Goal: Task Accomplishment & Management: Manage account settings

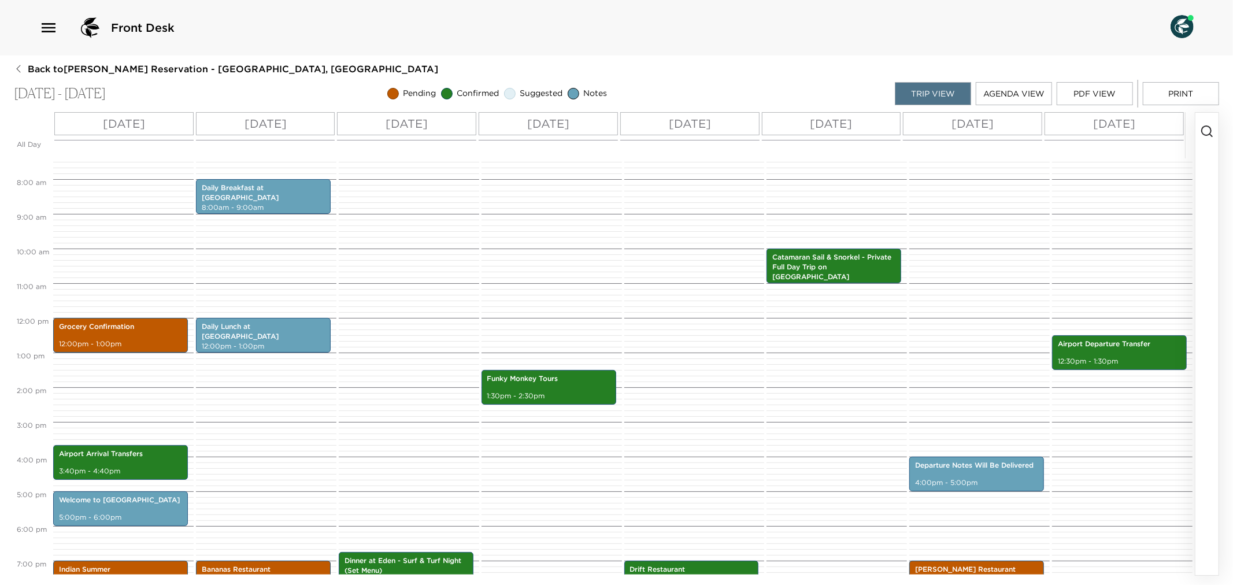
scroll to position [416, 0]
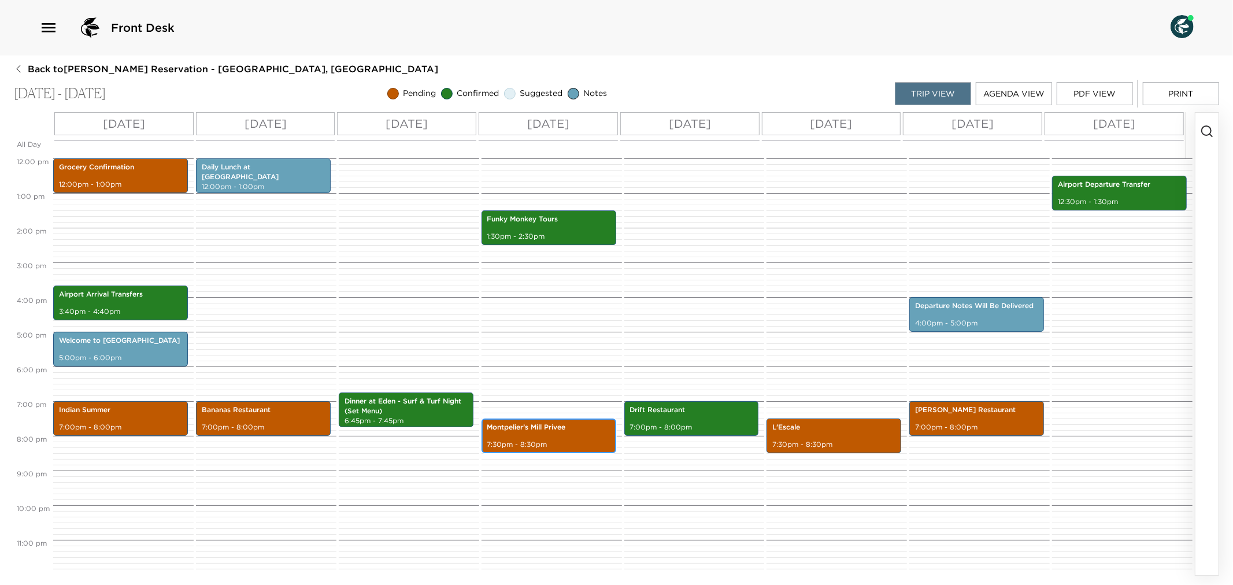
click at [538, 440] on p "7:30pm - 8:30pm" at bounding box center [548, 445] width 123 height 10
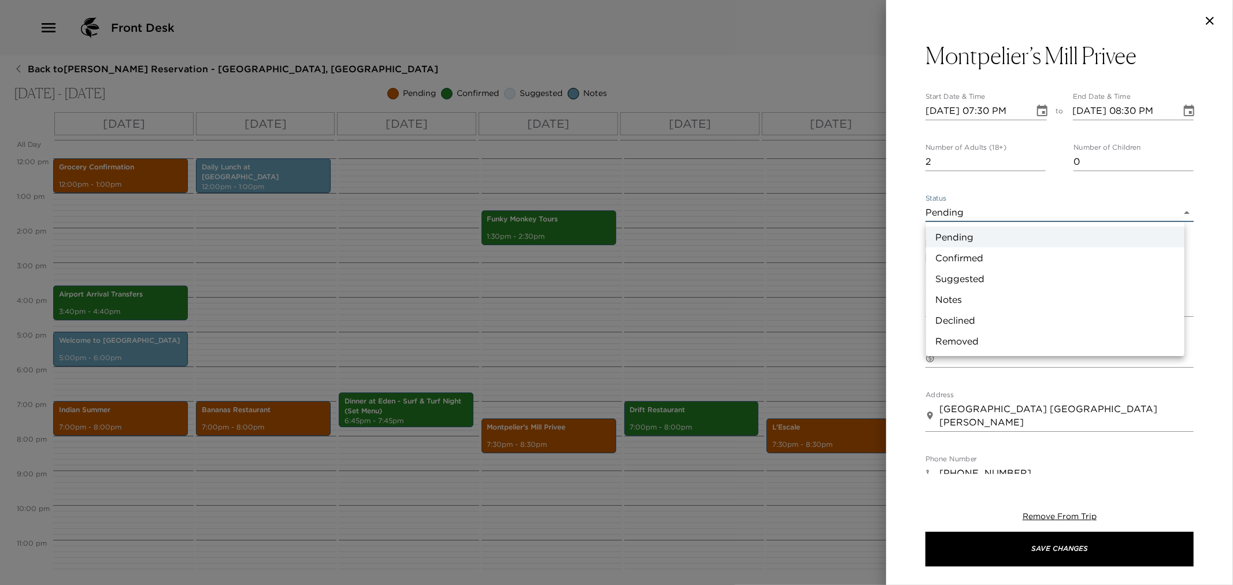
click at [1174, 210] on body "Front Desk Back to Joey Whelan Reservation - Villa 6 Nevis, West Indies Nov 23 …" at bounding box center [616, 292] width 1233 height 585
click at [987, 259] on li "Confirmed" at bounding box center [1055, 257] width 258 height 21
type input "Confirmed"
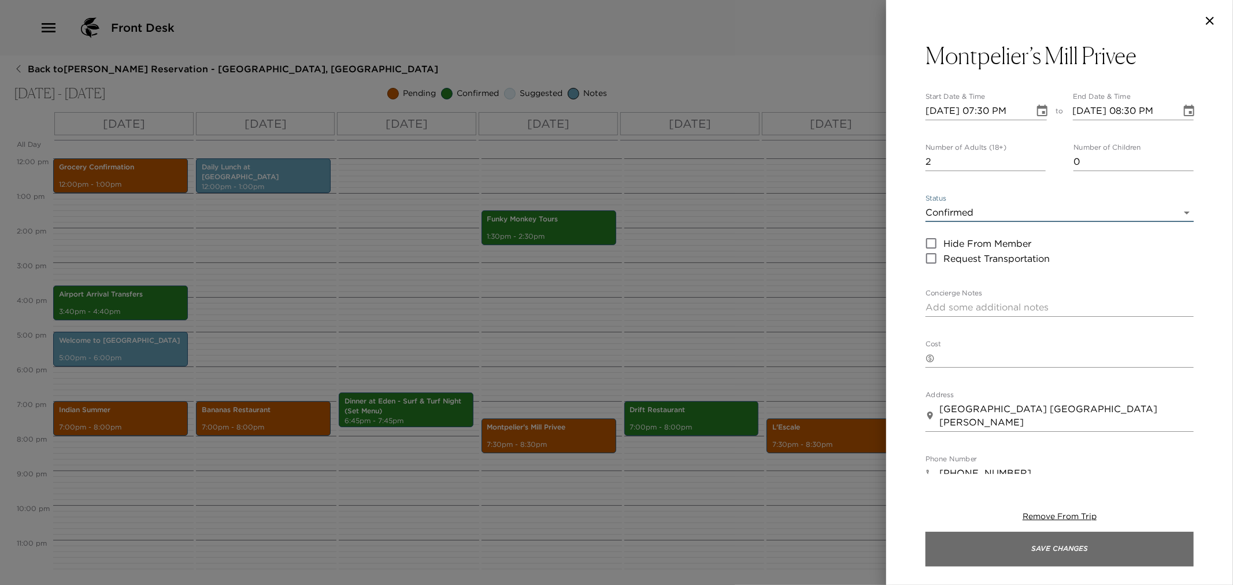
click at [1010, 541] on button "Save Changes" at bounding box center [1060, 549] width 268 height 35
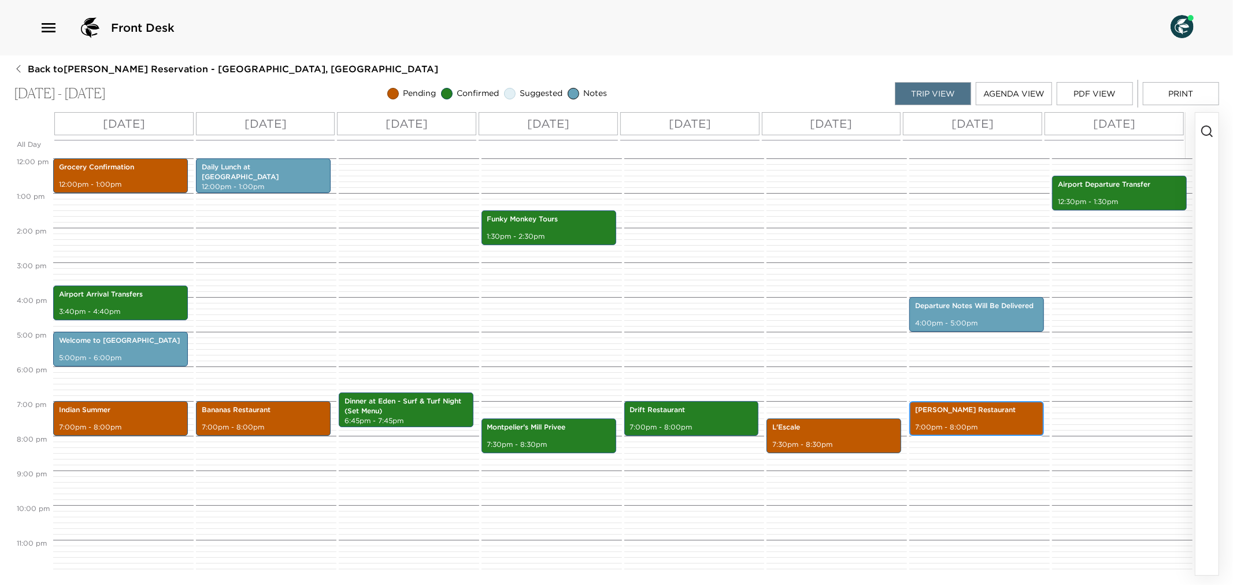
click at [963, 417] on div "Luna Restaurant 7:00pm - 8:00pm" at bounding box center [977, 418] width 128 height 31
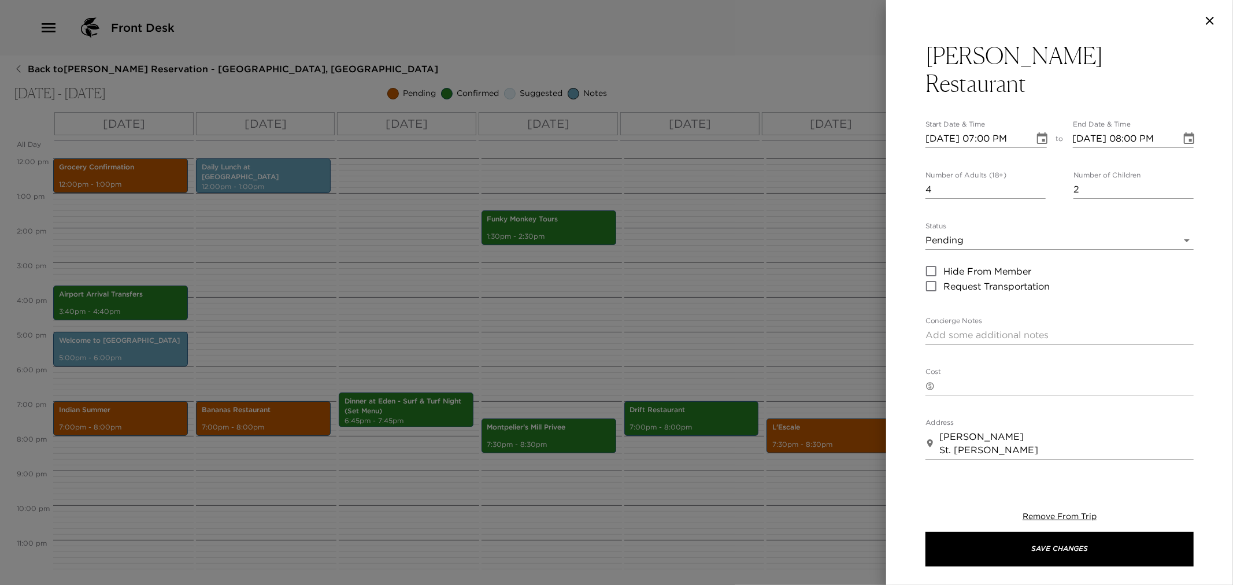
click at [789, 336] on div at bounding box center [616, 292] width 1233 height 585
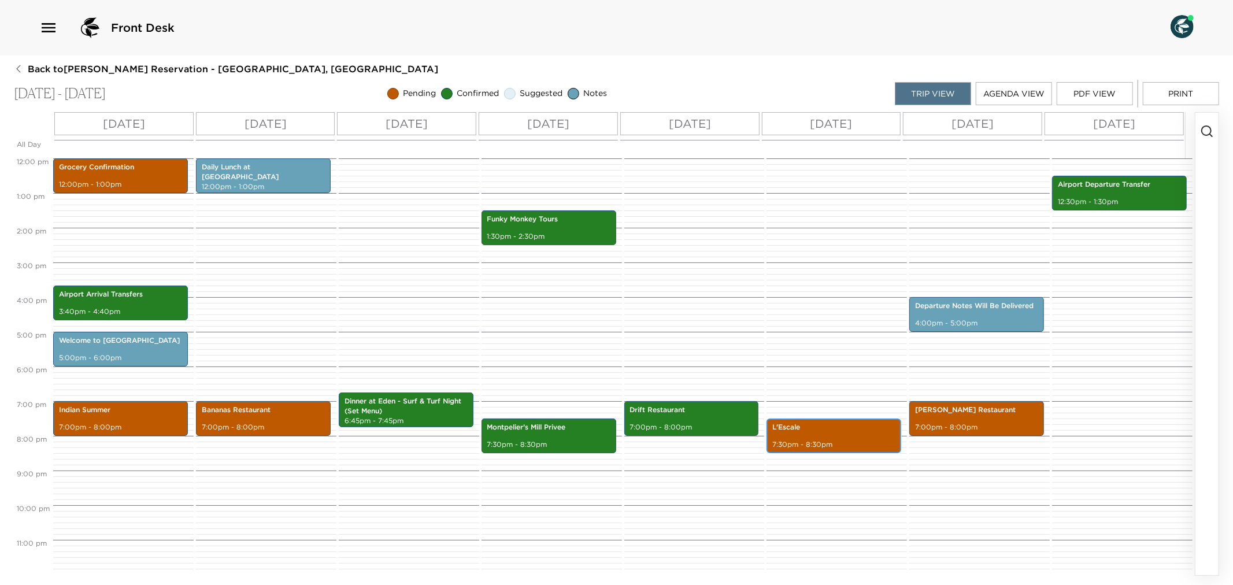
click at [825, 441] on p "7:30pm - 8:30pm" at bounding box center [834, 445] width 123 height 10
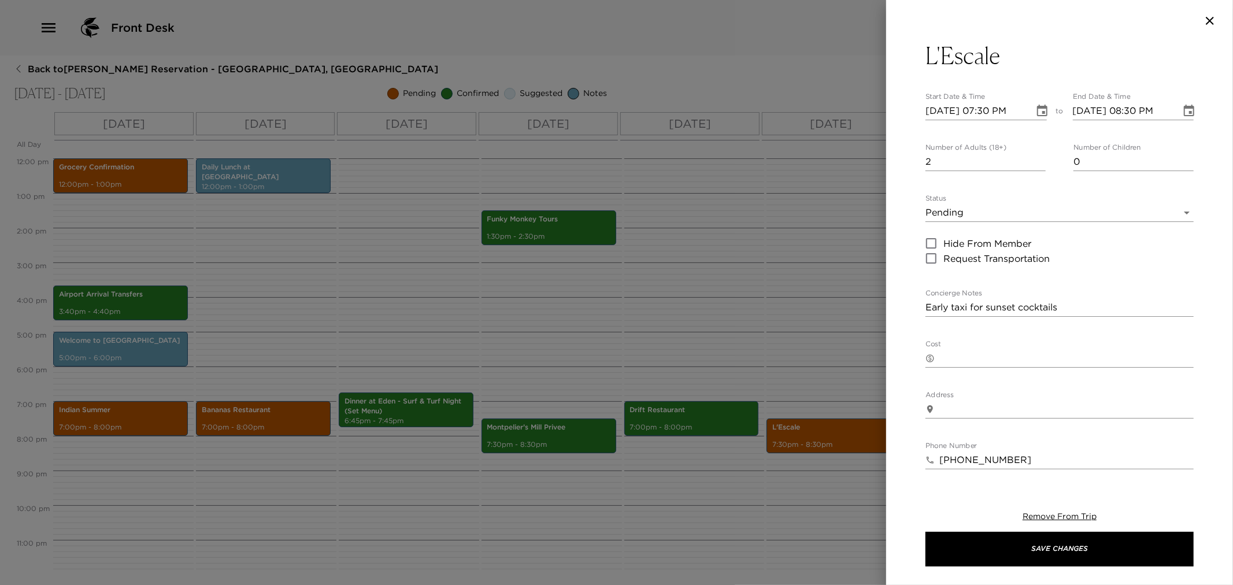
click at [766, 324] on div at bounding box center [616, 292] width 1233 height 585
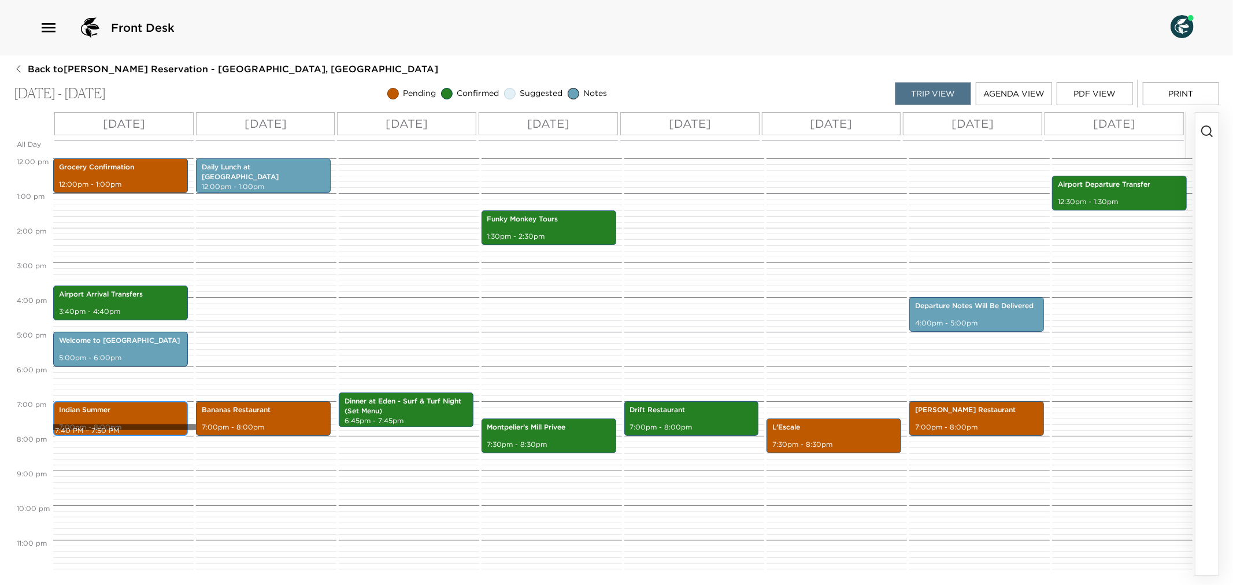
click at [104, 426] on p "7:00pm - 8:00pm" at bounding box center [120, 428] width 123 height 10
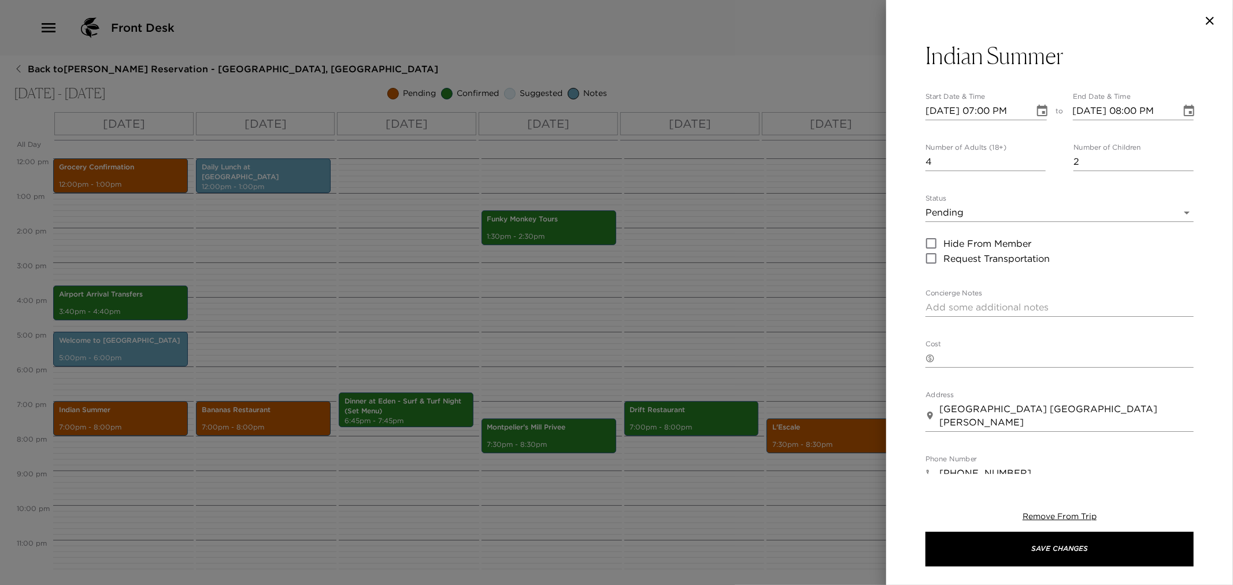
click at [1181, 212] on body "Front Desk Back to Joey Whelan Reservation - Villa 6 Nevis, West Indies Nov 23 …" at bounding box center [616, 292] width 1233 height 585
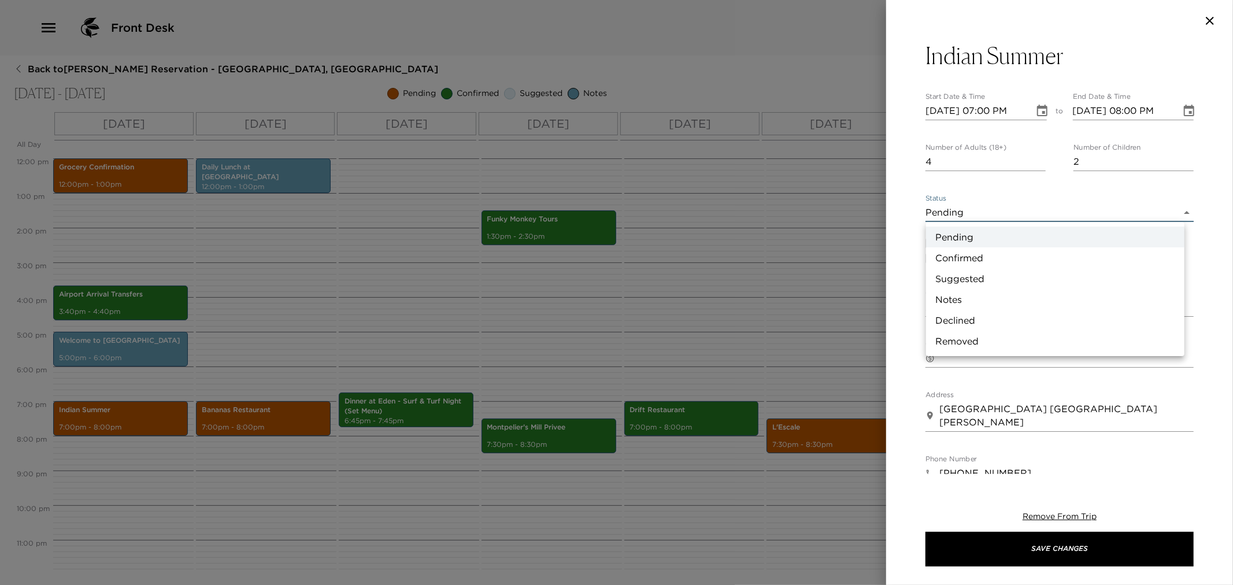
click at [970, 256] on li "Confirmed" at bounding box center [1055, 257] width 258 height 21
type input "Confirmed"
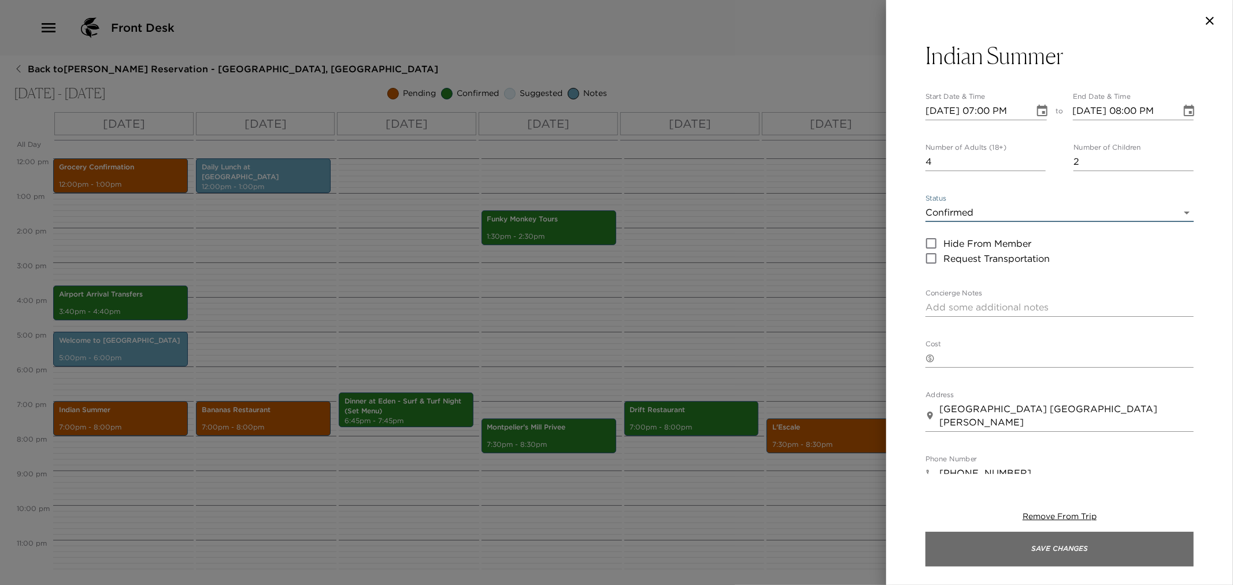
click at [984, 553] on button "Save Changes" at bounding box center [1060, 549] width 268 height 35
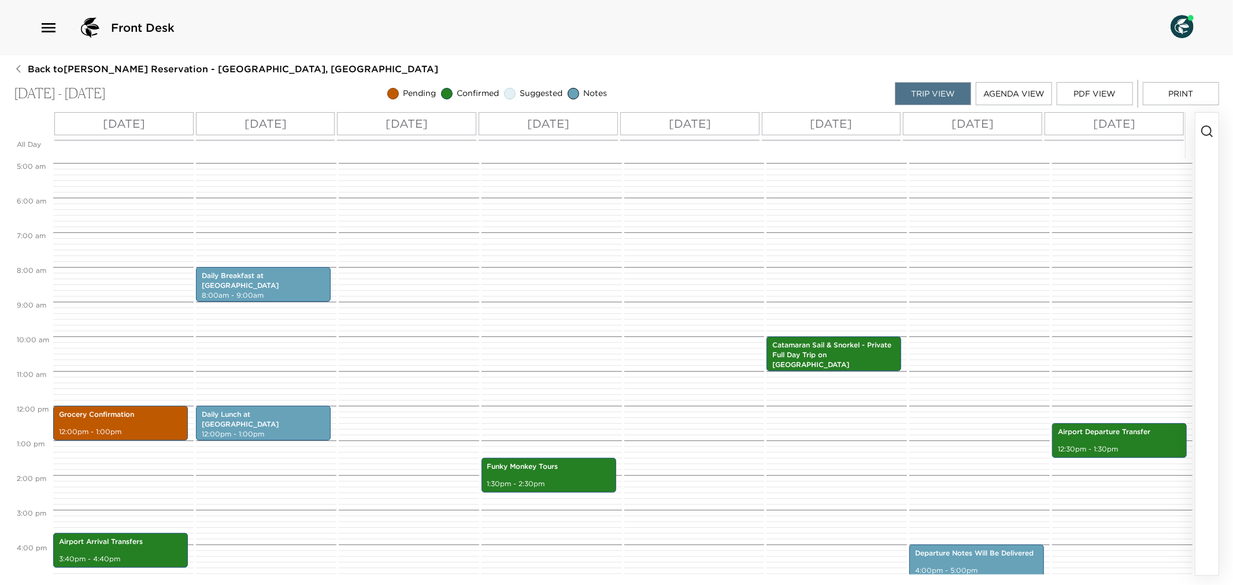
scroll to position [159, 0]
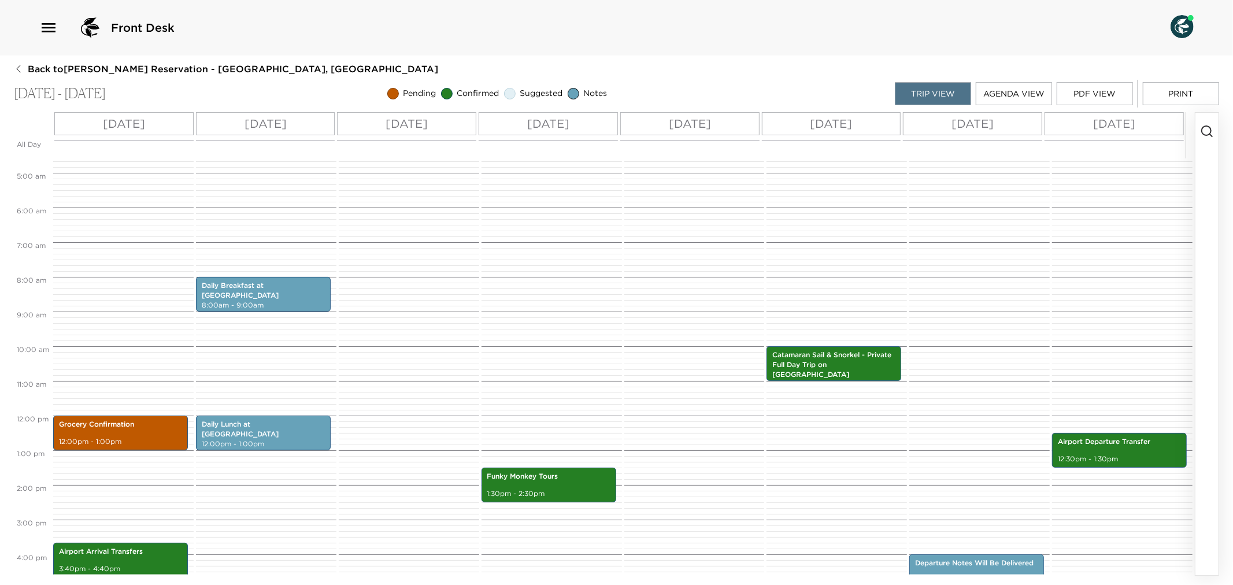
click at [1196, 91] on button "Print" at bounding box center [1181, 93] width 76 height 23
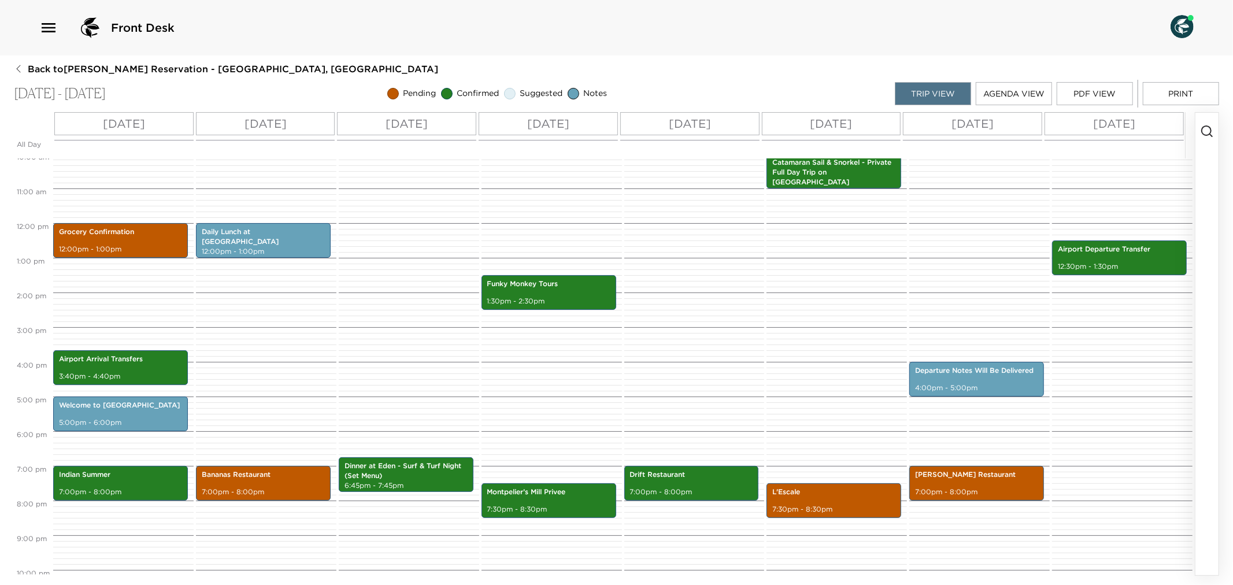
scroll to position [416, 0]
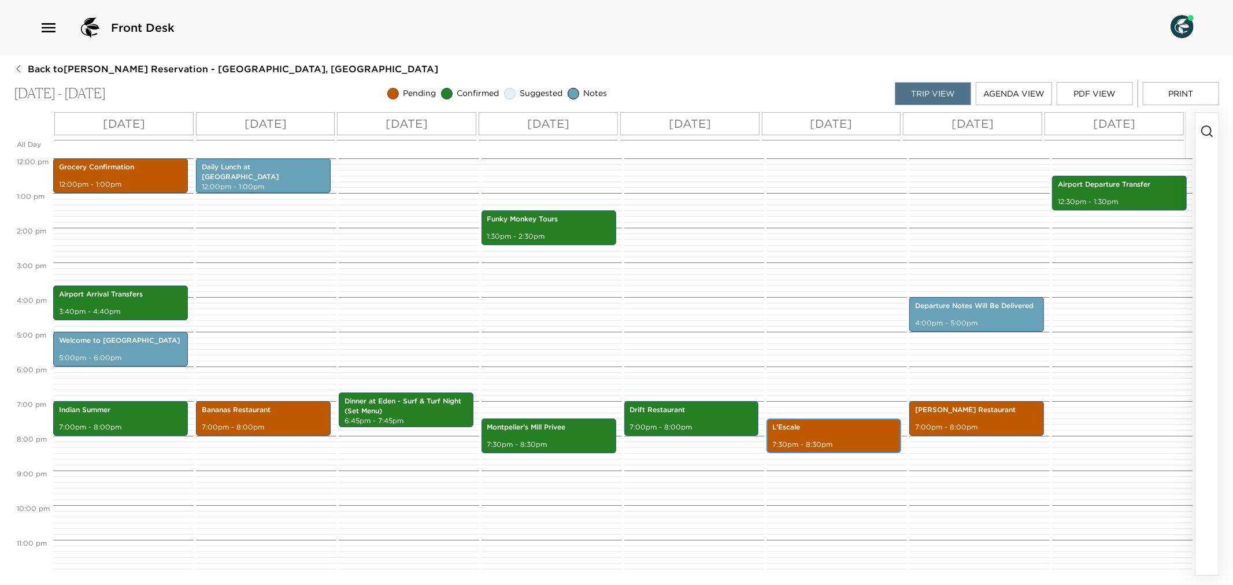
click at [858, 437] on div "L'Escale 7:30pm - 8:30pm" at bounding box center [834, 435] width 128 height 31
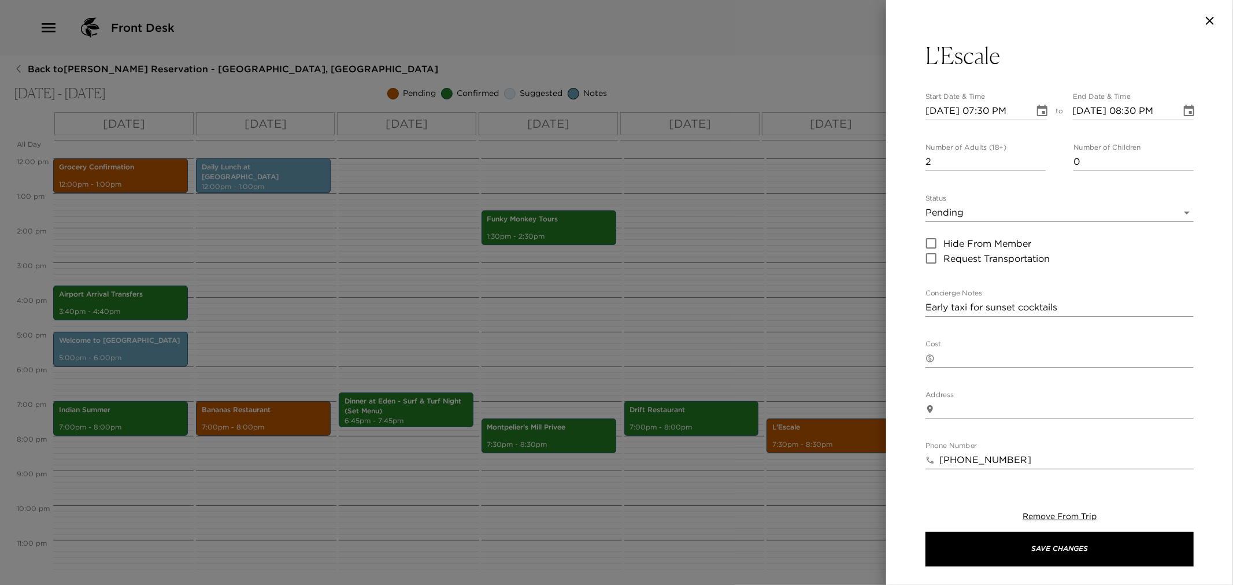
click at [1171, 212] on body "Front Desk Back to Joey Whelan Reservation - Villa 6 Nevis, West Indies Nov 23 …" at bounding box center [616, 292] width 1233 height 585
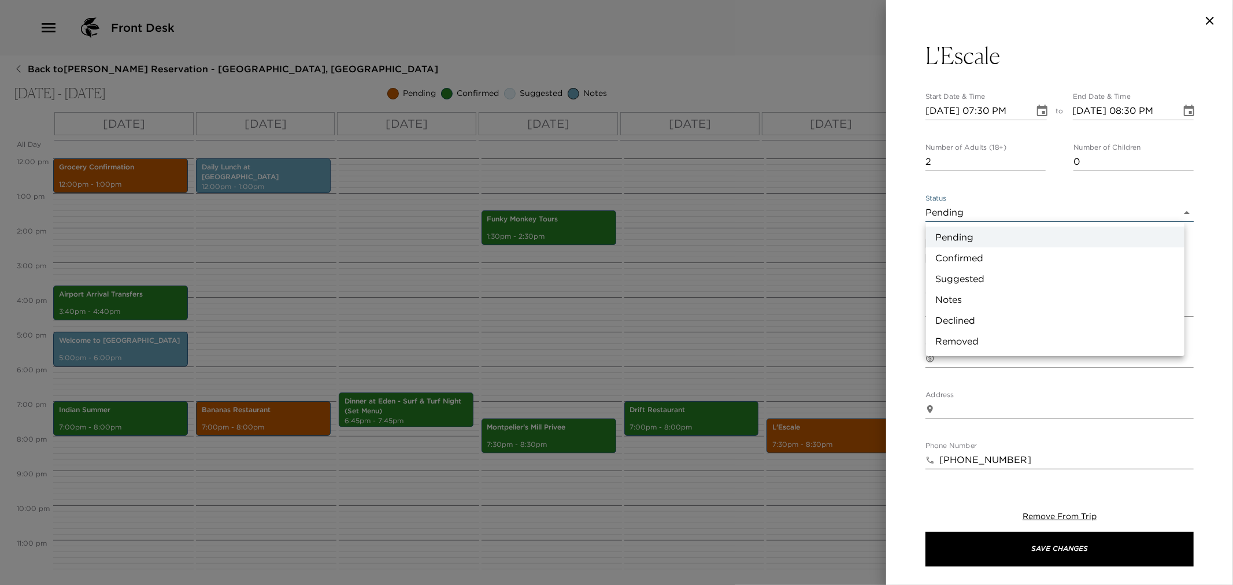
click at [989, 259] on li "Confirmed" at bounding box center [1055, 257] width 258 height 21
type input "Confirmed"
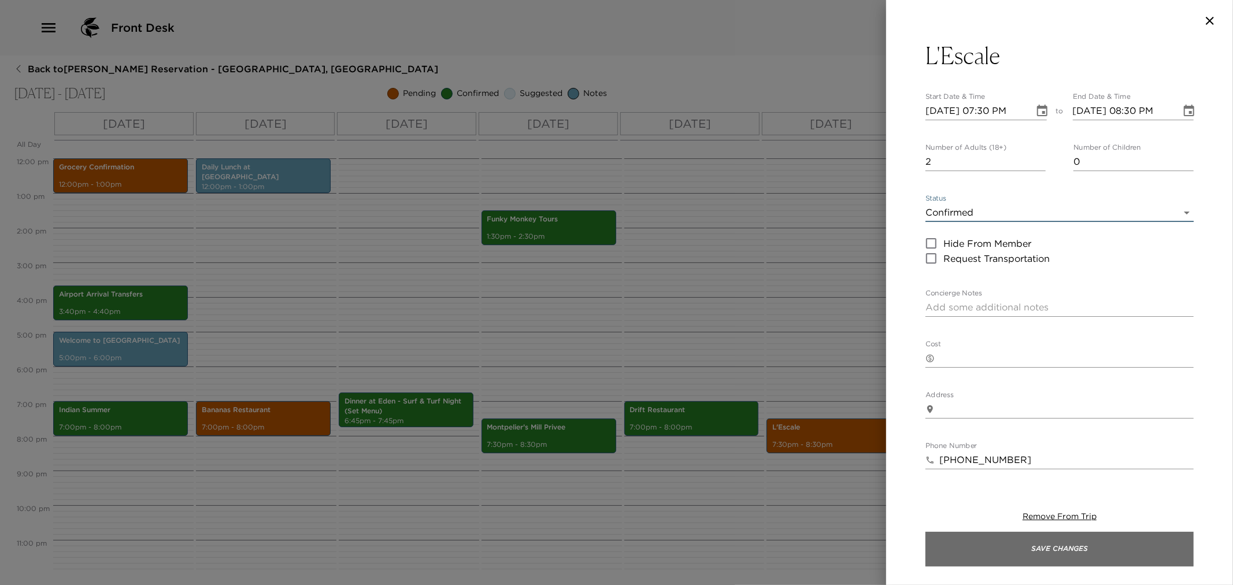
click at [1006, 545] on button "Save Changes" at bounding box center [1060, 549] width 268 height 35
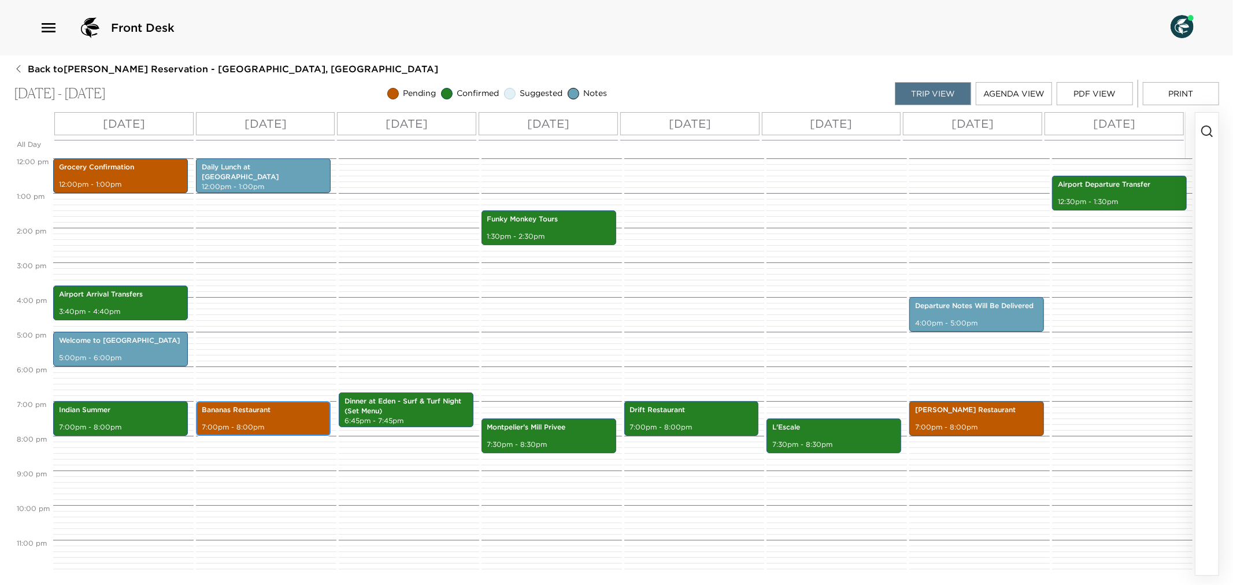
click at [250, 420] on div "Bananas Restaurant 7:00pm - 8:00pm" at bounding box center [263, 418] width 128 height 31
click at [250, 419] on div "Bananas Restaurant 7:00pm - 8:00pm" at bounding box center [263, 418] width 128 height 31
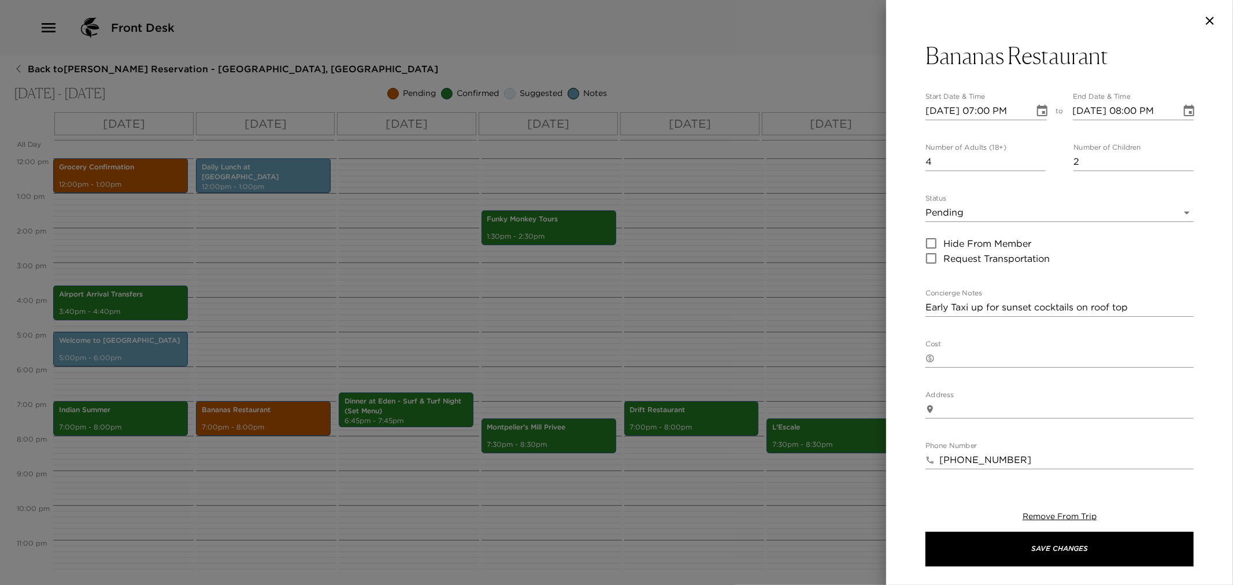
click at [1192, 214] on div "Bananas Restaurant Start Date & Time 11/24/2025 07:00 PM to End Date & Time 11/…" at bounding box center [1059, 258] width 347 height 433
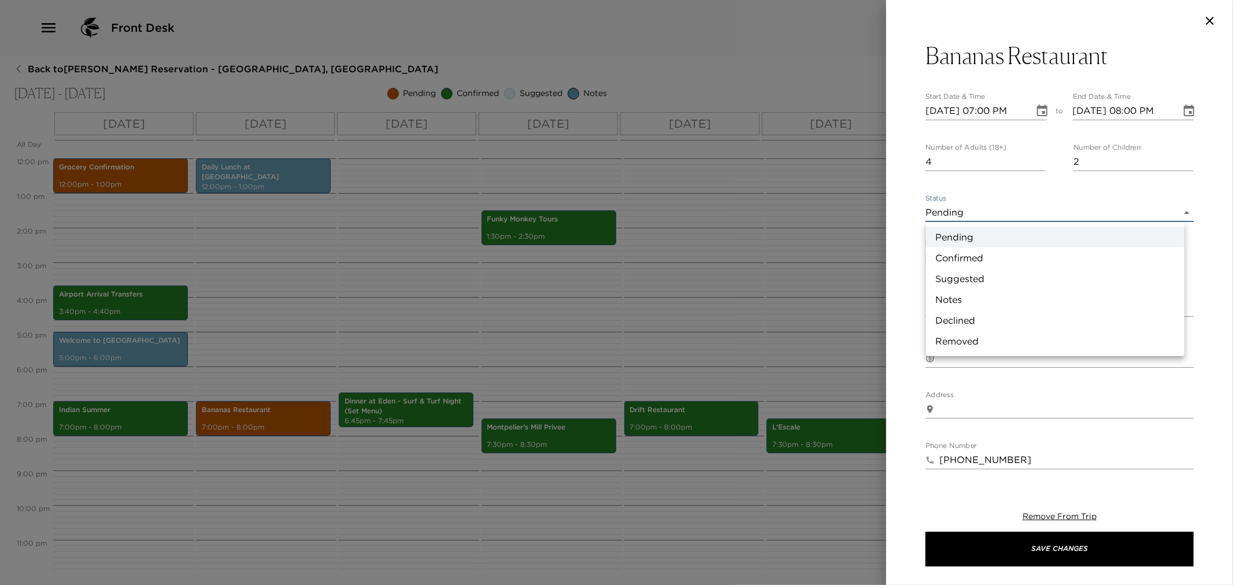
click at [1178, 213] on body "Front Desk Back to Joey Whelan Reservation - Villa 6 Nevis, West Indies Nov 23 …" at bounding box center [616, 292] width 1233 height 585
click at [993, 257] on li "Confirmed" at bounding box center [1055, 257] width 258 height 21
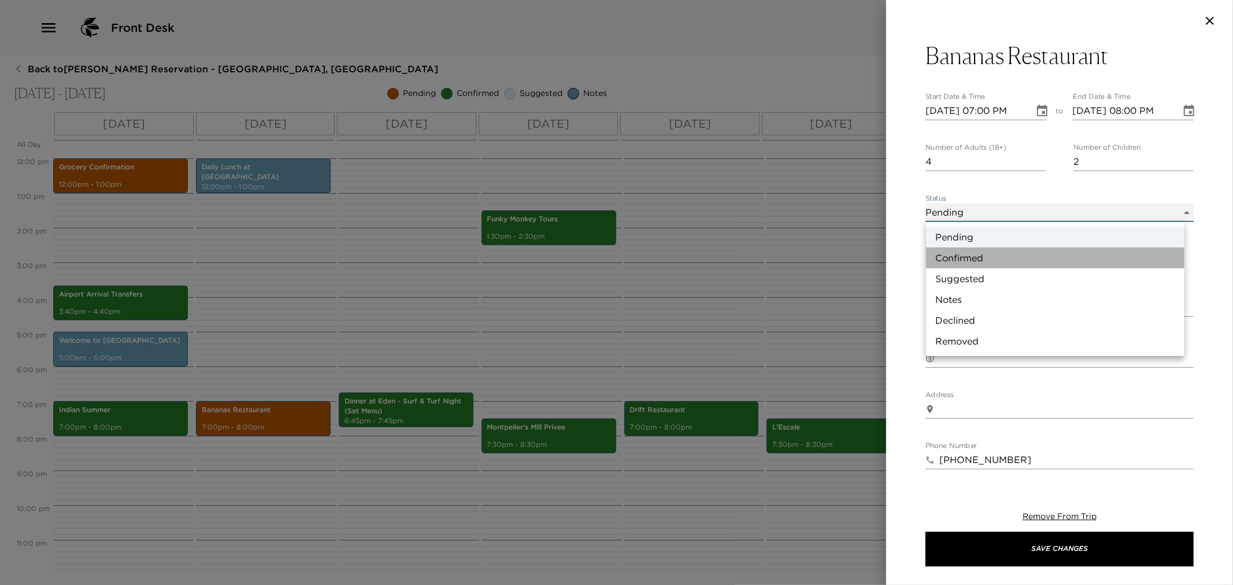
type input "Confirmed"
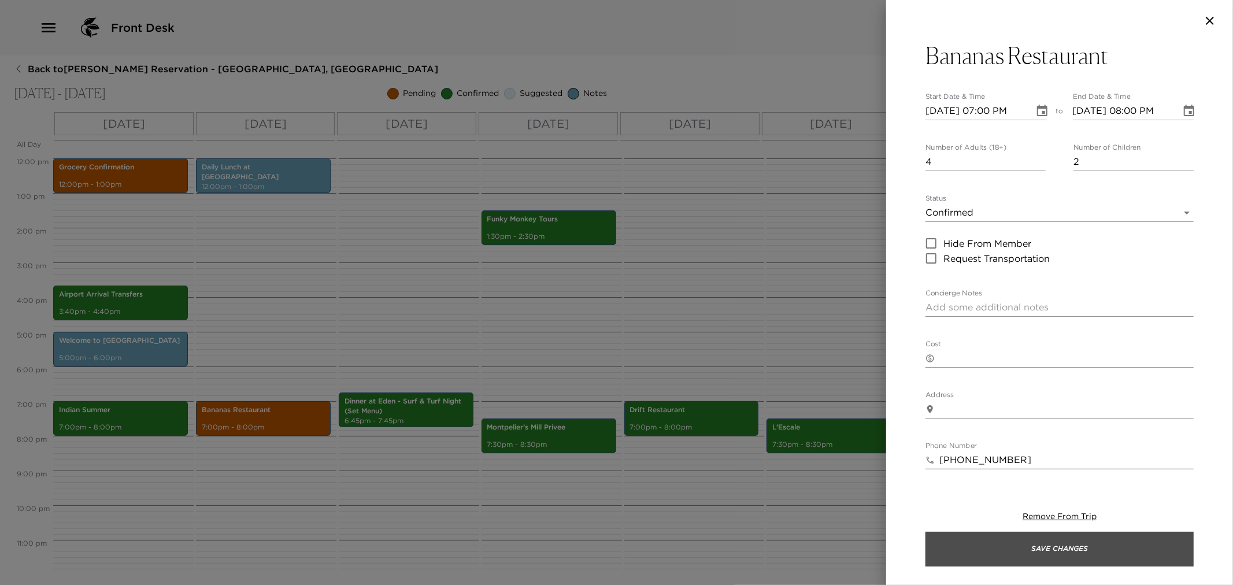
drag, startPoint x: 1019, startPoint y: 542, endPoint x: 779, endPoint y: 546, distance: 240.6
click at [1018, 542] on button "Save Changes" at bounding box center [1060, 549] width 268 height 35
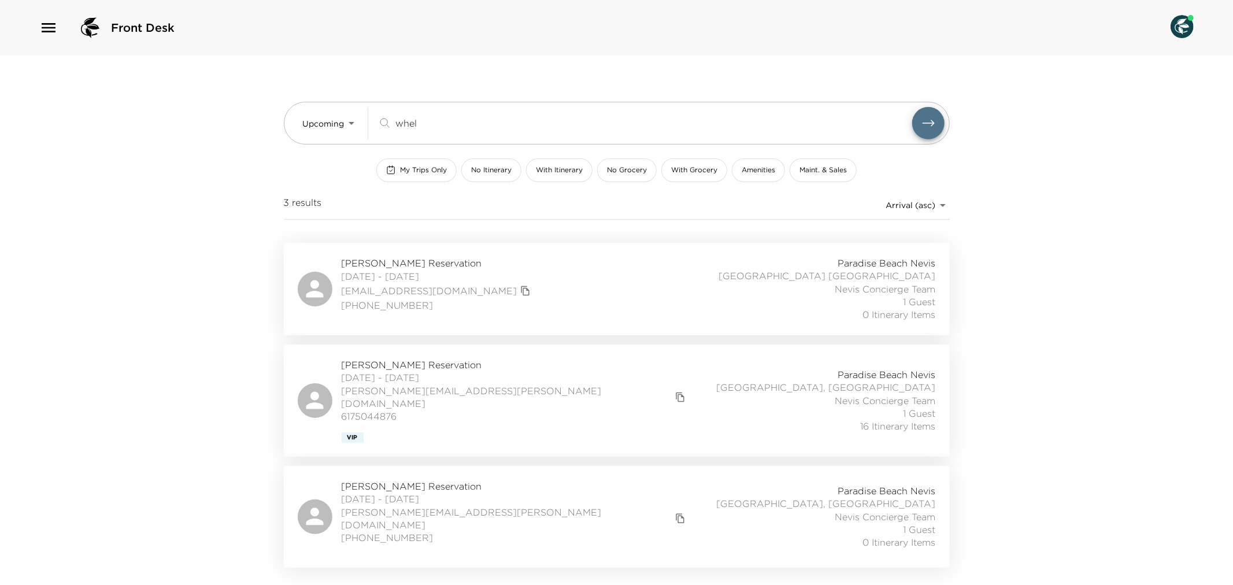
drag, startPoint x: 443, startPoint y: 128, endPoint x: 445, endPoint y: 185, distance: 57.3
click at [363, 119] on div "Upcoming Upcoming whel ​" at bounding box center [624, 123] width 642 height 32
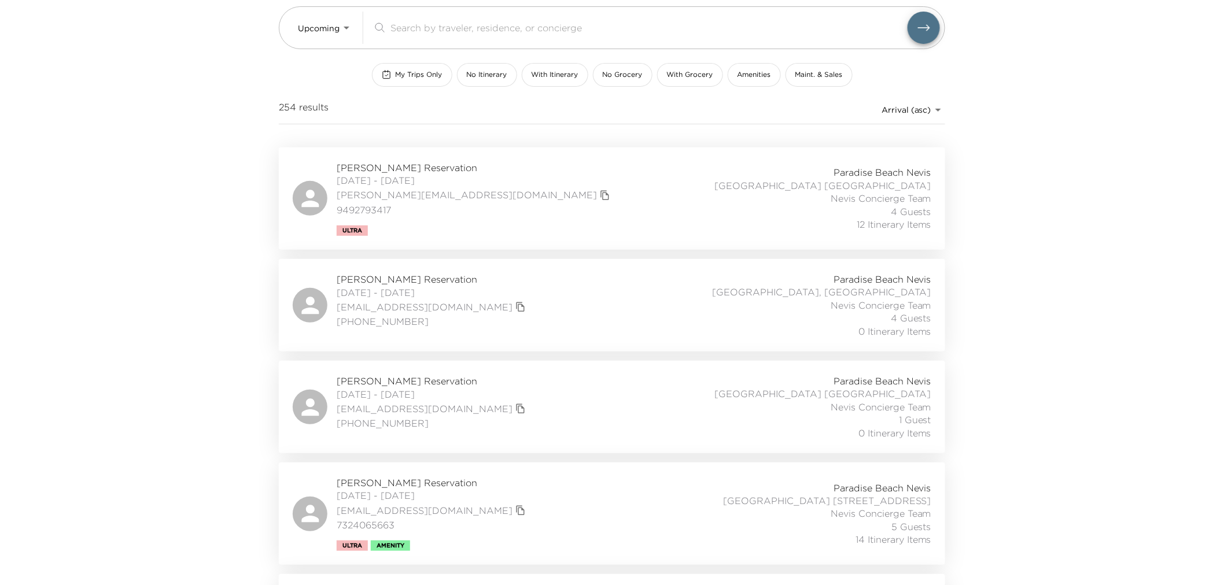
scroll to position [128, 0]
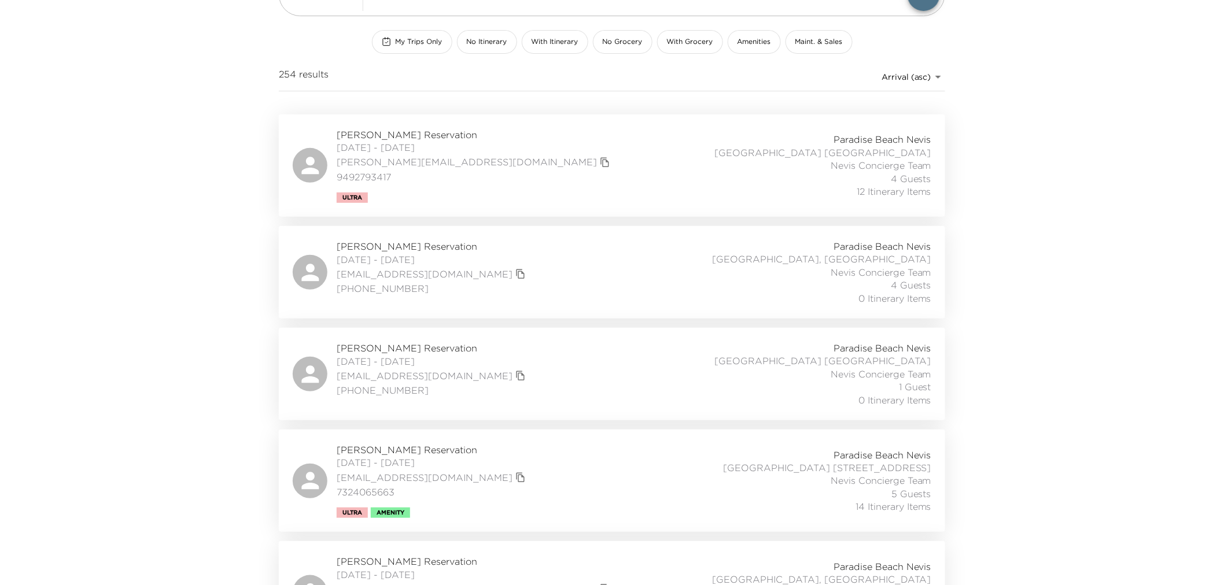
click at [559, 303] on div "Bryan Ezra Reservation 10/11/2025 - 10/18/2025 bryanrossezra@gmail.com (303) 49…" at bounding box center [612, 272] width 638 height 65
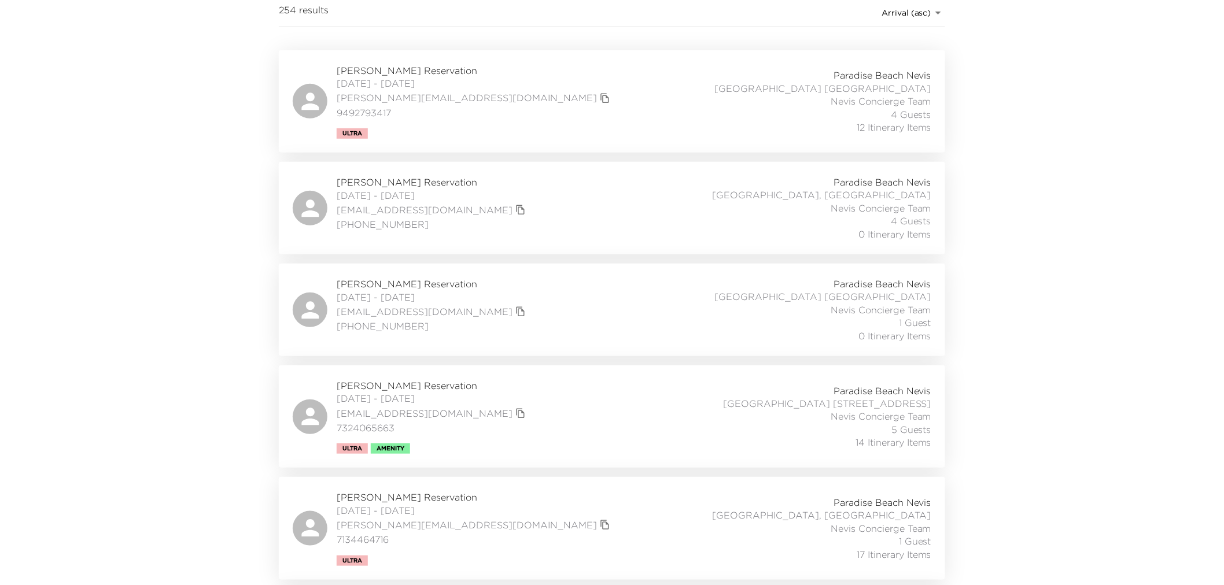
scroll to position [257, 0]
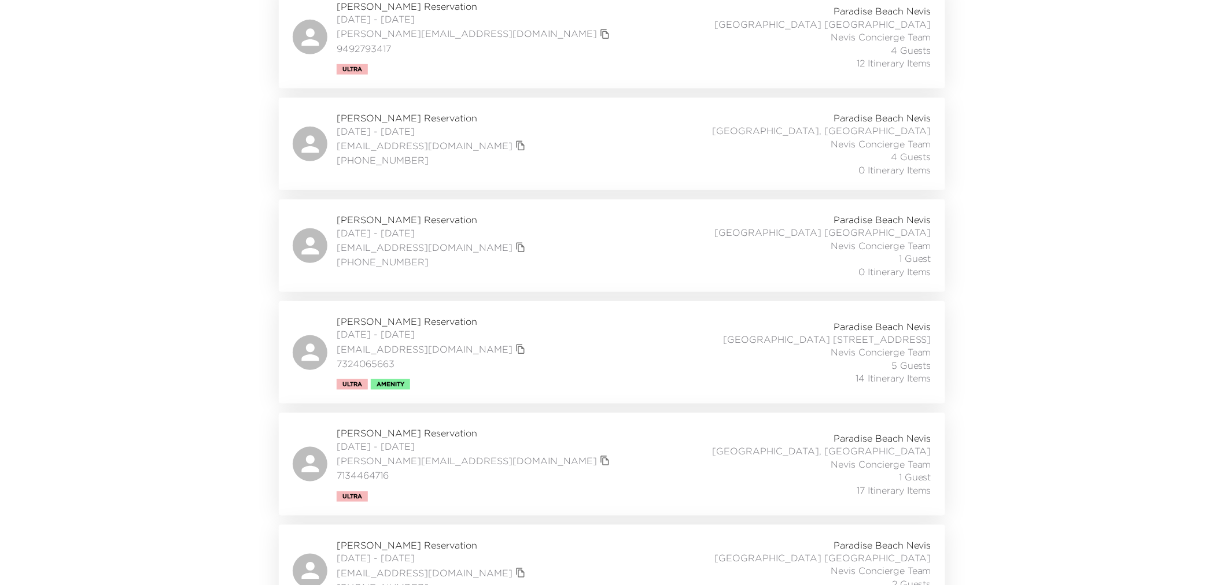
click at [553, 343] on div "Kevin McManus Reservation 10/17/2025 - 10/22/2025 kevinmmcmanus21@gmail.com 732…" at bounding box center [612, 352] width 638 height 75
drag, startPoint x: 360, startPoint y: 360, endPoint x: 545, endPoint y: 371, distance: 184.7
click at [545, 371] on div "Kevin McManus Reservation 10/17/2025 - 10/22/2025 kevinmmcmanus21@gmail.com 732…" at bounding box center [612, 352] width 638 height 75
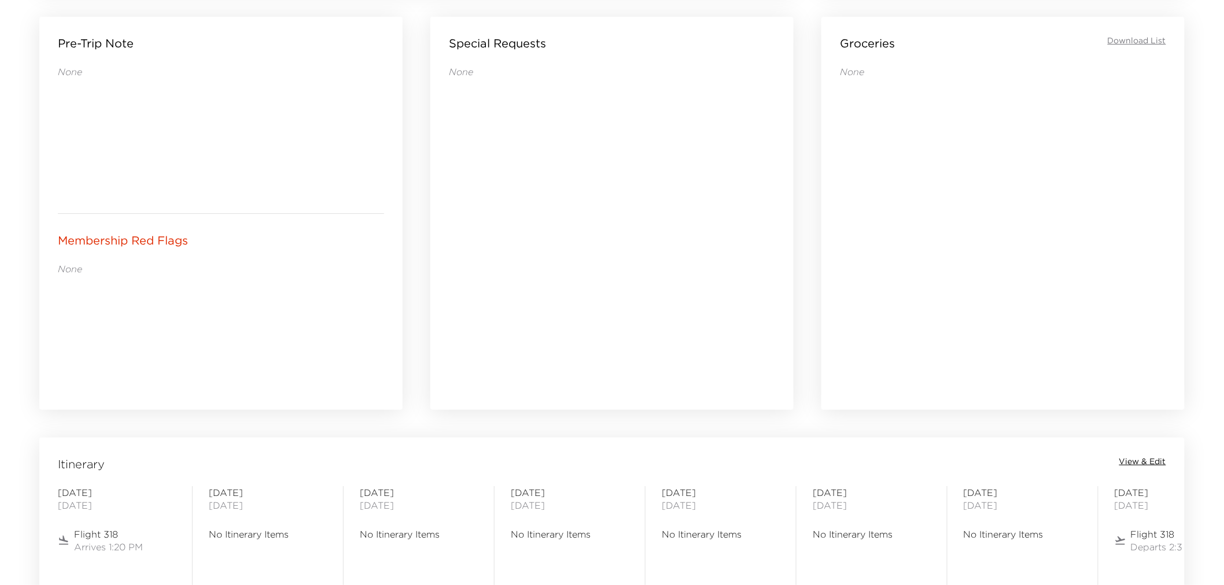
scroll to position [496, 0]
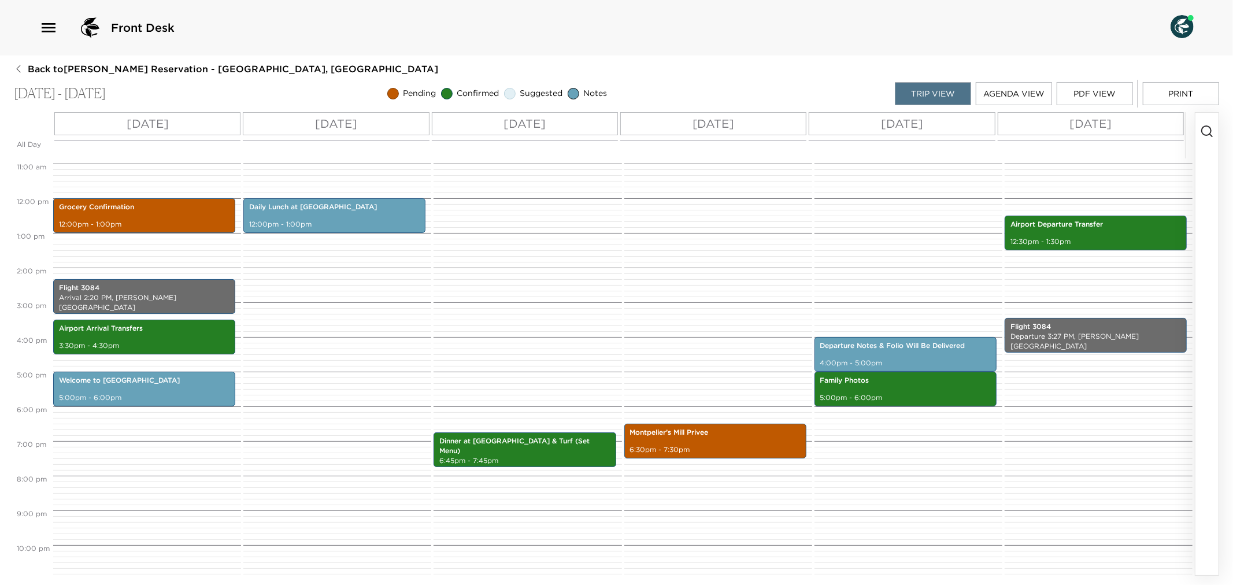
scroll to position [406, 0]
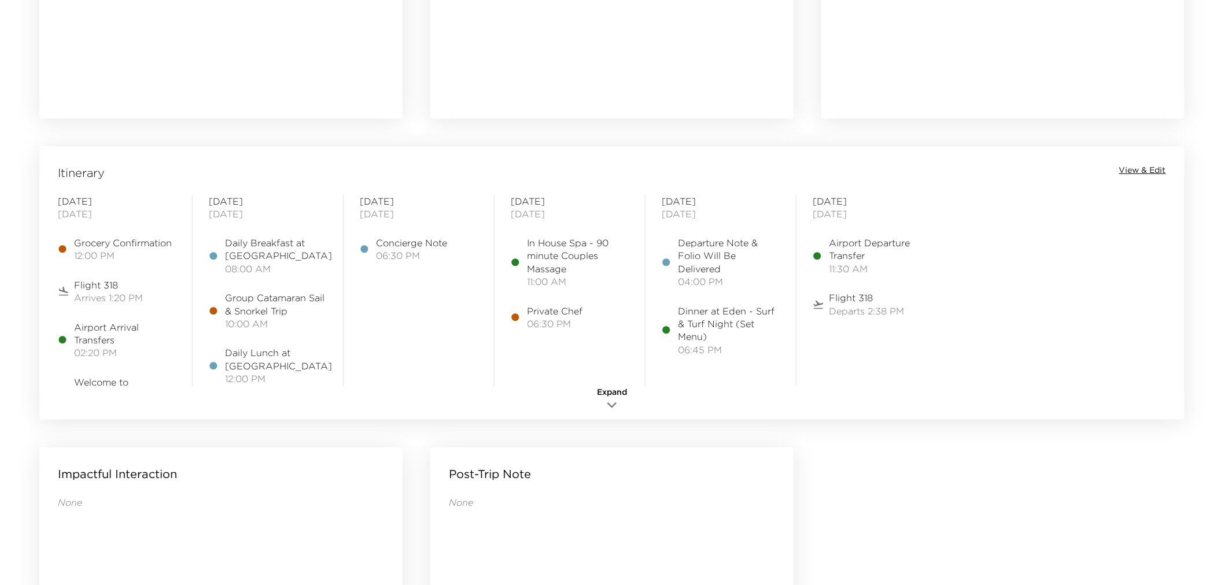
scroll to position [899, 0]
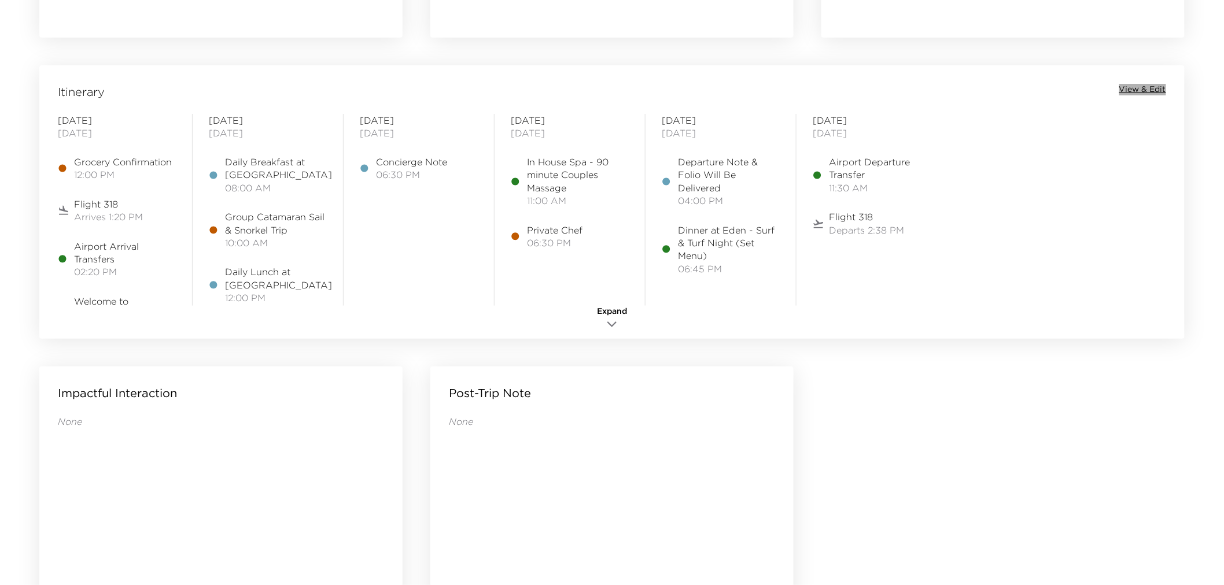
click at [1143, 90] on span "View & Edit" at bounding box center [1142, 90] width 47 height 12
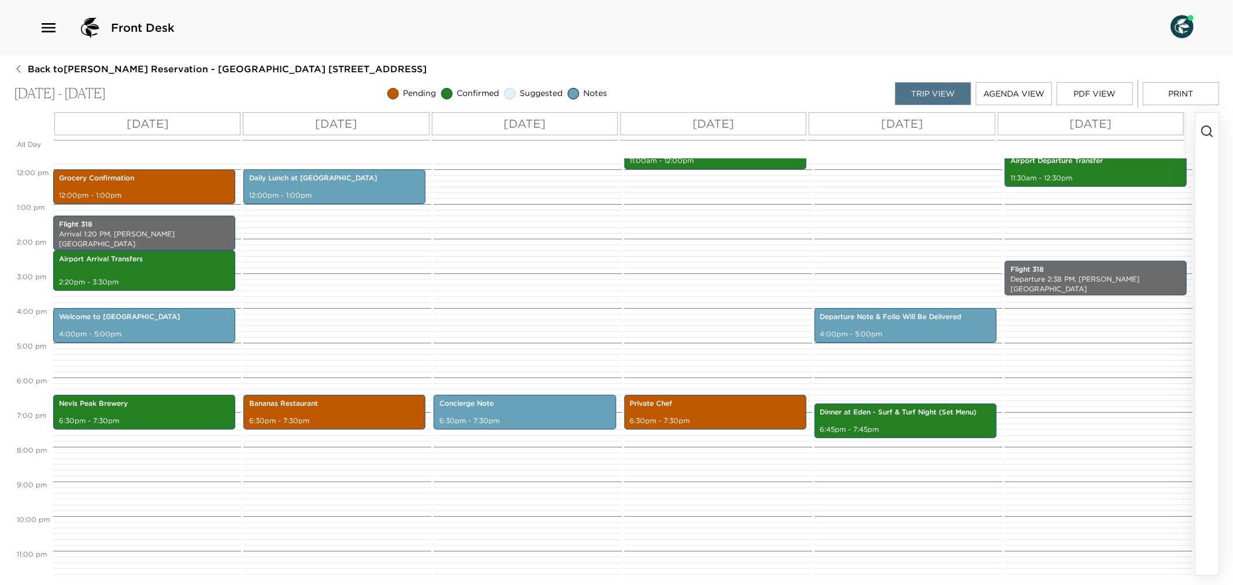
scroll to position [406, 0]
click at [685, 420] on p "6:30pm - 7:30pm" at bounding box center [715, 421] width 171 height 10
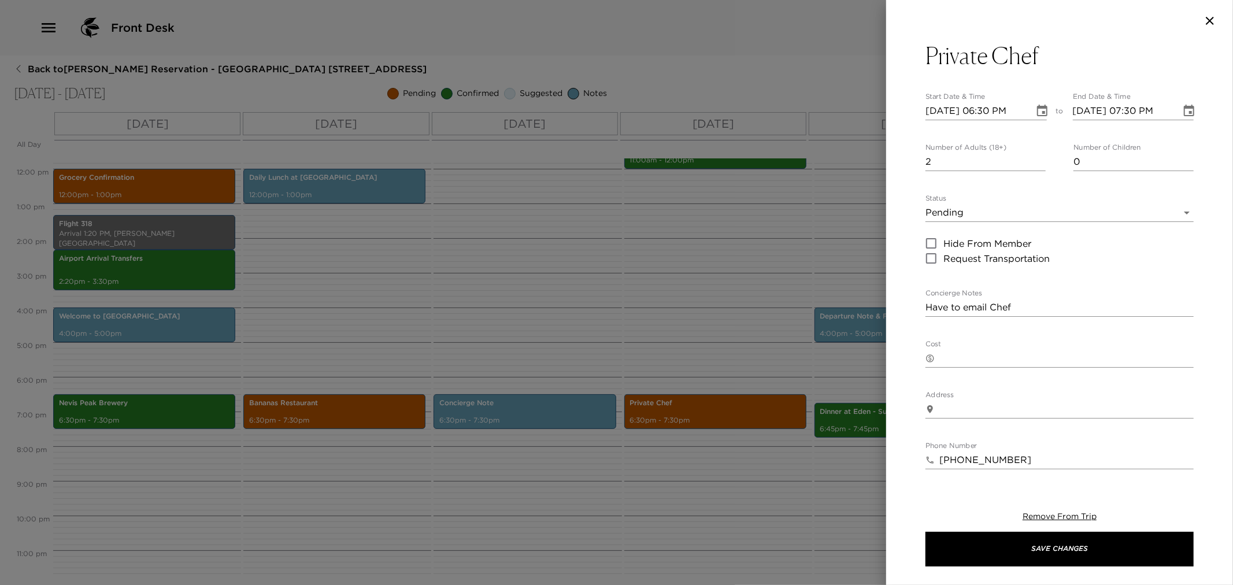
click at [668, 343] on div at bounding box center [616, 292] width 1233 height 585
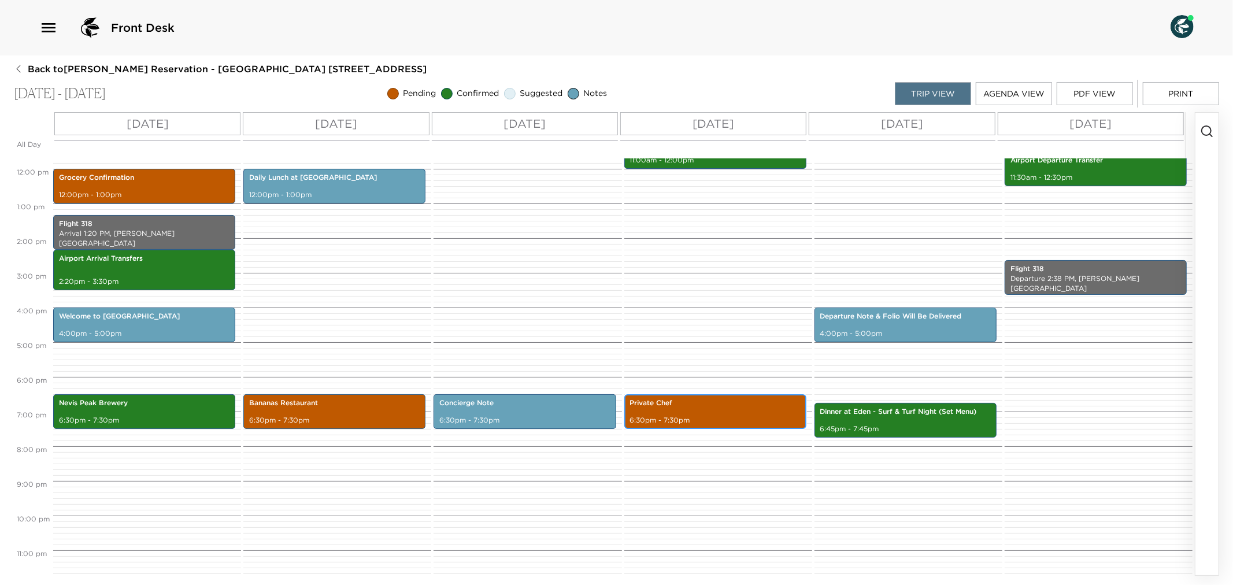
click at [709, 416] on p "6:30pm - 7:30pm" at bounding box center [715, 421] width 171 height 10
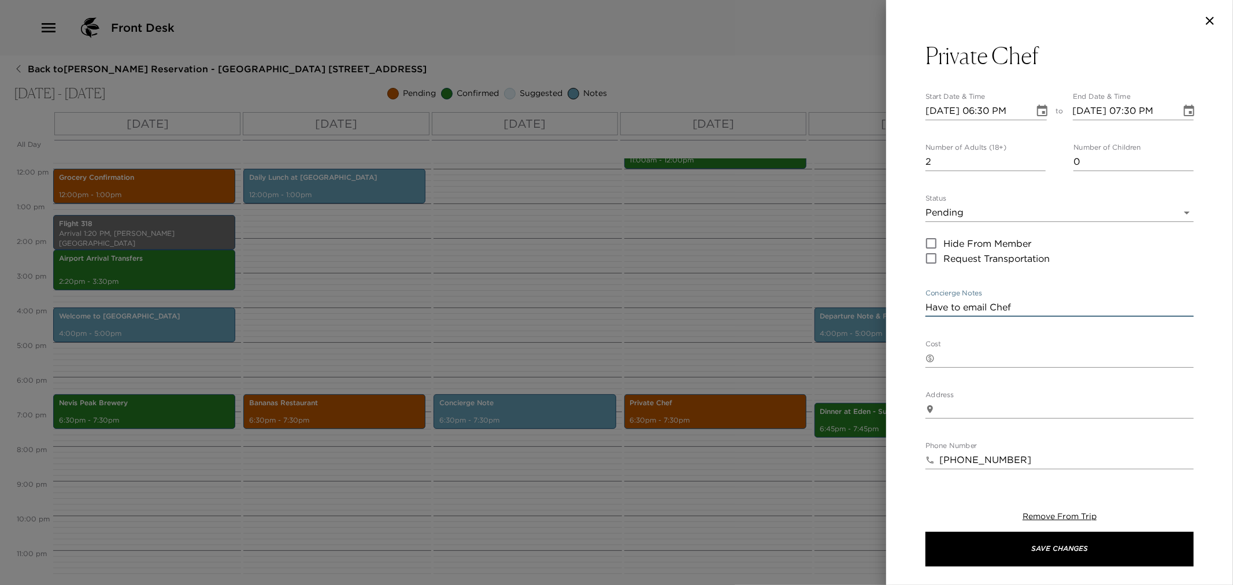
drag, startPoint x: 1031, startPoint y: 304, endPoint x: 885, endPoint y: 302, distance: 146.3
click at [885, 302] on div "Private Chef Start Date & Time 10/20/2025 06:30 PM to End Date & Time 10/20/202…" at bounding box center [616, 292] width 1233 height 585
click at [1174, 209] on body "Front Desk Back to Kevin McManus Reservation - Beach House 4 Nevis, West Indies…" at bounding box center [616, 292] width 1233 height 585
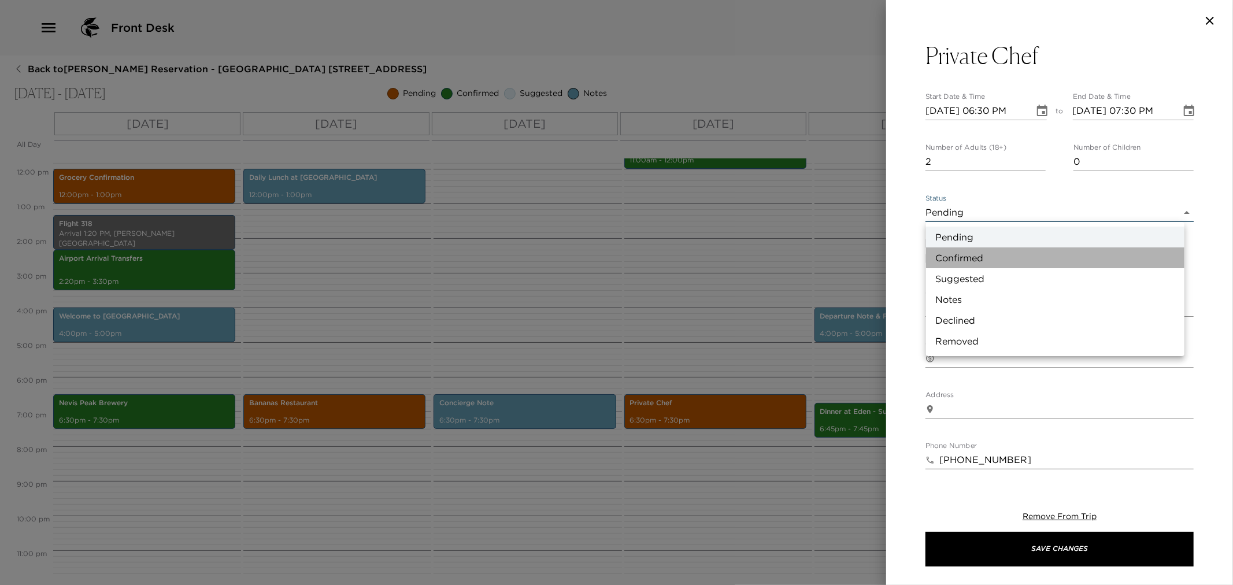
click at [973, 258] on li "Confirmed" at bounding box center [1055, 257] width 258 height 21
type input "Confirmed"
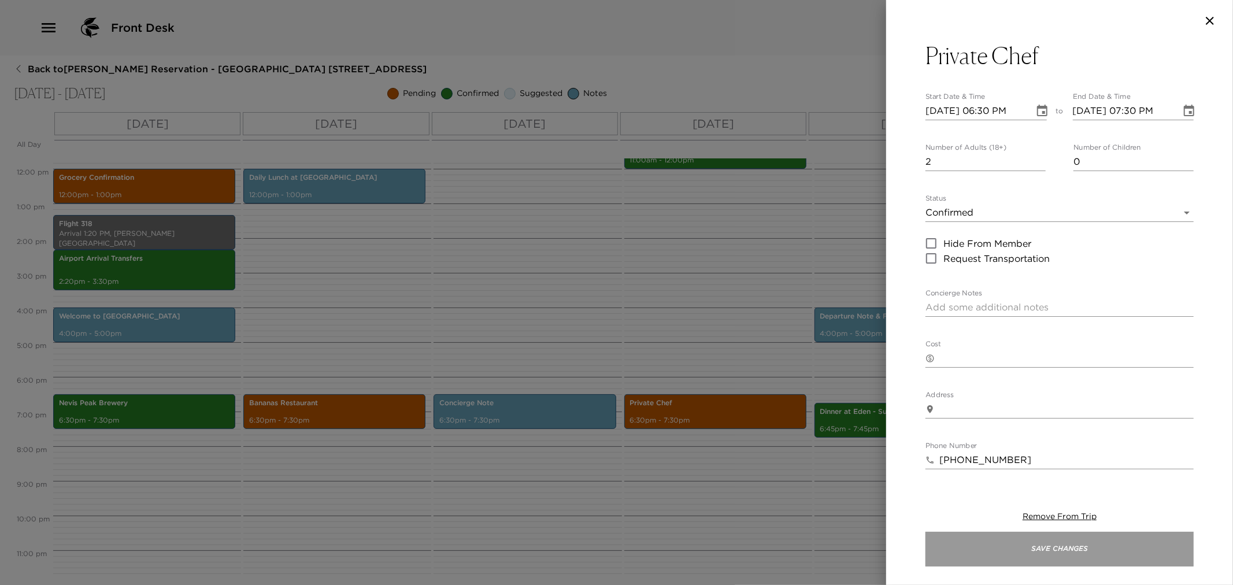
click at [1047, 552] on button "Save Changes" at bounding box center [1060, 549] width 268 height 35
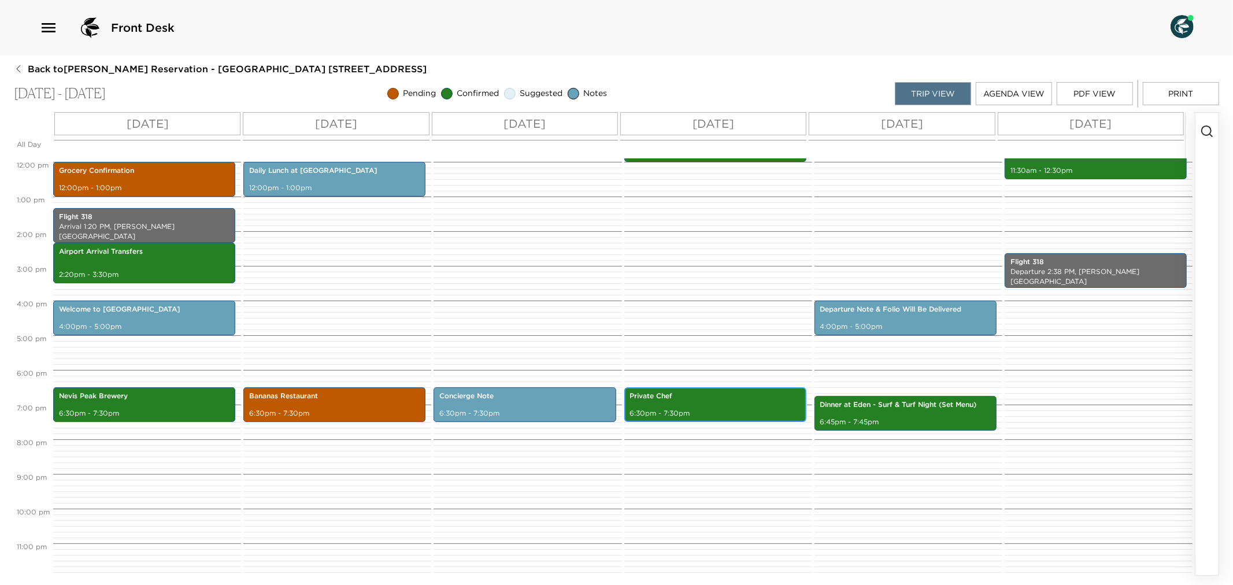
scroll to position [416, 0]
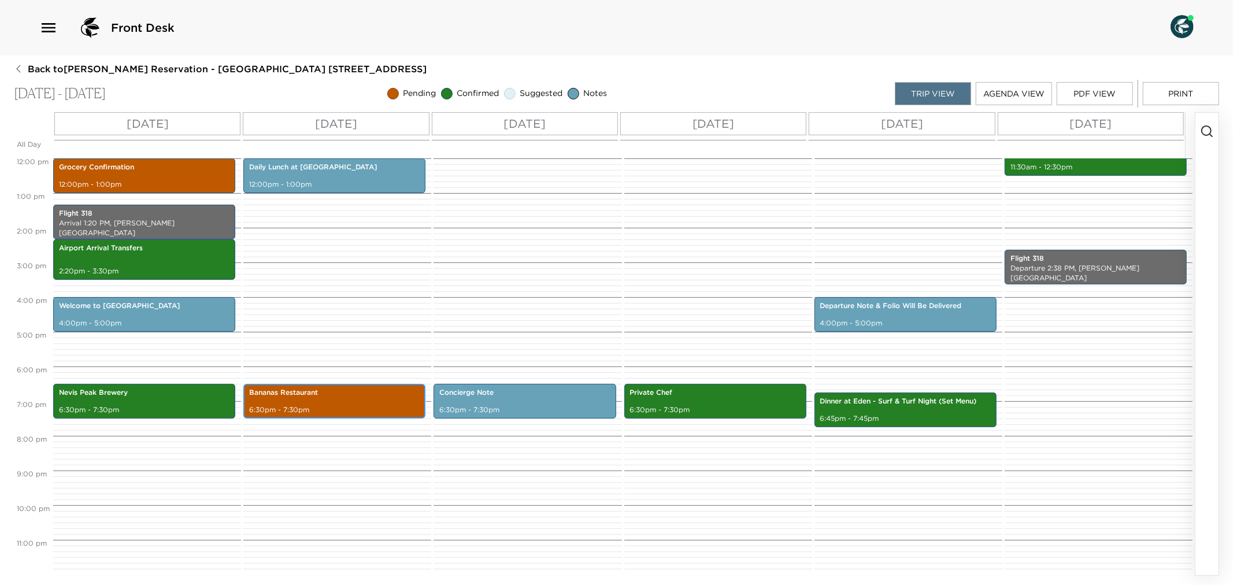
click at [305, 402] on div "Bananas Restaurant 6:30pm - 7:30pm" at bounding box center [334, 401] width 175 height 31
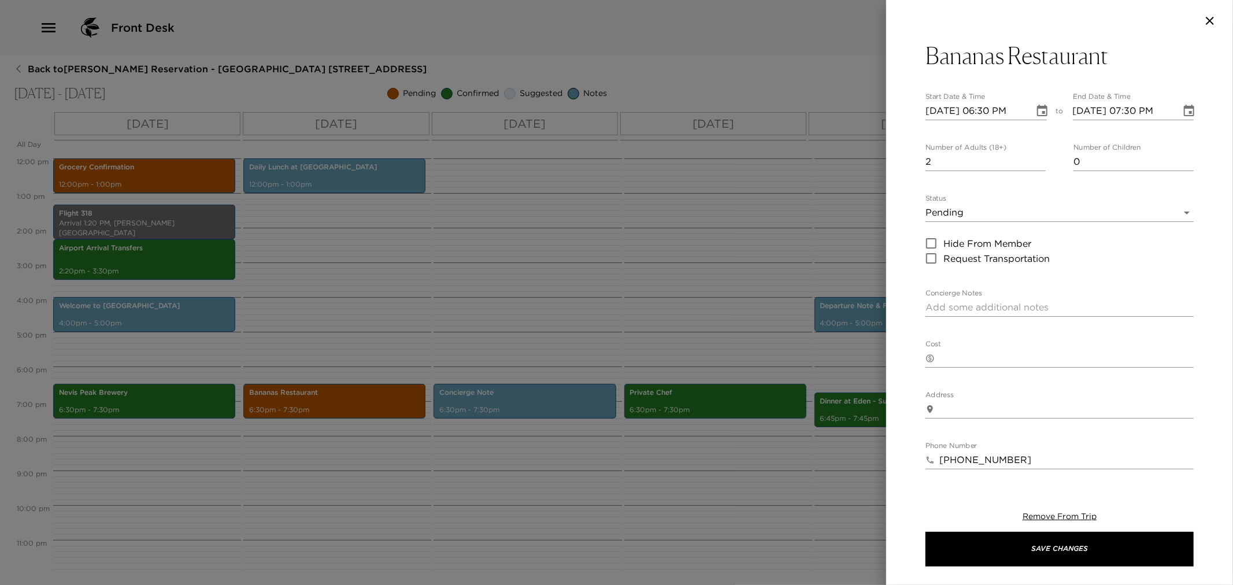
click at [668, 524] on div at bounding box center [616, 292] width 1233 height 585
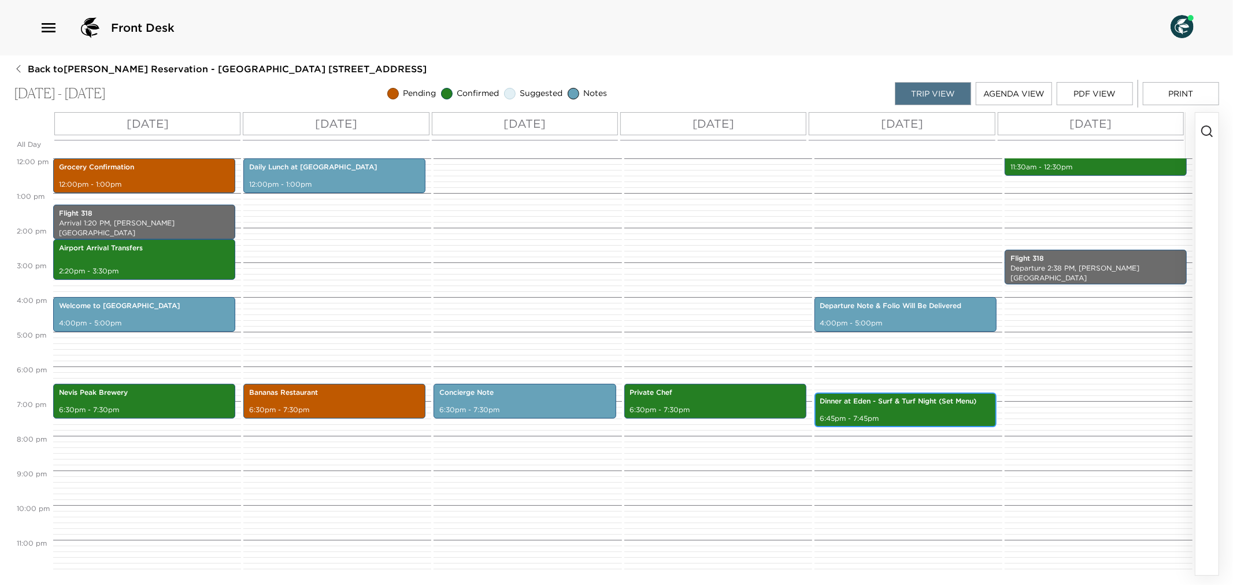
click at [845, 402] on p "Dinner at Eden - Surf & Turf Night (Set Menu)" at bounding box center [905, 402] width 171 height 10
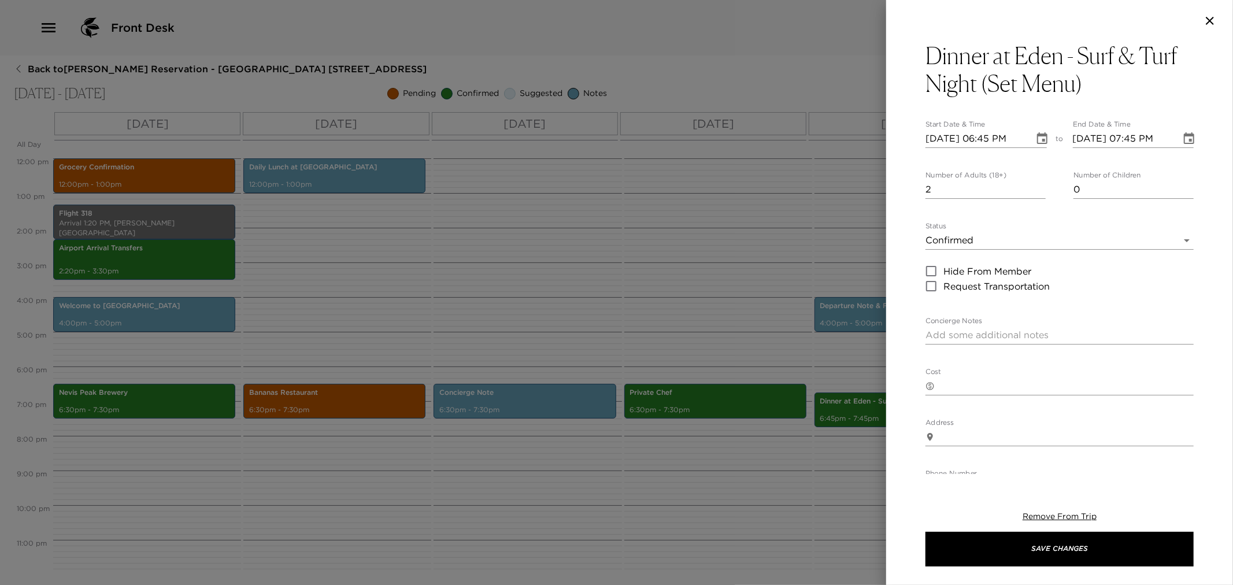
click at [655, 279] on div at bounding box center [616, 292] width 1233 height 585
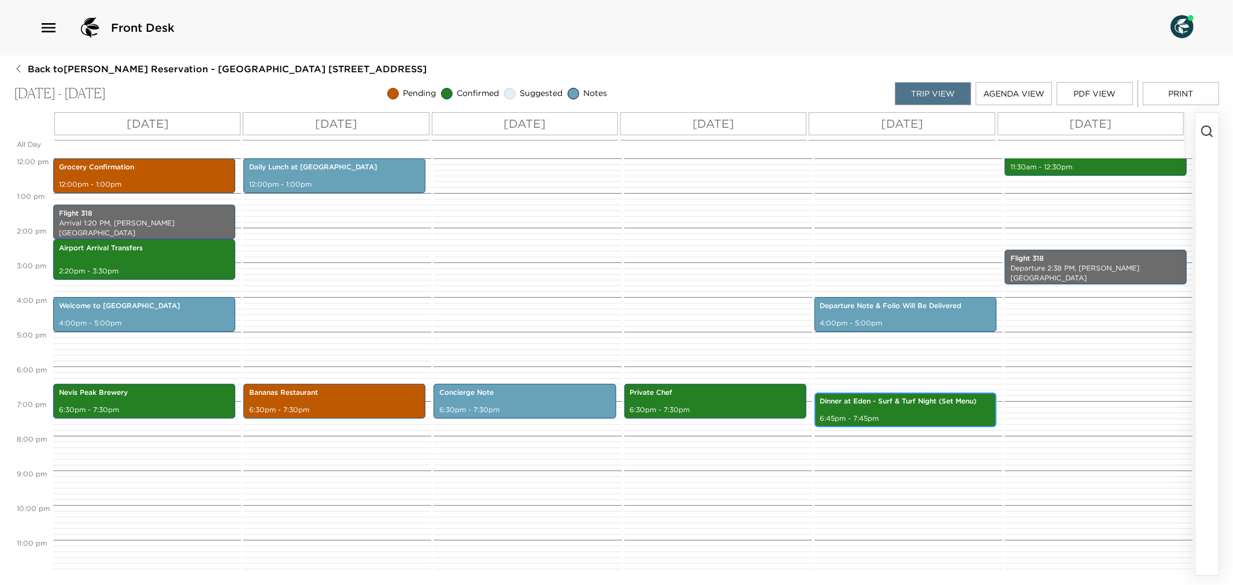
click at [886, 412] on div "Dinner at Eden - Surf & Turf Night (Set Menu) 6:45pm - 7:45pm" at bounding box center [905, 409] width 175 height 31
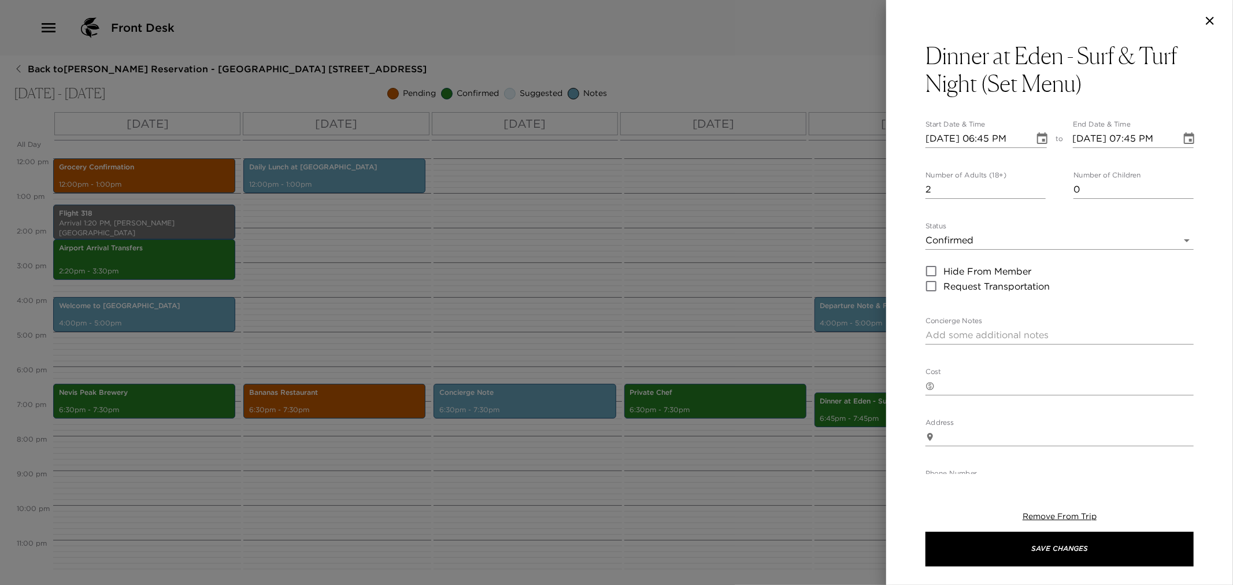
click at [936, 334] on textarea "Concierge Notes" at bounding box center [1060, 334] width 268 height 13
paste textarea "Join us for Surf & Turf dinner at Eden this evening with a one seating time at …"
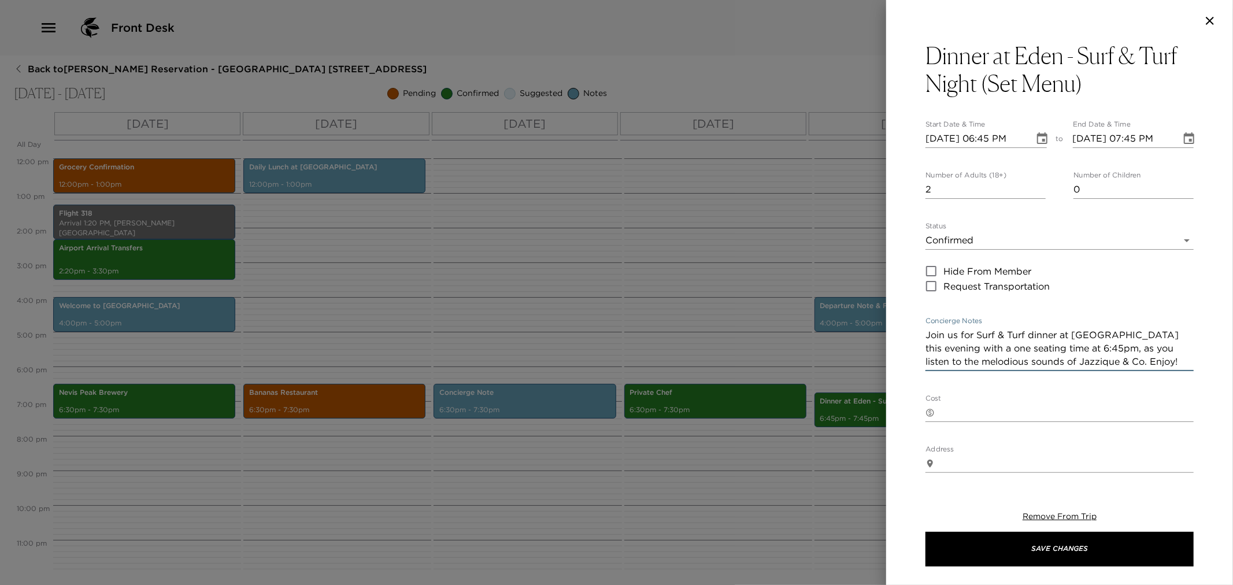
click at [1051, 352] on textarea "Join us for Surf & Turf dinner at Eden this evening with a one seating time at …" at bounding box center [1060, 348] width 268 height 40
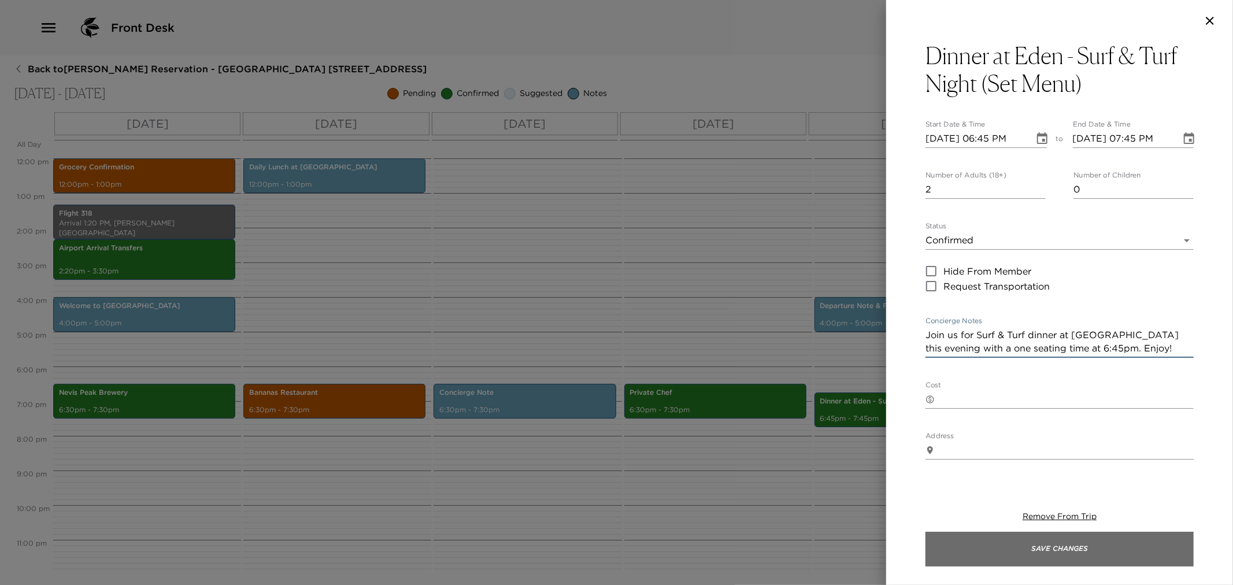
type textarea "Join us for Surf & Turf dinner at Eden this evening with a one seating time at …"
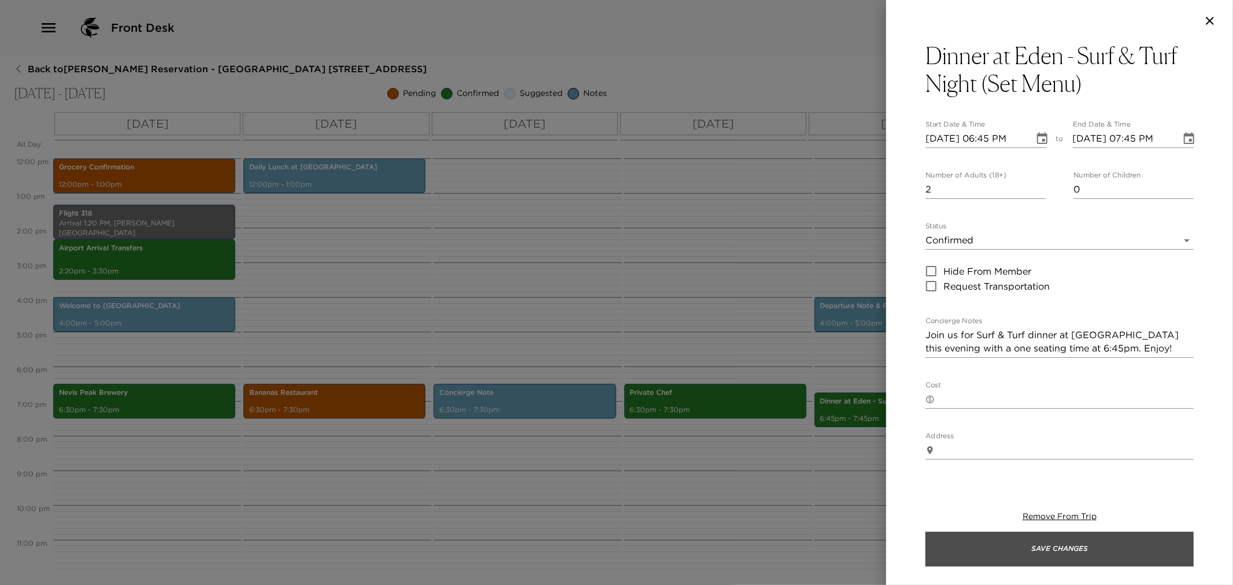
drag, startPoint x: 1019, startPoint y: 534, endPoint x: 872, endPoint y: 566, distance: 150.2
click at [1018, 534] on button "Save Changes" at bounding box center [1060, 549] width 268 height 35
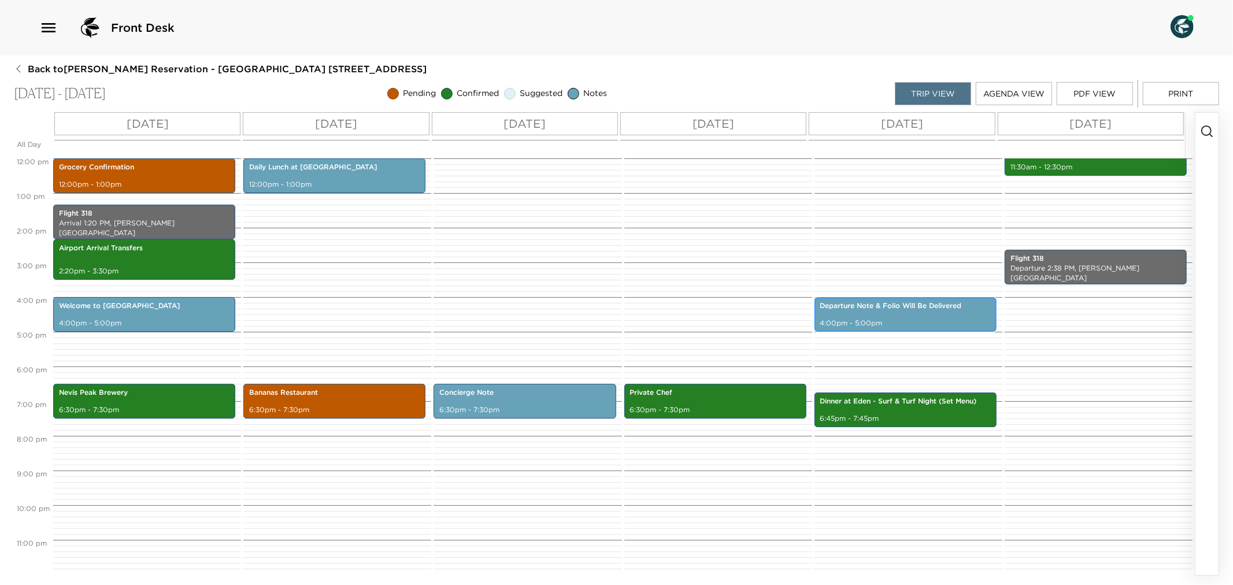
click at [916, 320] on p "4:00pm - 5:00pm" at bounding box center [905, 324] width 171 height 10
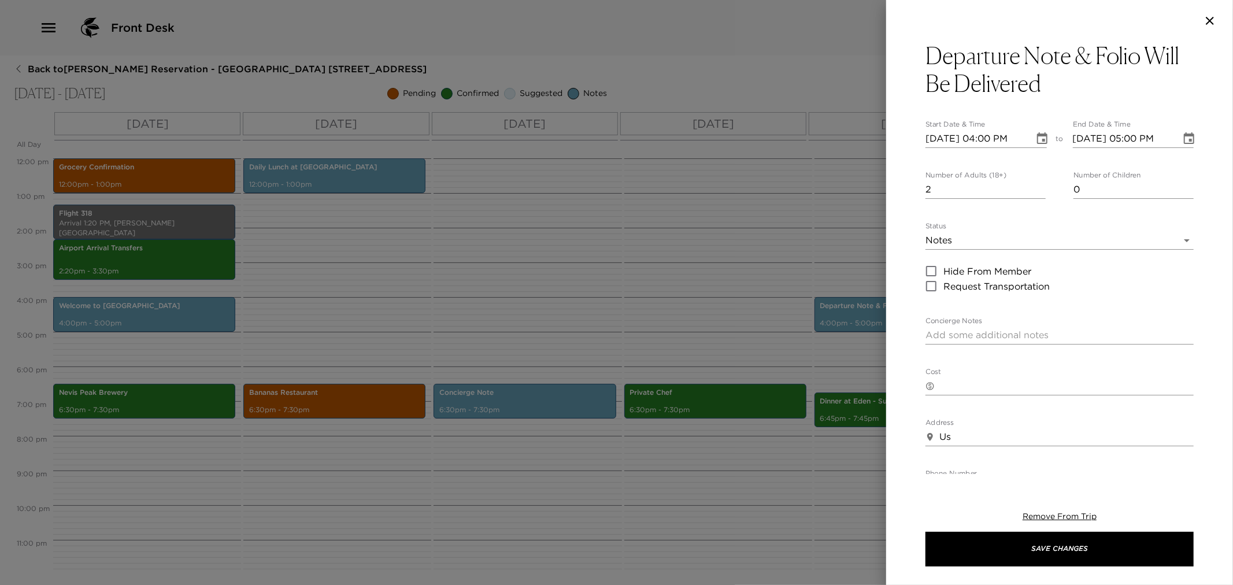
click at [778, 287] on div at bounding box center [616, 292] width 1233 height 585
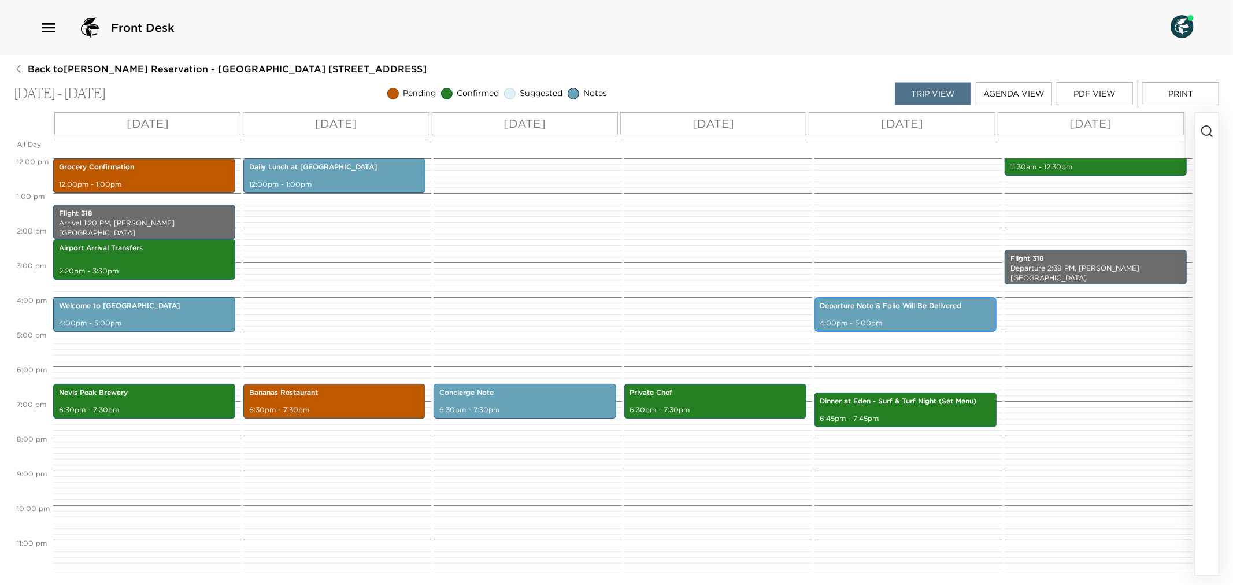
click at [888, 316] on div "Departure Note & Folio Will Be Delivered 4:00pm - 5:00pm" at bounding box center [905, 314] width 175 height 31
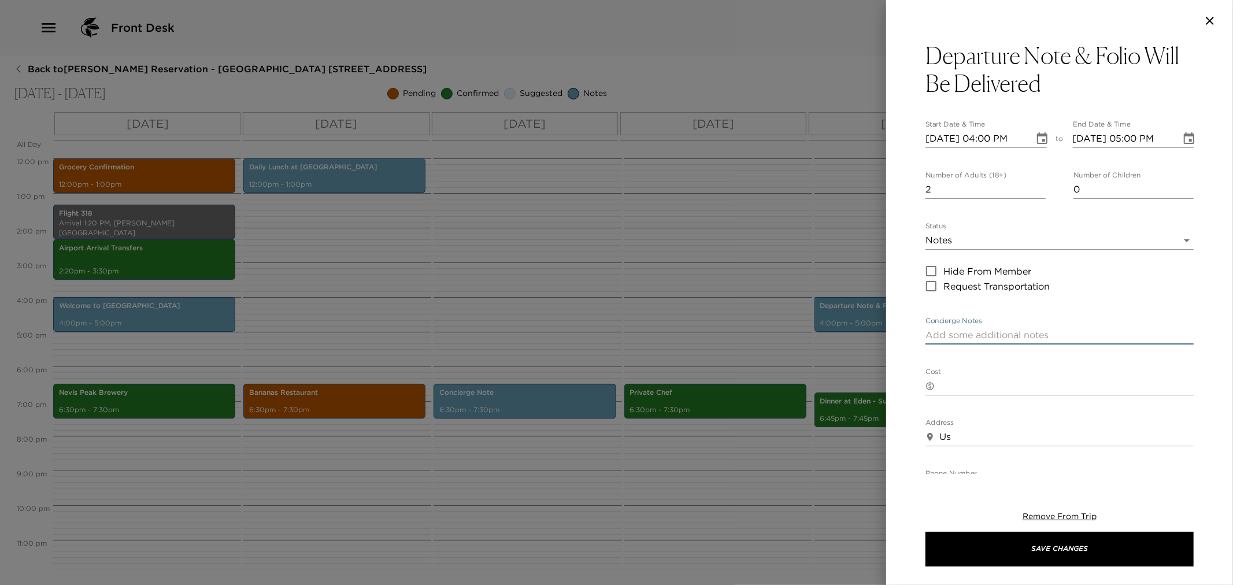
click at [954, 334] on textarea "Concierge Notes" at bounding box center [1060, 334] width 268 height 13
paste textarea "In preparation for your departure, we will deliver your departure details and f…"
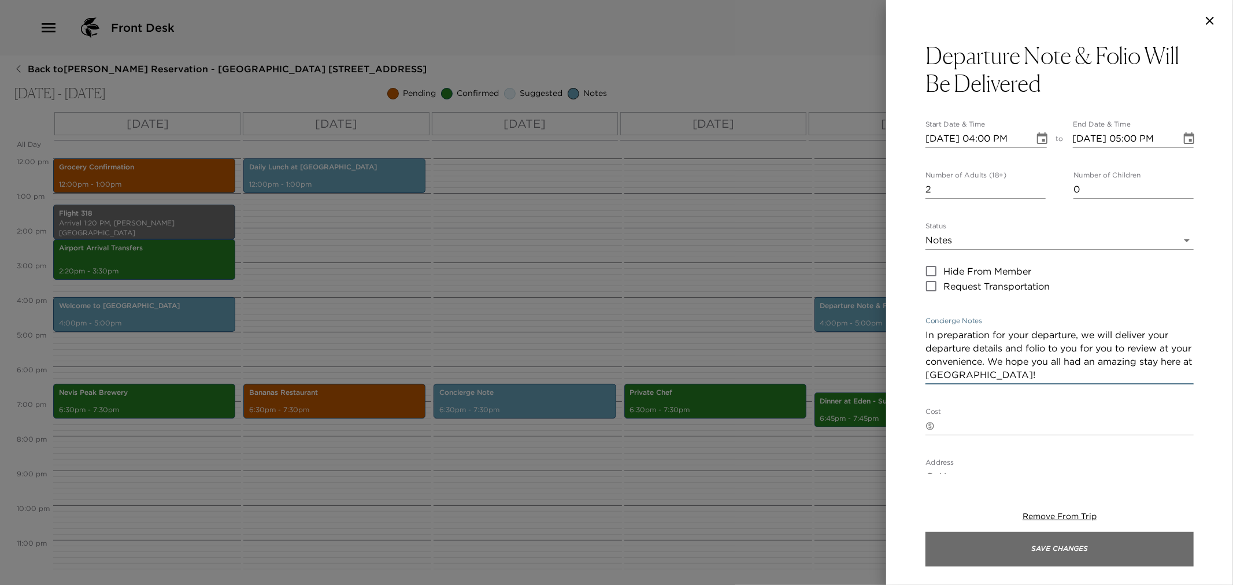
type textarea "In preparation for your departure, we will deliver your departure details and f…"
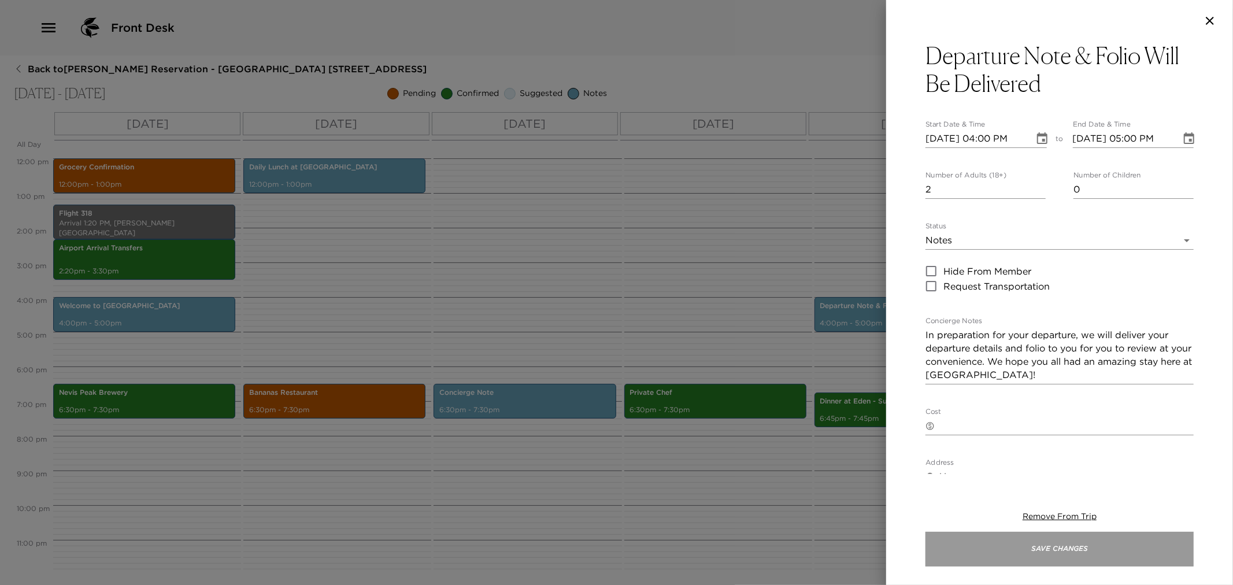
drag, startPoint x: 1088, startPoint y: 546, endPoint x: 1072, endPoint y: 545, distance: 16.2
click at [1084, 548] on button "Save Changes" at bounding box center [1060, 549] width 268 height 35
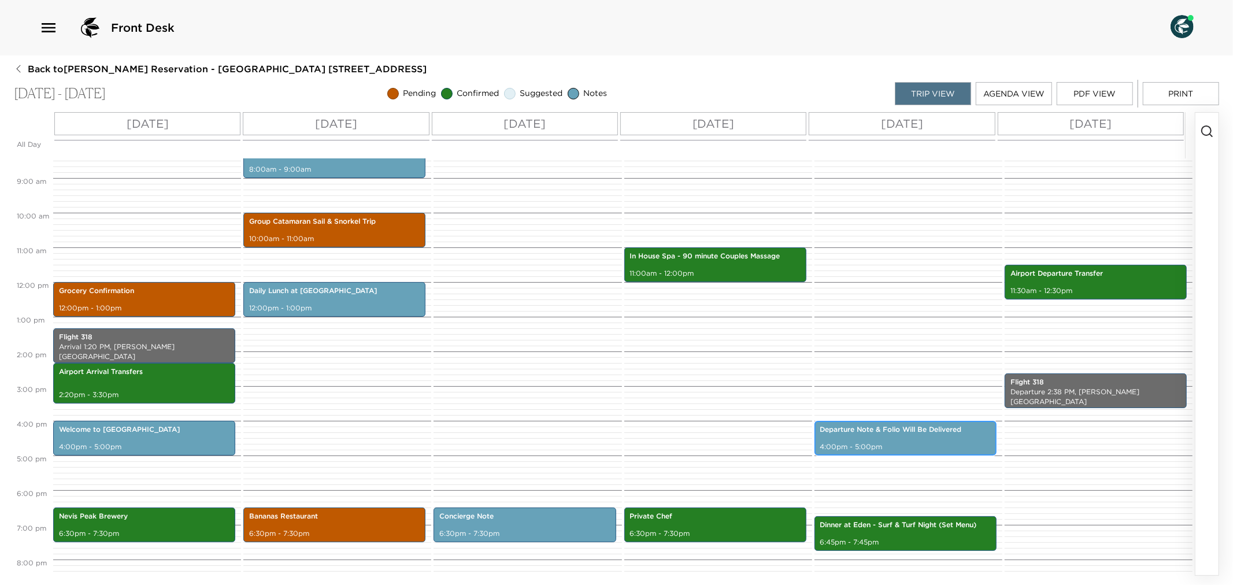
scroll to position [287, 0]
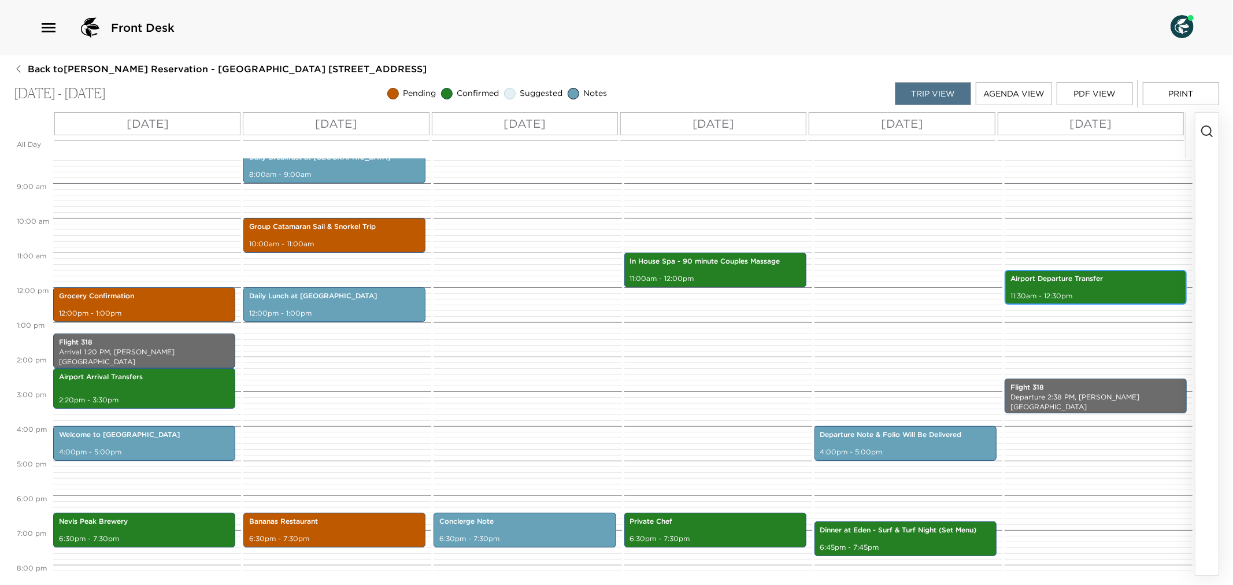
click at [1096, 288] on div "Airport Departure Transfer 11:30am - 12:30pm" at bounding box center [1095, 287] width 175 height 31
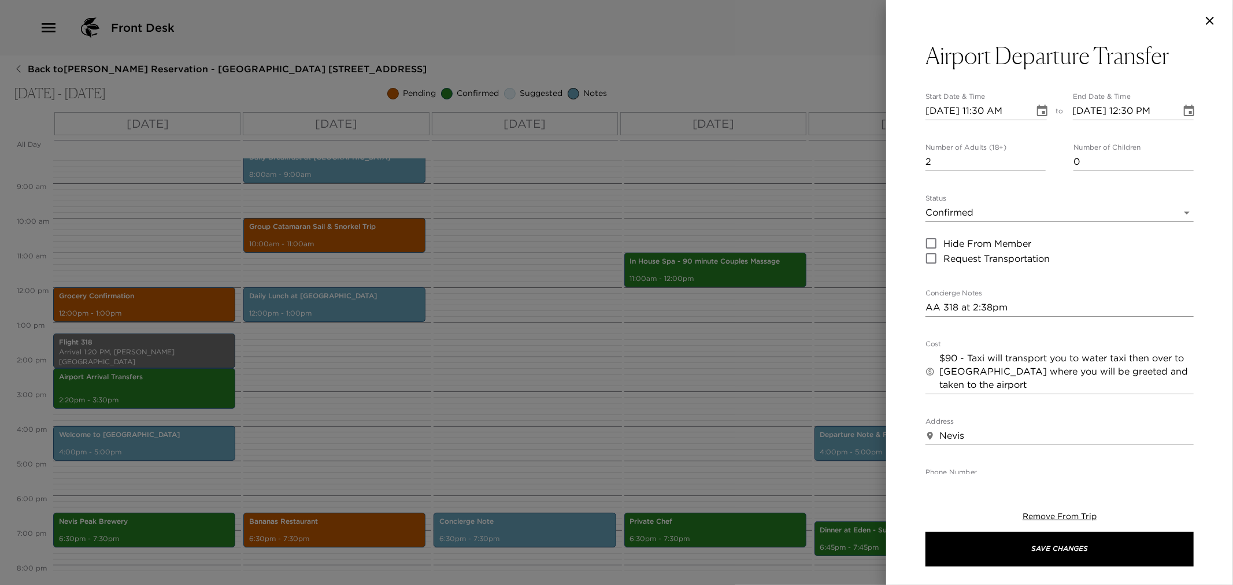
click at [807, 363] on div at bounding box center [616, 292] width 1233 height 585
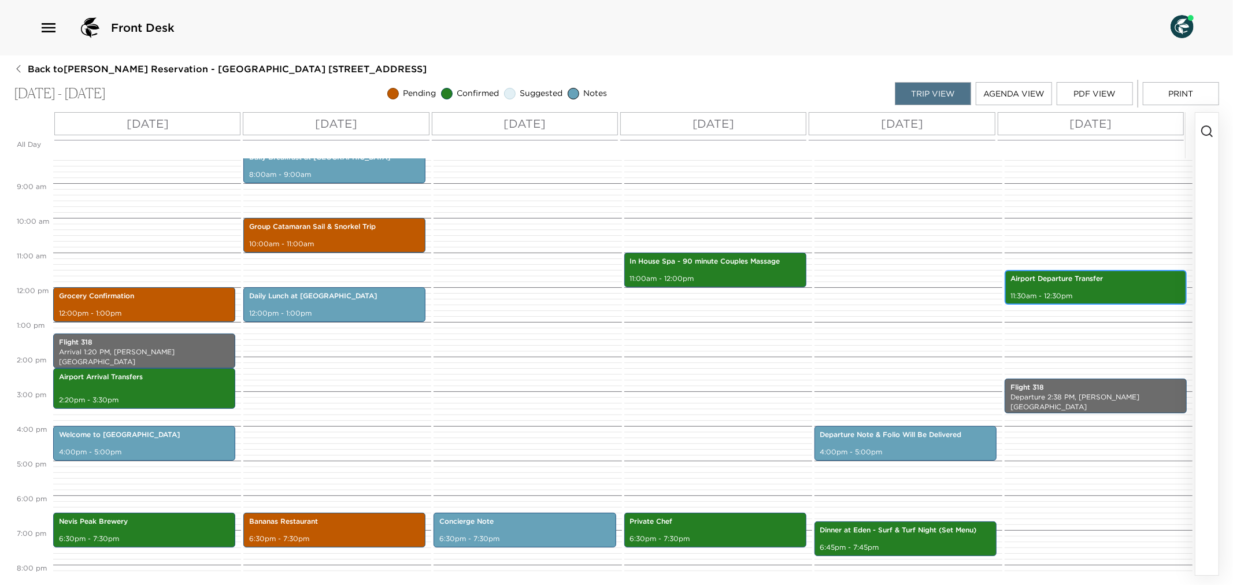
click at [1045, 278] on p "Airport Departure Transfer" at bounding box center [1096, 279] width 171 height 10
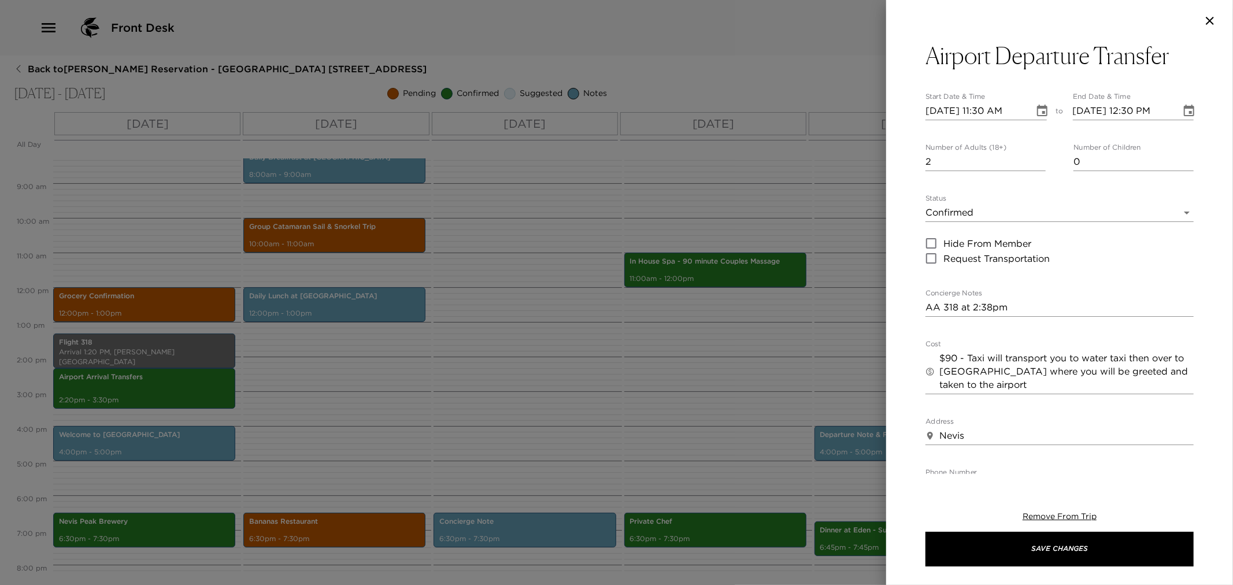
click at [924, 311] on div "Airport Departure Transfer Start Date & Time 10/22/2025 11:30 AM to End Date & …" at bounding box center [1059, 258] width 347 height 433
click at [927, 305] on textarea "AA 318 at 2:38pm" at bounding box center [1060, 307] width 268 height 13
paste textarea "You are scheduled to depart United Airways flight #1143 at 1:32pm from the Robe…"
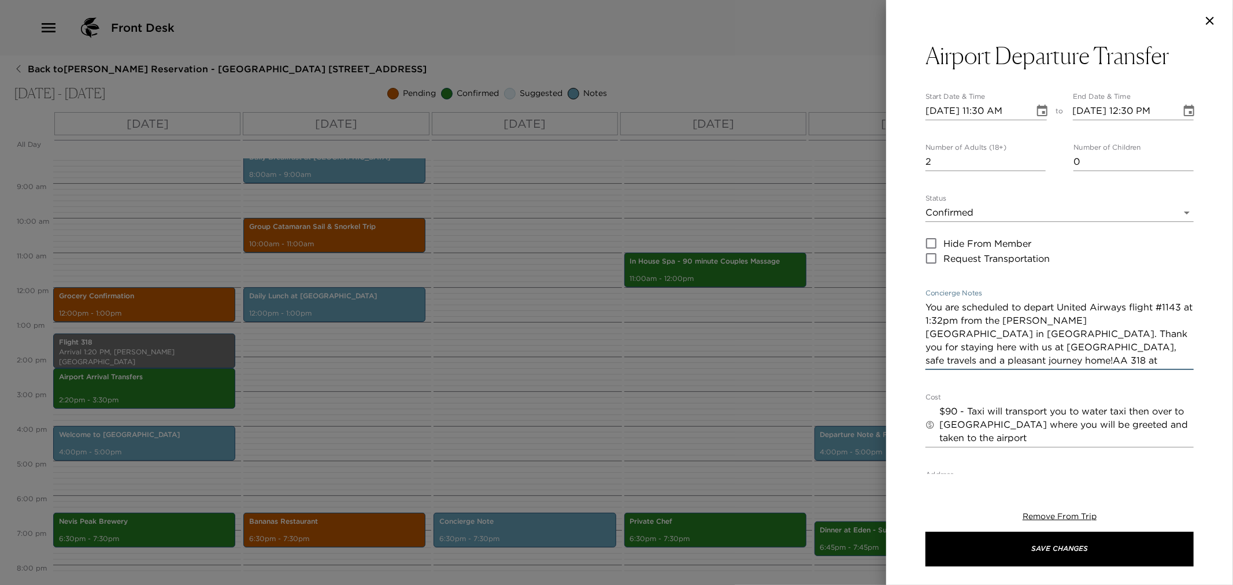
drag, startPoint x: 1060, startPoint y: 305, endPoint x: 1119, endPoint y: 399, distance: 111.2
click at [1125, 315] on textarea "You are scheduled to depart United Airways flight #1143 at 1:32pm from the Robe…" at bounding box center [1060, 334] width 268 height 66
click at [1118, 273] on div "Airport Departure Transfer Start Date & Time 10/22/2025 11:30 AM to End Date & …" at bounding box center [1060, 423] width 268 height 762
drag, startPoint x: 1060, startPoint y: 306, endPoint x: 1128, endPoint y: 309, distance: 67.7
click at [1128, 309] on textarea "You are scheduled to depart United Airways flight #1143 at 1:32pm from the Robe…" at bounding box center [1060, 334] width 268 height 66
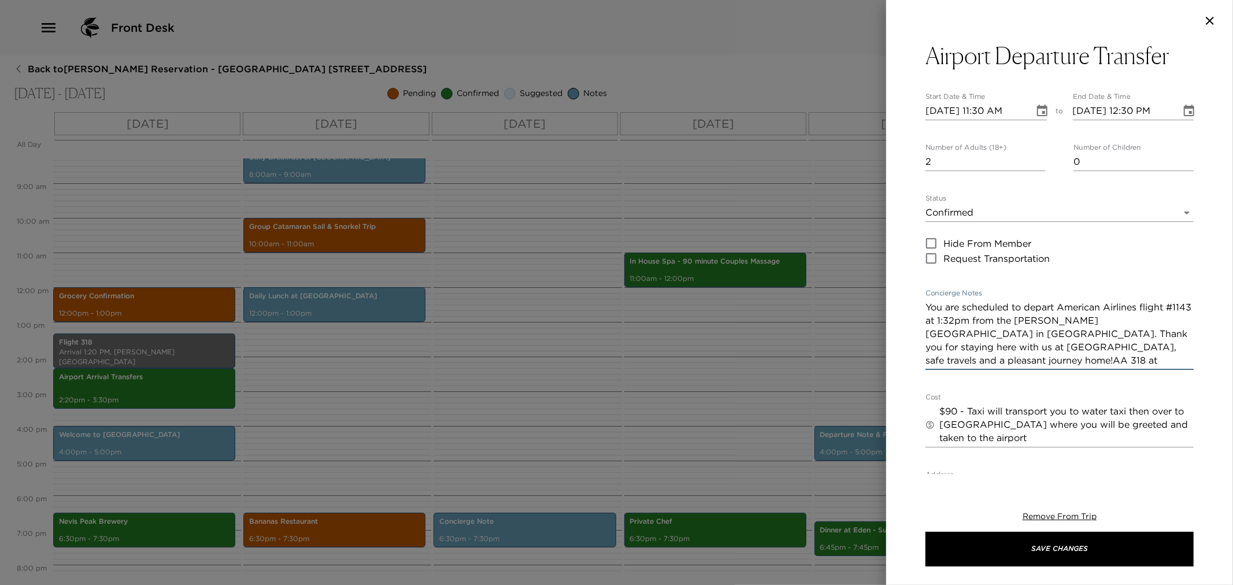
drag, startPoint x: 950, startPoint y: 319, endPoint x: 951, endPoint y: 333, distance: 13.9
click at [950, 320] on textarea "You are scheduled to depart American Airlines flight #1143 at 1:32pm from the R…" at bounding box center [1060, 334] width 268 height 66
click at [966, 320] on textarea "You are scheduled to depart American Airlines flight #318 at 1:32pm from the Ro…" at bounding box center [1060, 334] width 268 height 66
click at [981, 324] on textarea "You are scheduled to depart American Airlines flight #318 at 2:32pm from the Ro…" at bounding box center [1060, 334] width 268 height 66
drag, startPoint x: 1033, startPoint y: 361, endPoint x: 1136, endPoint y: 369, distance: 103.2
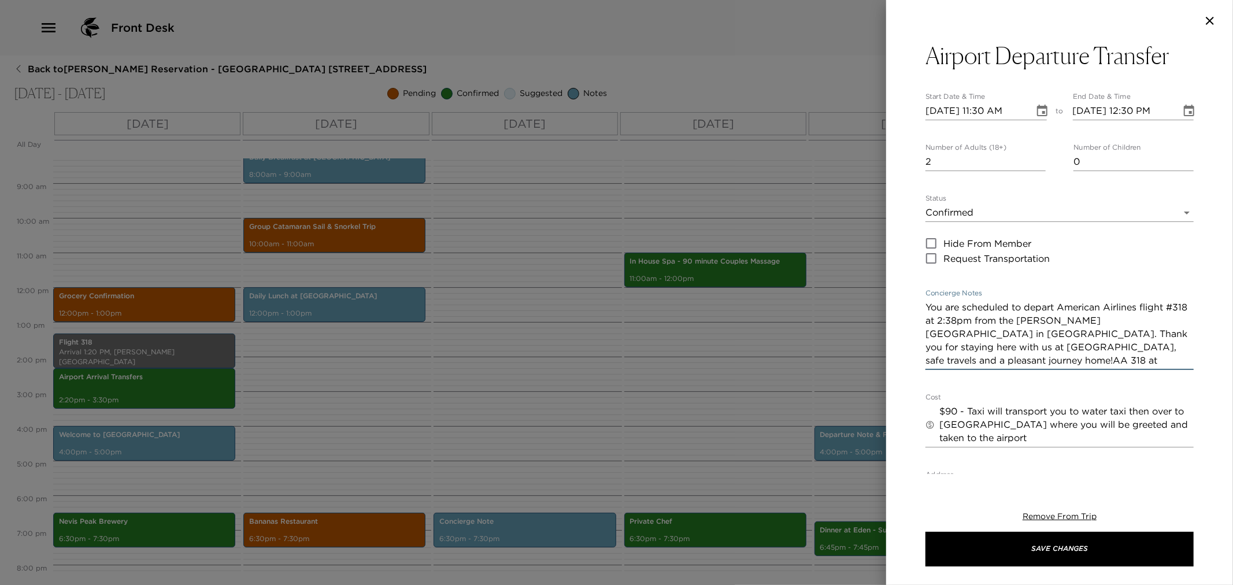
click at [1136, 369] on div "You are scheduled to depart American Airlines flight #318 at 2:38pm from the Ro…" at bounding box center [1060, 334] width 268 height 72
click at [1066, 345] on textarea "You are scheduled to depart American Airlines flight #318 at 2:38pm from the Ro…" at bounding box center [1060, 334] width 268 height 66
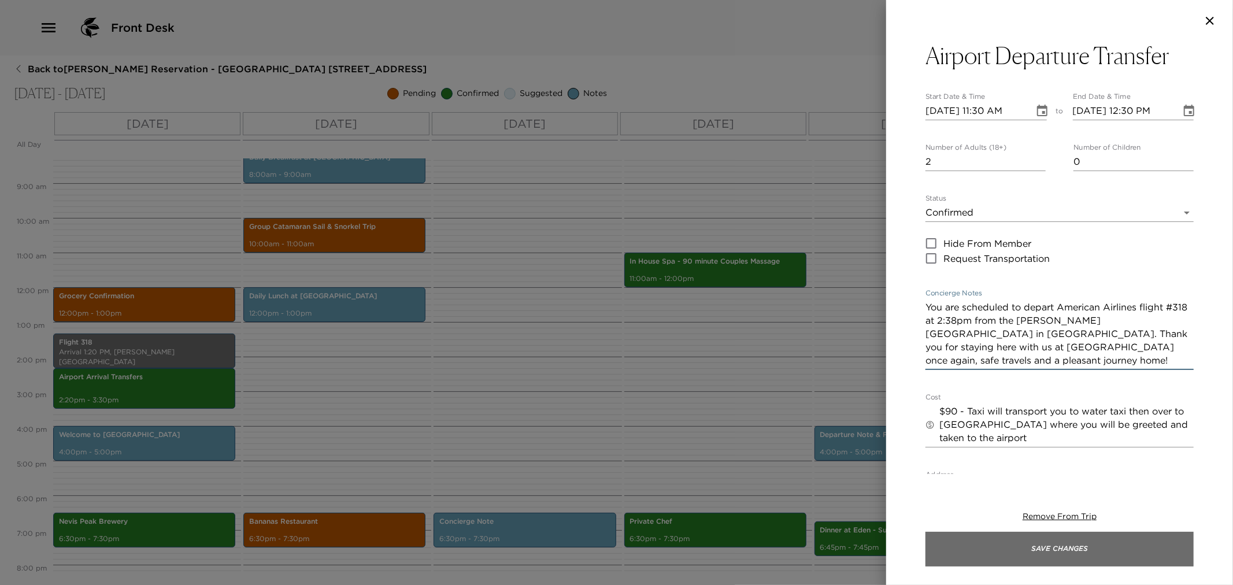
type textarea "You are scheduled to depart American Airlines flight #318 at 2:38pm from the Ro…"
click at [1070, 551] on button "Save Changes" at bounding box center [1060, 549] width 268 height 35
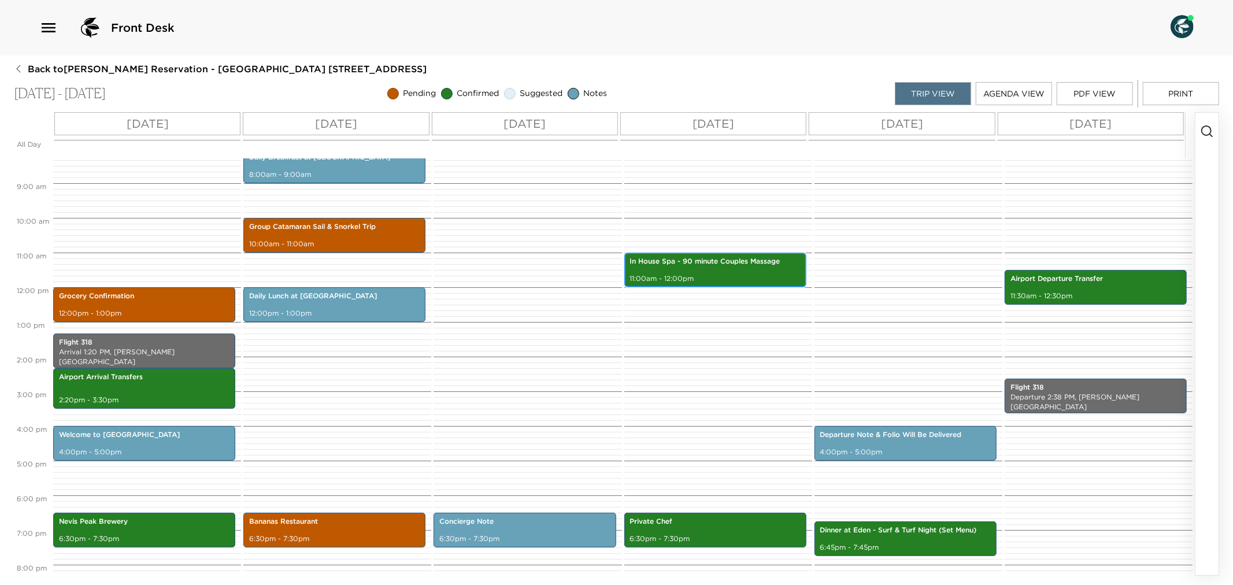
click at [755, 272] on div "In House Spa - 90 minute Couples Massage 11:00am - 12:00pm" at bounding box center [715, 269] width 175 height 31
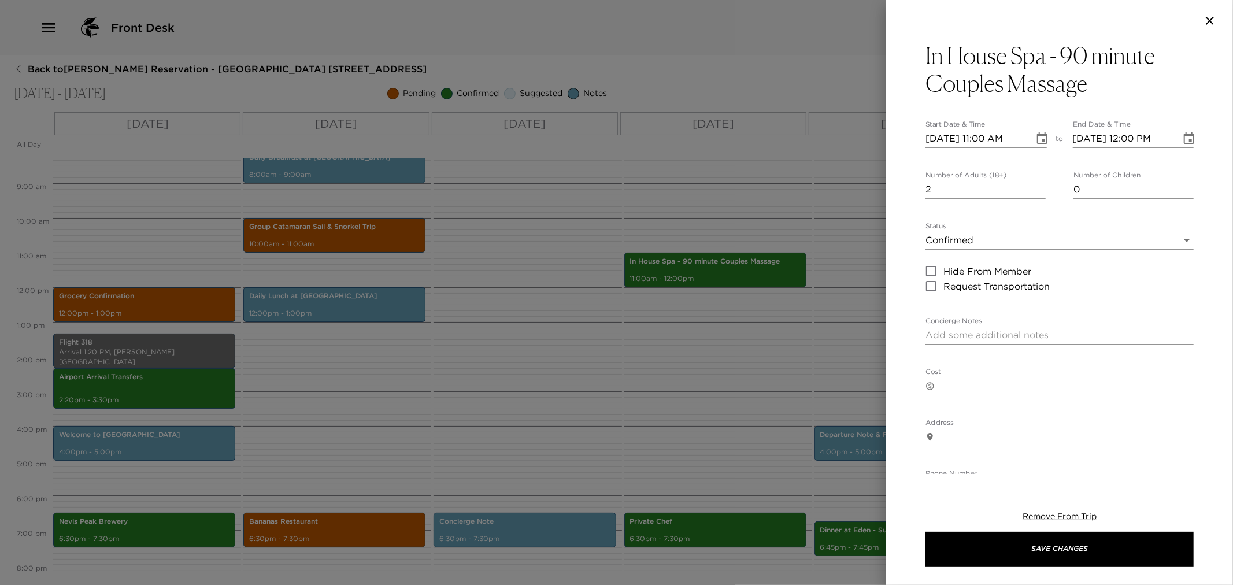
click at [779, 353] on div at bounding box center [616, 292] width 1233 height 585
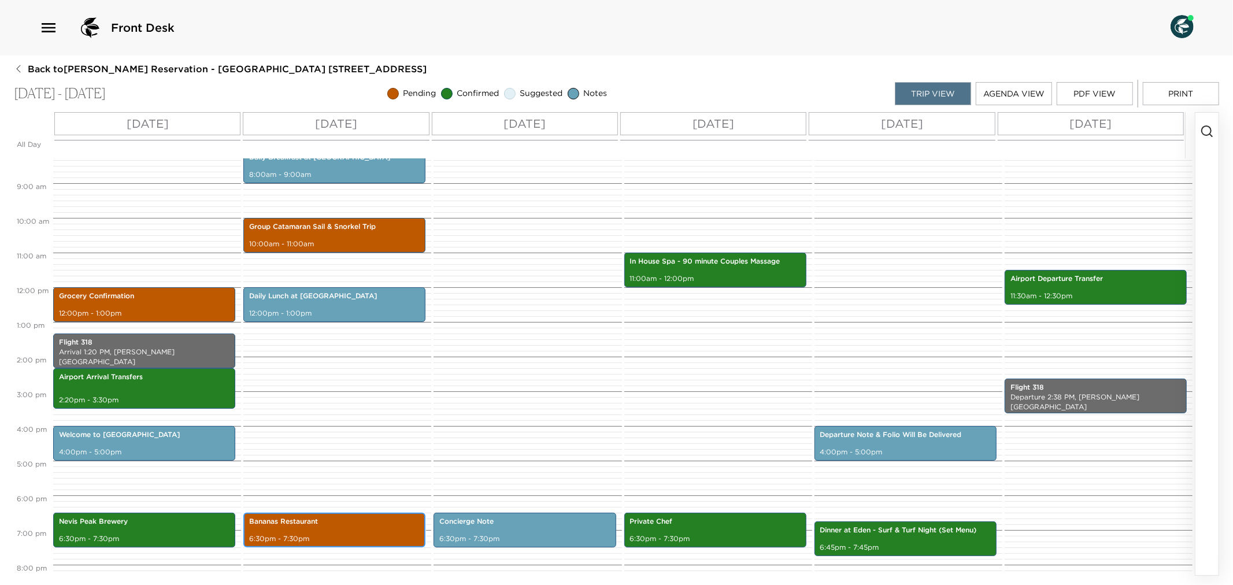
click at [374, 537] on p "6:30pm - 7:30pm" at bounding box center [334, 539] width 171 height 10
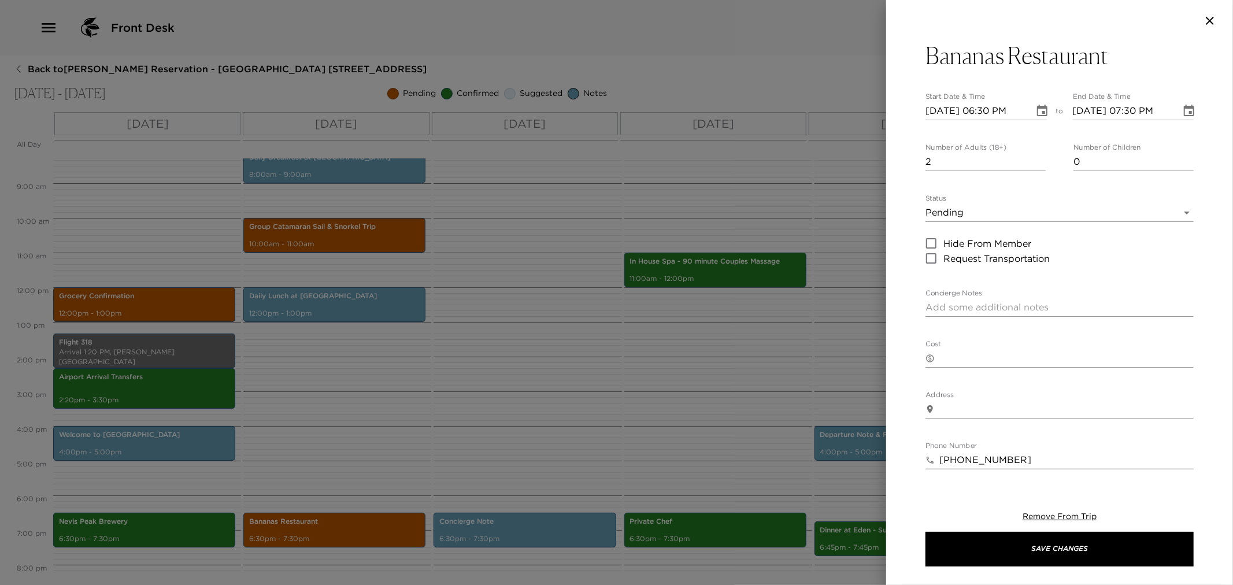
click at [1178, 209] on body "Front Desk Back to Kevin McManus Reservation - Beach House 4 Nevis, West Indies…" at bounding box center [616, 292] width 1233 height 585
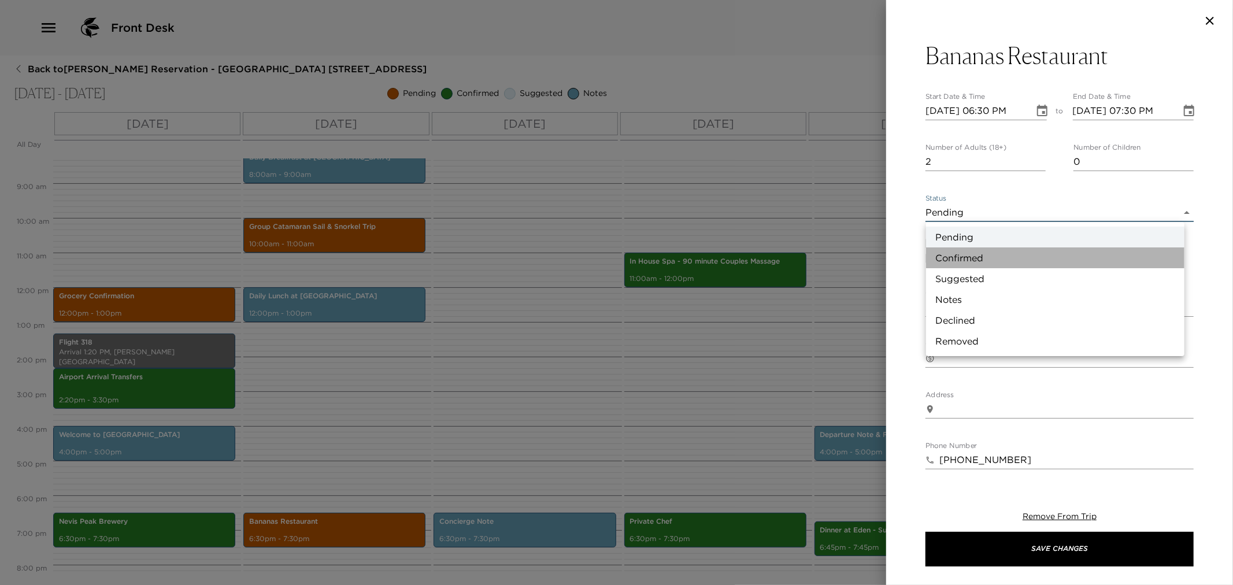
click at [979, 256] on li "Confirmed" at bounding box center [1055, 257] width 258 height 21
type input "Confirmed"
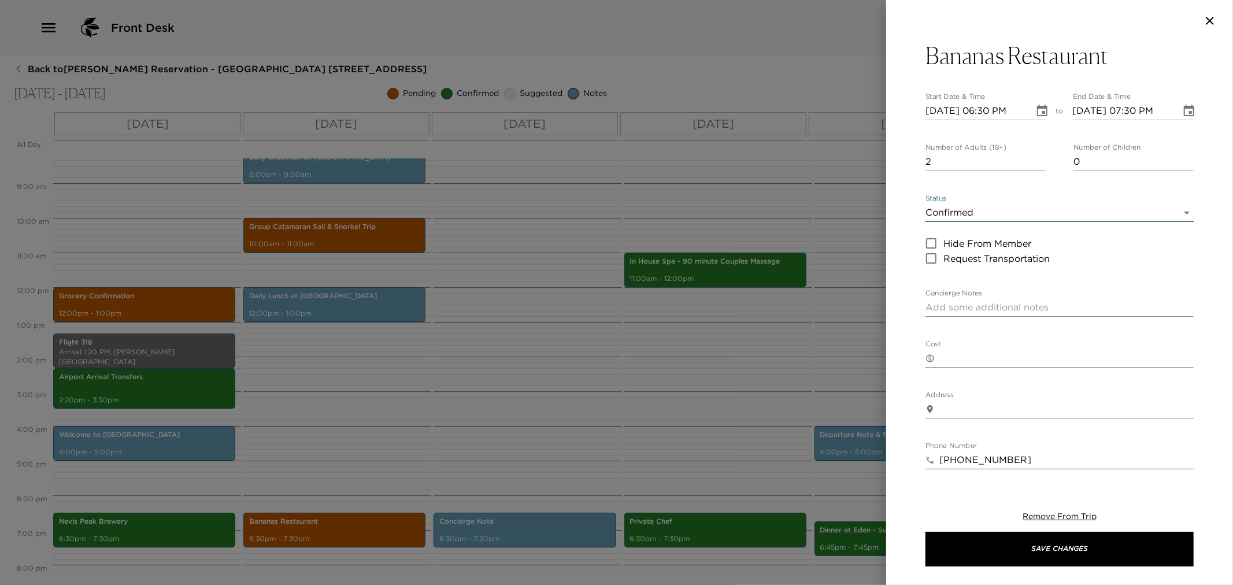
drag, startPoint x: 1012, startPoint y: 545, endPoint x: 677, endPoint y: 556, distance: 336.1
click at [1011, 545] on button "Save Changes" at bounding box center [1060, 549] width 268 height 35
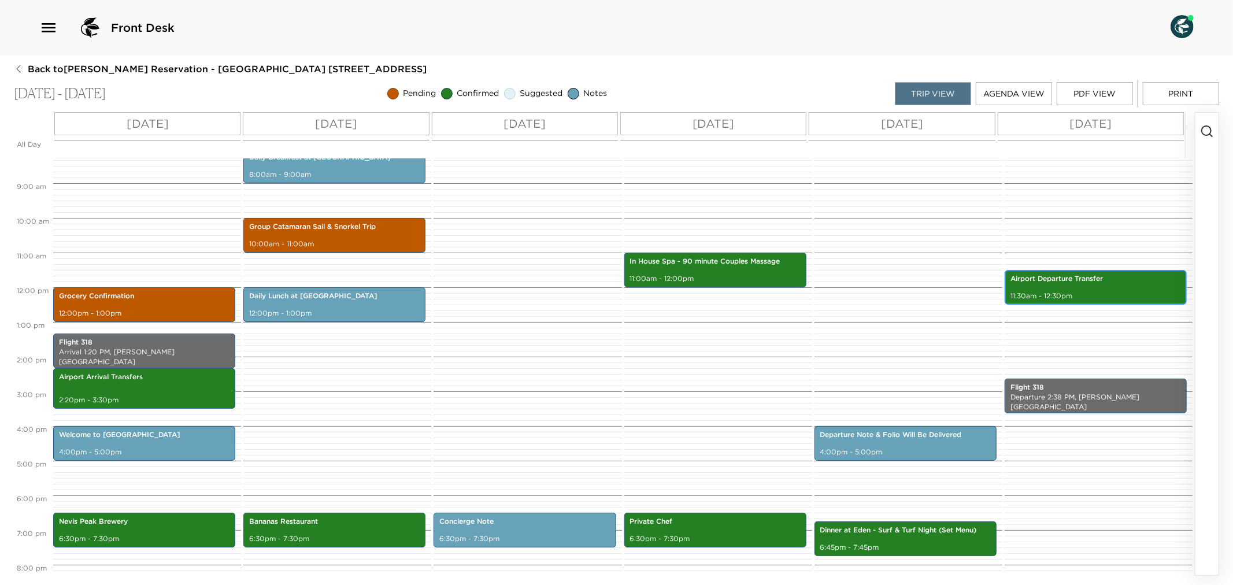
click at [1078, 282] on p "Airport Departure Transfer" at bounding box center [1096, 279] width 171 height 10
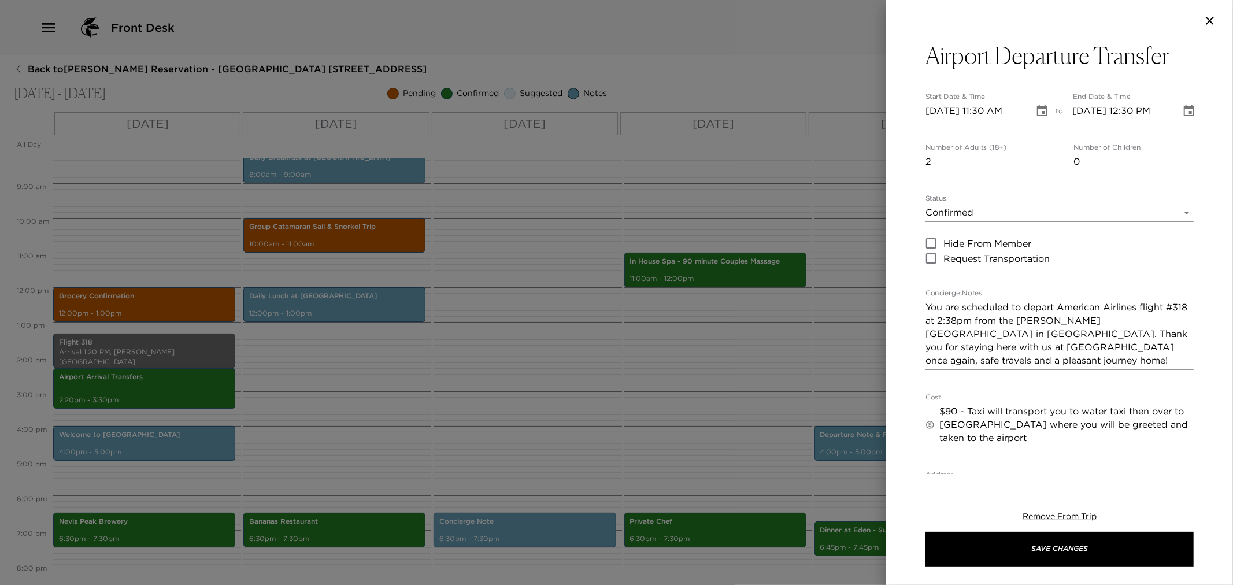
click at [770, 337] on div at bounding box center [616, 292] width 1233 height 585
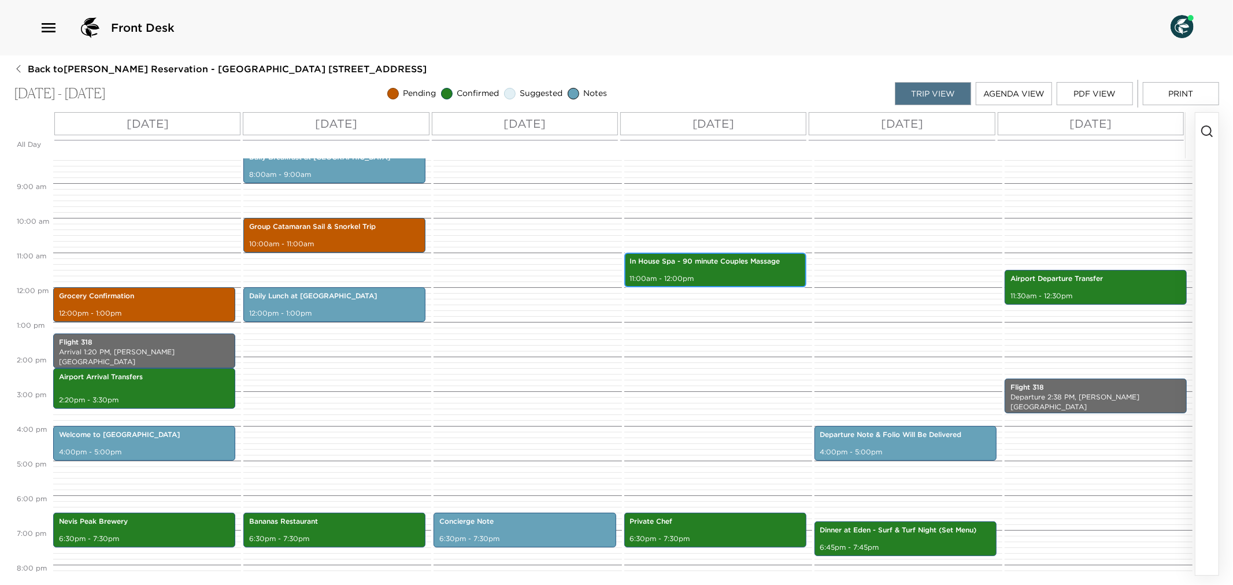
click at [714, 264] on p "In House Spa - 90 minute Couples Massage" at bounding box center [715, 262] width 171 height 10
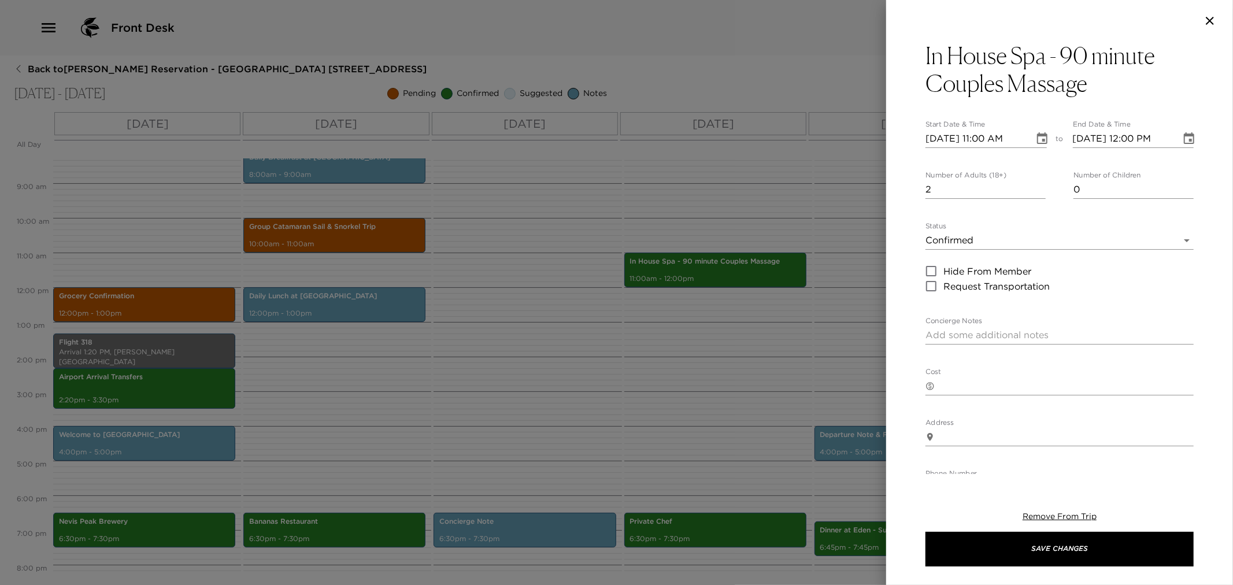
click at [956, 330] on textarea "Concierge Notes" at bounding box center [1060, 334] width 268 height 13
paste textarea "Yoga is confirmed for 2 people. Your Instructor will meet you at your Beach Hou…"
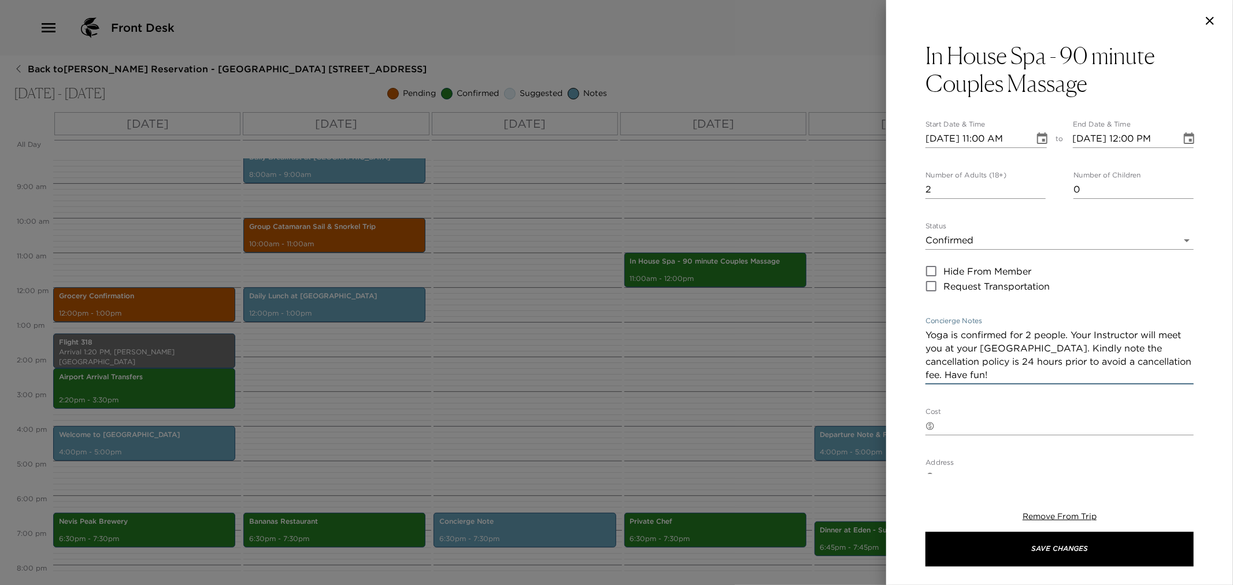
drag, startPoint x: 926, startPoint y: 332, endPoint x: 951, endPoint y: 367, distance: 41.9
click at [949, 333] on textarea "Yoga is confirmed for 2 people. Your Instructor will meet you at your Beach Hou…" at bounding box center [1060, 354] width 268 height 53
click at [937, 339] on textarea "A couples is confirmed for 2 people. Your Instructor will meet you at your Beac…" at bounding box center [1060, 354] width 268 height 53
drag, startPoint x: 1099, startPoint y: 334, endPoint x: 1138, endPoint y: 338, distance: 39.5
click at [1138, 338] on textarea "A 90 minute couples is confirmed for 2 people. Your Instructor will meet you at…" at bounding box center [1060, 354] width 268 height 53
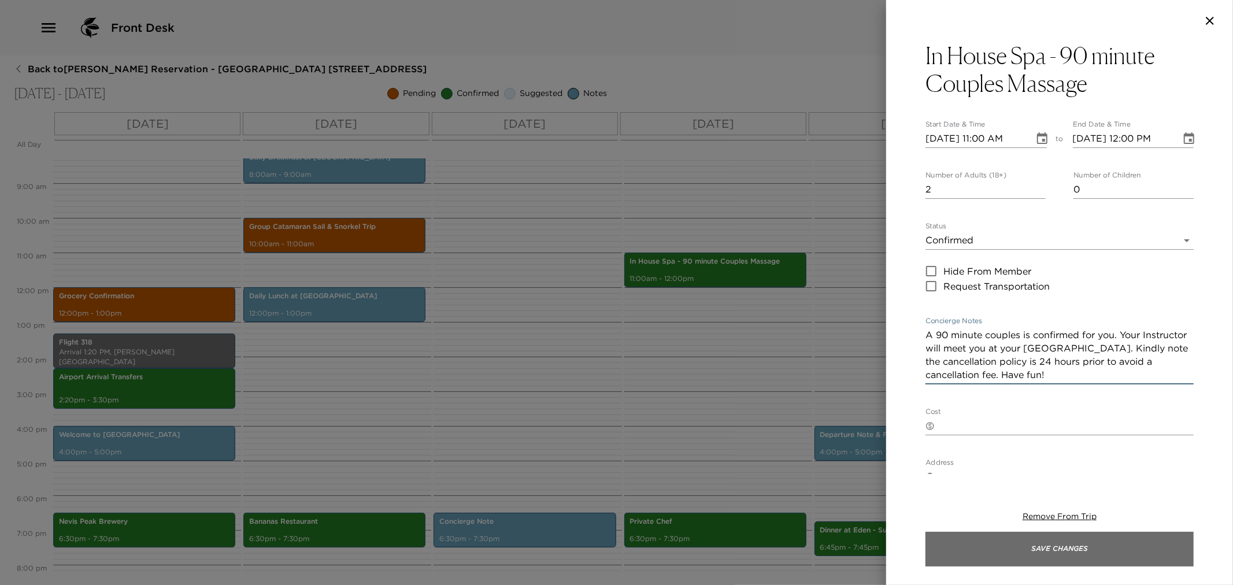
type textarea "A 90 minute couples is confirmed for you. Your Instructor will meet you at your…"
click at [954, 547] on button "Save Changes" at bounding box center [1060, 549] width 268 height 35
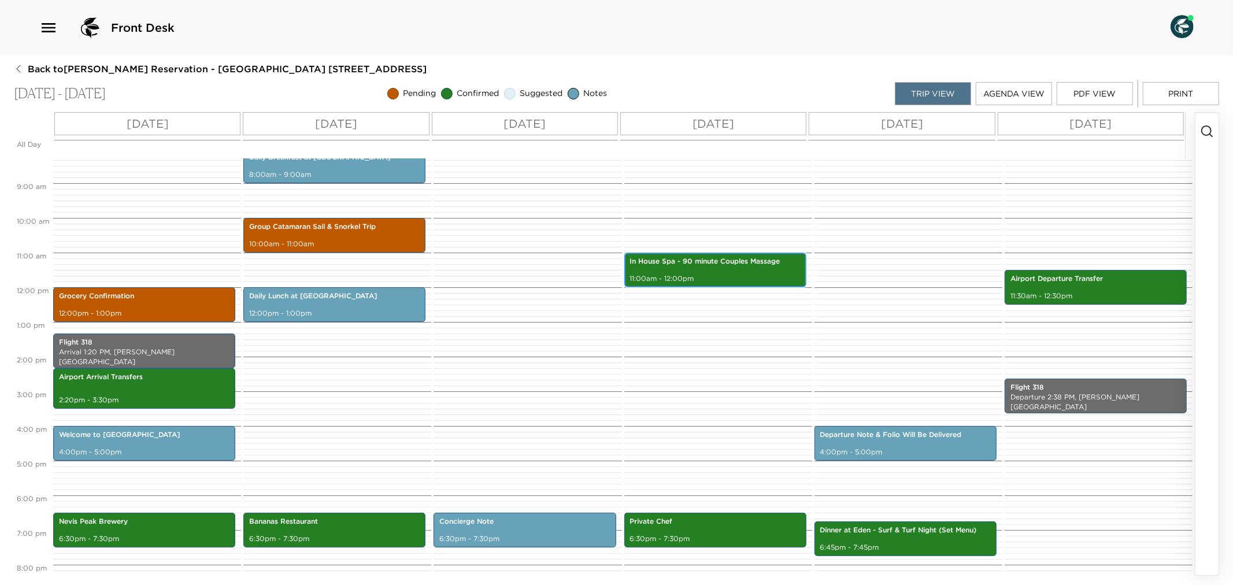
click at [739, 276] on p "11:00am - 12:00pm" at bounding box center [715, 279] width 171 height 10
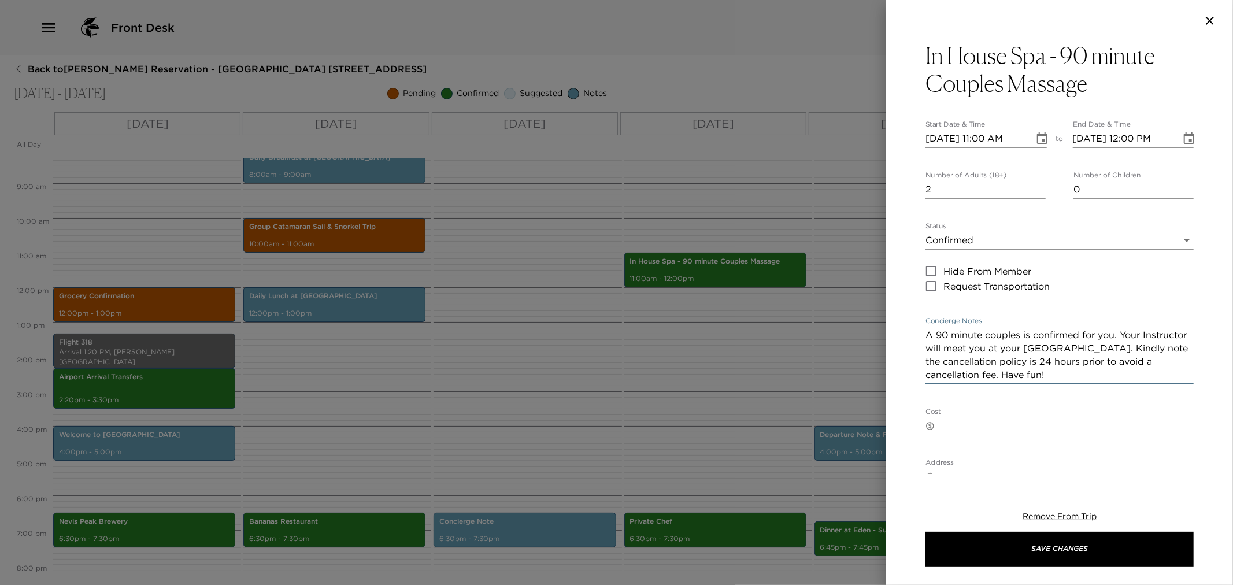
click at [1019, 337] on textarea "A 90 minute couples is confirmed for you. Your Instructor will meet you at your…" at bounding box center [1060, 354] width 268 height 53
click at [1158, 335] on textarea "A 90 minute couples massage is confirmed for you. Your Instructor will meet you…" at bounding box center [1060, 354] width 268 height 53
click at [1021, 345] on textarea "A 90 minute couples massage is confirmed for you both. Your Instructor will mee…" at bounding box center [1060, 354] width 268 height 53
drag, startPoint x: 1075, startPoint y: 376, endPoint x: 1112, endPoint y: 380, distance: 36.7
click at [1114, 377] on textarea "A 90 minute couples massage is confirmed for you both. Your masseuses will meet…" at bounding box center [1060, 354] width 268 height 53
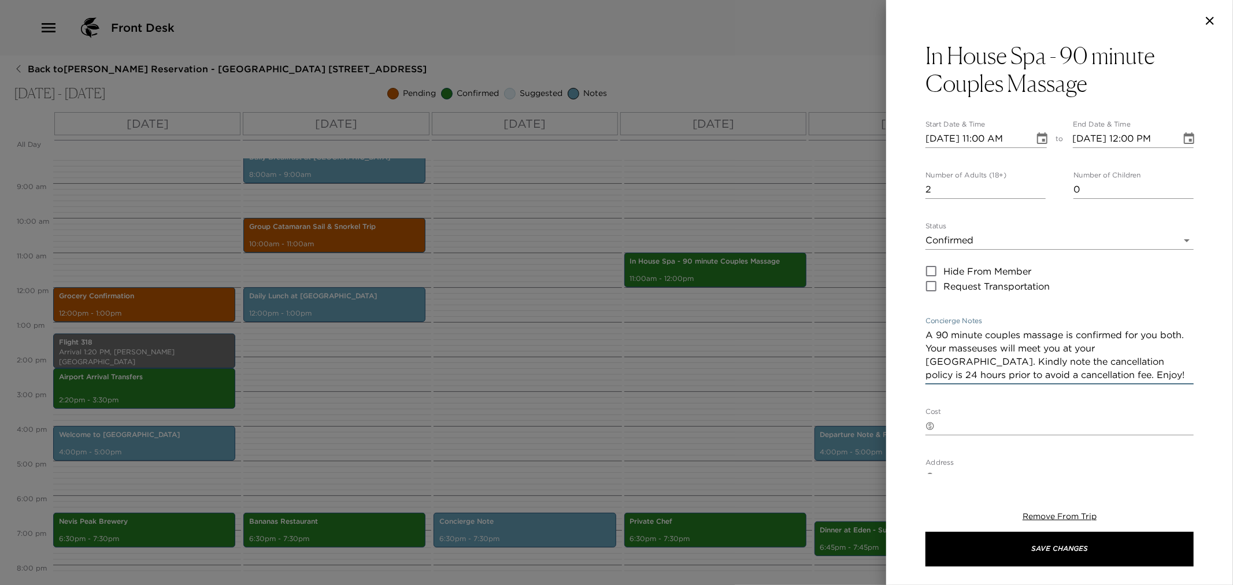
click at [1071, 348] on textarea "A 90 minute couples massage is confirmed for you both. Your masseuses will meet…" at bounding box center [1060, 354] width 268 height 53
click at [1158, 351] on textarea "A 90 minute couples massage is confirmed for you both. Your masseuses will be a…" at bounding box center [1060, 354] width 268 height 53
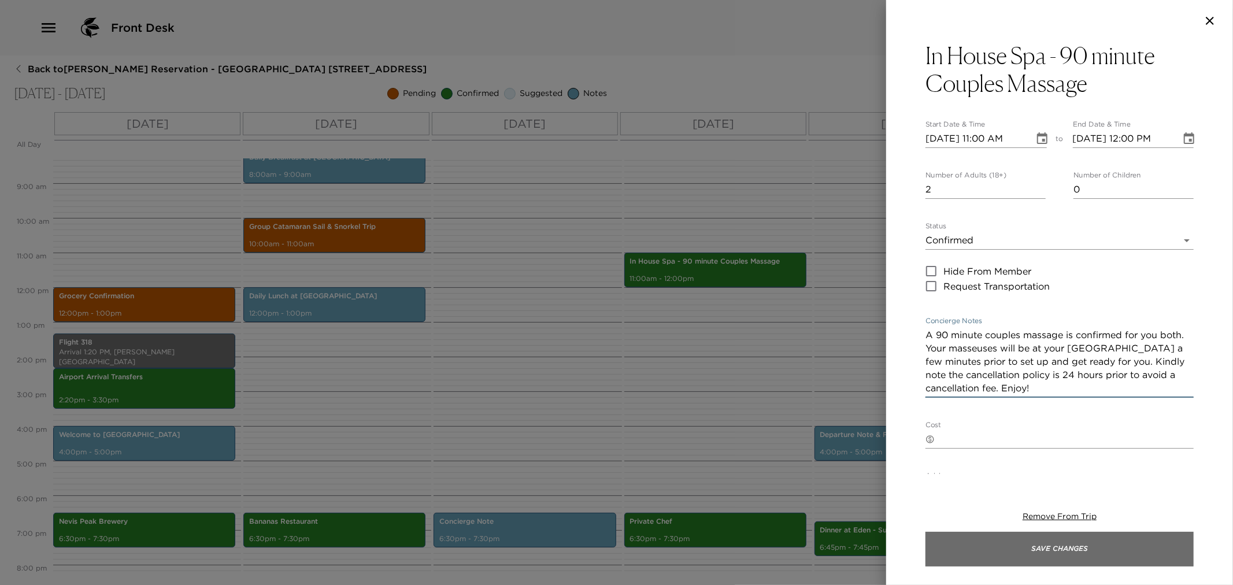
type textarea "A 90 minute couples massage is confirmed for you both. Your masseuses will be a…"
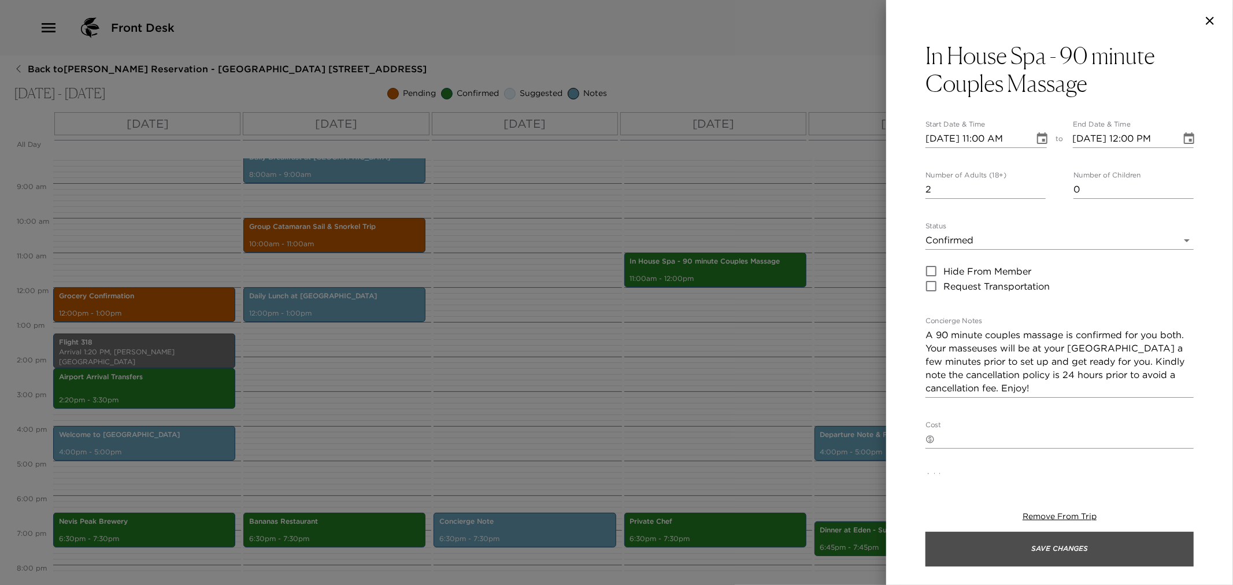
drag, startPoint x: 1038, startPoint y: 556, endPoint x: 920, endPoint y: 548, distance: 118.3
click at [1032, 553] on button "Save Changes" at bounding box center [1060, 549] width 268 height 35
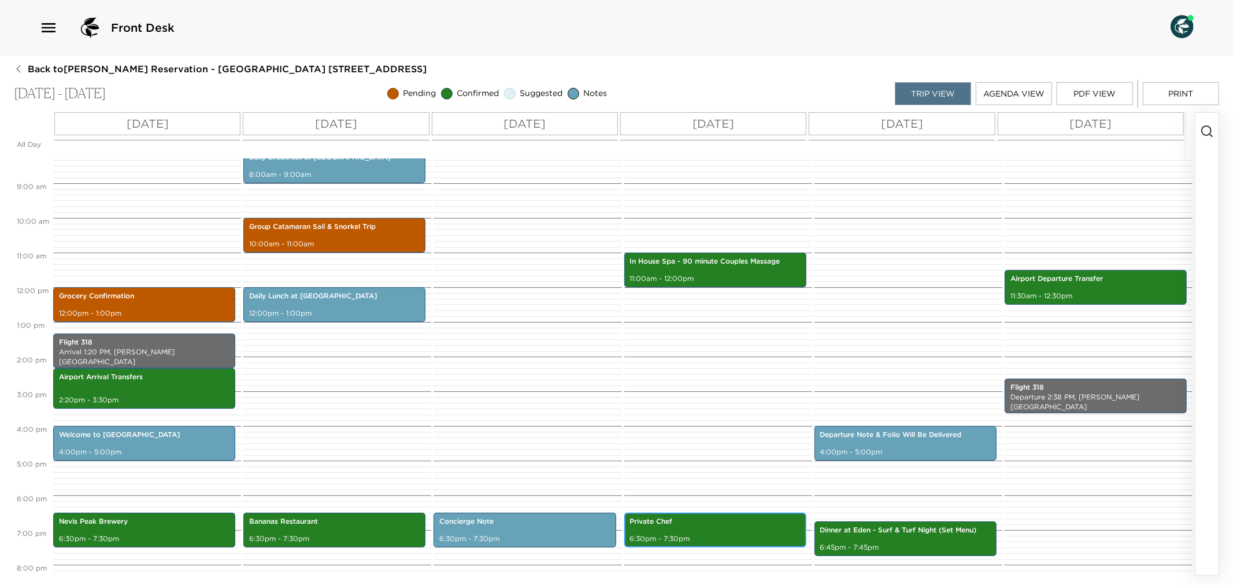
click at [693, 527] on div "Private Chef 6:30pm - 7:30pm" at bounding box center [715, 530] width 175 height 31
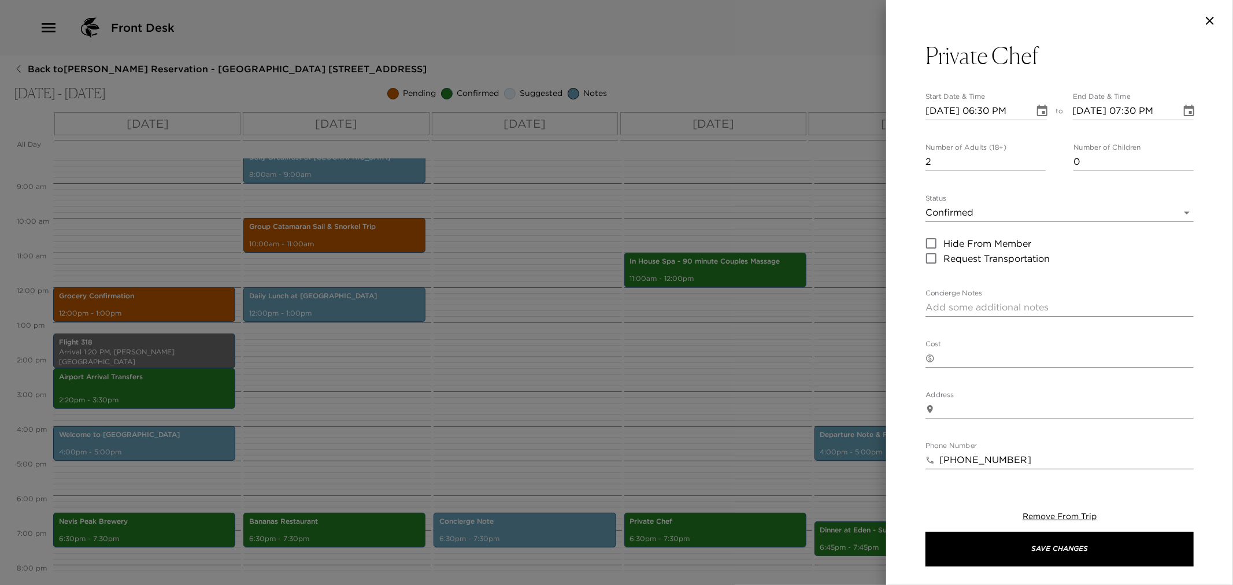
click at [955, 315] on div "x" at bounding box center [1060, 307] width 268 height 19
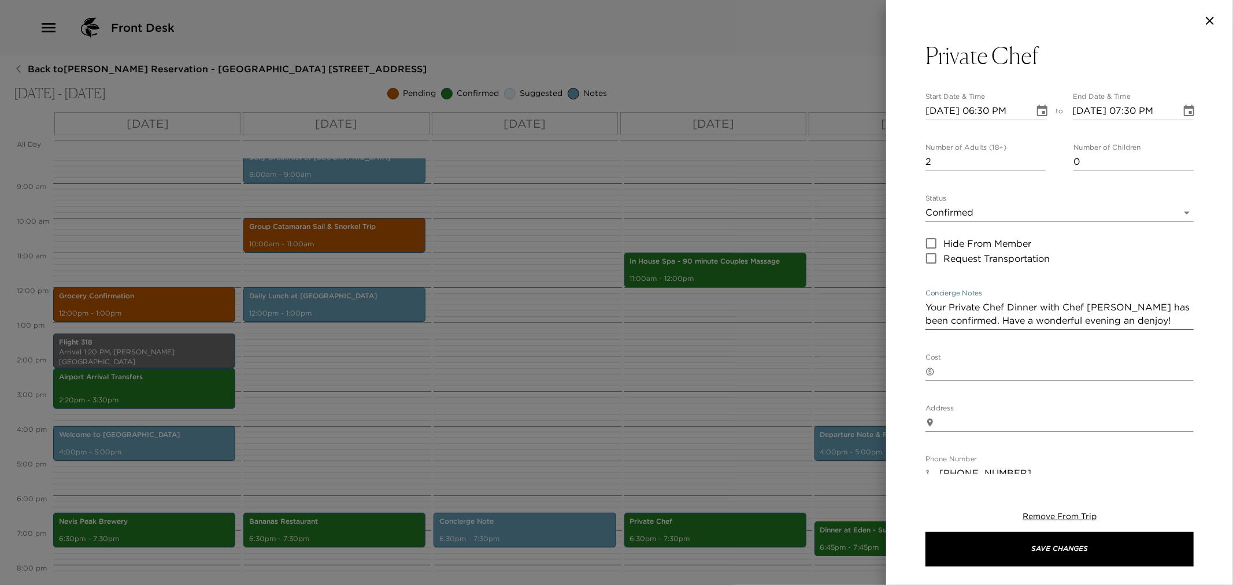
drag, startPoint x: 1110, startPoint y: 323, endPoint x: 1113, endPoint y: 355, distance: 32.5
click at [1110, 324] on textarea "Your Private Chef Dinner with Chef Cristian has been confirmed. Have a wonderfu…" at bounding box center [1060, 314] width 268 height 27
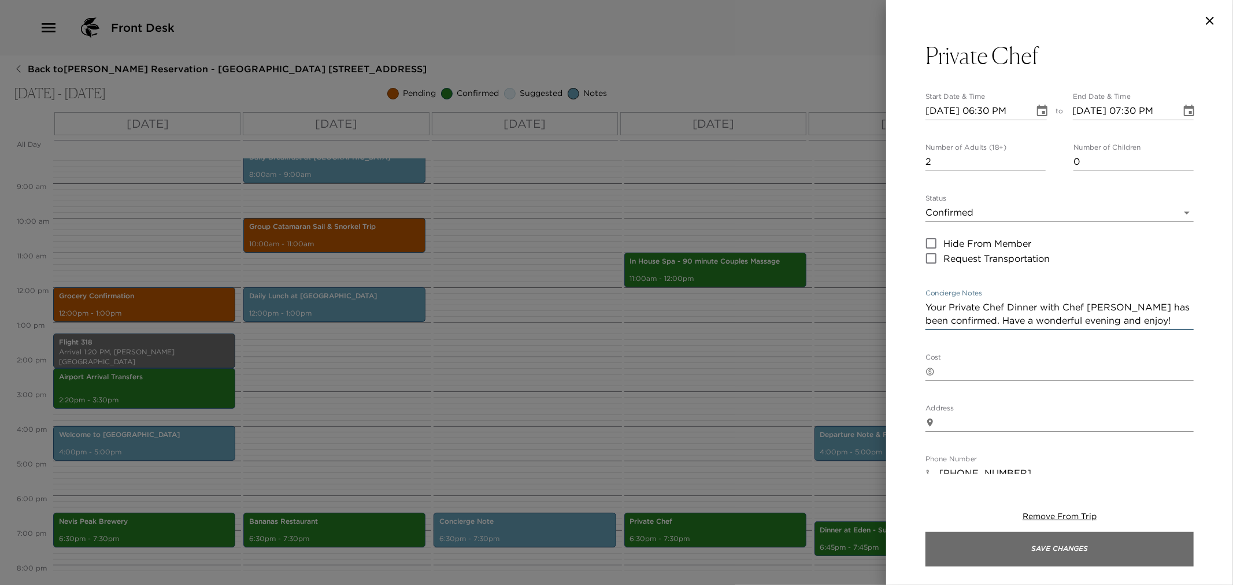
type textarea "Your Private Chef Dinner with Chef Cristian has been confirmed. Have a wonderfu…"
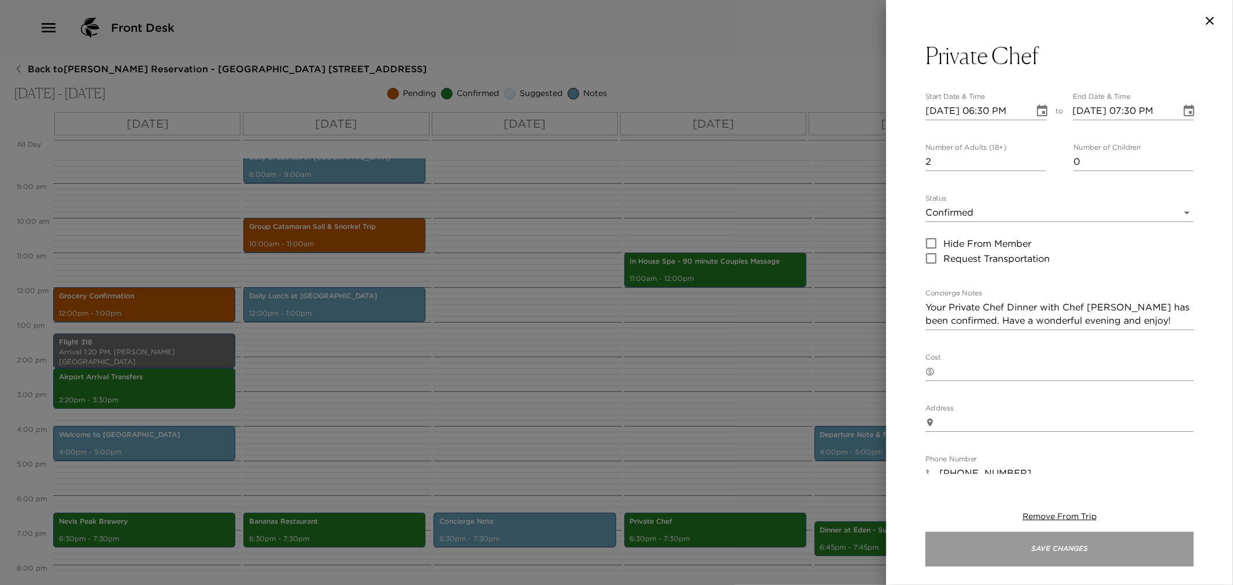
click at [1078, 553] on button "Save Changes" at bounding box center [1060, 549] width 268 height 35
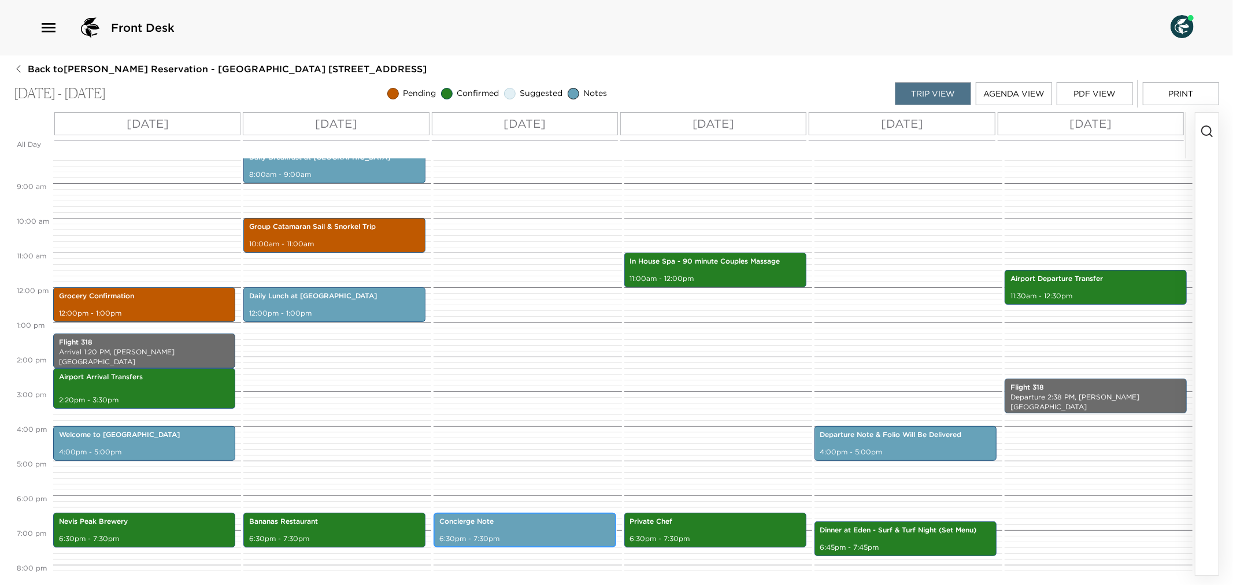
click at [535, 524] on p "Concierge Note" at bounding box center [524, 522] width 171 height 10
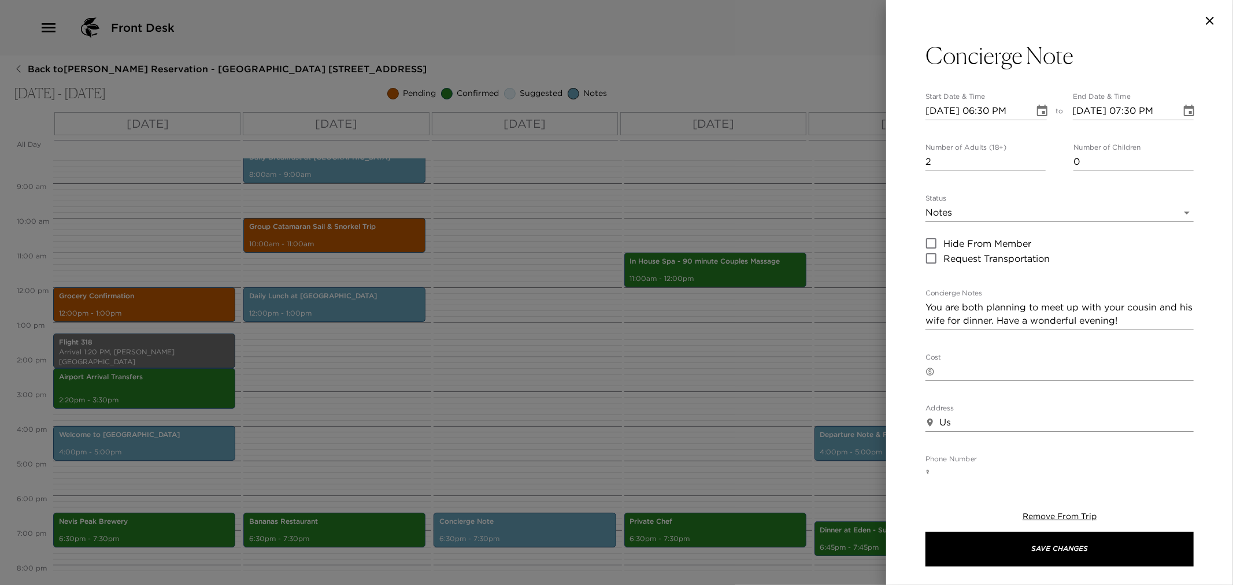
click at [640, 432] on div at bounding box center [616, 292] width 1233 height 585
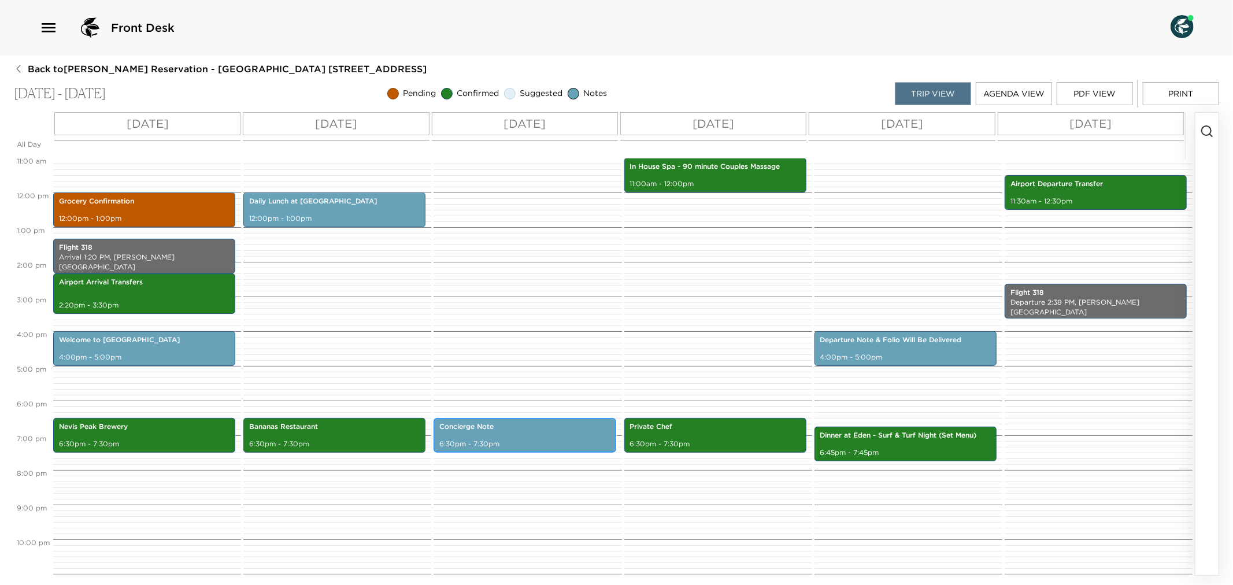
scroll to position [416, 0]
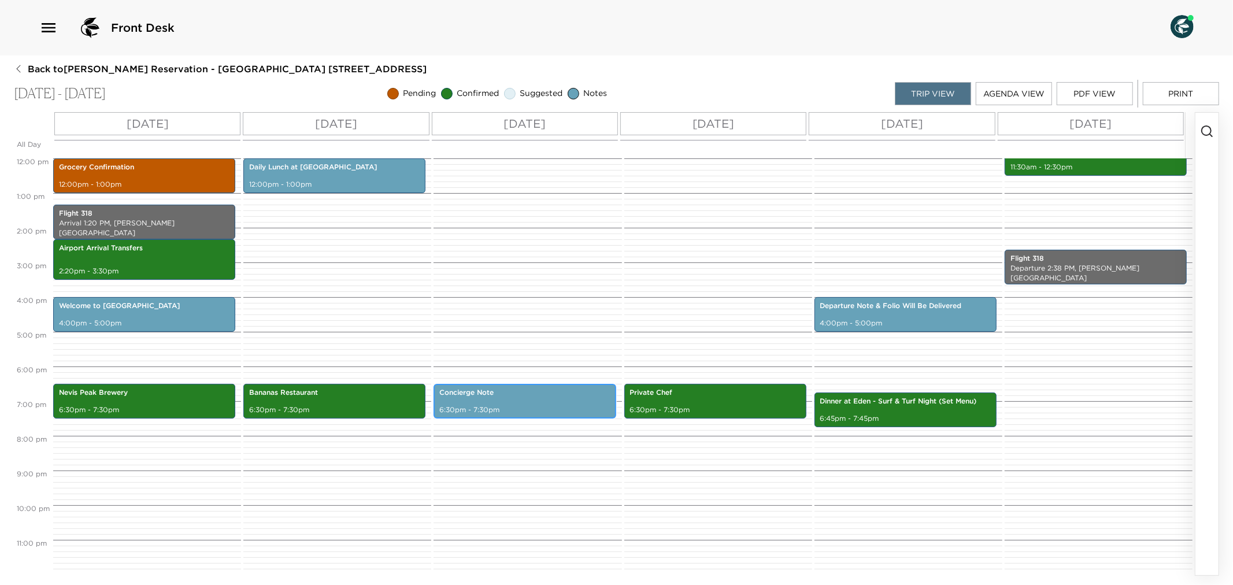
click at [545, 402] on div "Concierge Note 6:30pm - 7:30pm" at bounding box center [524, 401] width 175 height 31
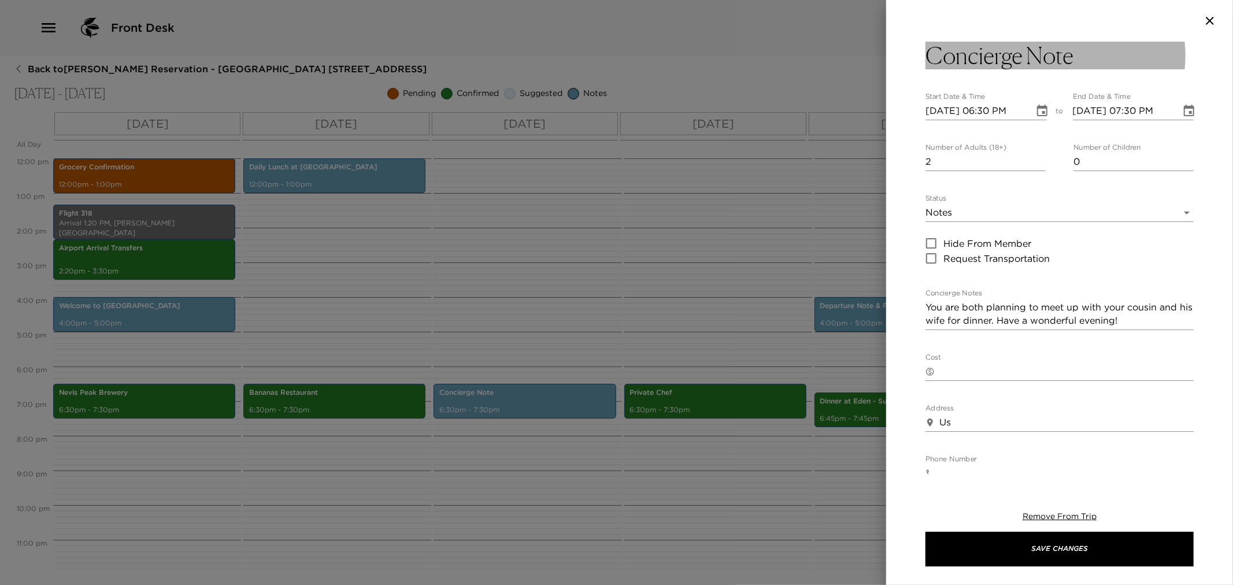
click at [1107, 47] on button "Concierge Note" at bounding box center [1060, 56] width 268 height 28
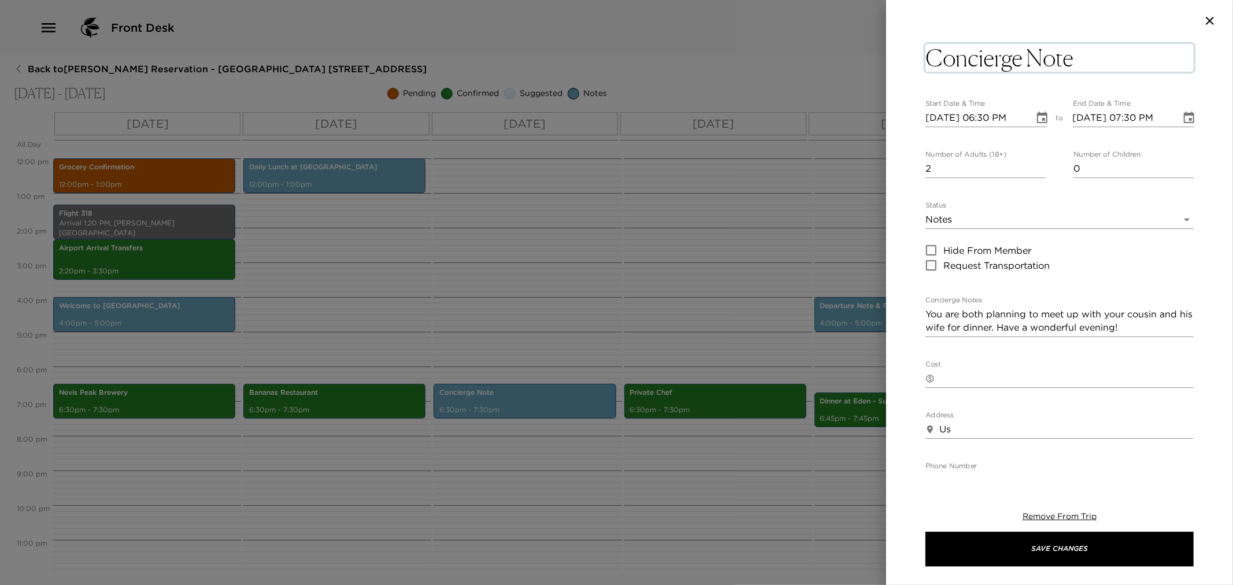
click at [1107, 54] on textarea "Concierge Note" at bounding box center [1060, 58] width 268 height 28
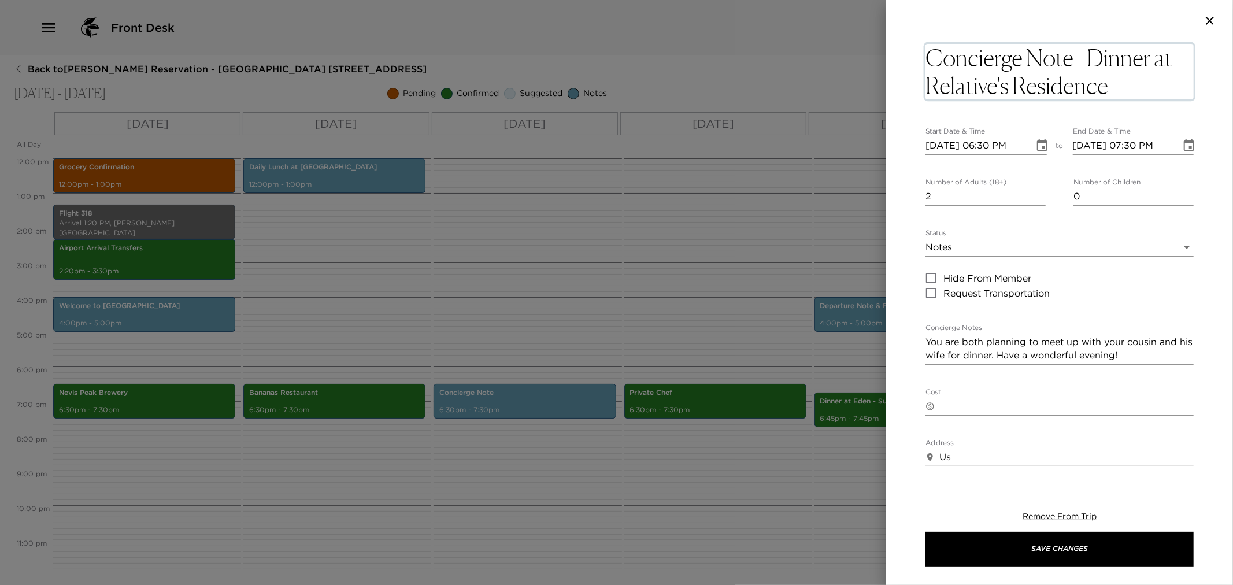
drag, startPoint x: 1154, startPoint y: 58, endPoint x: 1173, endPoint y: 81, distance: 29.5
click at [1173, 81] on textarea "Concierge Note - Dinner at Relative's Residence" at bounding box center [1060, 72] width 268 height 56
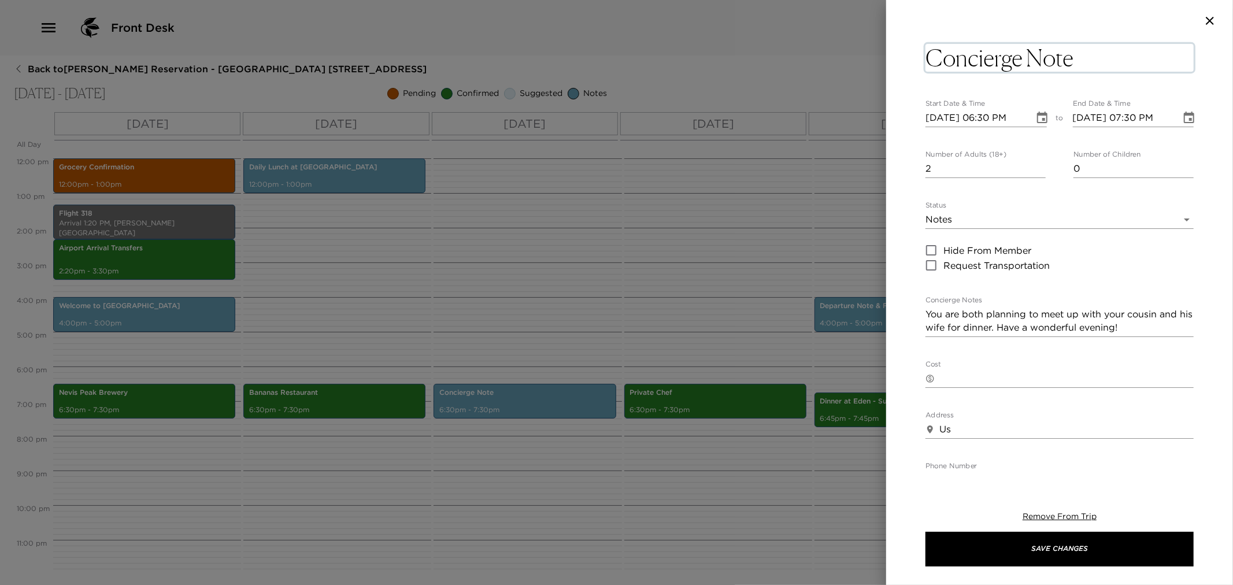
type textarea "Concierge Note"
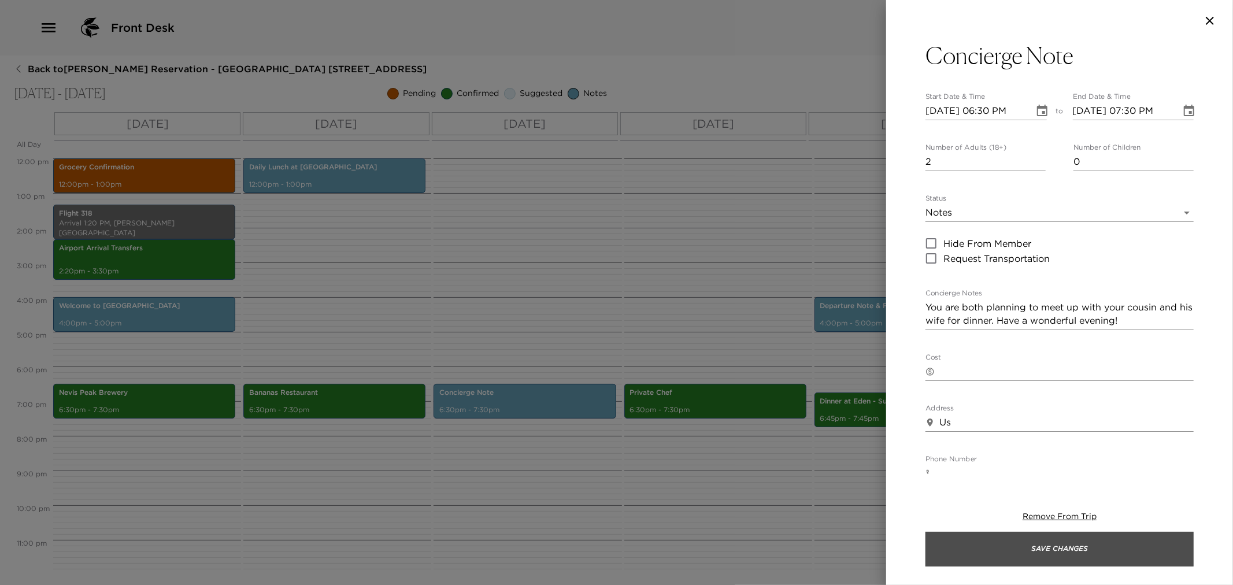
drag, startPoint x: 1012, startPoint y: 558, endPoint x: 822, endPoint y: 529, distance: 192.4
click at [1010, 557] on button "Save Changes" at bounding box center [1060, 549] width 268 height 35
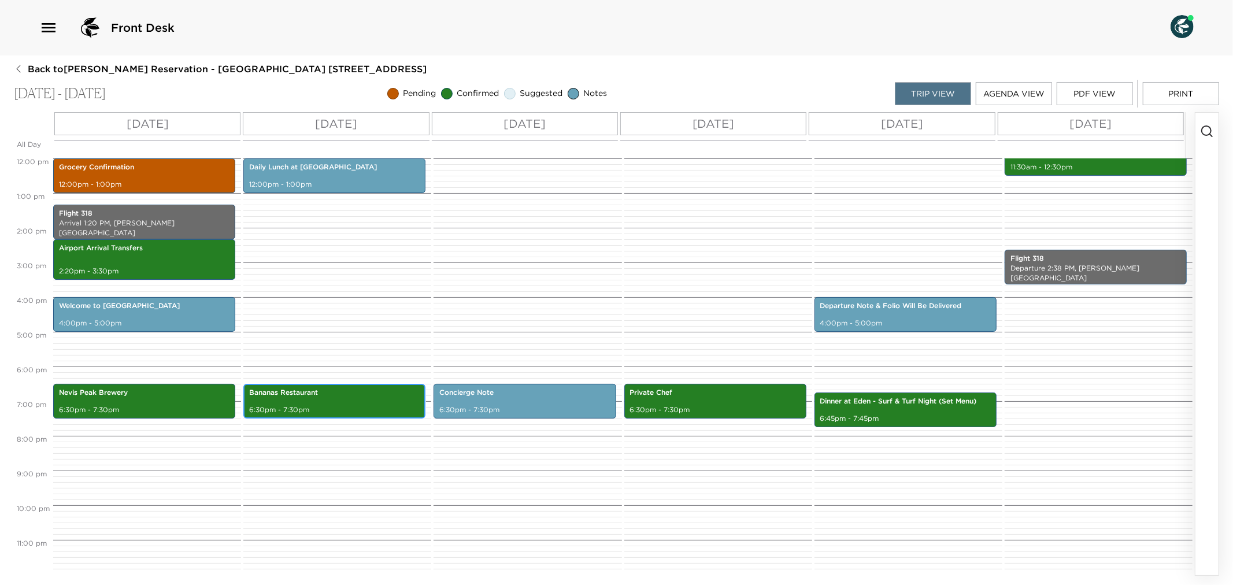
click at [307, 402] on div "Bananas Restaurant 6:30pm - 7:30pm" at bounding box center [334, 401] width 175 height 31
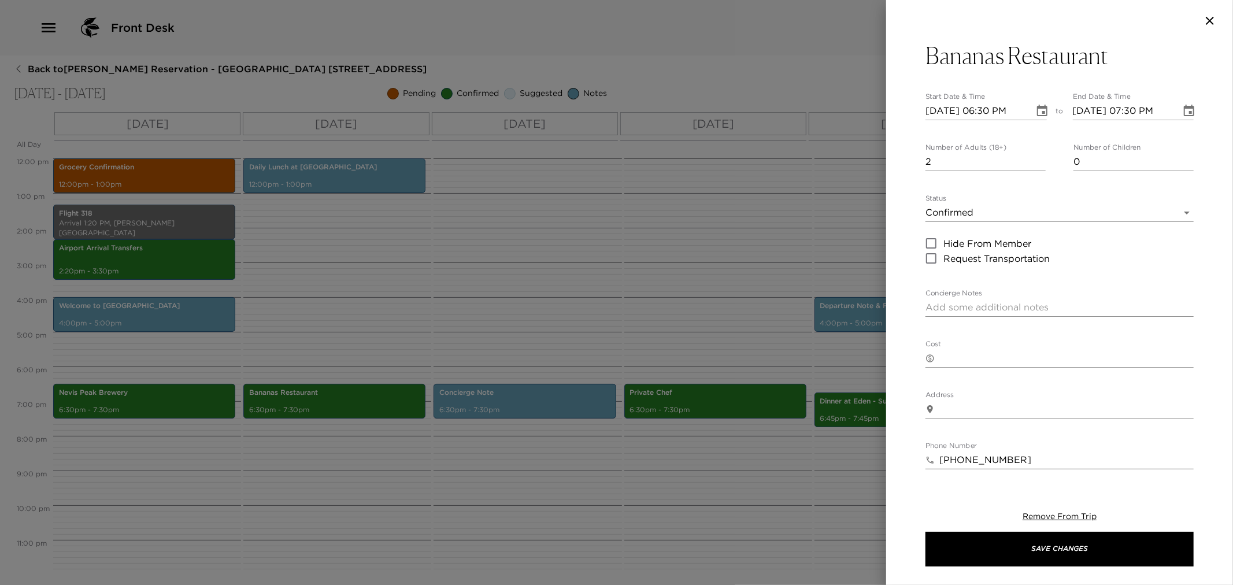
click at [582, 284] on div at bounding box center [616, 292] width 1233 height 585
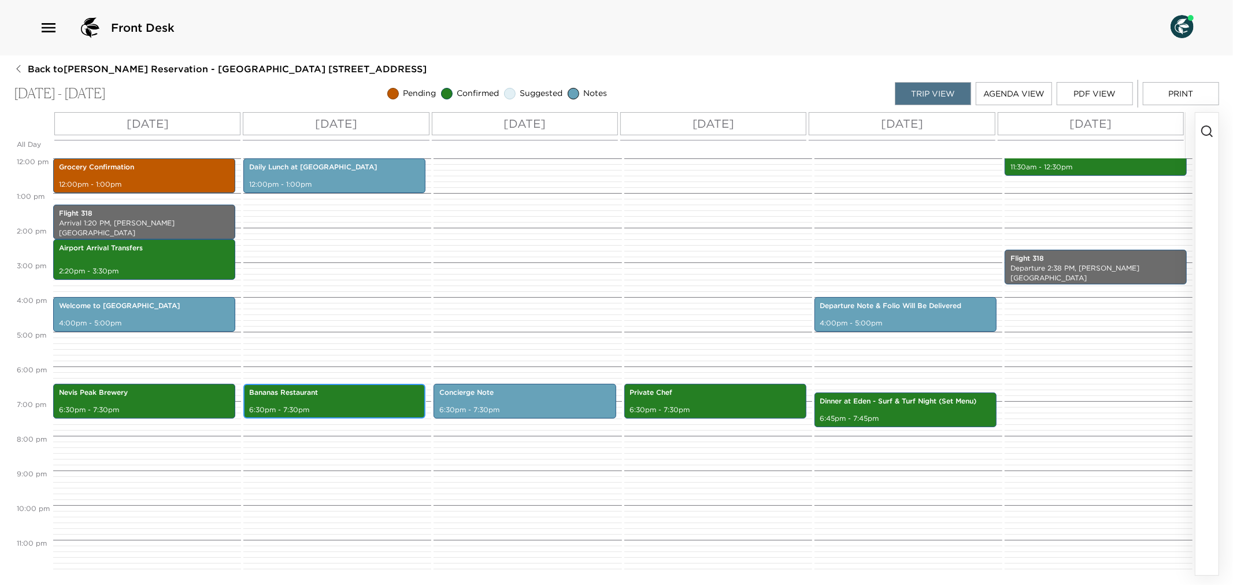
click at [281, 403] on div "Bananas Restaurant 6:30pm - 7:30pm" at bounding box center [334, 401] width 175 height 31
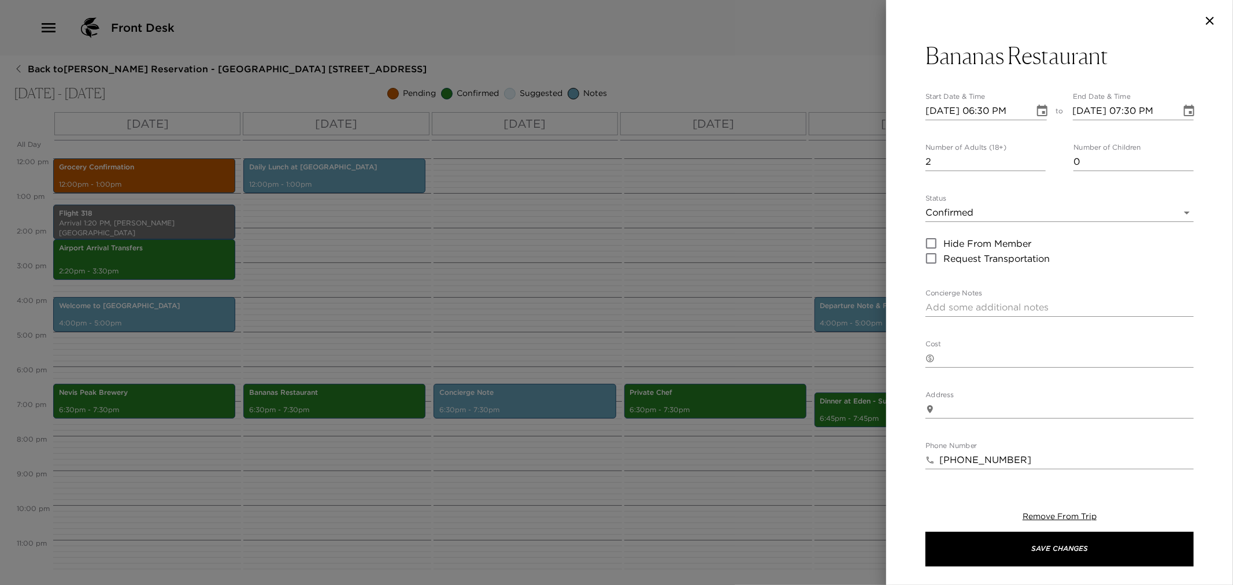
click at [980, 310] on textarea "Concierge Notes" at bounding box center [1060, 307] width 268 height 13
paste textarea "Your dinner reservation for 2 people has been confirmed. Your taxi will pick yo…"
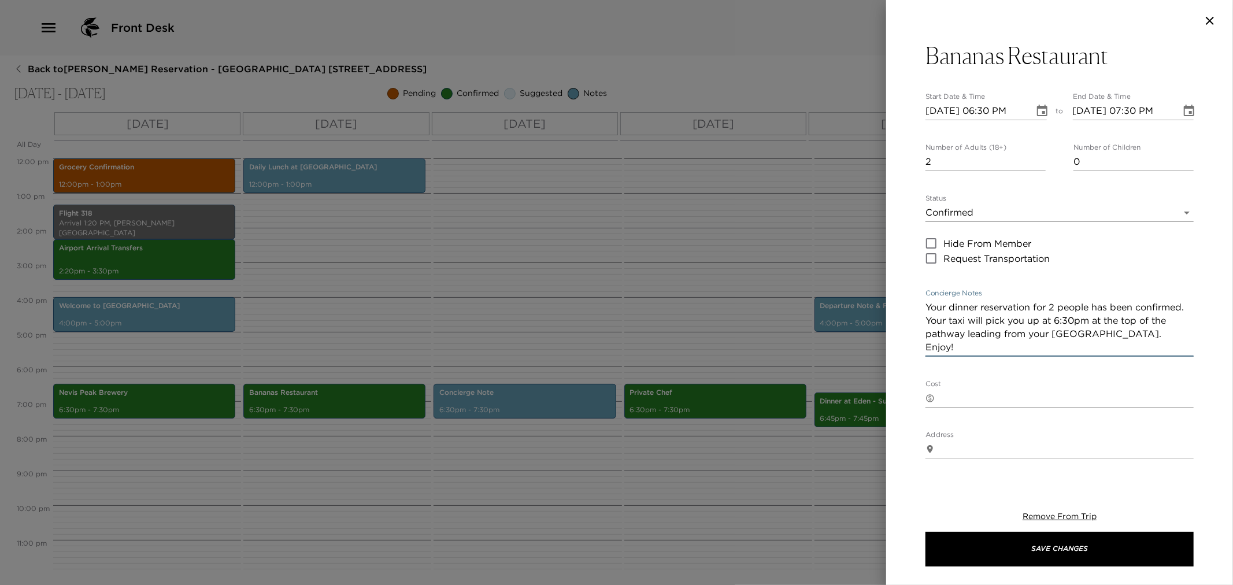
click at [1112, 318] on textarea "Your dinner reservation for 2 people has been confirmed. Your taxi will pick yo…" at bounding box center [1060, 327] width 268 height 53
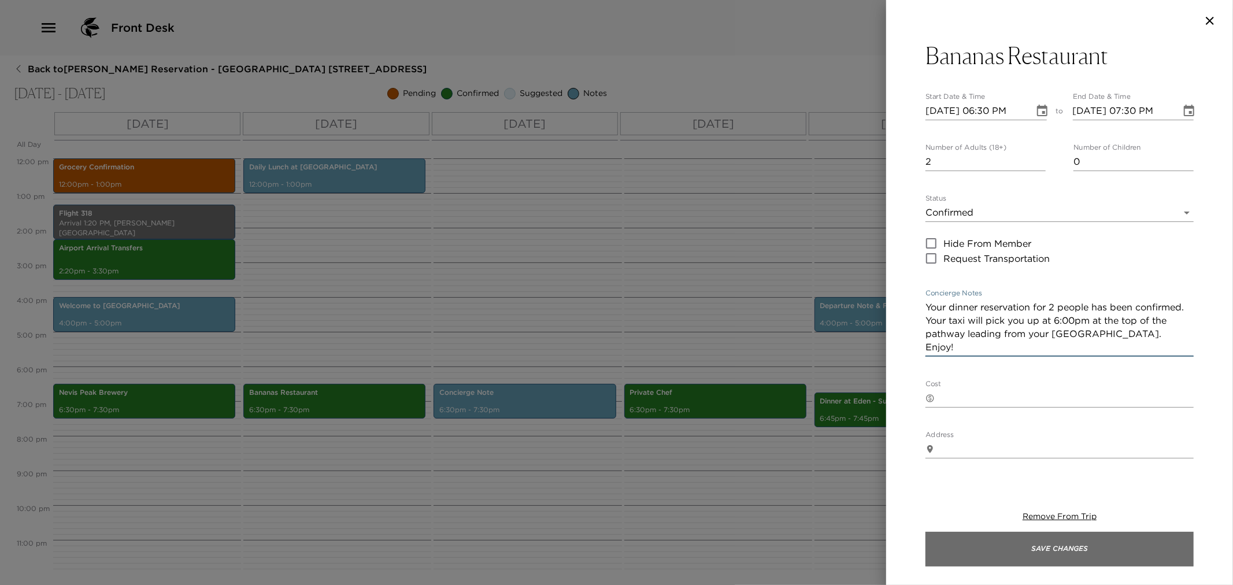
type textarea "Your dinner reservation for 2 people has been confirmed. Your taxi will pick yo…"
click at [1019, 553] on button "Save Changes" at bounding box center [1060, 549] width 268 height 35
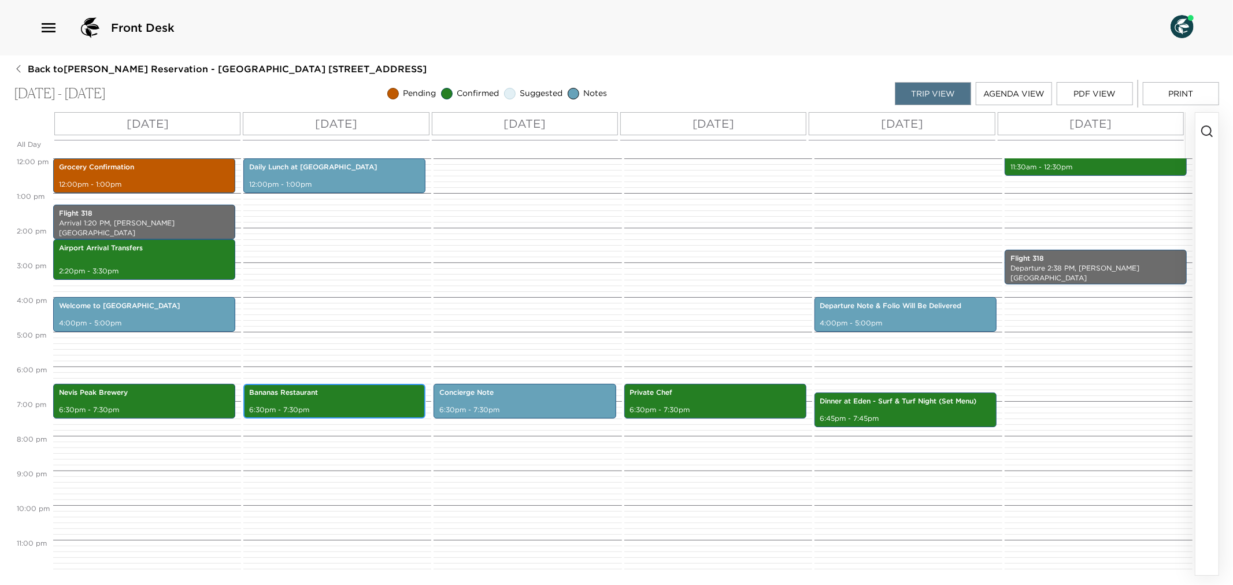
click at [339, 409] on p "6:30pm - 7:30pm" at bounding box center [334, 410] width 171 height 10
click at [340, 408] on p "6:30pm - 7:30pm" at bounding box center [334, 410] width 171 height 10
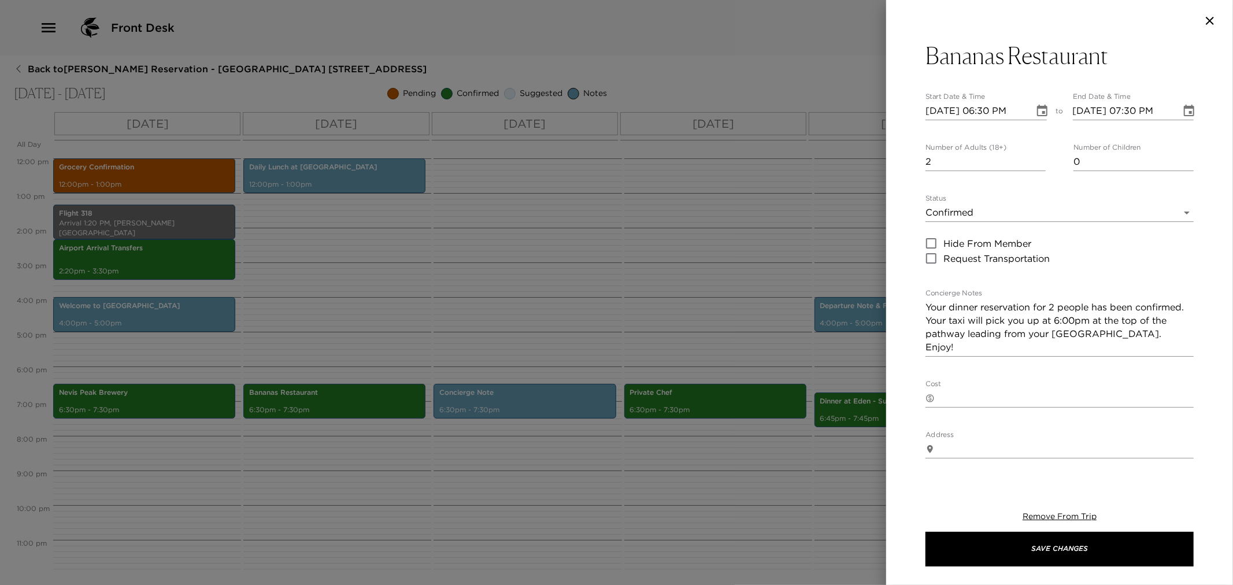
click at [481, 298] on div at bounding box center [616, 292] width 1233 height 585
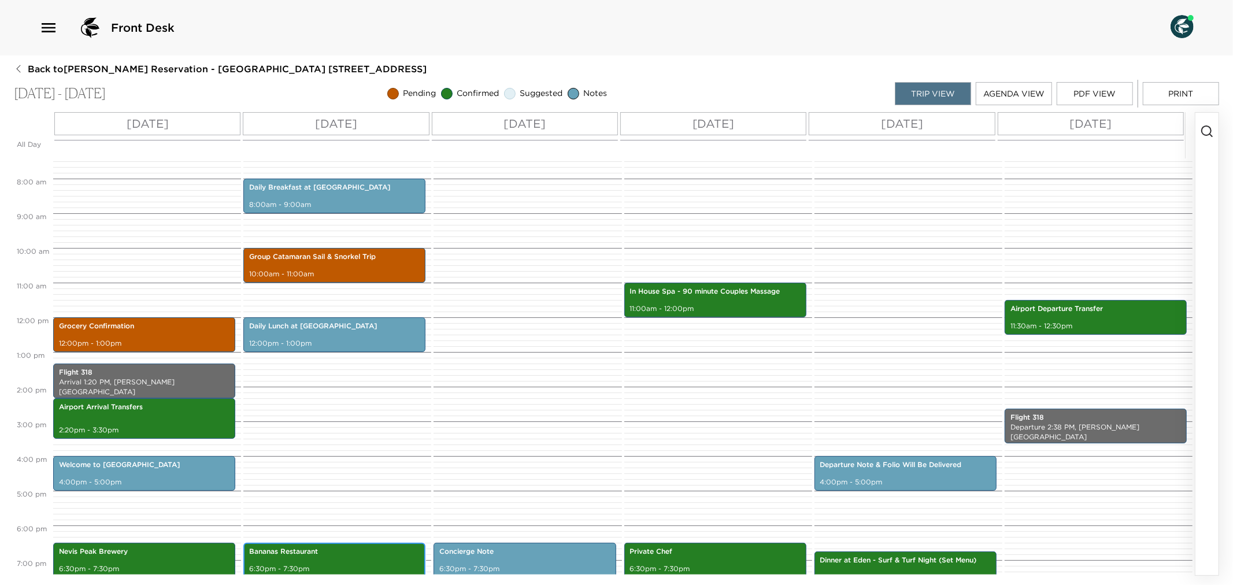
scroll to position [223, 0]
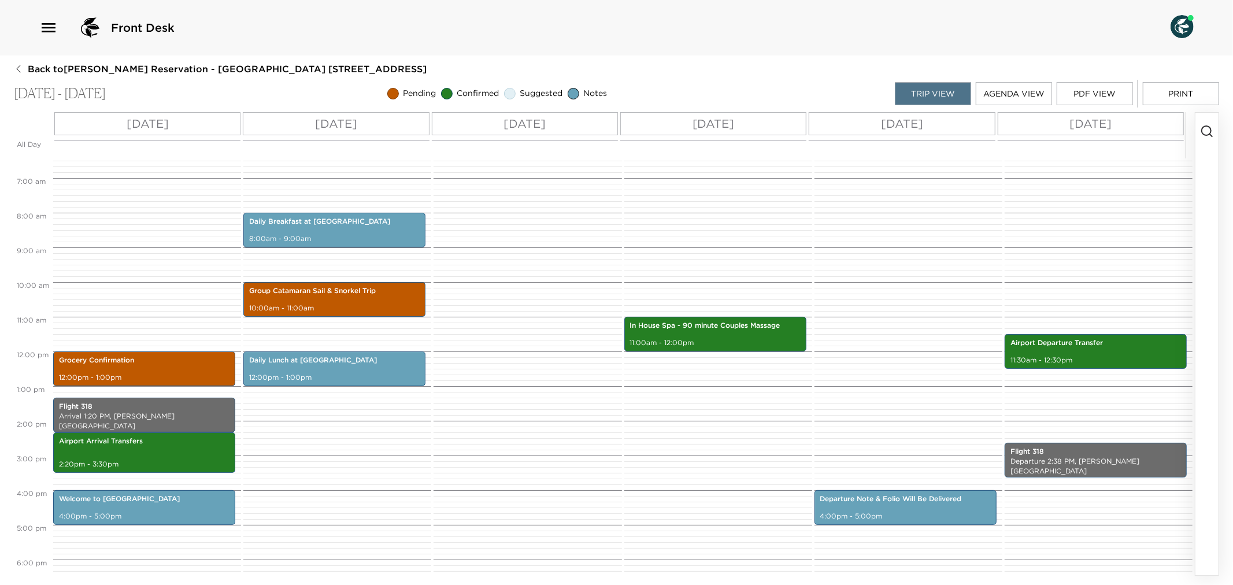
click at [365, 386] on div "Daily Breakfast at Eden 8:00am - 9:00am Group Catamaran Sail & Snorkel Trip 10:…" at bounding box center [335, 351] width 184 height 833
click at [377, 363] on p "Daily Lunch at [GEOGRAPHIC_DATA]" at bounding box center [334, 361] width 171 height 10
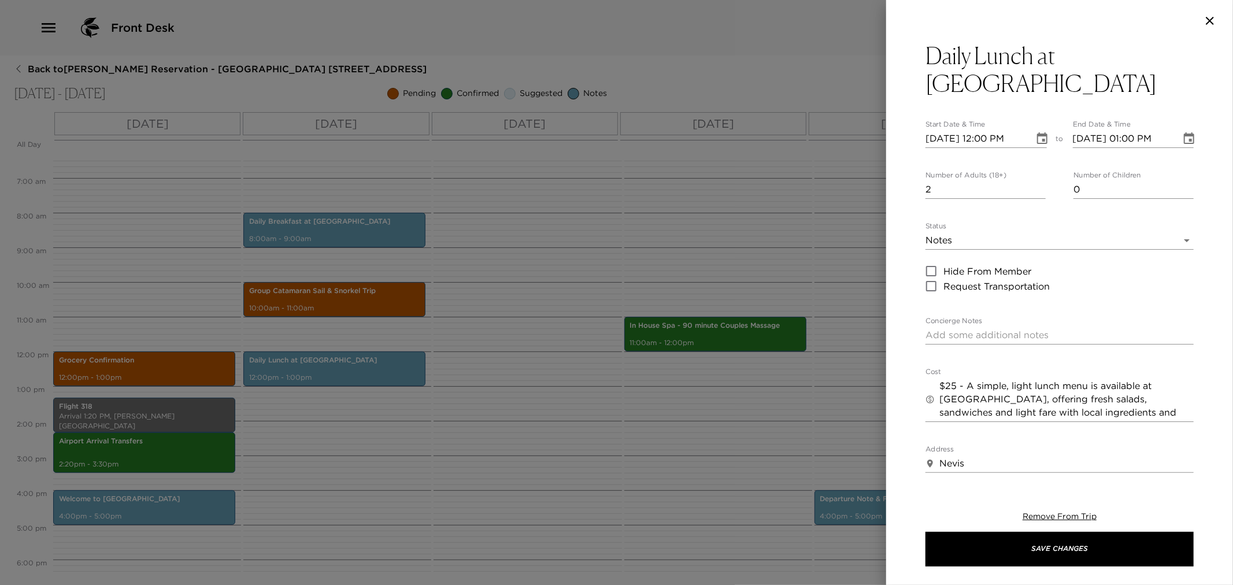
click at [555, 415] on div at bounding box center [616, 292] width 1233 height 585
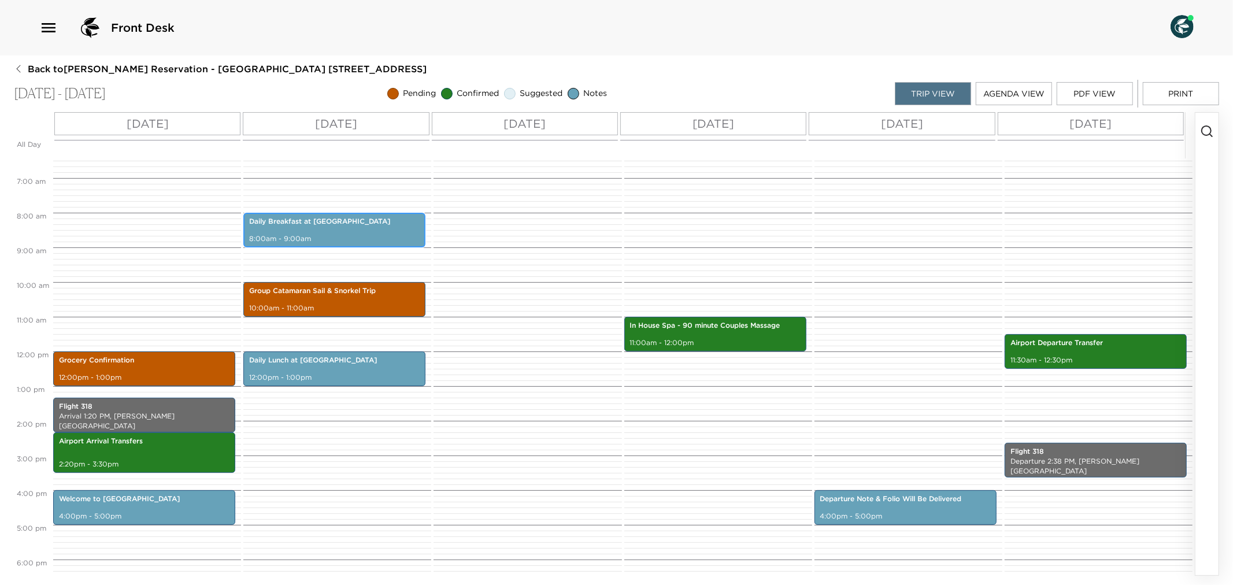
click at [394, 235] on p "8:00am - 9:00am" at bounding box center [334, 239] width 171 height 10
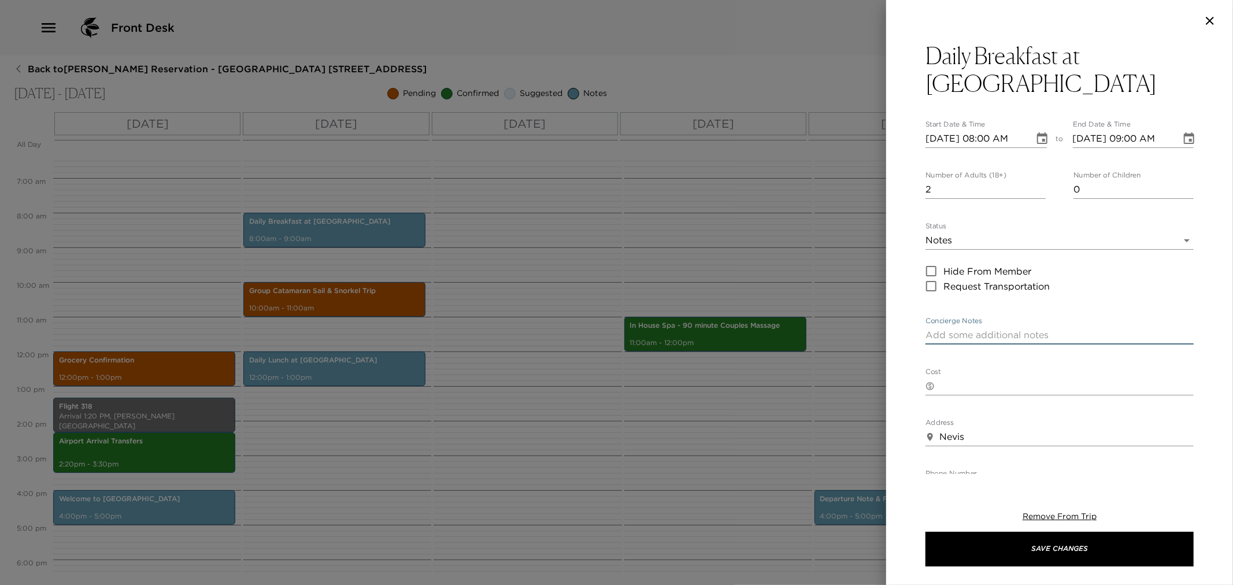
click at [1002, 328] on textarea "Concierge Notes" at bounding box center [1060, 334] width 268 height 13
paste textarea "Breakfast is served from 8:00 AM to 10:00 AM"
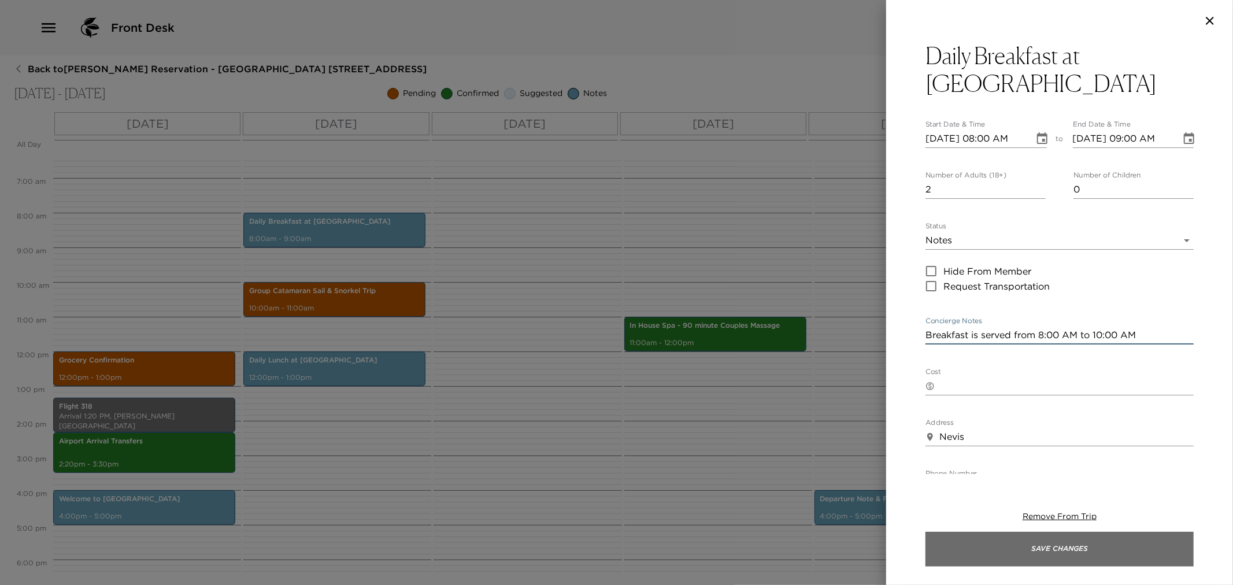
type textarea "Breakfast is served from 8:00 AM to 10:00 AM"
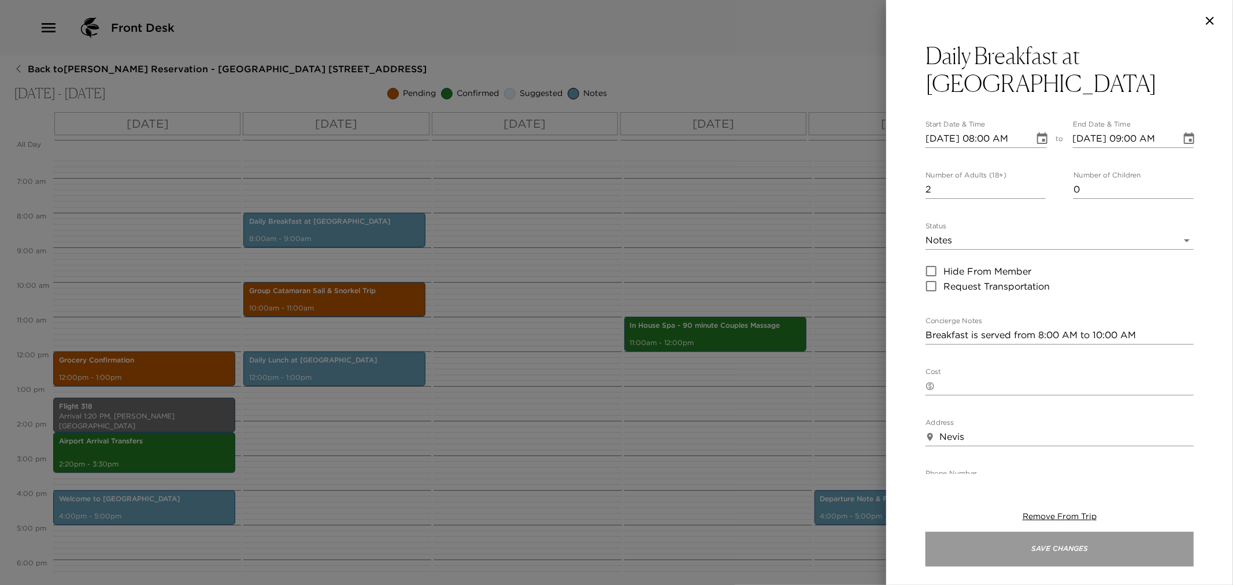
click at [1007, 550] on button "Save Changes" at bounding box center [1060, 549] width 268 height 35
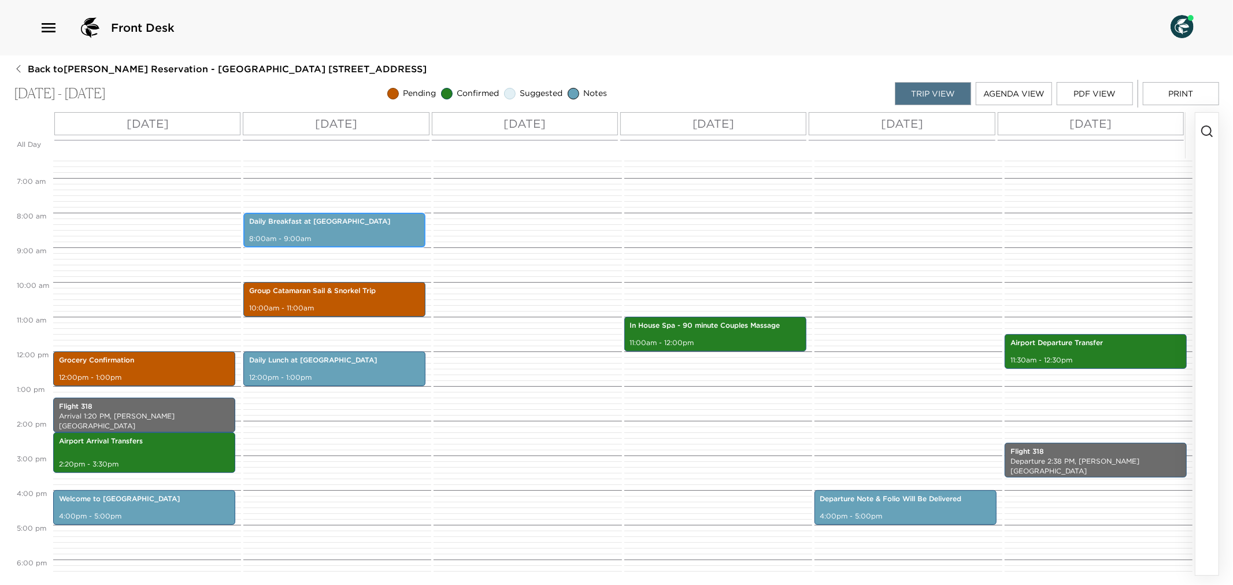
click at [349, 228] on div "Daily Breakfast at Eden 8:00am - 9:00am" at bounding box center [334, 230] width 175 height 31
click at [355, 377] on p "12:00pm - 1:00pm" at bounding box center [334, 378] width 171 height 10
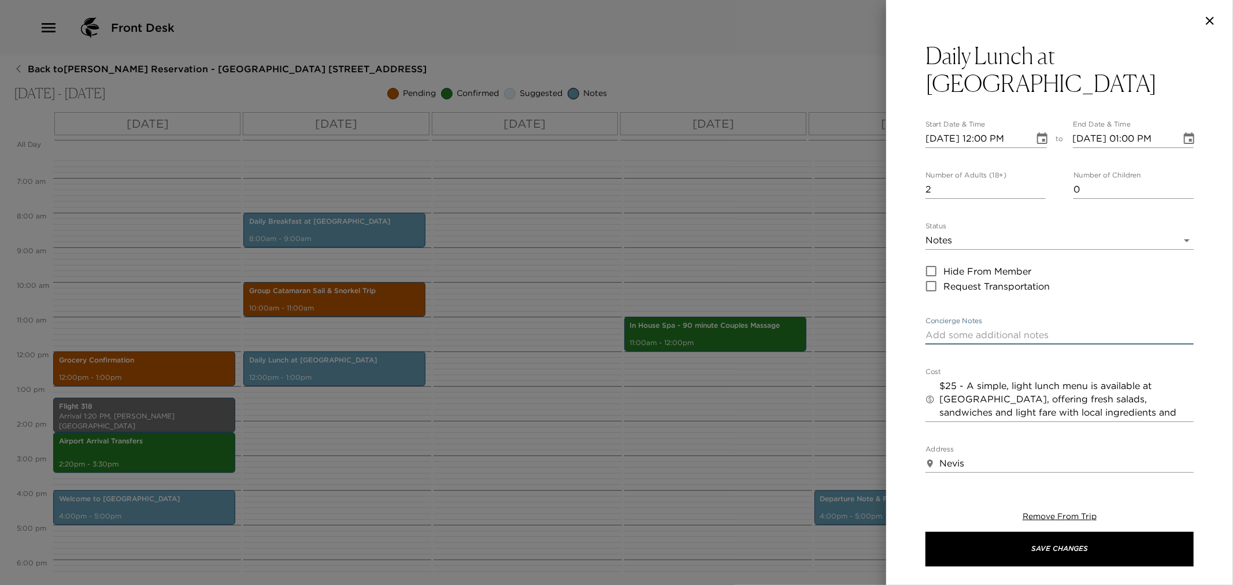
click at [998, 328] on textarea "Concierge Notes" at bounding box center [1060, 334] width 268 height 13
paste textarea "Breakfast is served from 8:00 AM to 10:00 AM"
drag, startPoint x: 969, startPoint y: 309, endPoint x: 920, endPoint y: 302, distance: 49.1
click at [920, 302] on div "Daily Lunch at Eden Start Date & Time 10/18/2025 12:00 PM to End Date & Time 10…" at bounding box center [1059, 258] width 347 height 433
drag, startPoint x: 1026, startPoint y: 308, endPoint x: 1065, endPoint y: 308, distance: 39.3
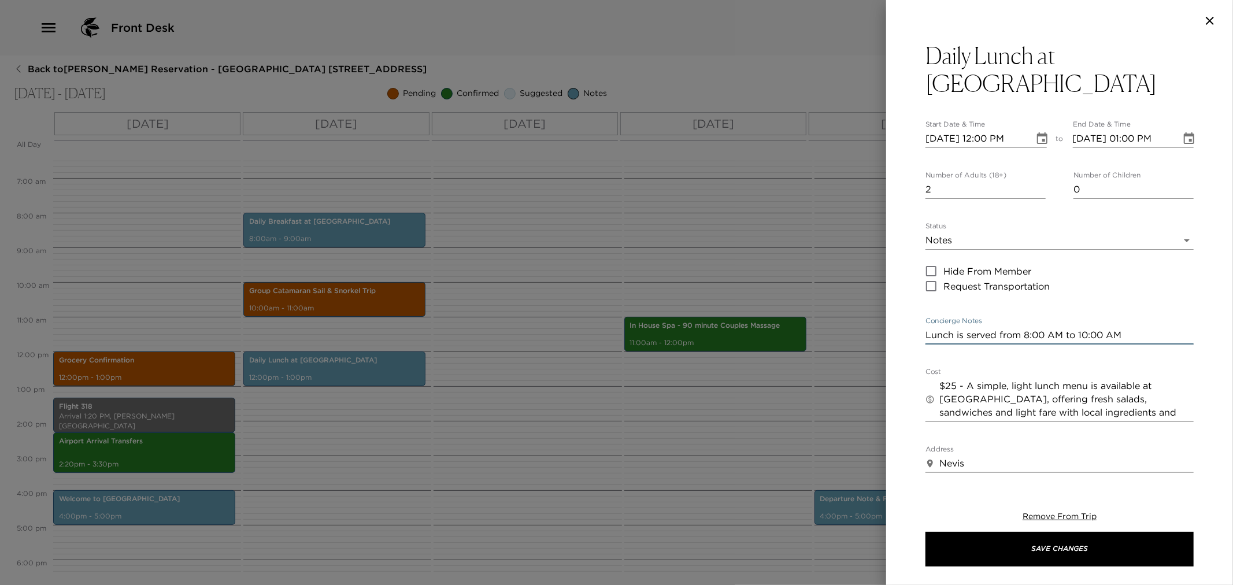
click at [1065, 328] on textarea "Lunch is served from 8:00 AM to 10:00 AM" at bounding box center [1060, 334] width 268 height 13
click at [1091, 328] on textarea "Lunch is served from 12:00 PM to 10:00 AM" at bounding box center [1060, 334] width 268 height 13
click at [1111, 328] on textarea "Lunch is served from 12:00 PM to 3:00 AM" at bounding box center [1060, 334] width 268 height 13
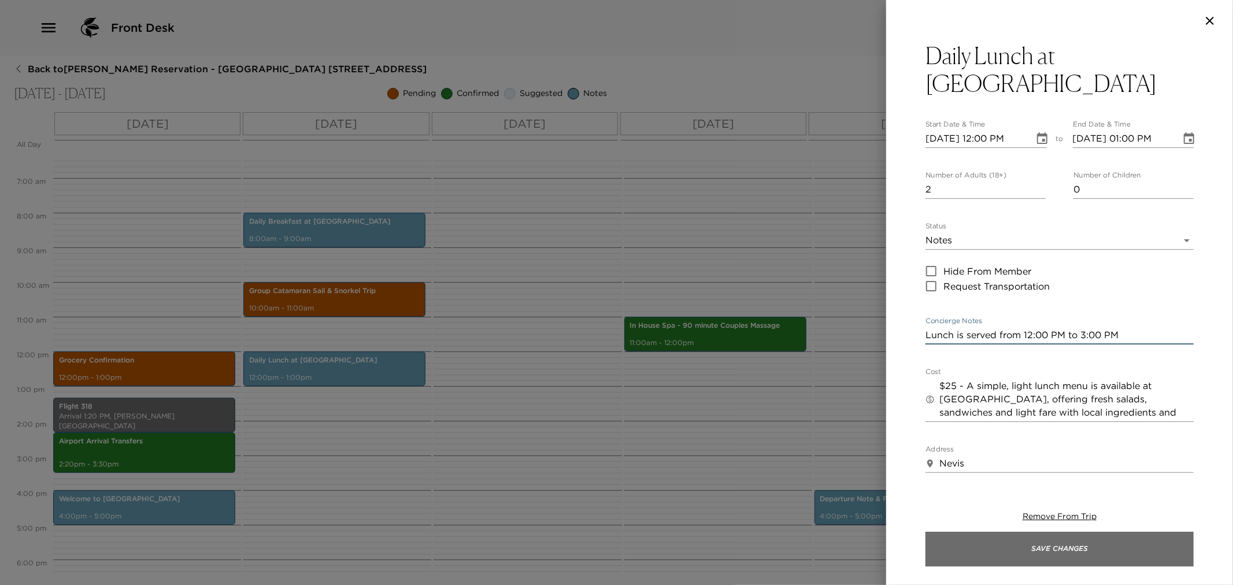
type textarea "Lunch is served from 12:00 PM to 3:00 PM"
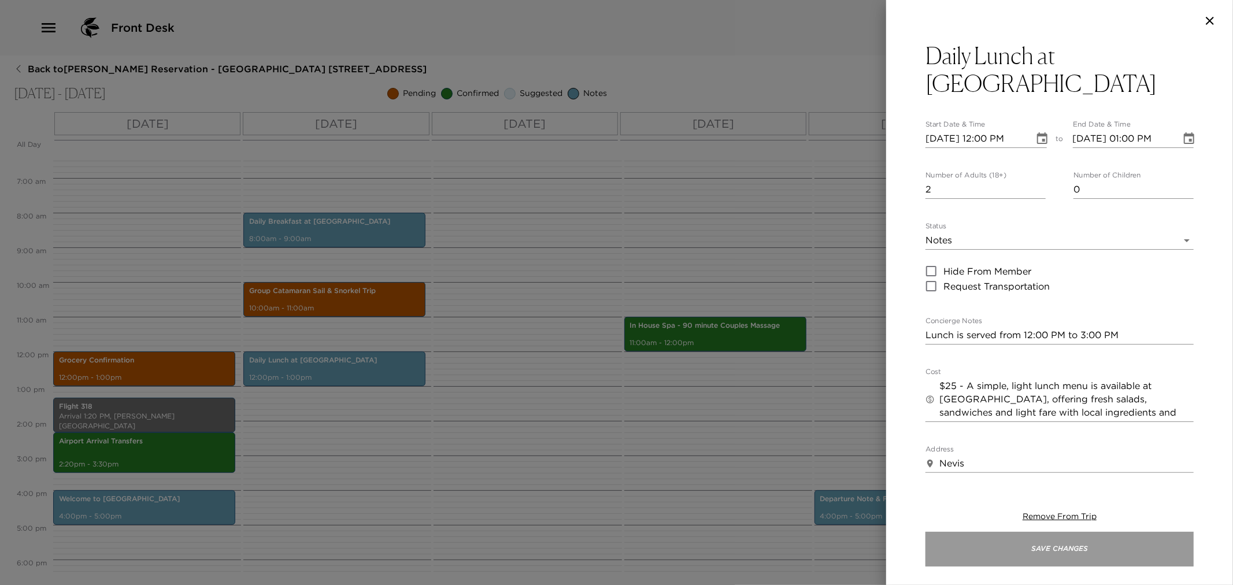
click at [985, 558] on button "Save Changes" at bounding box center [1060, 549] width 268 height 35
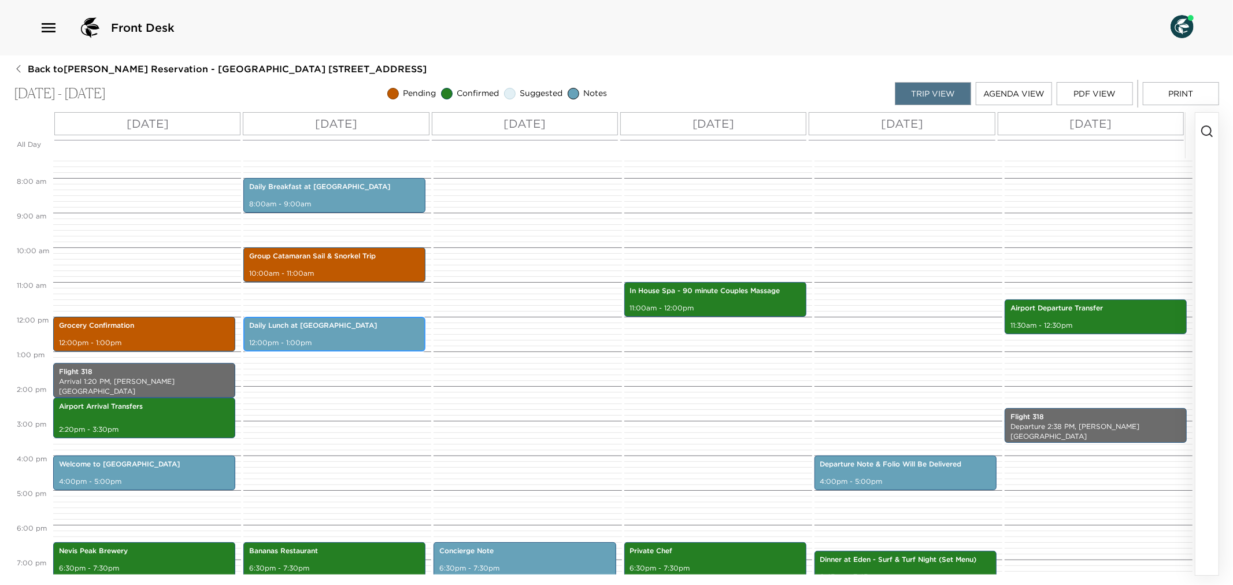
scroll to position [287, 0]
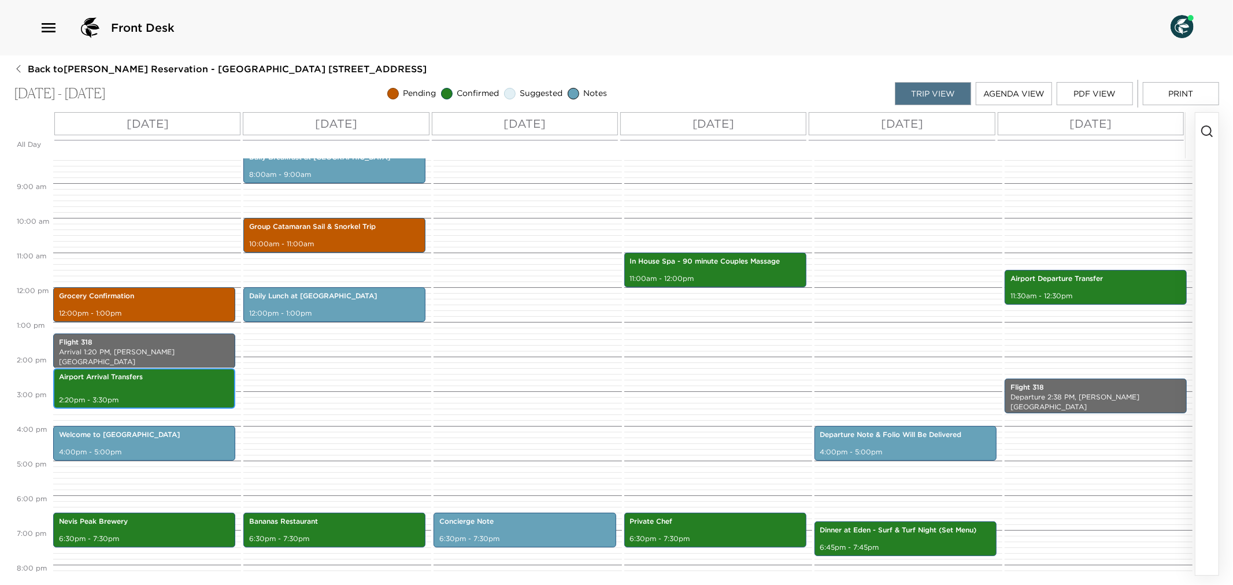
click at [147, 377] on p "Airport Arrival Transfers" at bounding box center [144, 377] width 171 height 10
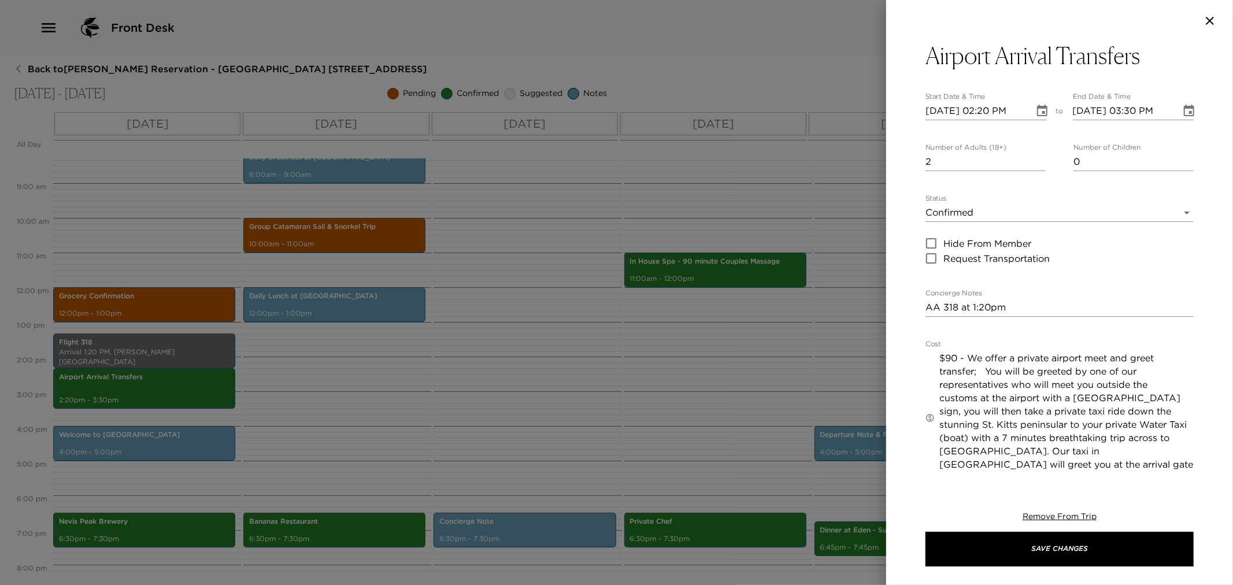
click at [712, 411] on div at bounding box center [616, 292] width 1233 height 585
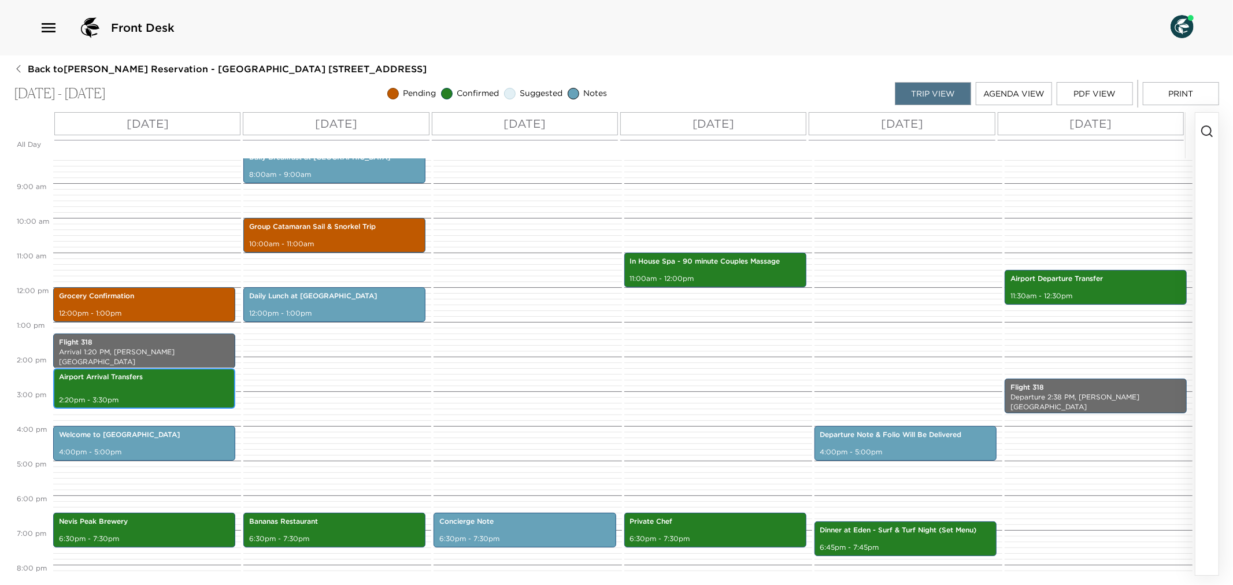
click at [146, 396] on p "2:20pm - 3:30pm" at bounding box center [144, 401] width 171 height 10
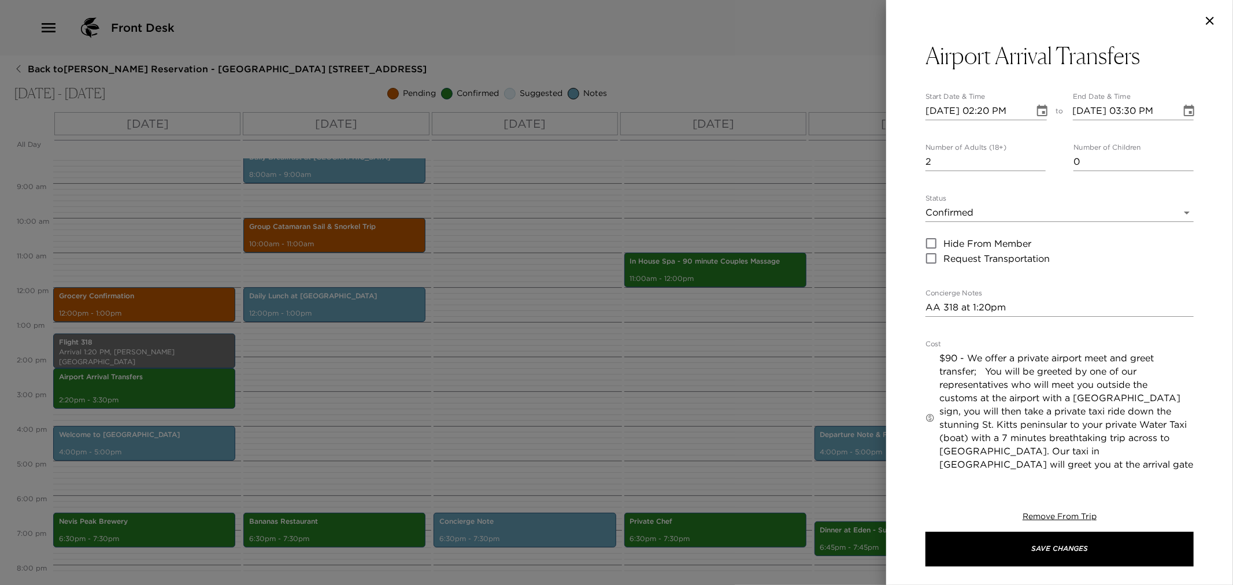
click at [928, 305] on textarea "AA 318 at 1:20pm" at bounding box center [1060, 307] width 268 height 13
paste textarea "You are scheduled to arrive via United Airways flight #1142 at 12:25pm at the R…"
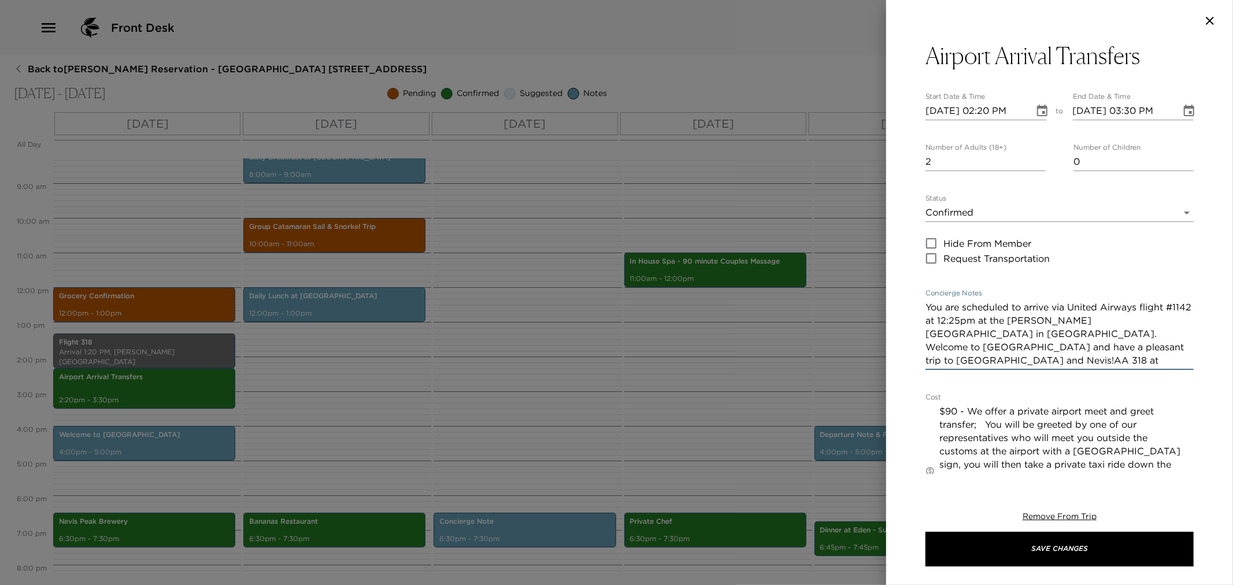
drag, startPoint x: 1072, startPoint y: 305, endPoint x: 1140, endPoint y: 307, distance: 68.3
click at [1140, 307] on textarea "You are scheduled to arrive via United Airways flight #1142 at 12:25pm at the R…" at bounding box center [1060, 334] width 268 height 66
click at [950, 326] on textarea "You are scheduled to arrive via American Airlines flight #1142 at 12:25pm at th…" at bounding box center [1060, 334] width 268 height 66
click at [970, 324] on textarea "You are scheduled to arrive via American Airlines flight #318 at 12:25pm at the…" at bounding box center [1060, 334] width 268 height 66
click at [977, 321] on textarea "You are scheduled to arrive via American Airlines flight #318 at 1:25pm at the …" at bounding box center [1060, 334] width 268 height 66
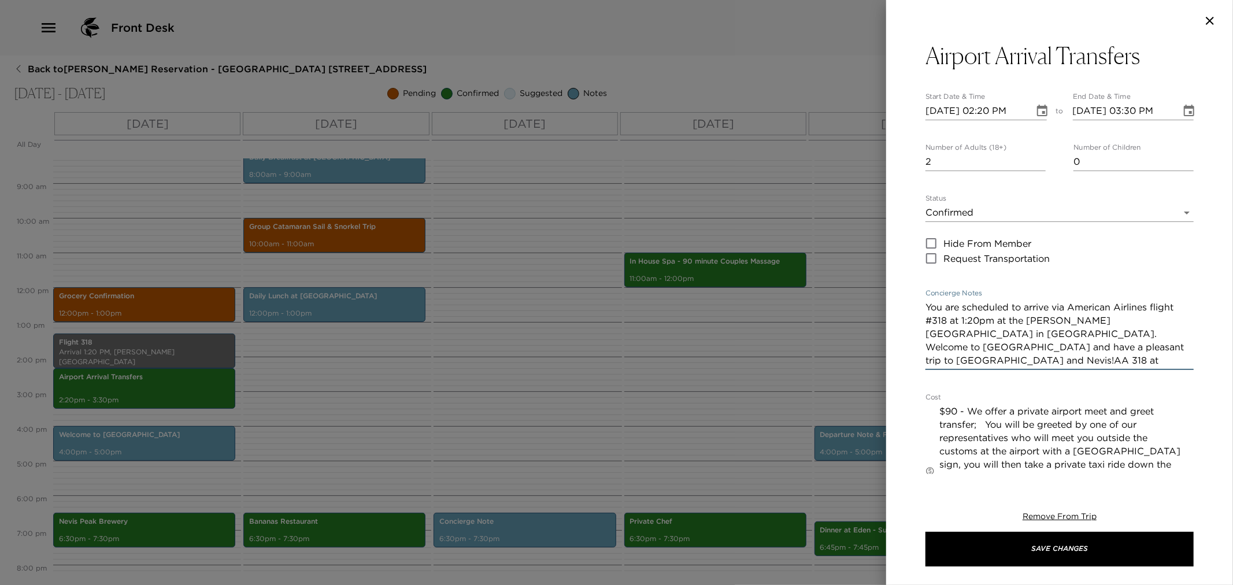
drag, startPoint x: 1154, startPoint y: 352, endPoint x: 1155, endPoint y: 358, distance: 7.0
click at [1155, 358] on textarea "You are scheduled to arrive via American Airlines flight #318 at 1:20pm at the …" at bounding box center [1060, 334] width 268 height 66
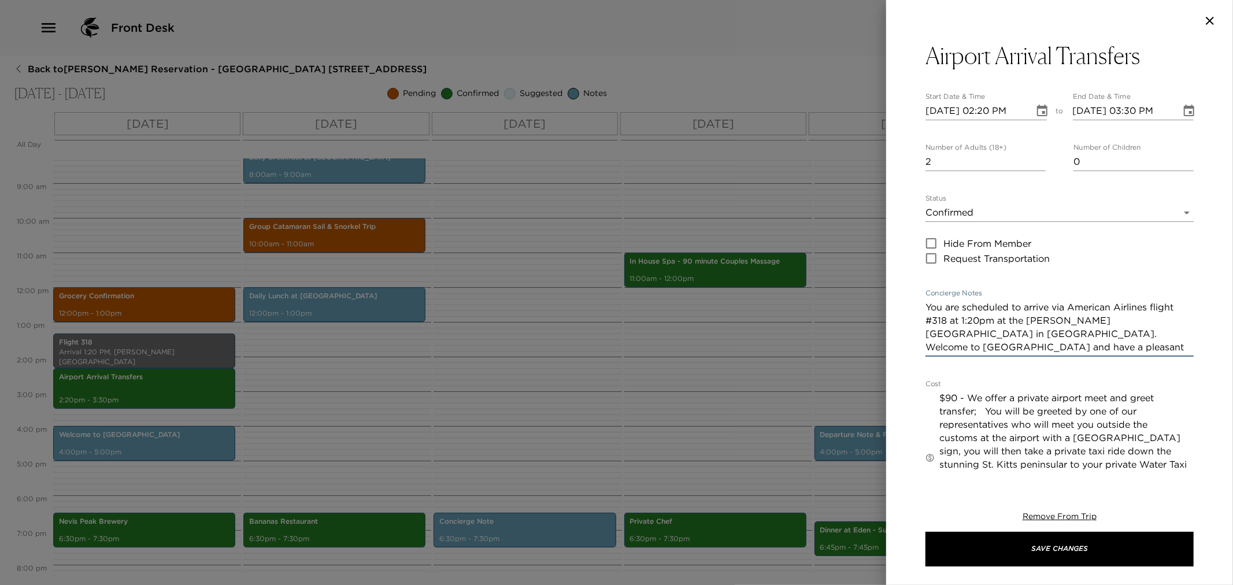
type textarea "You are scheduled to arrive via American Airlines flight #318 at 1:20pm at the …"
click at [958, 395] on textarea "$90 - We offer a private airport meet and greet transfer; You will be greeted b…" at bounding box center [1067, 457] width 254 height 133
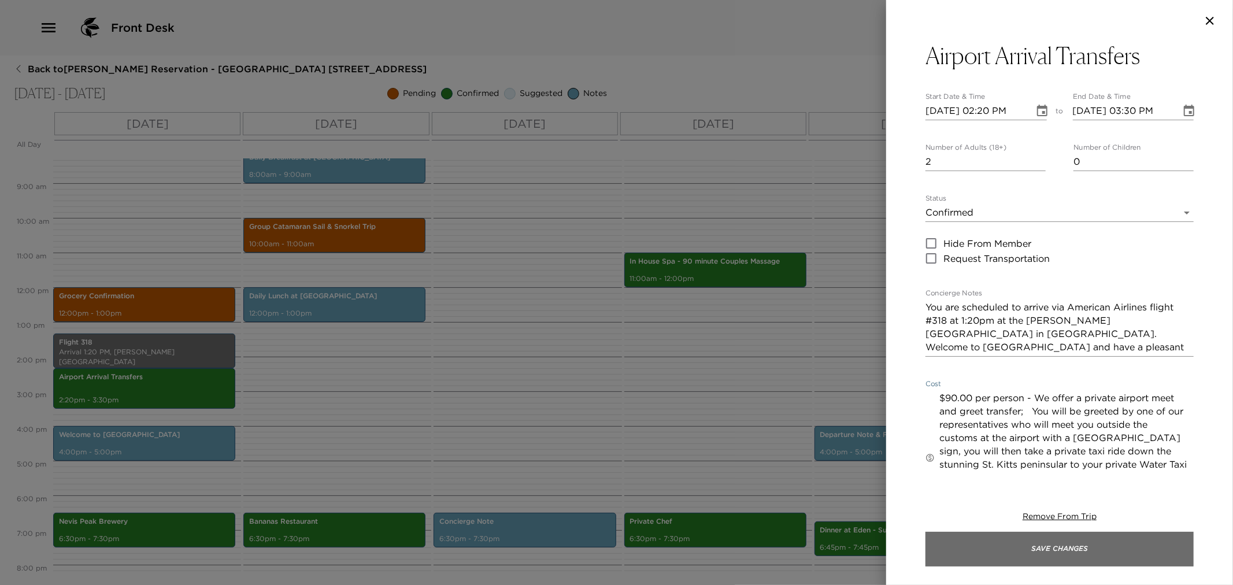
type textarea "$90.00 per person - We offer a private airport meet and greet transfer; You wil…"
click at [952, 540] on button "Save Changes" at bounding box center [1060, 549] width 268 height 35
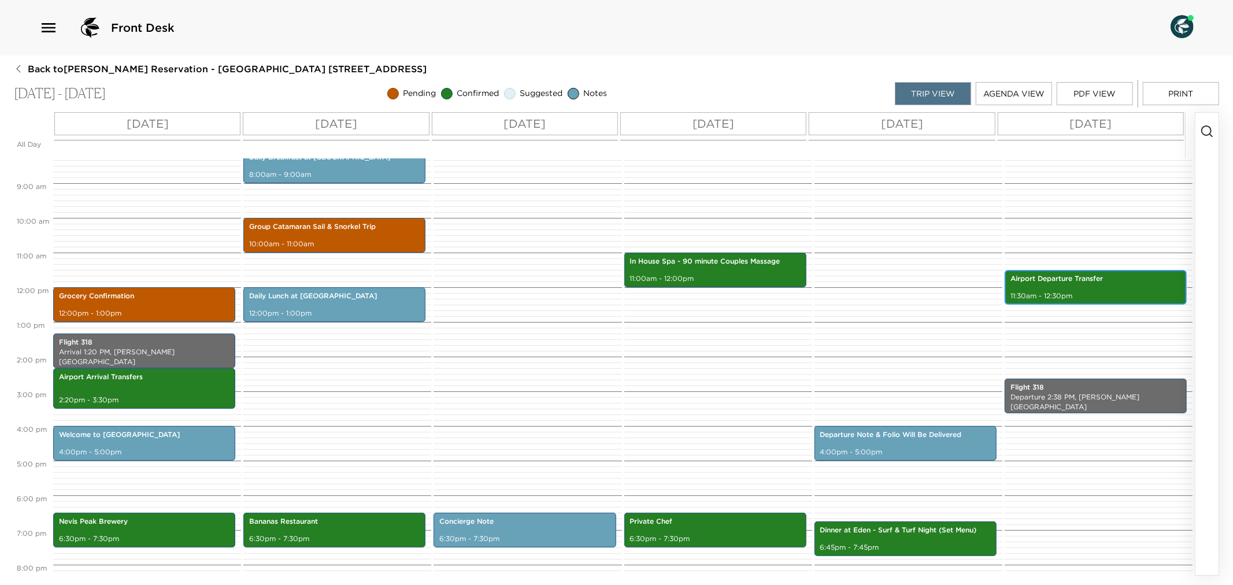
click at [1084, 290] on div "Airport Departure Transfer 11:30am - 12:30pm" at bounding box center [1095, 287] width 175 height 31
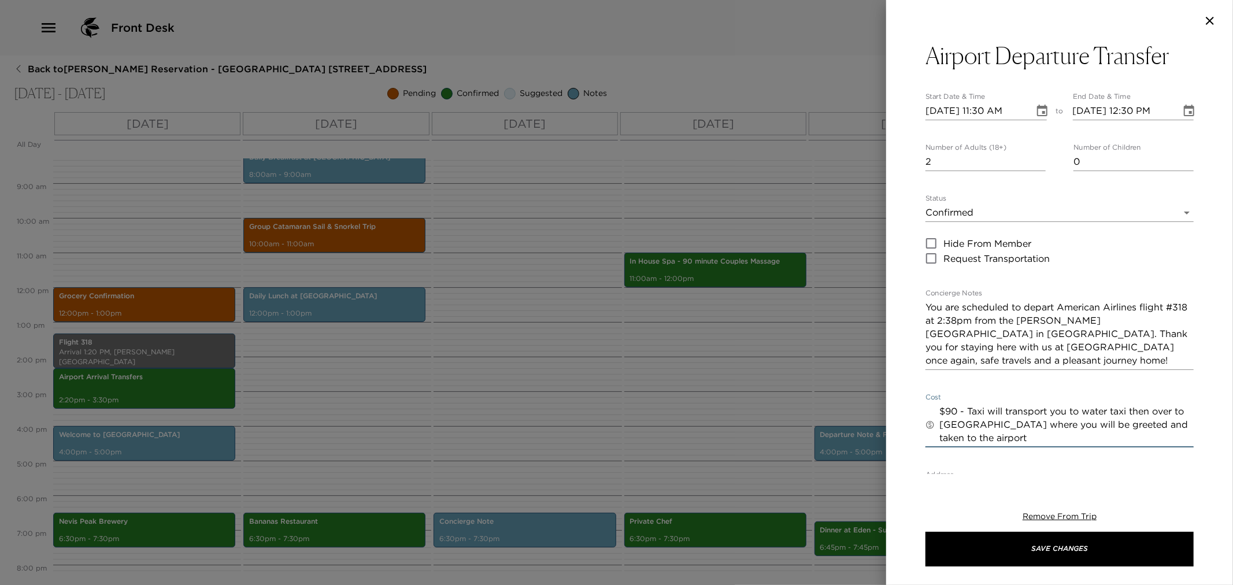
drag, startPoint x: 956, startPoint y: 412, endPoint x: 956, endPoint y: 430, distance: 17.4
click at [956, 414] on textarea "$90 - Taxi will transport you to water taxi then over to St. Kitts where you wi…" at bounding box center [1067, 425] width 254 height 40
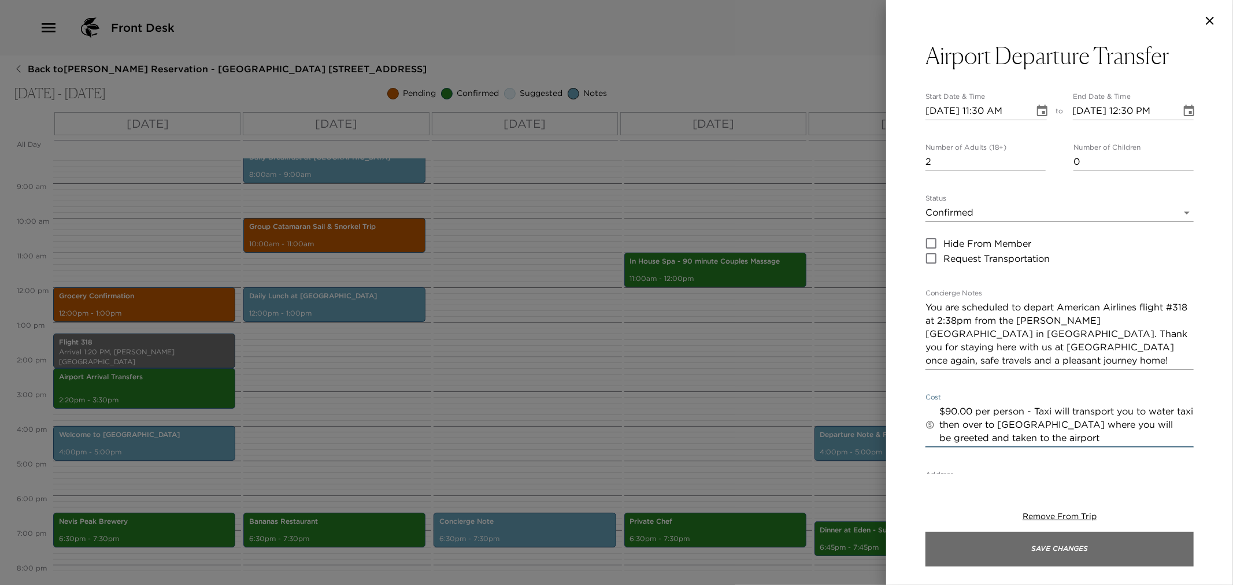
type textarea "$90.00 per person - Taxi will transport you to water taxi then over to St. Kitt…"
click at [993, 556] on button "Save Changes" at bounding box center [1060, 549] width 268 height 35
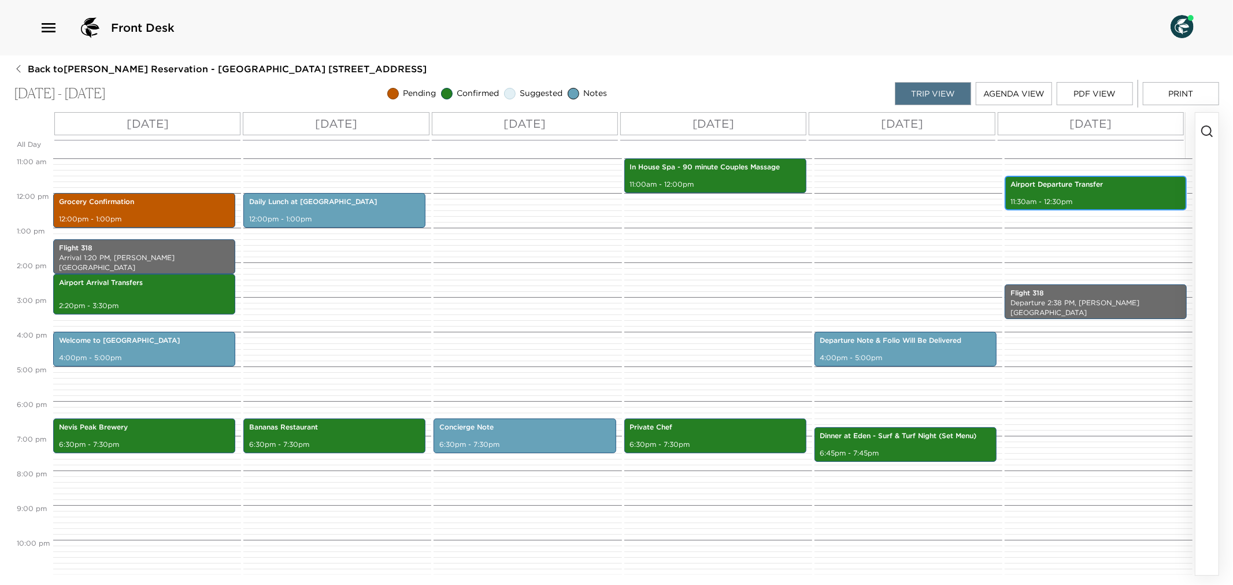
scroll to position [416, 0]
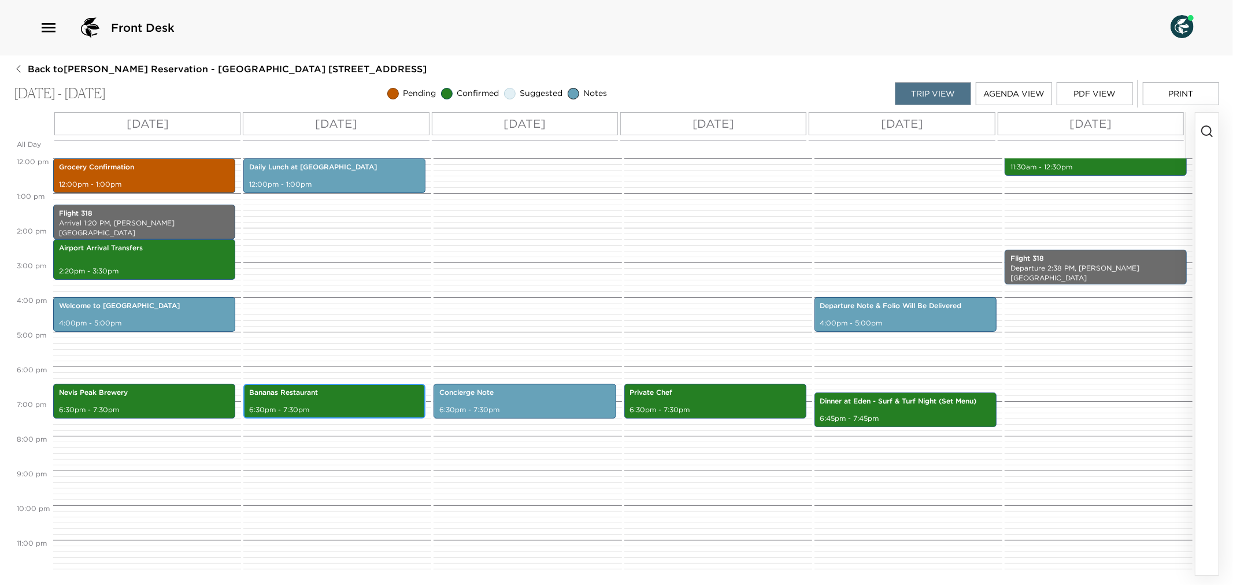
click at [330, 399] on div "Bananas Restaurant 6:30pm - 7:30pm" at bounding box center [334, 401] width 175 height 31
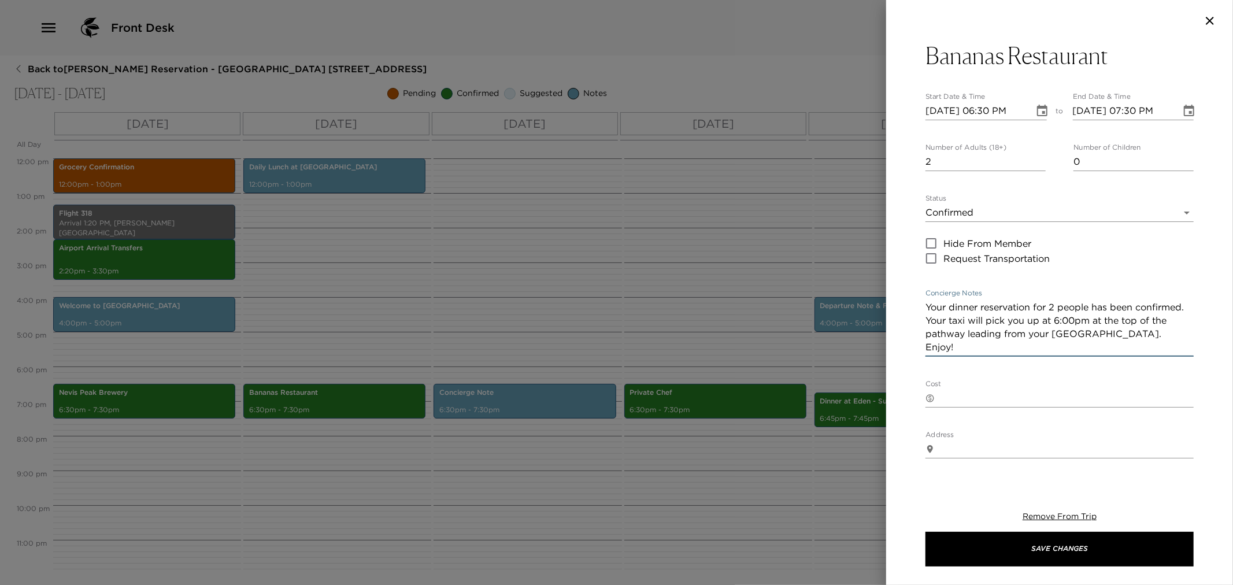
drag, startPoint x: 926, startPoint y: 305, endPoint x: 975, endPoint y: 348, distance: 64.8
click at [975, 348] on textarea "Your dinner reservation for 2 people has been confirmed. Your taxi will pick yo…" at bounding box center [1060, 327] width 268 height 53
click at [511, 308] on div at bounding box center [616, 292] width 1233 height 585
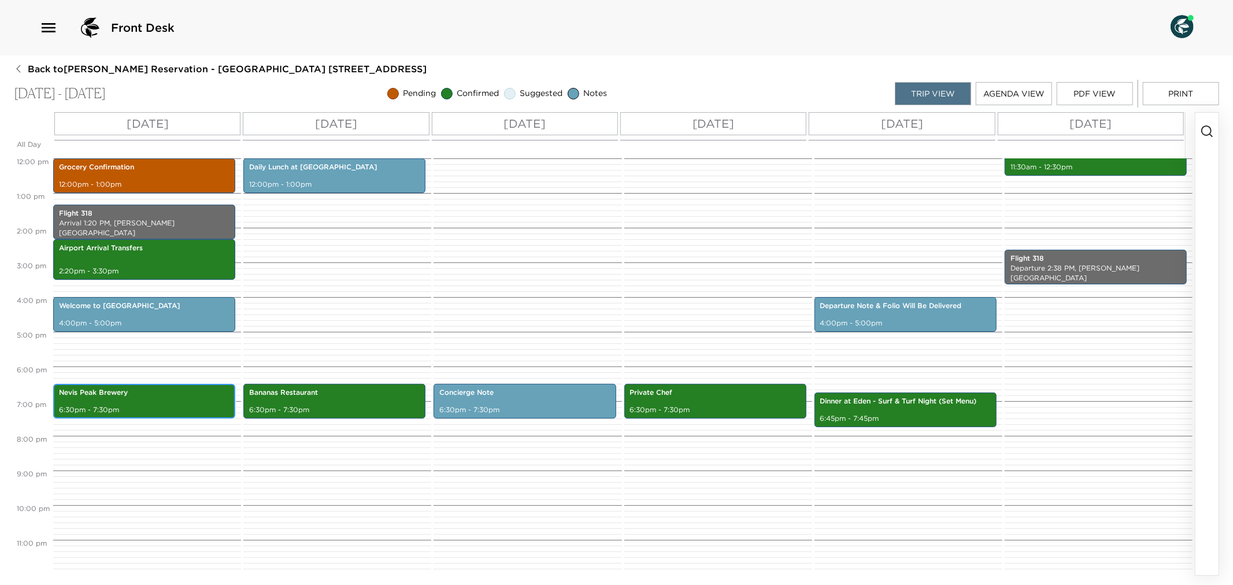
click at [168, 397] on p "Nevis Peak Brewery" at bounding box center [144, 393] width 171 height 10
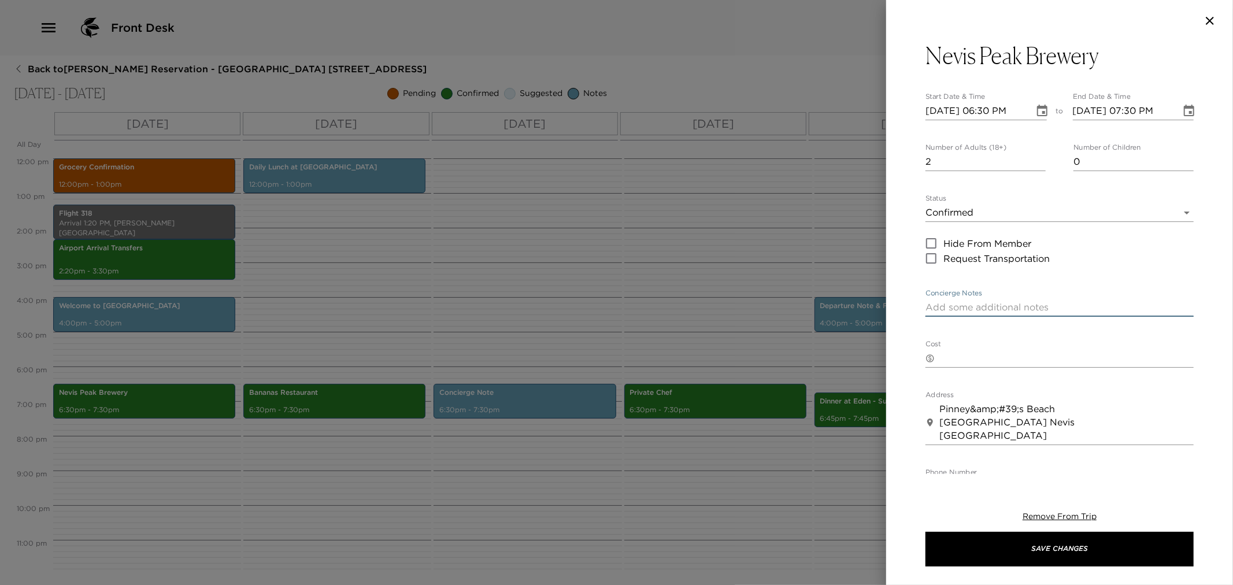
click at [962, 307] on textarea "Concierge Notes" at bounding box center [1060, 307] width 268 height 13
paste textarea "Your dinner reservation for 2 people has been confirmed. Your taxi will pick yo…"
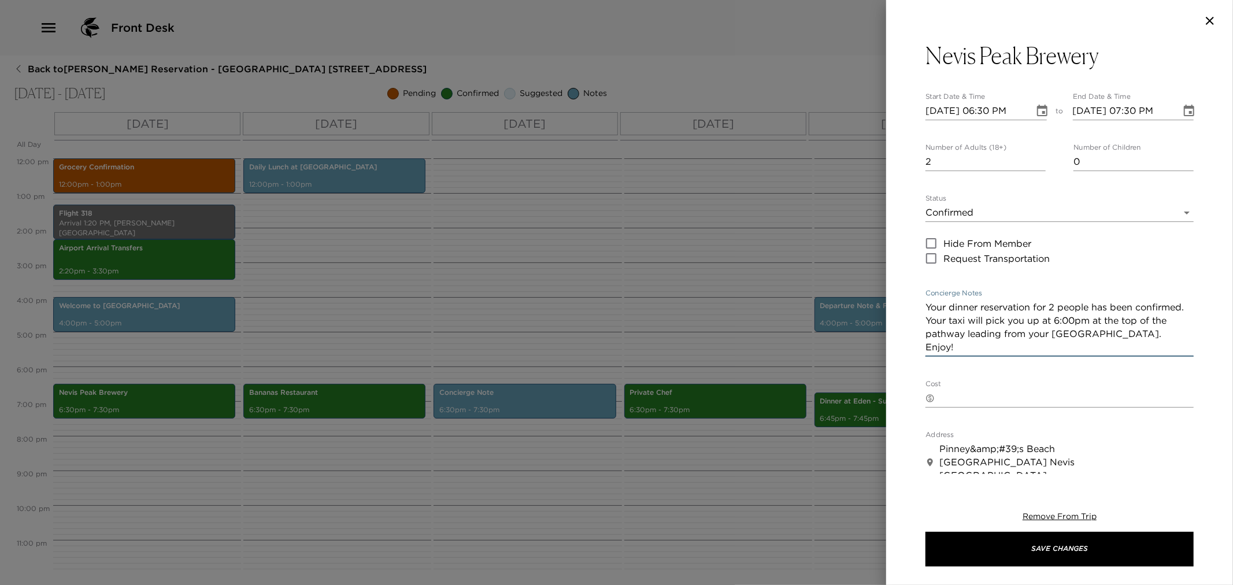
click at [1128, 320] on textarea "Your dinner reservation for 2 people has been confirmed. Your taxi will pick yo…" at bounding box center [1060, 327] width 268 height 53
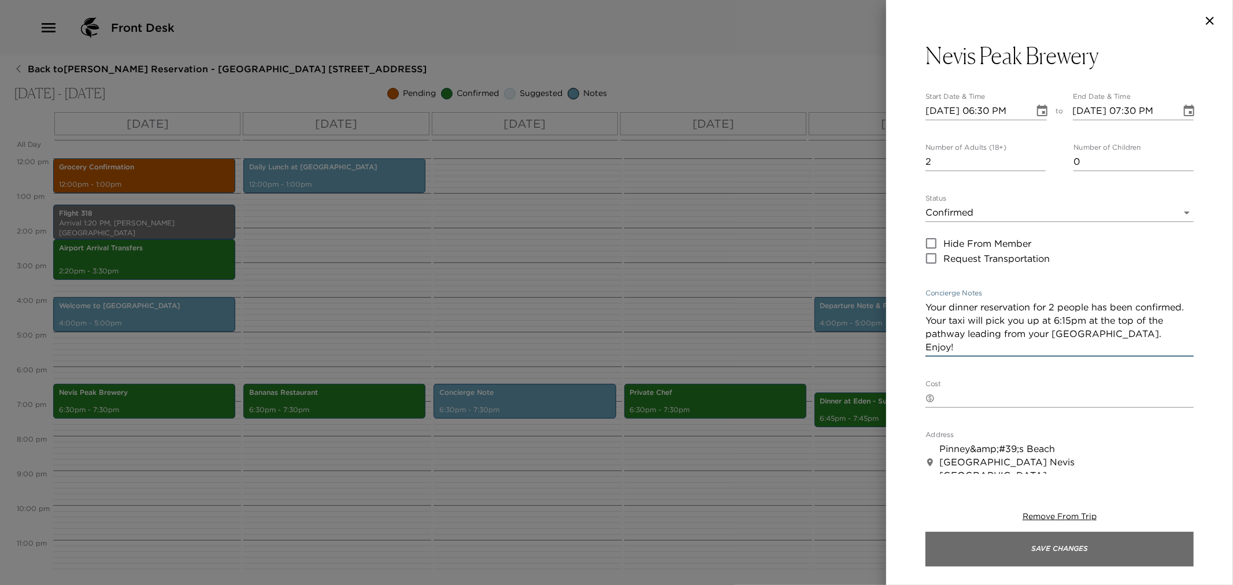
type textarea "Your dinner reservation for 2 people has been confirmed. Your taxi will pick yo…"
click at [1049, 547] on button "Save Changes" at bounding box center [1060, 549] width 268 height 35
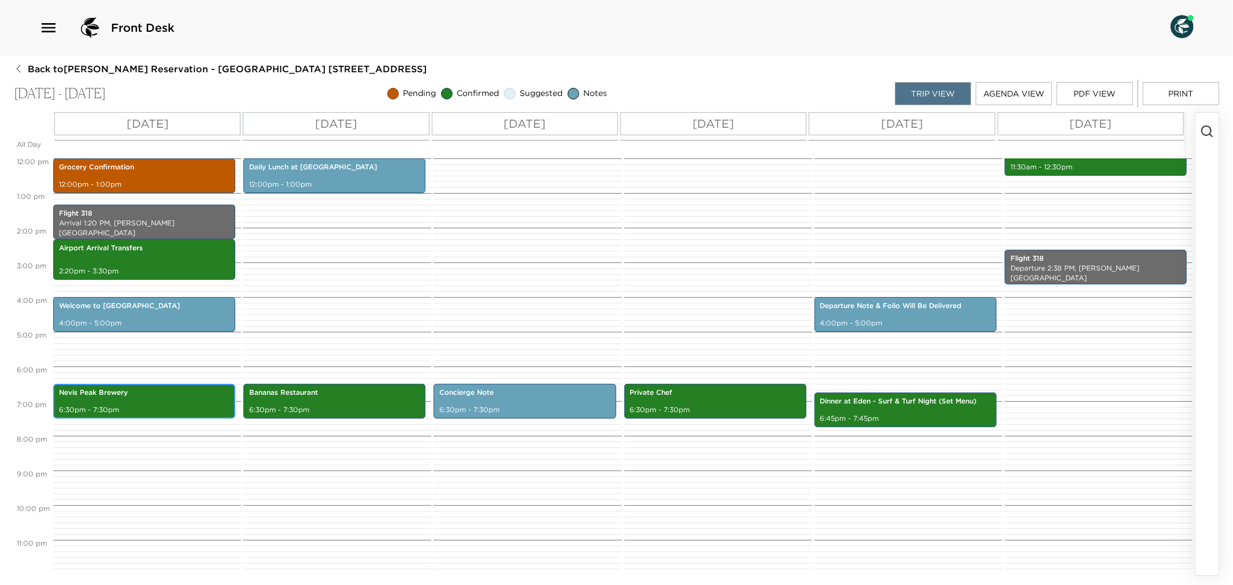
scroll to position [352, 0]
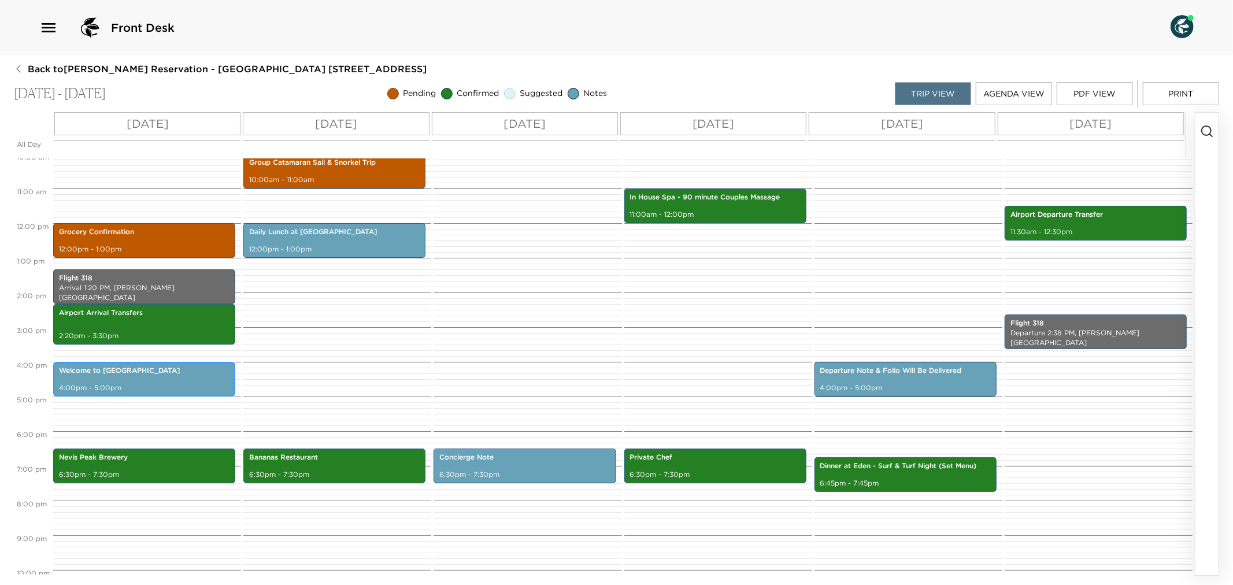
click at [158, 379] on div "Welcome to Paradise Beach Resort 4:00pm - 5:00pm" at bounding box center [144, 379] width 175 height 31
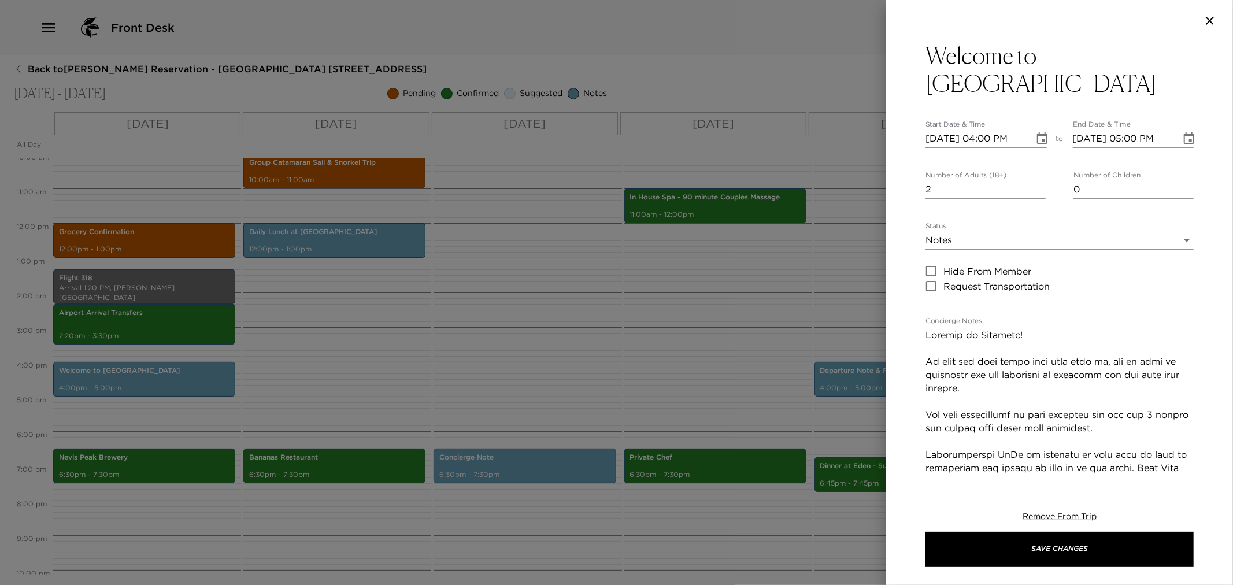
click at [386, 365] on div at bounding box center [616, 292] width 1233 height 585
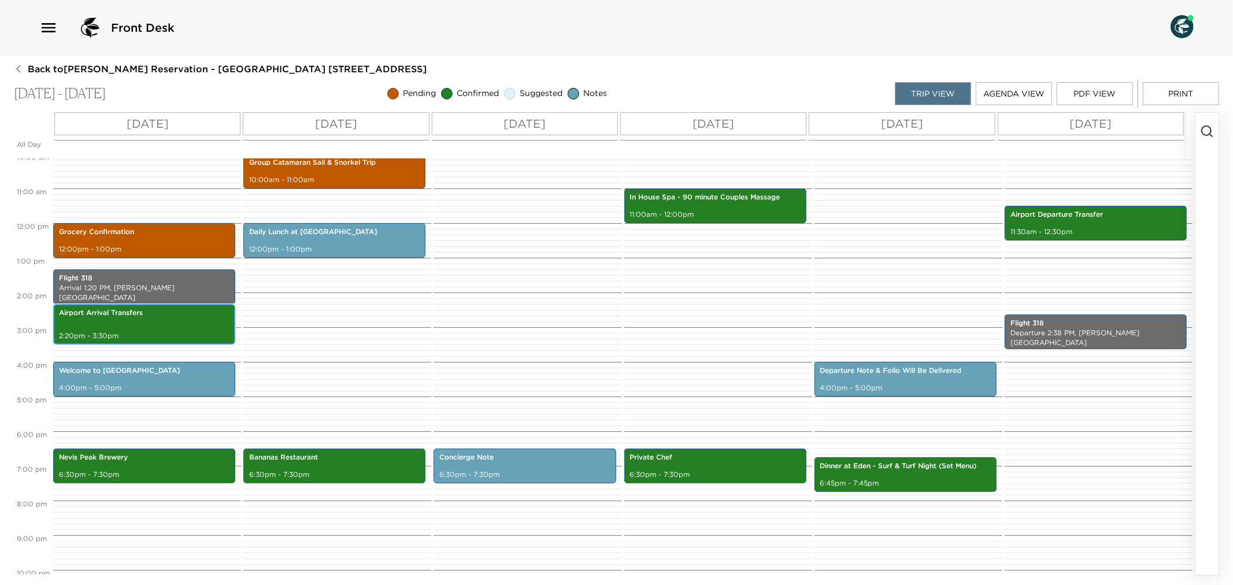
click at [88, 320] on div "Airport Arrival Transfers 2:20pm - 3:30pm" at bounding box center [144, 324] width 175 height 37
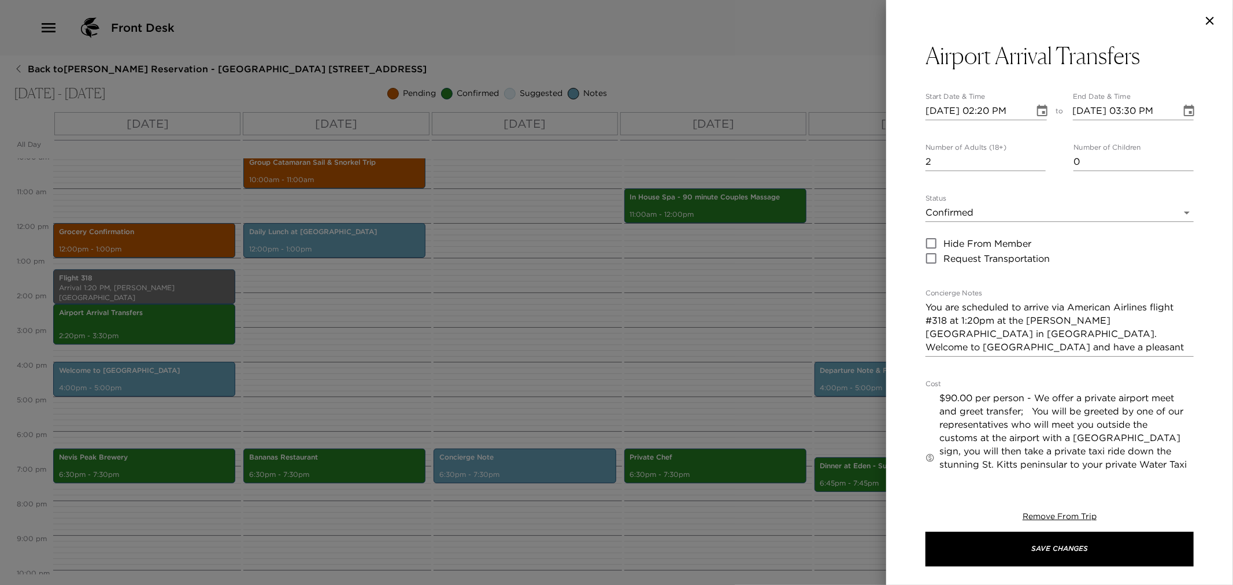
click at [423, 354] on div at bounding box center [616, 292] width 1233 height 585
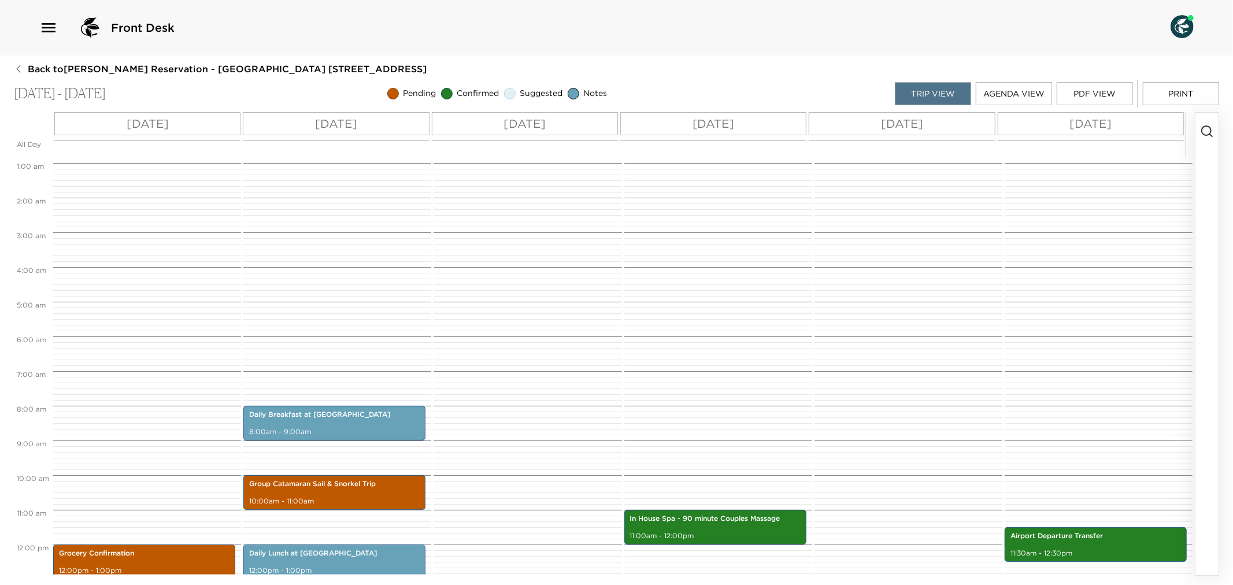
scroll to position [0, 0]
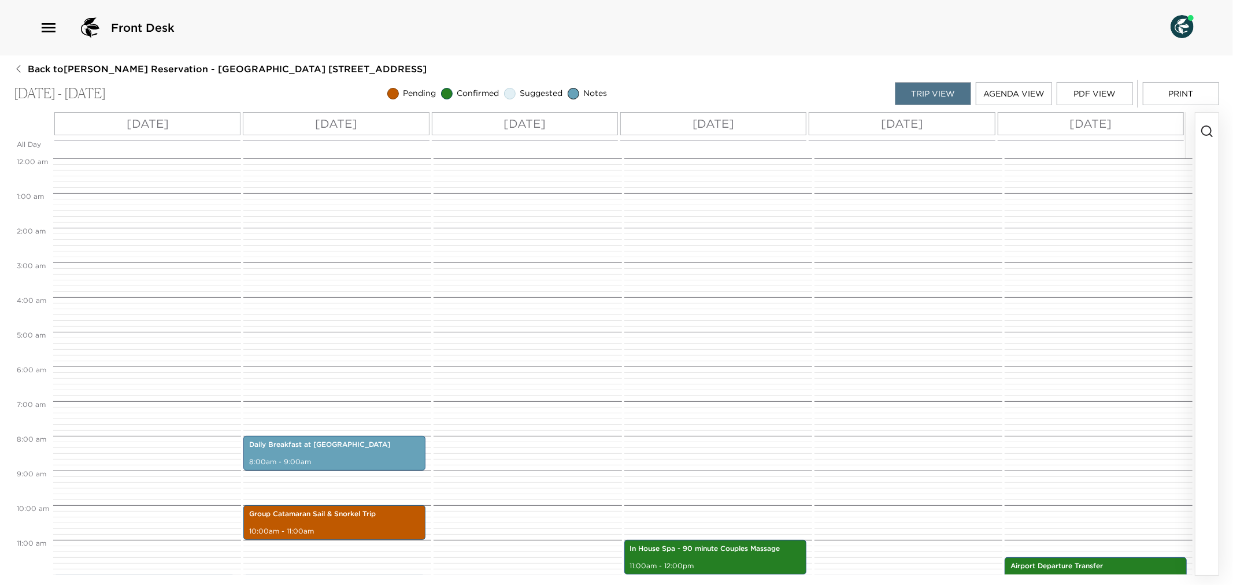
click at [1170, 87] on button "Print" at bounding box center [1181, 93] width 76 height 23
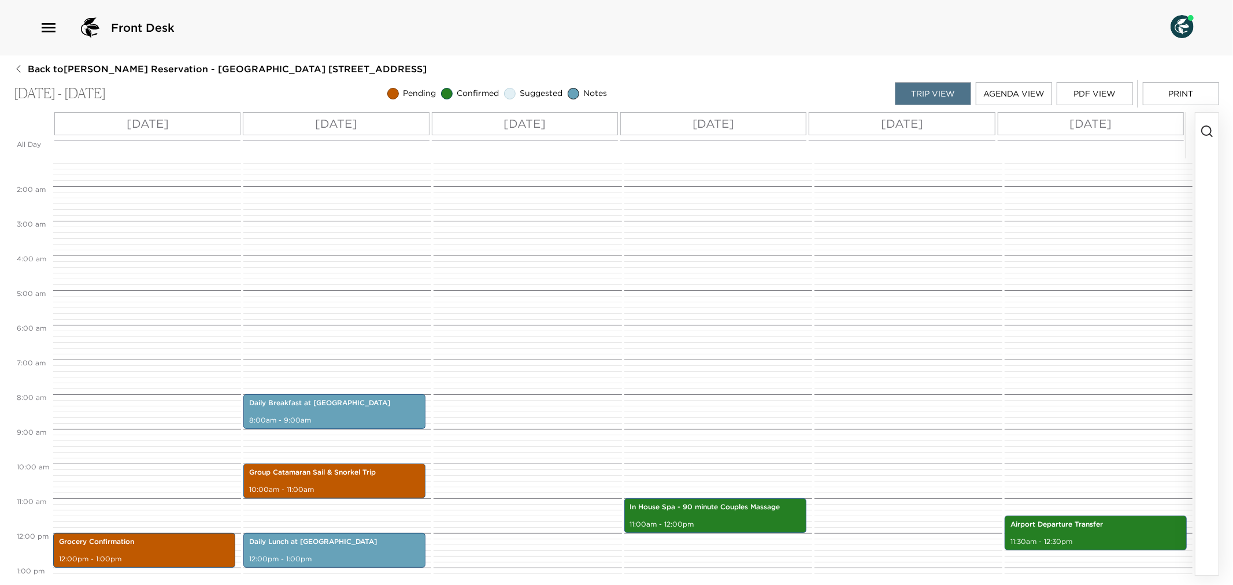
scroll to position [64, 0]
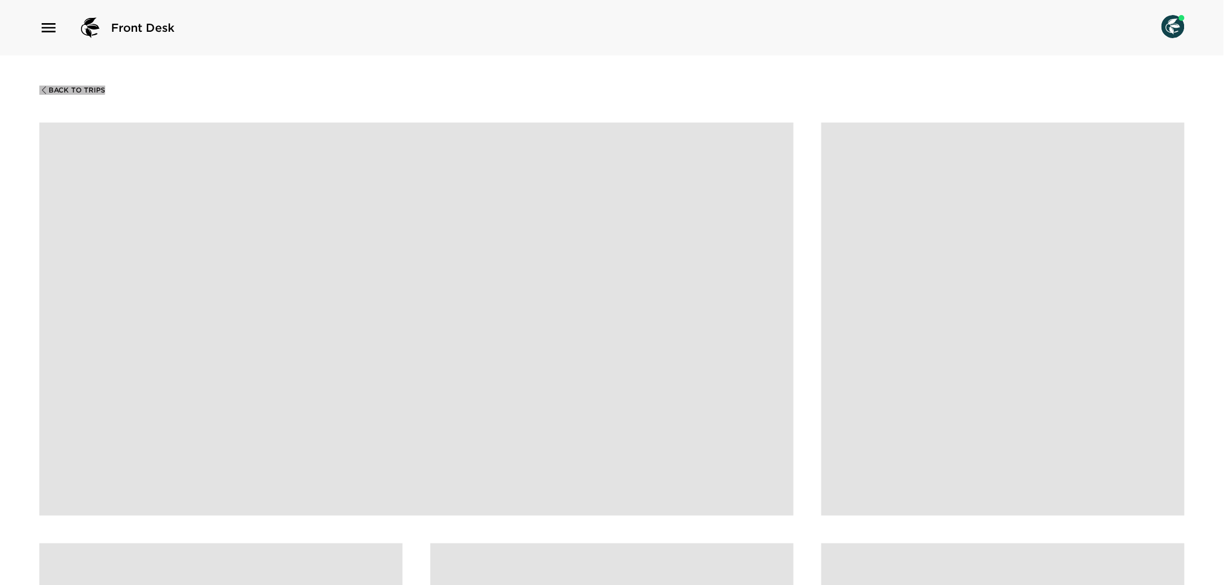
click at [45, 88] on icon "button" at bounding box center [43, 90] width 9 height 9
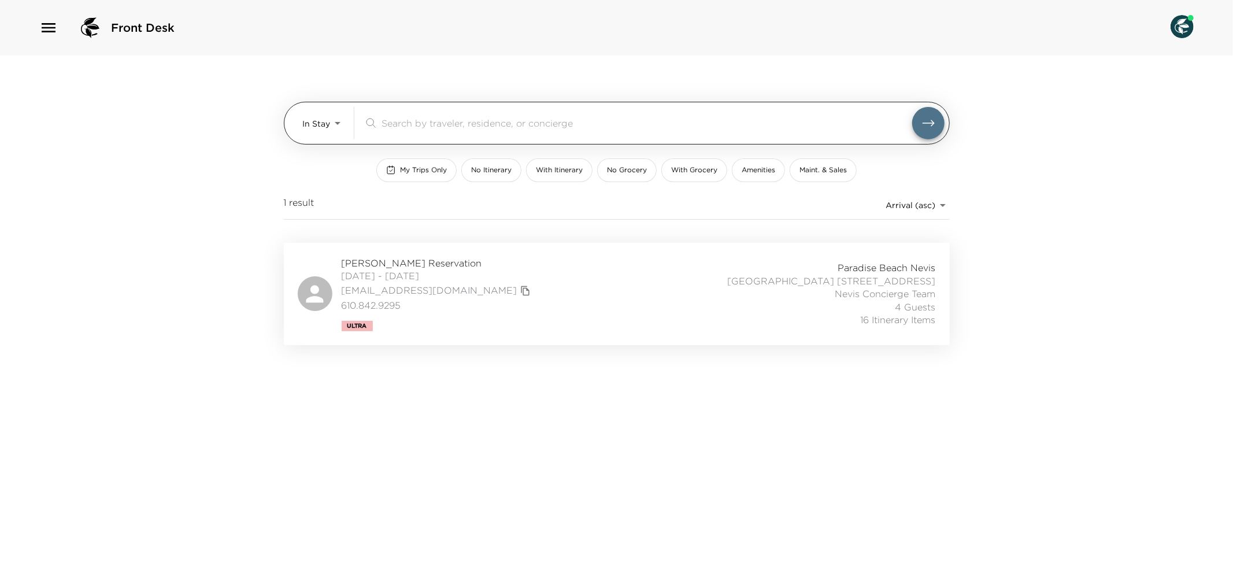
click at [332, 125] on body "Front Desk In Stay In-Stay ​ My Trips Only No Itinerary With Itinerary No Groce…" at bounding box center [616, 292] width 1233 height 585
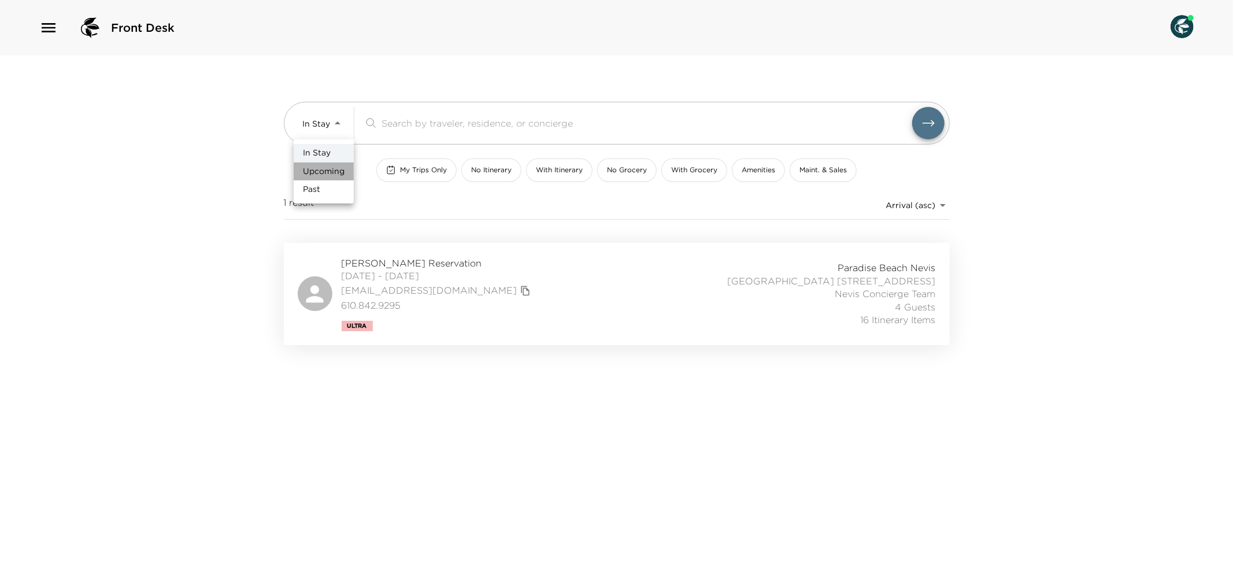
click at [335, 166] on span "Upcoming" at bounding box center [324, 172] width 42 height 12
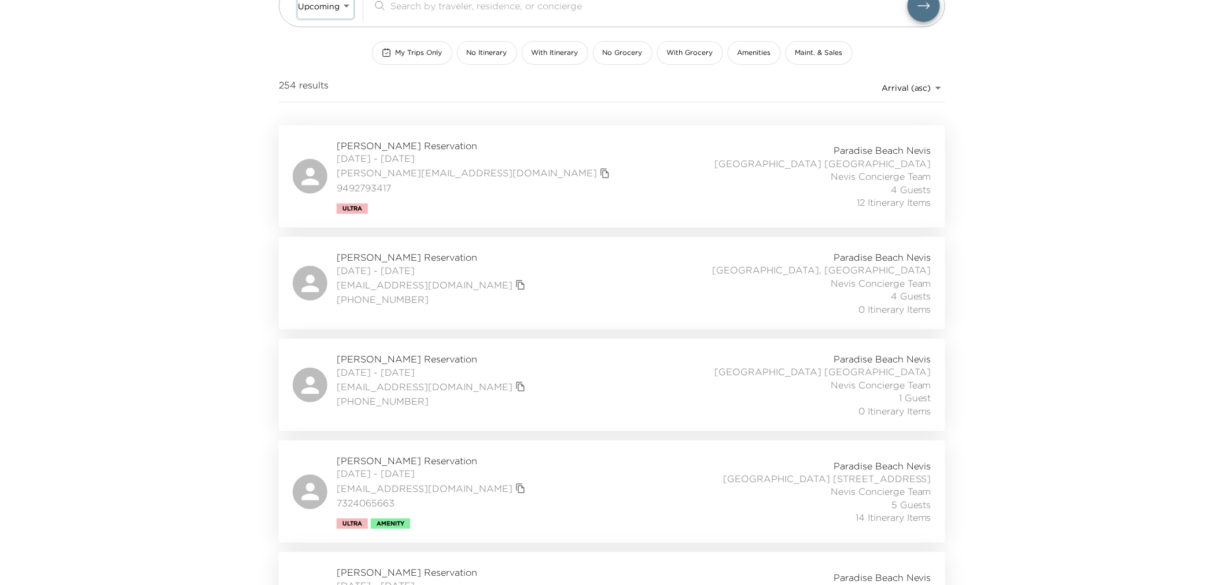
scroll to position [128, 0]
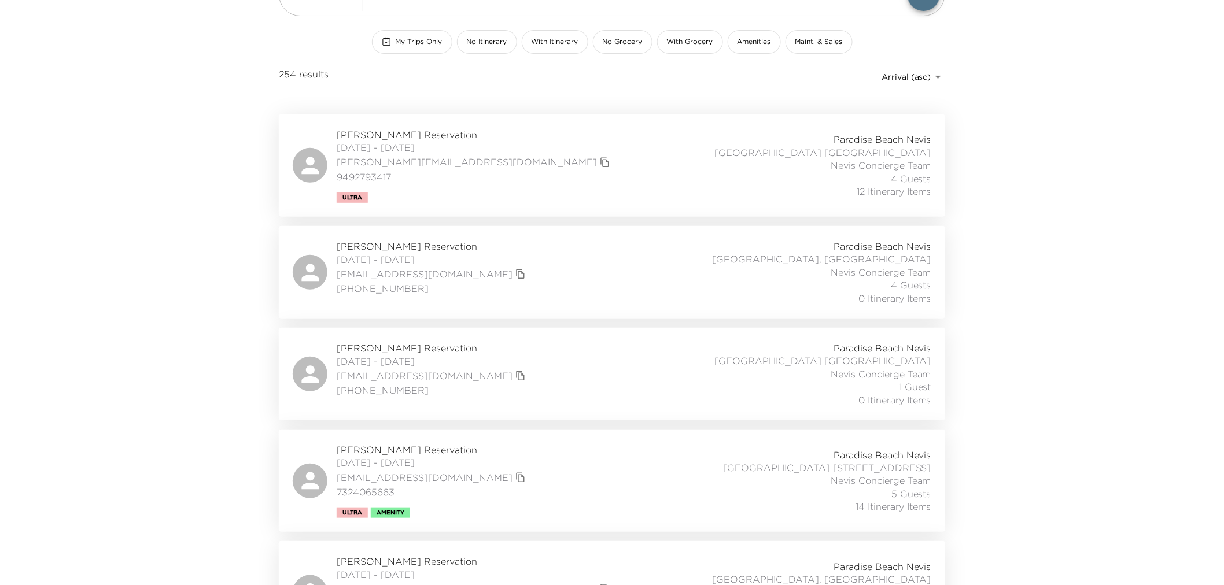
drag, startPoint x: 367, startPoint y: 492, endPoint x: 615, endPoint y: 492, distance: 248.1
click at [615, 492] on div "[PERSON_NAME] Reservation [DATE] - [DATE] [EMAIL_ADDRESS][DOMAIN_NAME] 73240656…" at bounding box center [612, 480] width 638 height 75
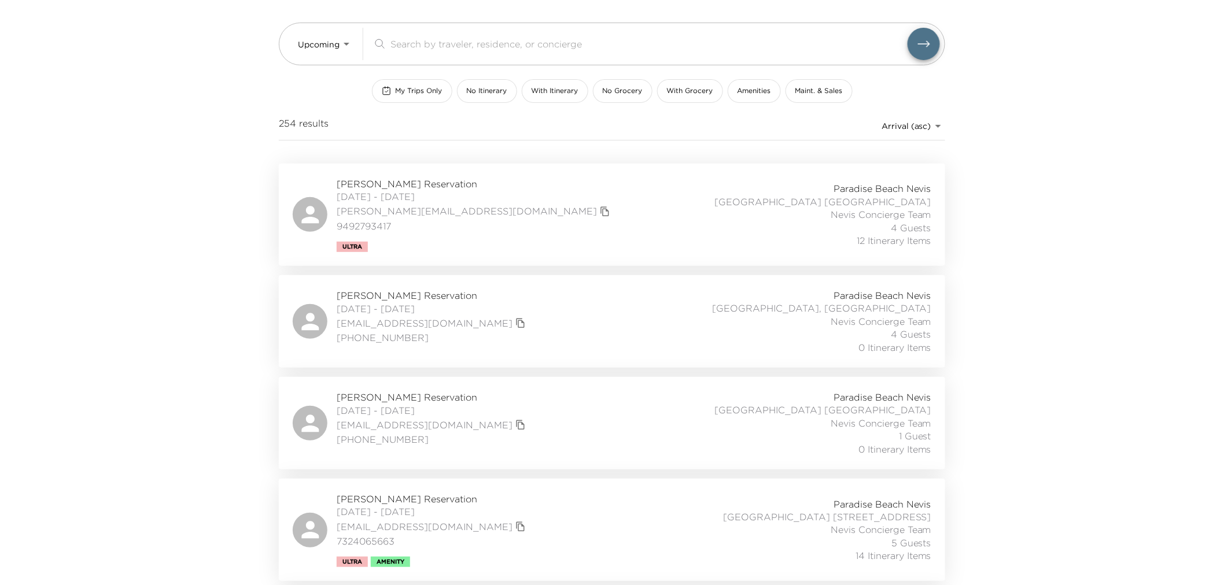
scroll to position [0, 0]
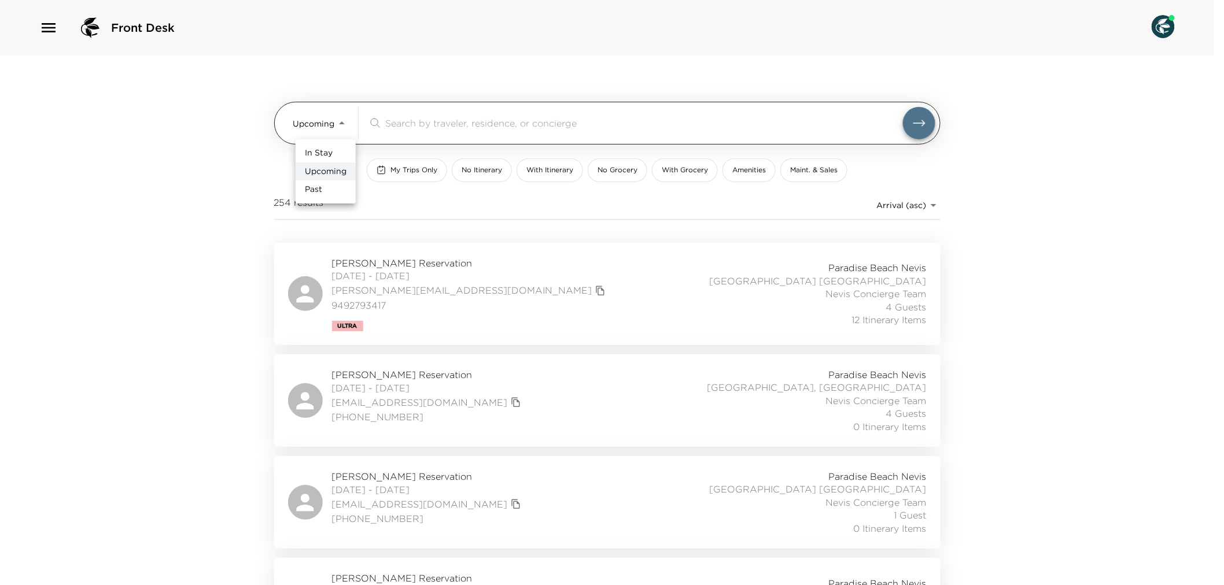
click at [342, 119] on body "Front Desk Upcoming Upcoming ​ My Trips Only No Itinerary With Itinerary No Gro…" at bounding box center [612, 292] width 1224 height 585
click at [337, 151] on li "In Stay" at bounding box center [325, 153] width 60 height 19
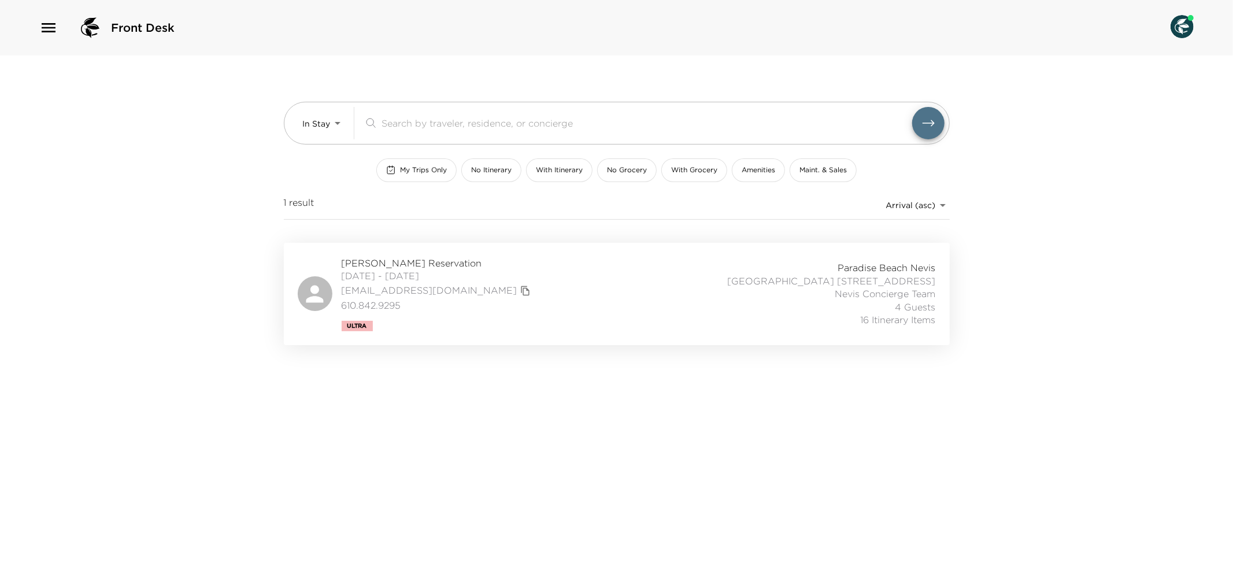
click at [563, 293] on div "[PERSON_NAME] Reservation [DATE] - [DATE] [EMAIL_ADDRESS][DOMAIN_NAME] 610.842.…" at bounding box center [617, 294] width 638 height 75
click at [337, 124] on body "Front Desk In Stay In-Stay ​ My Trips Only No Itinerary With Itinerary No Groce…" at bounding box center [616, 292] width 1233 height 585
click at [328, 183] on li "Past" at bounding box center [324, 189] width 60 height 19
type input "Past"
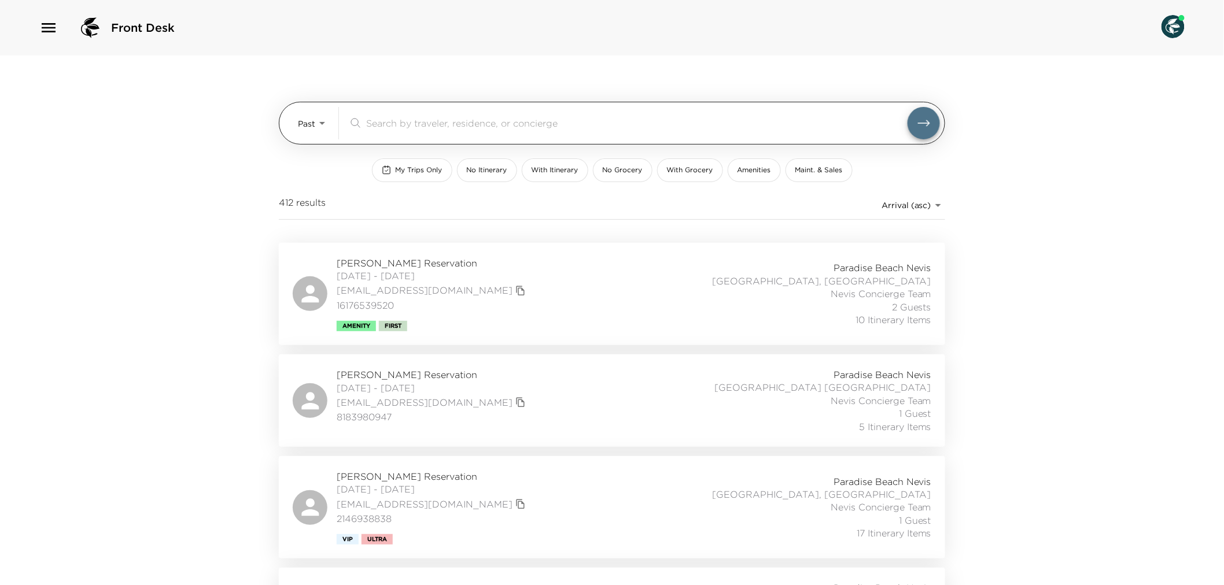
click at [367, 114] on div "​" at bounding box center [644, 123] width 592 height 32
click at [368, 119] on input "search" at bounding box center [636, 122] width 541 height 13
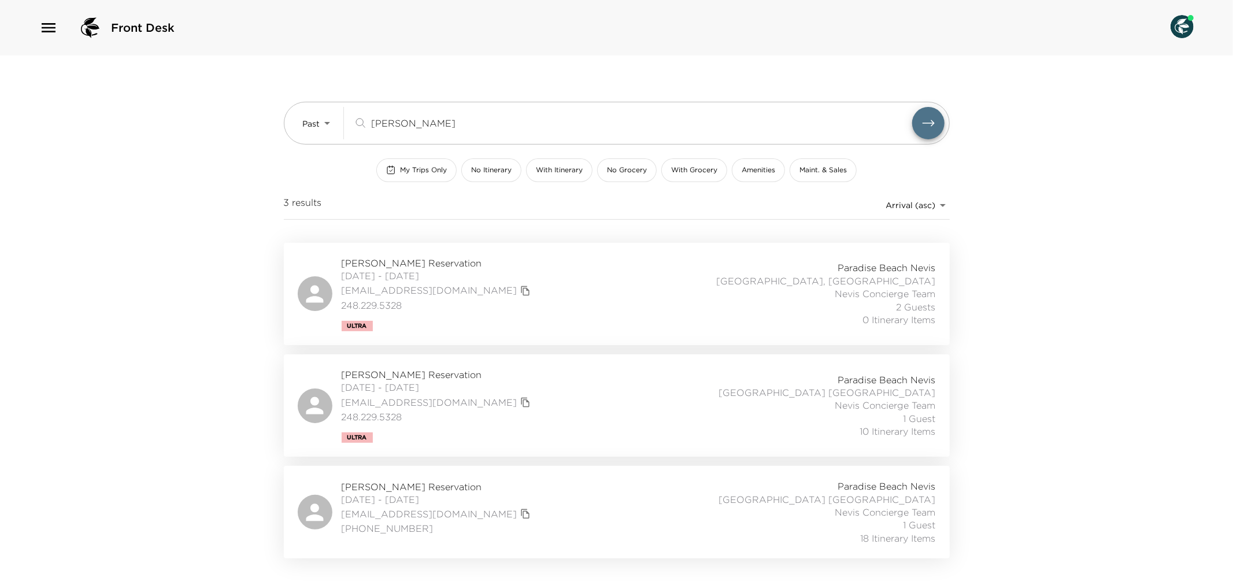
type input "[PERSON_NAME]"
click at [538, 506] on div "[PERSON_NAME] Reservation [DATE] - [DATE] [EMAIL_ADDRESS][DOMAIN_NAME] [PHONE_N…" at bounding box center [617, 512] width 638 height 65
drag, startPoint x: 411, startPoint y: 114, endPoint x: 394, endPoint y: 141, distance: 31.4
click at [345, 113] on div "Past Past [PERSON_NAME] ​" at bounding box center [624, 123] width 642 height 32
drag, startPoint x: 405, startPoint y: 127, endPoint x: 559, endPoint y: 354, distance: 273.9
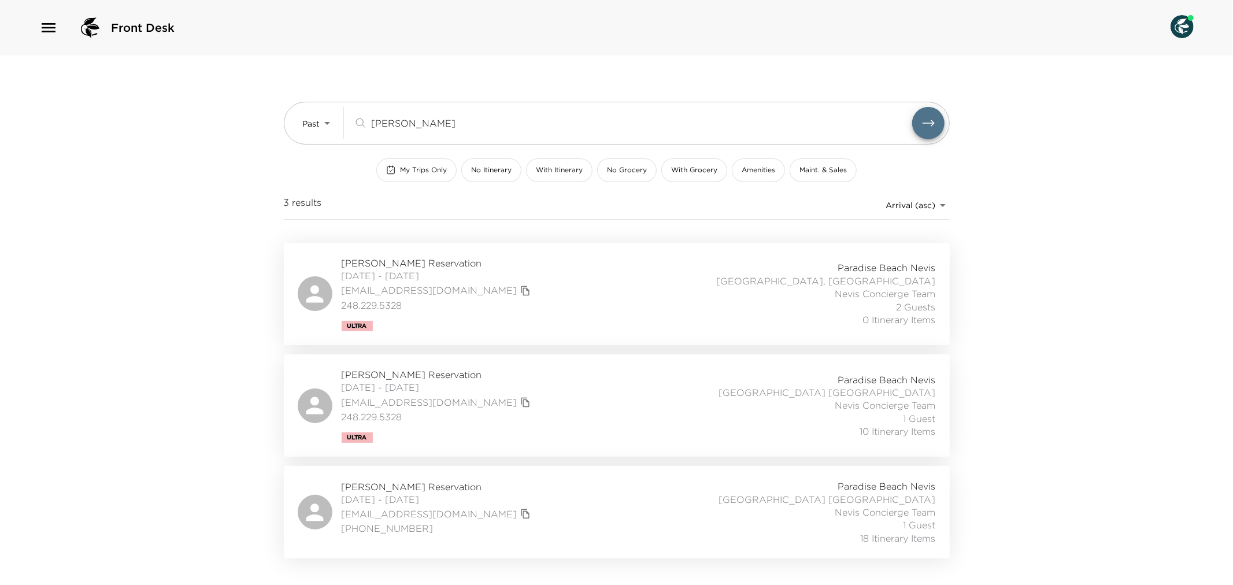
click at [363, 126] on div "[PERSON_NAME] ​" at bounding box center [632, 123] width 559 height 14
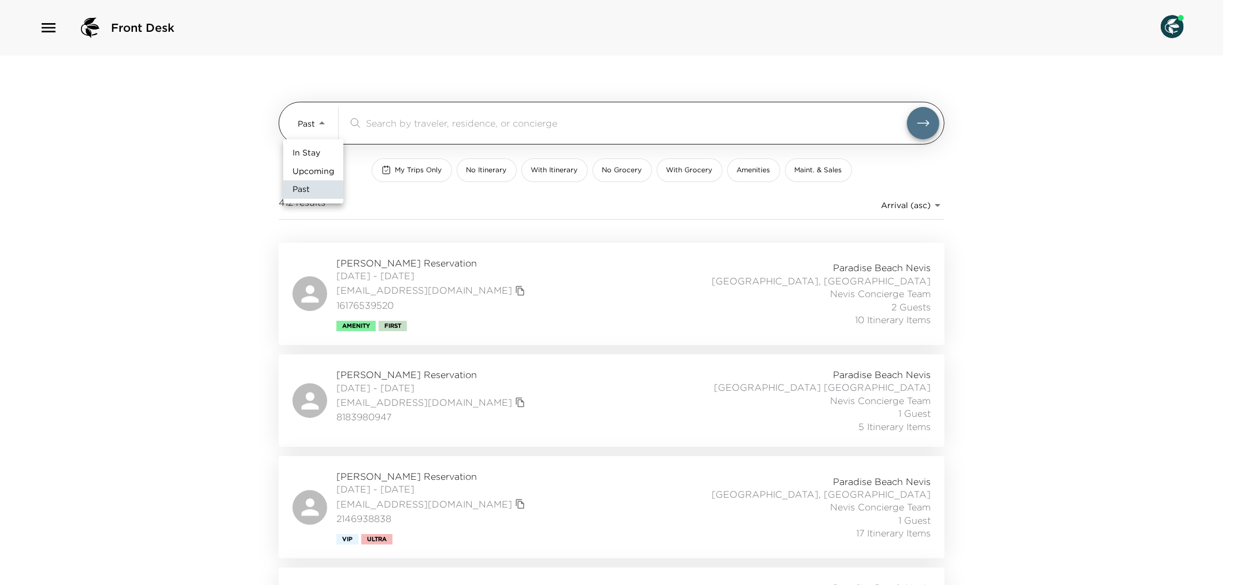
click at [324, 123] on body "Front Desk Past Past ​ My Trips Only No Itinerary With Itinerary No Grocery Wit…" at bounding box center [616, 292] width 1233 height 585
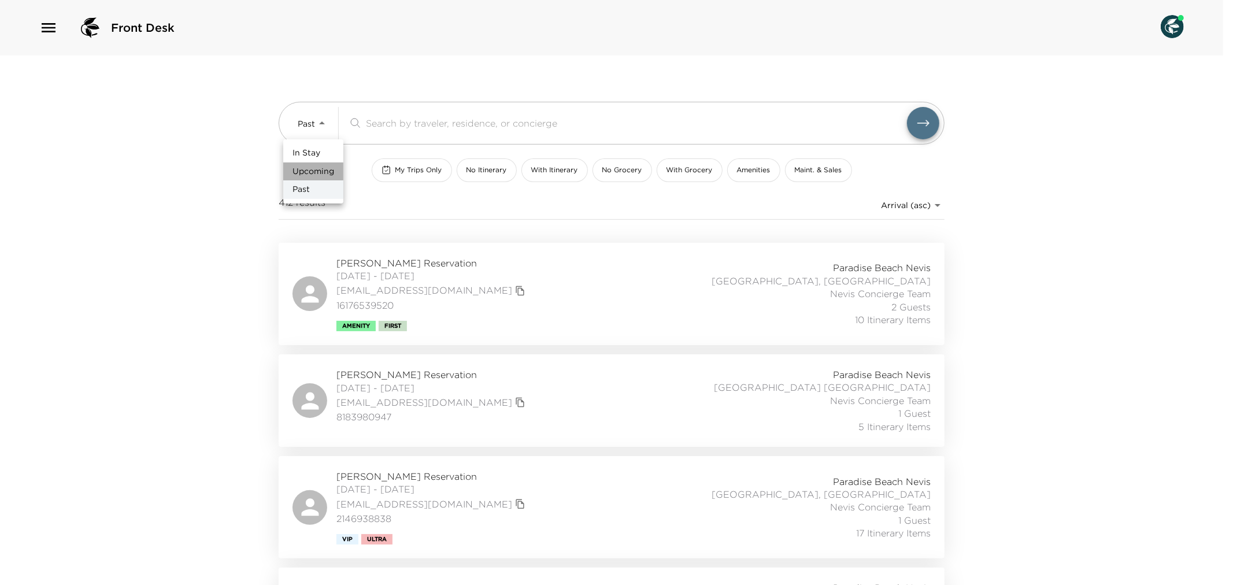
click at [319, 171] on span "Upcoming" at bounding box center [314, 172] width 42 height 12
type input "Upcoming"
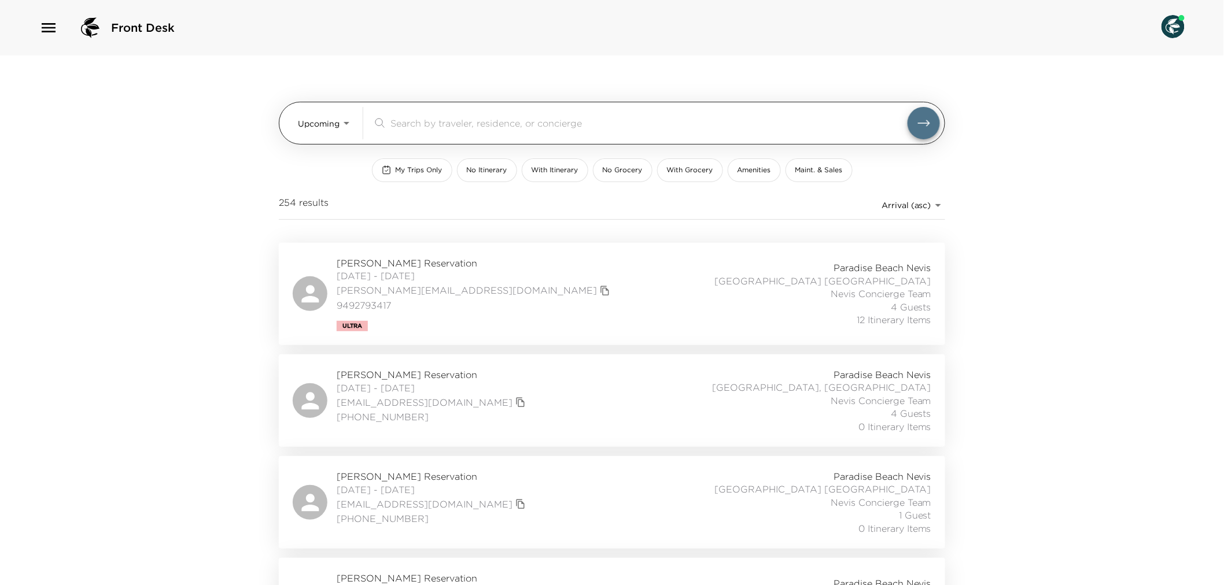
click at [407, 114] on div "​" at bounding box center [655, 123] width 567 height 32
click at [415, 128] on input "search" at bounding box center [648, 122] width 517 height 13
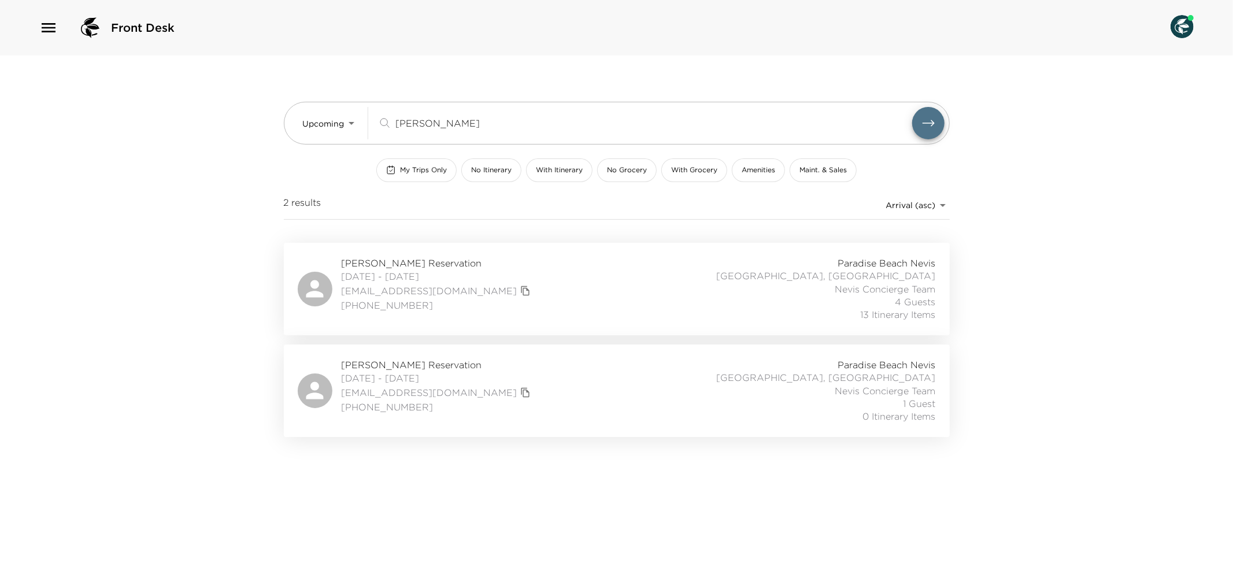
type input "[PERSON_NAME]"
click at [528, 313] on div "[PERSON_NAME] Reservation [DATE] - [DATE] [EMAIL_ADDRESS][DOMAIN_NAME] [PHONE_N…" at bounding box center [617, 289] width 638 height 65
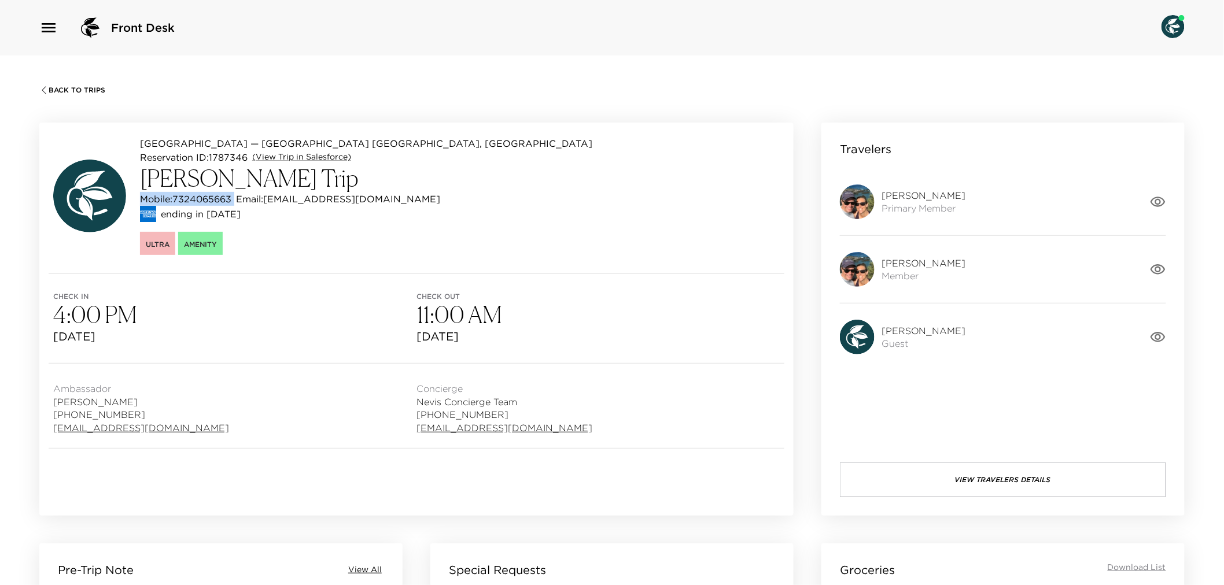
drag, startPoint x: 140, startPoint y: 197, endPoint x: 238, endPoint y: 195, distance: 97.7
click at [238, 195] on div "Mobile: [PHONE_NUMBER] Email: [EMAIL_ADDRESS][DOMAIN_NAME]" at bounding box center [366, 199] width 452 height 14
copy p "Mobile: [PHONE_NUMBER]"
click at [43, 90] on icon "button" at bounding box center [43, 90] width 9 height 9
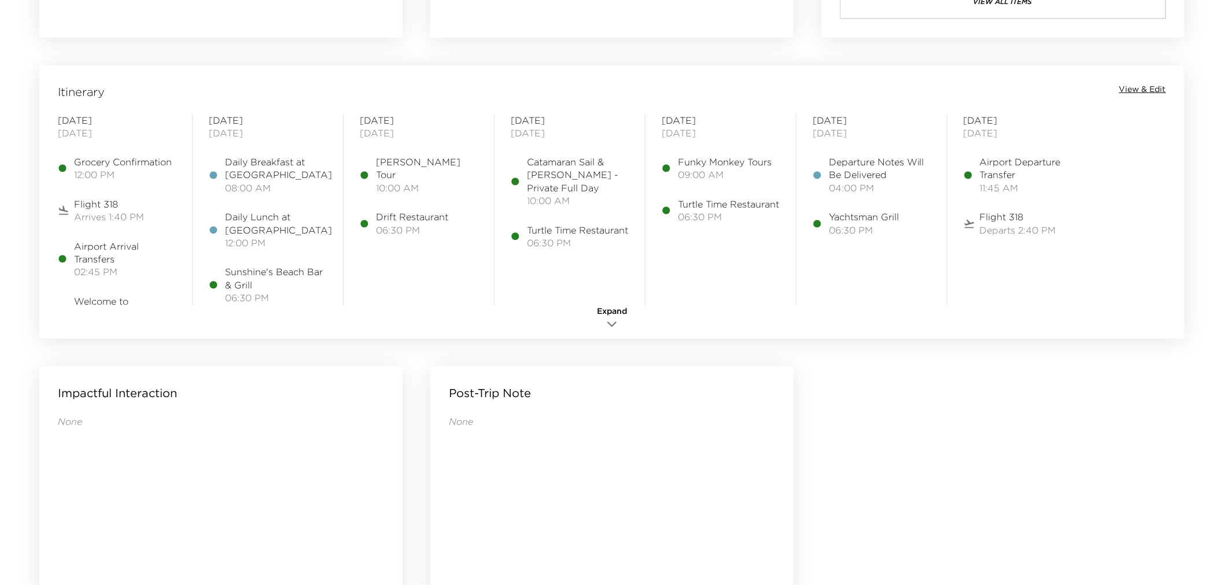
click at [1140, 84] on span "View & Edit" at bounding box center [1142, 90] width 47 height 12
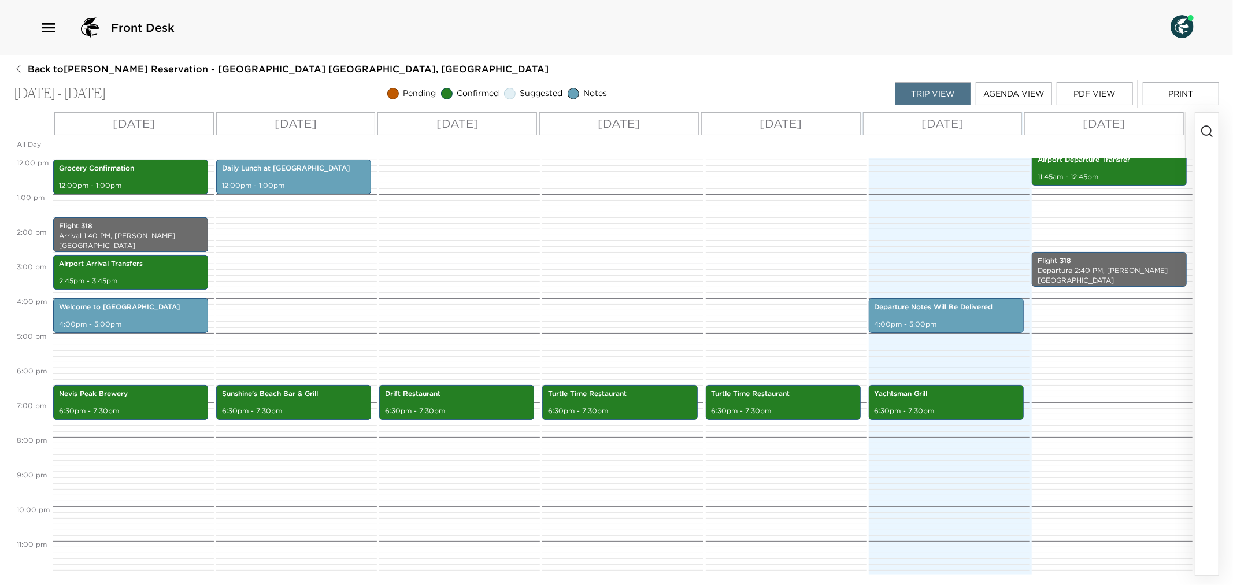
scroll to position [416, 0]
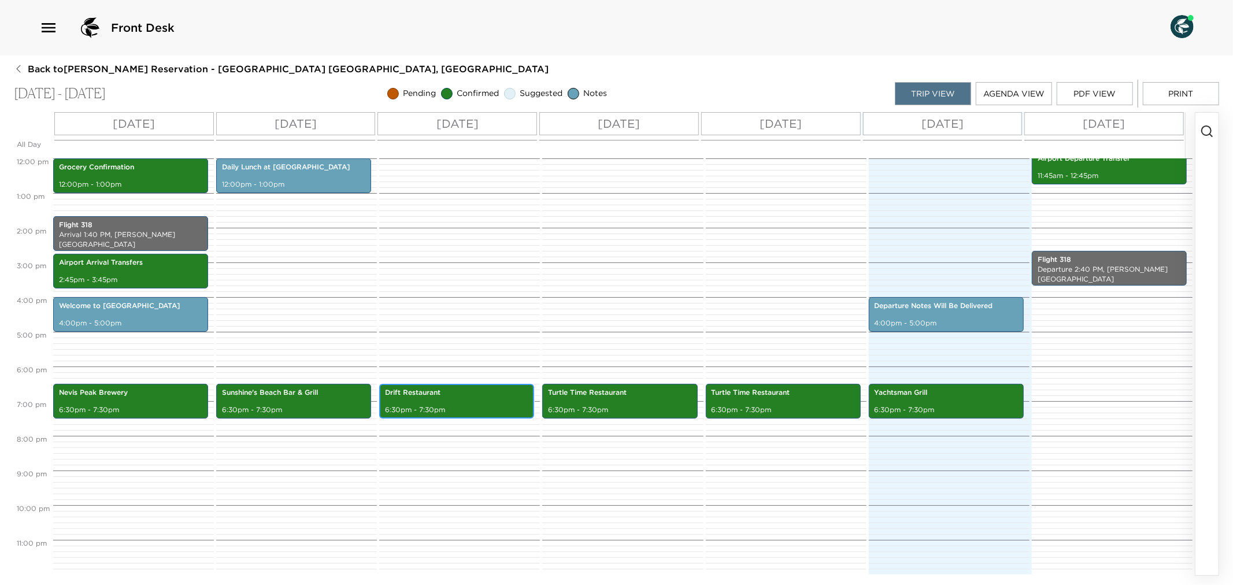
click at [442, 405] on p "6:30pm - 7:30pm" at bounding box center [456, 410] width 143 height 10
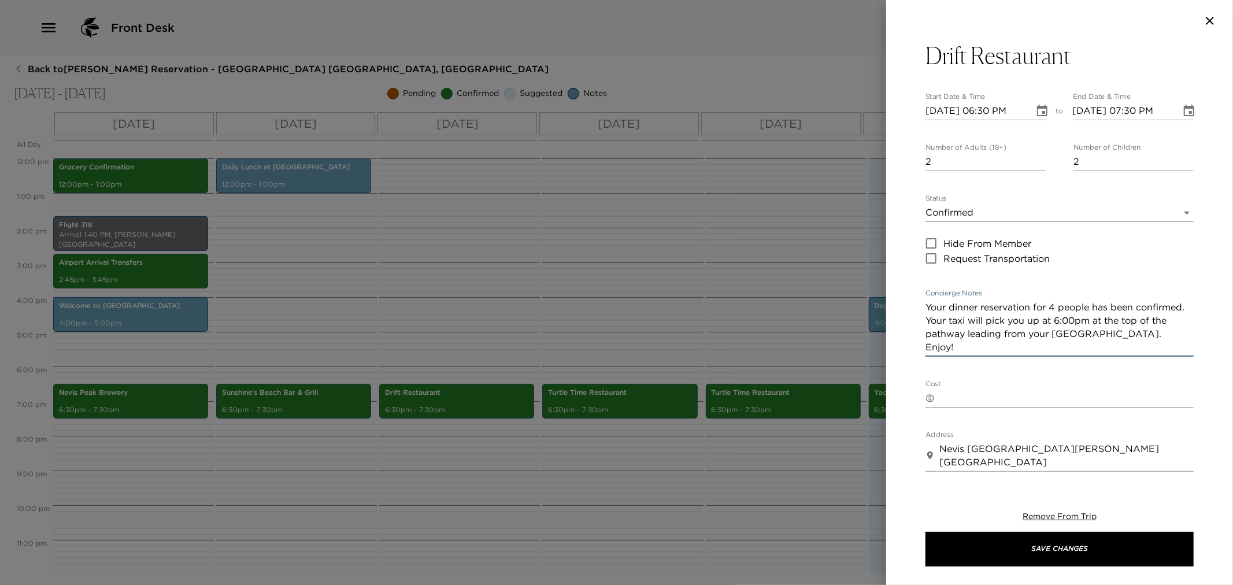
click at [926, 306] on textarea "Your dinner reservation for 4 people has been confirmed. Your taxi will pick yo…" at bounding box center [1060, 327] width 268 height 53
click at [703, 317] on div at bounding box center [616, 292] width 1233 height 585
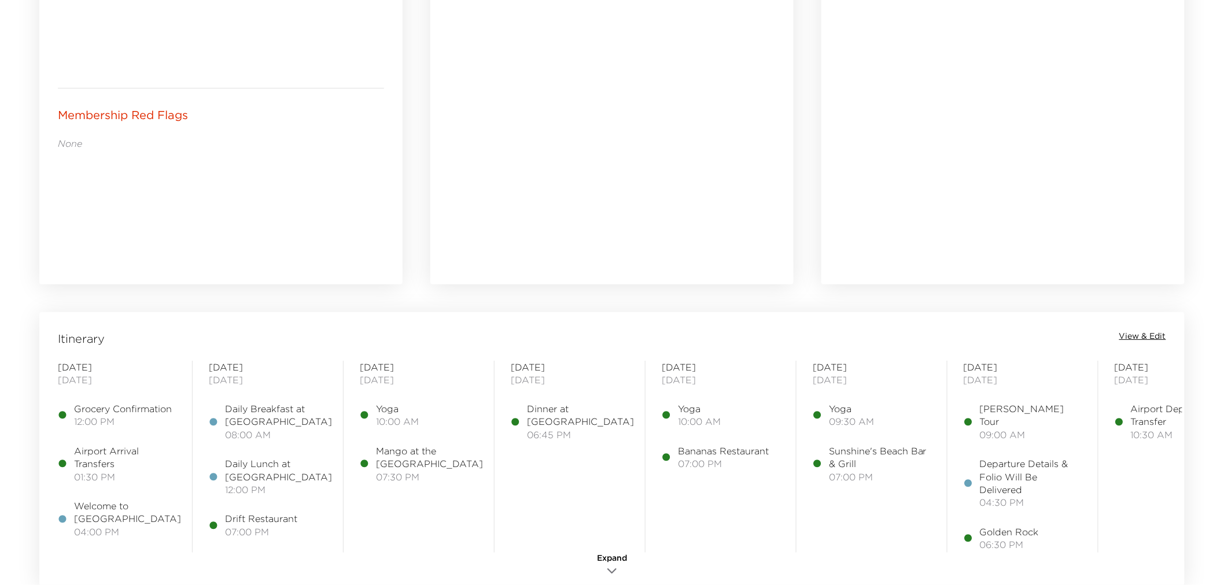
scroll to position [899, 0]
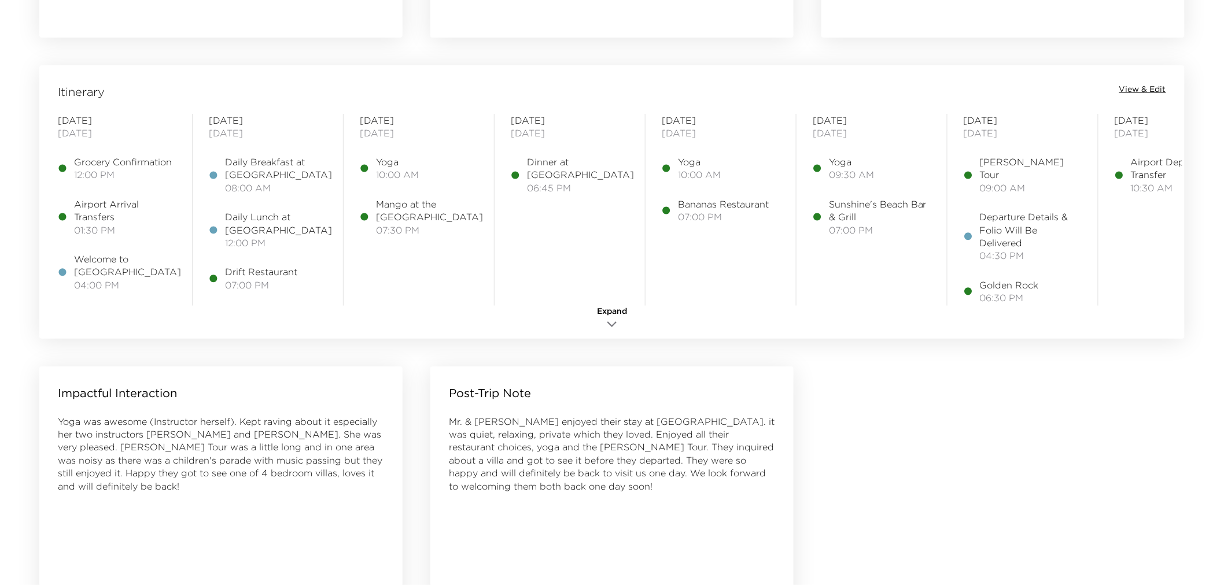
click at [1162, 89] on span "View & Edit" at bounding box center [1142, 90] width 47 height 12
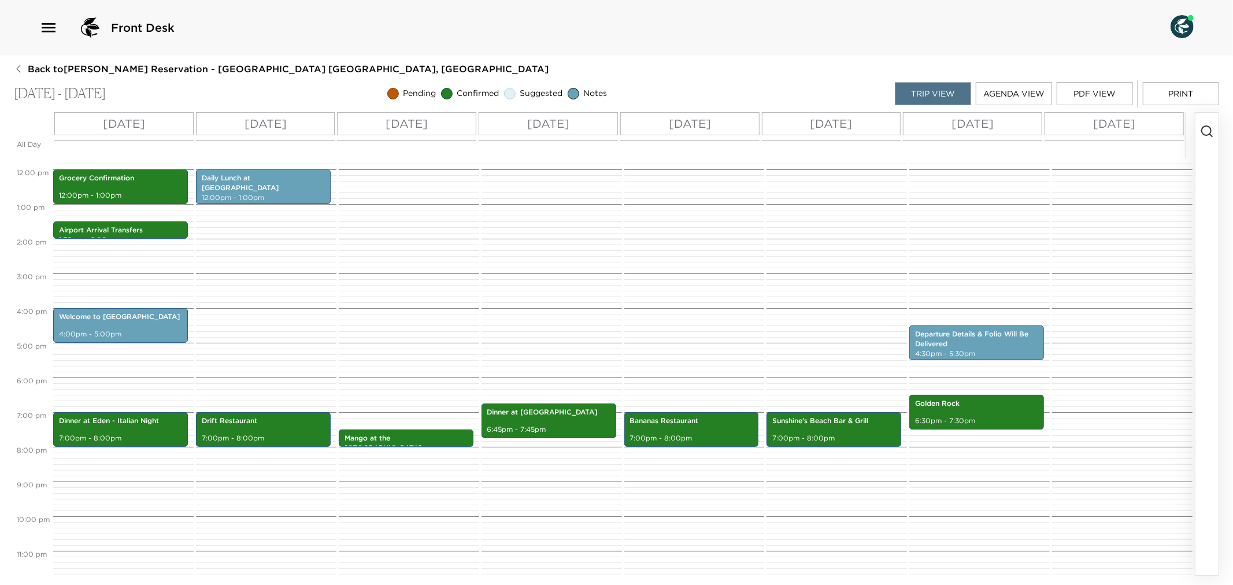
scroll to position [406, 0]
click at [564, 428] on p "6:45pm - 7:45pm" at bounding box center [548, 429] width 123 height 10
click at [563, 428] on p "6:45pm - 7:45pm" at bounding box center [548, 429] width 123 height 10
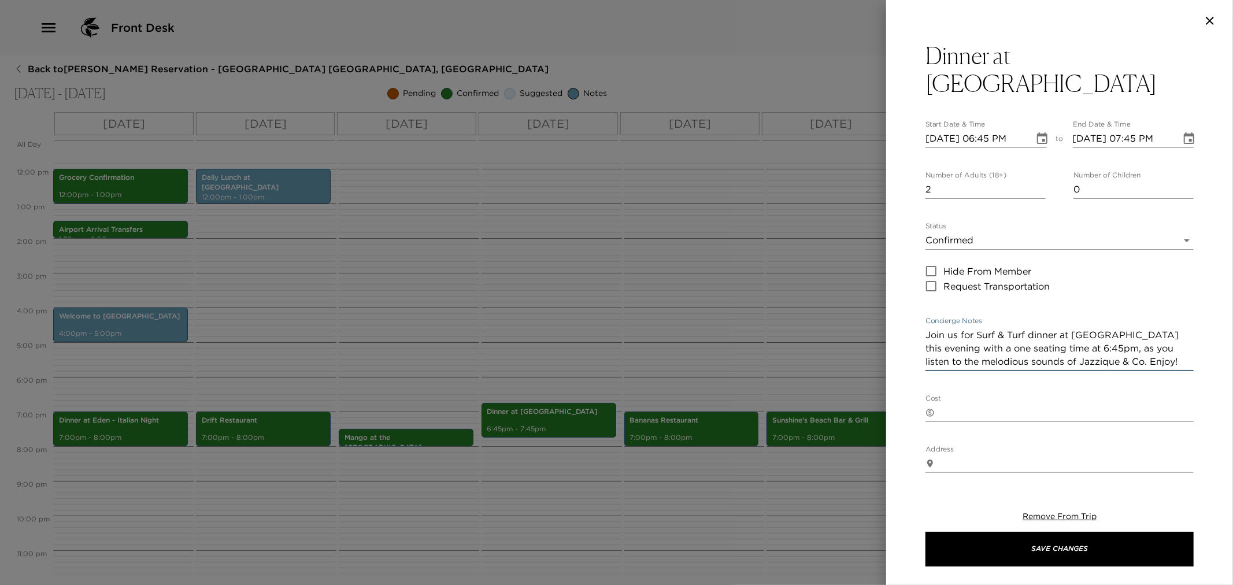
drag, startPoint x: 926, startPoint y: 305, endPoint x: 1166, endPoint y: 343, distance: 243.0
click at [1166, 343] on div "Dinner at Eden Start Date & Time 06/10/2025 06:45 PM to End Date & Time 06/10/2…" at bounding box center [1060, 410] width 268 height 737
click at [628, 263] on div at bounding box center [616, 292] width 1233 height 585
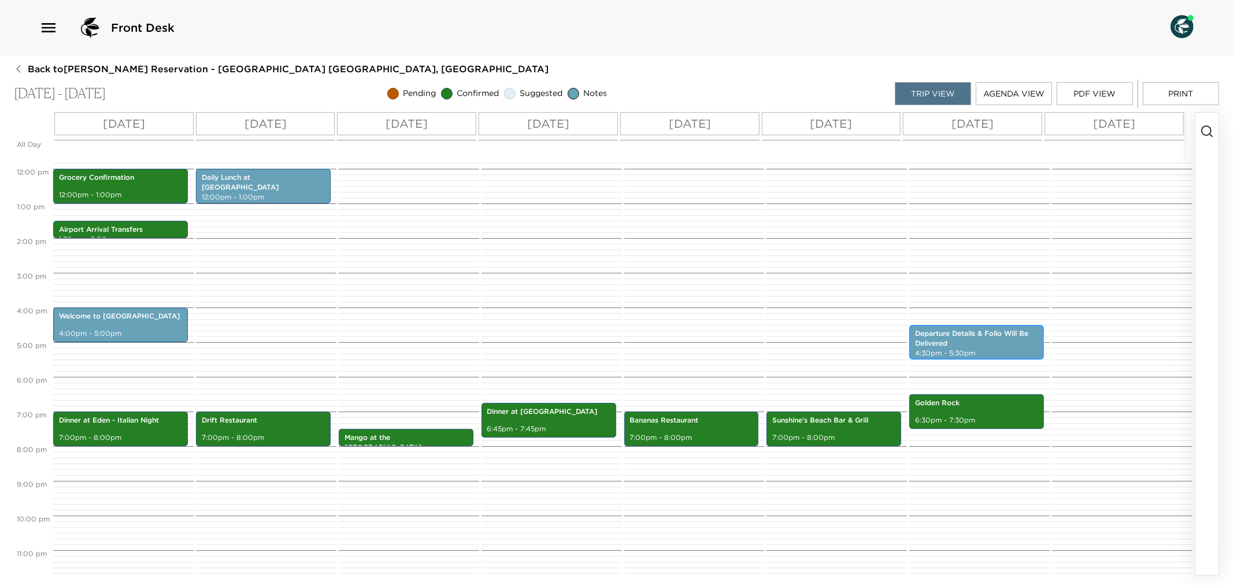
click at [983, 340] on p "Departure Details & Folio Will Be Delivered" at bounding box center [976, 339] width 123 height 20
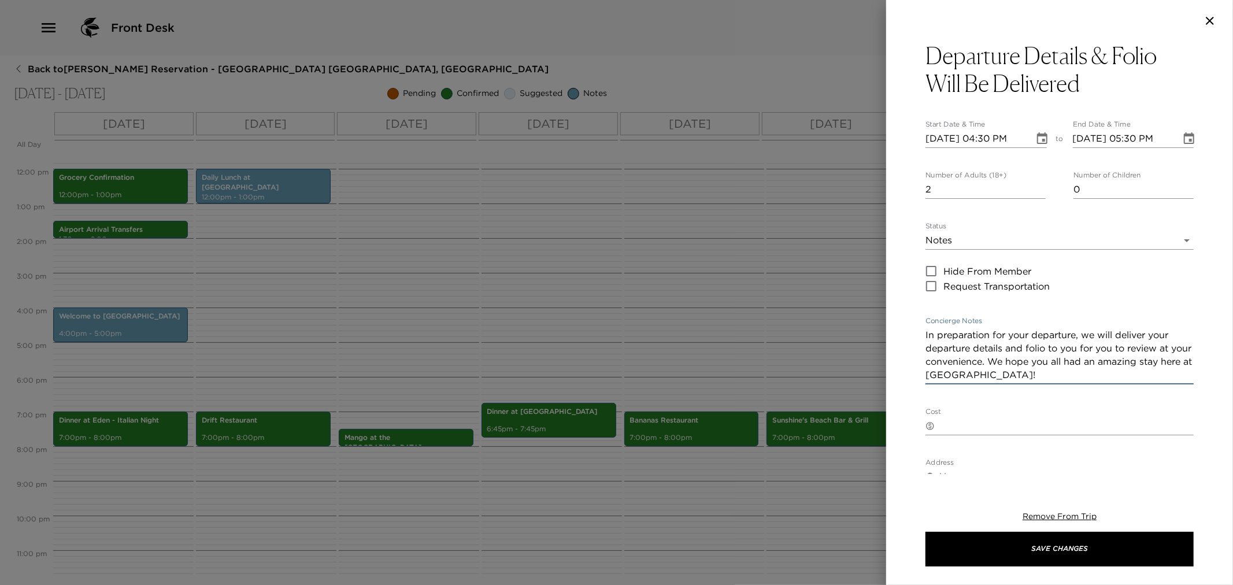
drag, startPoint x: 927, startPoint y: 333, endPoint x: 1044, endPoint y: 367, distance: 121.5
click at [1061, 390] on div "Departure Details & Folio Will Be Delivered Start Date & Time 06/13/2025 04:30 …" at bounding box center [1060, 417] width 268 height 750
click at [735, 301] on div at bounding box center [616, 292] width 1233 height 585
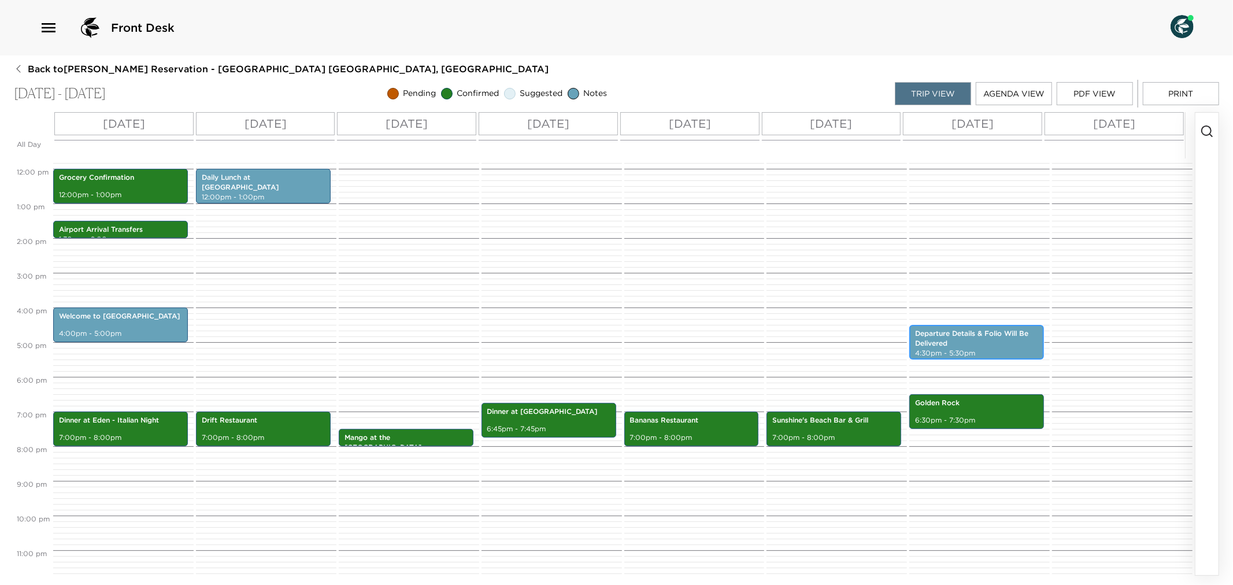
scroll to position [342, 0]
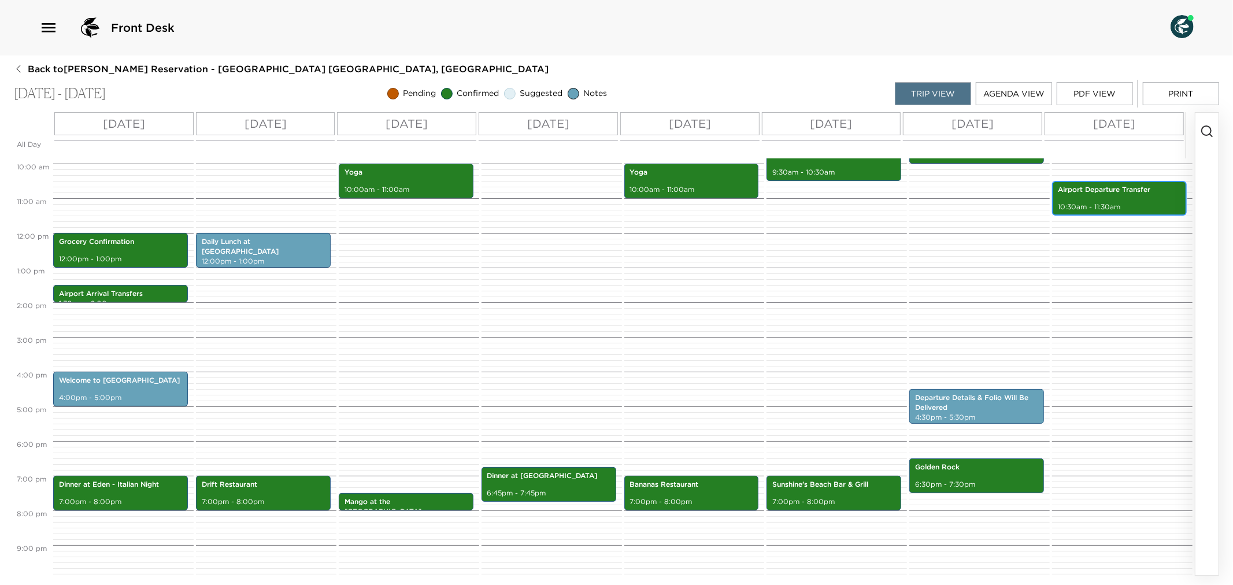
click at [1126, 199] on div "Airport Departure Transfer 10:30am - 11:30am" at bounding box center [1120, 198] width 128 height 31
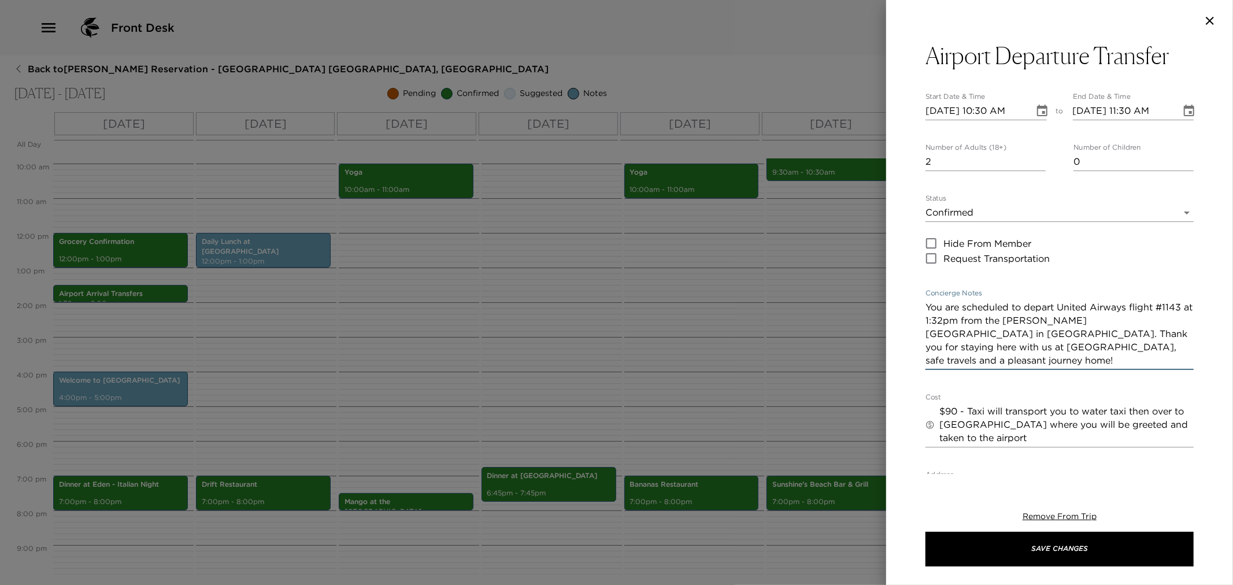
drag, startPoint x: 927, startPoint y: 305, endPoint x: 1078, endPoint y: 343, distance: 155.5
click at [1047, 372] on div "Airport Departure Transfer Start Date & Time 06/14/2025 10:30 AM to End Date & …" at bounding box center [1060, 423] width 268 height 762
drag, startPoint x: 645, startPoint y: 320, endPoint x: 679, endPoint y: 162, distance: 161.6
click at [645, 319] on div at bounding box center [616, 292] width 1233 height 585
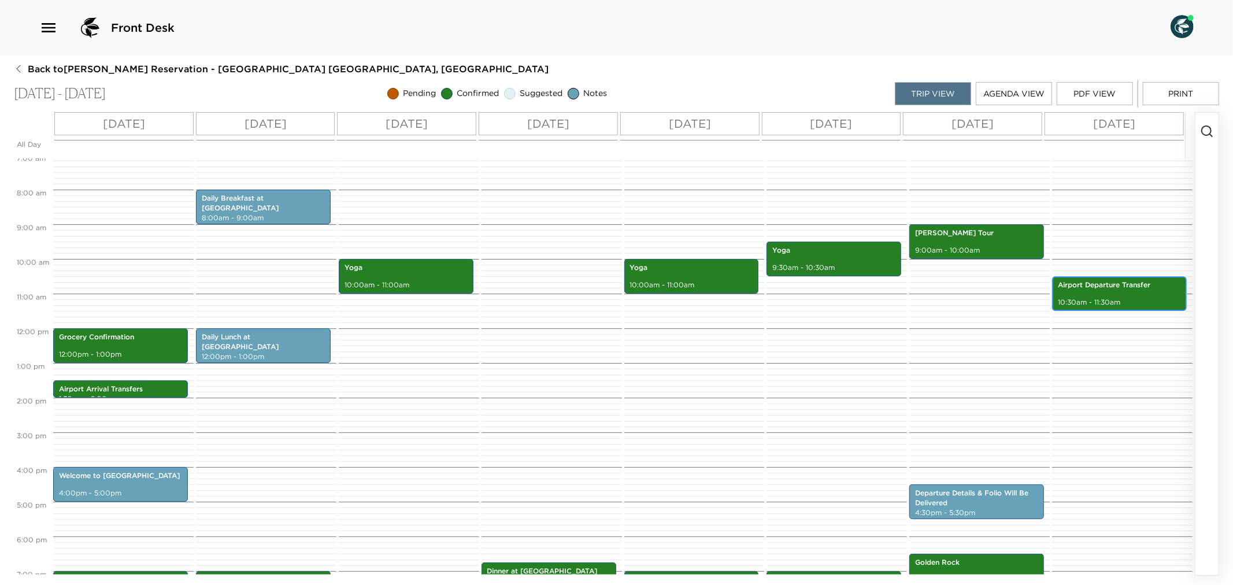
scroll to position [278, 0]
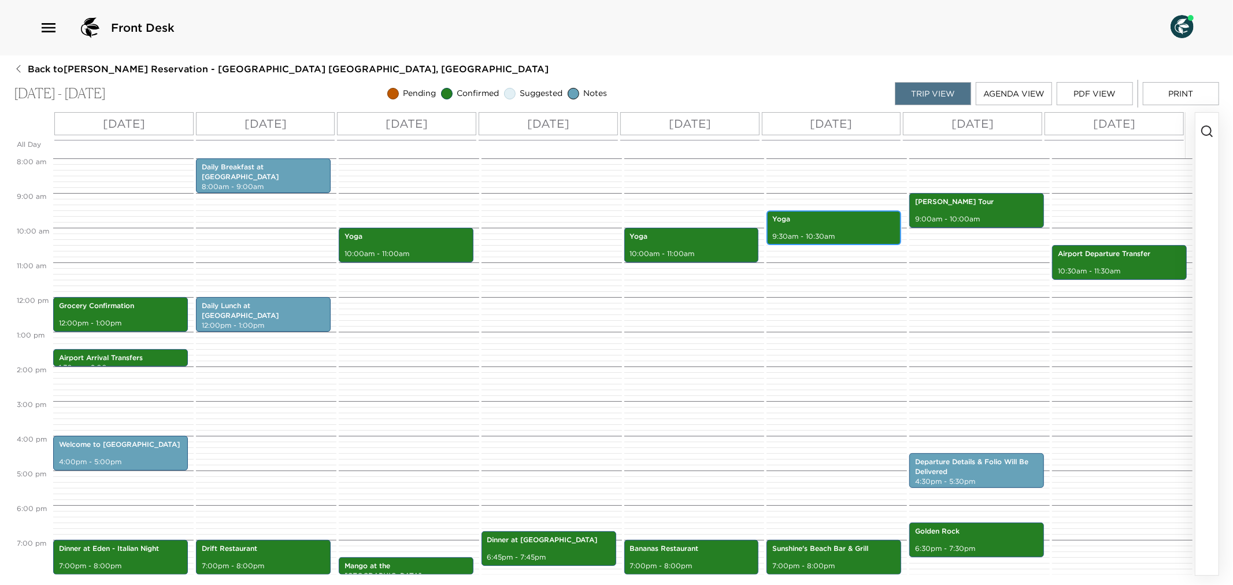
click at [808, 232] on p "9:30am - 10:30am" at bounding box center [834, 237] width 123 height 10
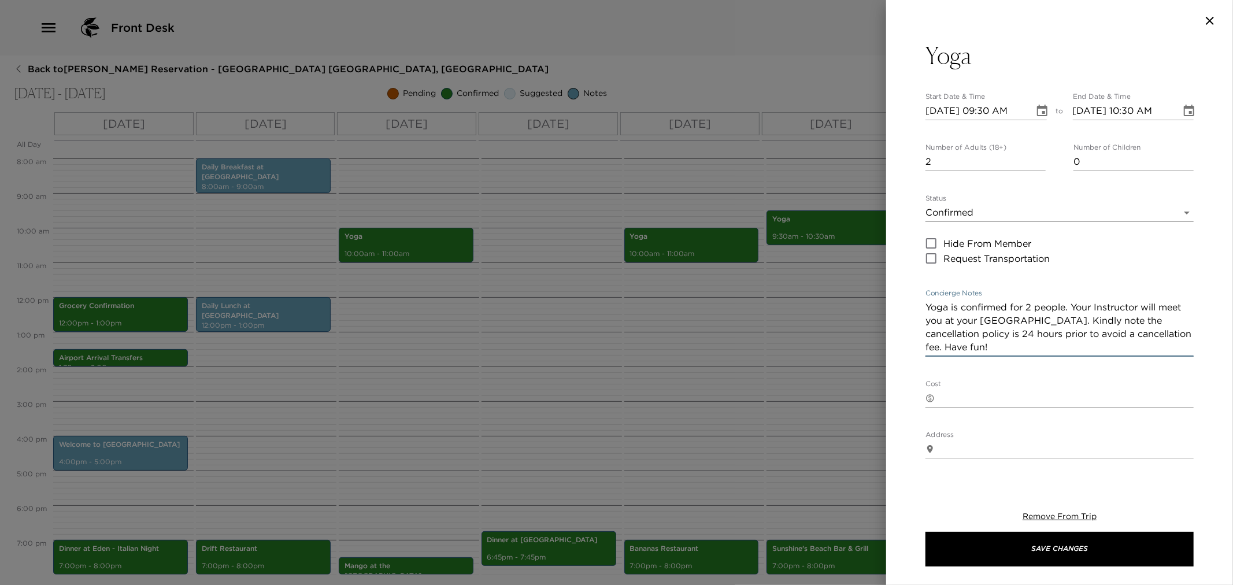
drag, startPoint x: 928, startPoint y: 308, endPoint x: 1073, endPoint y: 342, distance: 148.5
click at [1096, 343] on textarea "Yoga is confirmed for 2 people. Your Instructor will meet you at your Beach Hou…" at bounding box center [1060, 327] width 268 height 53
drag, startPoint x: 542, startPoint y: 353, endPoint x: 536, endPoint y: 349, distance: 7.5
click at [541, 353] on div at bounding box center [616, 292] width 1233 height 585
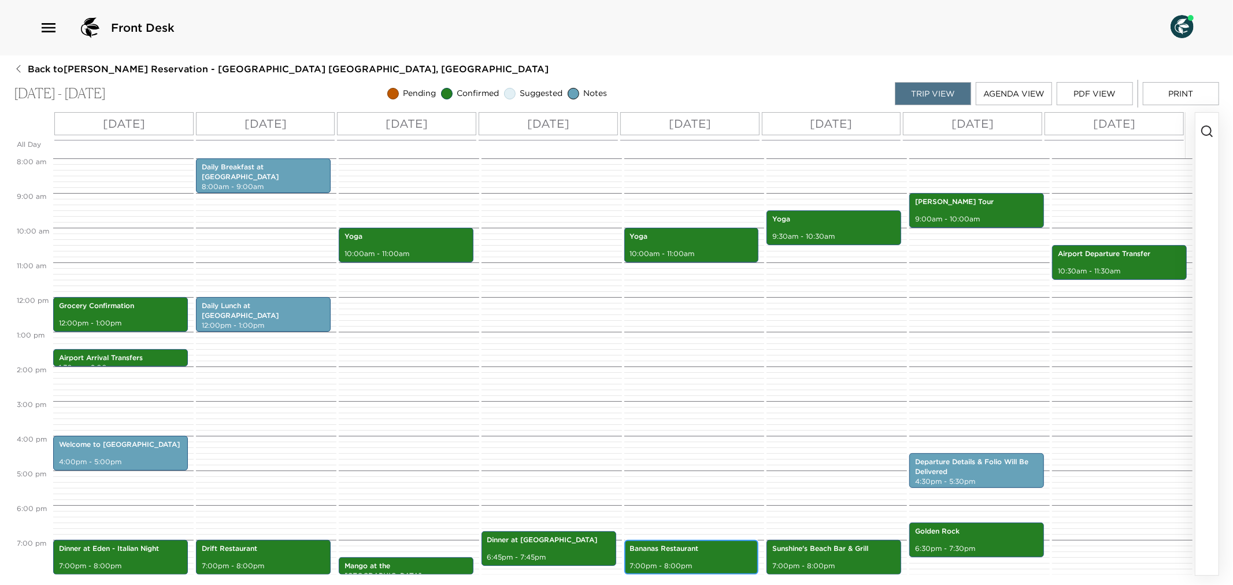
click at [688, 564] on p "7:00pm - 8:00pm" at bounding box center [691, 566] width 123 height 10
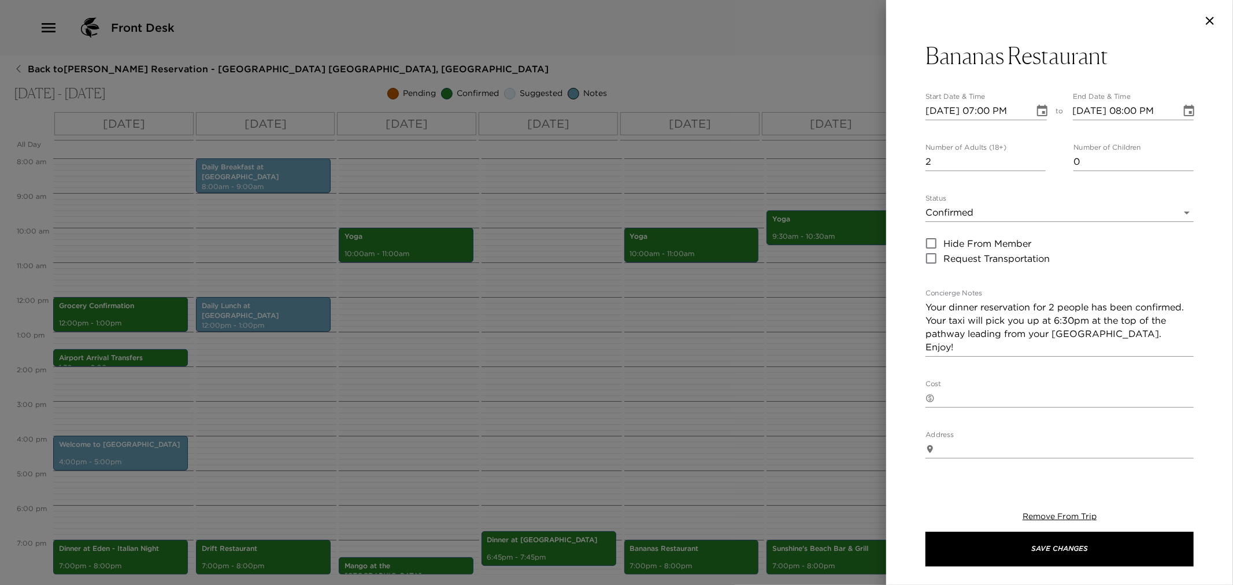
click at [925, 307] on div "Bananas Restaurant Start Date & Time 06/11/2025 07:00 PM to End Date & Time 06/…" at bounding box center [1059, 258] width 347 height 433
drag, startPoint x: 926, startPoint y: 307, endPoint x: 962, endPoint y: 357, distance: 61.0
click at [962, 357] on div "Bananas Restaurant Start Date & Time 06/11/2025 07:00 PM to End Date & Time 06/…" at bounding box center [1060, 403] width 268 height 722
click at [597, 398] on div at bounding box center [616, 292] width 1233 height 585
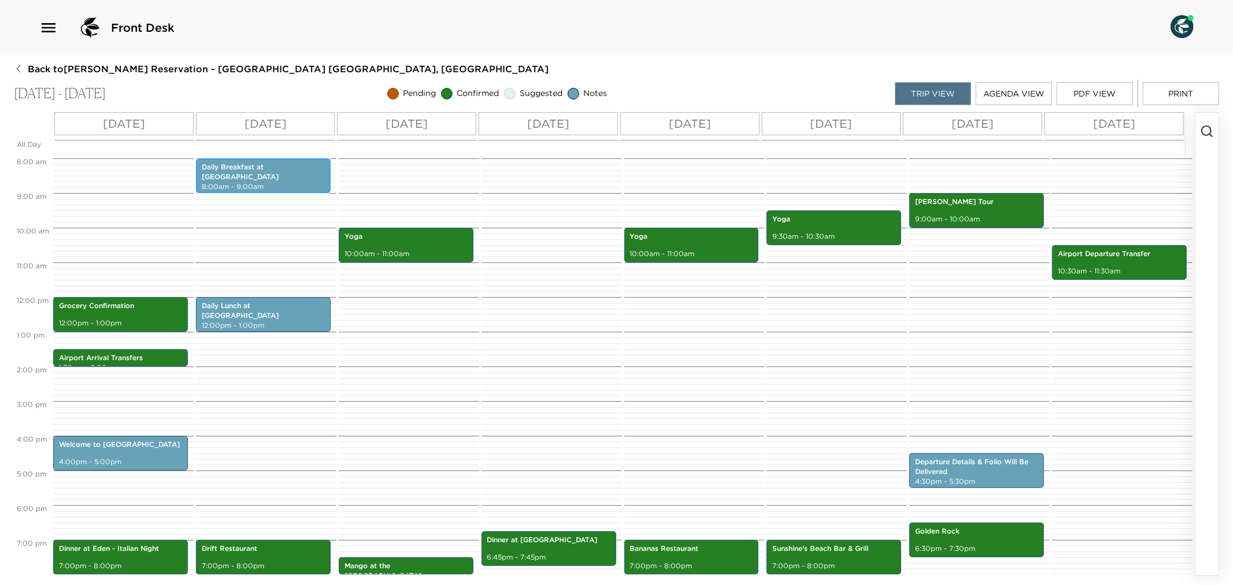
click at [268, 176] on div "Daily Breakfast at Eden 8:00am - 9:00am" at bounding box center [263, 175] width 128 height 31
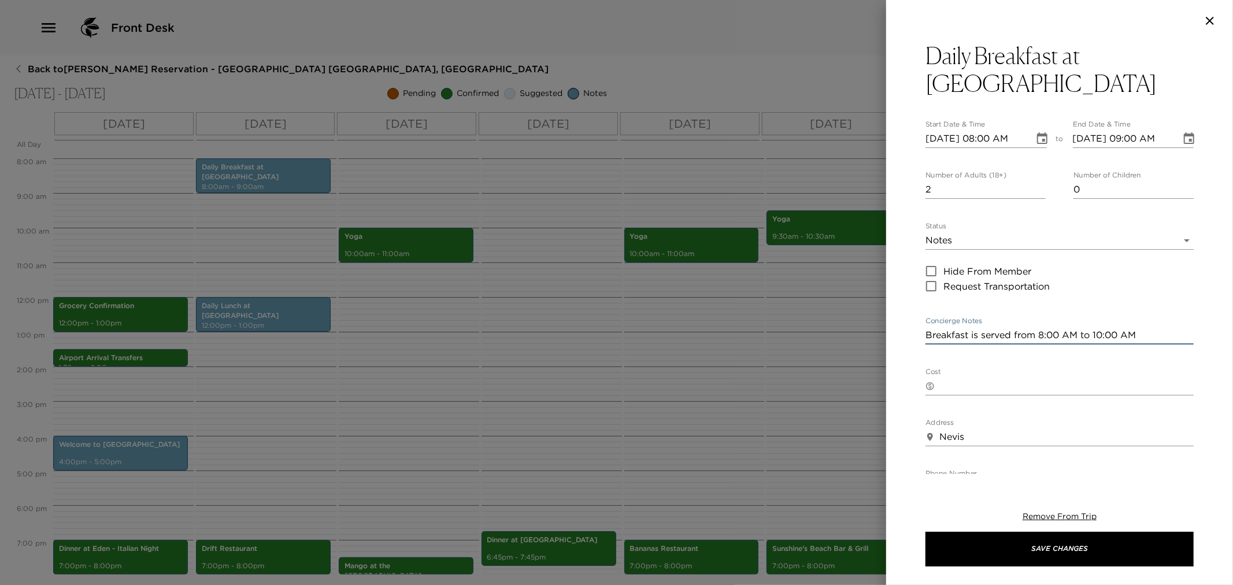
drag, startPoint x: 926, startPoint y: 308, endPoint x: 1176, endPoint y: 310, distance: 249.8
click at [1176, 328] on textarea "Breakfast is served from 8:00 AM to 10:00 AM" at bounding box center [1060, 334] width 268 height 13
drag, startPoint x: 1109, startPoint y: 315, endPoint x: 1018, endPoint y: 345, distance: 96.4
click at [1018, 368] on div "Cost ​ x" at bounding box center [1060, 382] width 268 height 28
drag, startPoint x: 928, startPoint y: 305, endPoint x: 1143, endPoint y: 309, distance: 214.5
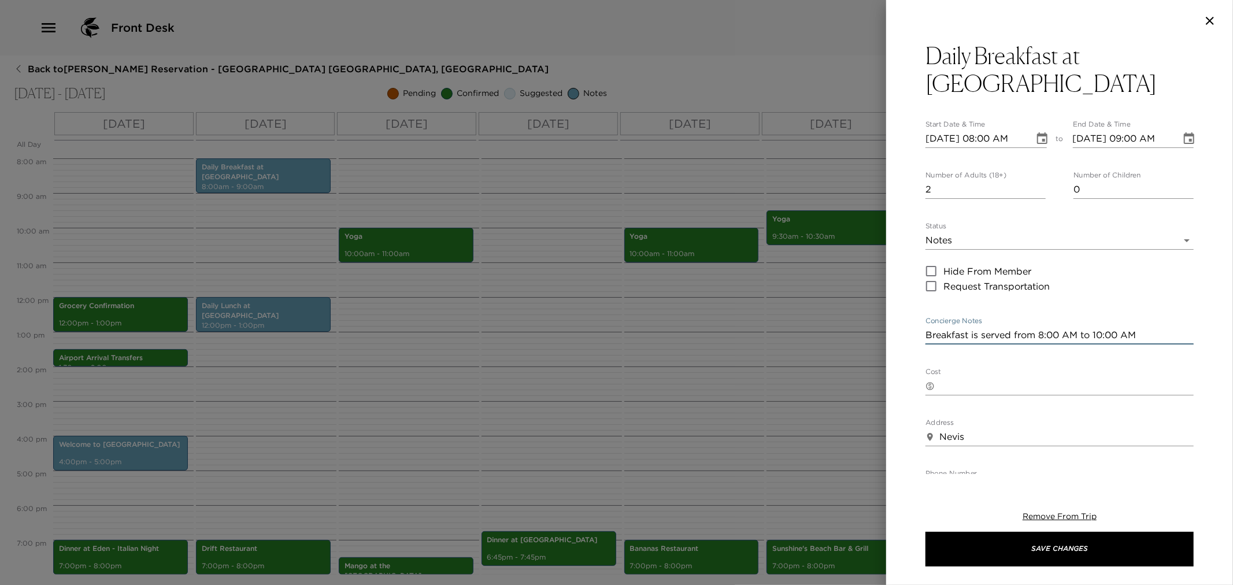
click at [1143, 328] on textarea "Breakfast is served from 8:00 AM to 10:00 AM" at bounding box center [1060, 334] width 268 height 13
click at [371, 377] on div at bounding box center [616, 292] width 1233 height 585
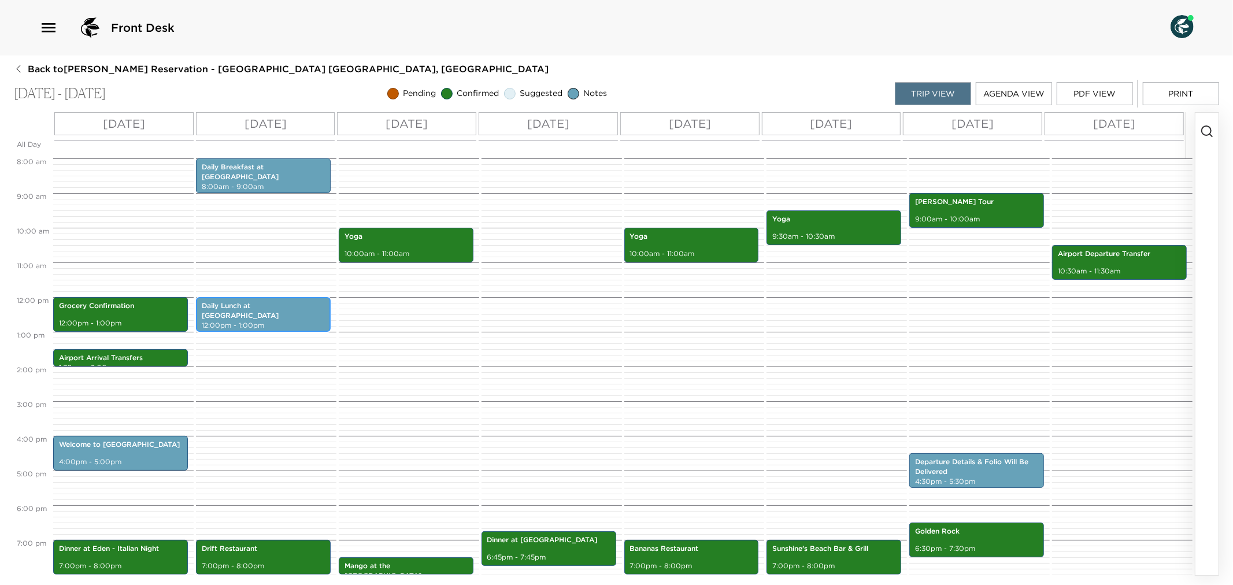
click at [275, 321] on p "12:00pm - 1:00pm" at bounding box center [263, 326] width 123 height 10
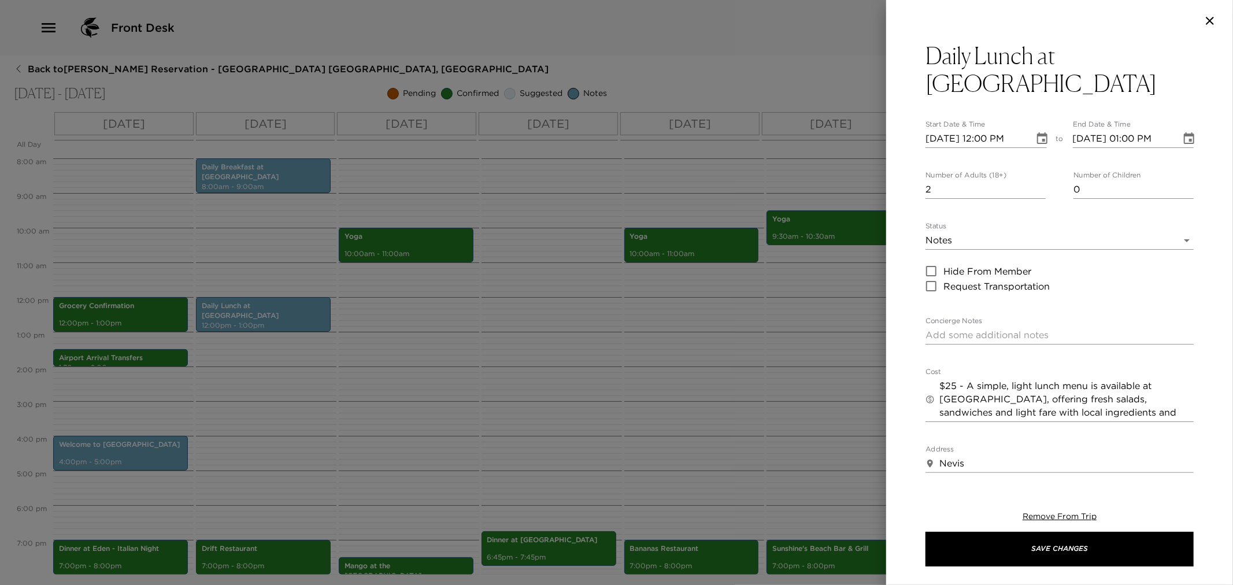
drag, startPoint x: 553, startPoint y: 380, endPoint x: 563, endPoint y: 374, distance: 11.6
click at [555, 379] on div at bounding box center [616, 292] width 1233 height 585
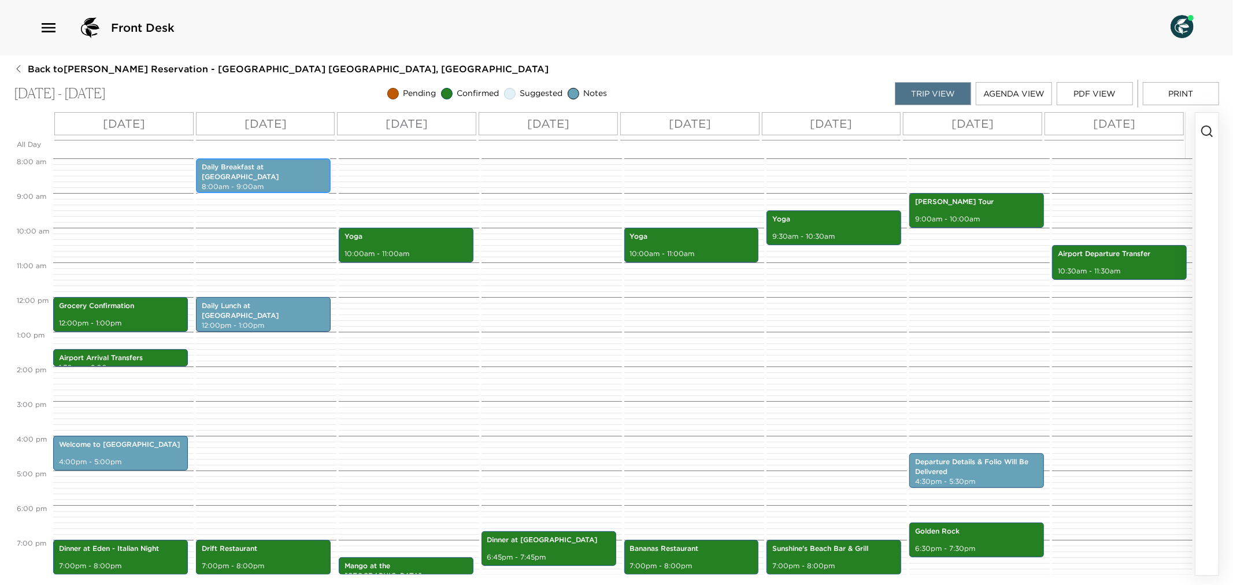
click at [246, 171] on p "Daily Breakfast at [GEOGRAPHIC_DATA]" at bounding box center [263, 172] width 123 height 20
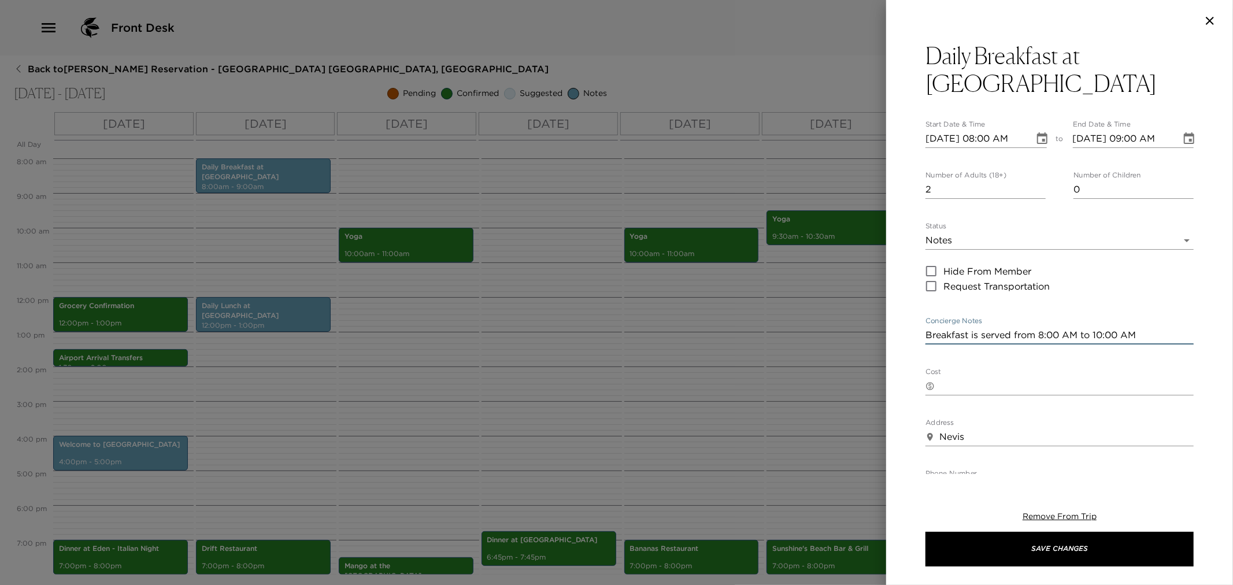
drag, startPoint x: 927, startPoint y: 309, endPoint x: 1152, endPoint y: 314, distance: 224.4
click at [1152, 326] on div "Breakfast is served from 8:00 AM to 10:00 AM x" at bounding box center [1060, 335] width 268 height 19
click at [609, 334] on div at bounding box center [616, 292] width 1233 height 585
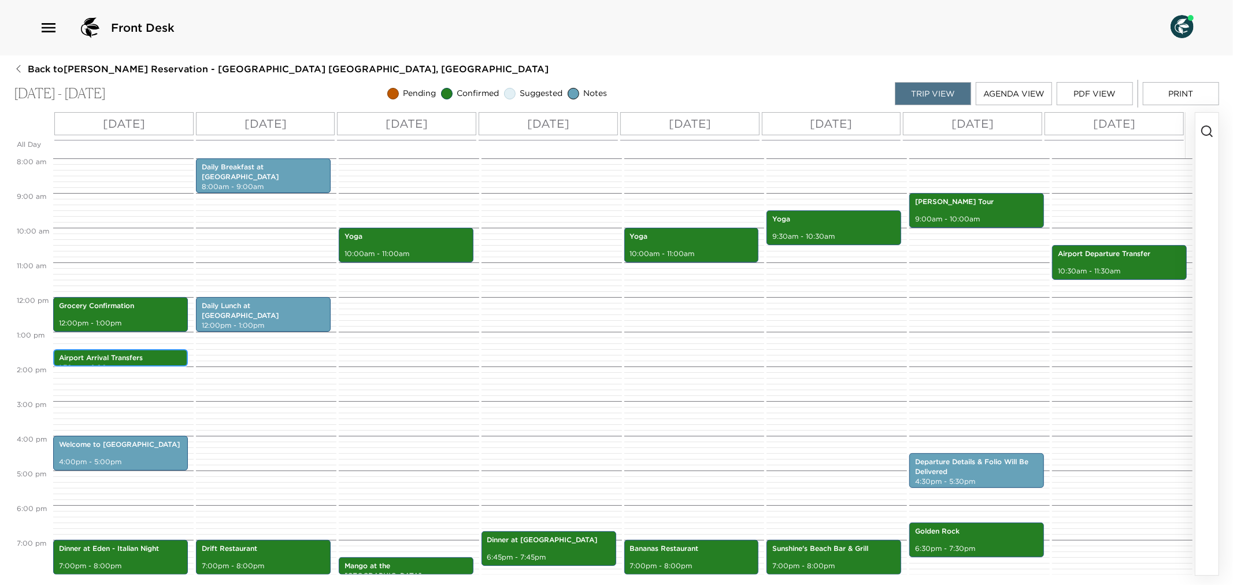
click at [76, 357] on p "Airport Arrival Transfers" at bounding box center [120, 358] width 123 height 10
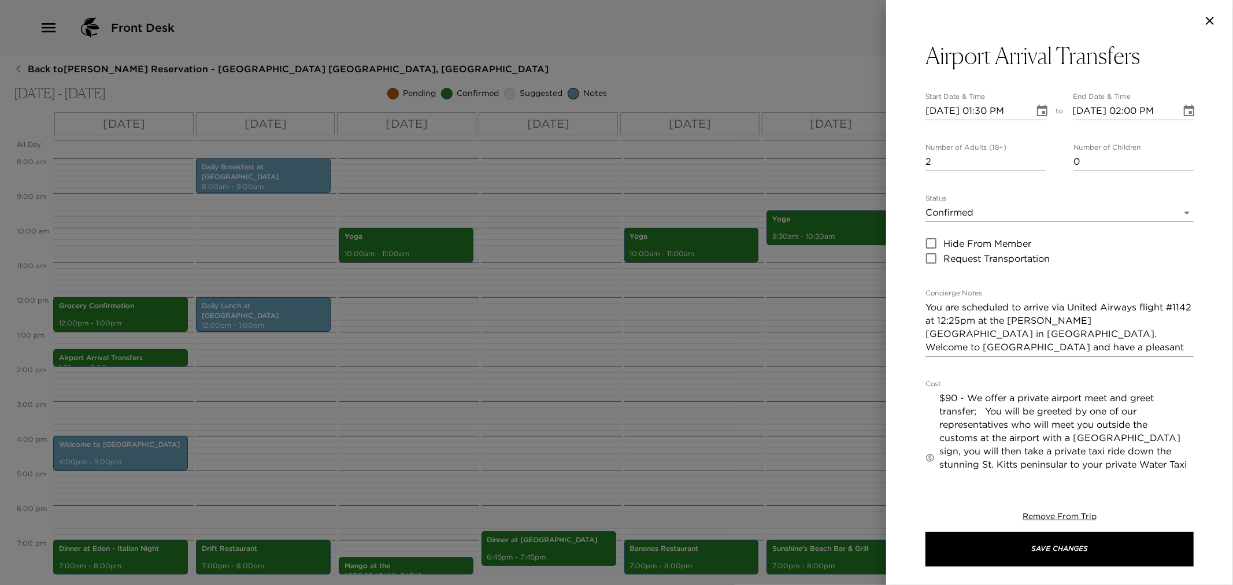
click at [925, 305] on div "Airport Arrival Transfers Start Date & Time 06/07/2025 01:30 PM to End Date & T…" at bounding box center [1059, 258] width 347 height 433
drag, startPoint x: 926, startPoint y: 305, endPoint x: 1187, endPoint y: 352, distance: 265.0
click at [1193, 351] on div "Airport Arrival Transfers Start Date & Time 06/07/2025 01:30 PM to End Date & T…" at bounding box center [1059, 258] width 347 height 433
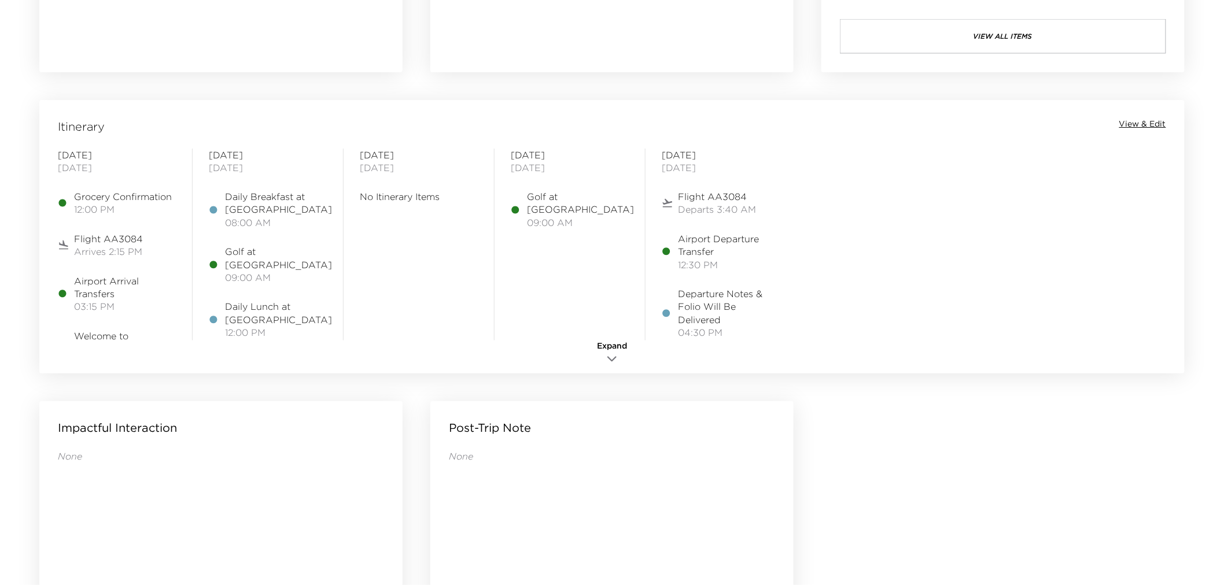
scroll to position [899, 0]
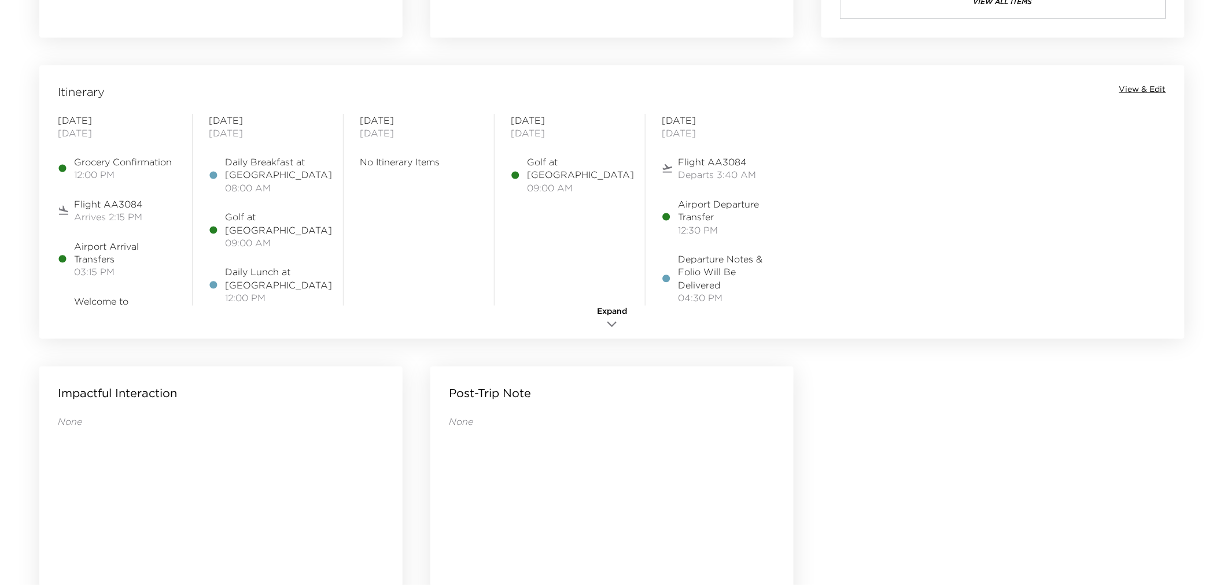
click at [1160, 88] on span "View & Edit" at bounding box center [1142, 90] width 47 height 12
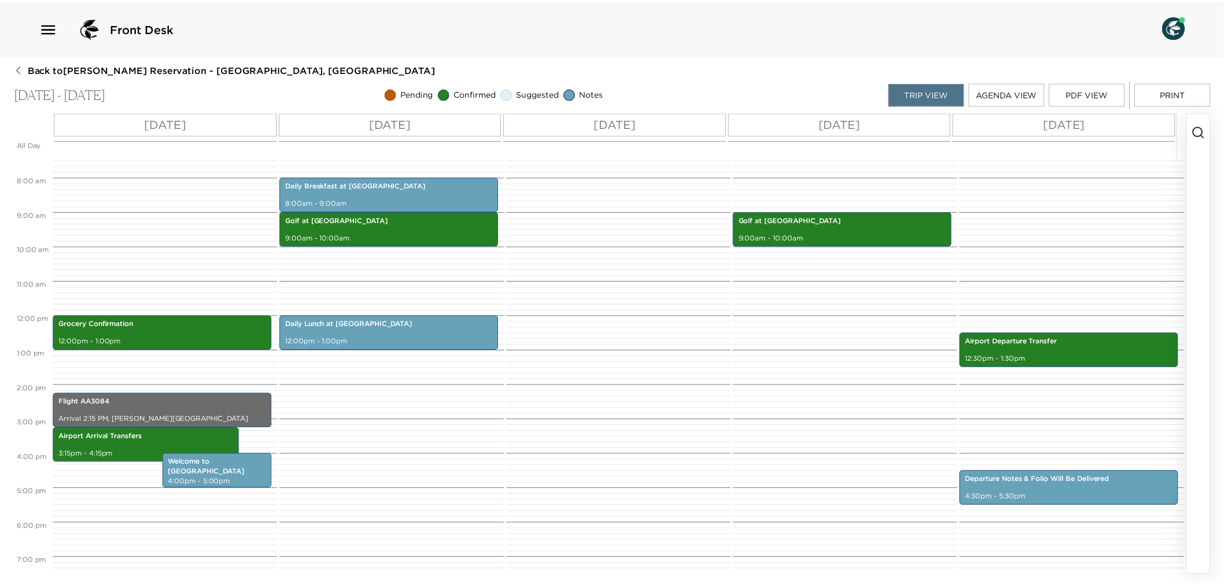
scroll to position [287, 0]
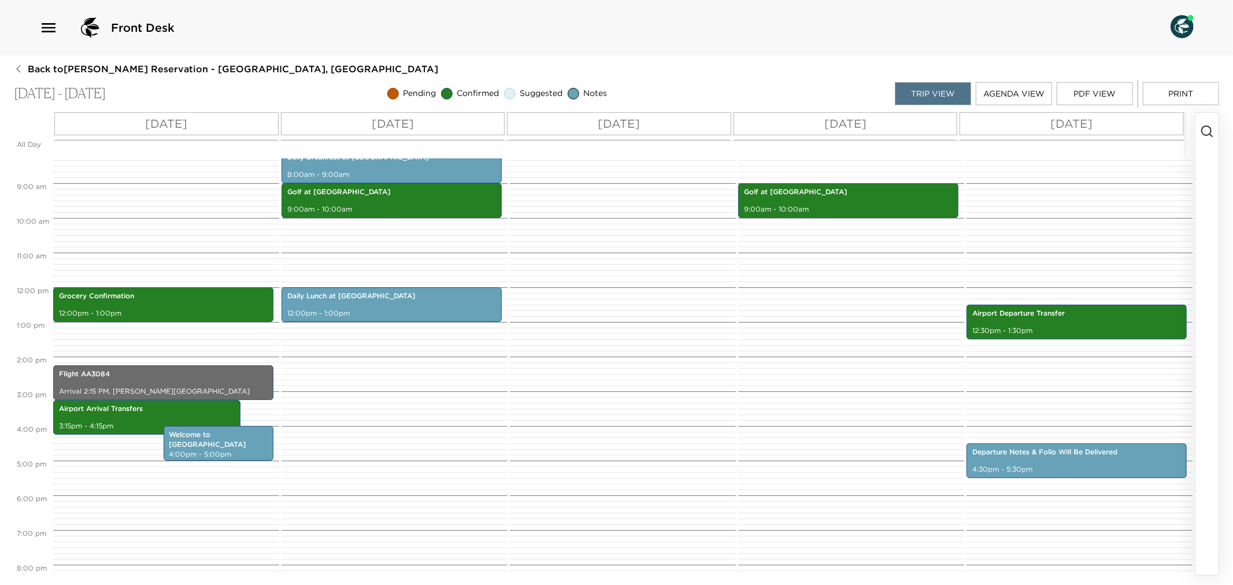
click at [20, 70] on icon "button" at bounding box center [18, 68] width 9 height 9
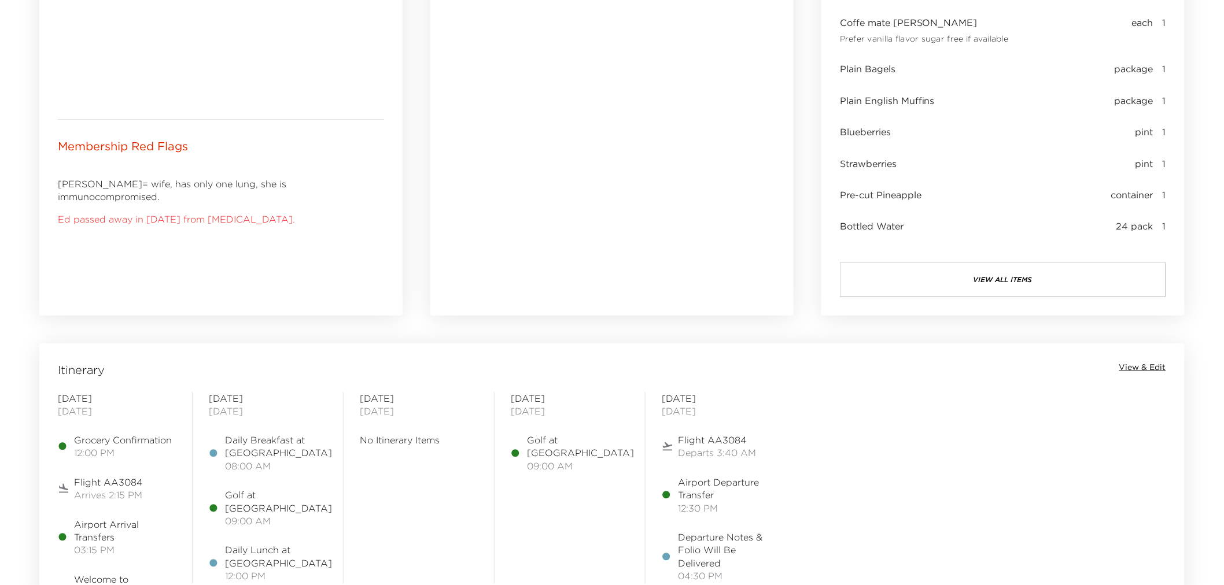
scroll to position [835, 0]
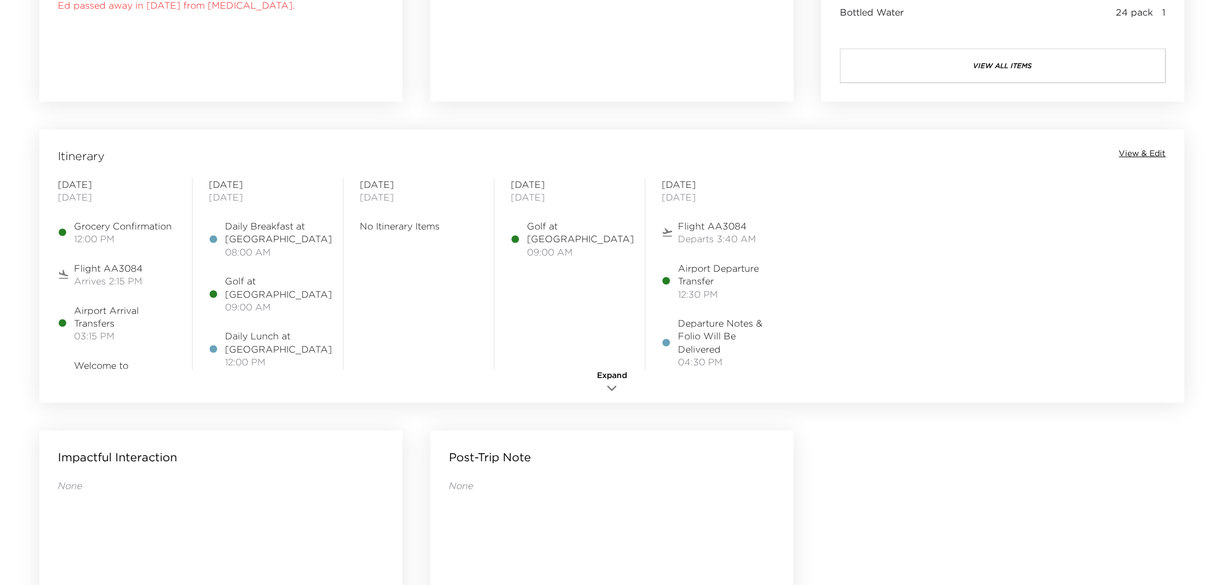
click at [1153, 145] on div "Itinerary View & Edit [DATE] Grocery Confirmation 12:00 PM Flight AA3084 Arrive…" at bounding box center [611, 266] width 1145 height 273
click at [1154, 153] on span "View & Edit" at bounding box center [1142, 154] width 47 height 12
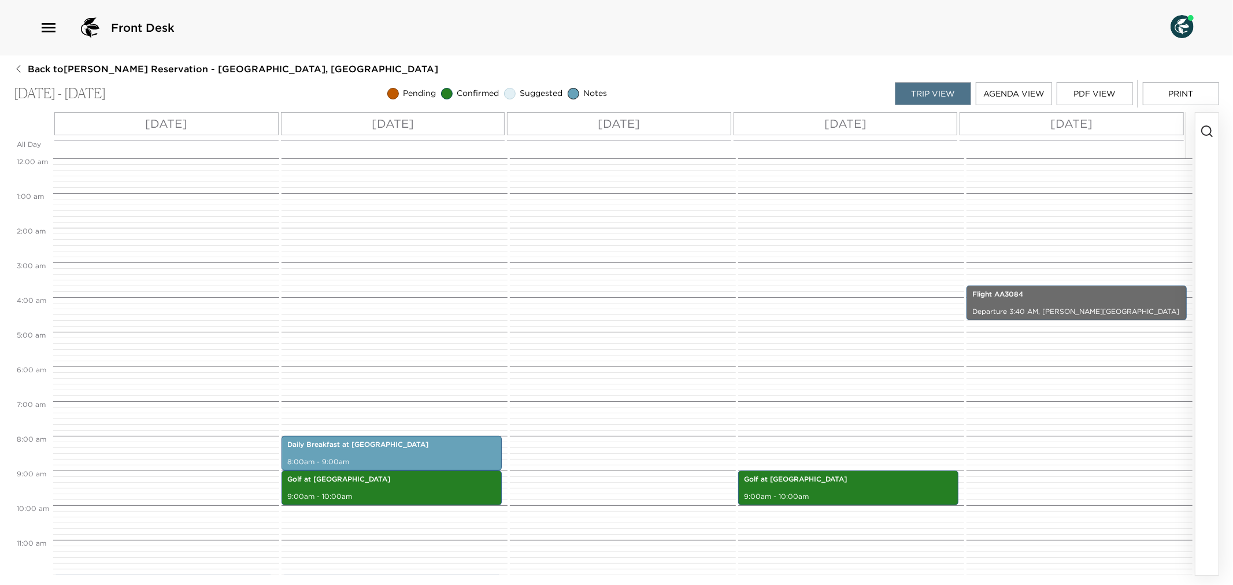
scroll to position [278, 0]
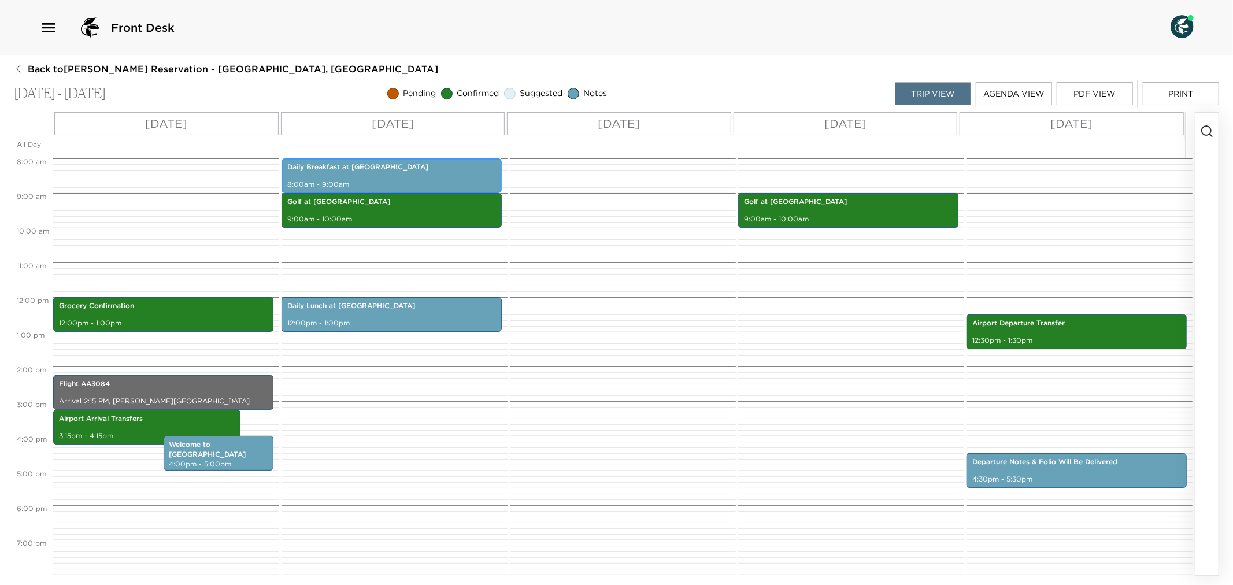
click at [403, 173] on div "Daily Breakfast at [GEOGRAPHIC_DATA] 8:00am - 9:00am" at bounding box center [391, 175] width 213 height 31
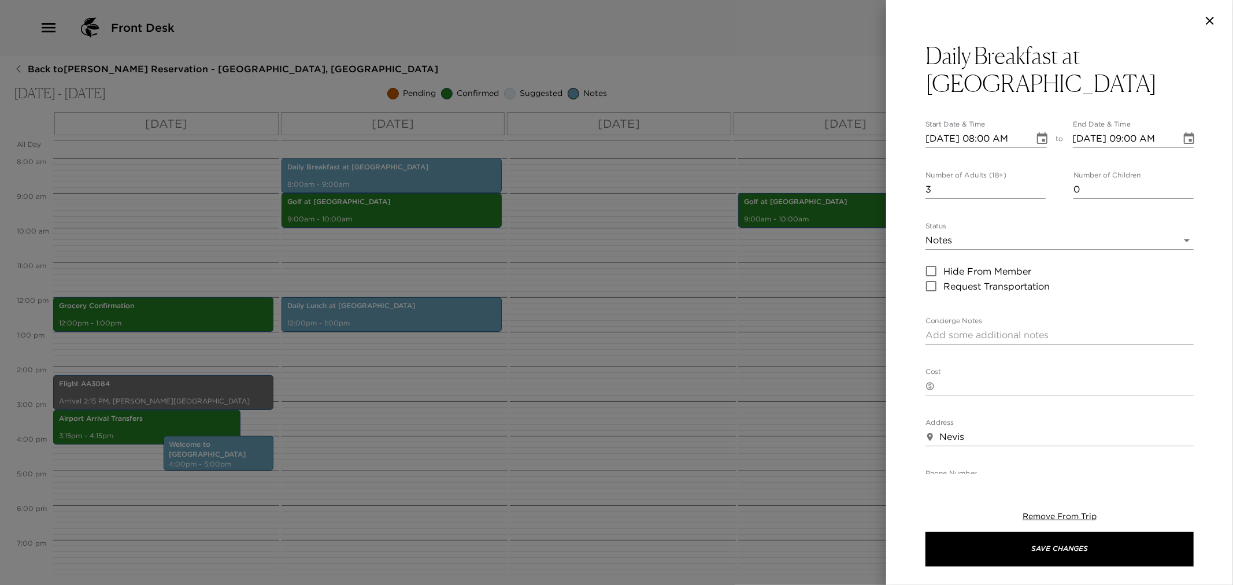
click at [674, 372] on div at bounding box center [616, 292] width 1233 height 585
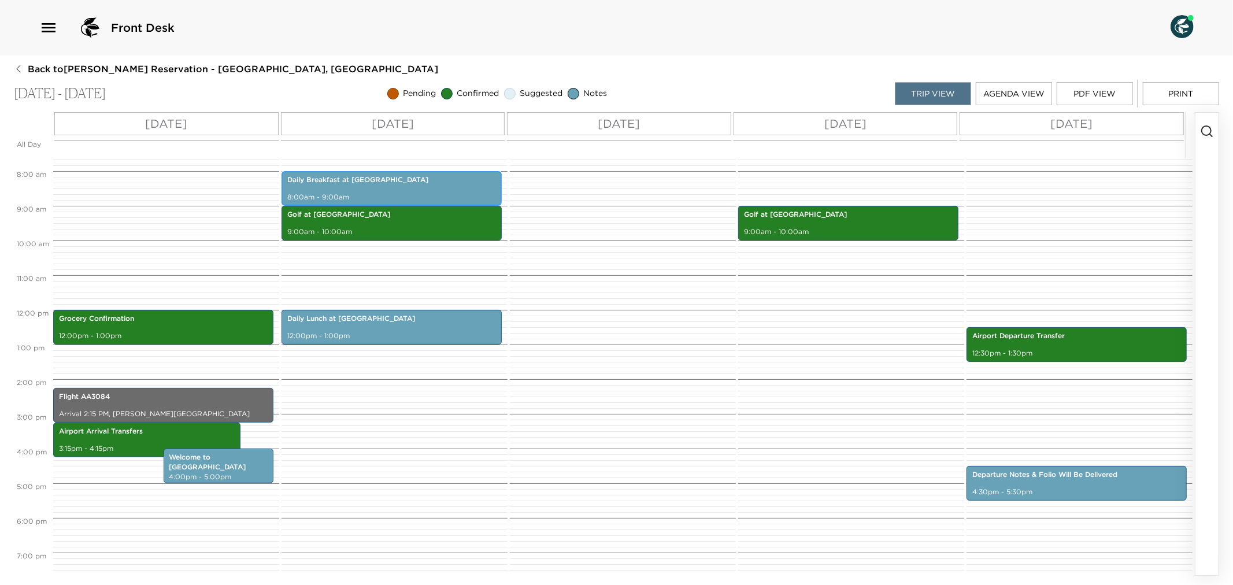
scroll to position [287, 0]
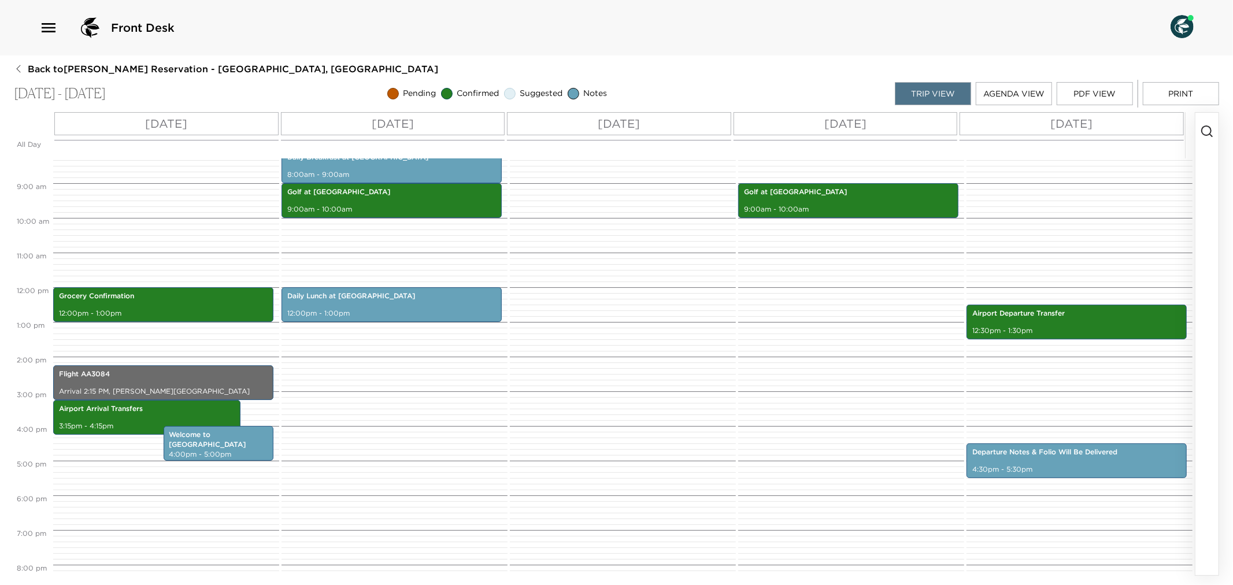
drag, startPoint x: 1204, startPoint y: 131, endPoint x: 1233, endPoint y: 139, distance: 29.5
click at [1217, 135] on button "button" at bounding box center [1207, 344] width 23 height 463
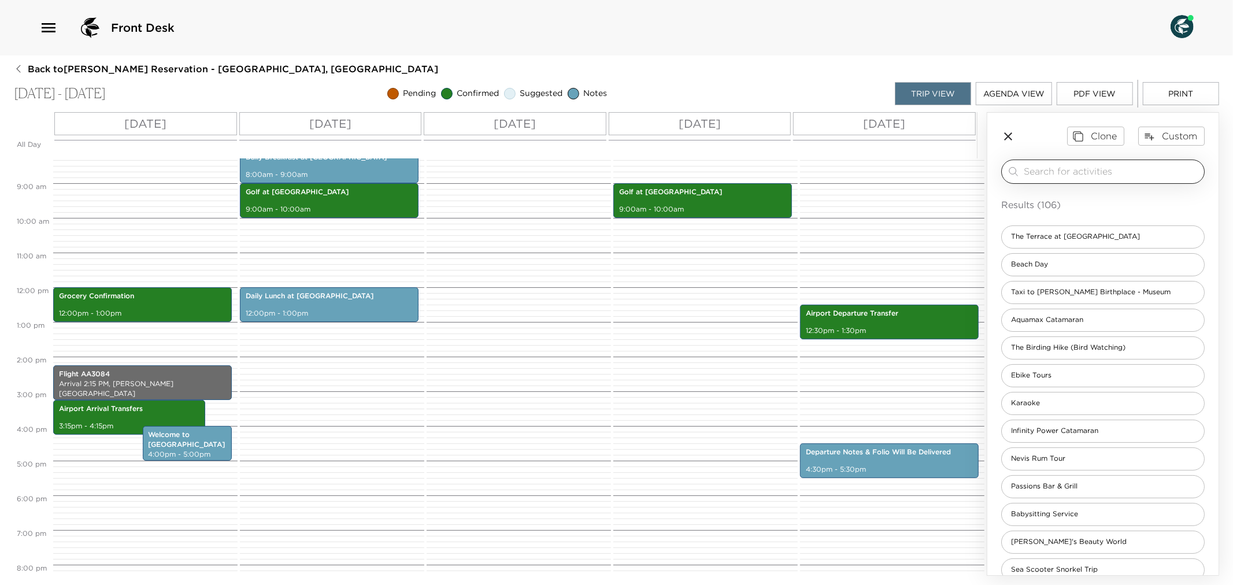
click at [1049, 171] on input "search" at bounding box center [1112, 171] width 176 height 13
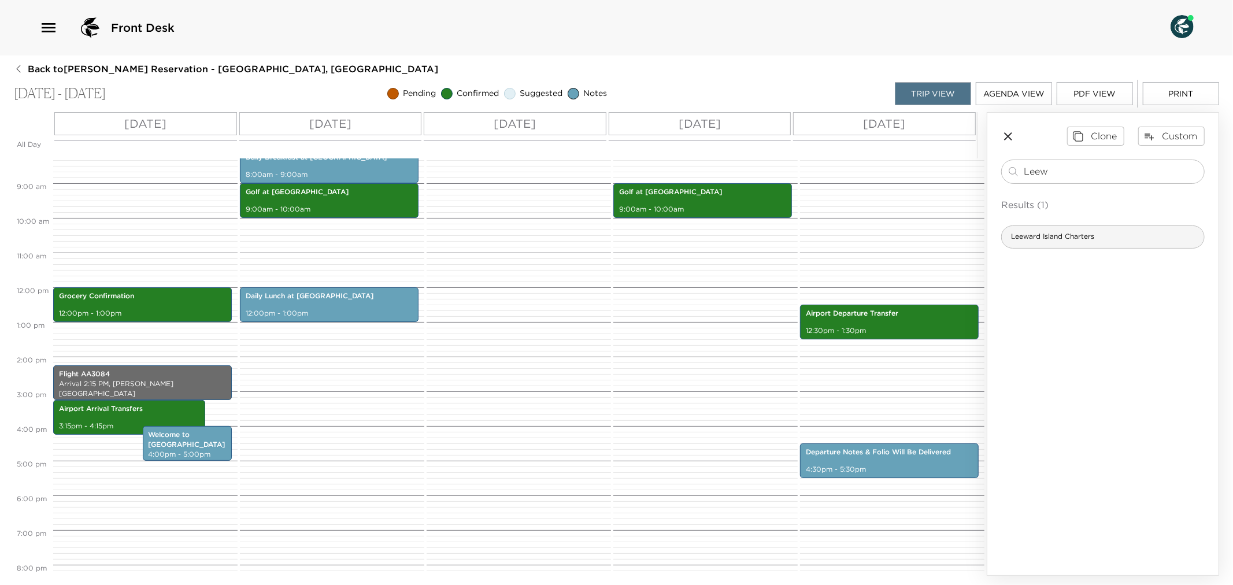
type input "Leew"
click at [1069, 234] on span "Leeward Island Charters" at bounding box center [1053, 237] width 102 height 10
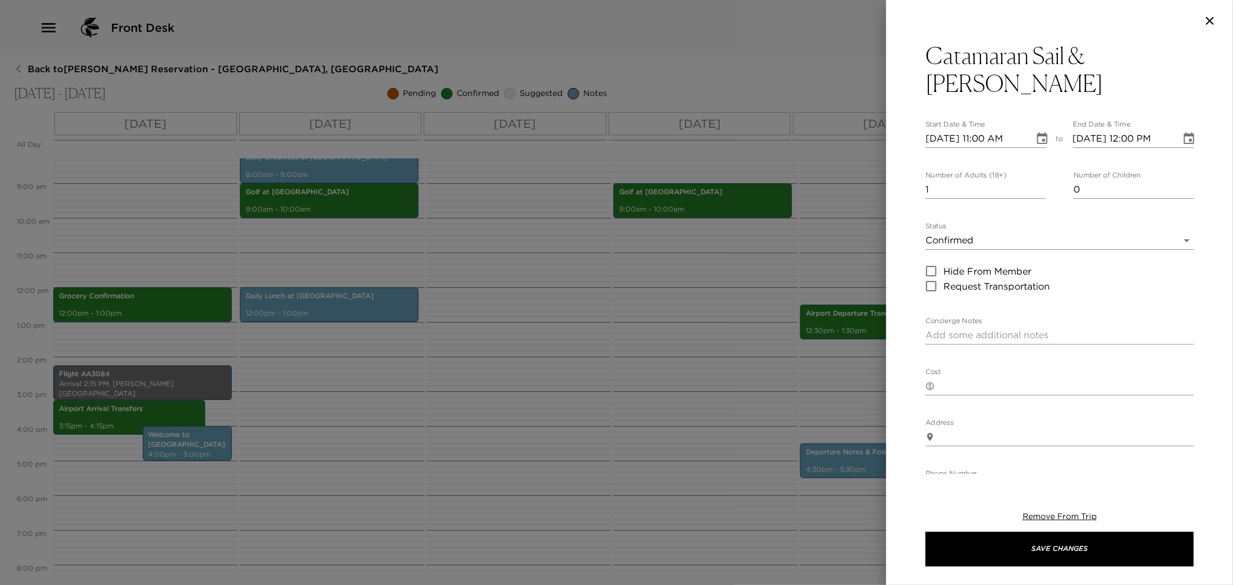
click at [922, 53] on div "Catamaran Sail & Snorkel Start Date & Time [DATE] 11:00 AM to End Date & Time […" at bounding box center [1059, 258] width 347 height 433
click at [922, 60] on div "Catamaran Sail & Snorkel Start Date & Time [DATE] 11:00 AM to End Date & Time […" at bounding box center [1059, 258] width 347 height 433
click at [924, 56] on div "Catamaran Sail & Snorkel Start Date & Time [DATE] 11:00 AM to End Date & Time […" at bounding box center [1059, 258] width 347 height 433
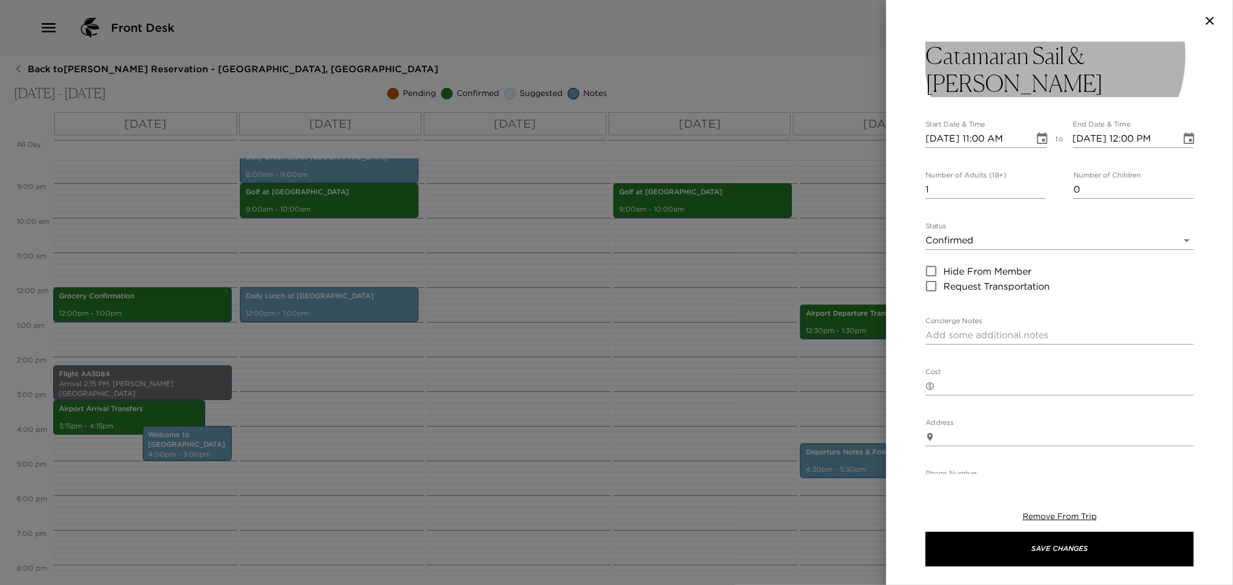
click at [937, 56] on h3 "Catamaran Sail & [PERSON_NAME]" at bounding box center [1060, 70] width 268 height 56
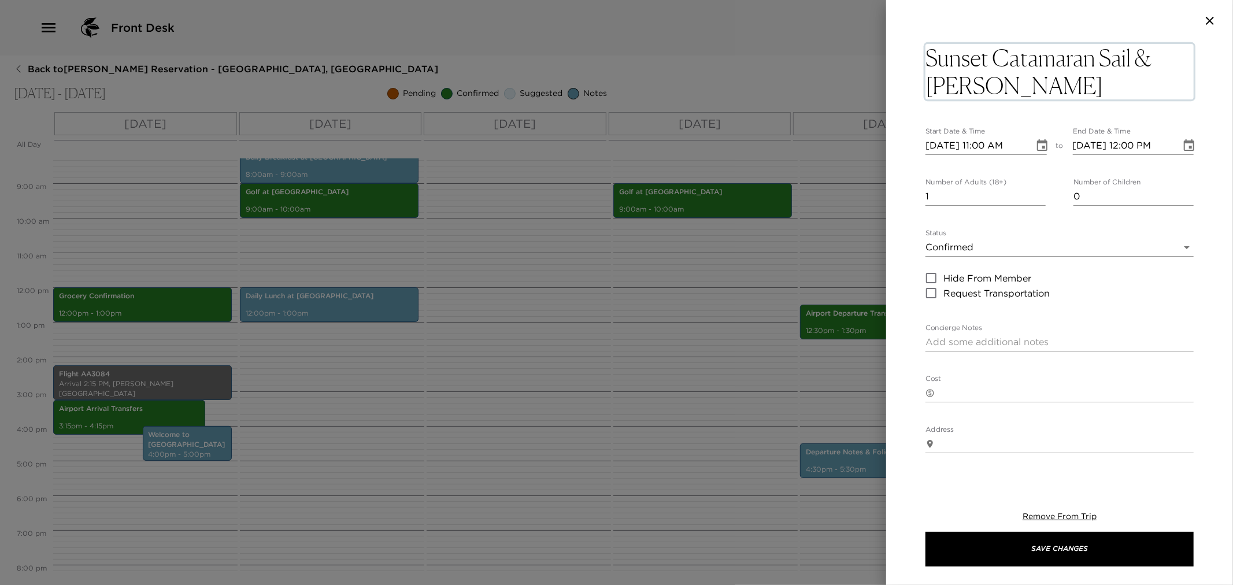
drag, startPoint x: 1133, startPoint y: 58, endPoint x: 1146, endPoint y: 83, distance: 27.9
click at [1146, 83] on textarea "Sunset Catamaran Sail & [PERSON_NAME]" at bounding box center [1060, 72] width 268 height 56
type textarea "Sunset Catamaran Sail"
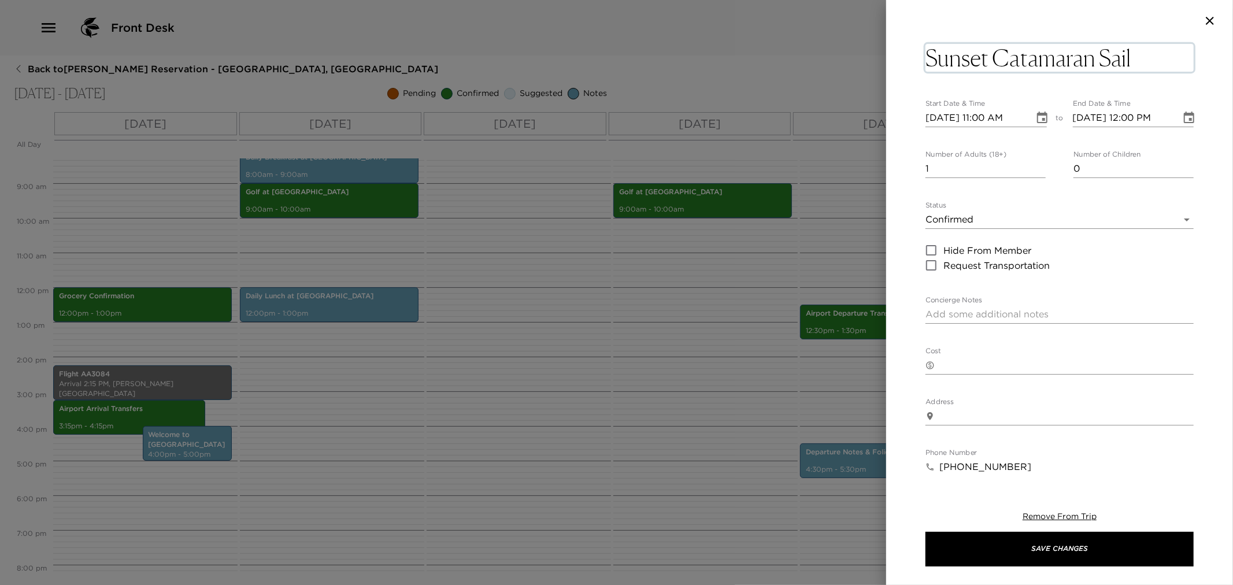
click at [1043, 114] on icon "Choose date, selected date is Nov 4, 2025" at bounding box center [1042, 118] width 10 height 12
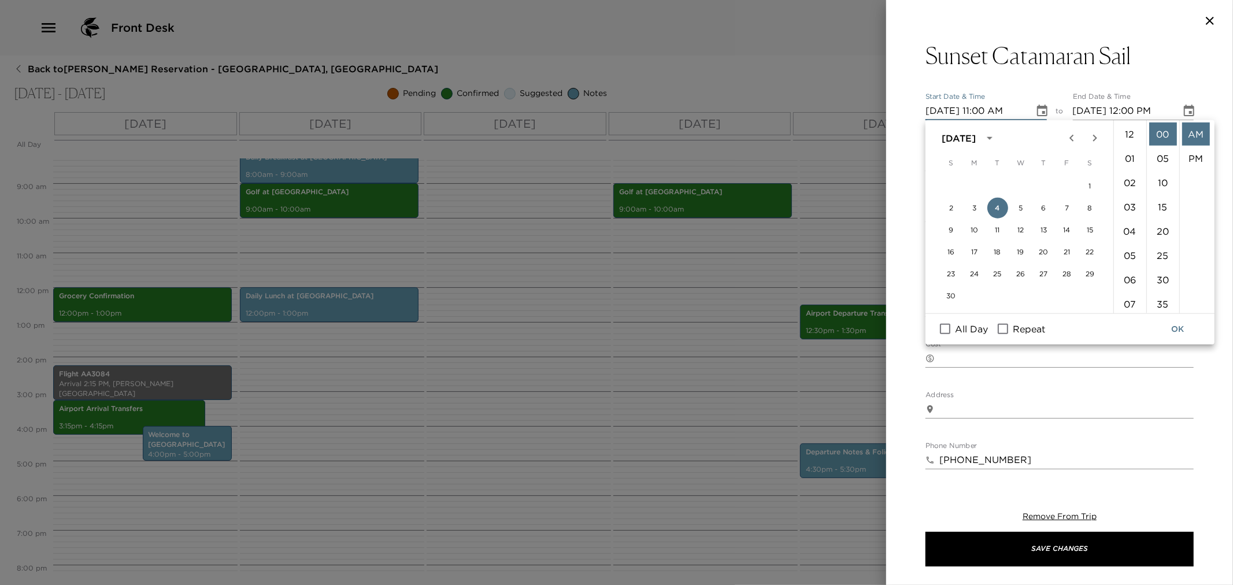
scroll to position [267, 0]
click at [1043, 206] on button "6" at bounding box center [1044, 208] width 21 height 21
type input "[DATE] 11:00 AM"
type input "[DATE] 12:00 PM"
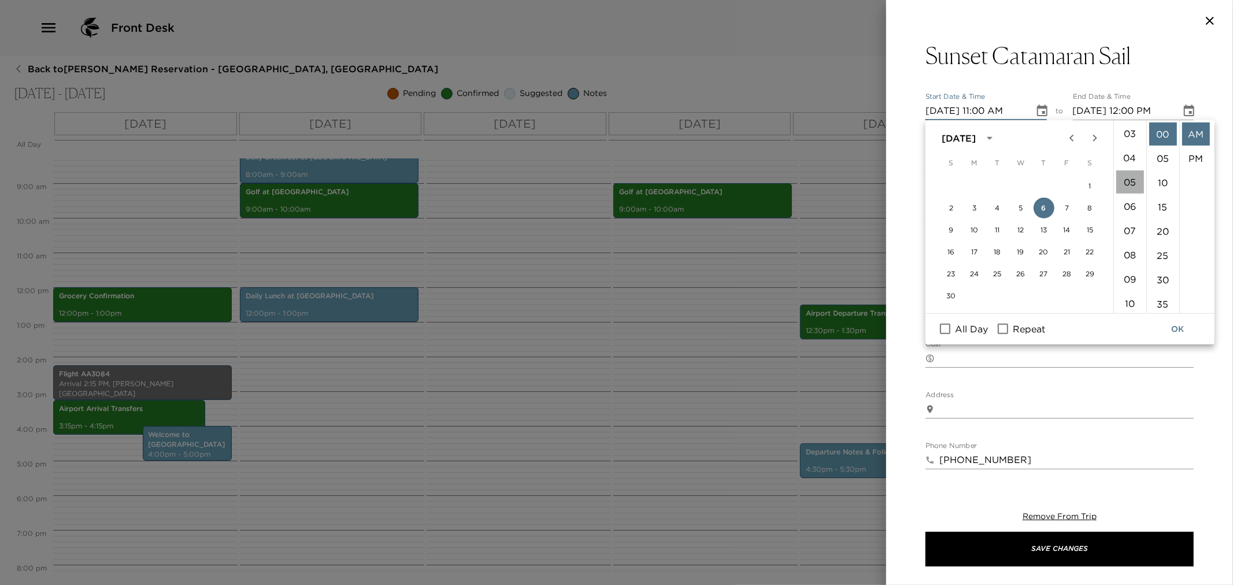
click at [1134, 180] on li "05" at bounding box center [1131, 182] width 28 height 23
click at [1198, 159] on li "PM" at bounding box center [1196, 158] width 28 height 23
type input "[DATE] 05:00 PM"
type input "[DATE] 06:00 PM"
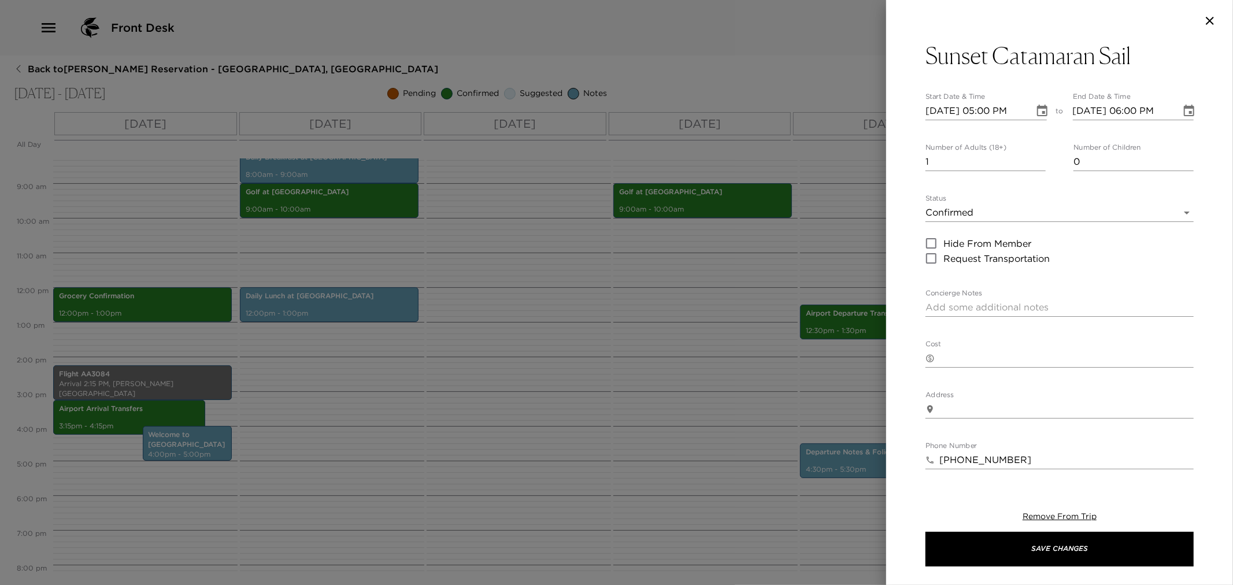
scroll to position [24, 0]
click at [1163, 210] on body "Front Desk Back to [PERSON_NAME] Reservation - [GEOGRAPHIC_DATA], [GEOGRAPHIC_D…" at bounding box center [616, 292] width 1233 height 585
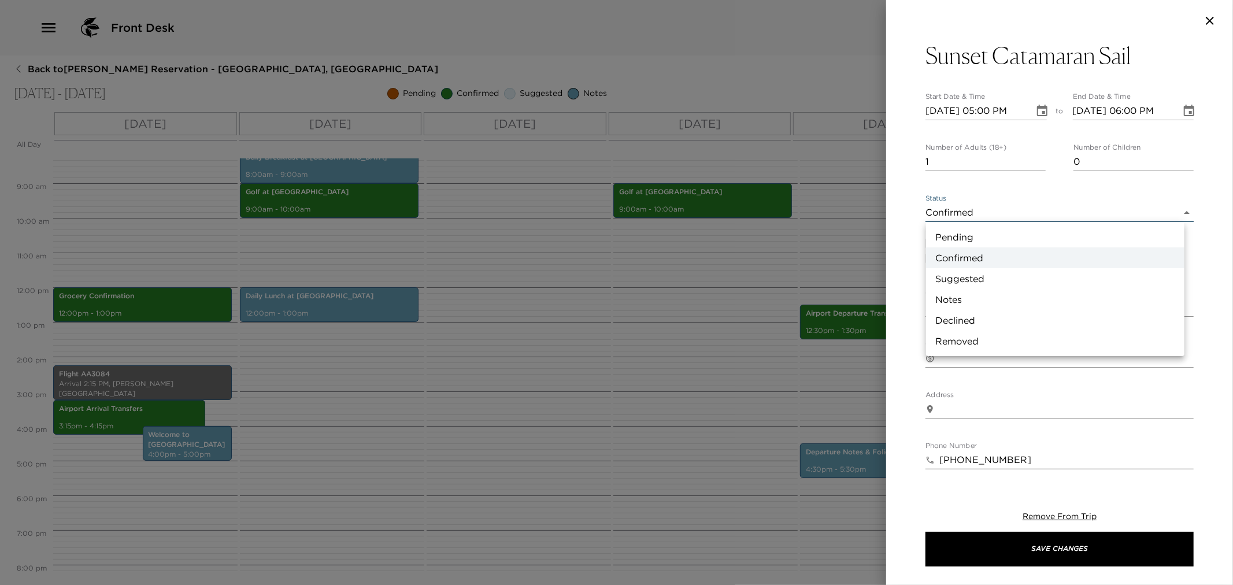
click at [974, 236] on li "Pending" at bounding box center [1055, 237] width 258 height 21
type input "Pending"
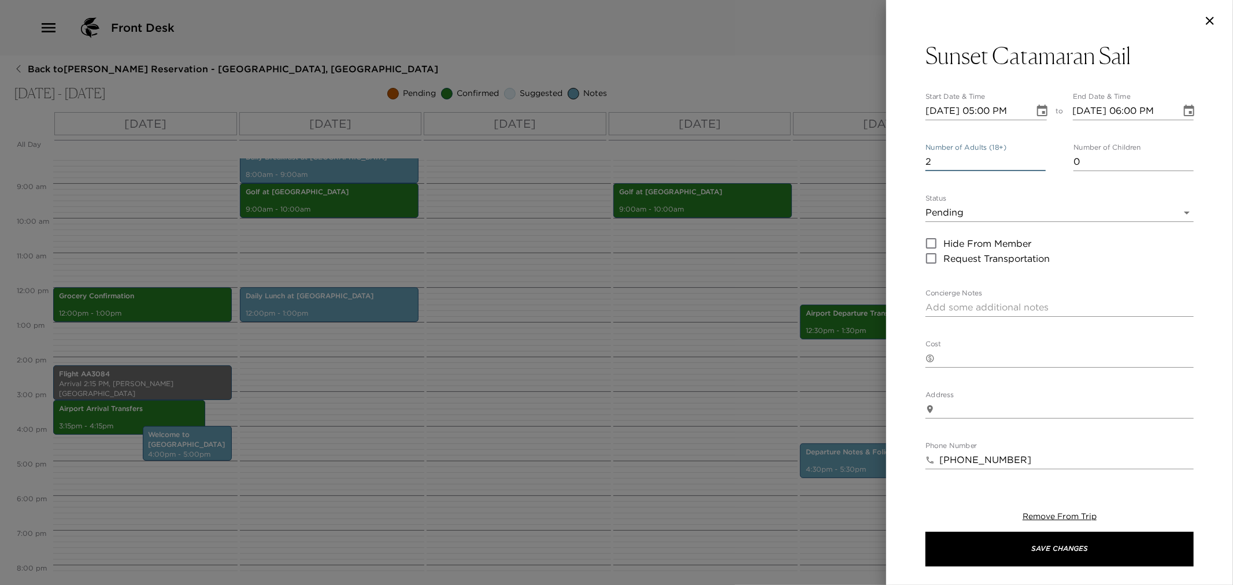
click at [1036, 160] on input "2" at bounding box center [986, 162] width 120 height 19
type input "3"
click at [1036, 160] on input "3" at bounding box center [986, 162] width 120 height 19
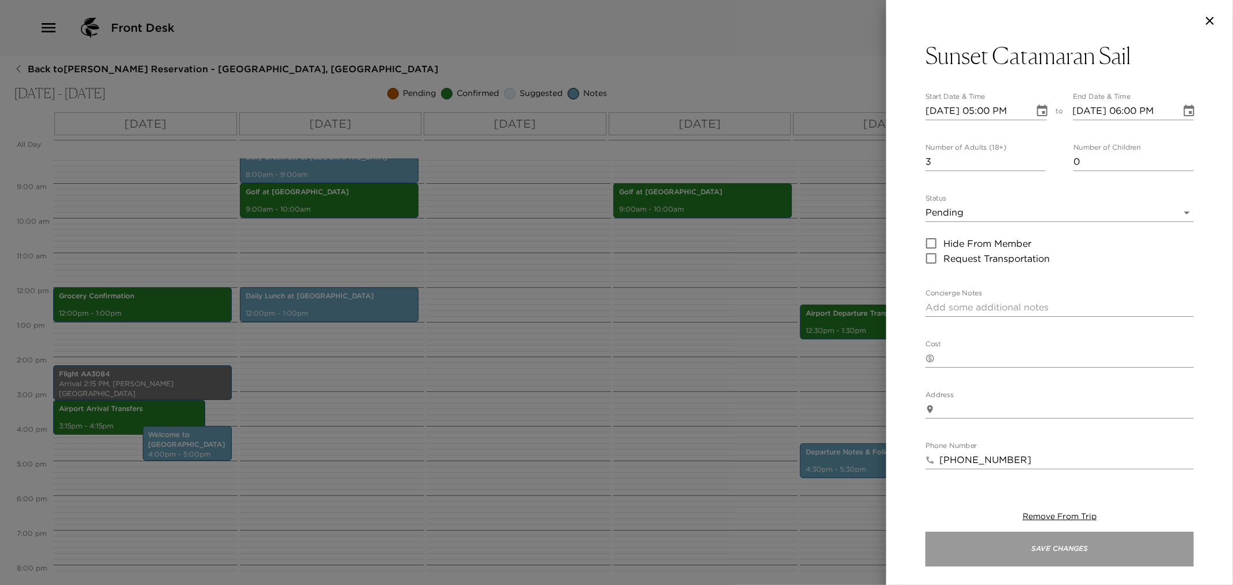
click at [1048, 554] on button "Save Changes" at bounding box center [1060, 549] width 268 height 35
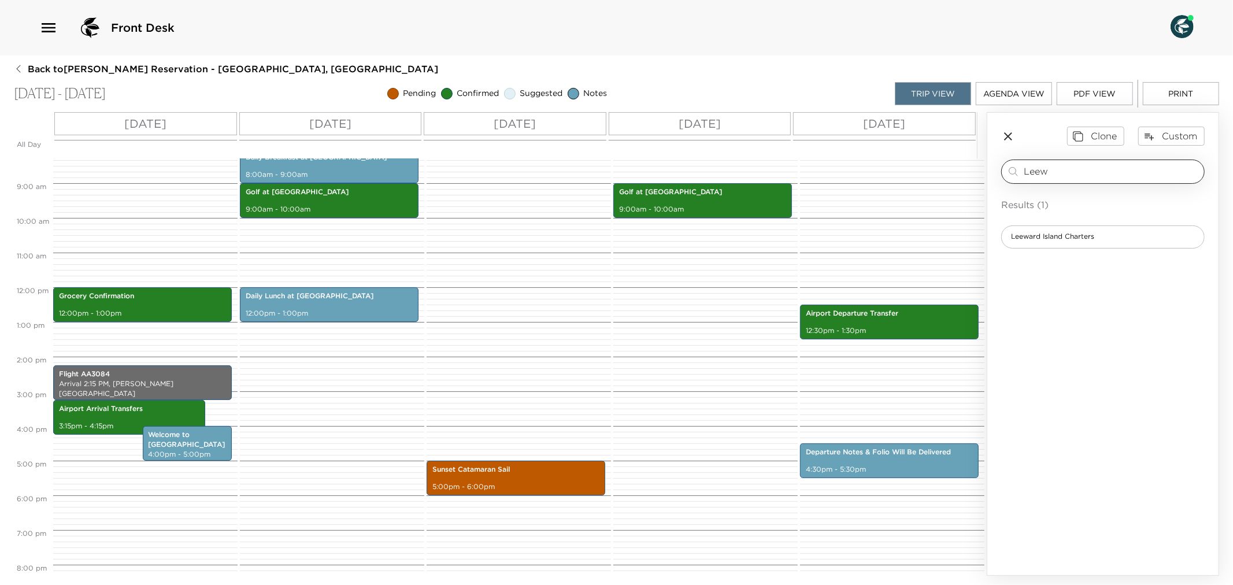
drag, startPoint x: 1075, startPoint y: 175, endPoint x: 1004, endPoint y: 166, distance: 71.7
click at [1004, 166] on div "Leew ​" at bounding box center [1103, 172] width 204 height 24
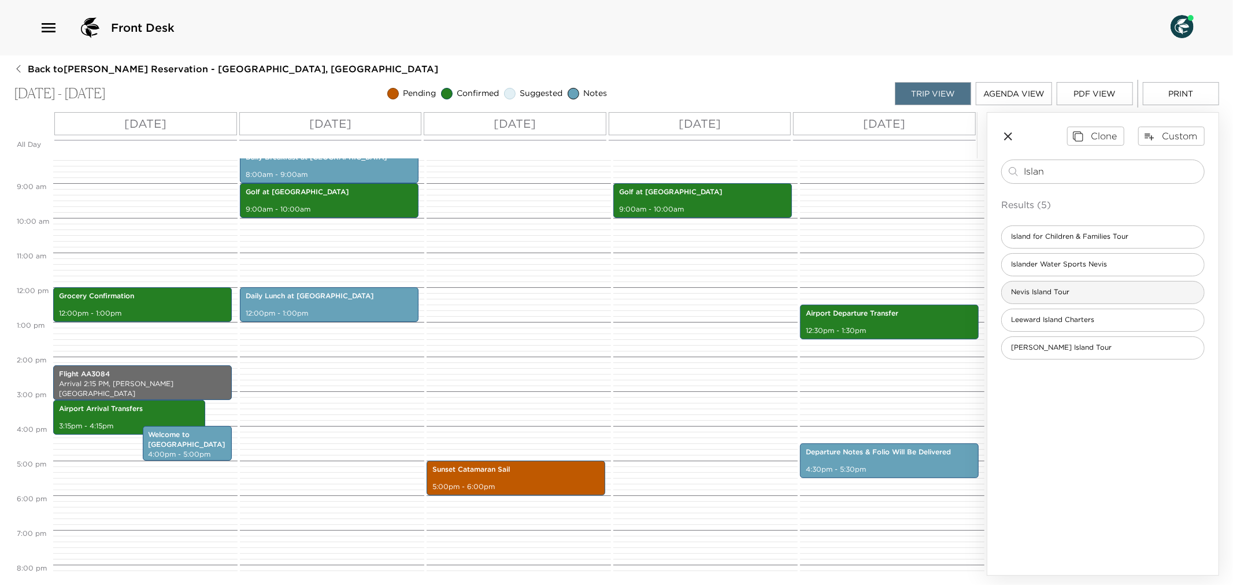
type input "Islan"
click at [1078, 286] on div "Nevis Island Tour" at bounding box center [1103, 292] width 204 height 23
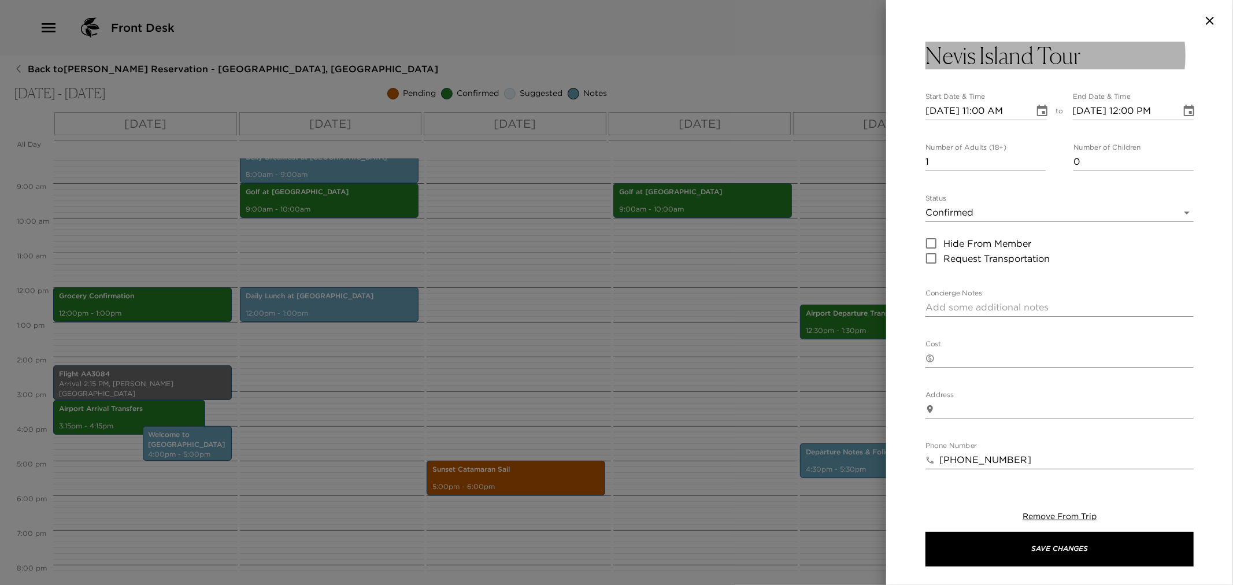
click at [976, 54] on h3 "Nevis Island Tour" at bounding box center [1003, 56] width 155 height 28
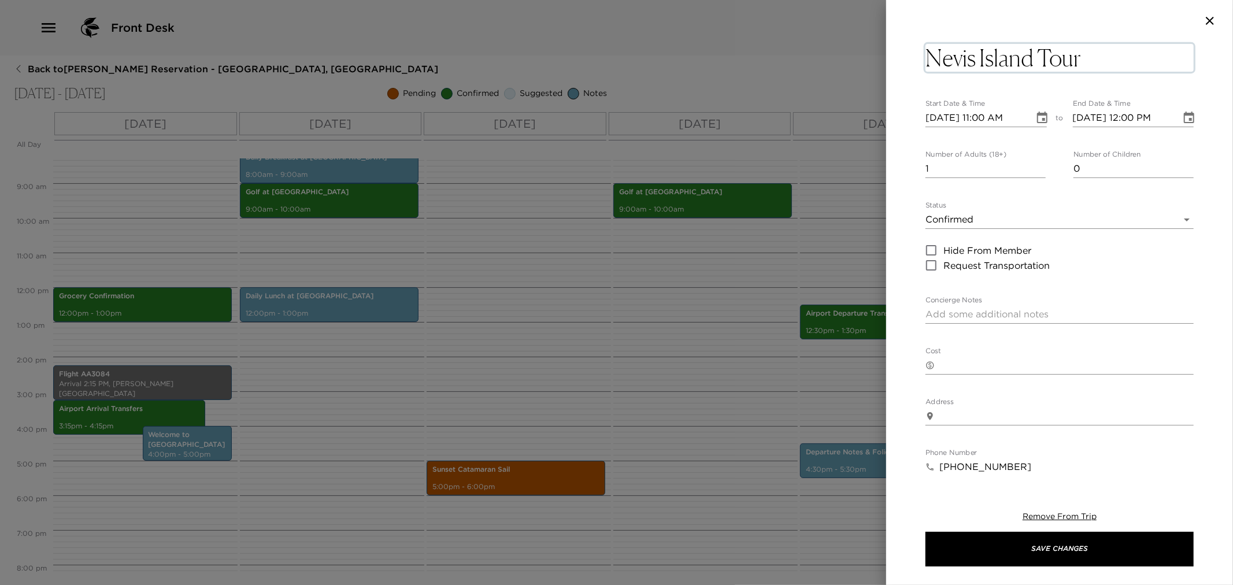
click at [977, 62] on textarea "Nevis Island Tour" at bounding box center [1060, 58] width 268 height 28
click at [1094, 61] on textarea "Half Island Tour" at bounding box center [1060, 58] width 268 height 28
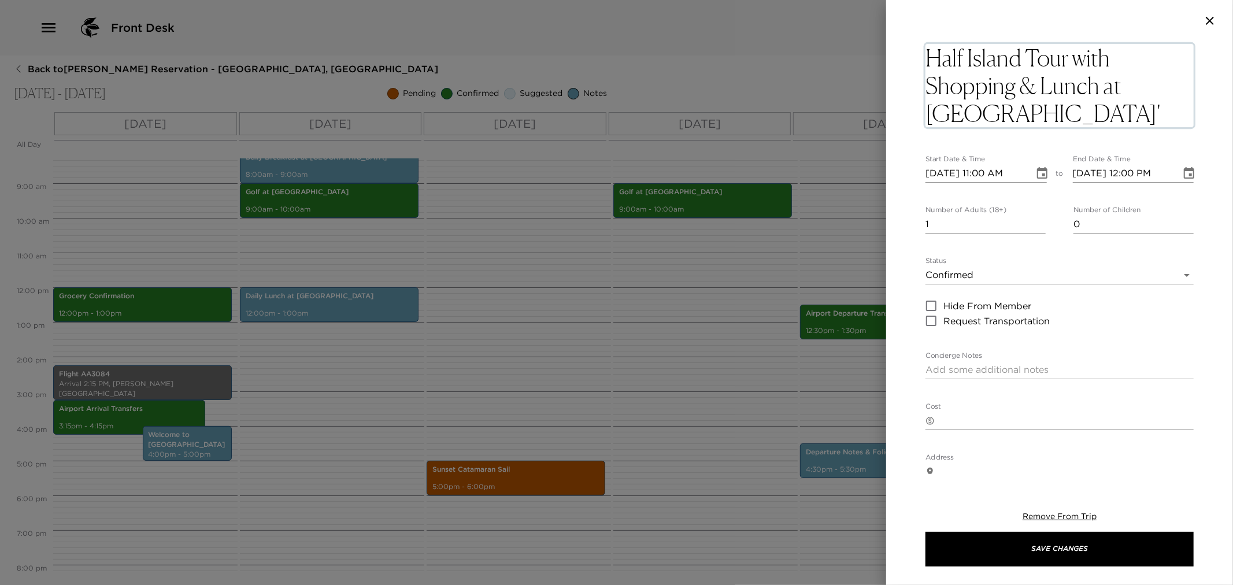
type textarea "Half Island Tour with Shopping & Lunch at Sunshine's"
click at [1035, 175] on button "Choose date, selected date is Nov 4, 2025" at bounding box center [1042, 173] width 23 height 23
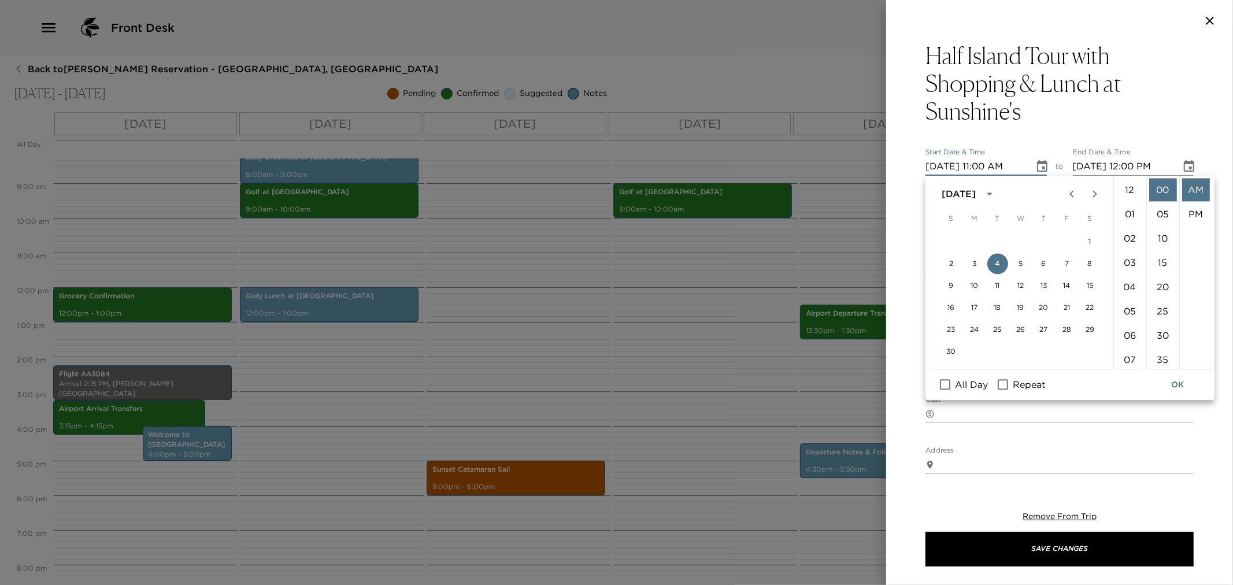
scroll to position [267, 0]
click at [1051, 259] on button "6" at bounding box center [1044, 263] width 21 height 21
type input "[DATE] 11:00 AM"
type input "[DATE] 12:00 PM"
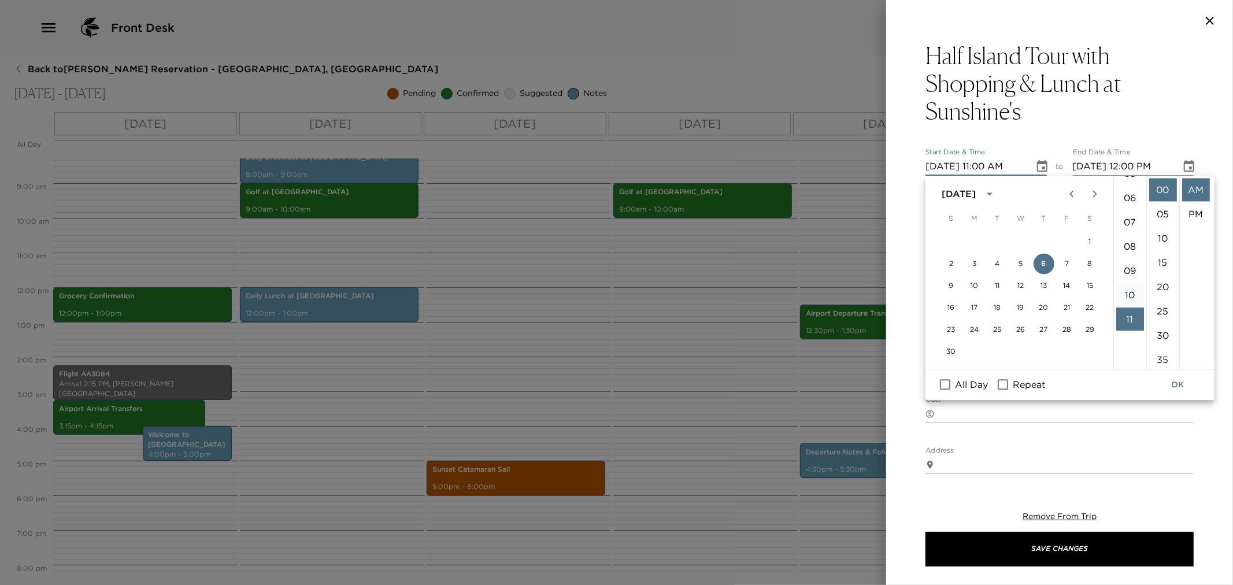
click at [1132, 291] on li "10" at bounding box center [1131, 294] width 28 height 23
type input "[DATE] 10:00 AM"
click at [1184, 383] on button "OK" at bounding box center [1177, 384] width 37 height 21
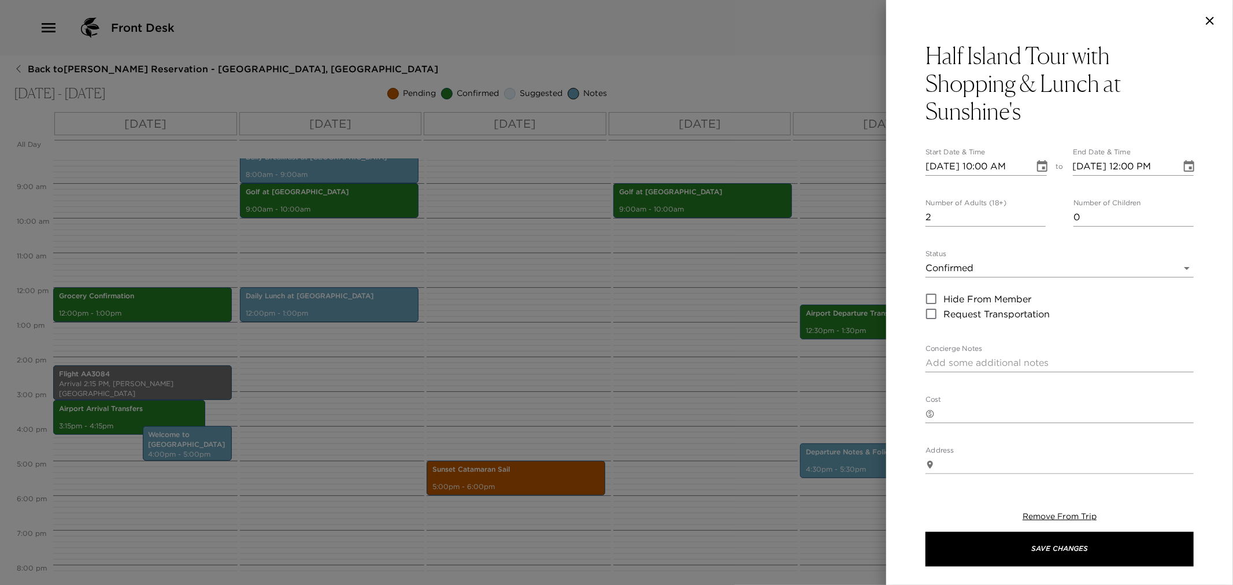
click at [1038, 212] on input "2" at bounding box center [986, 217] width 120 height 19
type input "3"
click at [1038, 212] on input "3" at bounding box center [986, 217] width 120 height 19
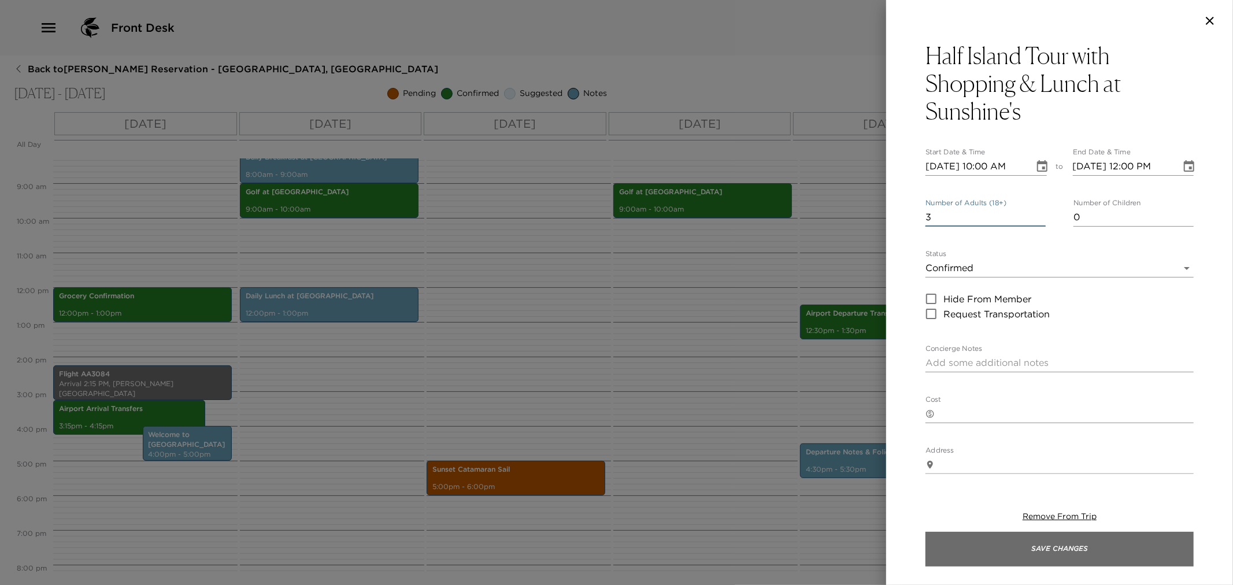
click at [1015, 551] on button "Save Changes" at bounding box center [1060, 549] width 268 height 35
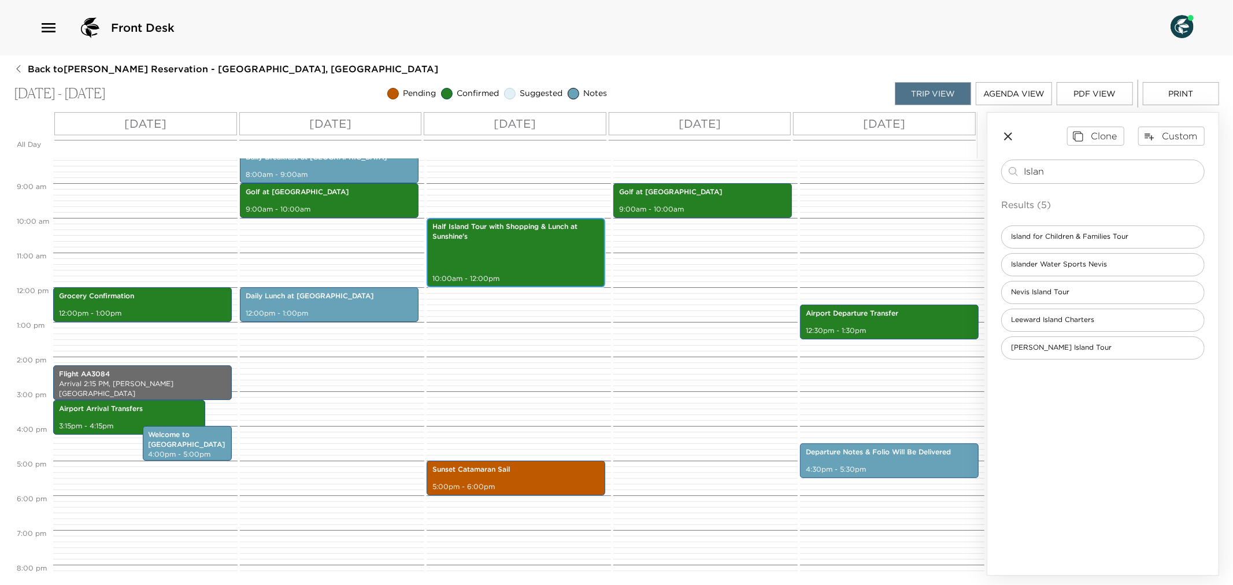
click at [541, 267] on div "Half Island Tour with Shopping & Lunch at Sunshine's 10:00am - 12:00pm" at bounding box center [516, 253] width 172 height 66
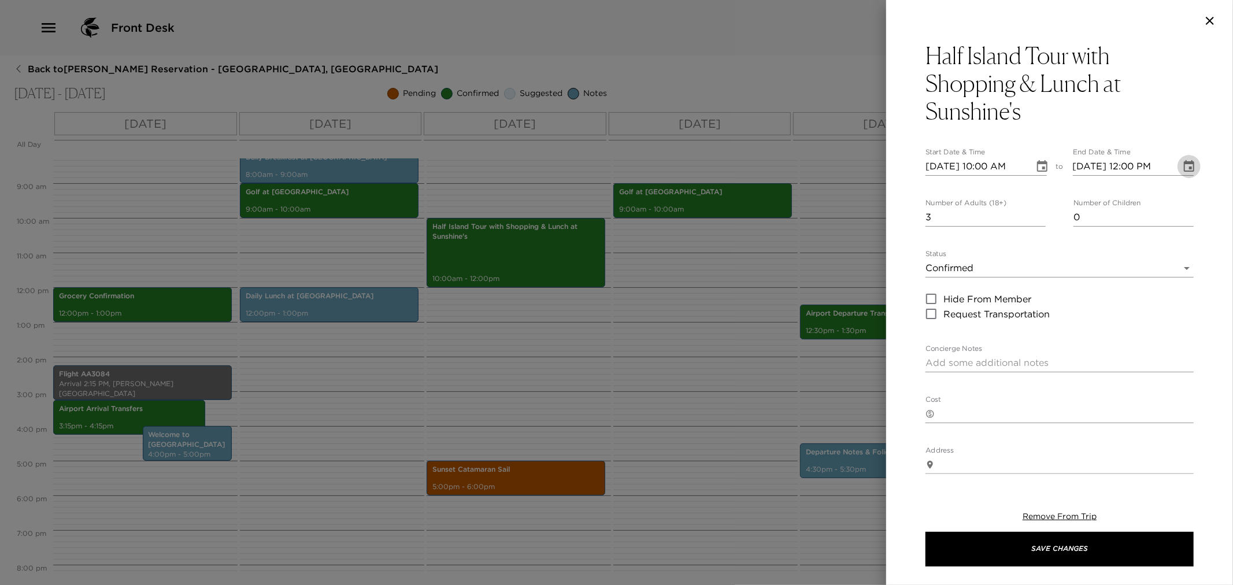
click at [1183, 168] on icon "Choose date, selected date is Nov 6, 2025" at bounding box center [1189, 167] width 14 height 14
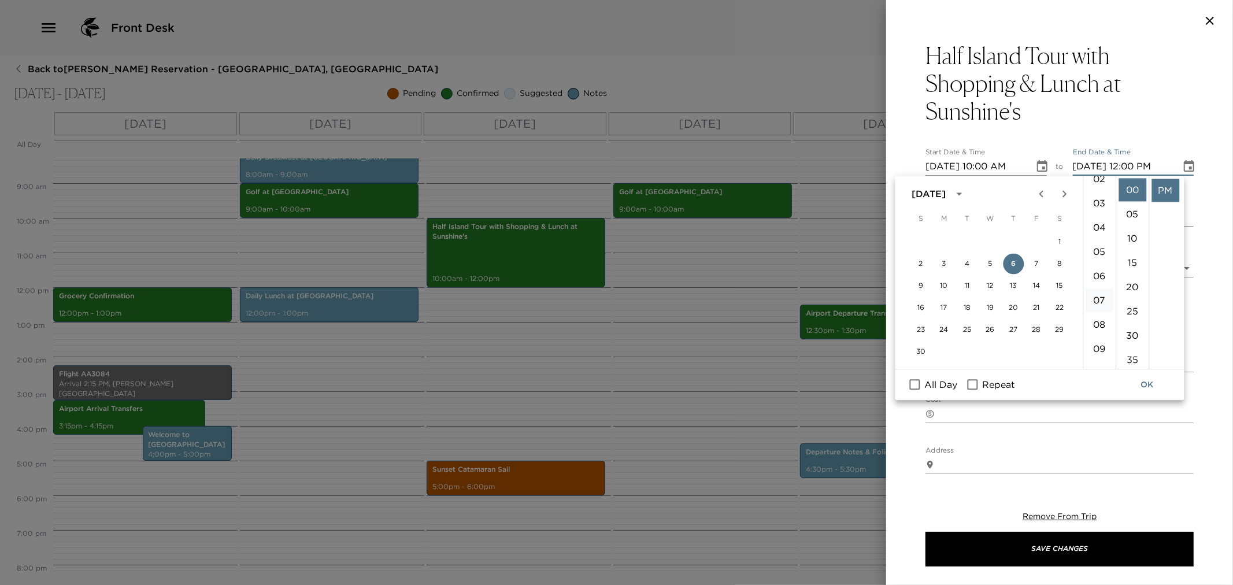
scroll to position [128, 0]
click at [1099, 324] on li "11" at bounding box center [1100, 328] width 28 height 23
drag, startPoint x: 1169, startPoint y: 197, endPoint x: 1168, endPoint y: 221, distance: 24.9
click at [1169, 197] on li "AM" at bounding box center [1166, 189] width 28 height 23
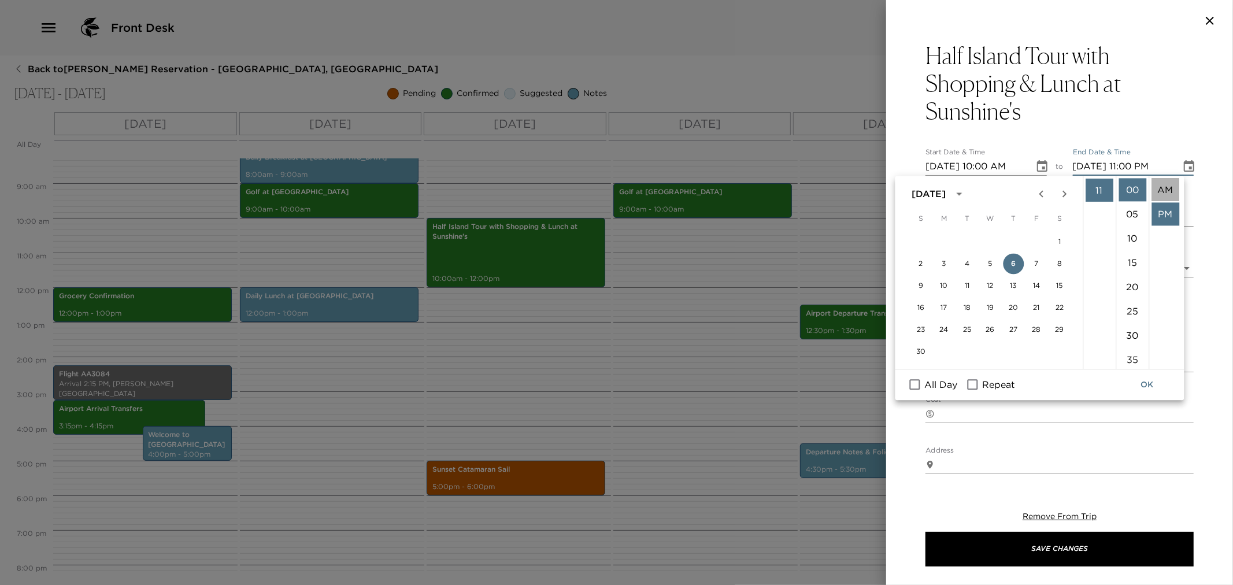
type input "[DATE] 11:00 AM"
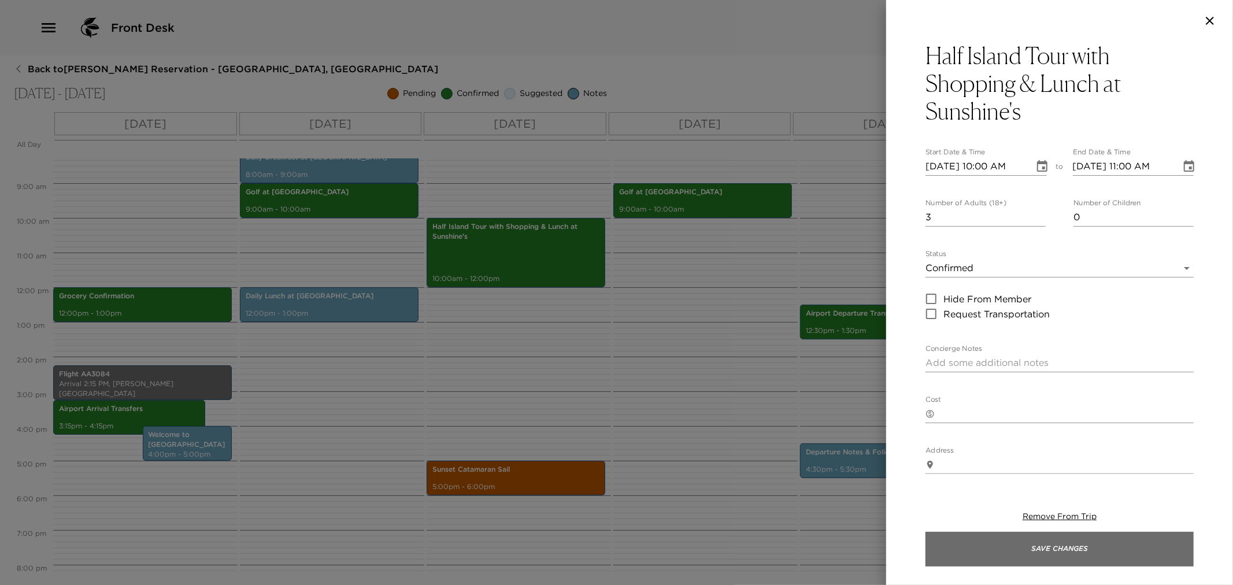
click at [1056, 550] on button "Save Changes" at bounding box center [1060, 549] width 268 height 35
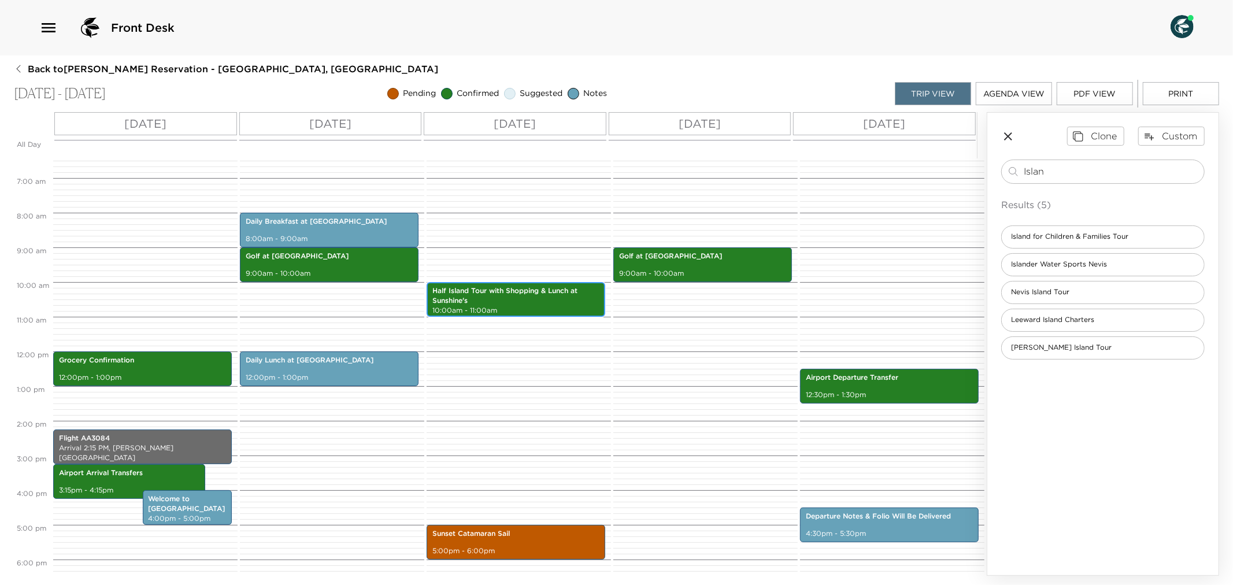
scroll to position [287, 0]
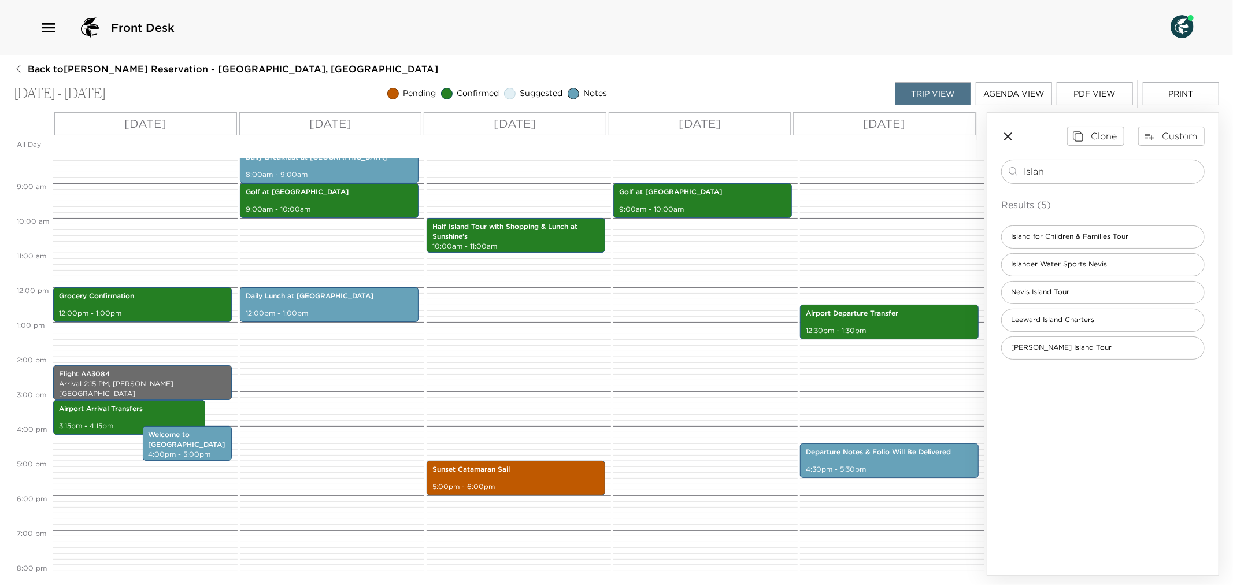
drag, startPoint x: 1071, startPoint y: 172, endPoint x: 993, endPoint y: 175, distance: 78.1
click at [993, 175] on div "Clone Custom Islan ​ Results (5) Island for Children & Families Tour Islander W…" at bounding box center [1103, 243] width 231 height 260
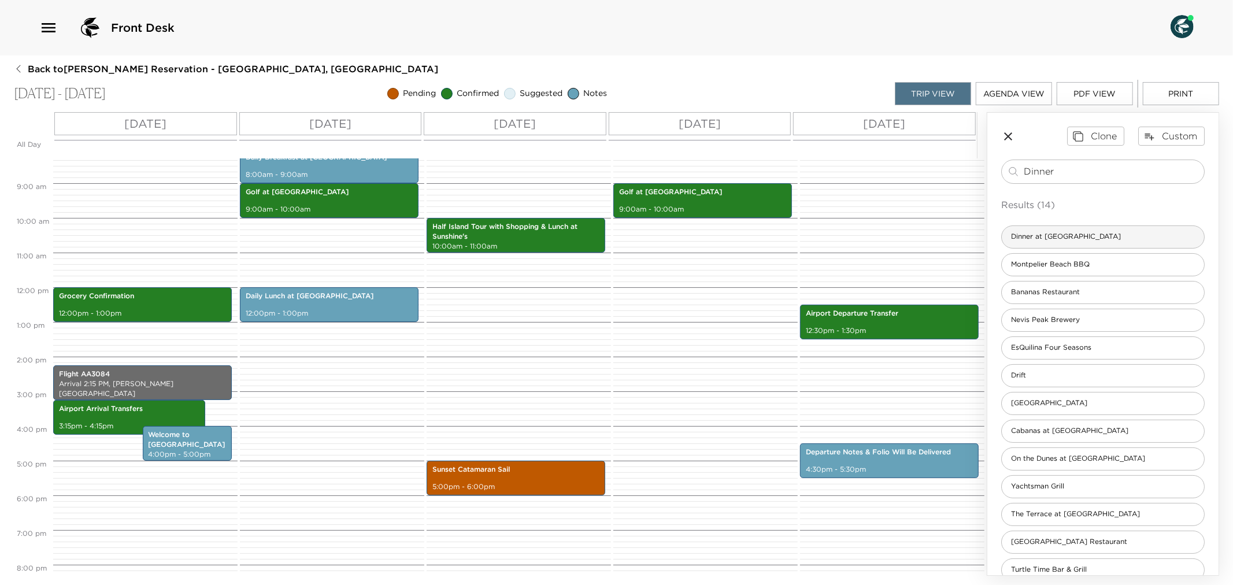
type input "Dinner"
click at [1077, 228] on div "Dinner at [GEOGRAPHIC_DATA]" at bounding box center [1103, 237] width 204 height 23
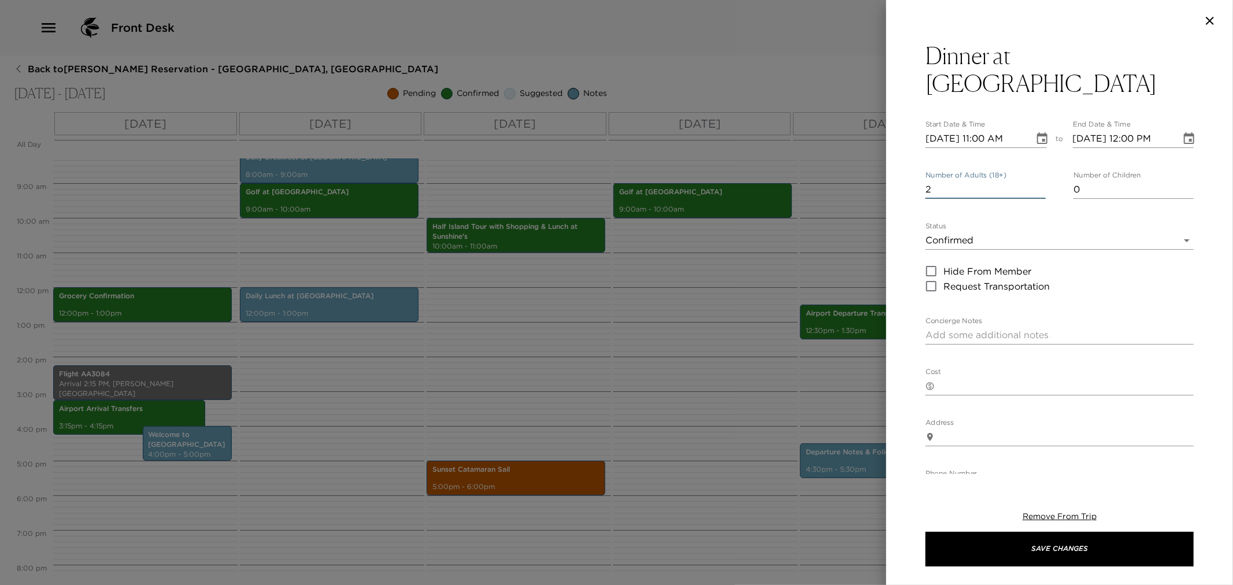
click at [1037, 180] on input "2" at bounding box center [986, 189] width 120 height 19
type input "3"
click at [1037, 180] on input "3" at bounding box center [986, 189] width 120 height 19
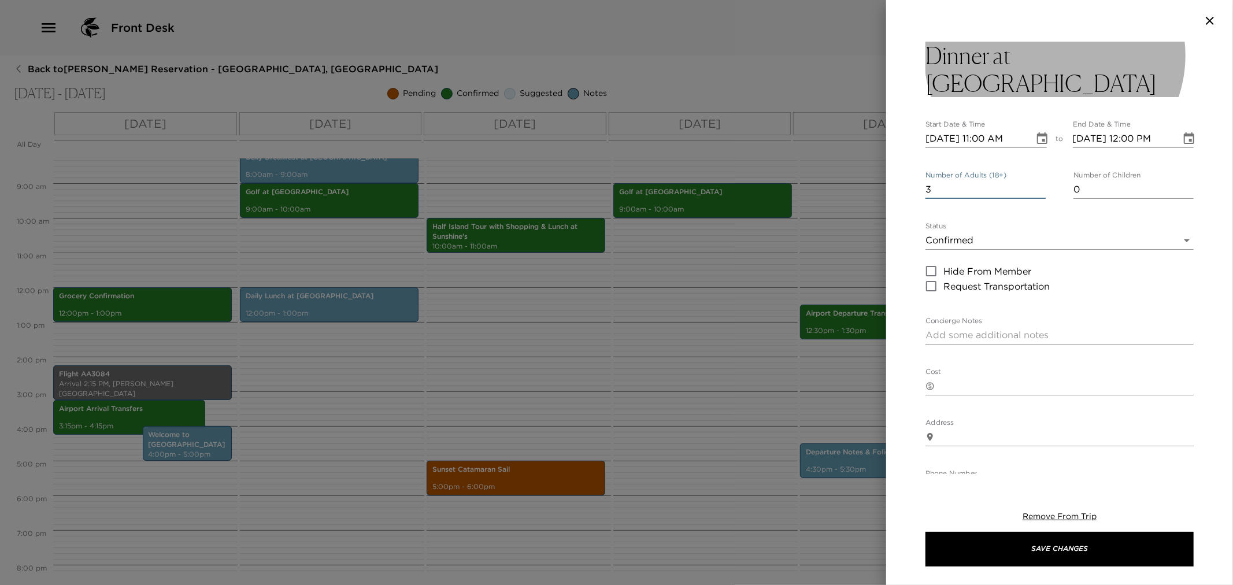
click at [1079, 53] on button "Dinner at [GEOGRAPHIC_DATA]" at bounding box center [1060, 70] width 268 height 56
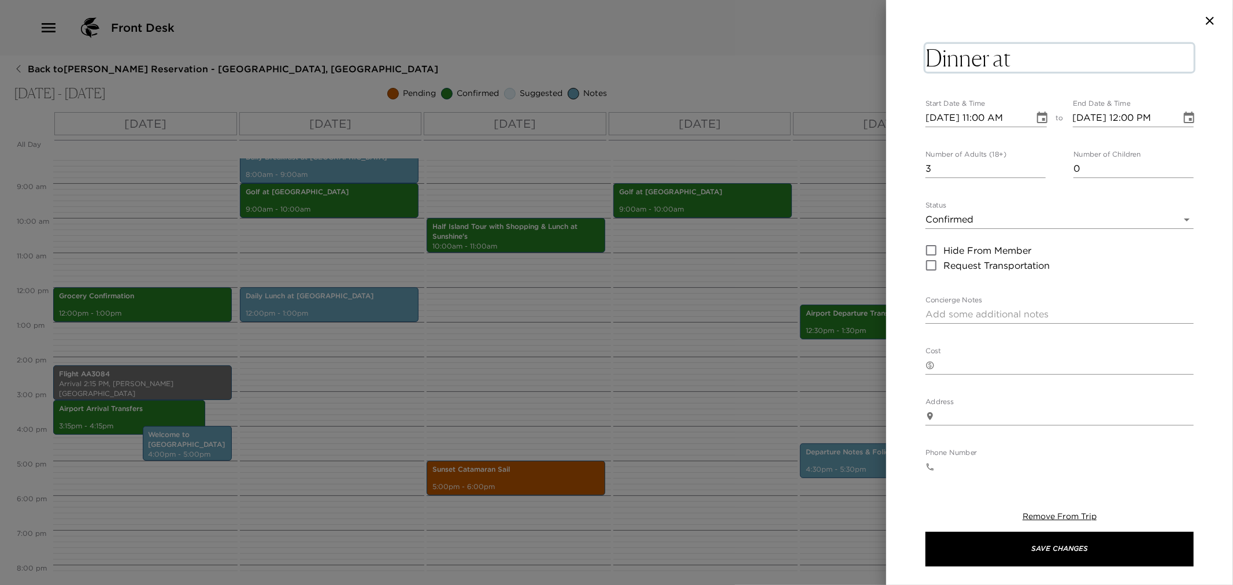
click at [1082, 55] on textarea "Dinner at [GEOGRAPHIC_DATA]" at bounding box center [1060, 58] width 268 height 28
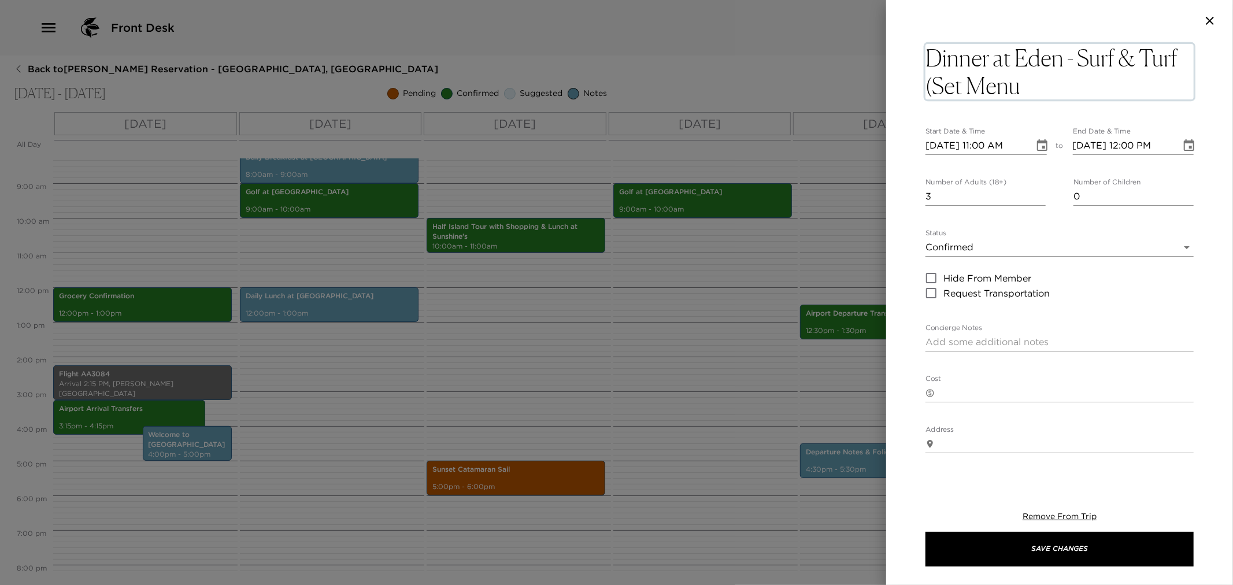
type textarea "Dinner at [GEOGRAPHIC_DATA] & Turf (Set Menu)"
click at [1038, 145] on icon "Choose date, selected date is Nov 4, 2025" at bounding box center [1043, 146] width 14 height 14
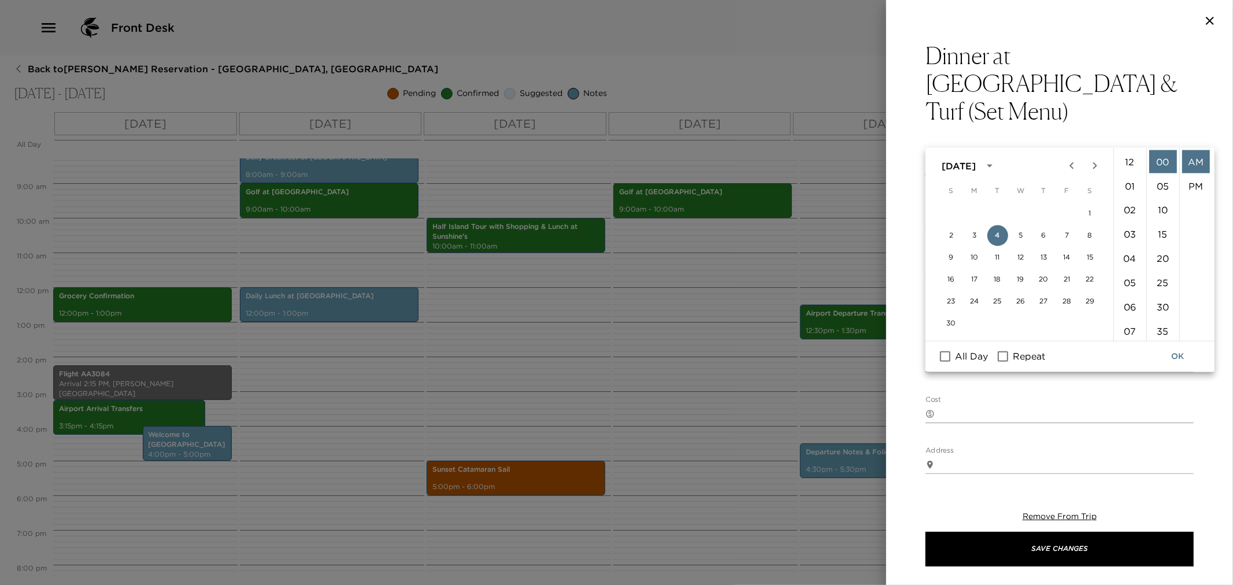
scroll to position [267, 0]
click at [1130, 232] on li "06" at bounding box center [1131, 234] width 28 height 23
click at [1165, 250] on li "45" at bounding box center [1164, 252] width 28 height 23
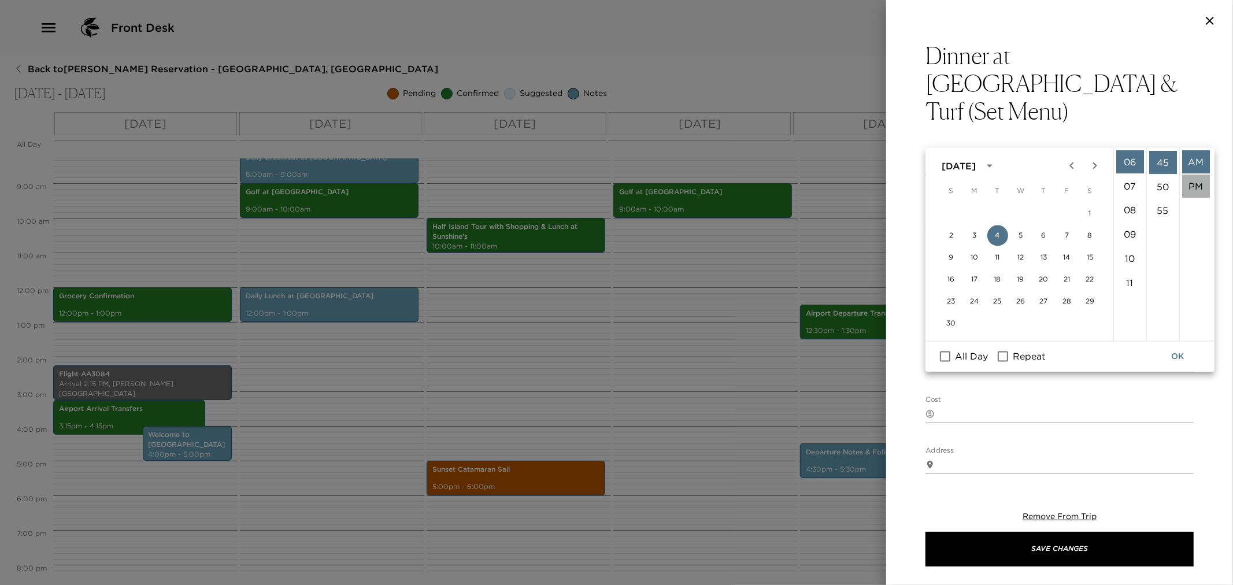
click at [1200, 181] on li "PM" at bounding box center [1196, 186] width 28 height 23
type input "11/04/2025 06:45 PM"
type input "11/04/2025 07:45 PM"
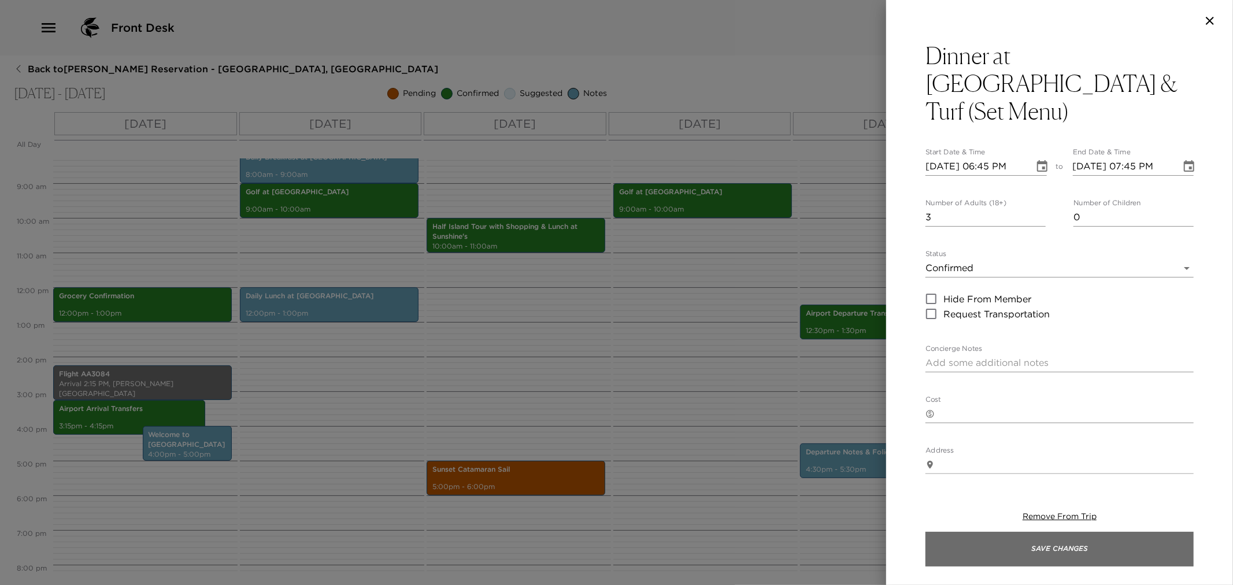
drag, startPoint x: 992, startPoint y: 545, endPoint x: 978, endPoint y: 542, distance: 14.7
click at [990, 545] on button "Save Changes" at bounding box center [1060, 549] width 268 height 35
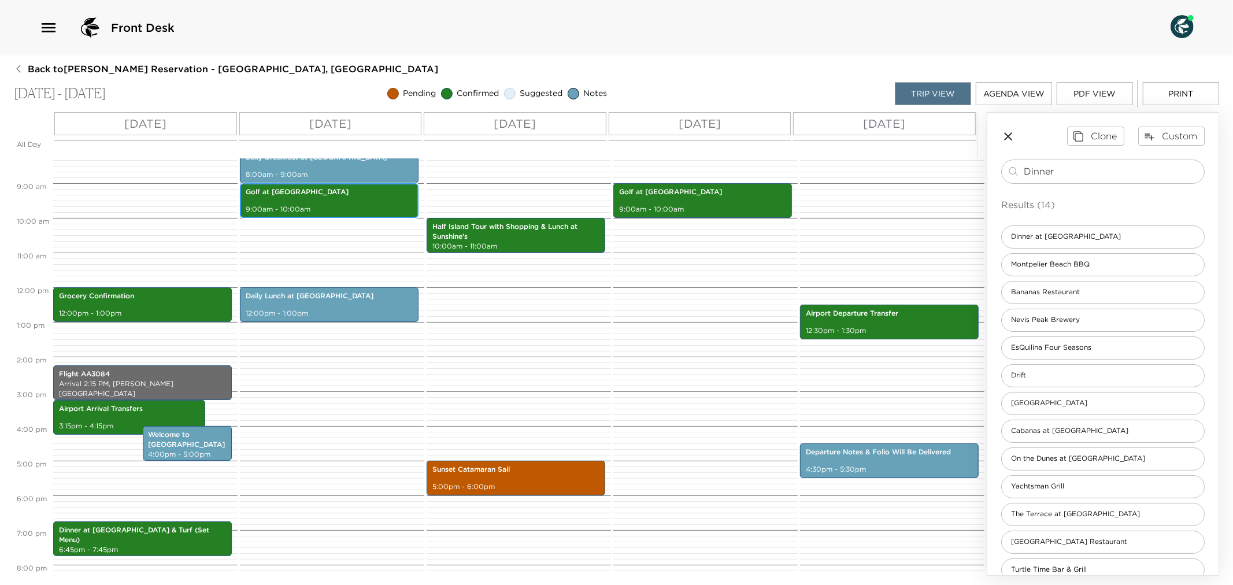
click at [333, 205] on p "9:00am - 10:00am" at bounding box center [329, 210] width 167 height 10
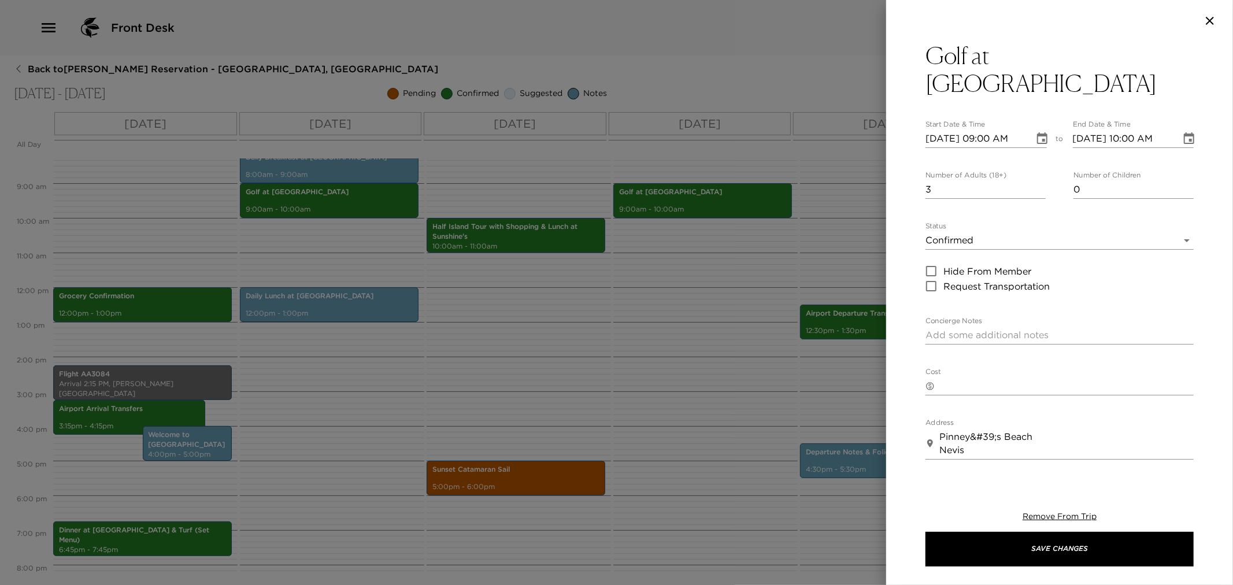
click at [953, 328] on textarea "Concierge Notes" at bounding box center [1060, 334] width 268 height 13
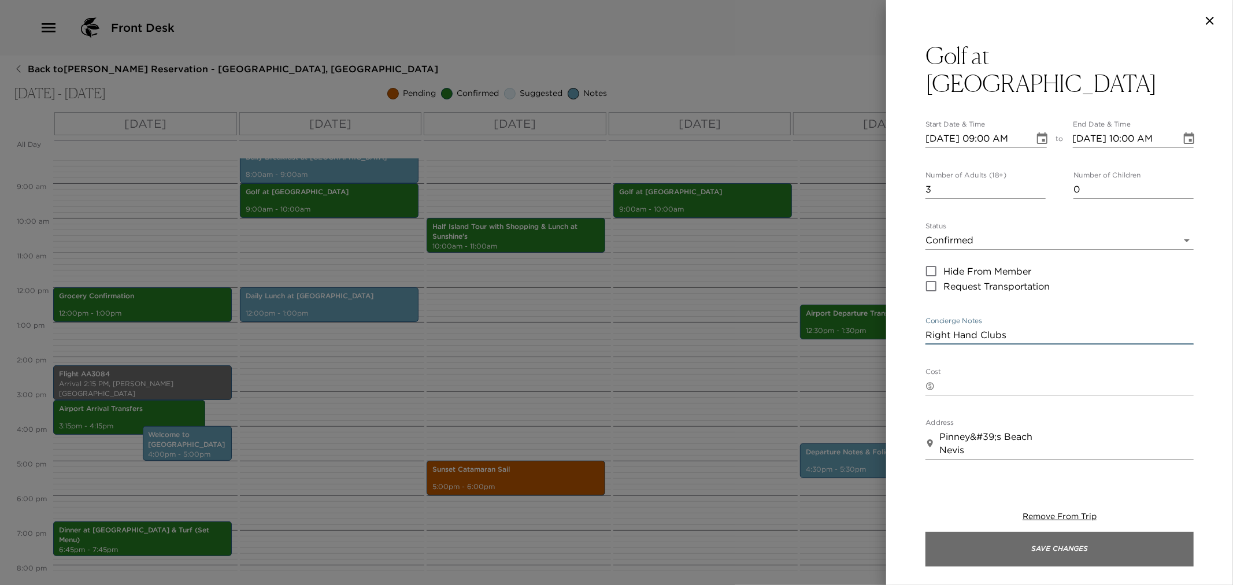
type textarea "Right Hand Clubs"
click at [1018, 557] on button "Save Changes" at bounding box center [1060, 549] width 268 height 35
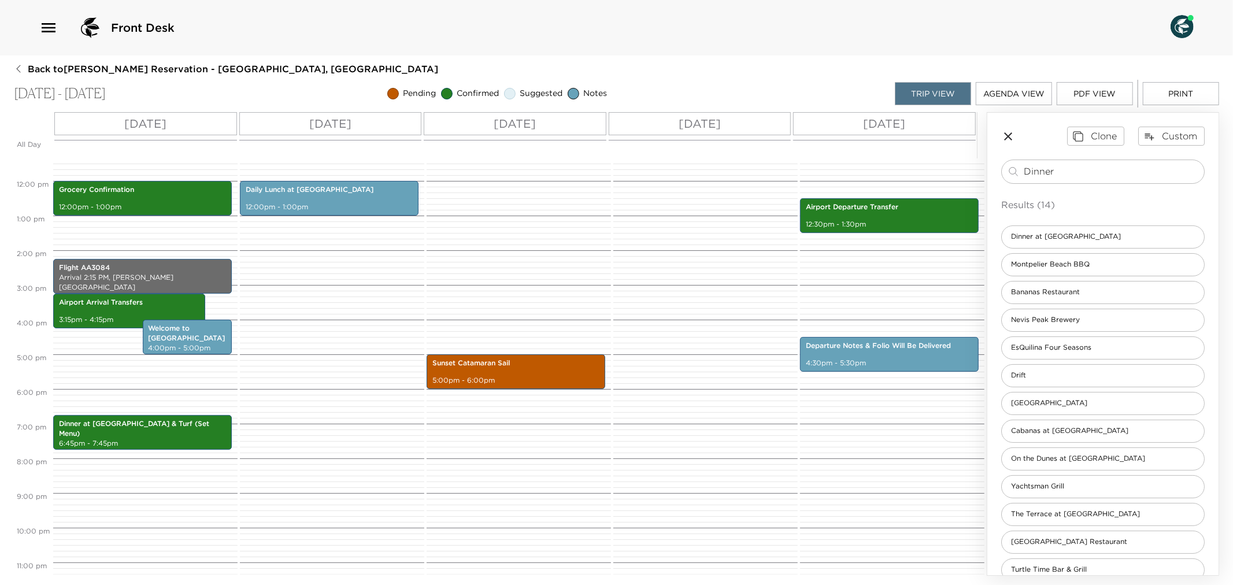
scroll to position [416, 0]
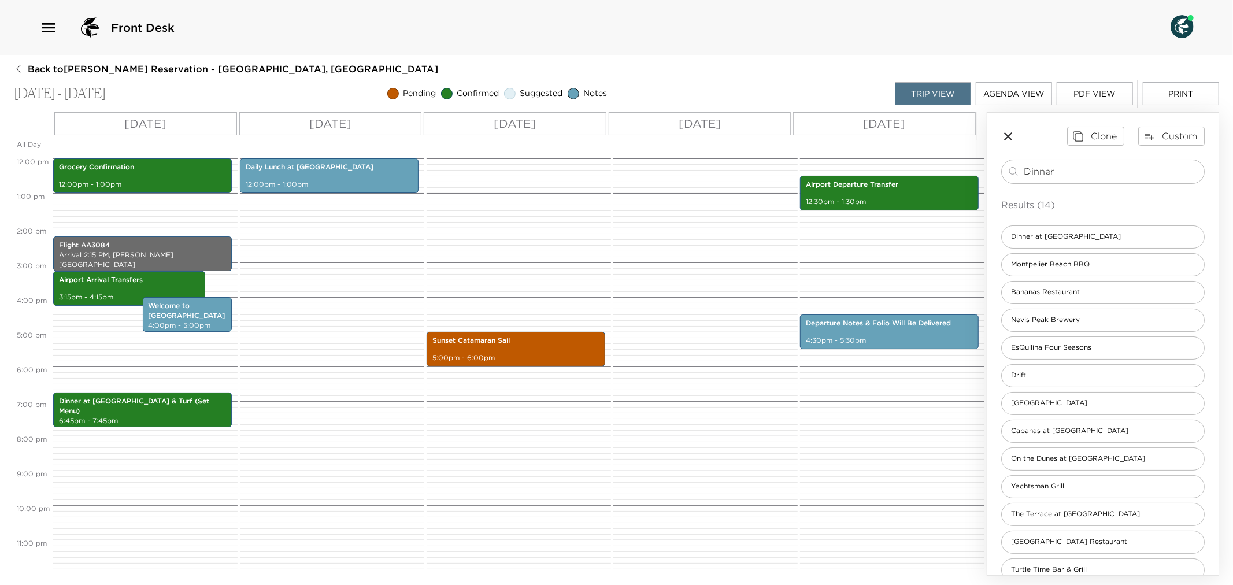
drag, startPoint x: 1077, startPoint y: 168, endPoint x: 990, endPoint y: 156, distance: 87.0
click at [990, 156] on div "Clone Custom Dinner ​ Results (14) Dinner at Eden Montpelier Beach BBQ Bananas …" at bounding box center [1103, 368] width 231 height 510
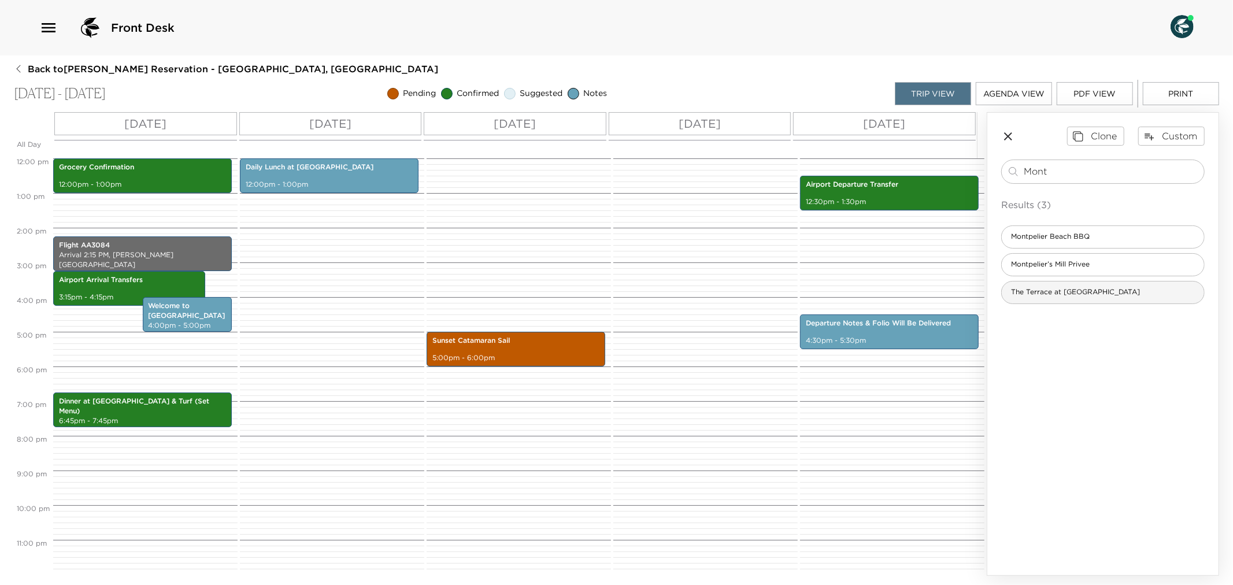
type input "Mont"
click at [1081, 296] on span "The Terrace at [GEOGRAPHIC_DATA]" at bounding box center [1075, 292] width 147 height 10
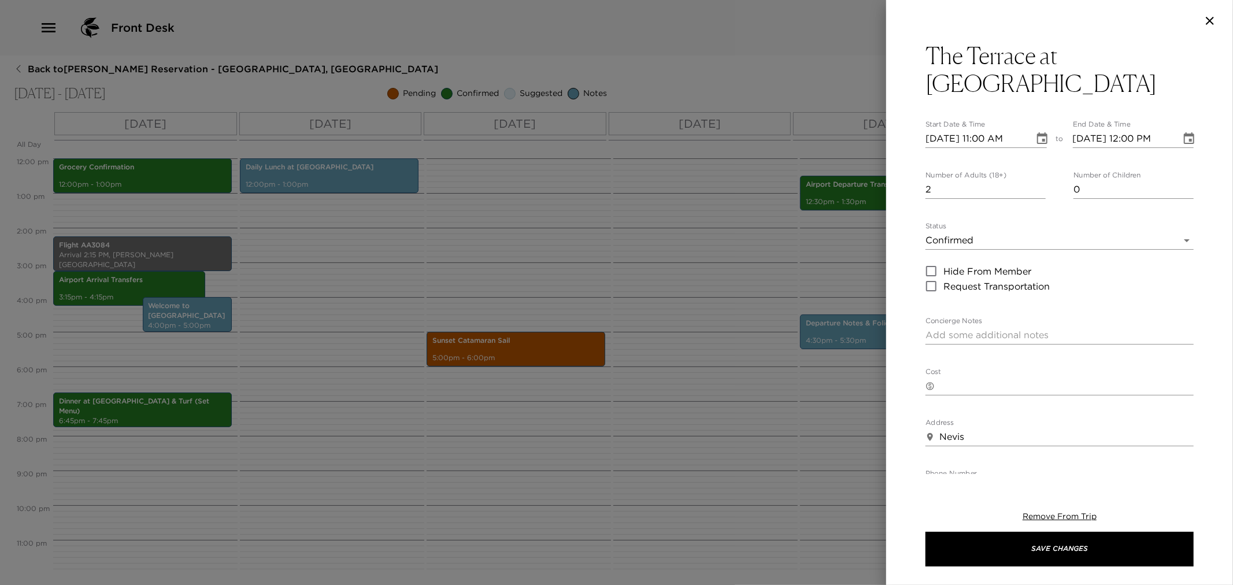
click at [1038, 180] on input "2" at bounding box center [986, 189] width 120 height 19
type input "3"
click at [1038, 180] on input "3" at bounding box center [986, 189] width 120 height 19
click at [1037, 132] on icon "Choose date, selected date is Nov 4, 2025" at bounding box center [1042, 138] width 10 height 12
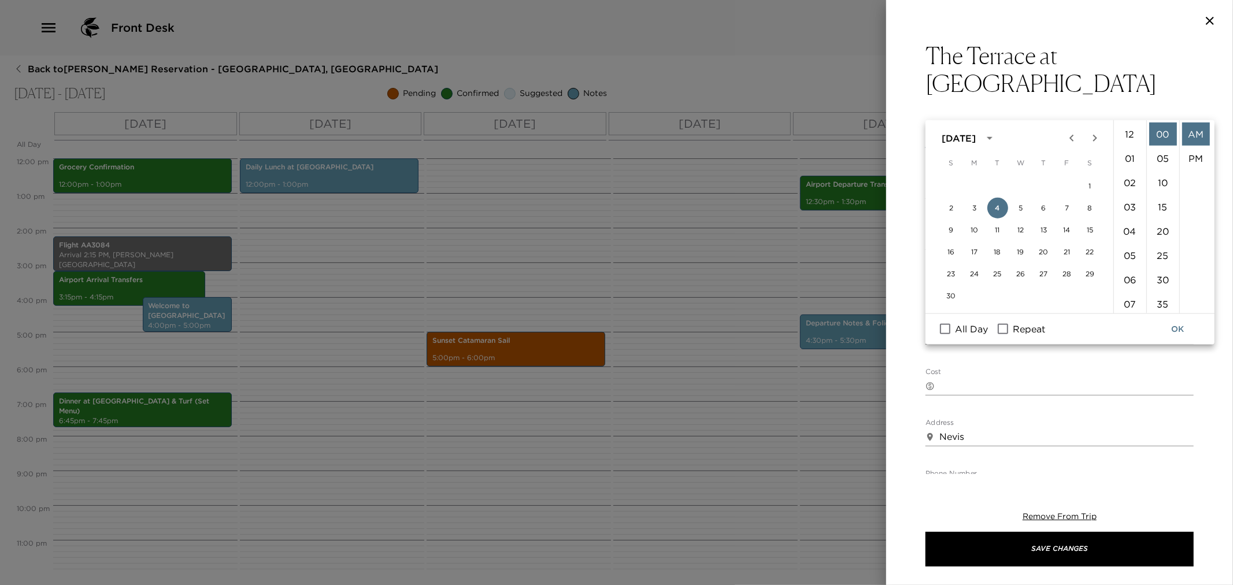
scroll to position [267, 0]
click at [1068, 208] on button "7" at bounding box center [1067, 208] width 21 height 21
type input "11/07/2025 11:00 AM"
type input "11/07/2025 12:00 PM"
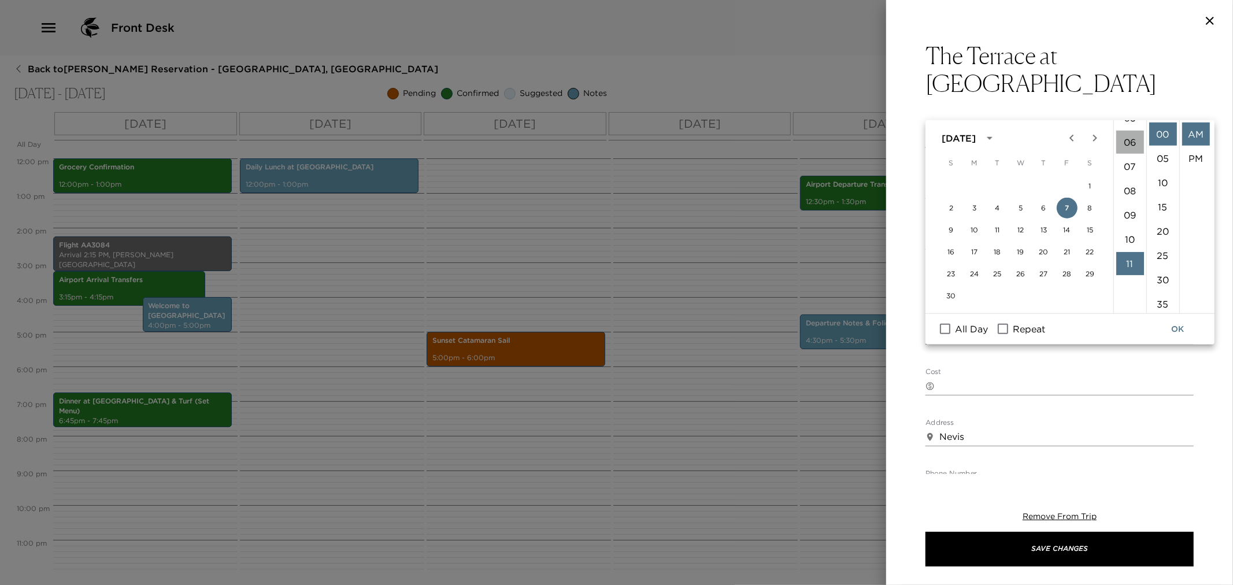
click at [1129, 140] on li "06" at bounding box center [1131, 142] width 28 height 23
click at [1161, 280] on li "30" at bounding box center [1164, 279] width 28 height 23
click at [1197, 157] on li "PM" at bounding box center [1196, 158] width 28 height 23
type input "[DATE] 06:30 PM"
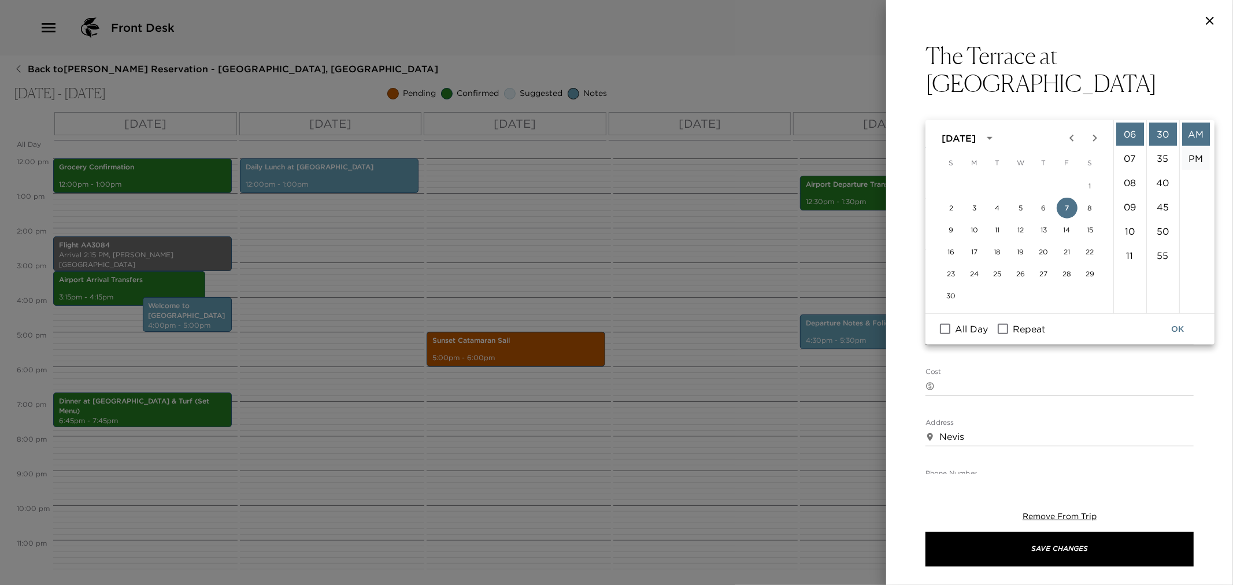
type input "[DATE] 07:30 PM"
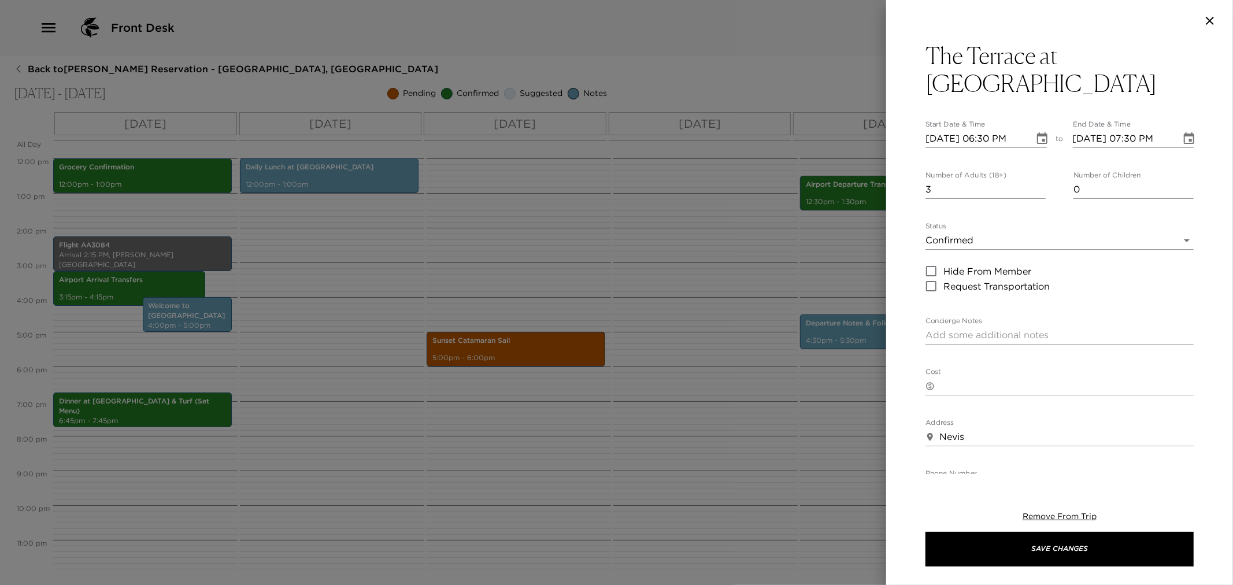
scroll to position [24, 0]
drag, startPoint x: 1187, startPoint y: 214, endPoint x: 1181, endPoint y: 214, distance: 6.4
click at [1181, 214] on div "The Terrace at Montpelier Start Date & Time 11/07/2025 06:30 PM to End Date & T…" at bounding box center [1059, 258] width 347 height 433
click at [1176, 209] on body "Front Desk Back to Carla Kuhn Reservation - Villa 3 Nevis, West Indies Nov 04 -…" at bounding box center [616, 292] width 1233 height 585
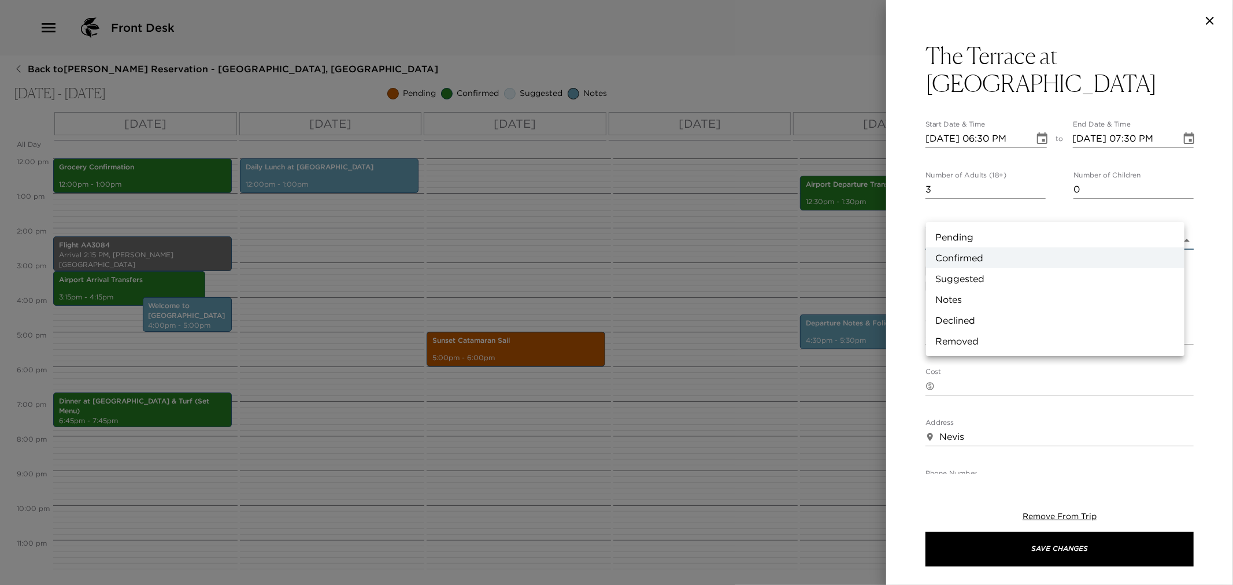
click at [1006, 235] on li "Pending" at bounding box center [1055, 237] width 258 height 21
type input "Pending"
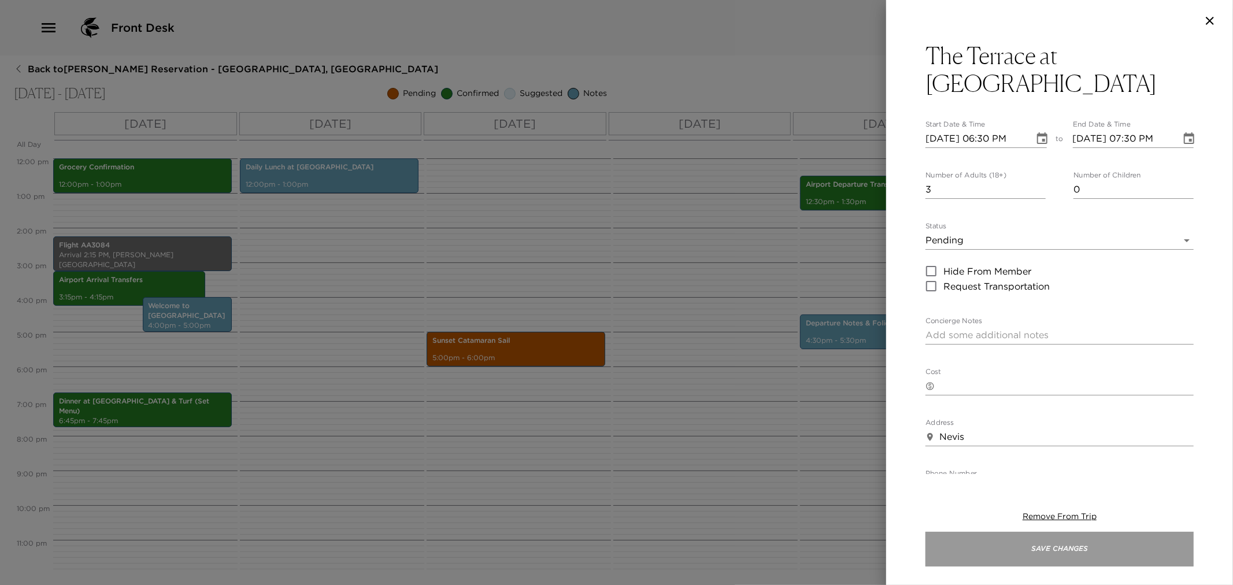
click at [1010, 547] on button "Save Changes" at bounding box center [1060, 549] width 268 height 35
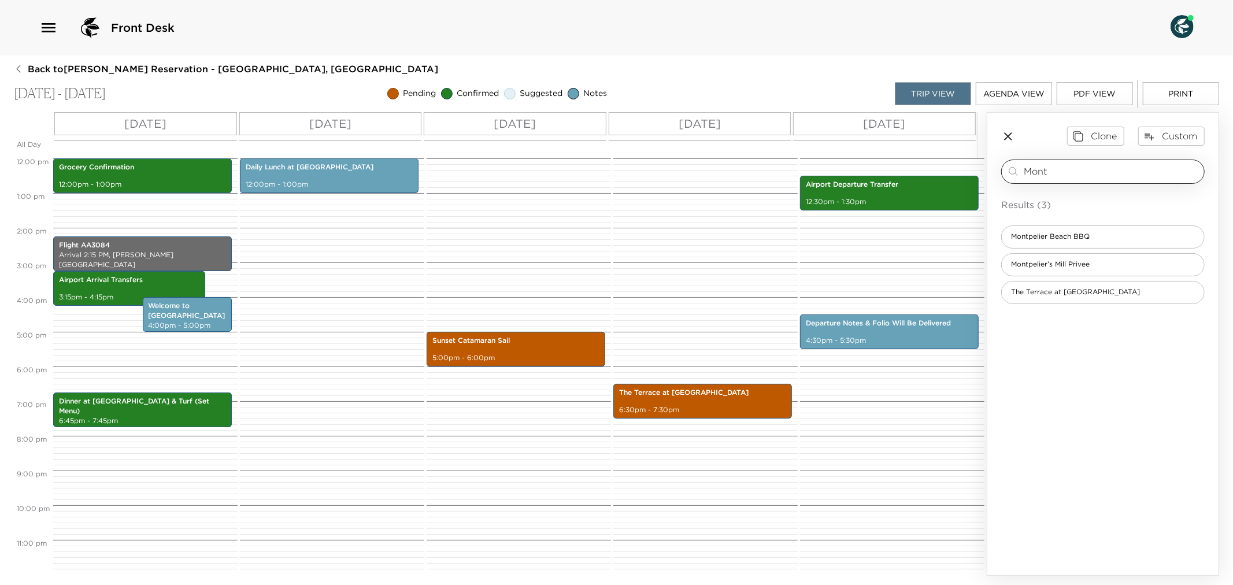
drag, startPoint x: 1070, startPoint y: 174, endPoint x: 1031, endPoint y: 276, distance: 109.1
click at [1022, 175] on div "Mont ​" at bounding box center [1103, 172] width 193 height 14
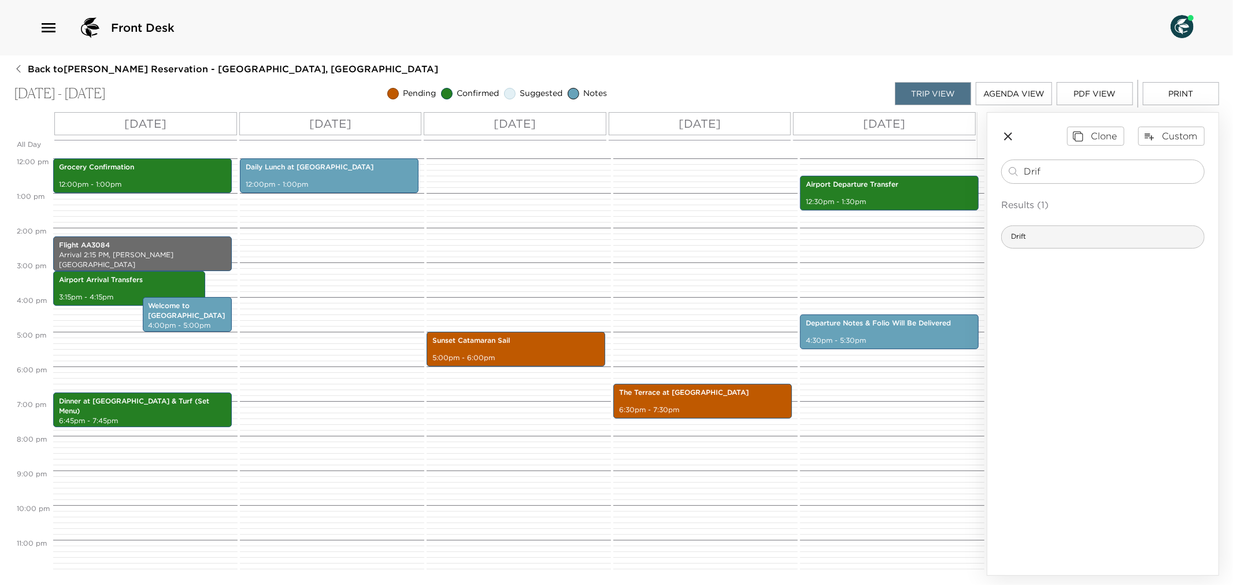
type input "Drif"
click at [1040, 239] on div "Drift" at bounding box center [1103, 237] width 204 height 23
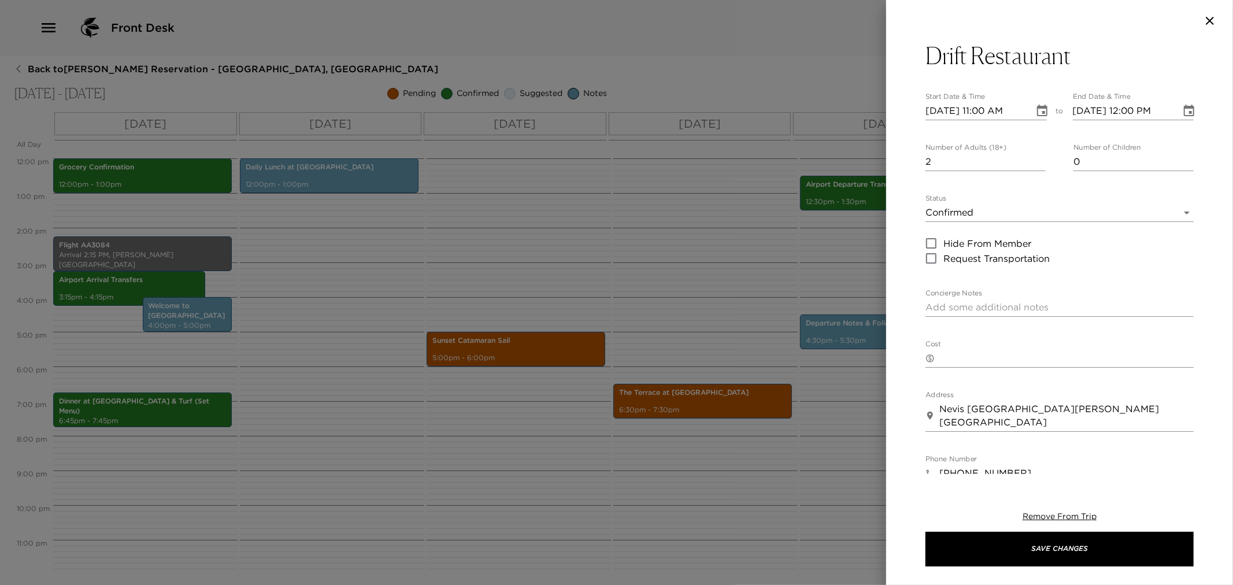
click at [1038, 157] on input "2" at bounding box center [986, 162] width 120 height 19
type input "3"
click at [1038, 157] on input "3" at bounding box center [986, 162] width 120 height 19
click at [1036, 113] on icon "Choose date, selected date is Nov 4, 2025" at bounding box center [1043, 111] width 14 height 14
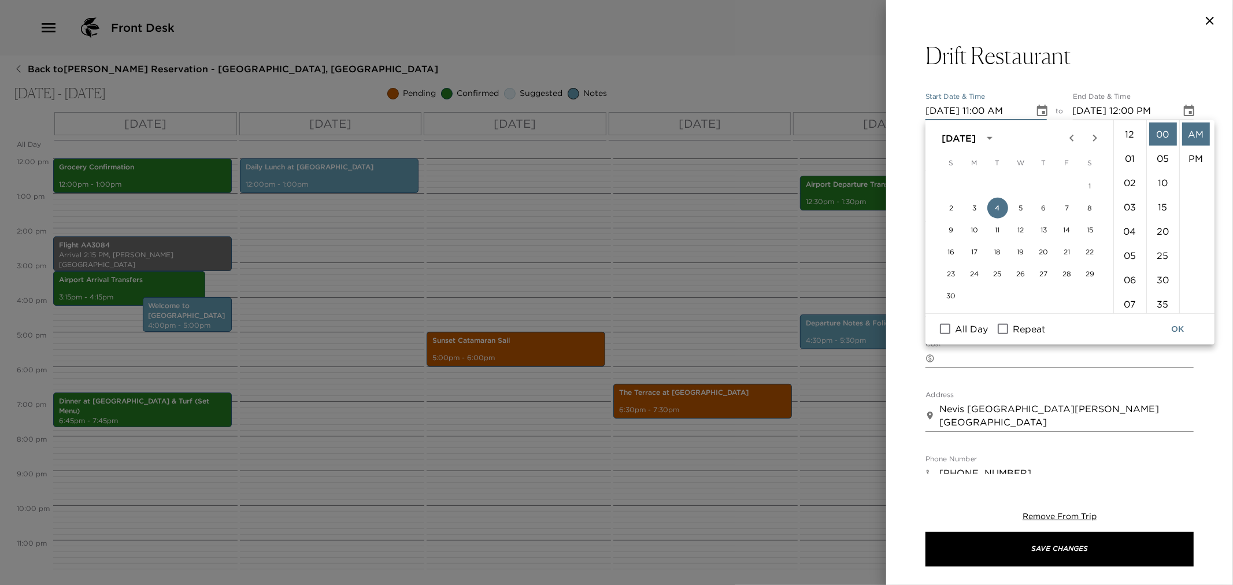
scroll to position [267, 0]
click at [1021, 207] on button "5" at bounding box center [1021, 208] width 21 height 21
type input "11/05/2025 11:00 AM"
type input "11/05/2025 12:00 PM"
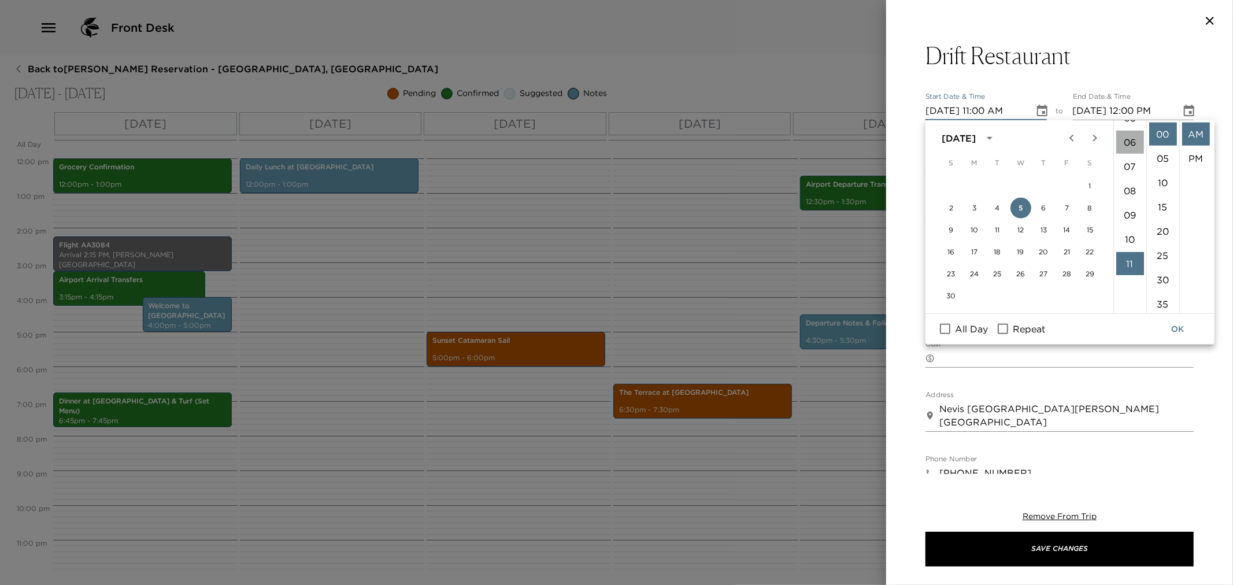
click at [1132, 139] on li "06" at bounding box center [1131, 142] width 28 height 23
click at [1197, 159] on li "PM" at bounding box center [1196, 158] width 28 height 23
type input "[DATE] 06:00 PM"
type input "[DATE] 07:00 PM"
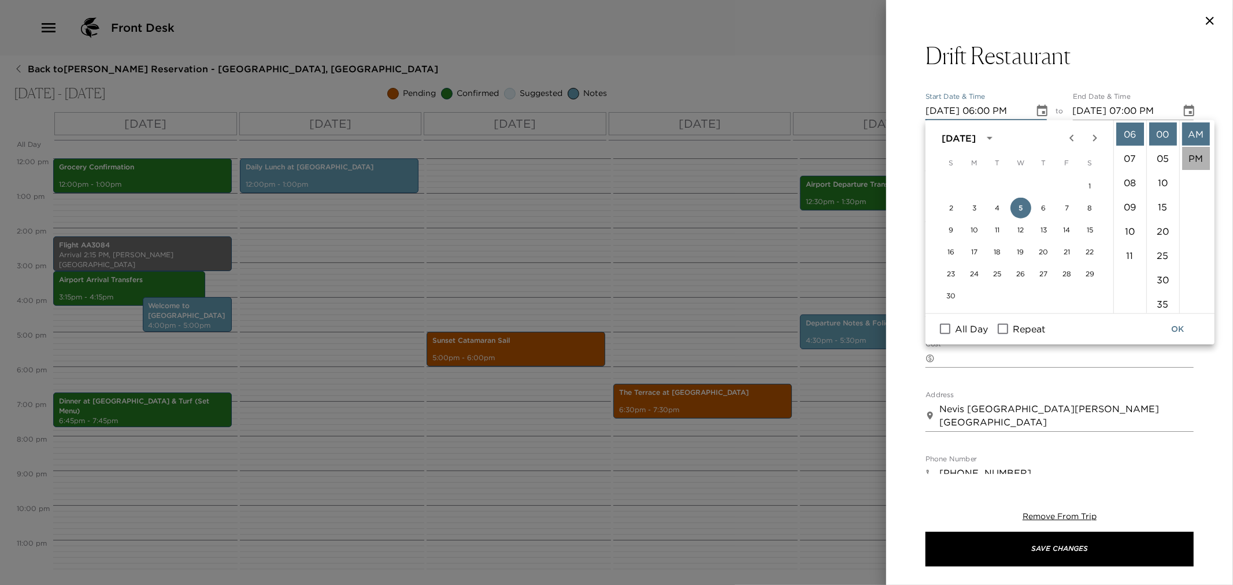
scroll to position [24, 0]
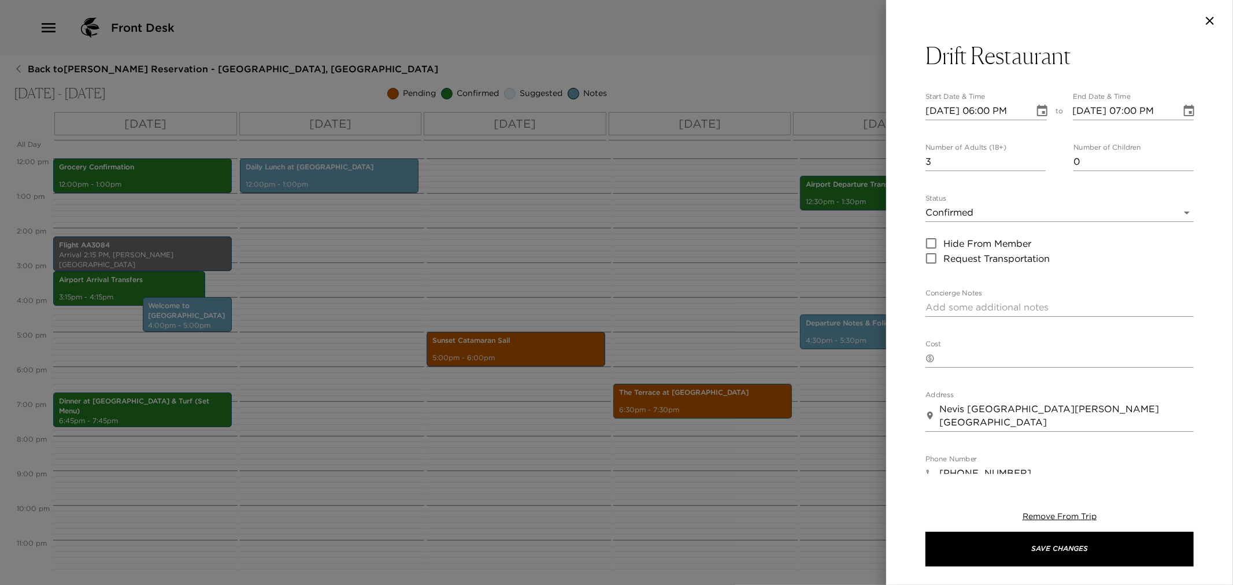
click at [1170, 209] on body "Front Desk Back to Carla Kuhn Reservation - Villa 3 Nevis, West Indies Nov 04 -…" at bounding box center [616, 292] width 1233 height 585
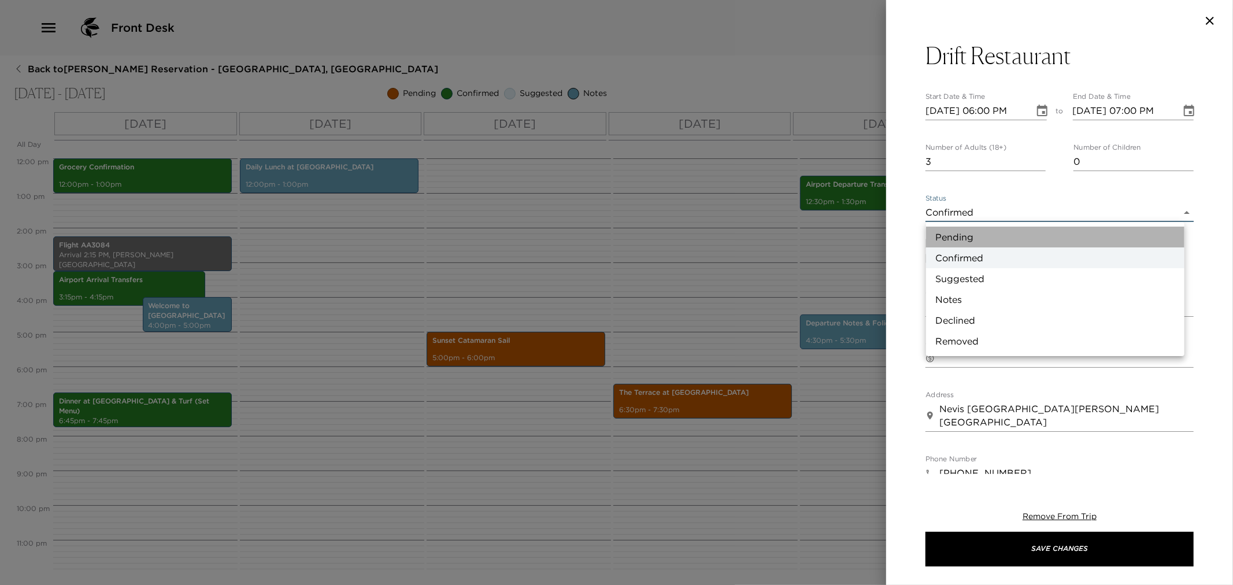
click at [945, 230] on li "Pending" at bounding box center [1055, 237] width 258 height 21
type input "Pending"
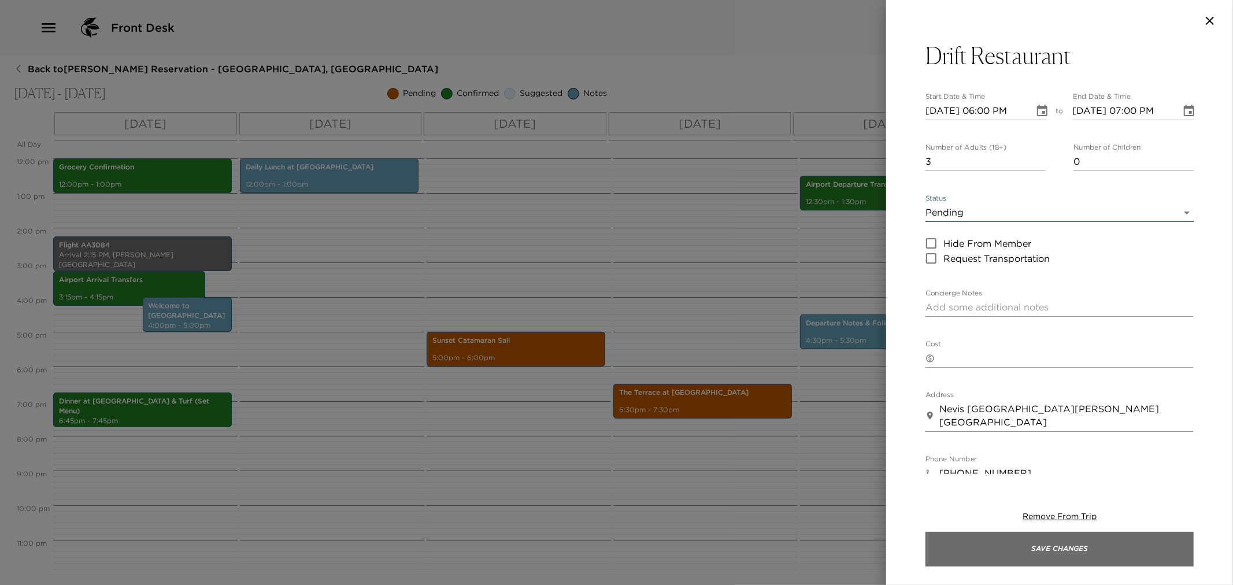
click at [1017, 551] on button "Save Changes" at bounding box center [1060, 549] width 268 height 35
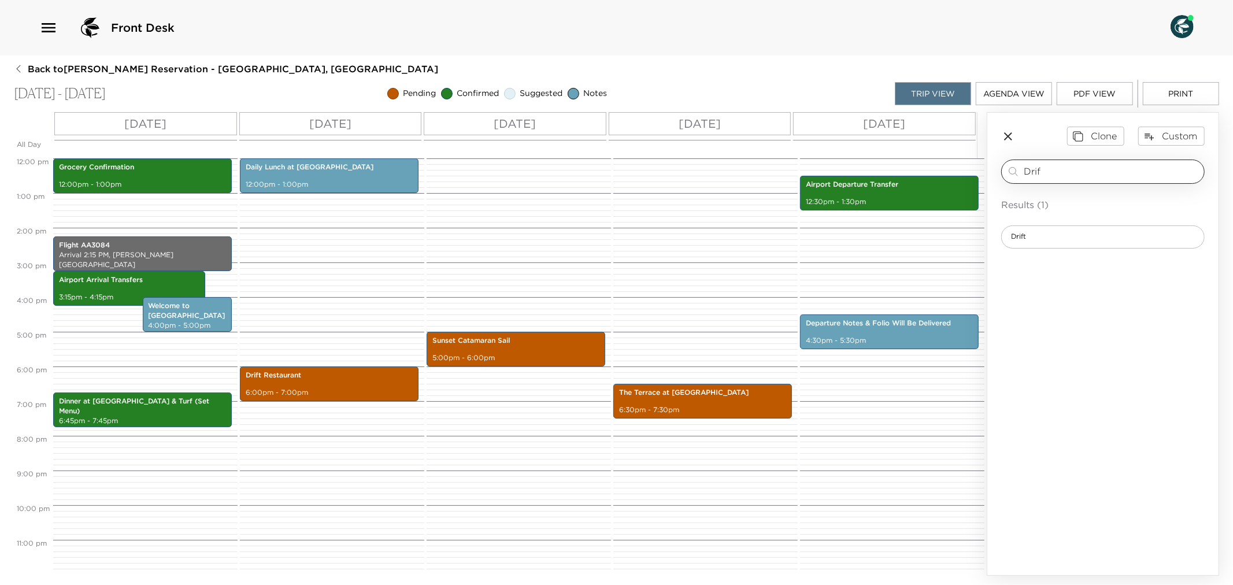
drag, startPoint x: 1078, startPoint y: 176, endPoint x: 1016, endPoint y: 168, distance: 62.5
click at [1016, 168] on div "Drif ​" at bounding box center [1103, 172] width 193 height 14
type input "Bananas"
click at [1064, 240] on span "Bananas Restaurant" at bounding box center [1045, 237] width 87 height 10
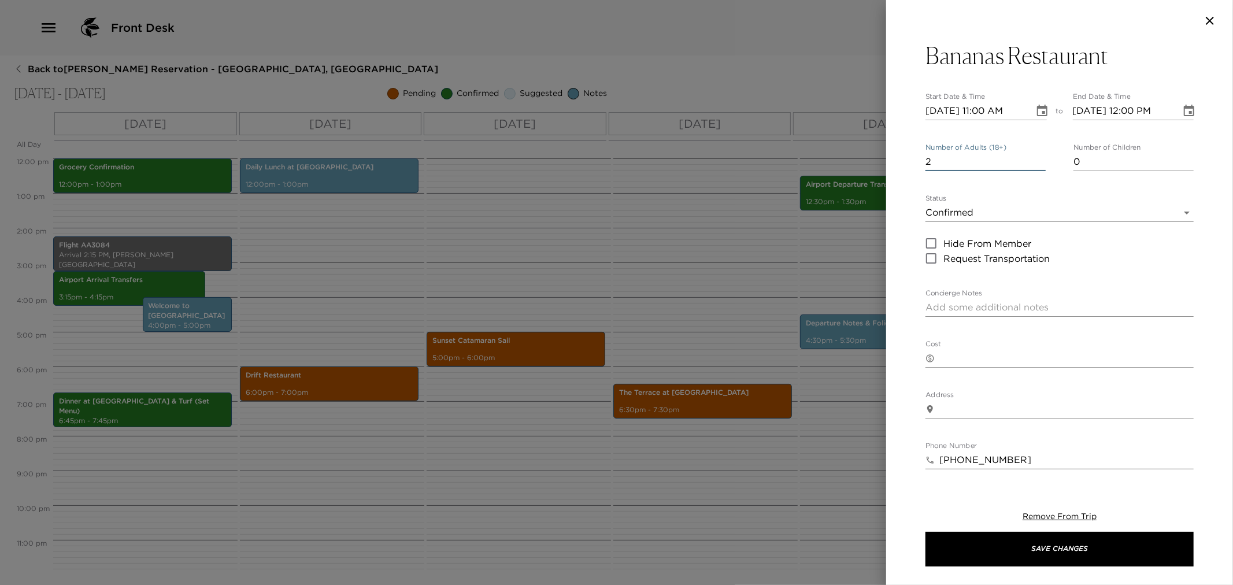
click at [1038, 160] on input "2" at bounding box center [986, 162] width 120 height 19
type input "3"
click at [1038, 160] on input "3" at bounding box center [986, 162] width 120 height 19
click at [1041, 110] on icon "Choose date, selected date is Nov 4, 2025" at bounding box center [1043, 111] width 14 height 14
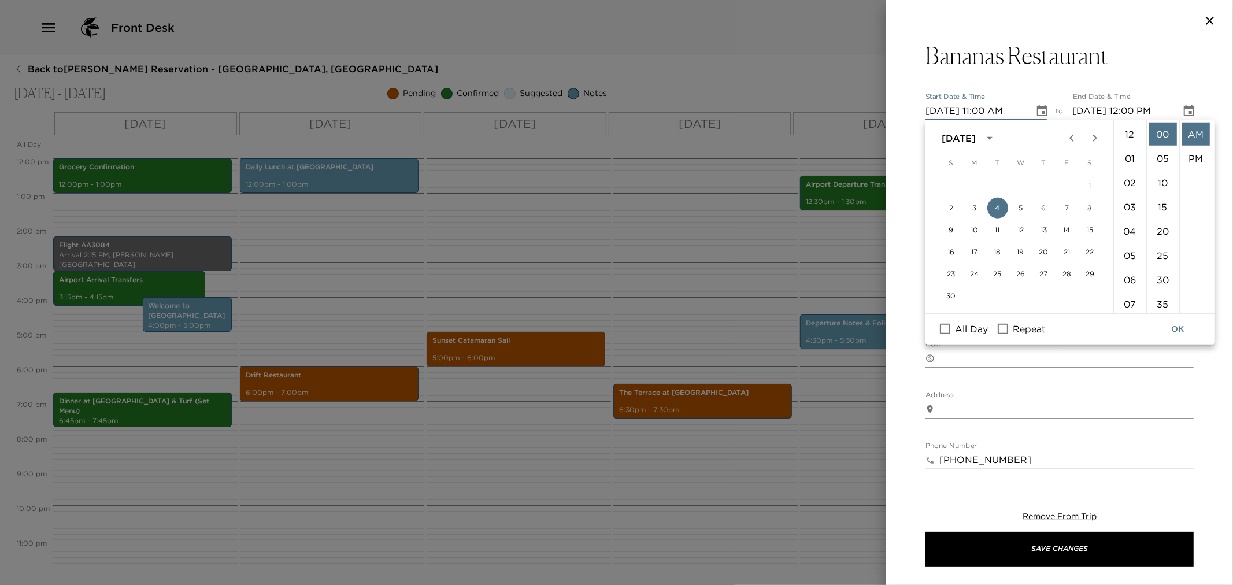
scroll to position [267, 0]
click at [1044, 205] on button "6" at bounding box center [1044, 208] width 21 height 21
type input "[DATE] 11:00 AM"
type input "11/06/2025 12:00 PM"
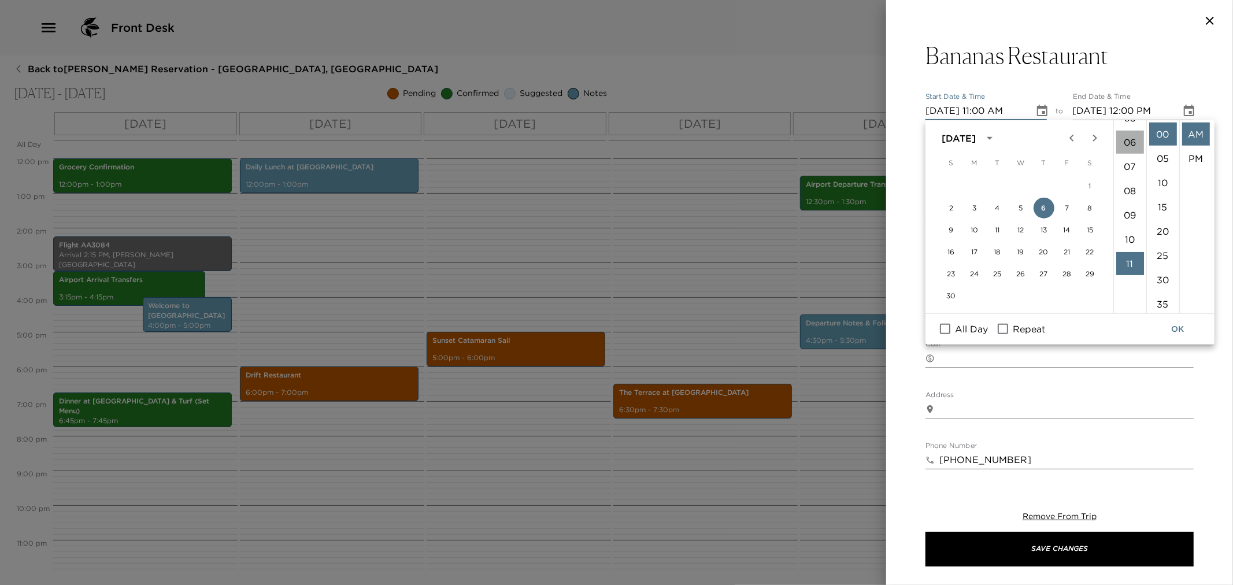
drag, startPoint x: 1128, startPoint y: 140, endPoint x: 1160, endPoint y: 192, distance: 61.0
click at [1130, 140] on li "06" at bounding box center [1131, 142] width 28 height 23
click at [1158, 270] on li "30" at bounding box center [1164, 279] width 28 height 23
click at [1195, 157] on li "PM" at bounding box center [1196, 158] width 28 height 23
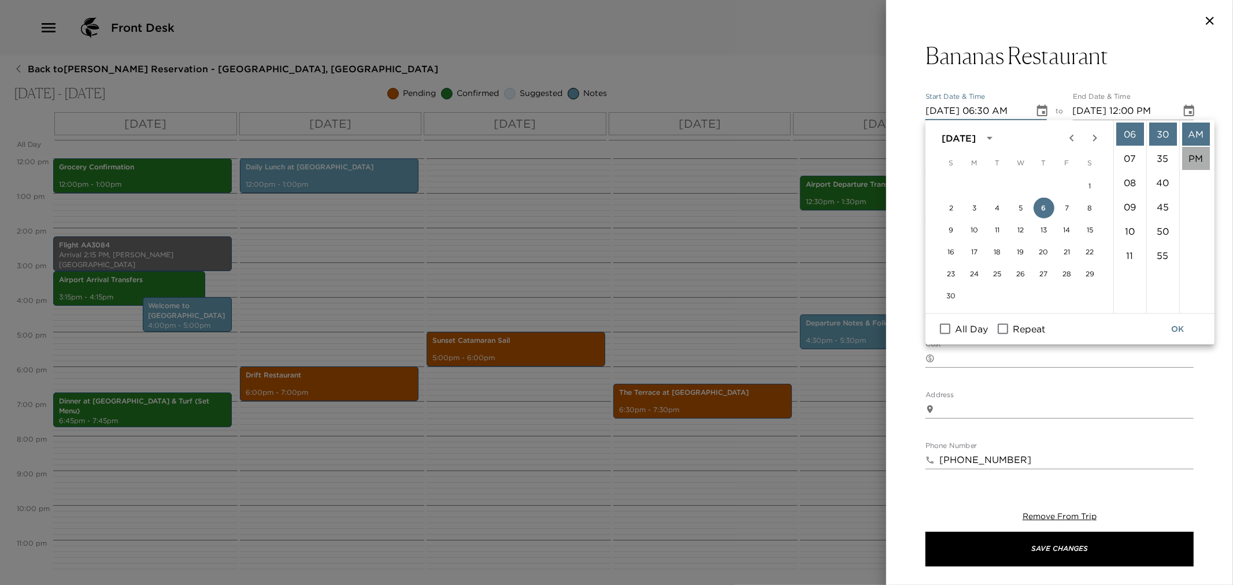
type input "11/06/2025 06:30 PM"
type input "11/06/2025 07:30 PM"
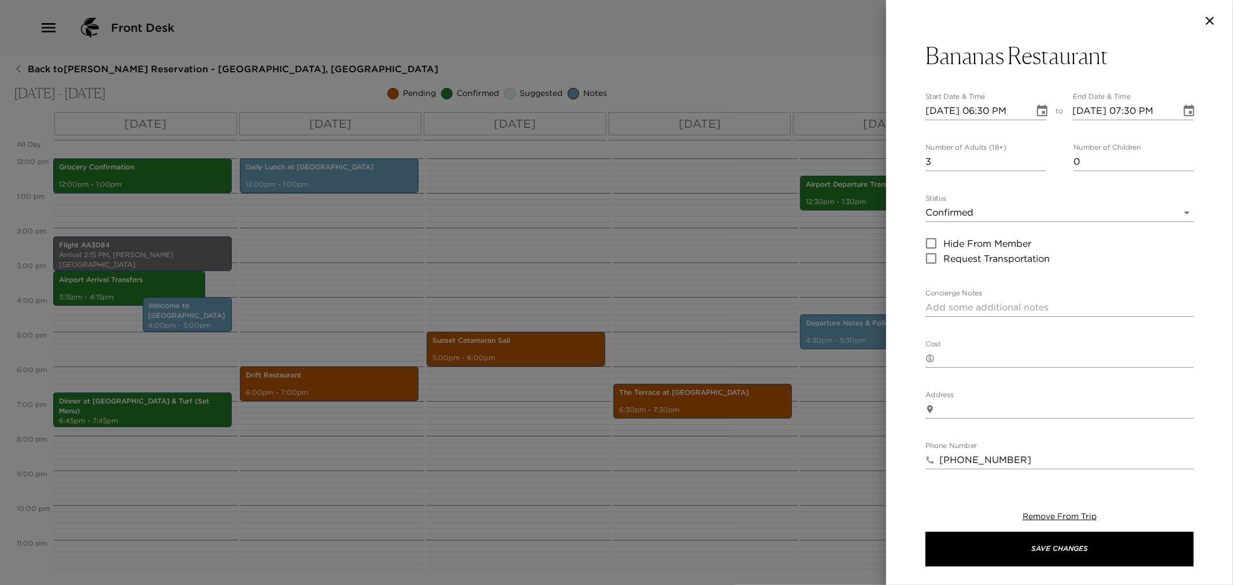
click at [1166, 210] on body "Front Desk Back to Carla Kuhn Reservation - Villa 3 Nevis, West Indies Nov 04 -…" at bounding box center [616, 292] width 1233 height 585
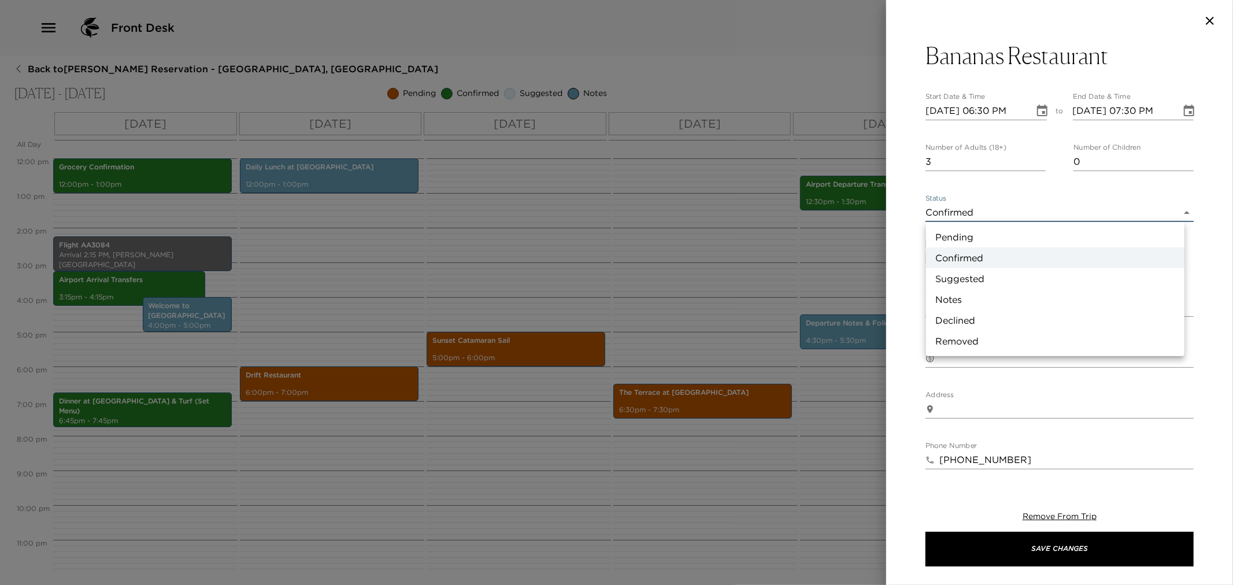
click at [980, 231] on li "Pending" at bounding box center [1055, 237] width 258 height 21
type input "Pending"
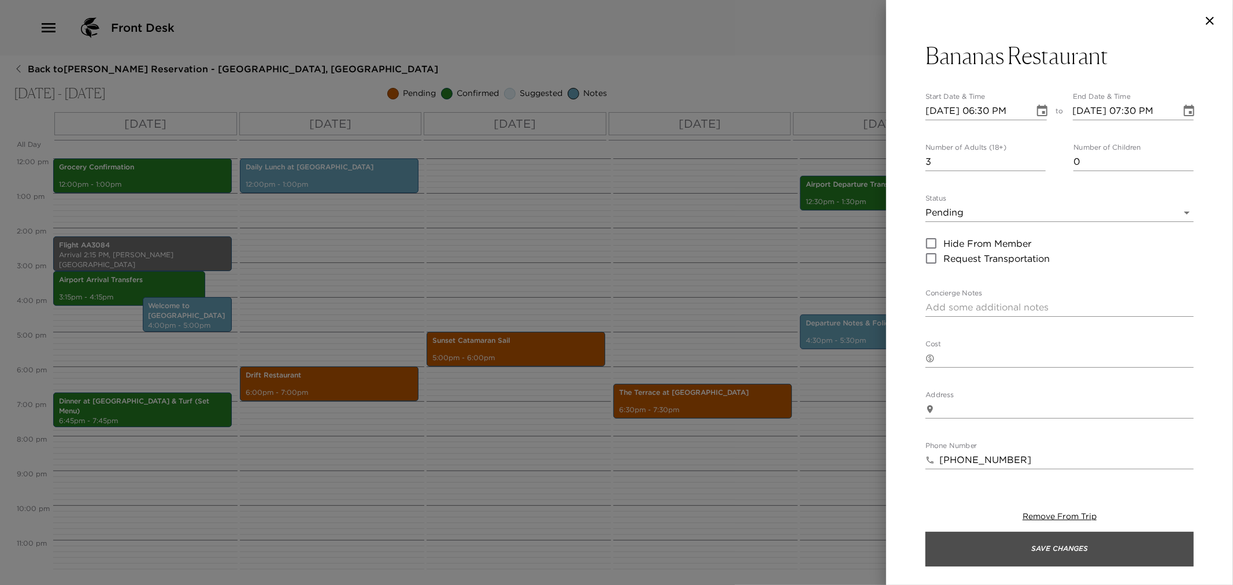
drag, startPoint x: 992, startPoint y: 548, endPoint x: 882, endPoint y: 524, distance: 112.3
click at [990, 548] on button "Save Changes" at bounding box center [1060, 549] width 268 height 35
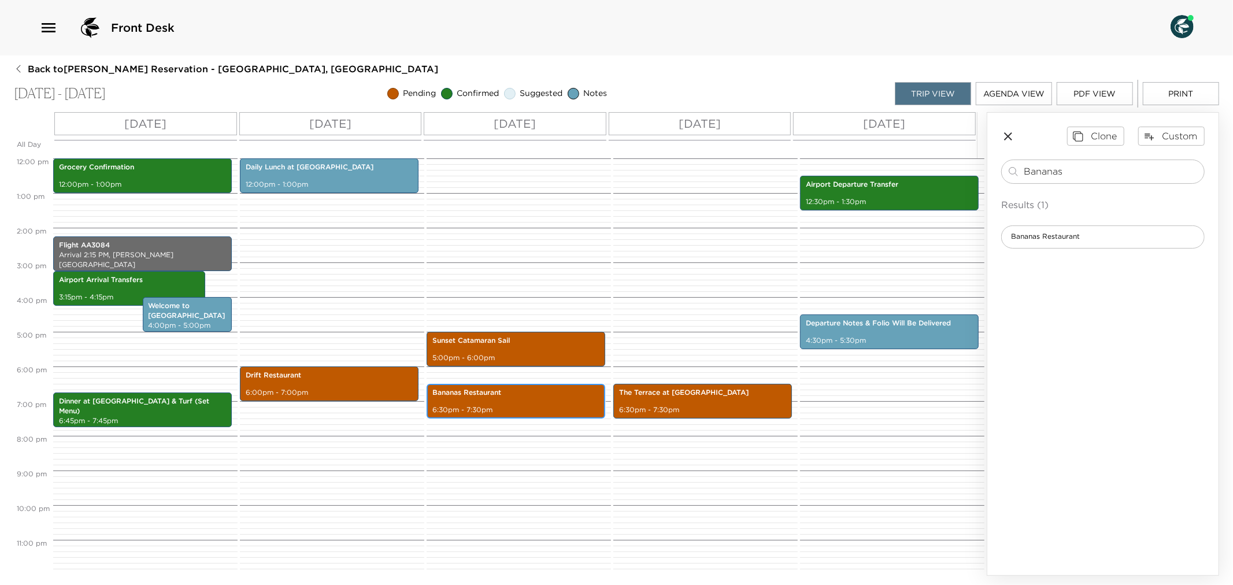
click at [519, 407] on p "6:30pm - 7:30pm" at bounding box center [516, 410] width 167 height 10
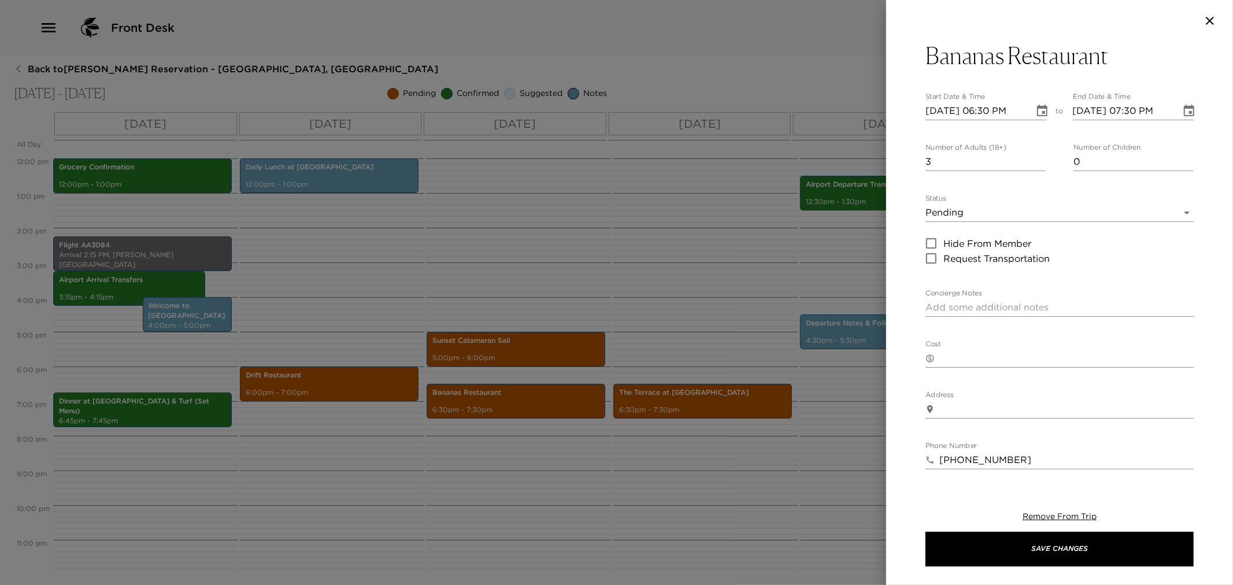
click at [553, 346] on div at bounding box center [616, 292] width 1233 height 585
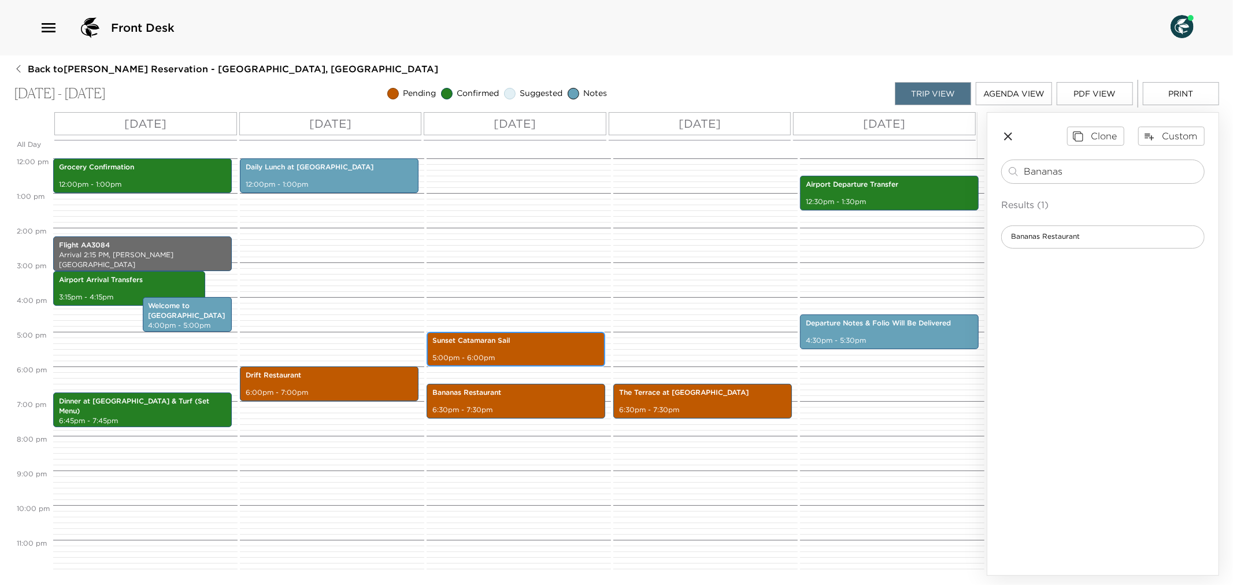
click at [516, 349] on div "Sunset Catamaran Sail 5:00pm - 6:00pm" at bounding box center [516, 349] width 172 height 31
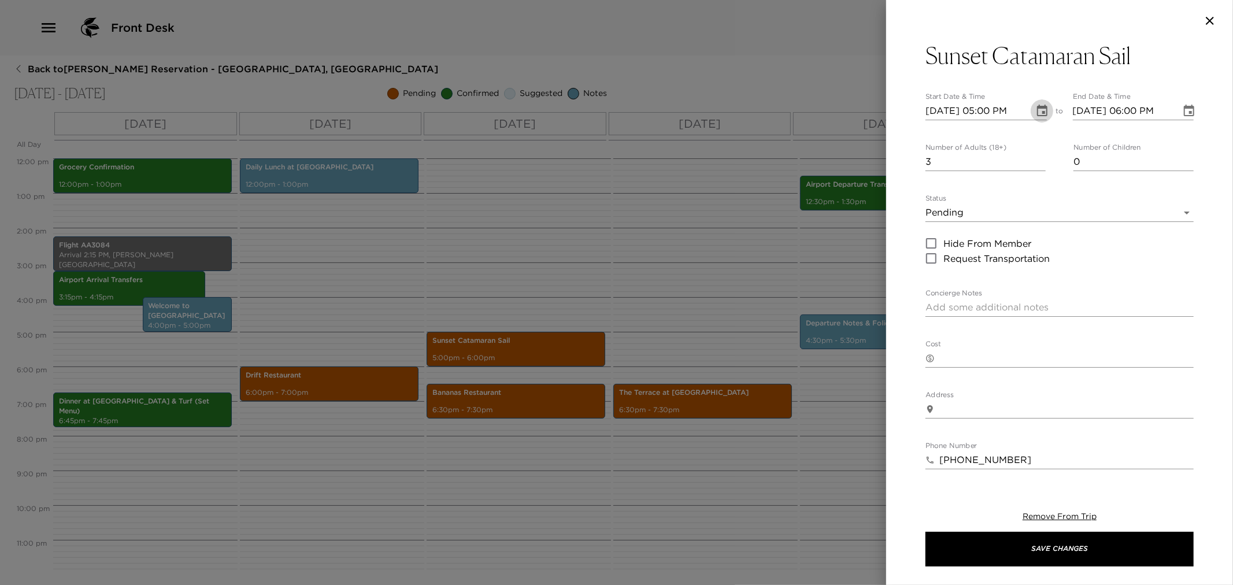
click at [1036, 104] on icon "Choose date, selected date is Nov 6, 2025" at bounding box center [1043, 111] width 14 height 14
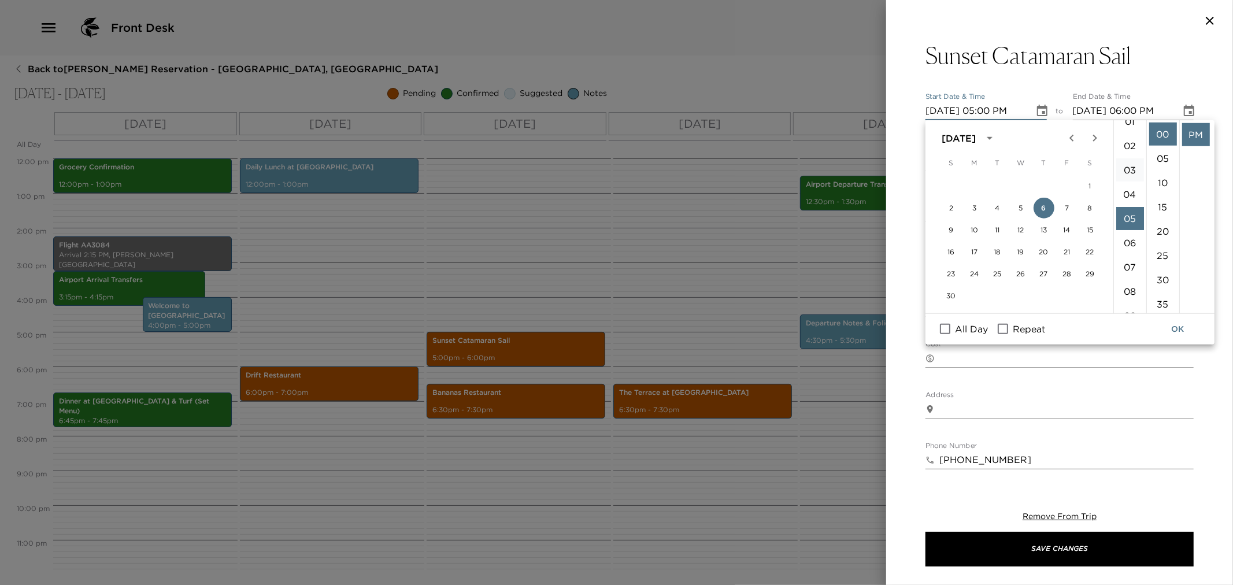
scroll to position [0, 0]
click at [1130, 223] on li "04" at bounding box center [1131, 231] width 28 height 23
click at [1160, 275] on li "30" at bounding box center [1164, 279] width 28 height 23
type input "[DATE] 04:30 PM"
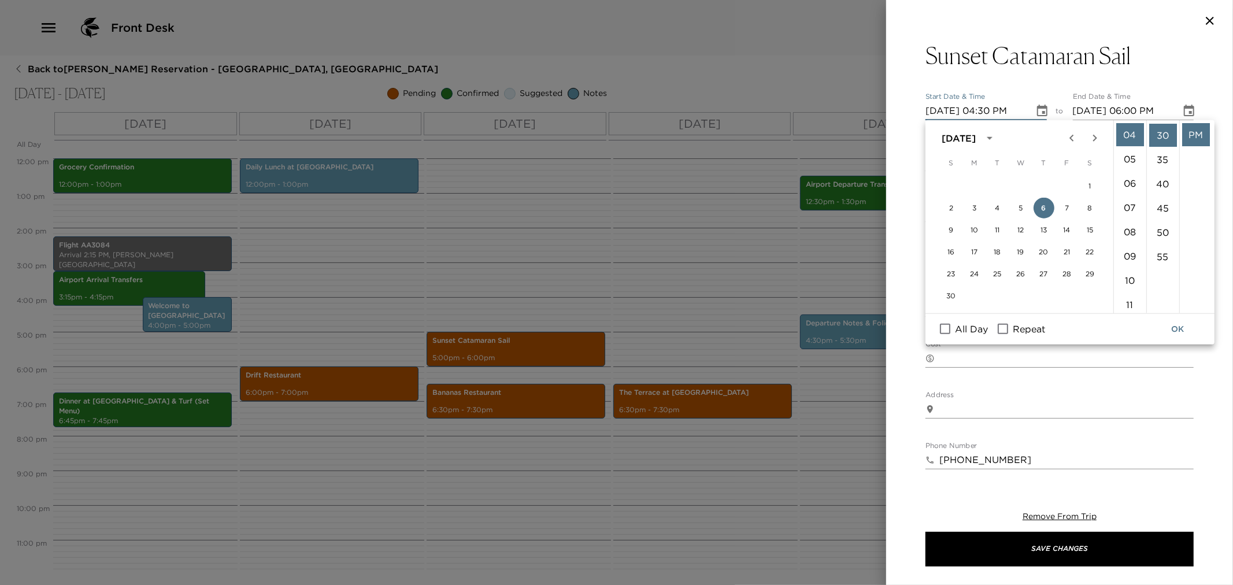
scroll to position [146, 0]
click at [1180, 327] on button "OK" at bounding box center [1177, 329] width 37 height 21
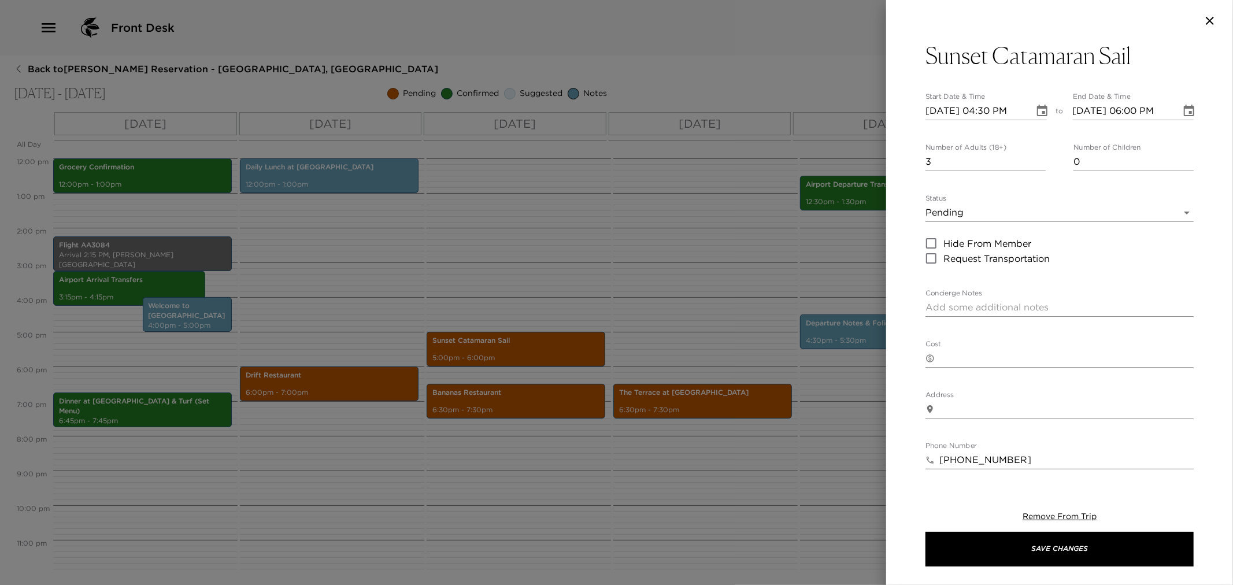
drag, startPoint x: 1068, startPoint y: 547, endPoint x: 865, endPoint y: 533, distance: 203.4
click at [1064, 546] on button "Save Changes" at bounding box center [1060, 549] width 268 height 35
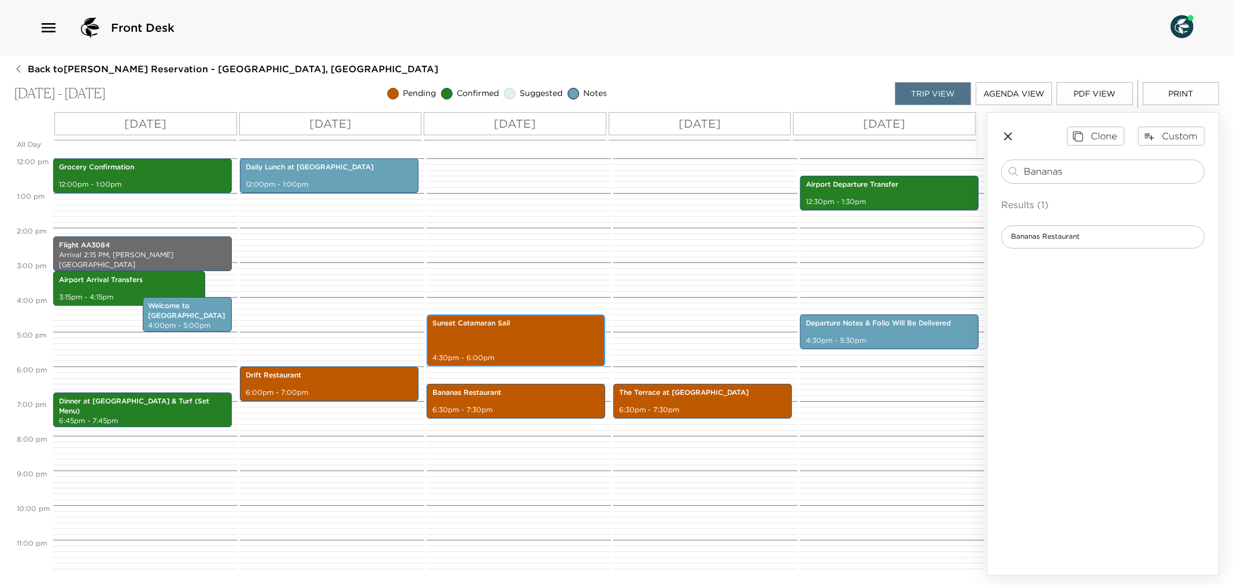
click at [522, 343] on div "Sunset Catamaran Sail 4:30pm - 6:00pm" at bounding box center [516, 340] width 172 height 49
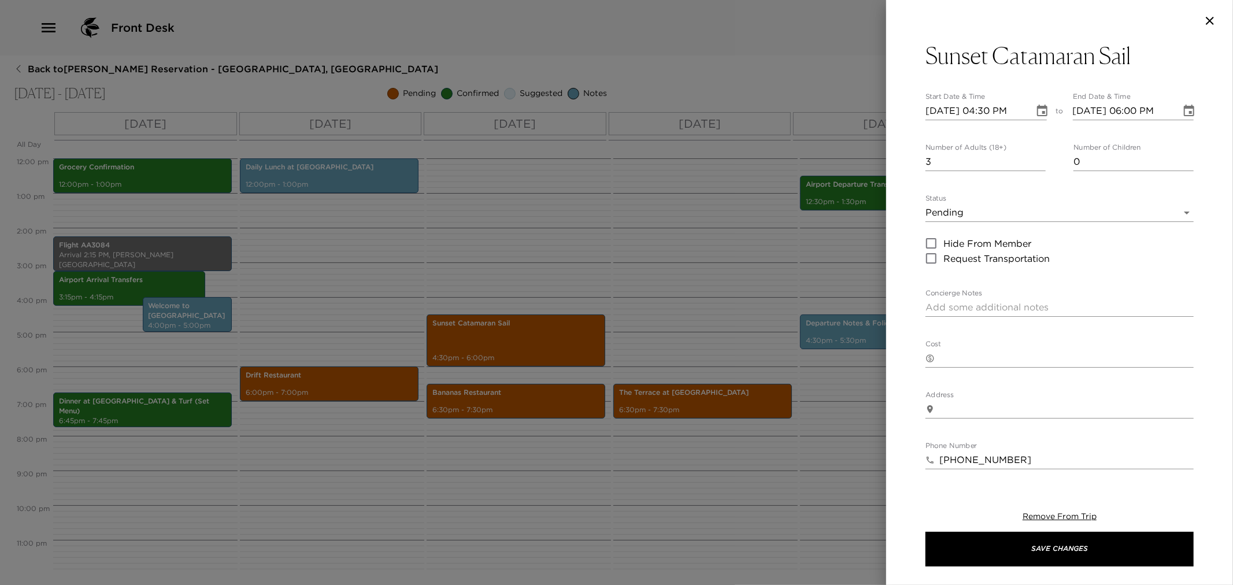
click at [1182, 113] on icon "Choose date, selected date is Nov 6, 2025" at bounding box center [1189, 111] width 14 height 14
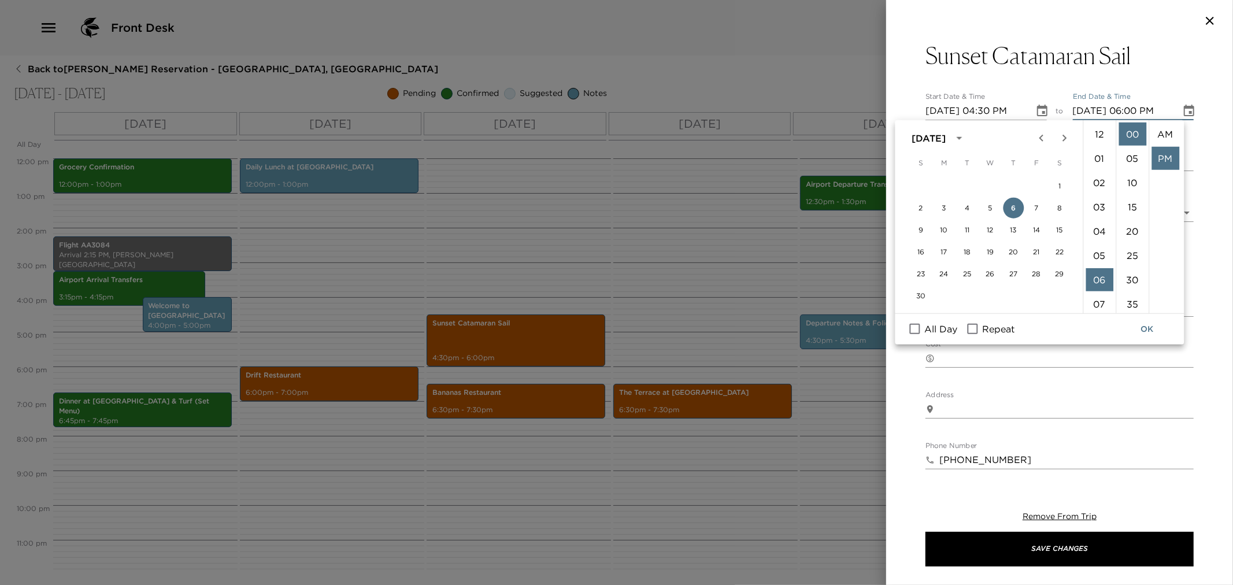
scroll to position [24, 0]
click at [1096, 233] on li "05" at bounding box center [1100, 238] width 28 height 23
click at [1135, 273] on li "30" at bounding box center [1133, 279] width 28 height 23
type input "[DATE] 05:30 PM"
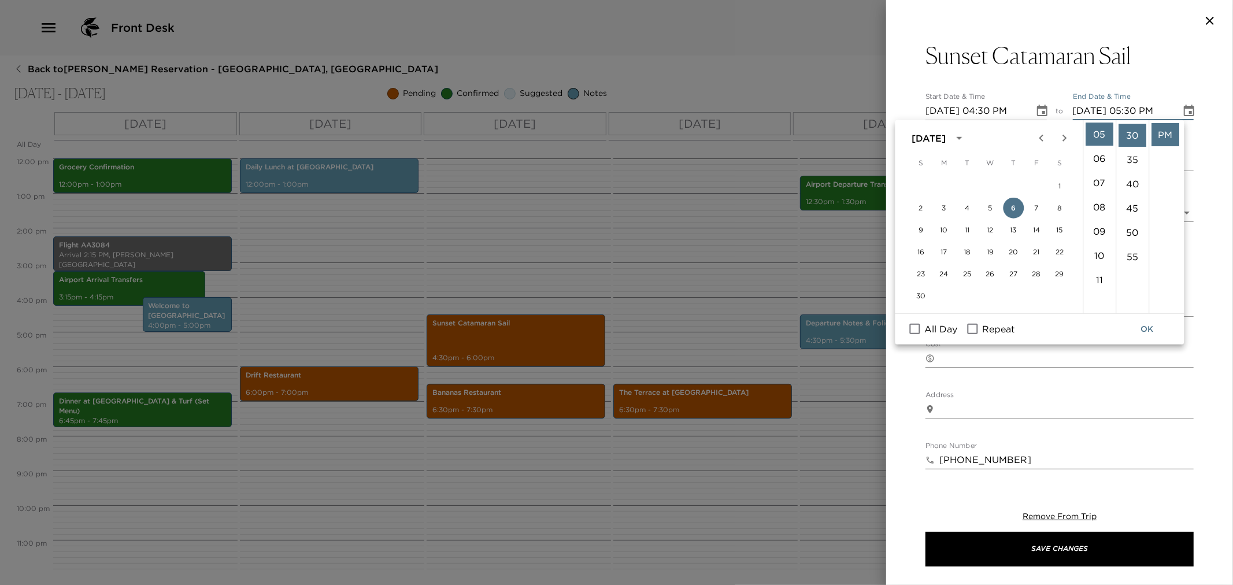
scroll to position [146, 0]
click at [1151, 328] on button "OK" at bounding box center [1147, 329] width 37 height 21
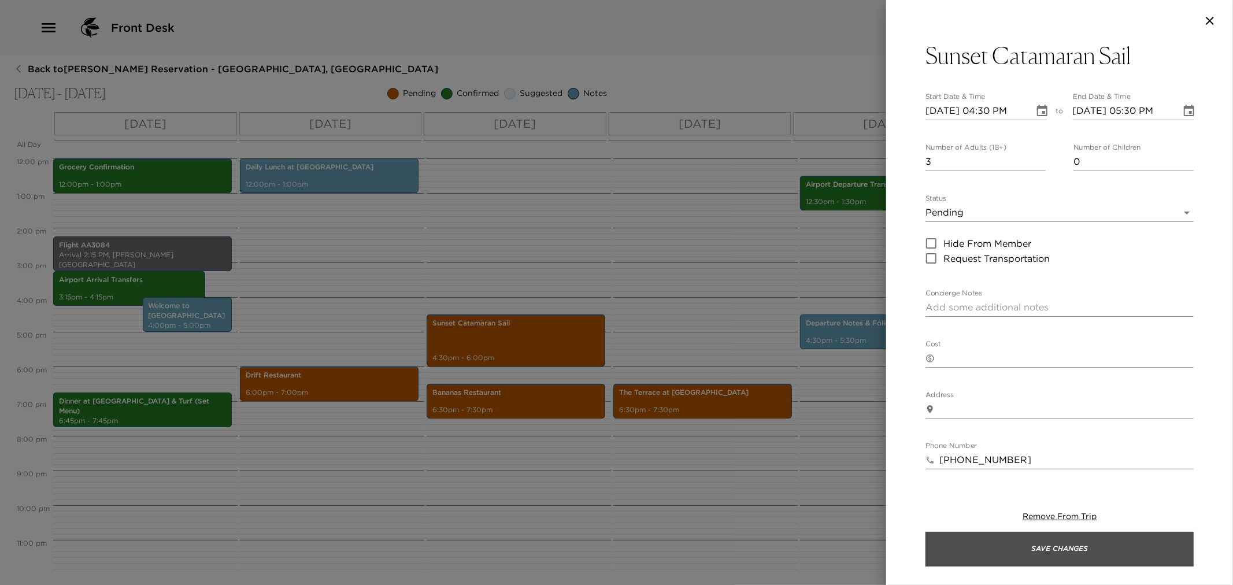
drag, startPoint x: 1059, startPoint y: 552, endPoint x: 815, endPoint y: 542, distance: 244.2
click at [1058, 552] on button "Save Changes" at bounding box center [1060, 549] width 268 height 35
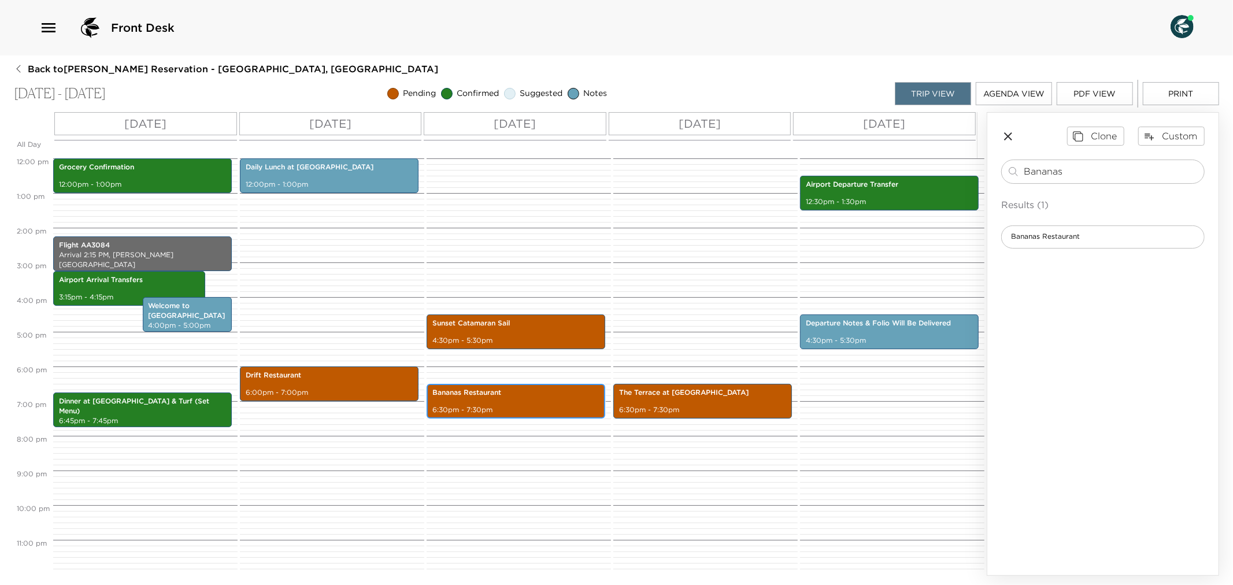
click at [478, 403] on div "Bananas Restaurant 6:30pm - 7:30pm" at bounding box center [516, 401] width 172 height 31
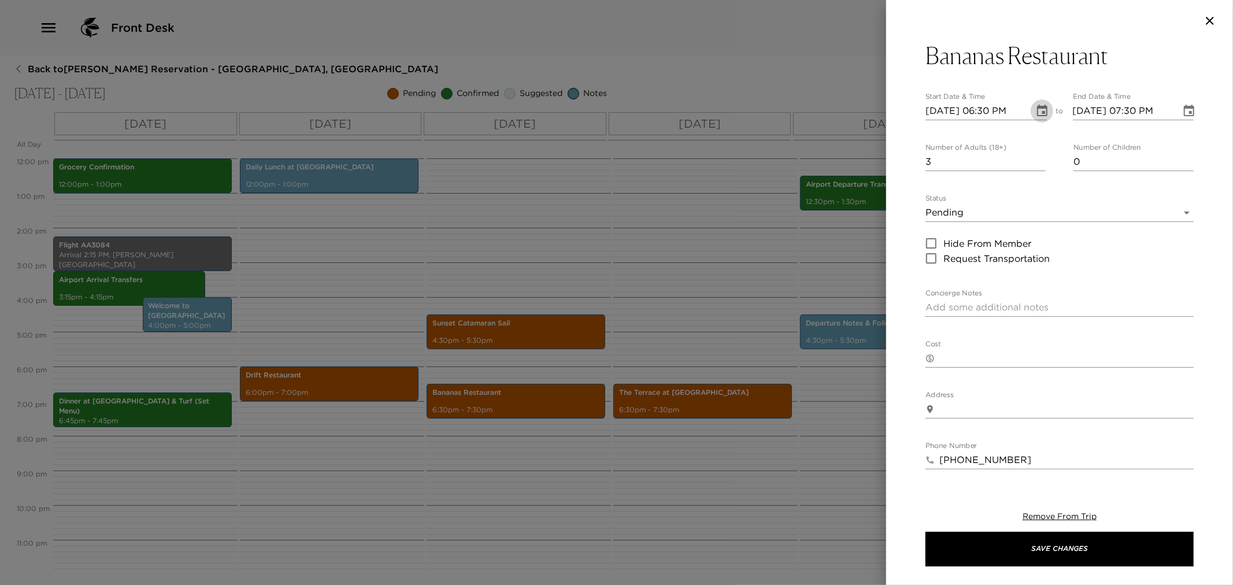
drag, startPoint x: 1032, startPoint y: 108, endPoint x: 1042, endPoint y: 116, distance: 13.2
click at [1036, 109] on icon "Choose date, selected date is Nov 6, 2025" at bounding box center [1043, 111] width 14 height 14
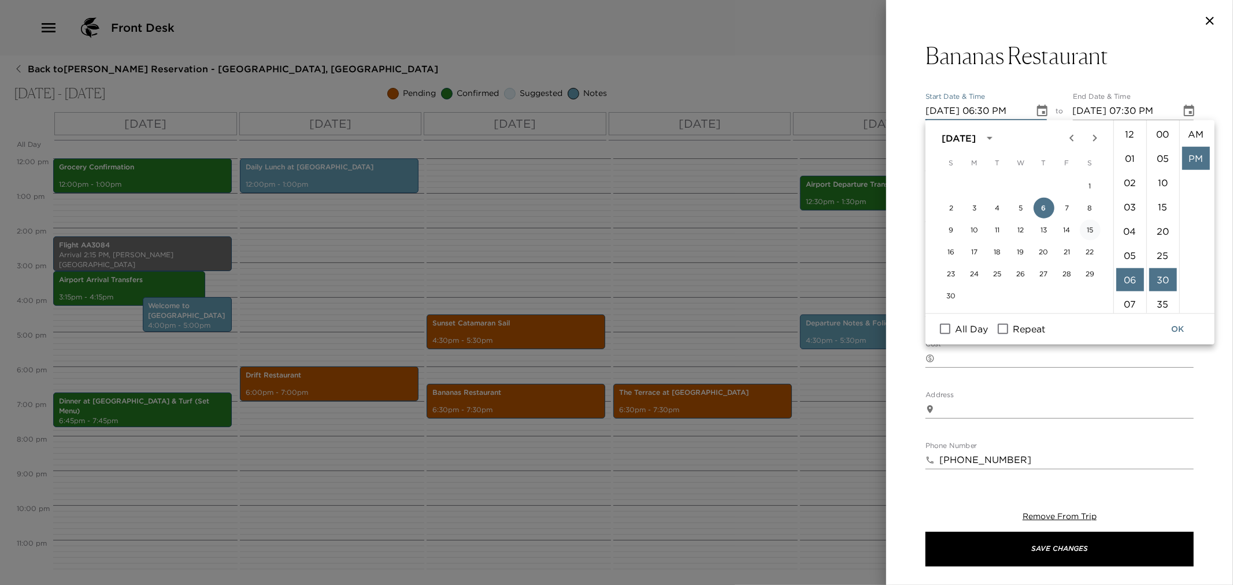
scroll to position [24, 0]
click at [1133, 153] on li "07" at bounding box center [1131, 158] width 28 height 23
click at [1166, 184] on li "15" at bounding box center [1164, 189] width 28 height 23
type input "[DATE] 07:15 PM"
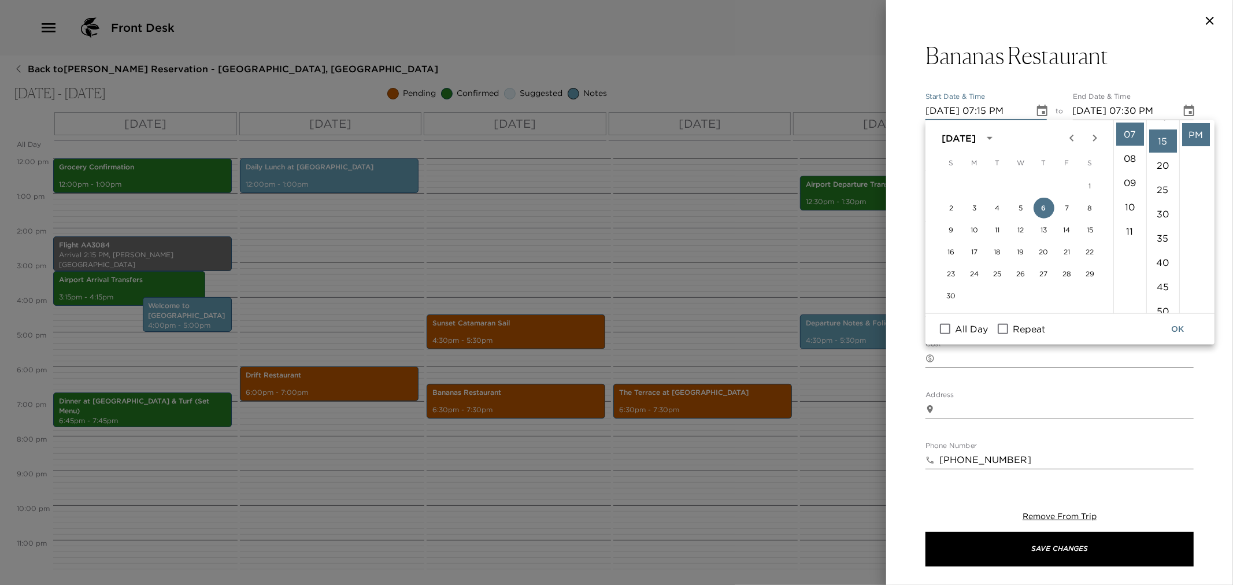
scroll to position [72, 0]
click at [1181, 330] on button "OK" at bounding box center [1177, 329] width 37 height 21
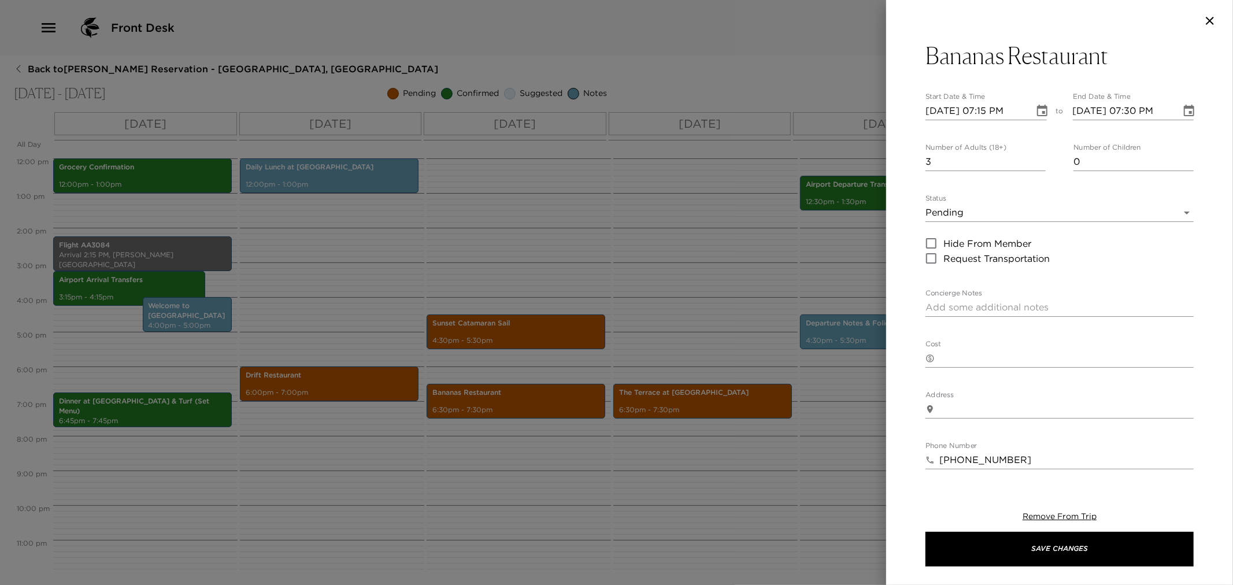
click at [1182, 116] on icon "Choose date, selected date is Nov 6, 2025" at bounding box center [1189, 111] width 14 height 14
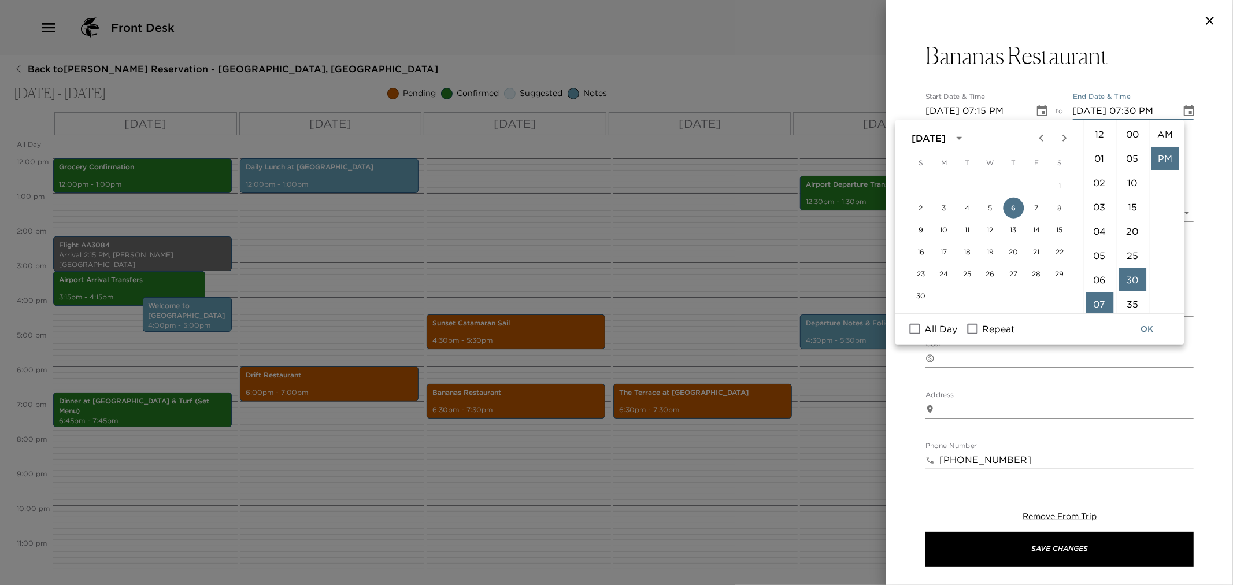
scroll to position [24, 0]
click at [1099, 157] on li "08" at bounding box center [1100, 158] width 28 height 23
click at [1136, 191] on li "15" at bounding box center [1133, 189] width 28 height 23
type input "11/06/2025 08:15 PM"
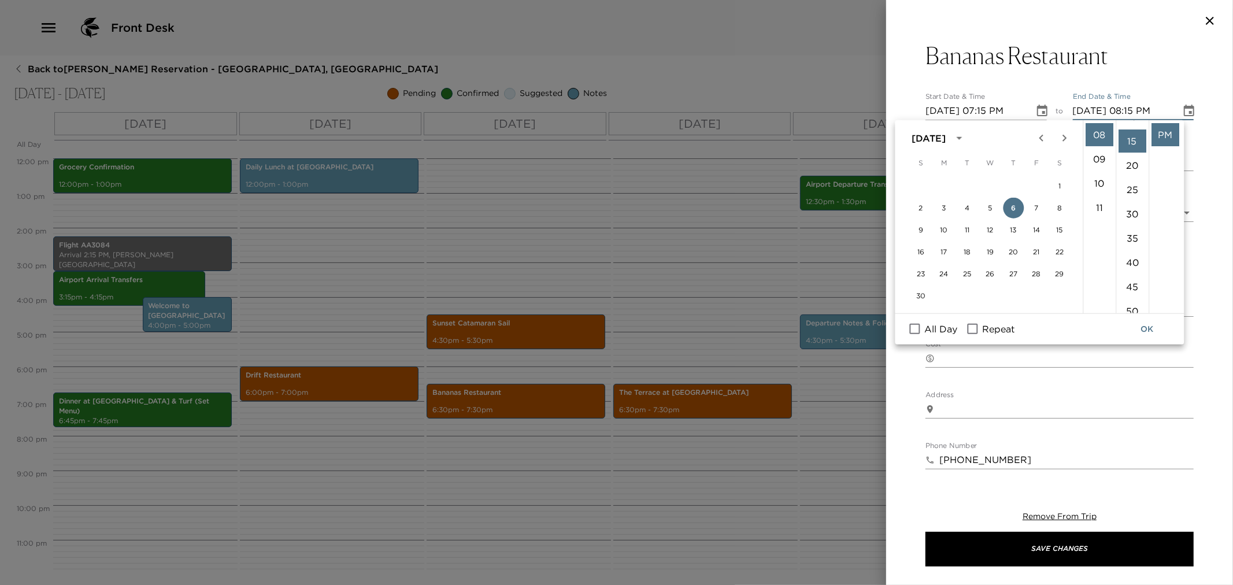
scroll to position [72, 0]
click at [1140, 332] on button "OK" at bounding box center [1147, 329] width 37 height 21
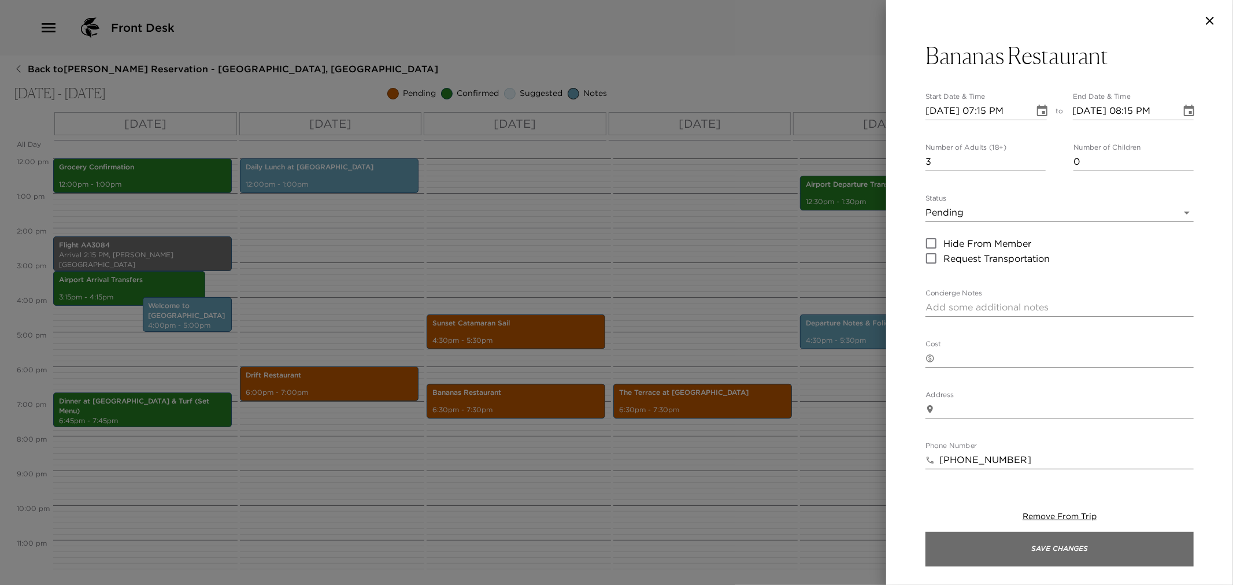
click at [1040, 550] on button "Save Changes" at bounding box center [1060, 549] width 268 height 35
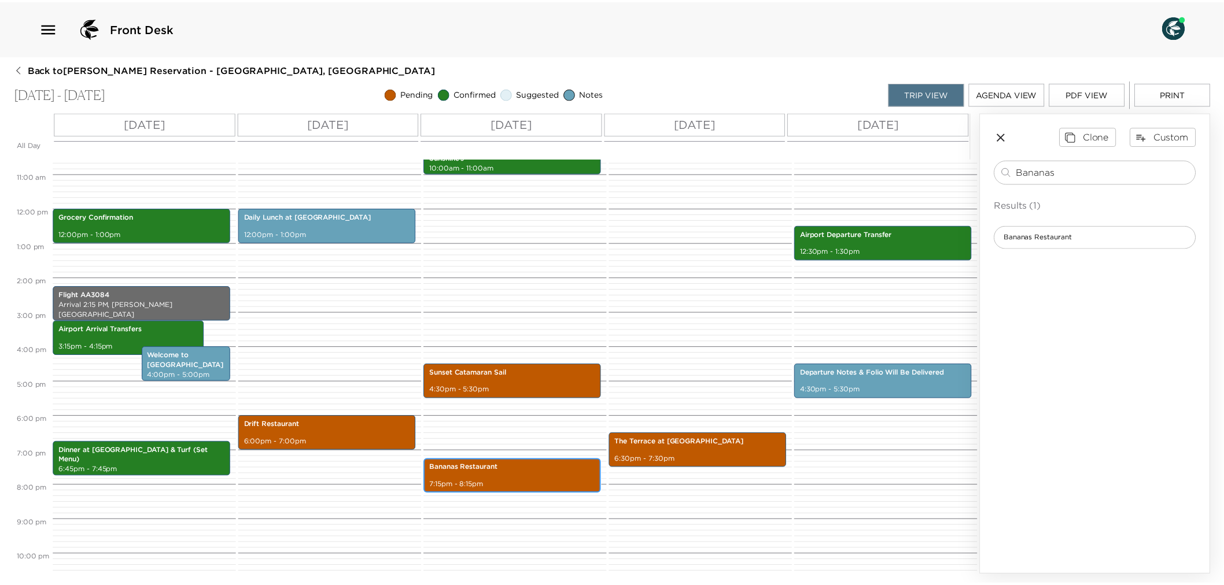
scroll to position [287, 0]
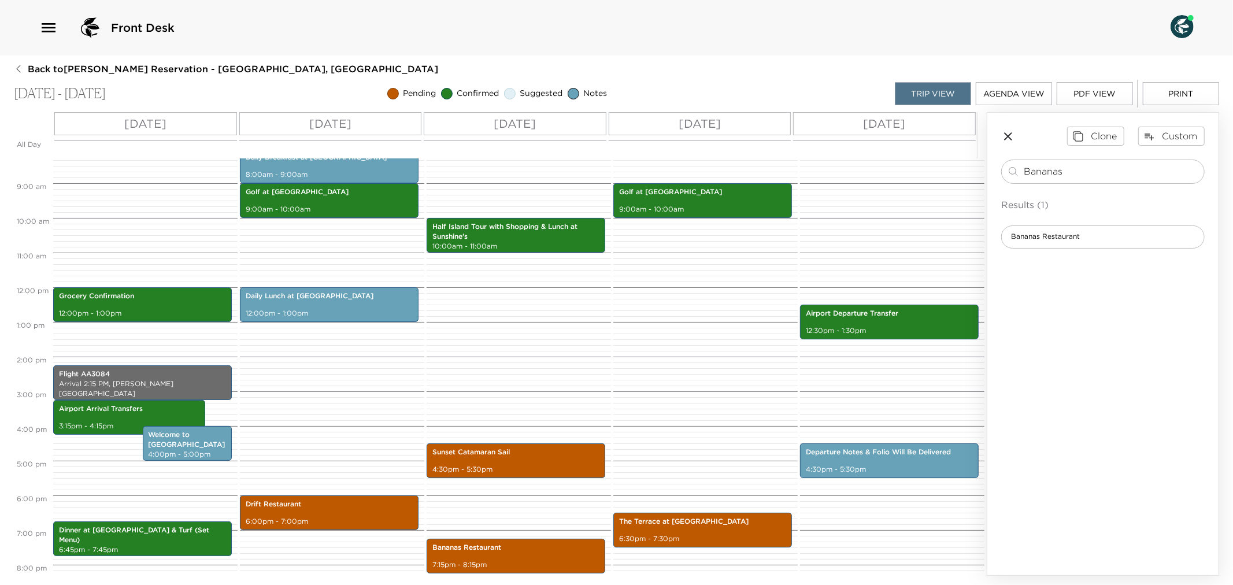
click at [18, 69] on icon "button" at bounding box center [18, 68] width 9 height 9
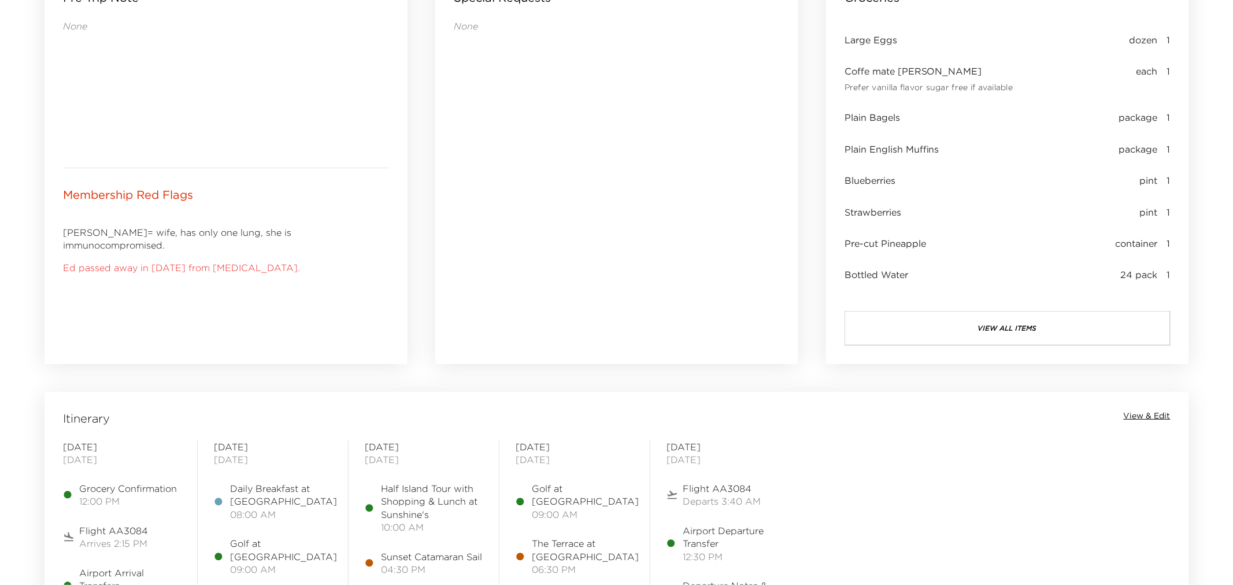
scroll to position [578, 0]
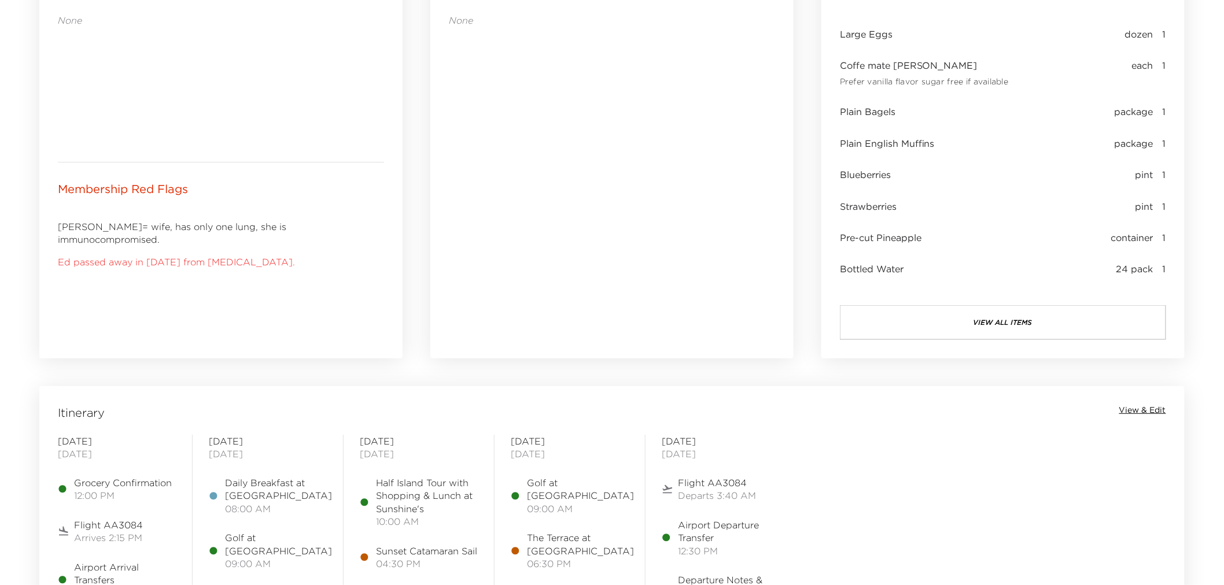
click at [1035, 331] on button "view all items" at bounding box center [1003, 322] width 326 height 35
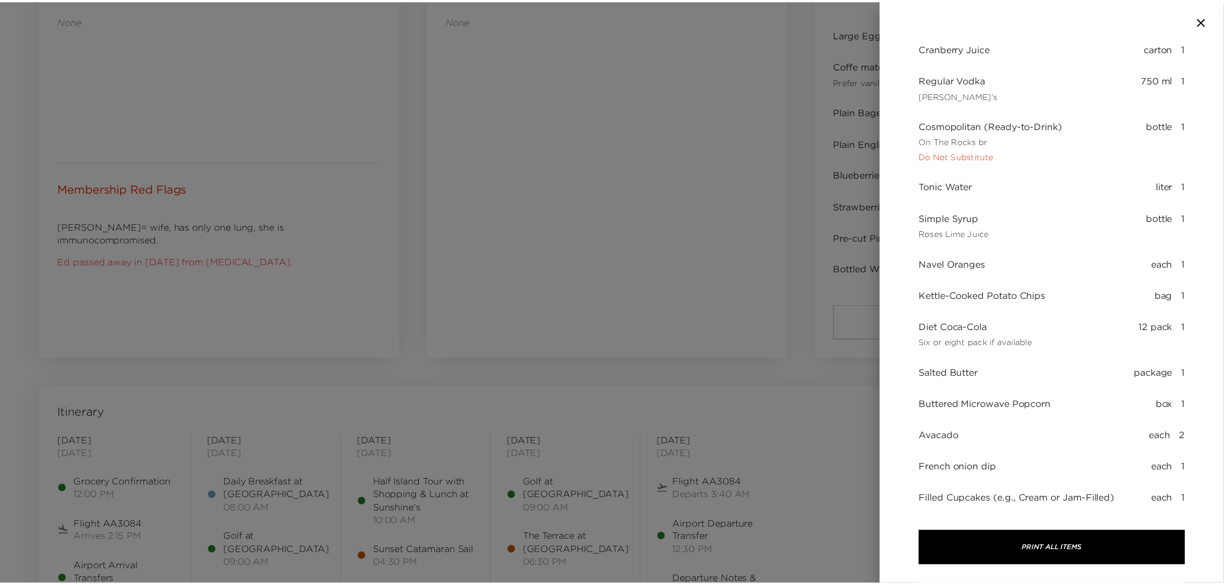
scroll to position [566, 0]
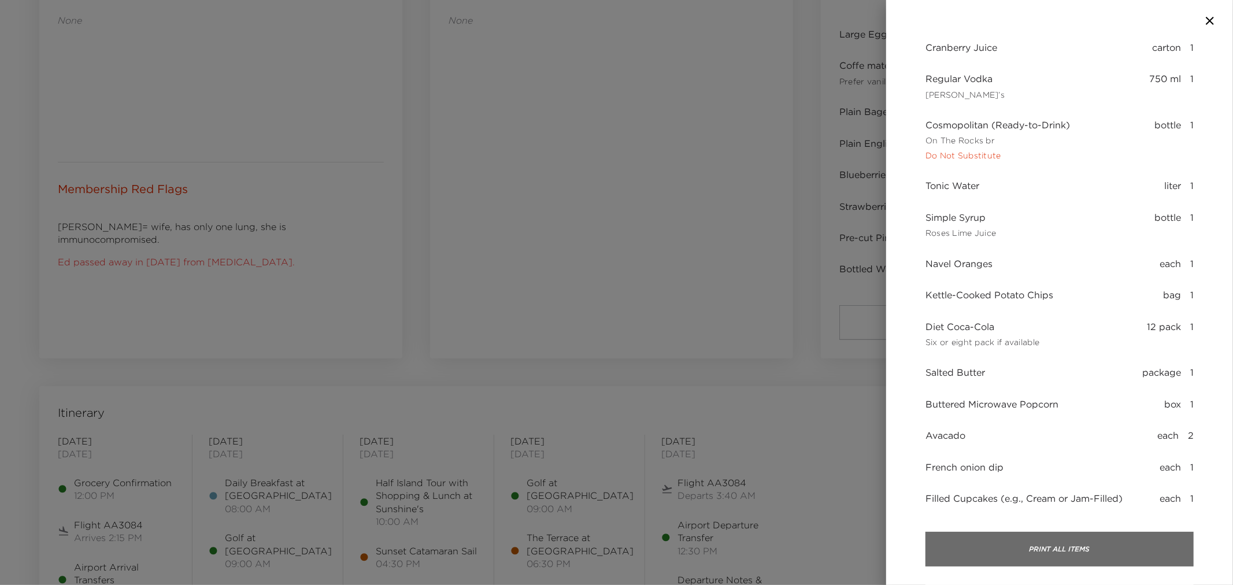
click at [1099, 553] on button "Print All Items" at bounding box center [1060, 549] width 268 height 35
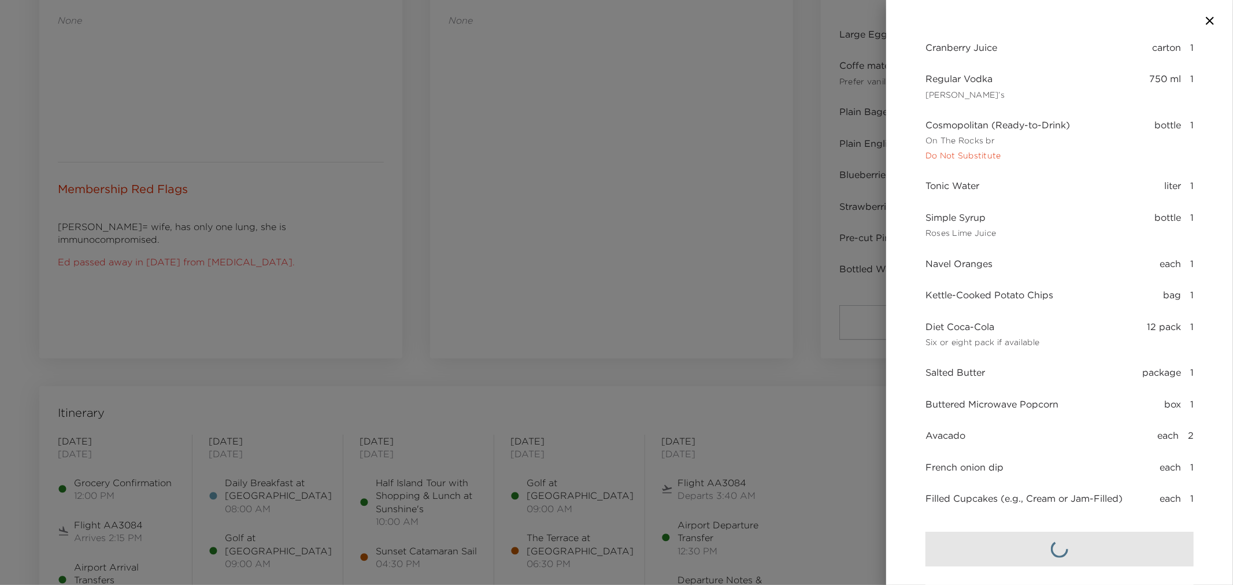
click at [1212, 21] on icon "button" at bounding box center [1210, 21] width 14 height 14
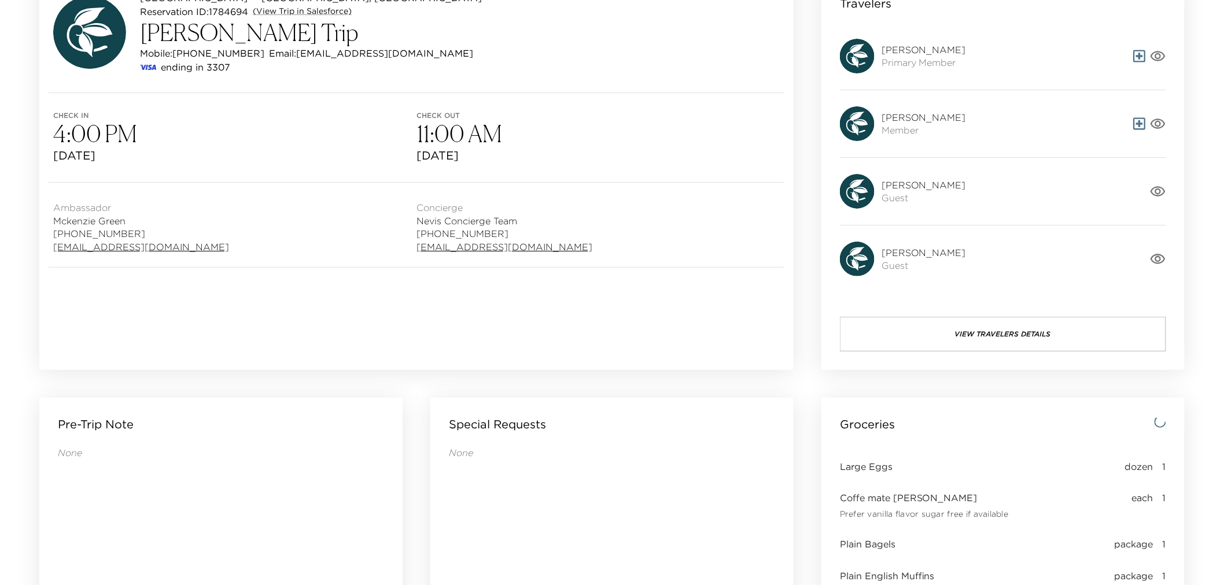
scroll to position [0, 0]
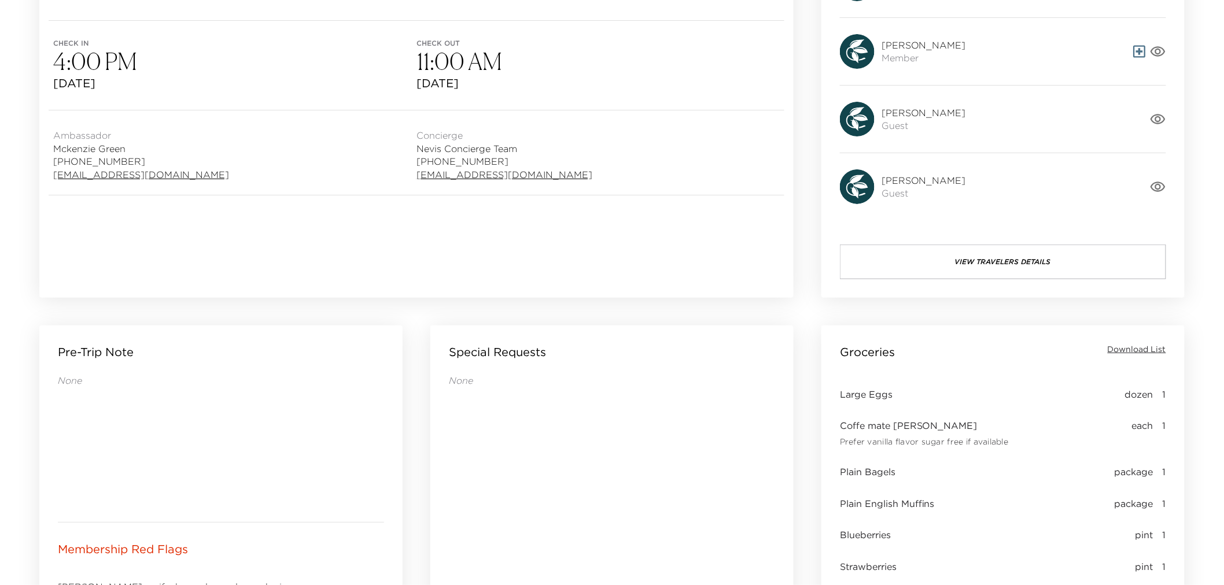
scroll to position [257, 0]
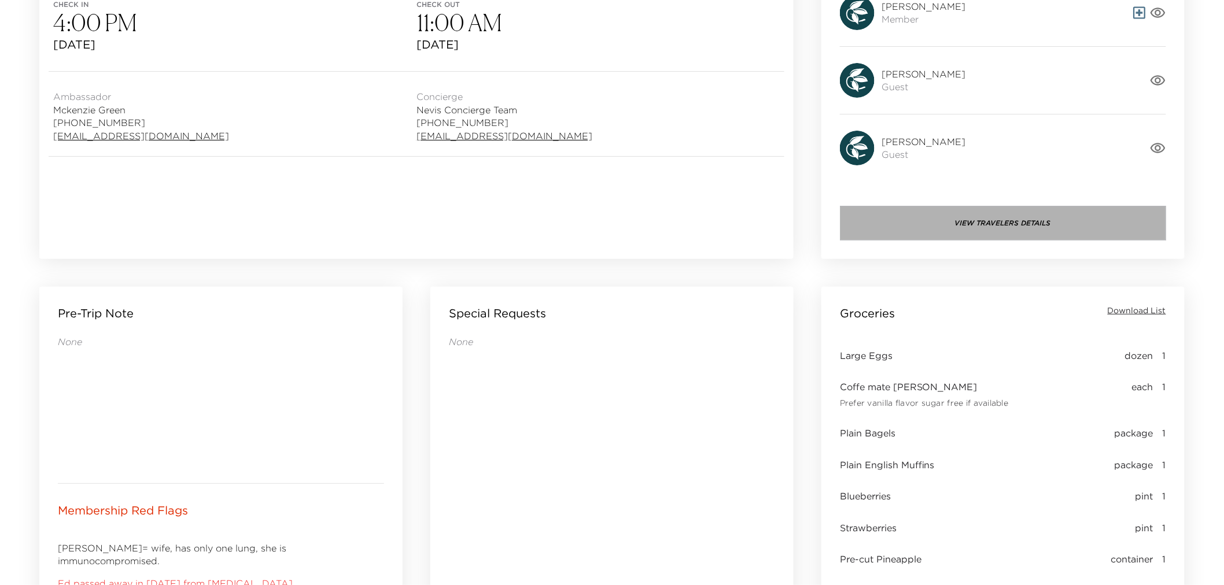
click at [1018, 226] on button "View Travelers Details" at bounding box center [1003, 223] width 326 height 35
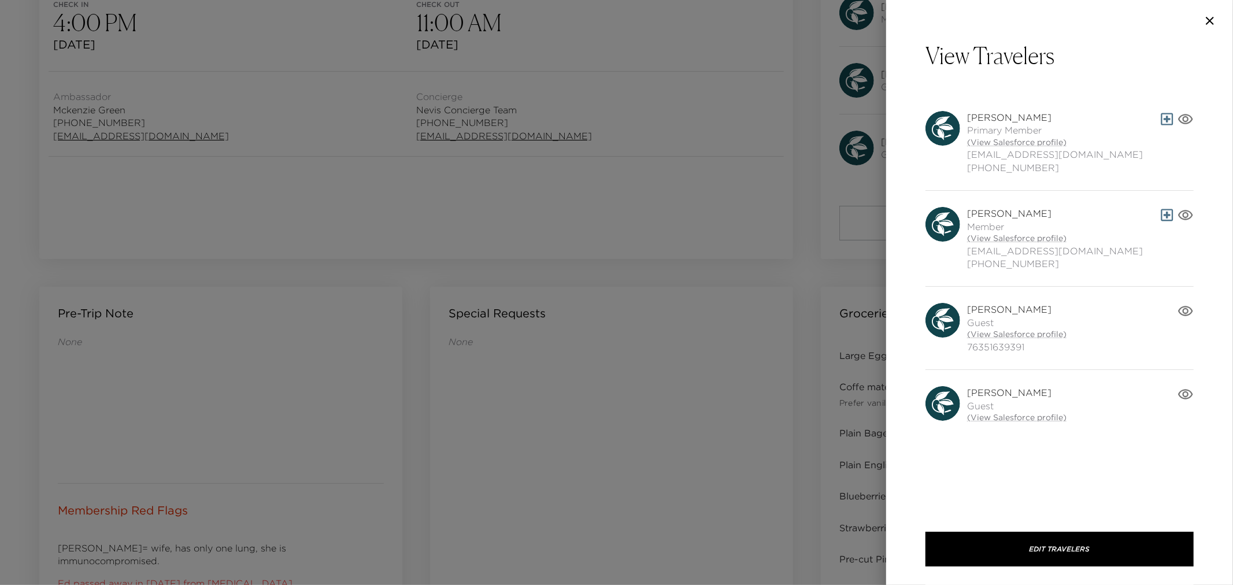
click at [634, 216] on div at bounding box center [616, 292] width 1233 height 585
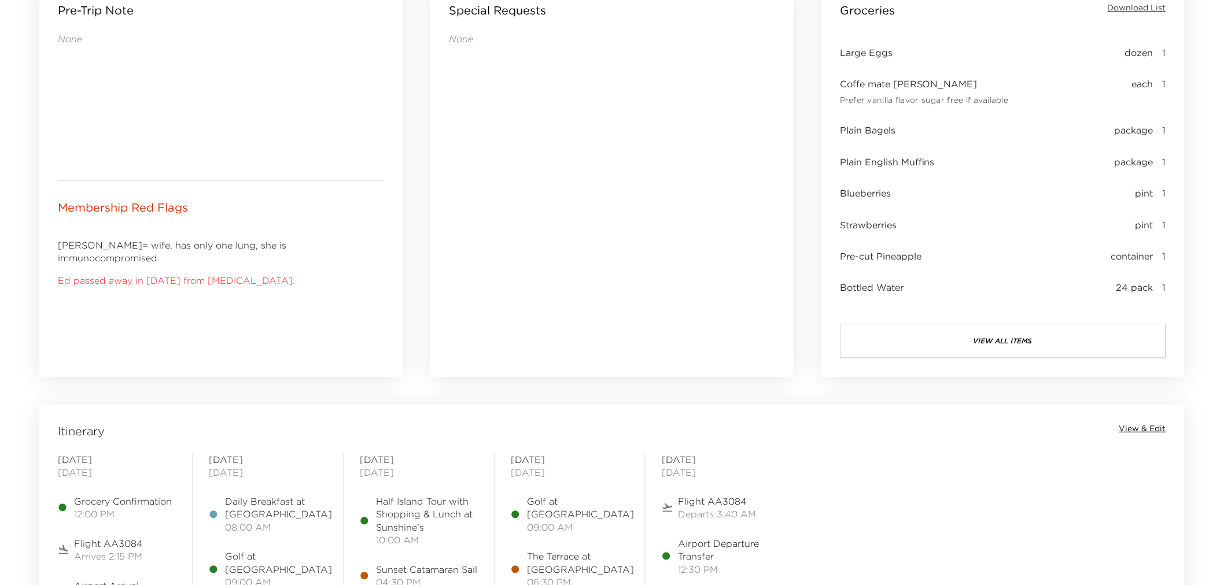
scroll to position [642, 0]
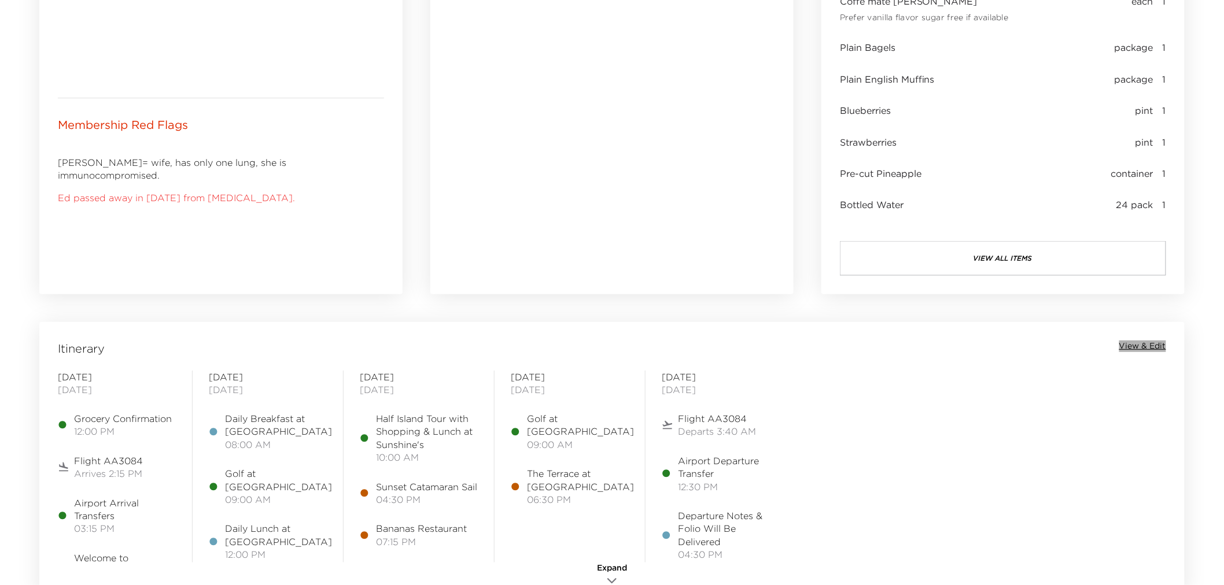
click at [1157, 343] on span "View & Edit" at bounding box center [1142, 347] width 47 height 12
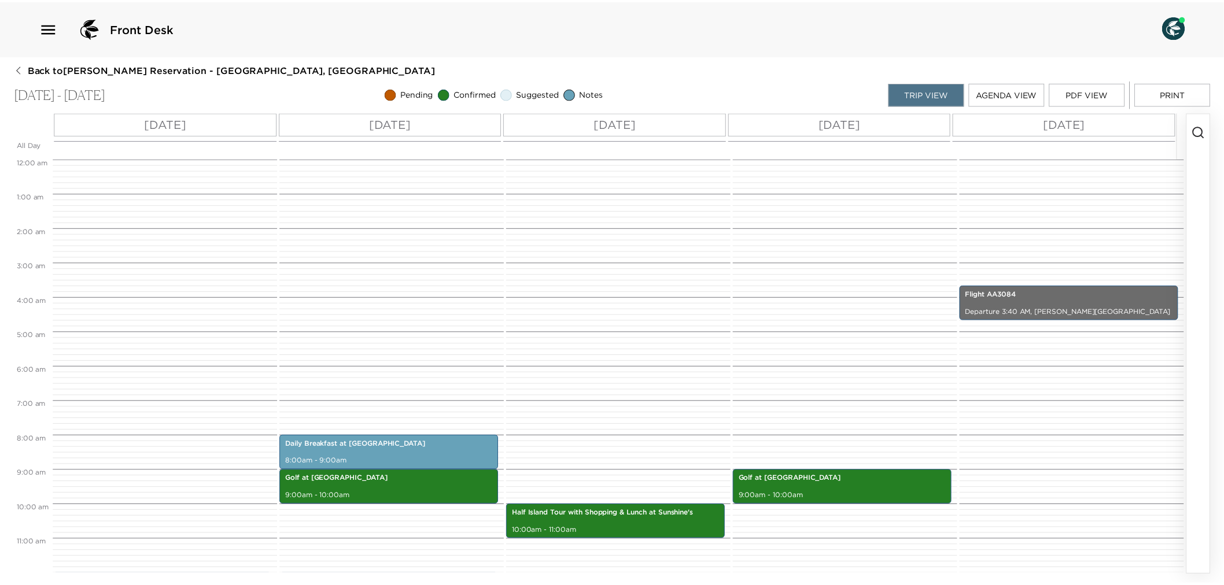
scroll to position [278, 0]
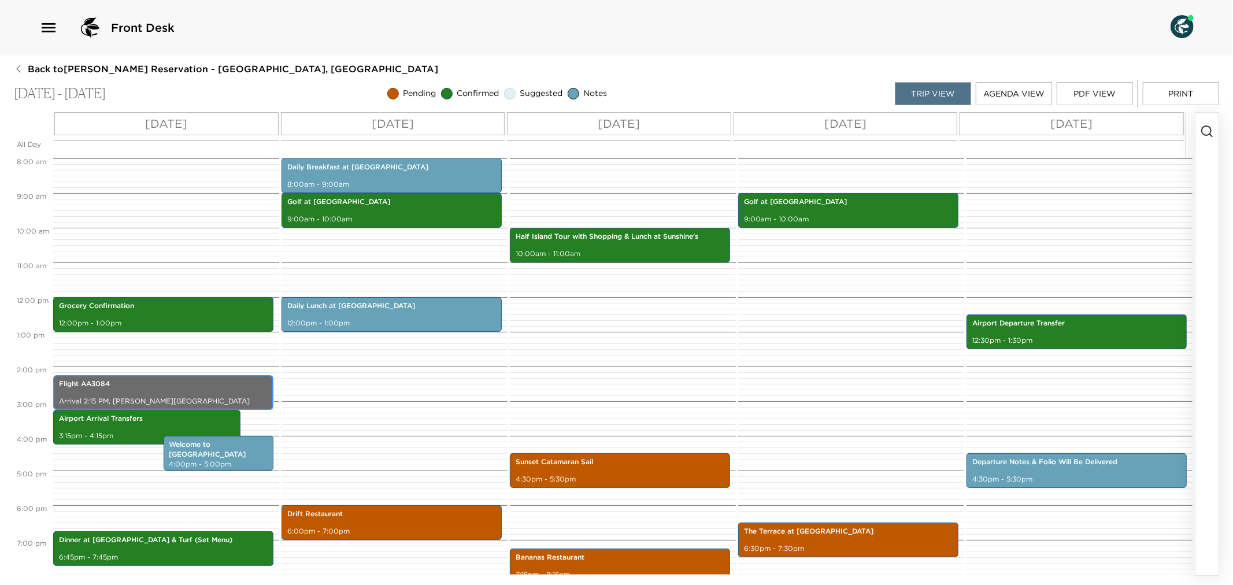
click at [130, 389] on p "Flight AA3084" at bounding box center [163, 384] width 209 height 10
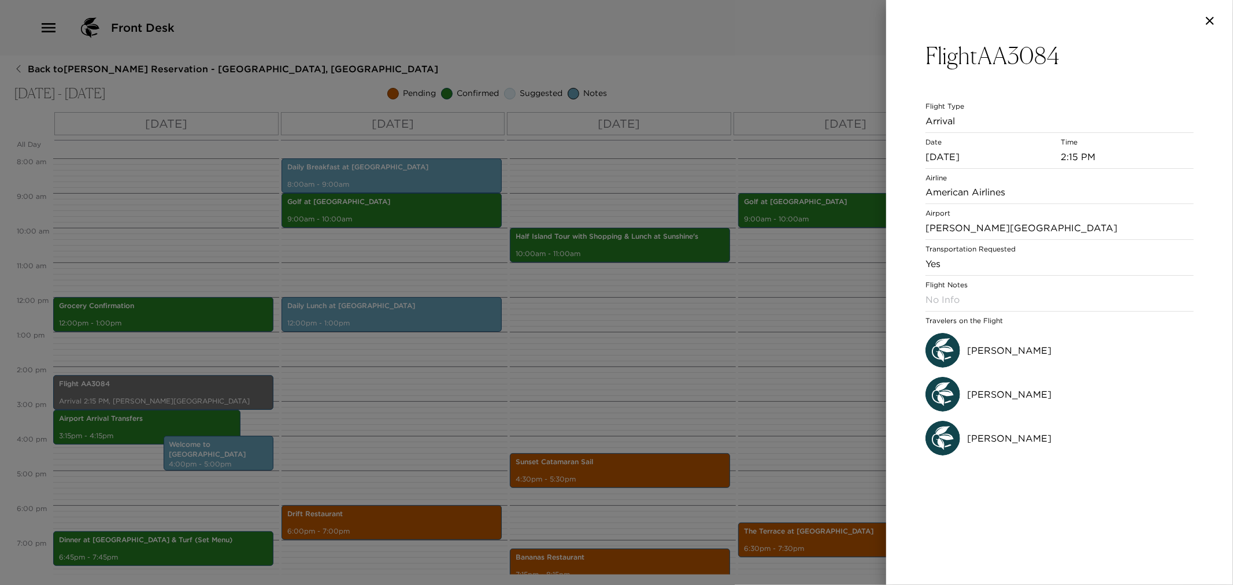
click at [723, 398] on div at bounding box center [616, 292] width 1233 height 585
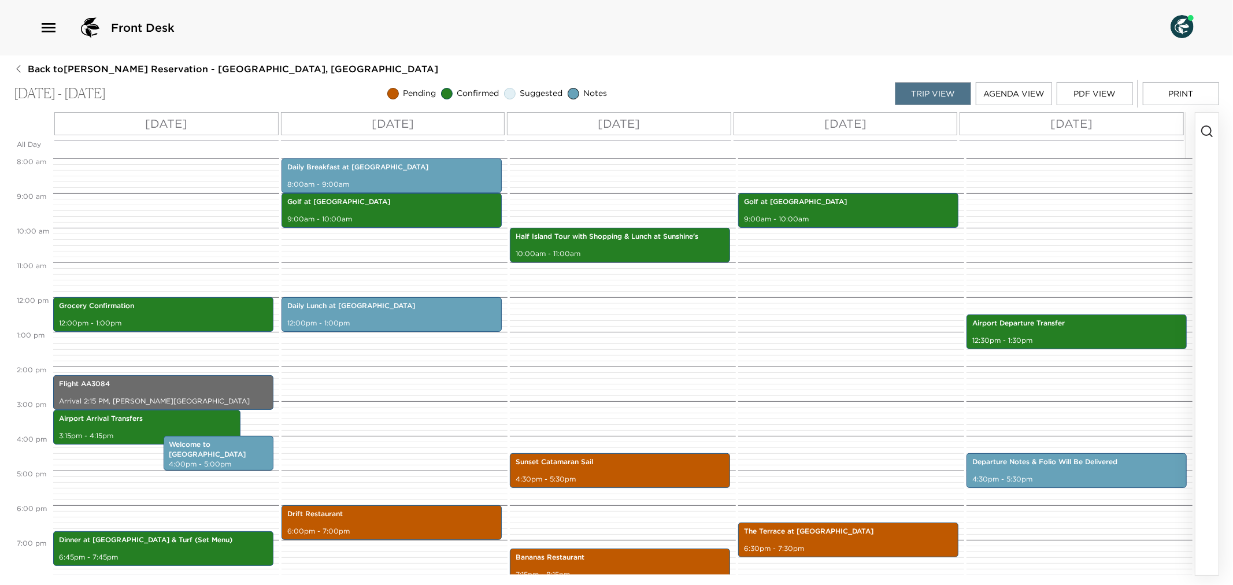
click at [17, 67] on icon "button" at bounding box center [18, 68] width 9 height 9
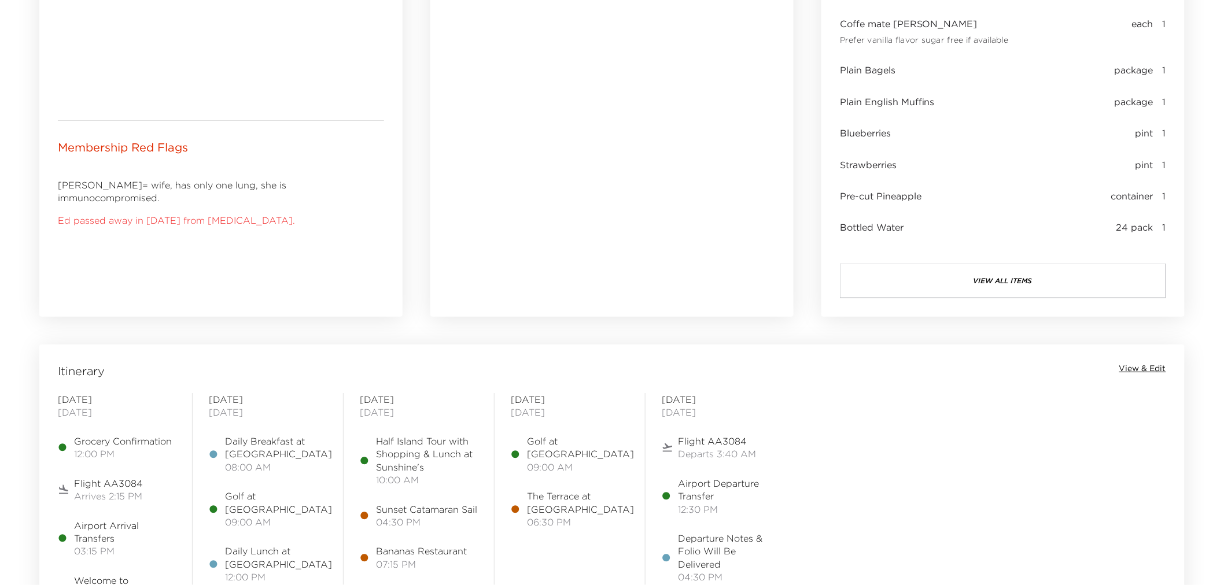
scroll to position [642, 0]
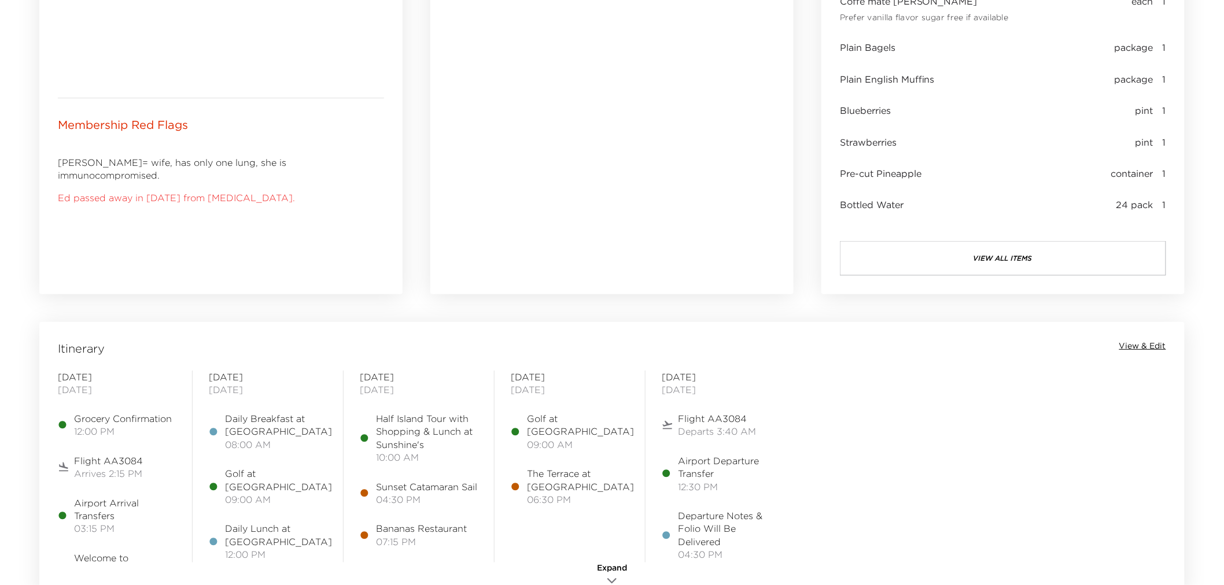
click at [1014, 261] on button "view all items" at bounding box center [1003, 258] width 326 height 35
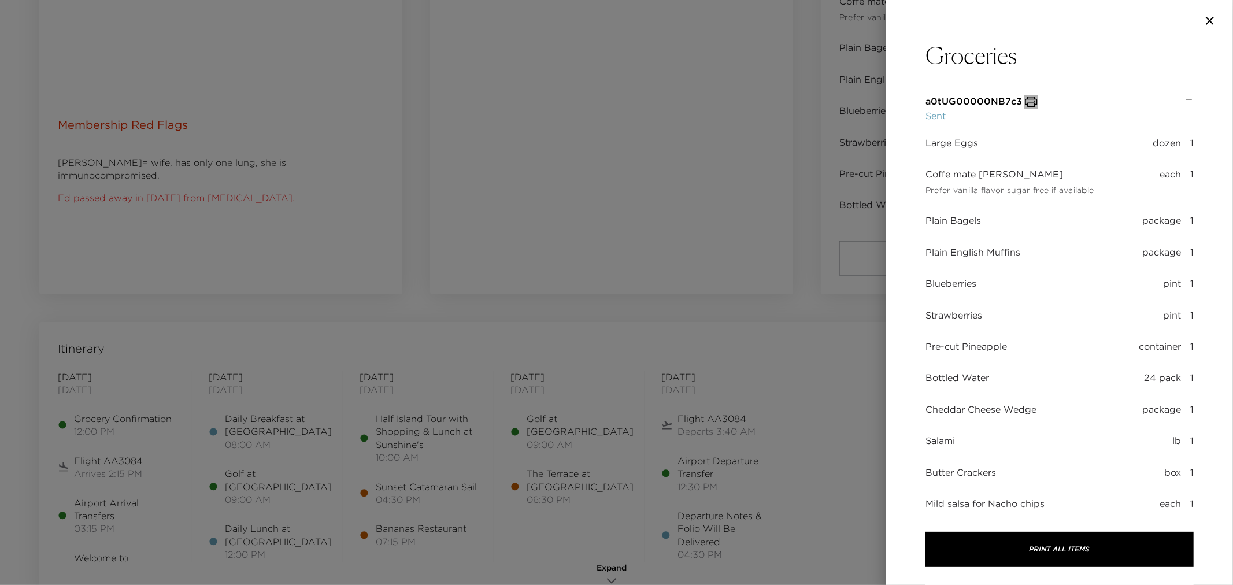
click at [1030, 99] on icon "button" at bounding box center [1032, 102] width 12 height 10
click at [622, 205] on div at bounding box center [616, 292] width 1233 height 585
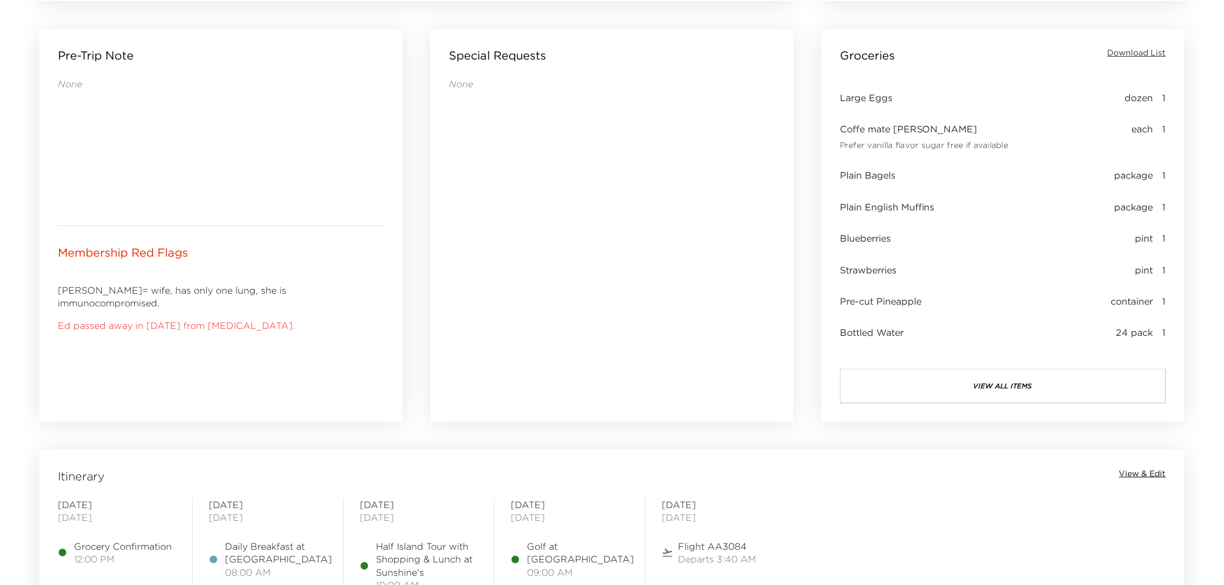
scroll to position [707, 0]
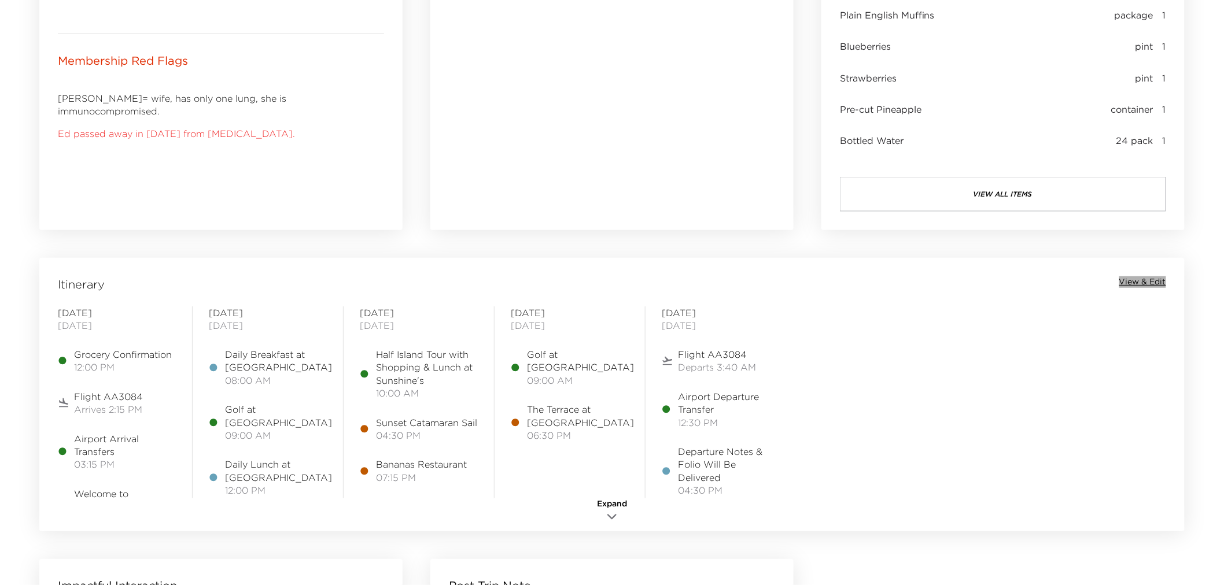
click at [1129, 278] on span "View & Edit" at bounding box center [1142, 282] width 47 height 12
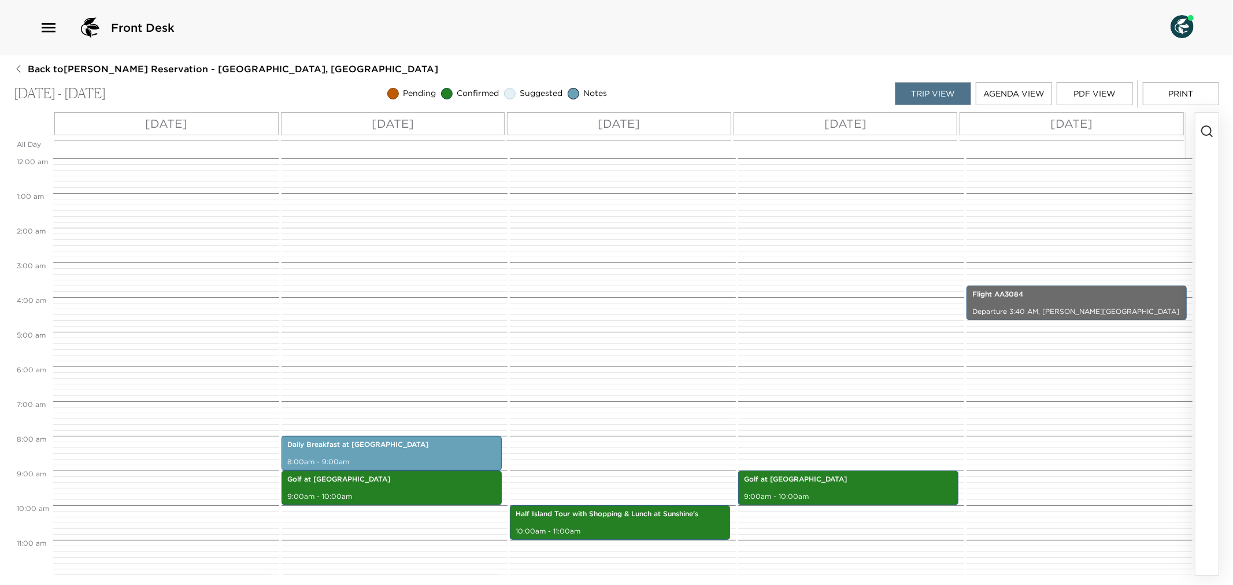
scroll to position [278, 0]
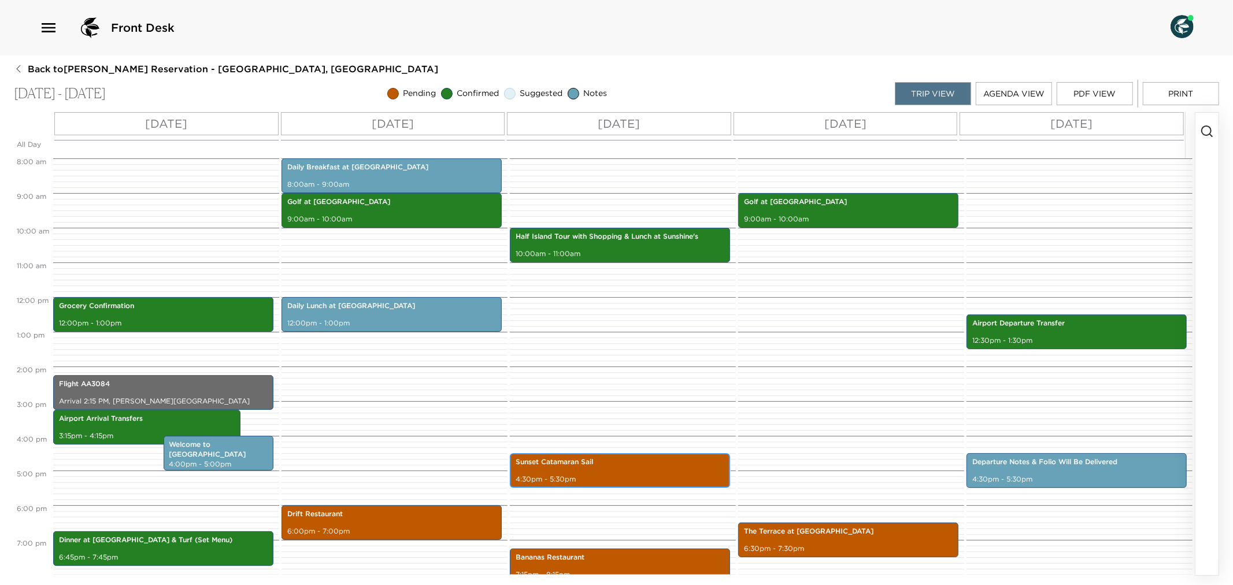
click at [586, 466] on p "Sunset Catamaran Sail" at bounding box center [620, 462] width 209 height 10
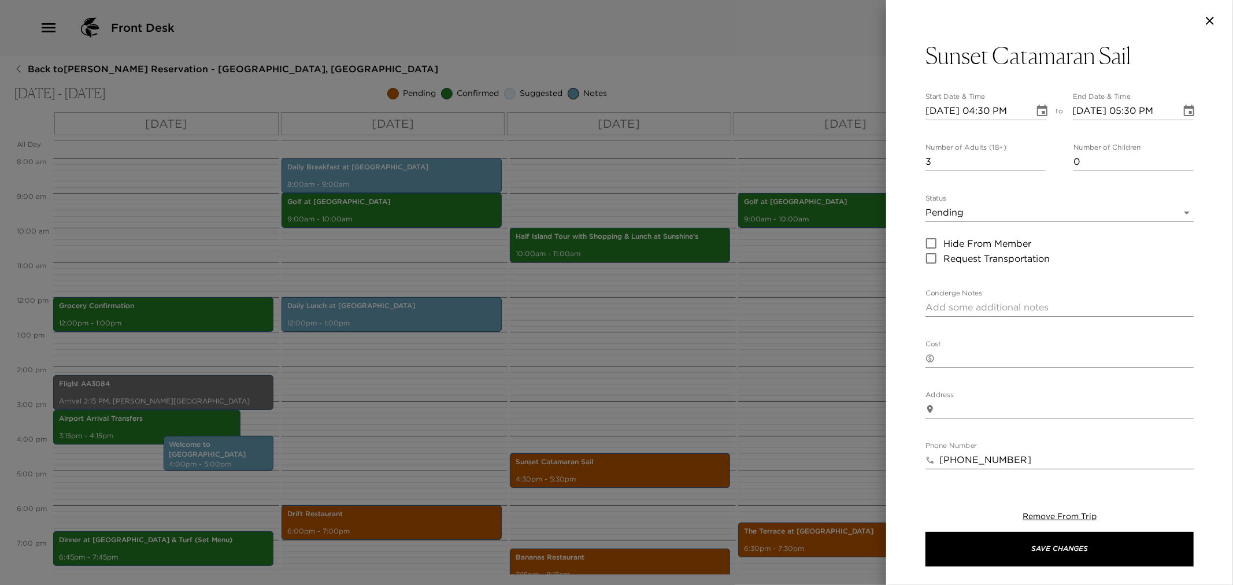
click at [751, 372] on div at bounding box center [616, 292] width 1233 height 585
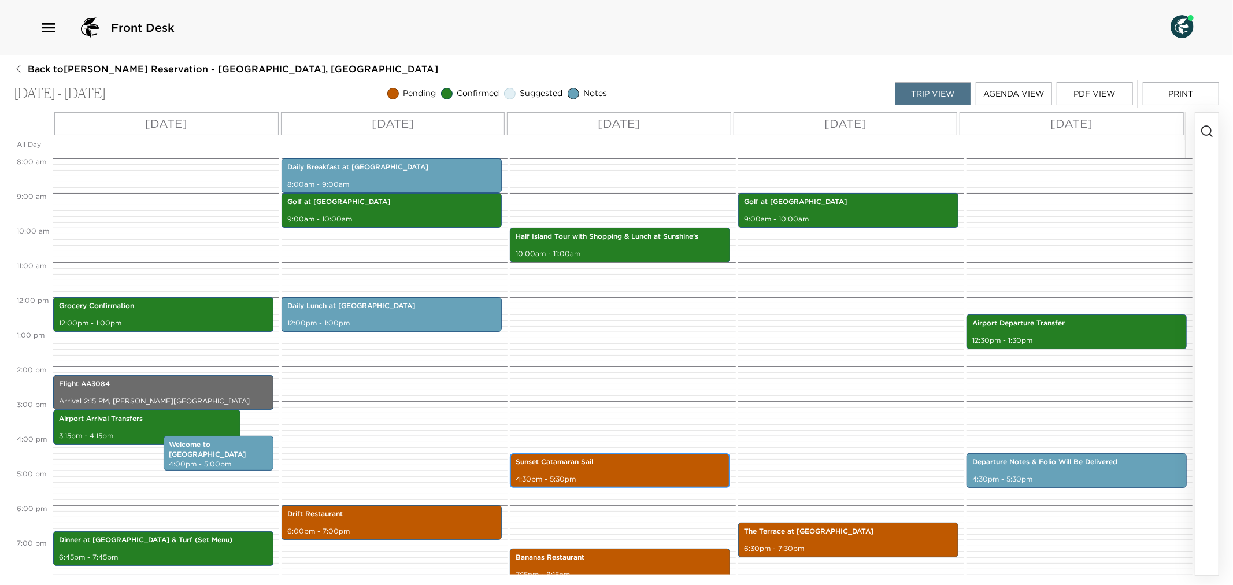
click at [658, 467] on p "Sunset Catamaran Sail" at bounding box center [620, 462] width 209 height 10
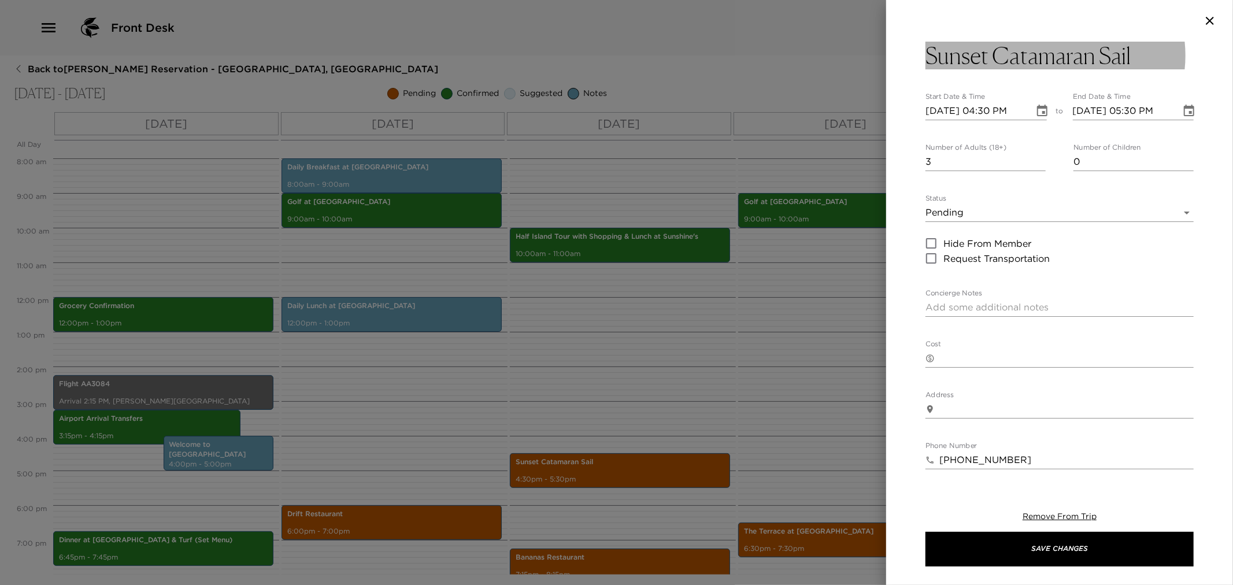
click at [932, 60] on h3 "Sunset Catamaran Sail" at bounding box center [1028, 56] width 205 height 28
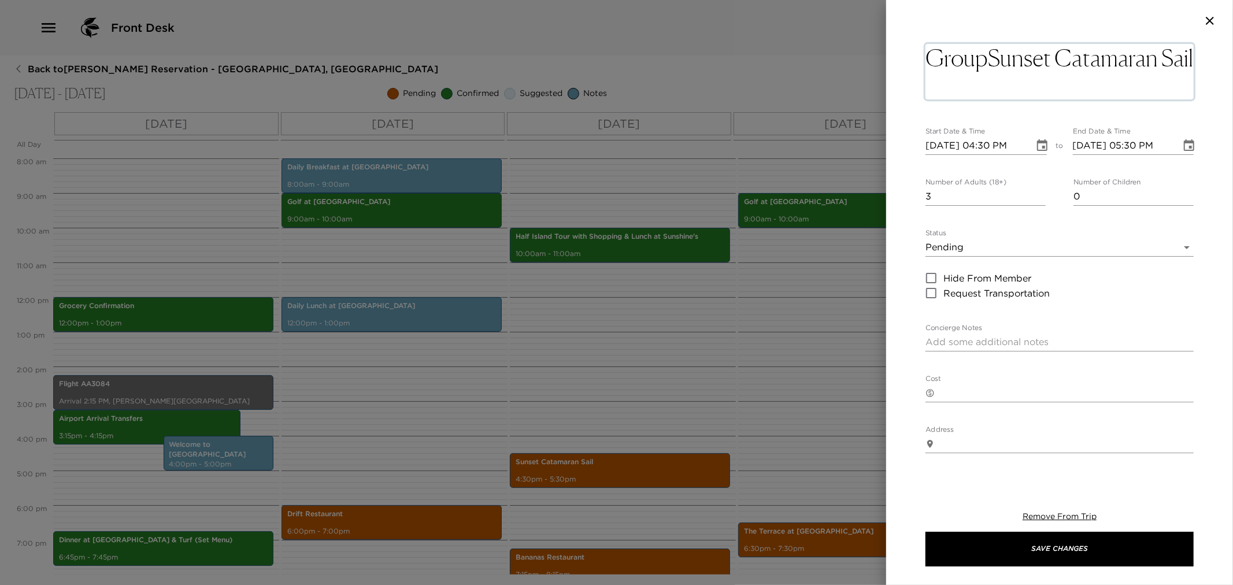
type textarea "Group Sunset Catamaran Sail"
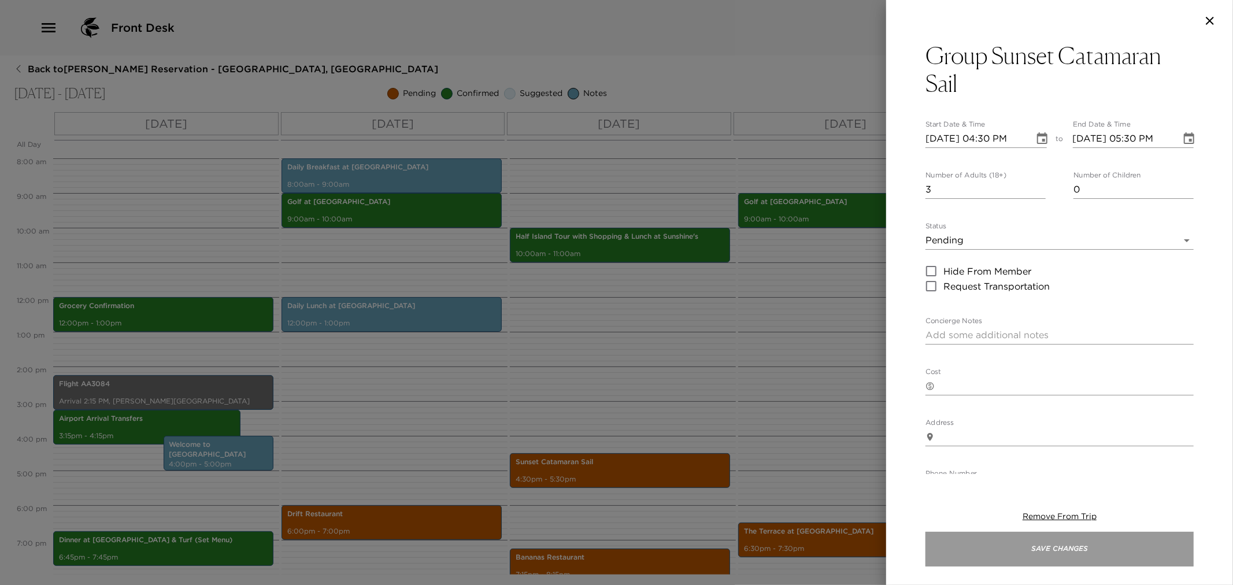
drag, startPoint x: 1056, startPoint y: 549, endPoint x: 1049, endPoint y: 550, distance: 7.0
click at [1055, 549] on button "Save Changes" at bounding box center [1060, 549] width 268 height 35
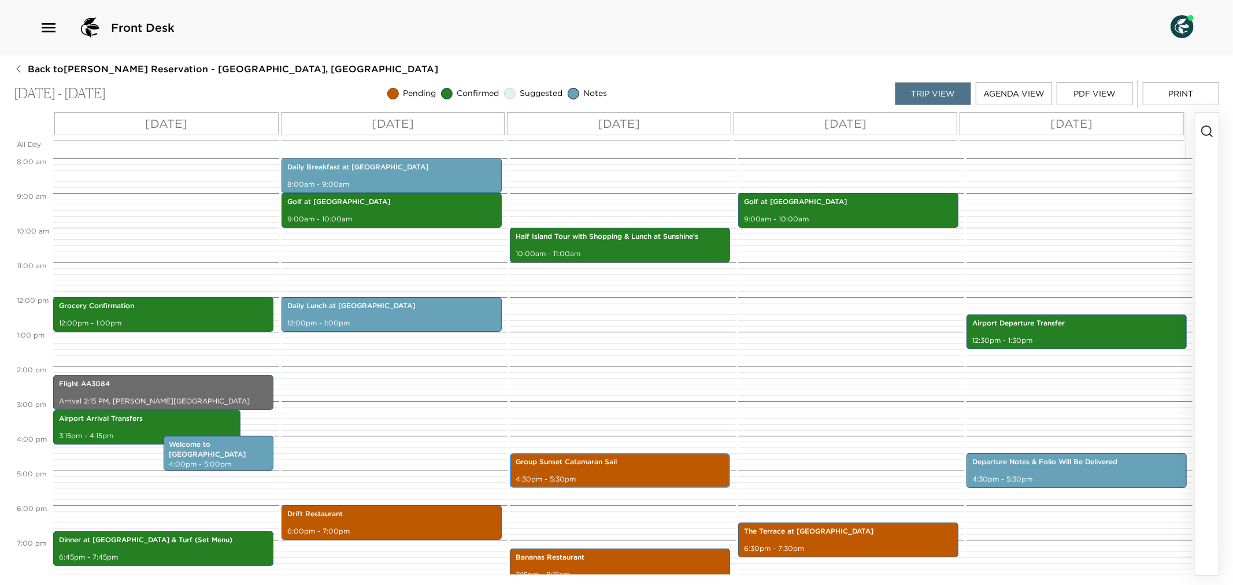
click at [637, 475] on p "4:30pm - 5:30pm" at bounding box center [620, 480] width 209 height 10
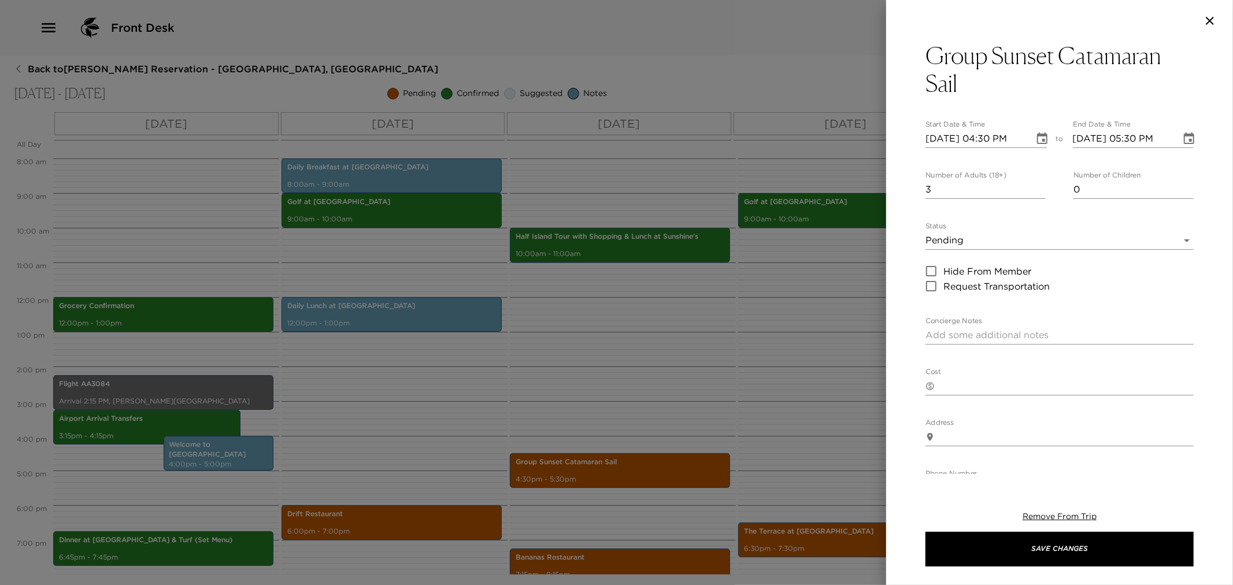
click at [661, 379] on div at bounding box center [616, 292] width 1233 height 585
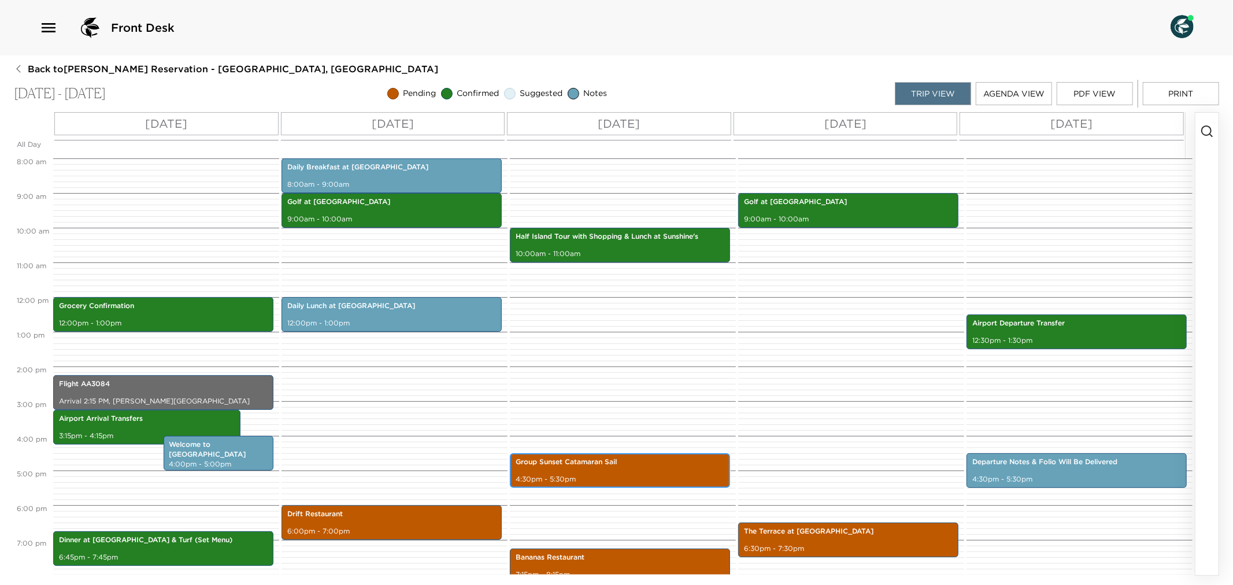
click at [639, 465] on p "Group Sunset Catamaran Sail" at bounding box center [620, 462] width 209 height 10
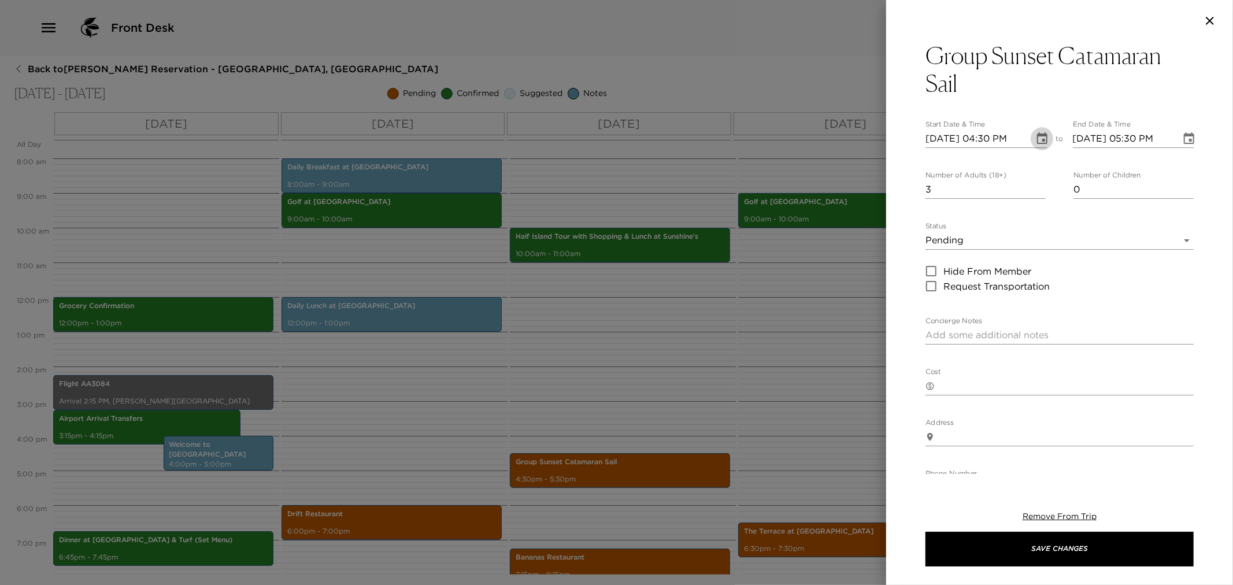
click at [1036, 139] on icon "Choose date, selected date is Nov 6, 2025" at bounding box center [1043, 139] width 14 height 14
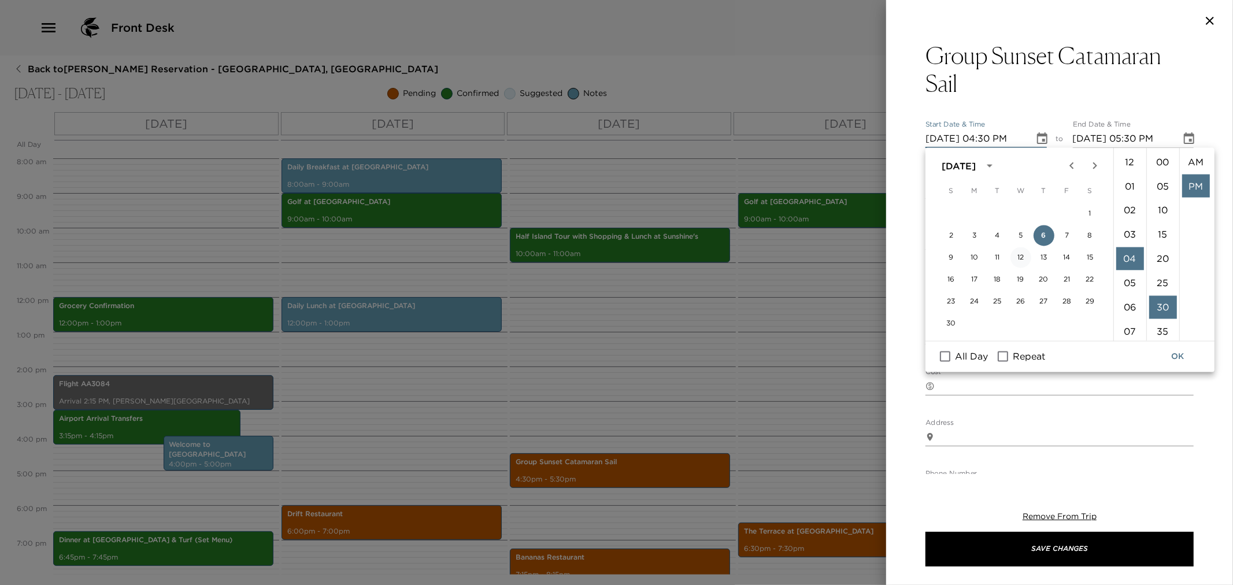
scroll to position [24, 0]
click at [1070, 230] on button "7" at bounding box center [1067, 236] width 21 height 21
type input "[DATE] 04:30 PM"
type input "[DATE] 05:30 PM"
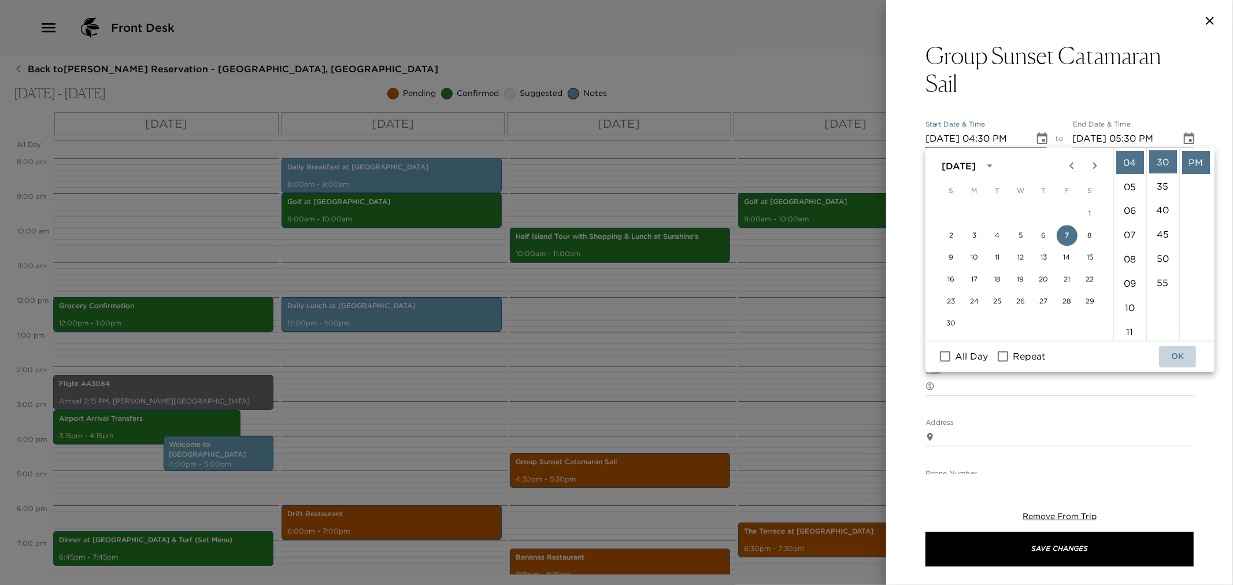
click at [1178, 353] on button "OK" at bounding box center [1177, 356] width 37 height 21
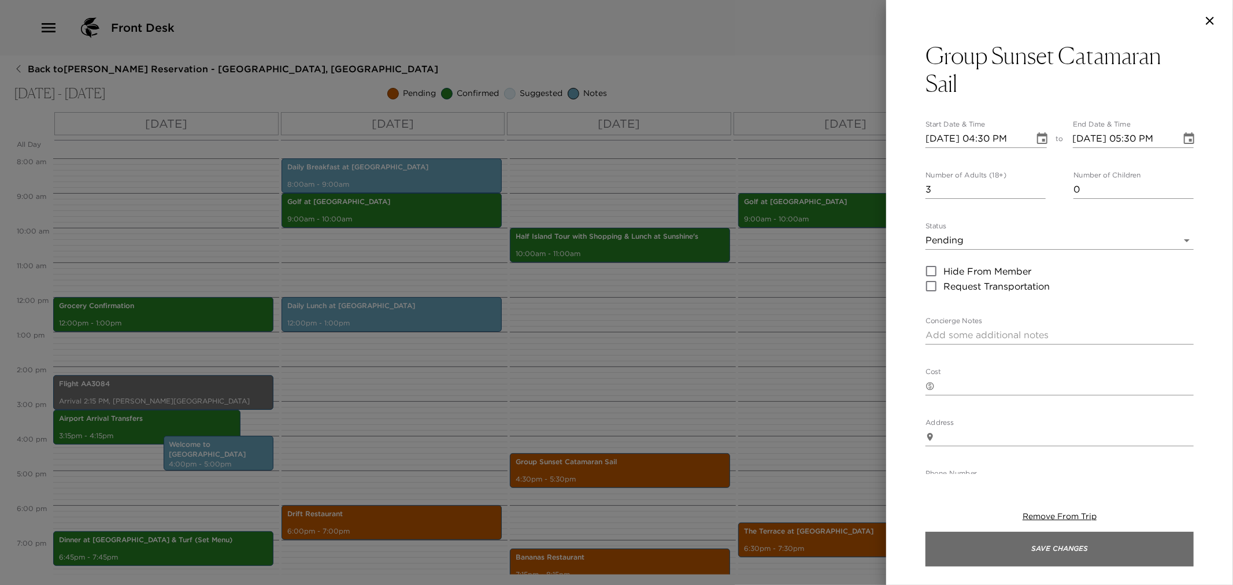
drag, startPoint x: 1059, startPoint y: 542, endPoint x: 1050, endPoint y: 544, distance: 9.4
click at [1059, 542] on button "Save Changes" at bounding box center [1060, 549] width 268 height 35
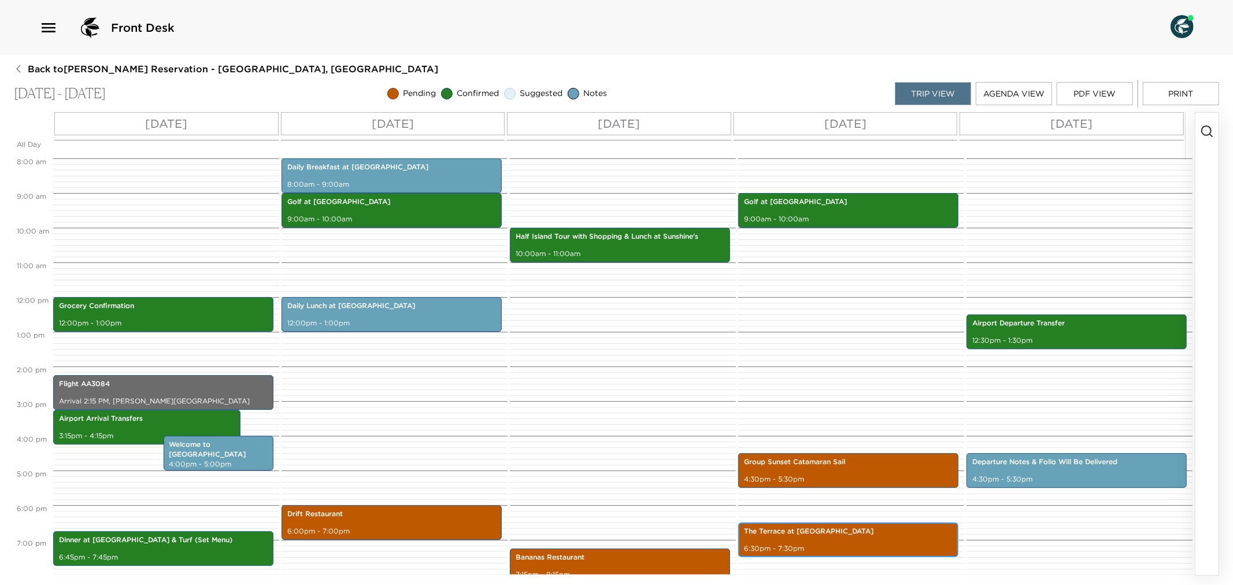
click at [812, 536] on p "The Terrace at [GEOGRAPHIC_DATA]" at bounding box center [848, 532] width 209 height 10
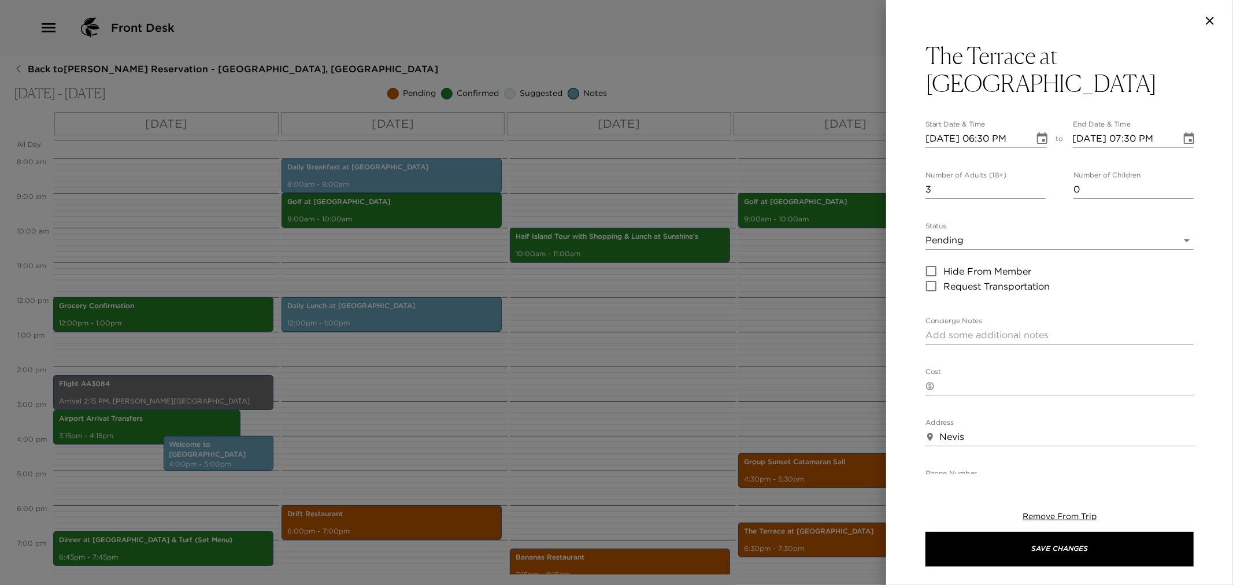
click at [1036, 132] on icon "Choose date, selected date is Nov 7, 2025" at bounding box center [1043, 139] width 14 height 14
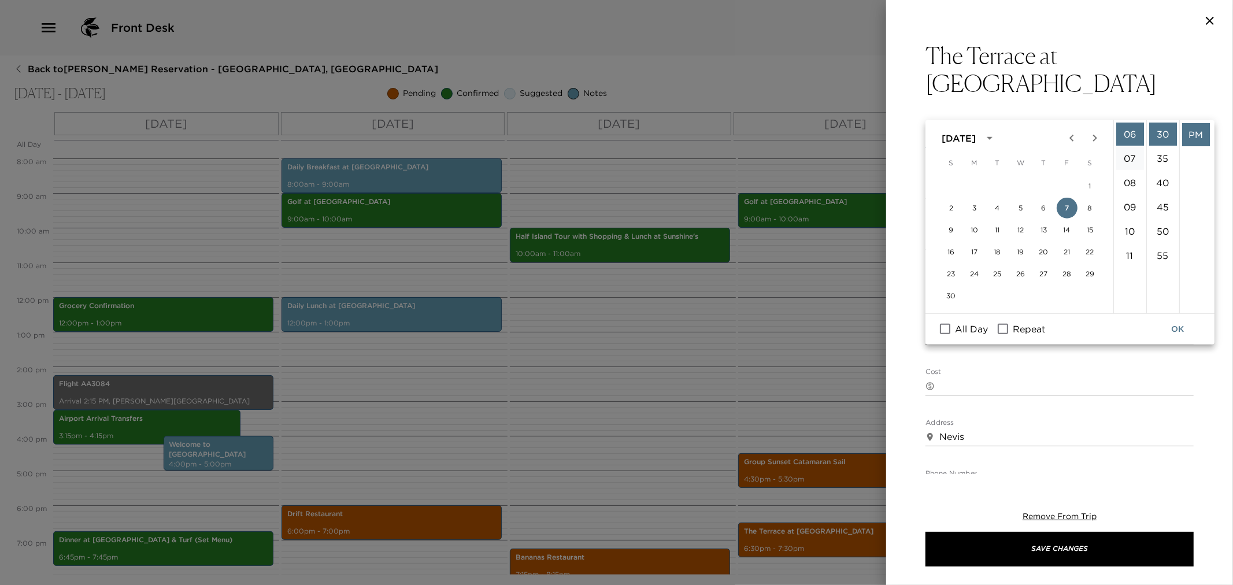
click at [1129, 156] on li "07" at bounding box center [1131, 158] width 28 height 23
click at [1165, 132] on li "00" at bounding box center [1164, 134] width 28 height 23
type input "[DATE] 07:00 PM"
click at [1168, 326] on button "OK" at bounding box center [1177, 329] width 37 height 21
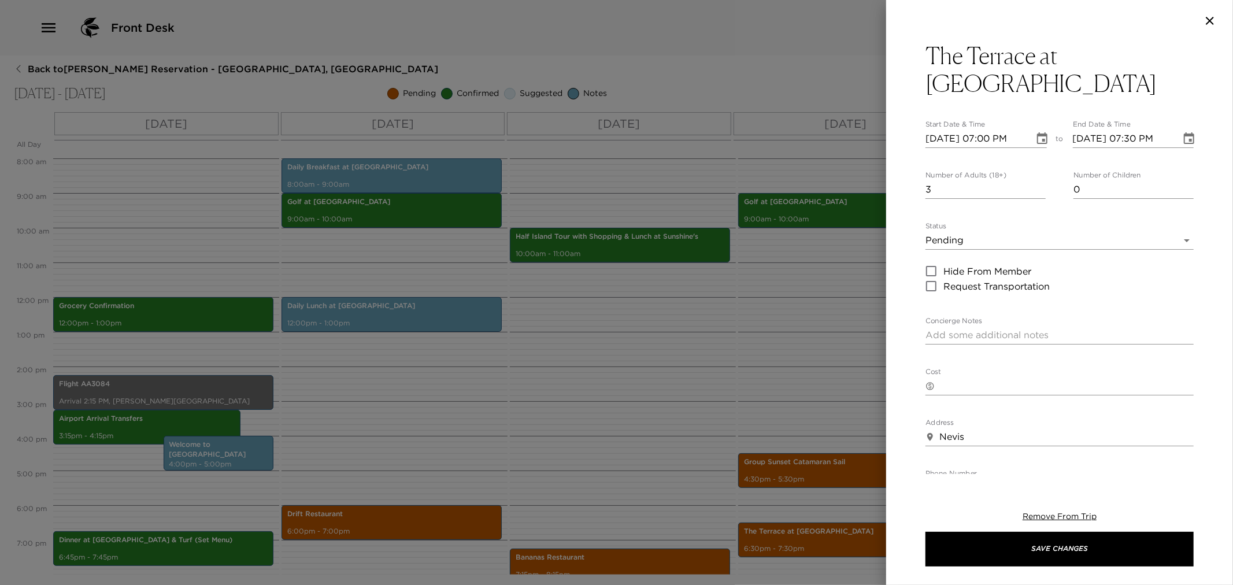
click at [1182, 132] on icon "Choose date, selected date is Nov 7, 2025" at bounding box center [1189, 139] width 14 height 14
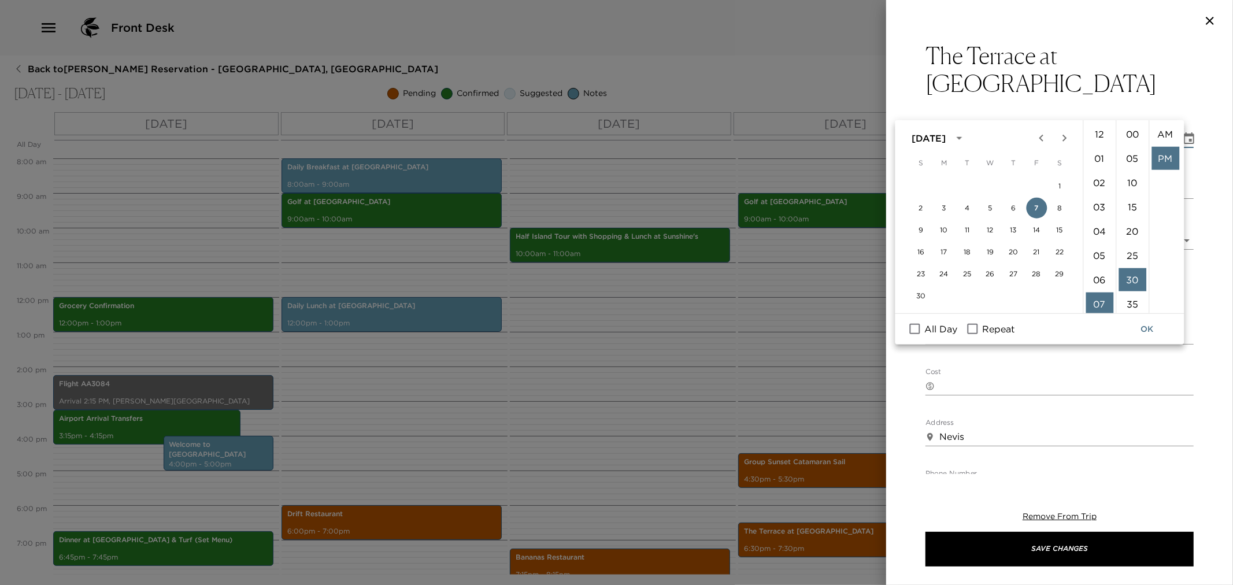
scroll to position [24, 0]
click at [1095, 164] on li "08" at bounding box center [1100, 158] width 28 height 23
click at [1131, 130] on li "00" at bounding box center [1133, 134] width 28 height 23
type input "[DATE] 08:00 PM"
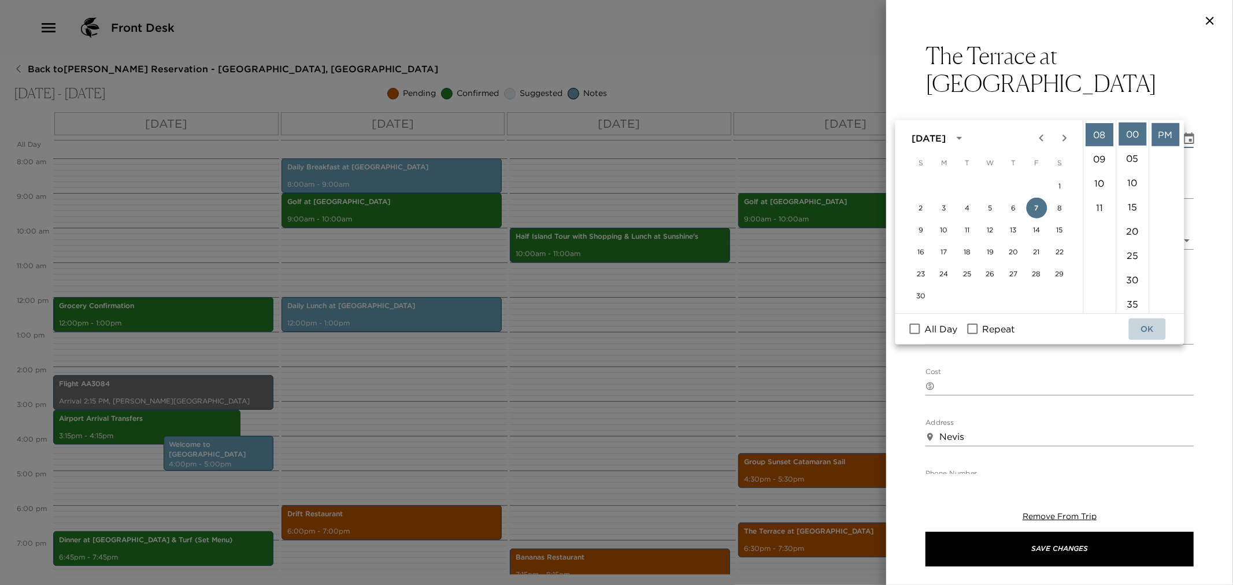
click at [1154, 326] on button "OK" at bounding box center [1147, 329] width 37 height 21
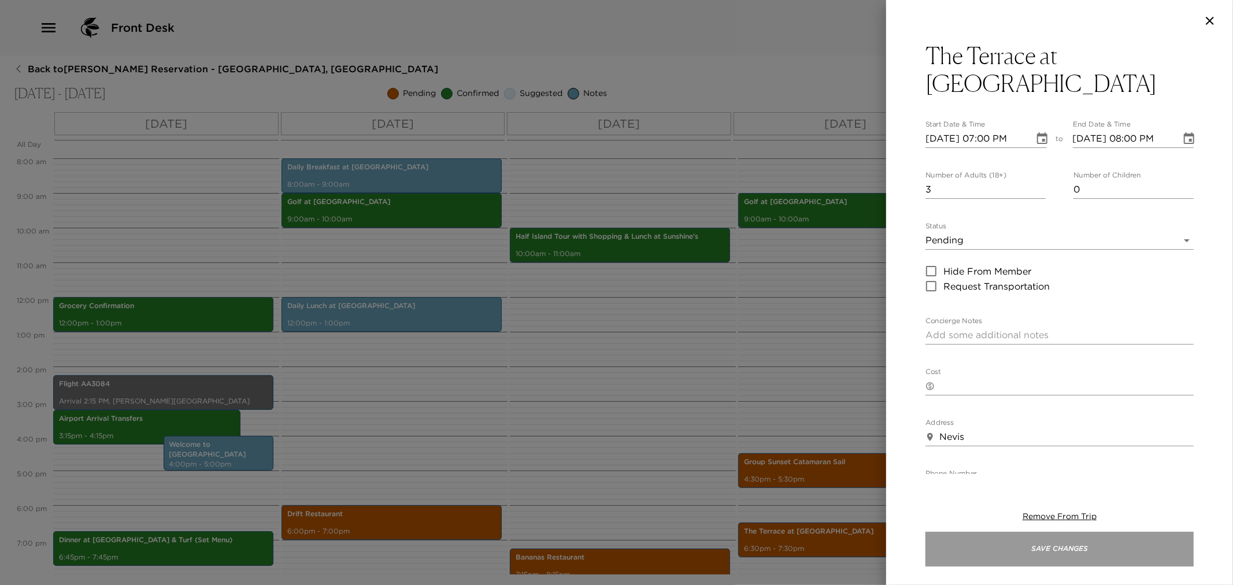
click at [1051, 553] on button "Save Changes" at bounding box center [1060, 549] width 268 height 35
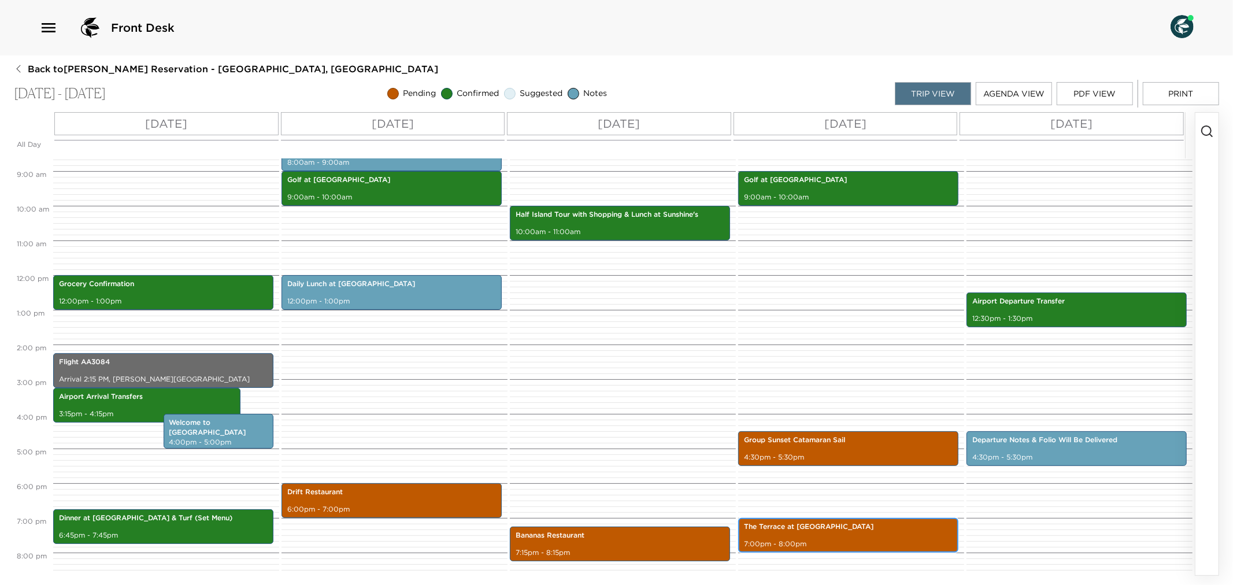
scroll to position [278, 0]
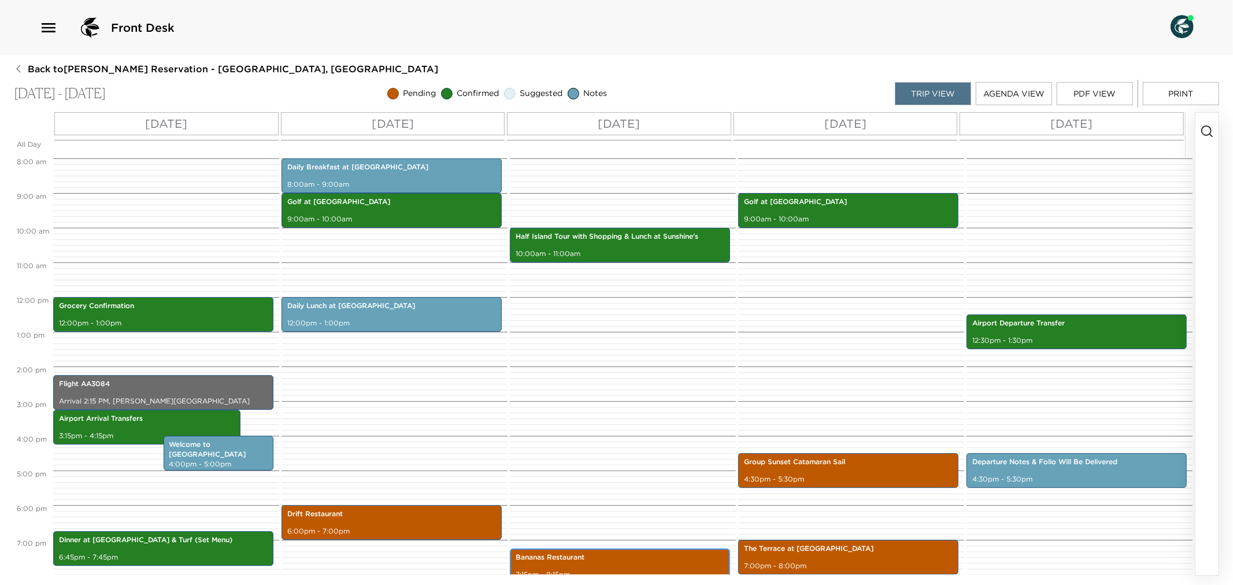
click at [612, 568] on div "Bananas Restaurant 7:15pm - 8:15pm" at bounding box center [619, 565] width 213 height 31
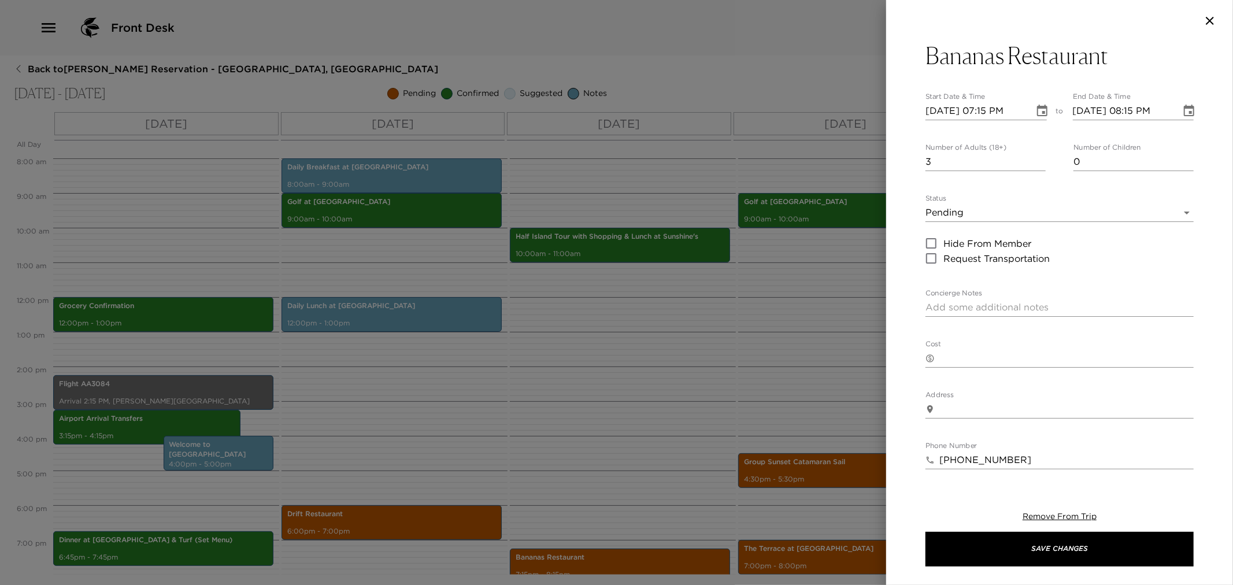
click at [1037, 106] on icon "Choose date, selected date is Nov 6, 2025" at bounding box center [1042, 111] width 10 height 12
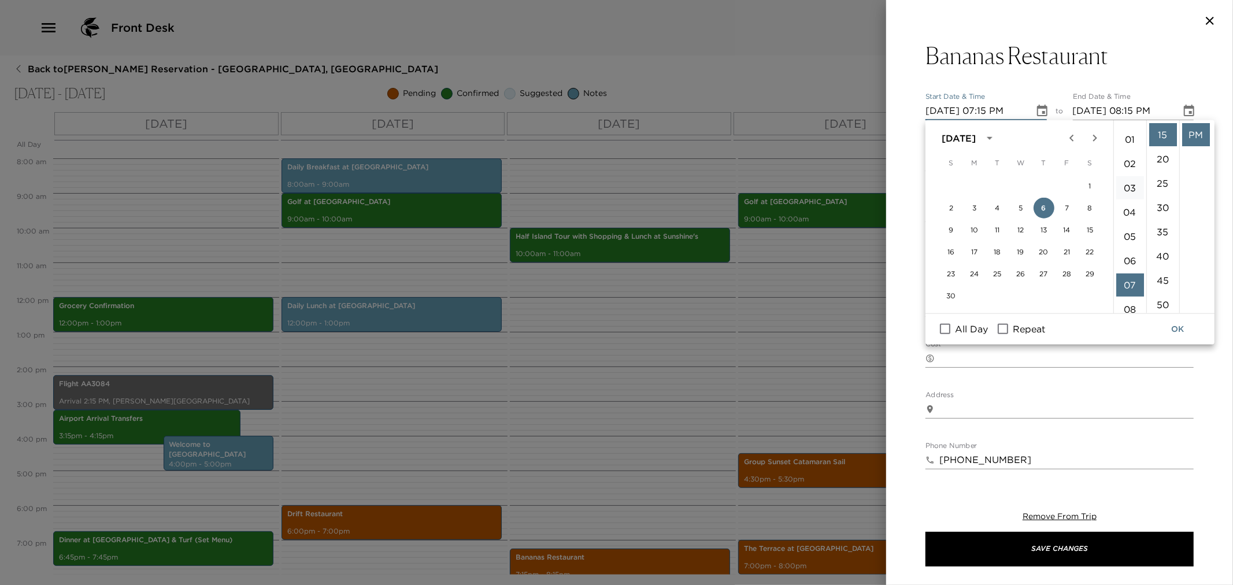
scroll to position [0, 0]
click at [1122, 272] on li "06" at bounding box center [1131, 279] width 28 height 23
click at [1155, 131] on li "00" at bounding box center [1164, 134] width 28 height 23
type input "[DATE] 06:00 PM"
click at [1194, 168] on li "PM" at bounding box center [1196, 158] width 28 height 23
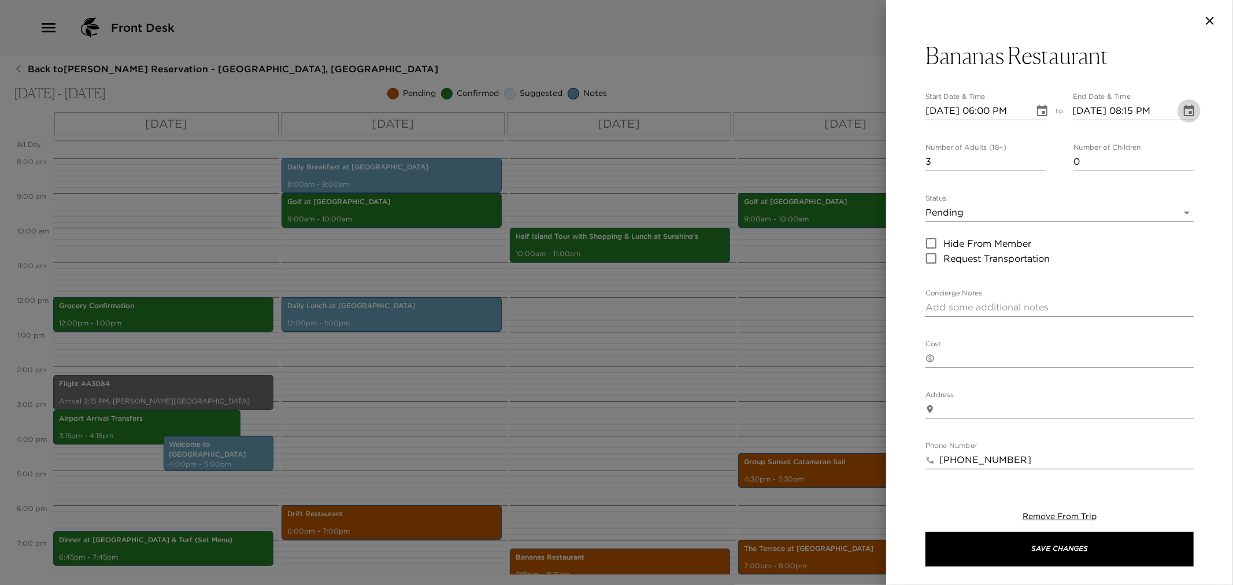
drag, startPoint x: 1185, startPoint y: 106, endPoint x: 1177, endPoint y: 116, distance: 12.7
click at [1184, 106] on icon "Choose date, selected date is Nov 6, 2025" at bounding box center [1189, 111] width 14 height 14
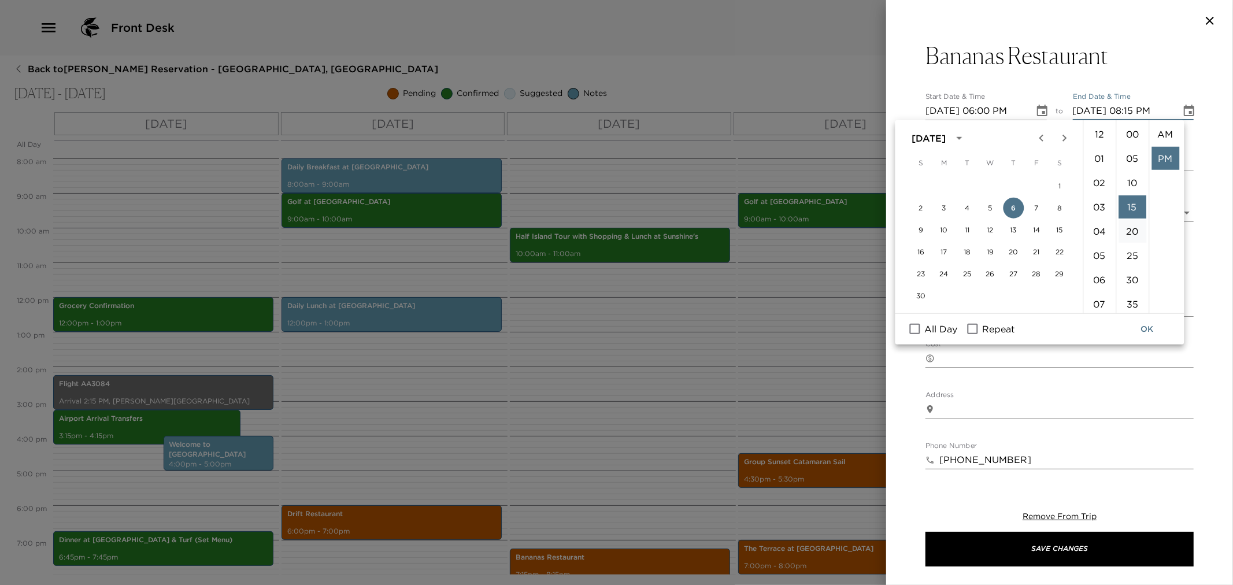
scroll to position [24, 0]
click at [1099, 232] on li "07" at bounding box center [1100, 238] width 28 height 23
click at [1130, 127] on li "00" at bounding box center [1133, 134] width 28 height 23
type input "[DATE] 07:00 PM"
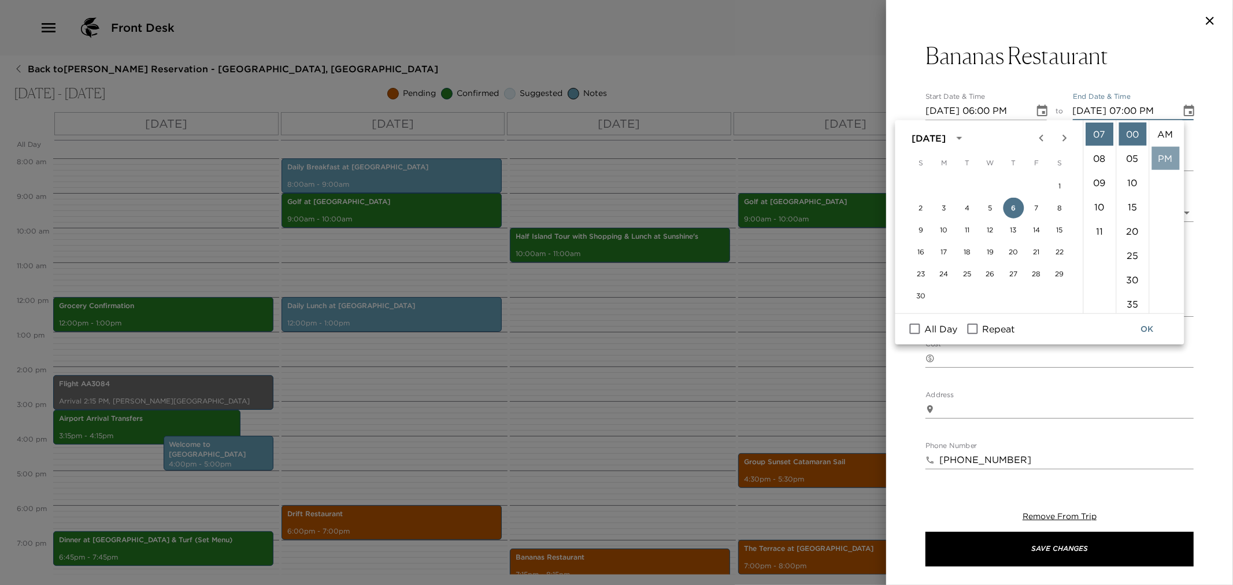
click at [1155, 160] on li "PM" at bounding box center [1166, 158] width 28 height 23
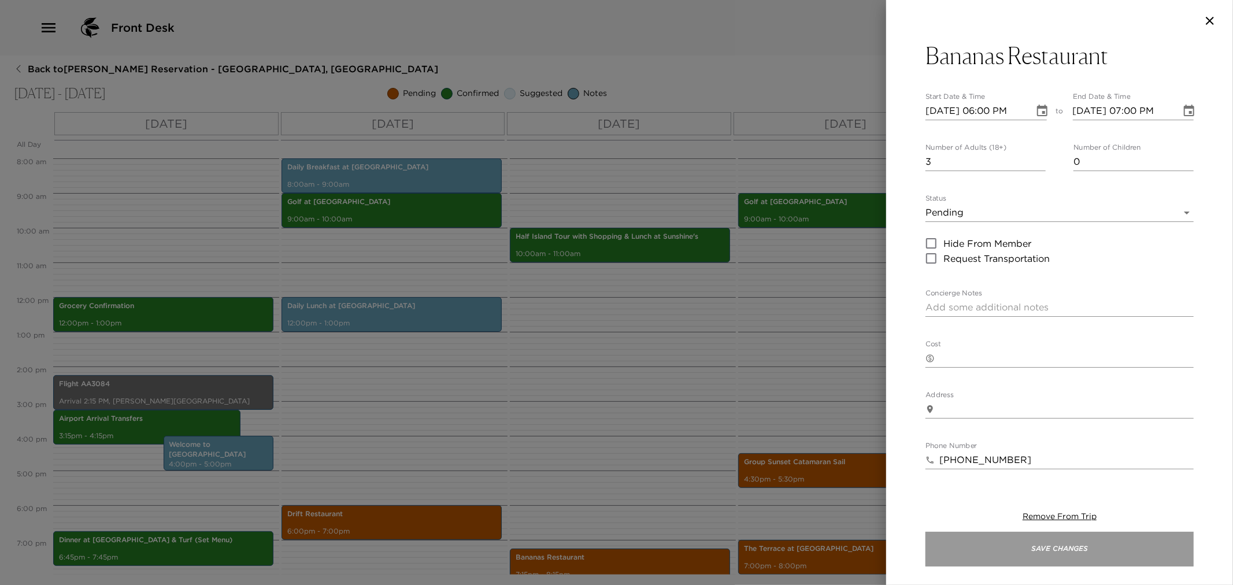
click at [1063, 557] on button "Save Changes" at bounding box center [1060, 549] width 268 height 35
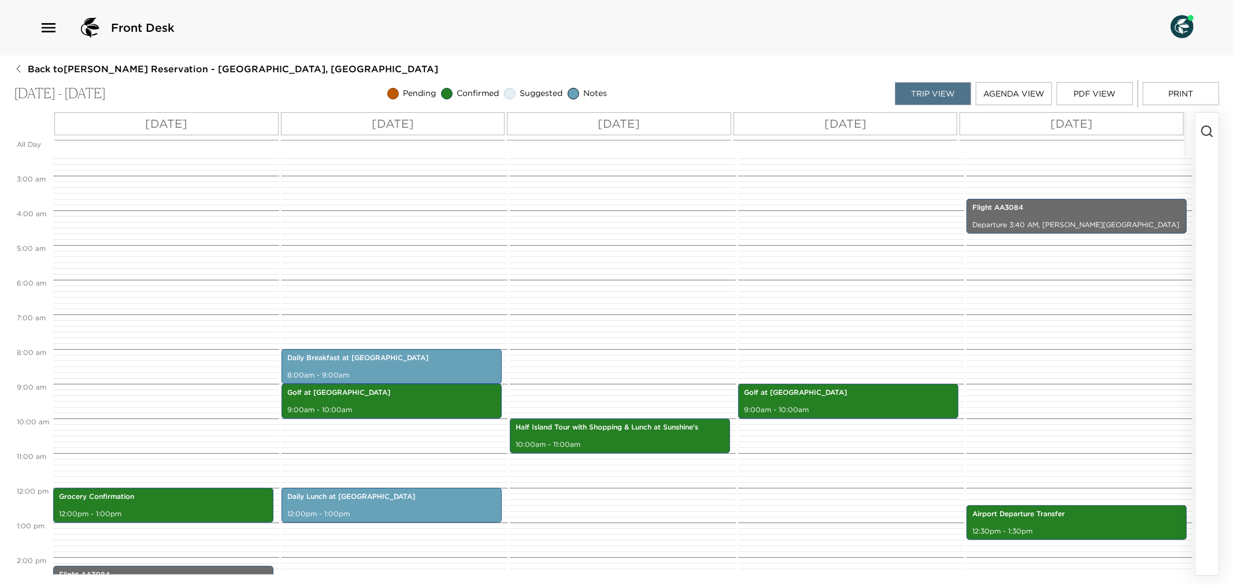
scroll to position [64, 0]
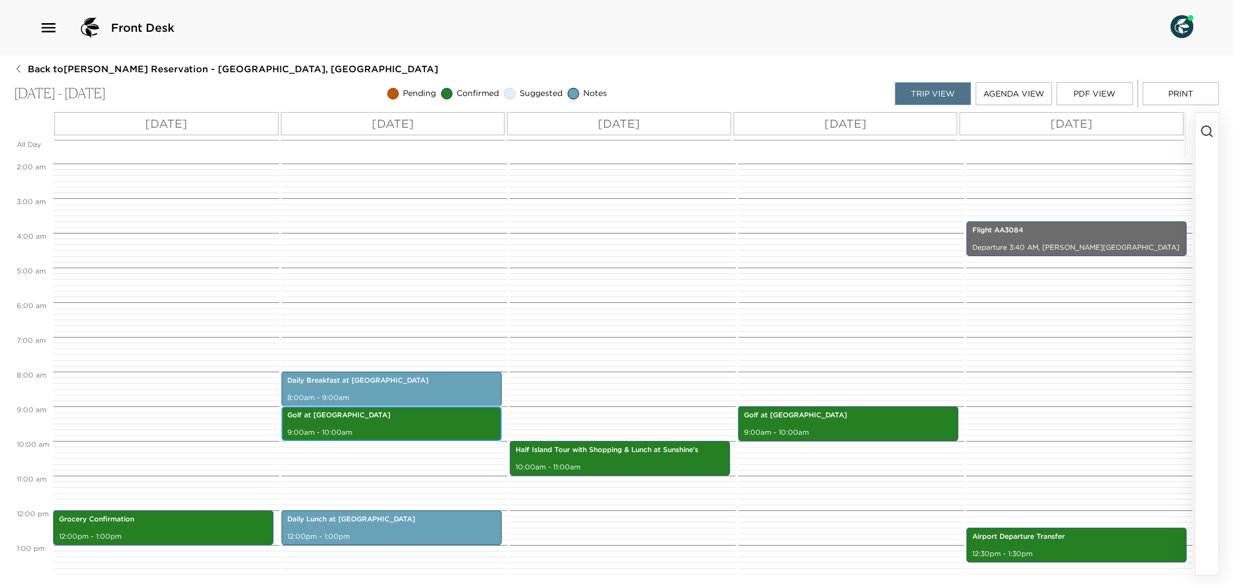
click at [430, 422] on div "Golf at Four Seasons 9:00am - 10:00am" at bounding box center [391, 423] width 213 height 31
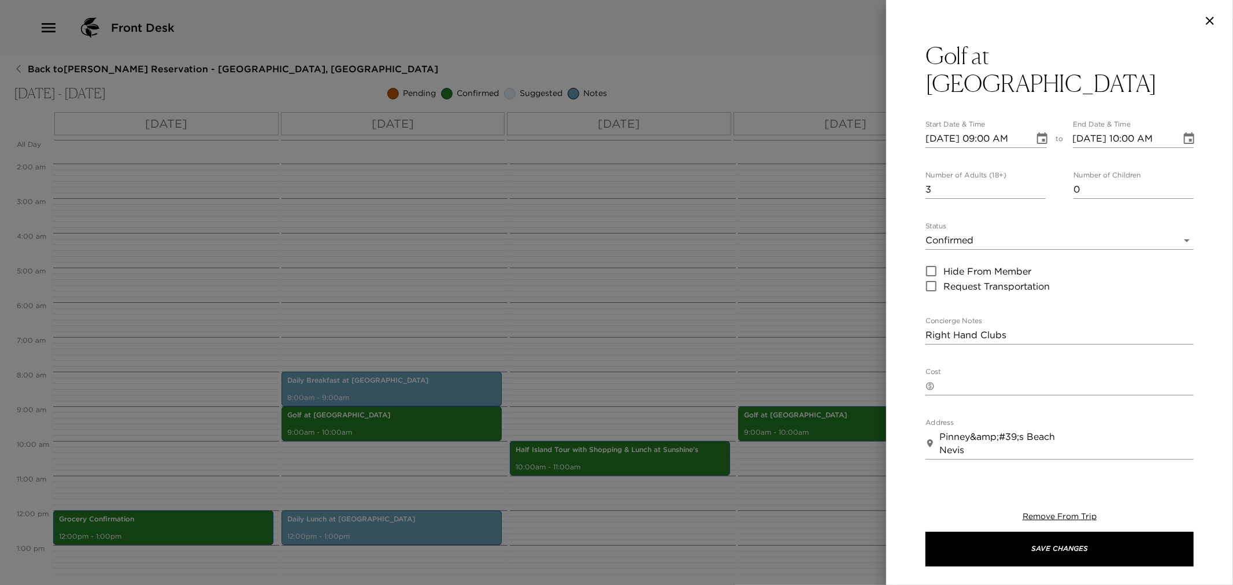
click at [725, 305] on div at bounding box center [616, 292] width 1233 height 585
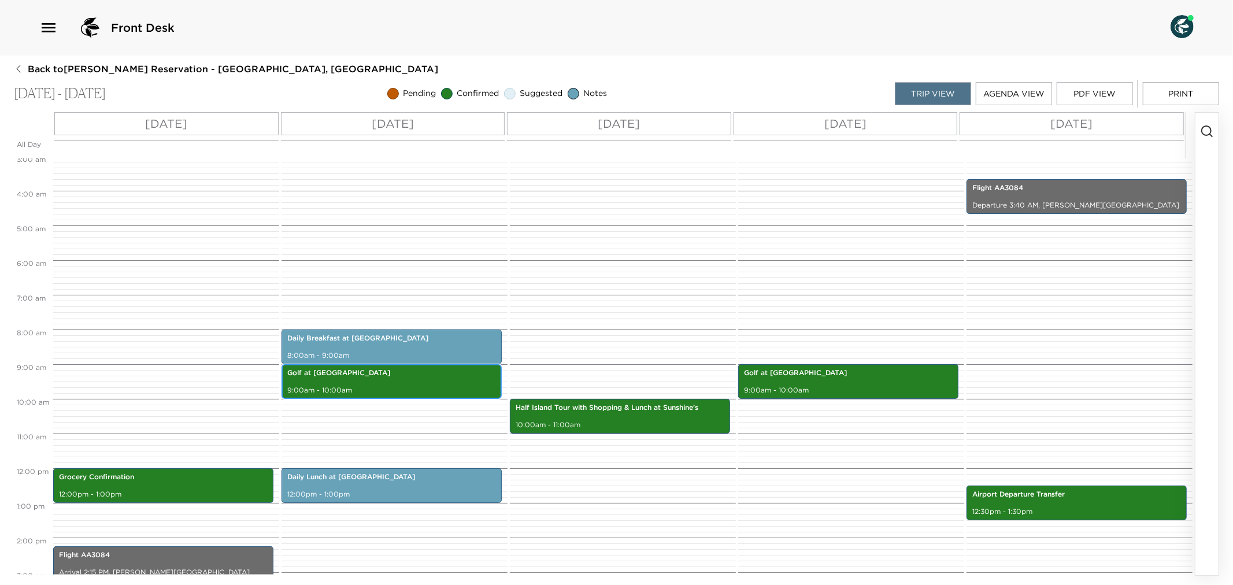
scroll to position [128, 0]
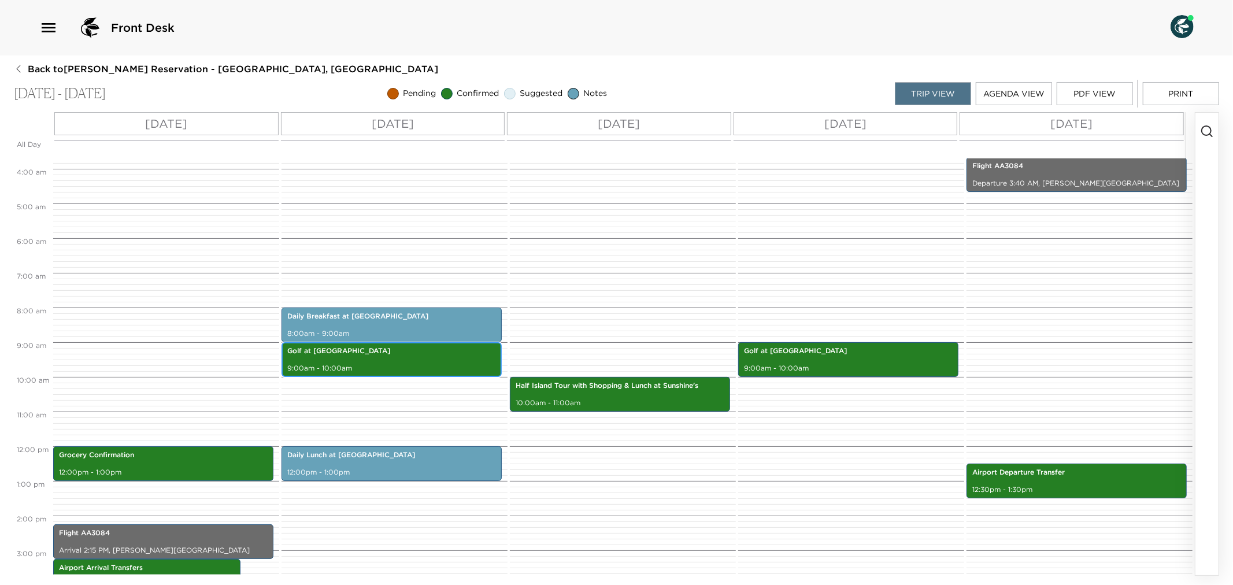
click at [387, 357] on div "Golf at Four Seasons 9:00am - 10:00am" at bounding box center [391, 359] width 213 height 31
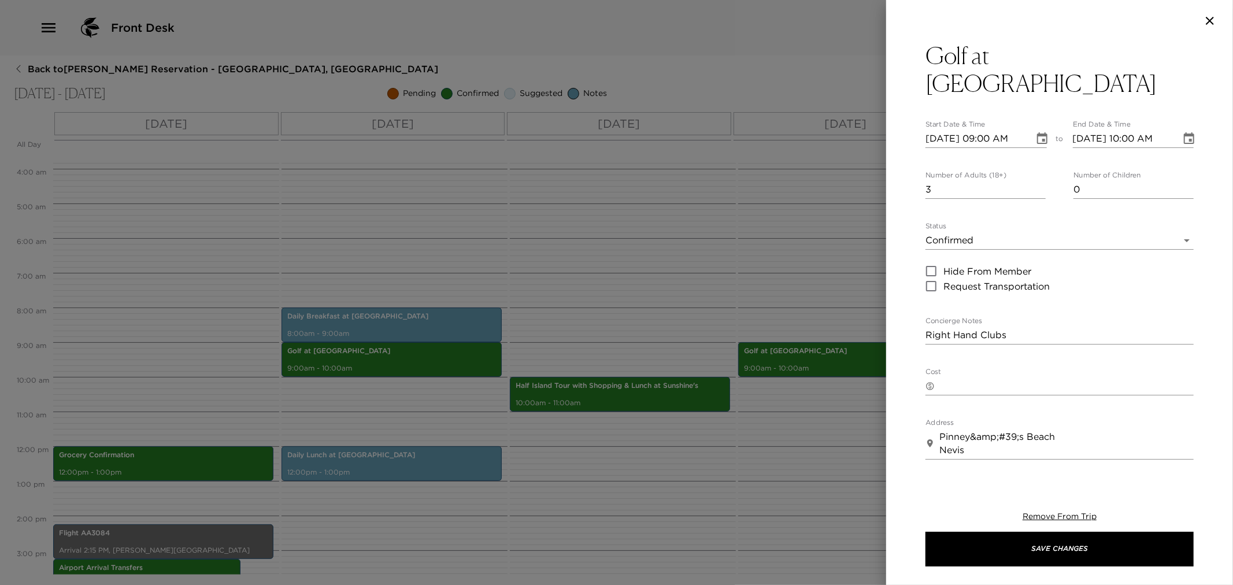
click at [640, 272] on div at bounding box center [616, 292] width 1233 height 585
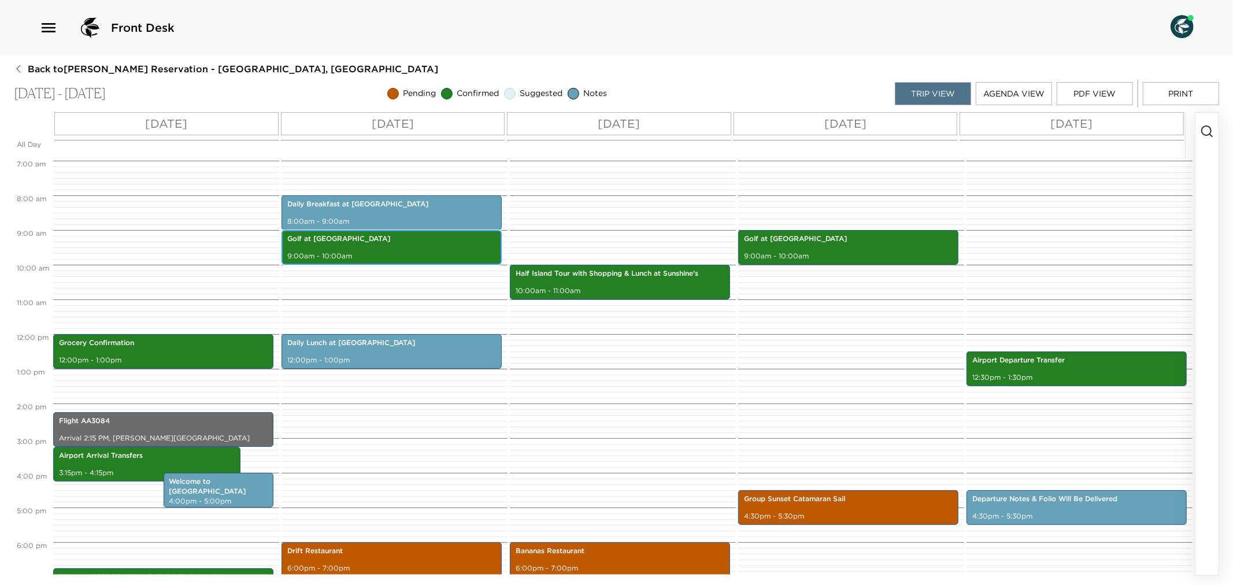
scroll to position [257, 0]
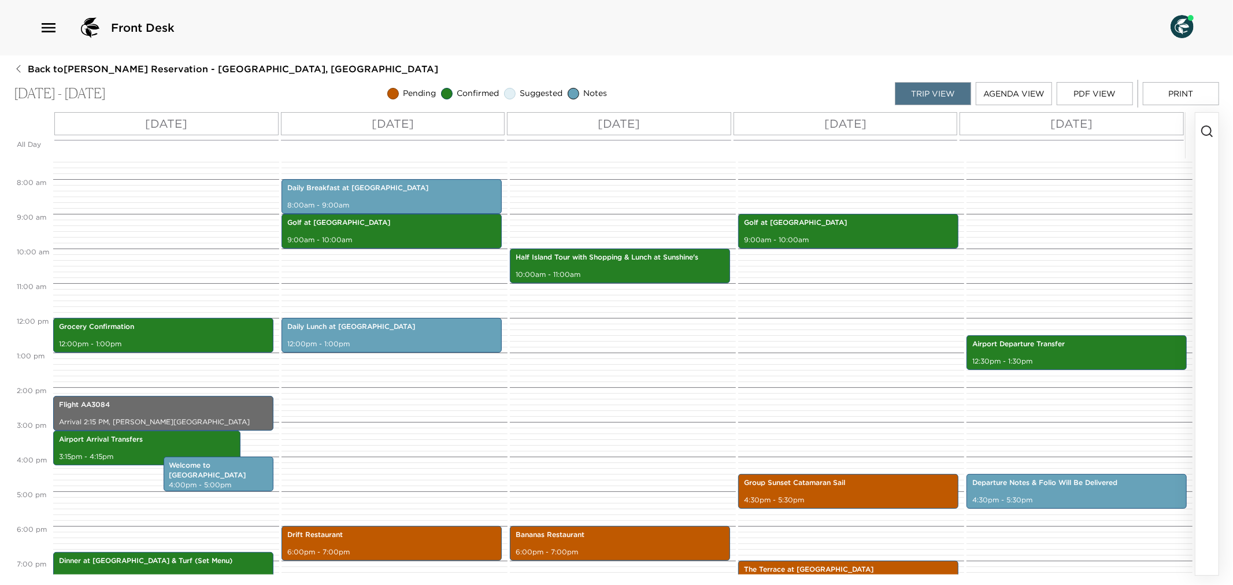
click at [197, 395] on div "Grocery Confirmation 12:00pm - 1:00pm Flight AA3084 Arrival 2:15 PM, [PERSON_NA…" at bounding box center [164, 318] width 223 height 833
click at [205, 415] on div "Flight AA3084 Arrival 2:15 PM, [PERSON_NAME][GEOGRAPHIC_DATA]" at bounding box center [163, 413] width 213 height 31
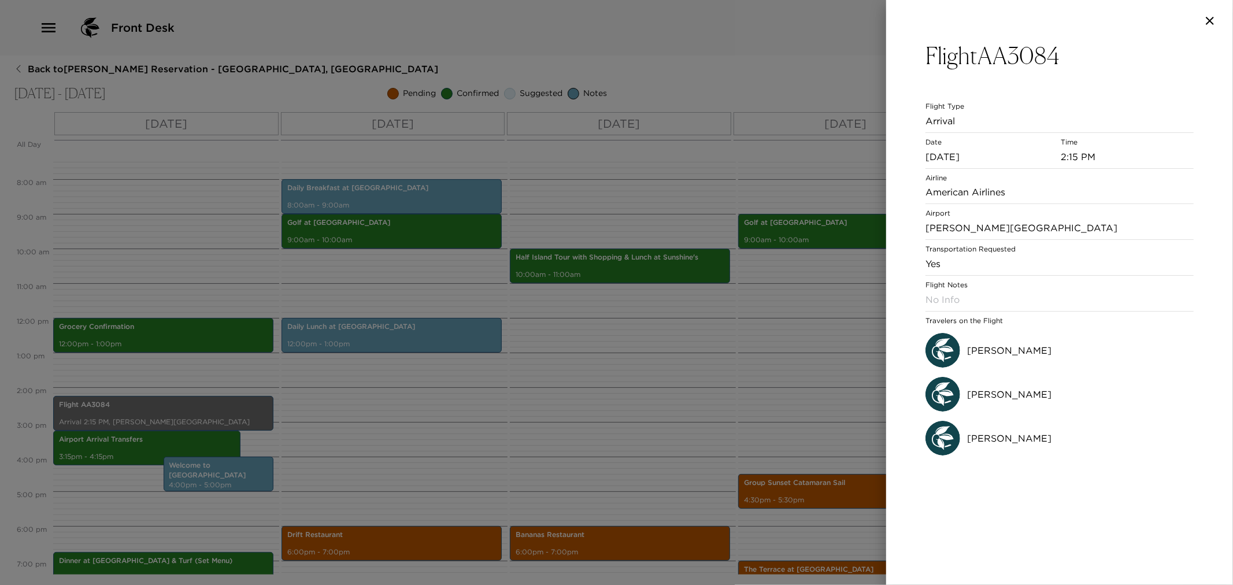
click at [585, 373] on div at bounding box center [616, 292] width 1233 height 585
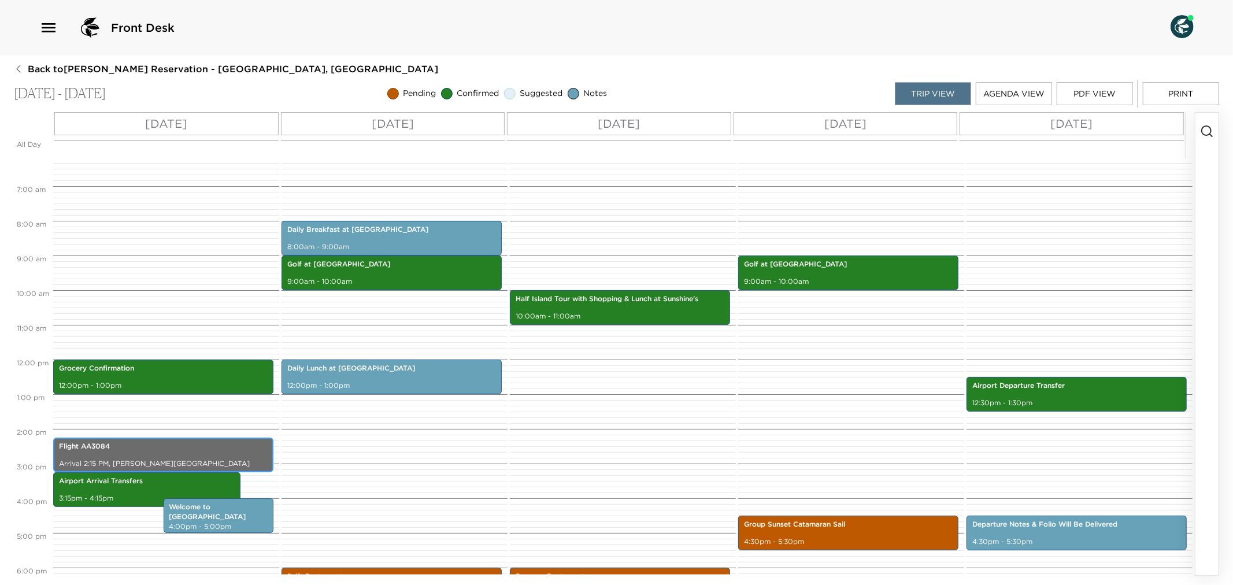
scroll to position [193, 0]
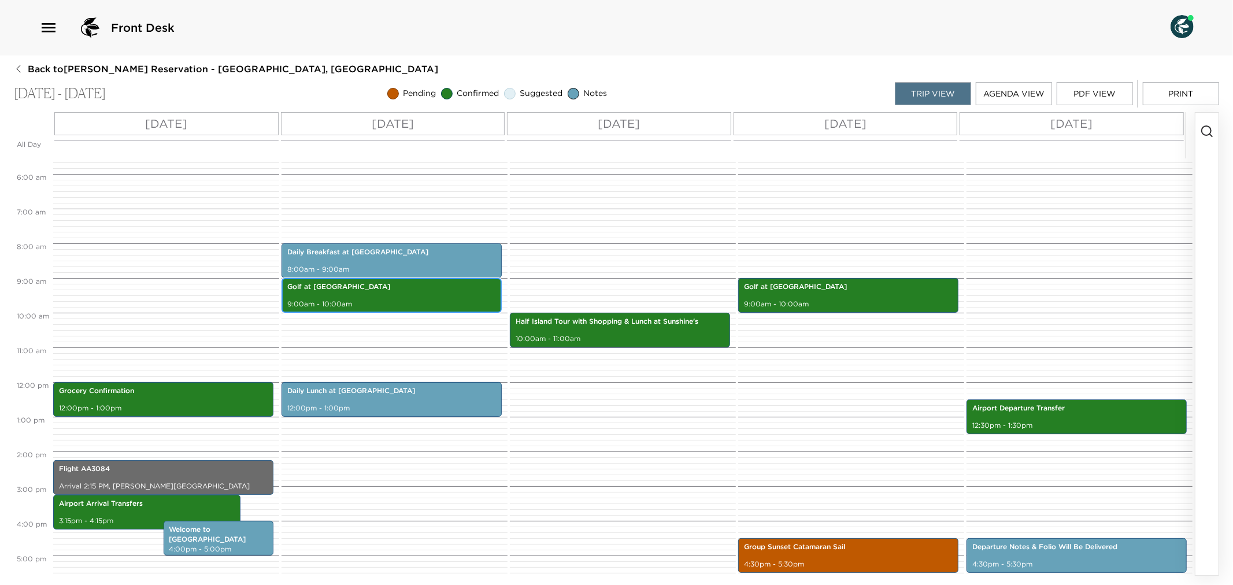
click at [414, 286] on p "Golf at [GEOGRAPHIC_DATA]" at bounding box center [391, 287] width 209 height 10
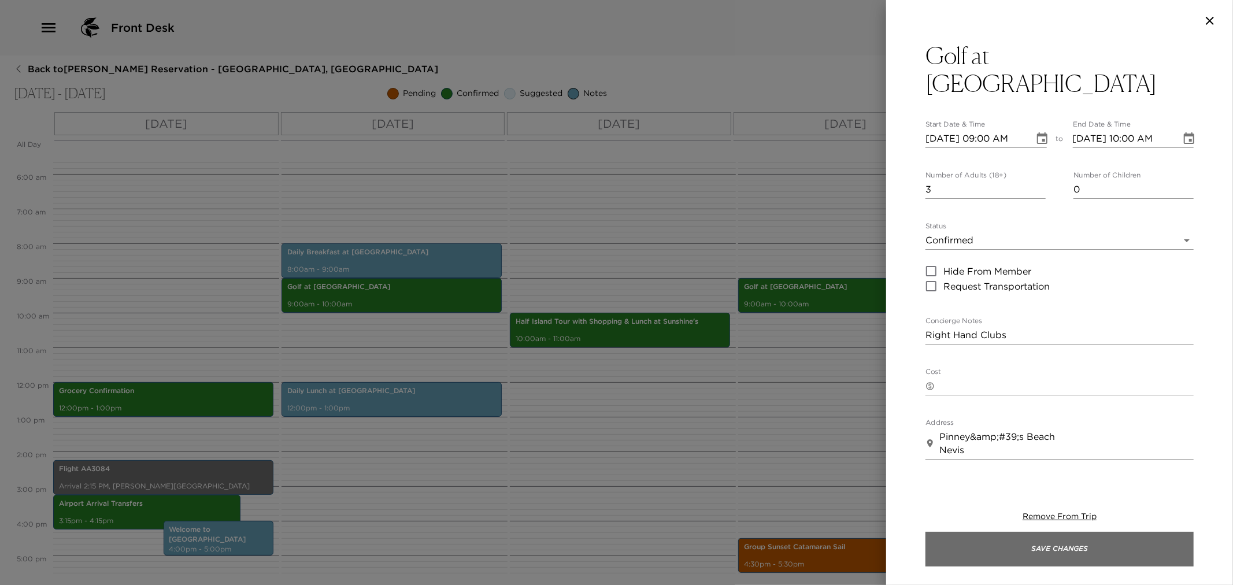
click at [934, 541] on button "Save Changes" at bounding box center [1060, 549] width 268 height 35
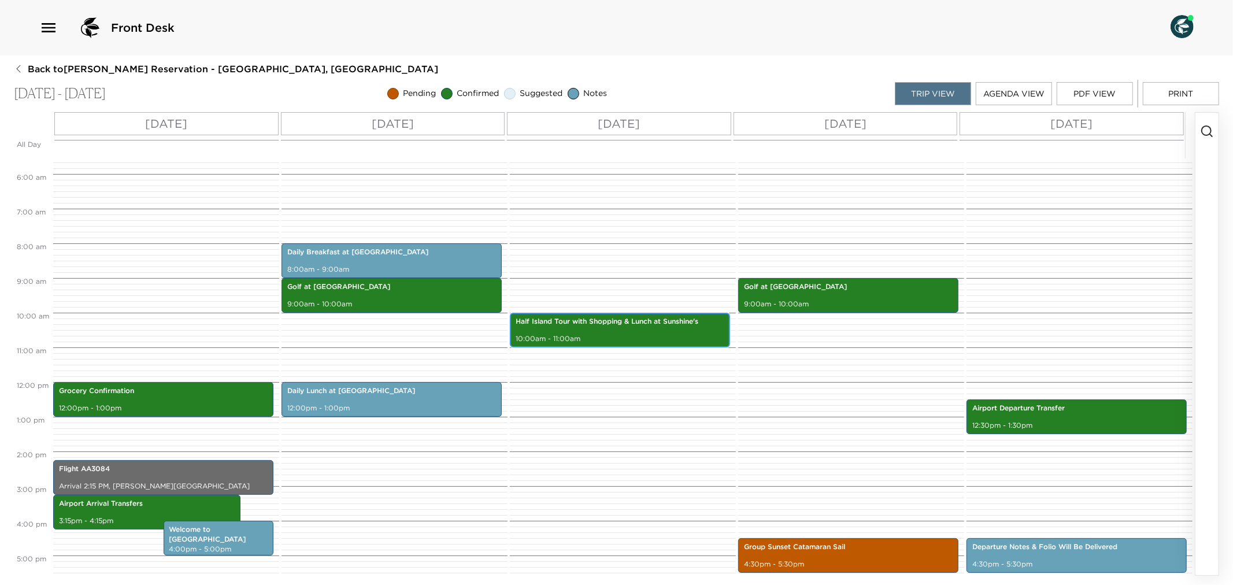
click at [657, 334] on p "10:00am - 11:00am" at bounding box center [620, 339] width 209 height 10
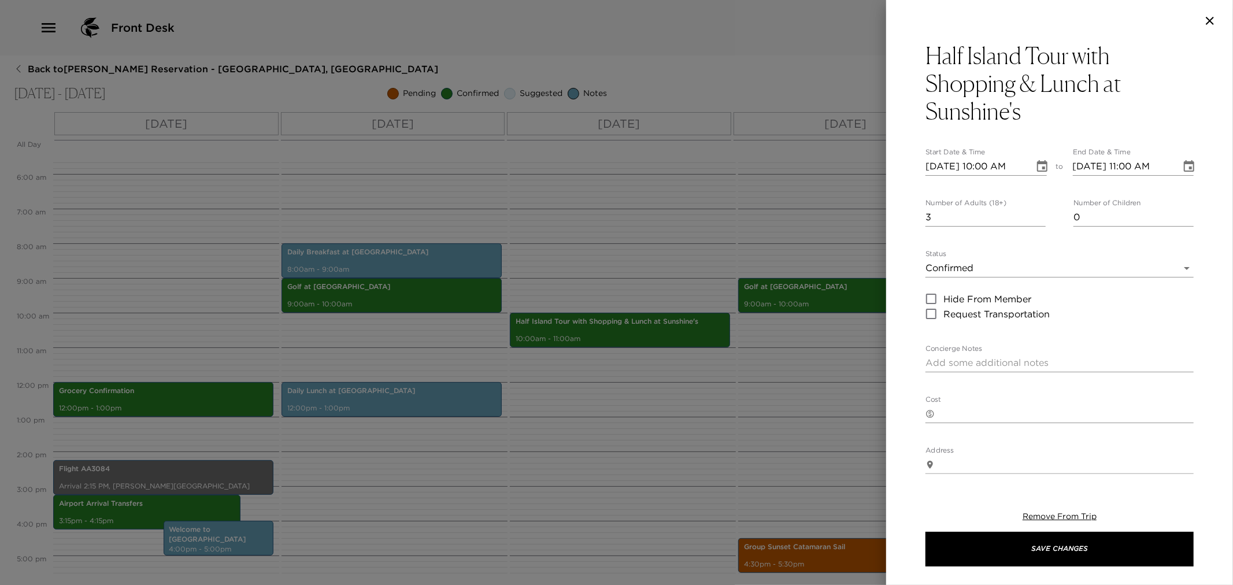
click at [596, 223] on div at bounding box center [616, 292] width 1233 height 585
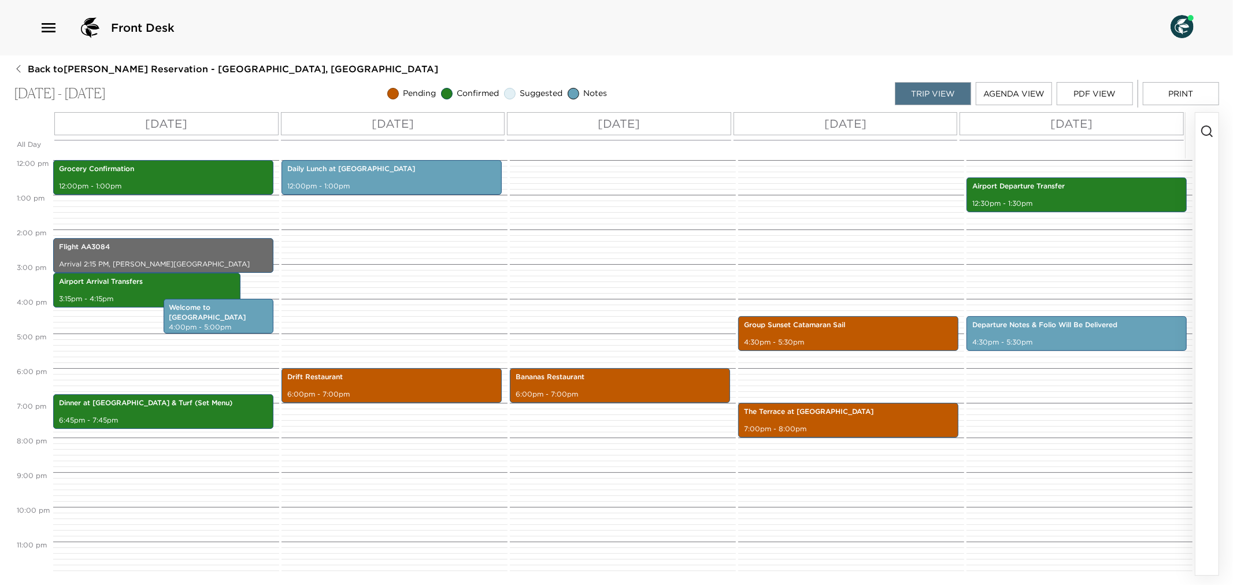
scroll to position [416, 0]
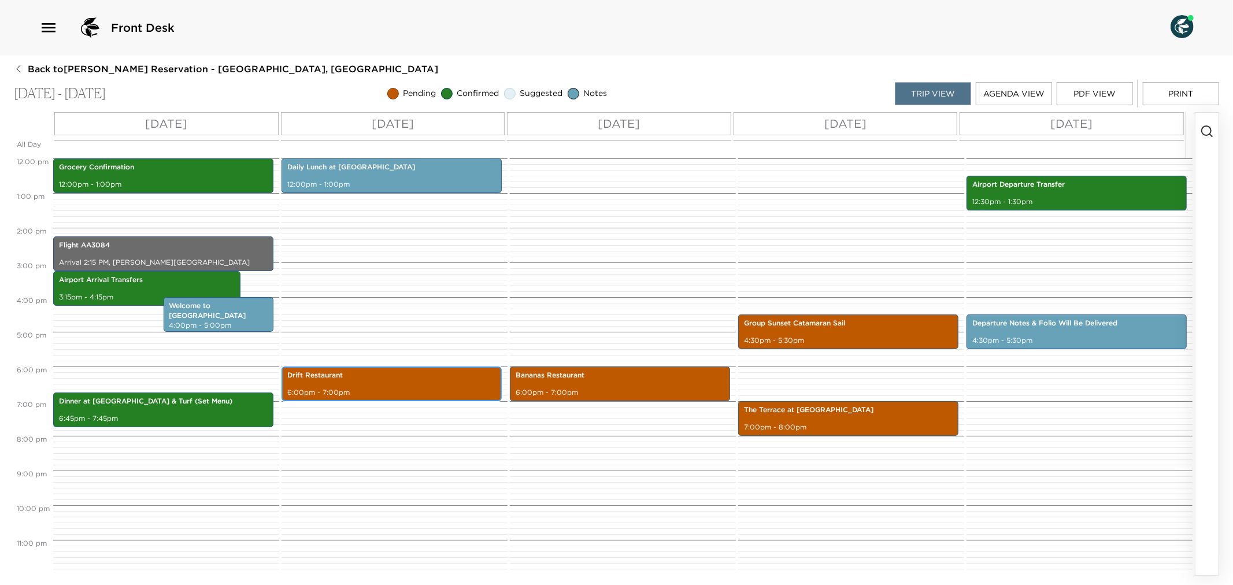
click at [356, 384] on div "Drift Restaurant 6:00pm - 7:00pm" at bounding box center [391, 383] width 213 height 31
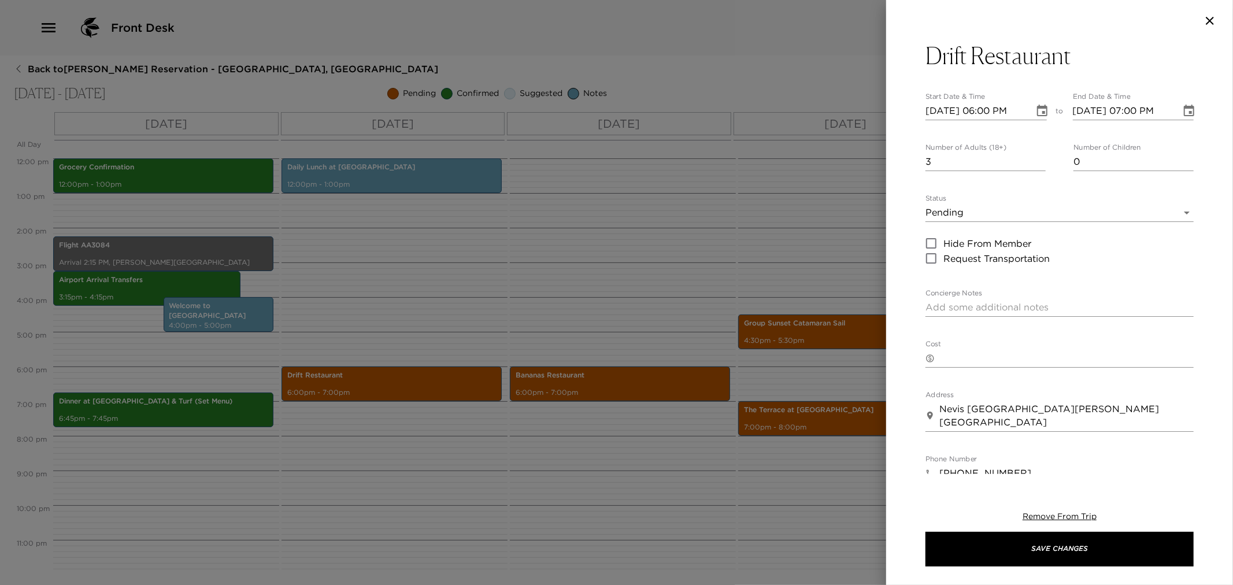
click at [1176, 211] on body "Front Desk Back to [PERSON_NAME] Reservation - [GEOGRAPHIC_DATA], [GEOGRAPHIC_D…" at bounding box center [616, 292] width 1233 height 585
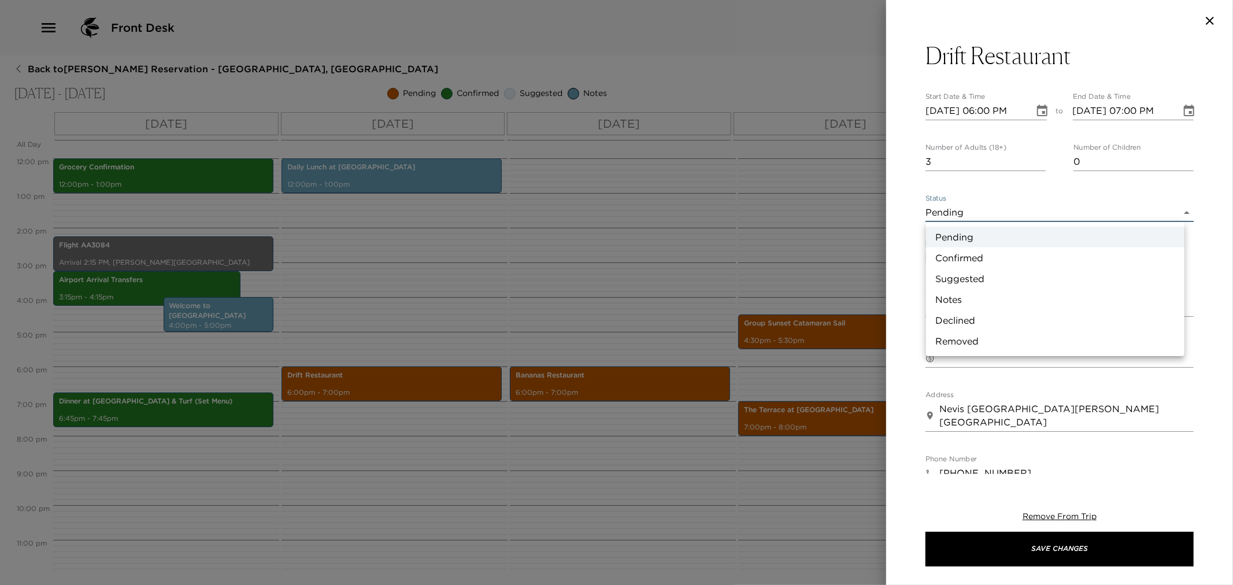
click at [992, 257] on li "Confirmed" at bounding box center [1055, 257] width 258 height 21
type input "Confirmed"
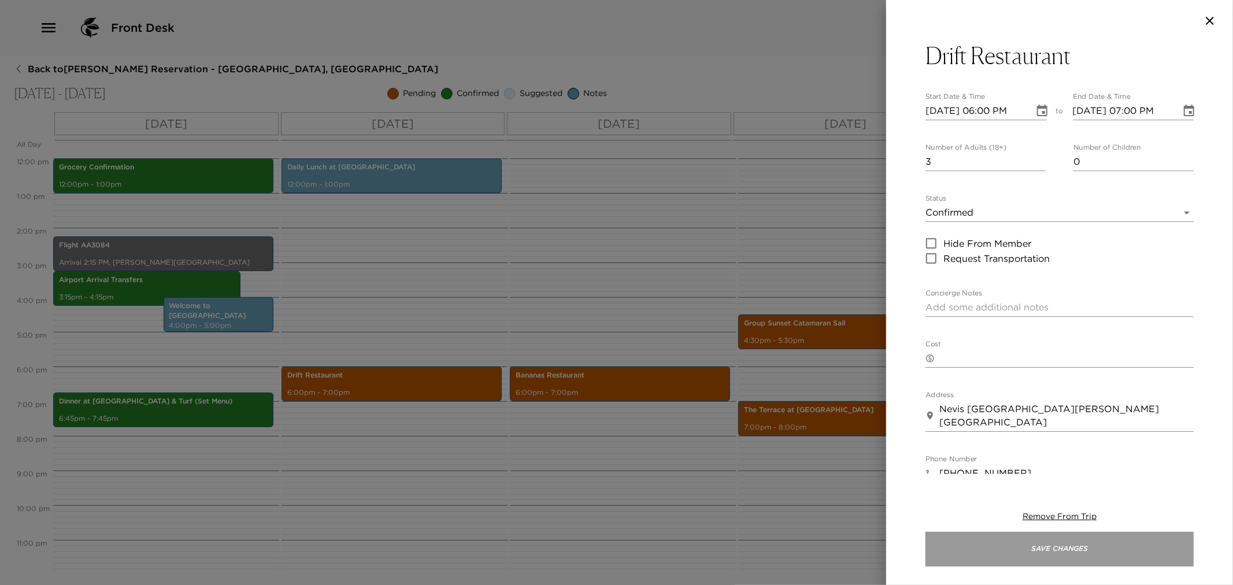
click at [1014, 546] on button "Save Changes" at bounding box center [1060, 549] width 268 height 35
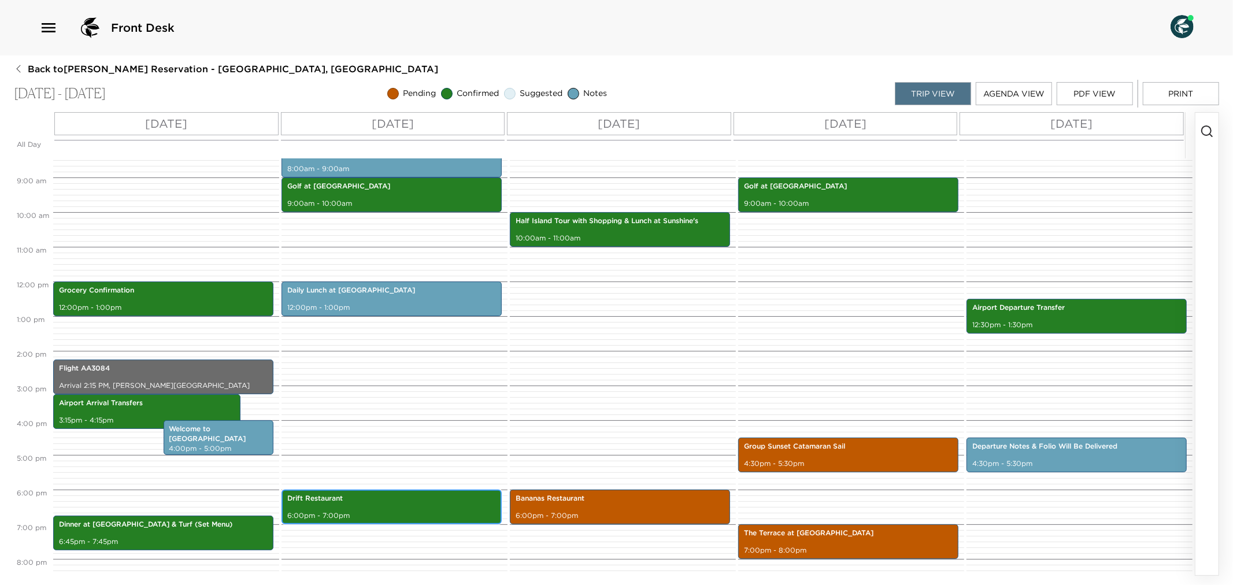
scroll to position [193, 0]
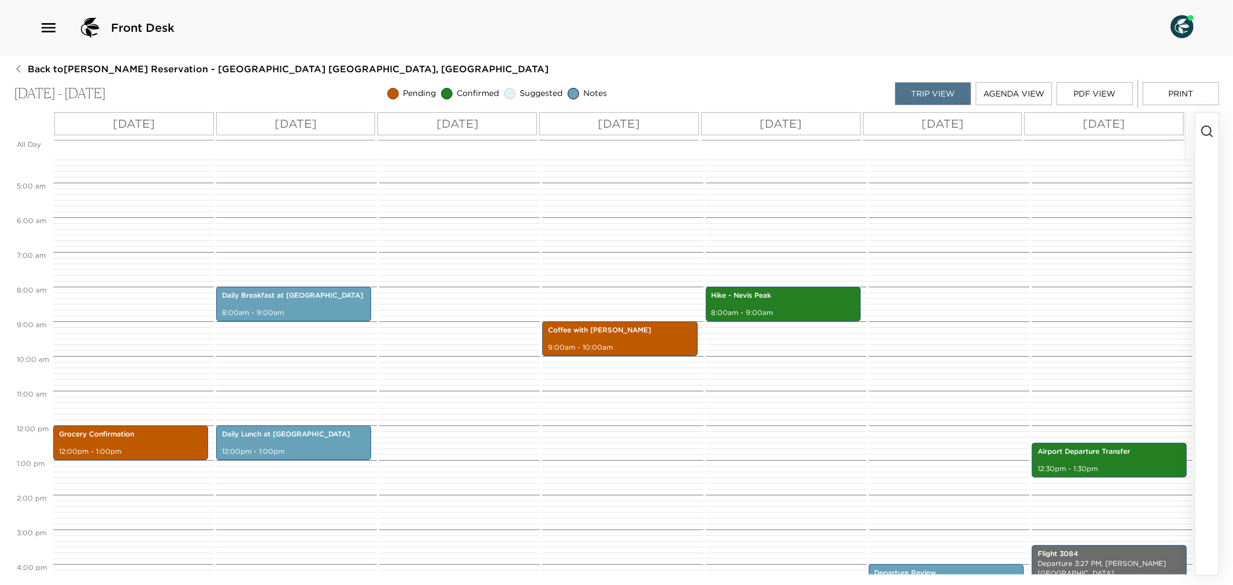
scroll to position [213, 0]
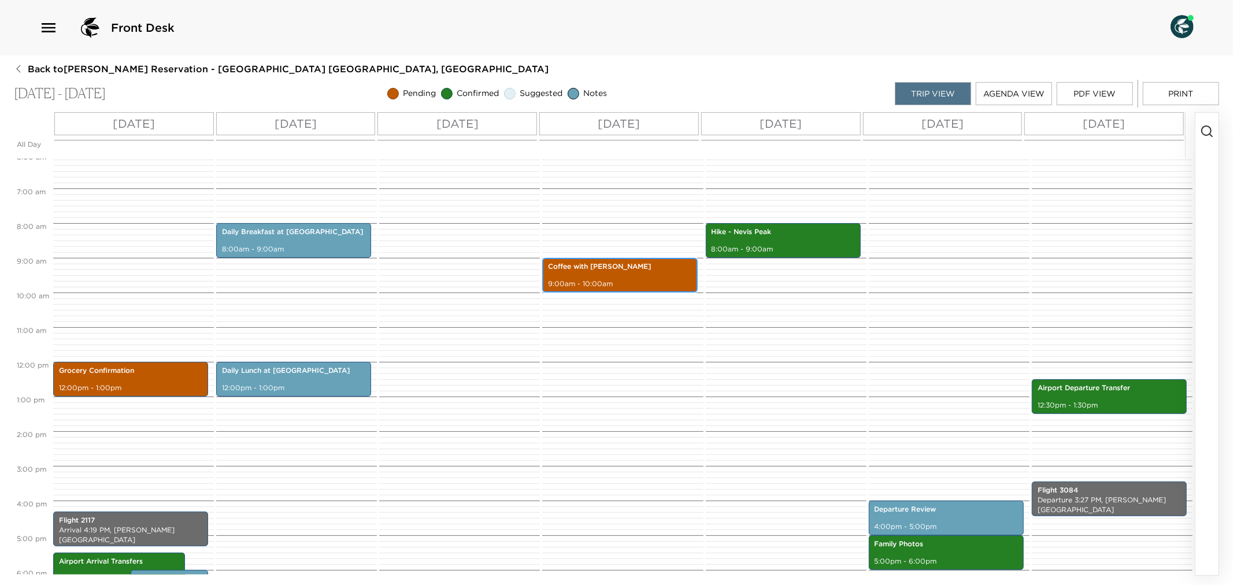
click at [633, 276] on div "Coffee with [PERSON_NAME] 9:00am - 10:00am" at bounding box center [620, 275] width 148 height 31
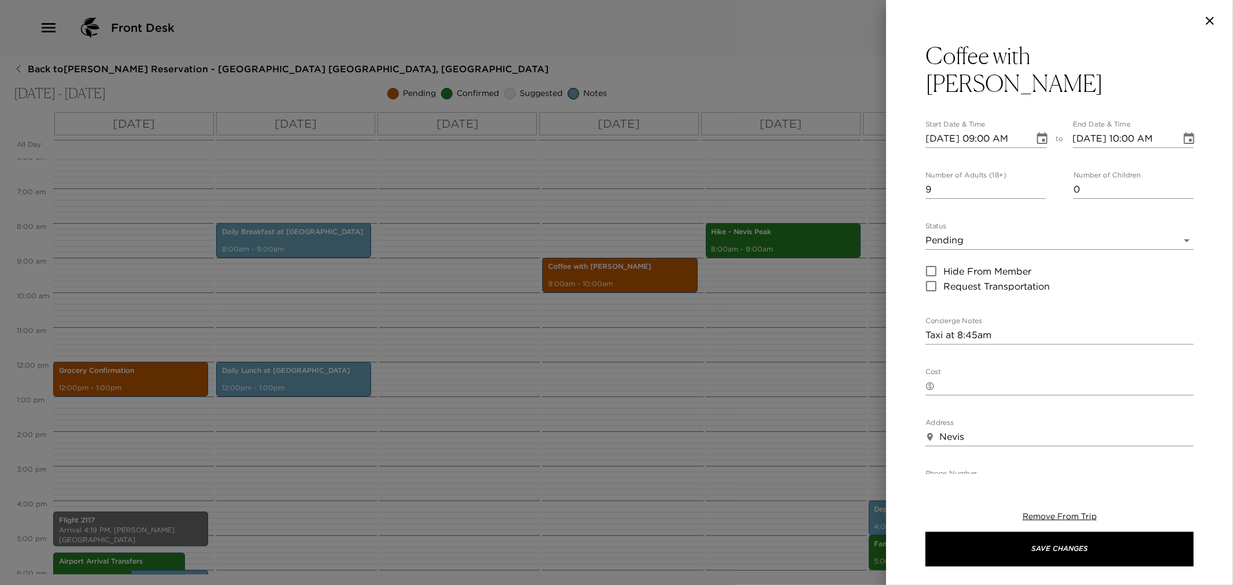
click at [1170, 208] on body "Front Desk Back to [PERSON_NAME] Reservation - [GEOGRAPHIC_DATA] [GEOGRAPHIC_DA…" at bounding box center [616, 292] width 1233 height 585
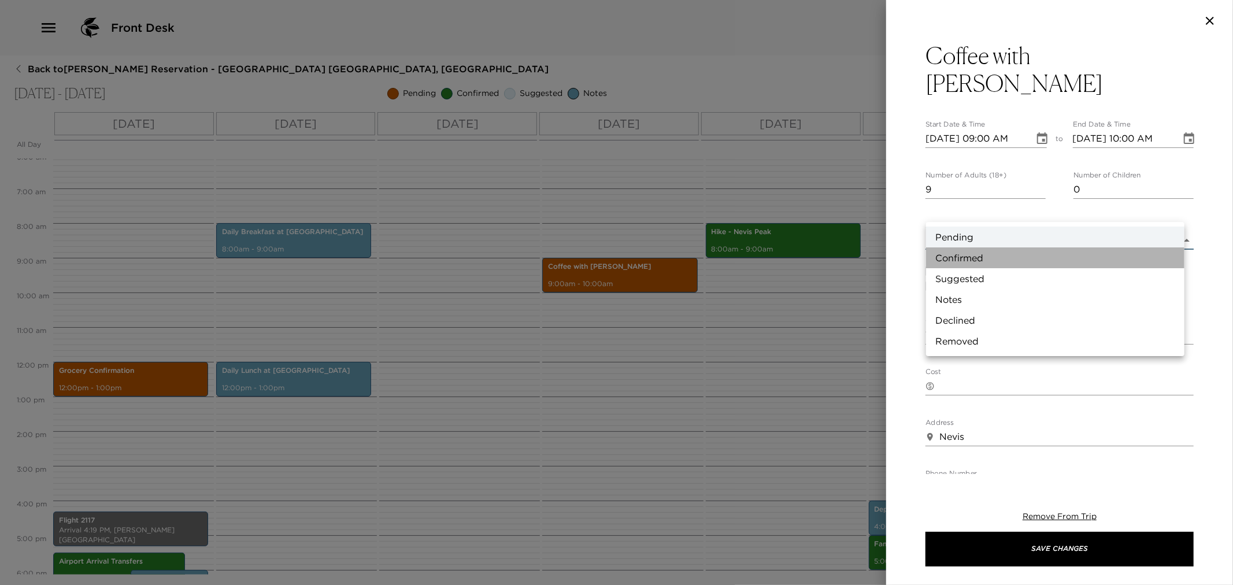
click at [963, 261] on li "Confirmed" at bounding box center [1055, 257] width 258 height 21
type input "Confirmed"
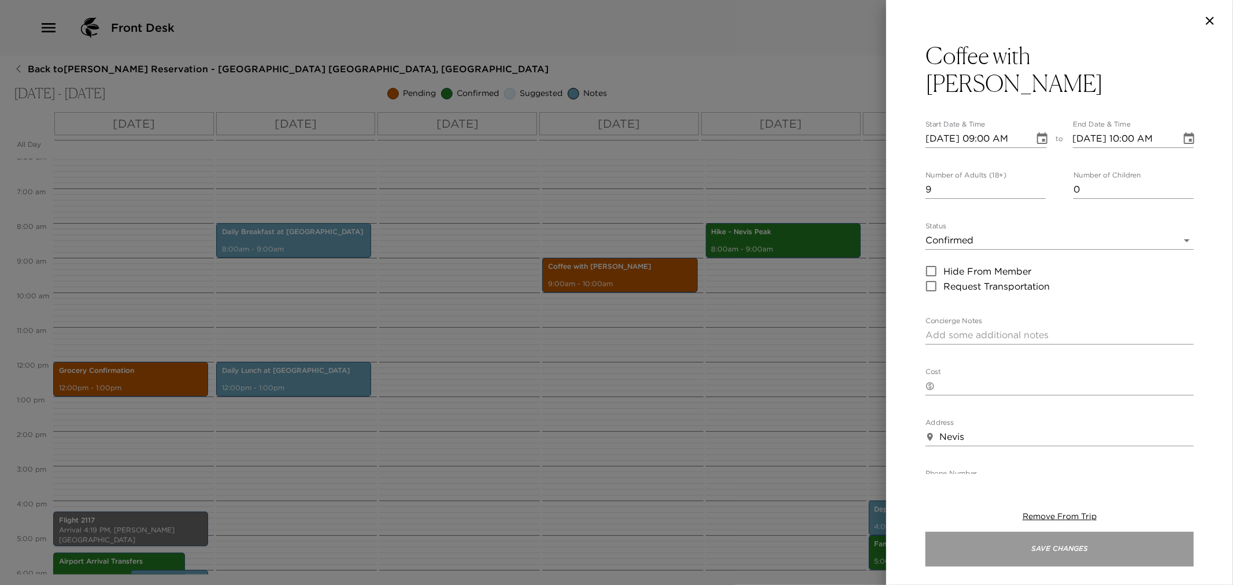
click at [1015, 544] on button "Save Changes" at bounding box center [1060, 549] width 268 height 35
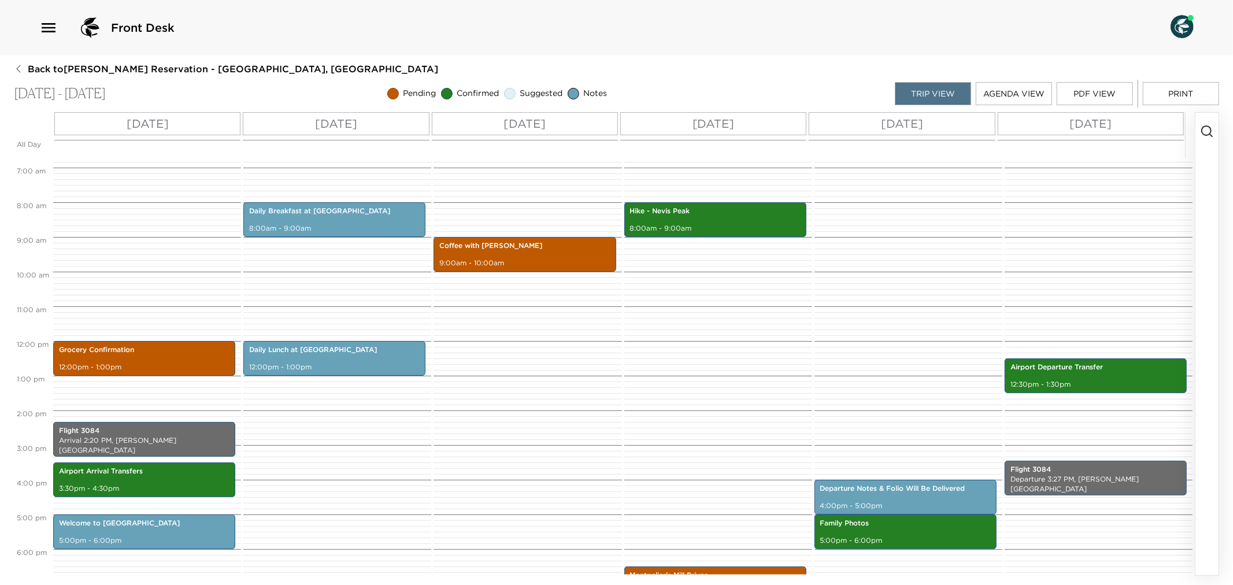
scroll to position [213, 0]
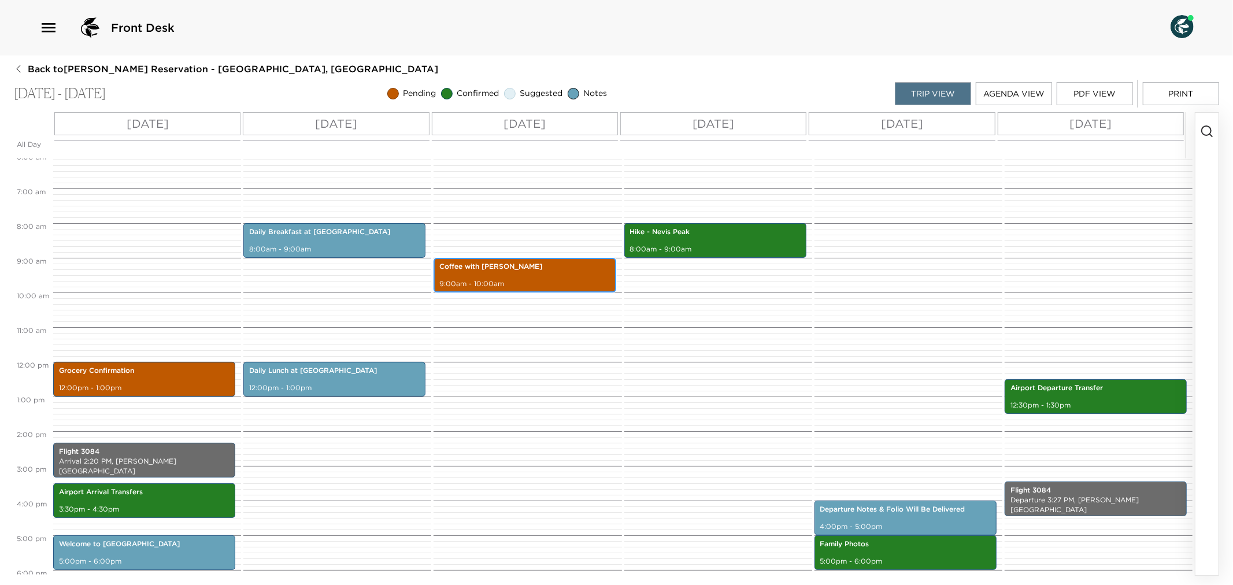
click at [575, 286] on p "9:00am - 10:00am" at bounding box center [524, 284] width 171 height 10
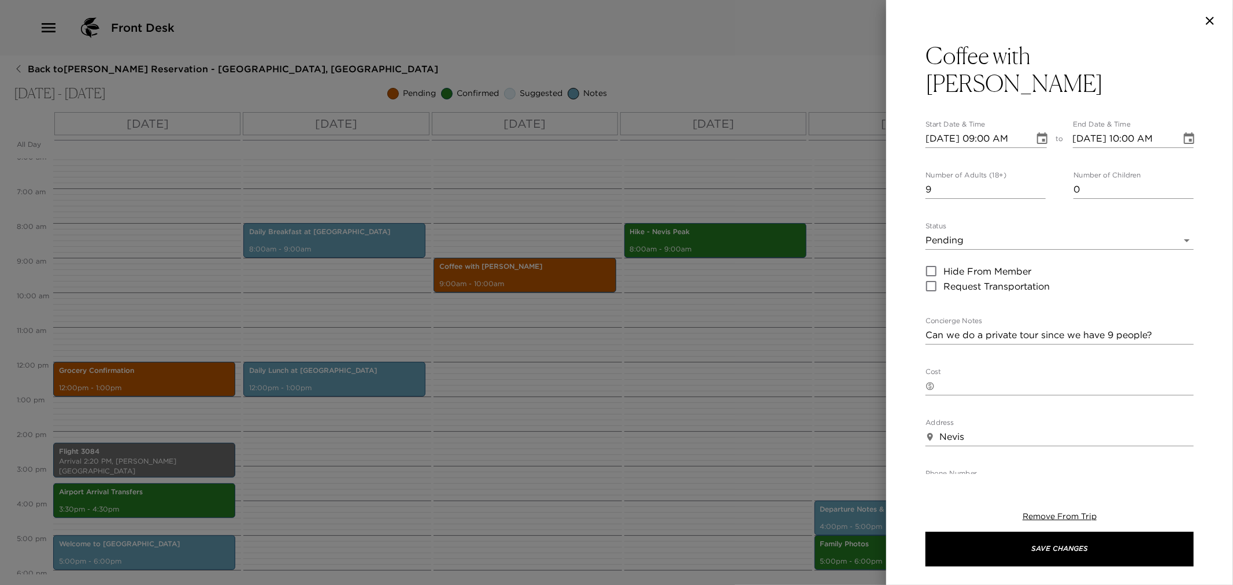
click at [1180, 209] on body "Front Desk Back to Heather Twomey Reservation - Villa 6 Nevis, West Indies Dec …" at bounding box center [616, 292] width 1233 height 585
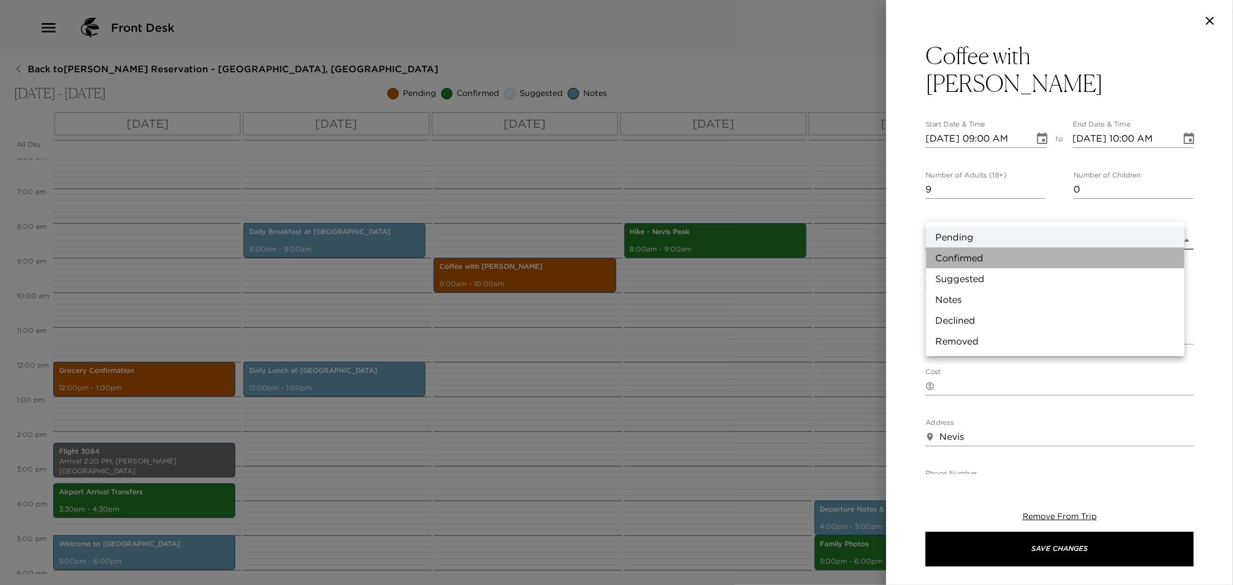
click at [993, 252] on li "Confirmed" at bounding box center [1055, 257] width 258 height 21
type input "Confirmed"
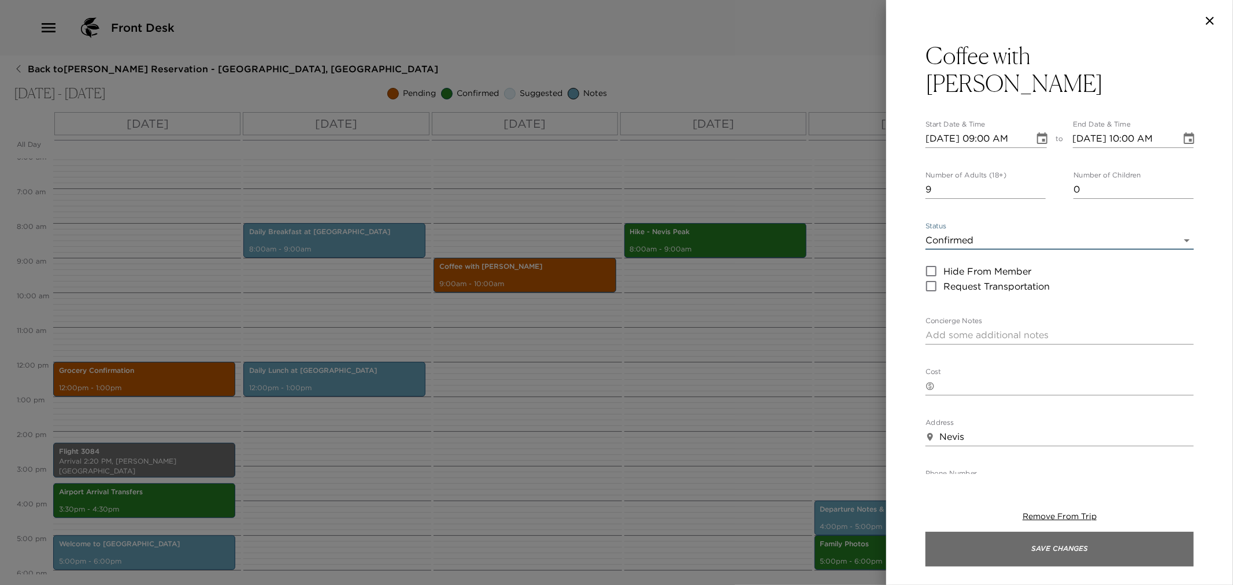
click at [1043, 541] on button "Save Changes" at bounding box center [1060, 549] width 268 height 35
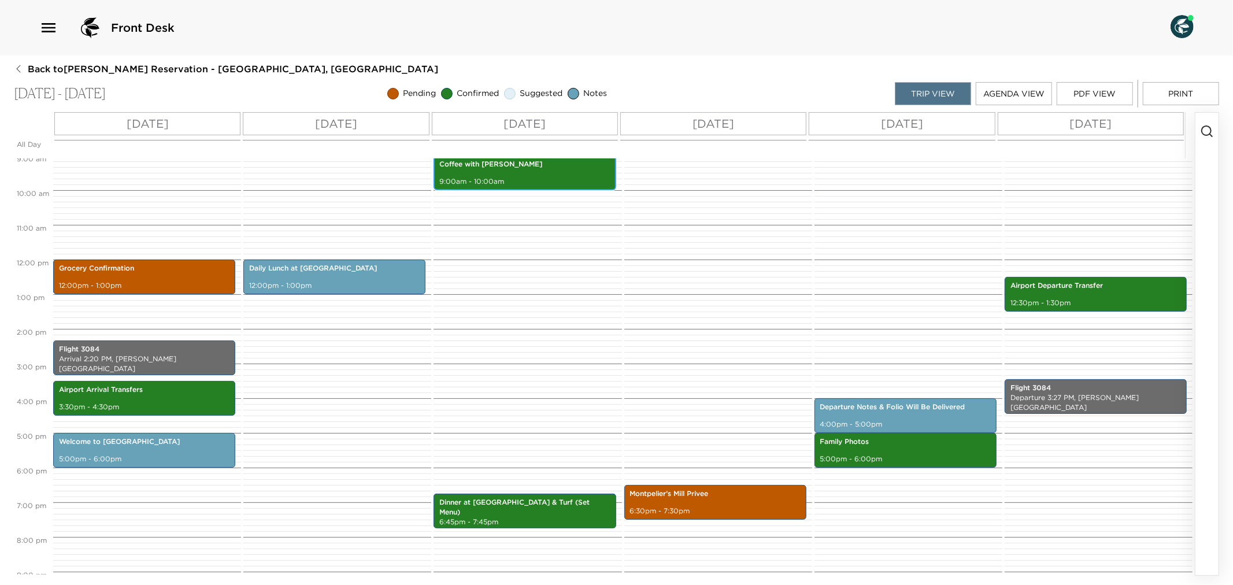
scroll to position [416, 0]
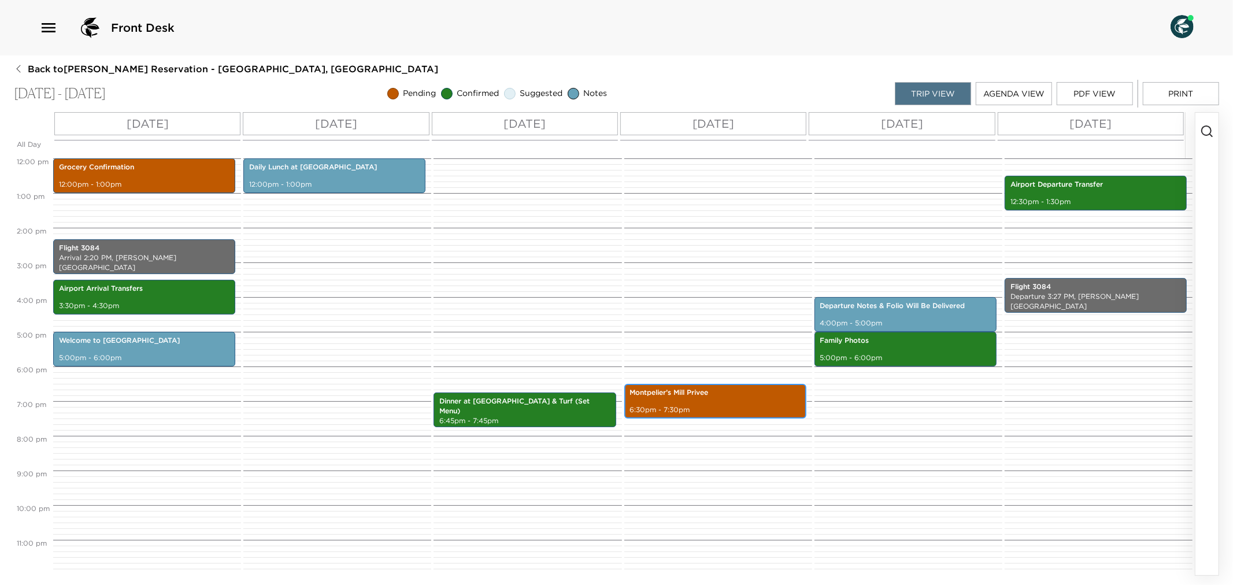
click at [727, 404] on div "Montpelier’s Mill Privee 6:30pm - 7:30pm" at bounding box center [715, 401] width 175 height 31
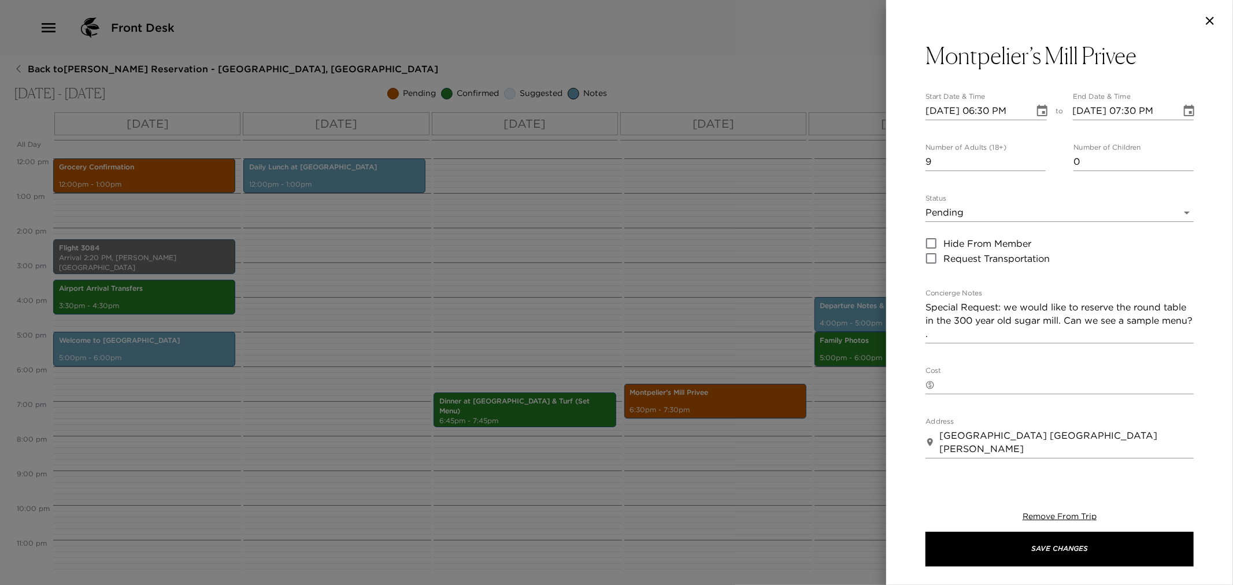
click at [1175, 209] on body "Front Desk Back to Heather Twomey Reservation - Villa 6 Nevis, West Indies Dec …" at bounding box center [616, 292] width 1233 height 585
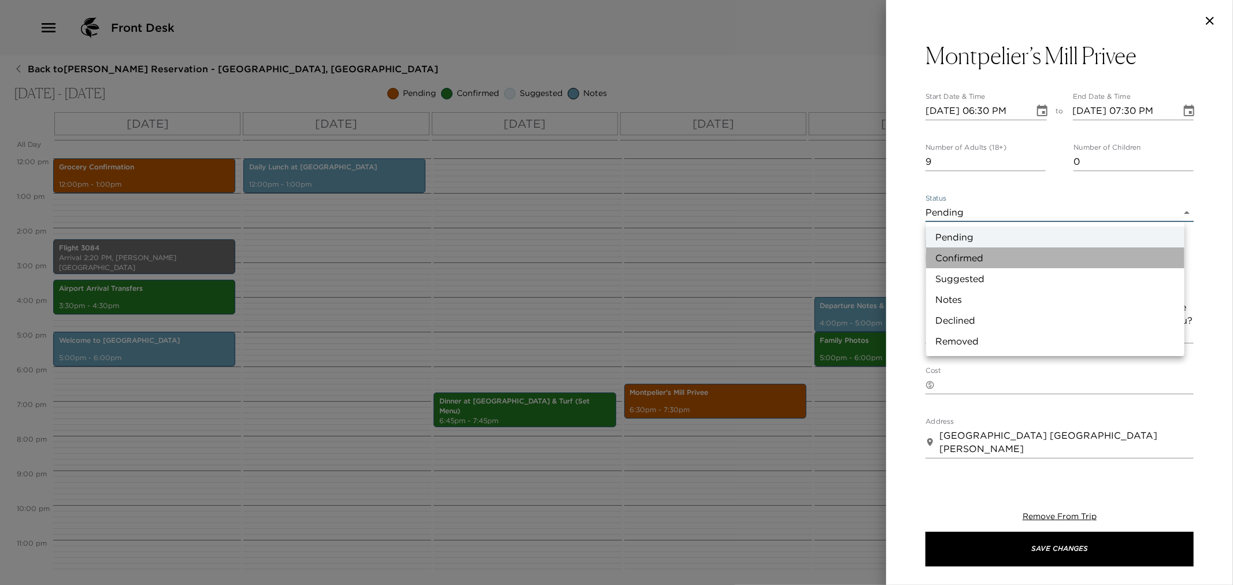
click at [993, 254] on li "Confirmed" at bounding box center [1055, 257] width 258 height 21
type input "Confirmed"
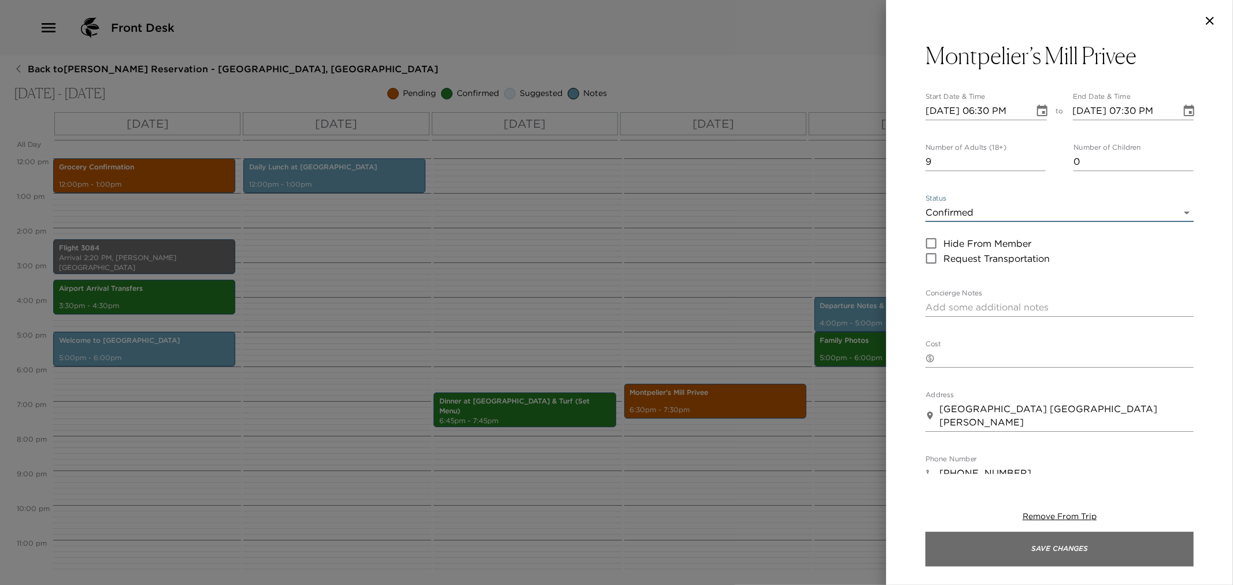
click at [1004, 539] on button "Save Changes" at bounding box center [1060, 549] width 268 height 35
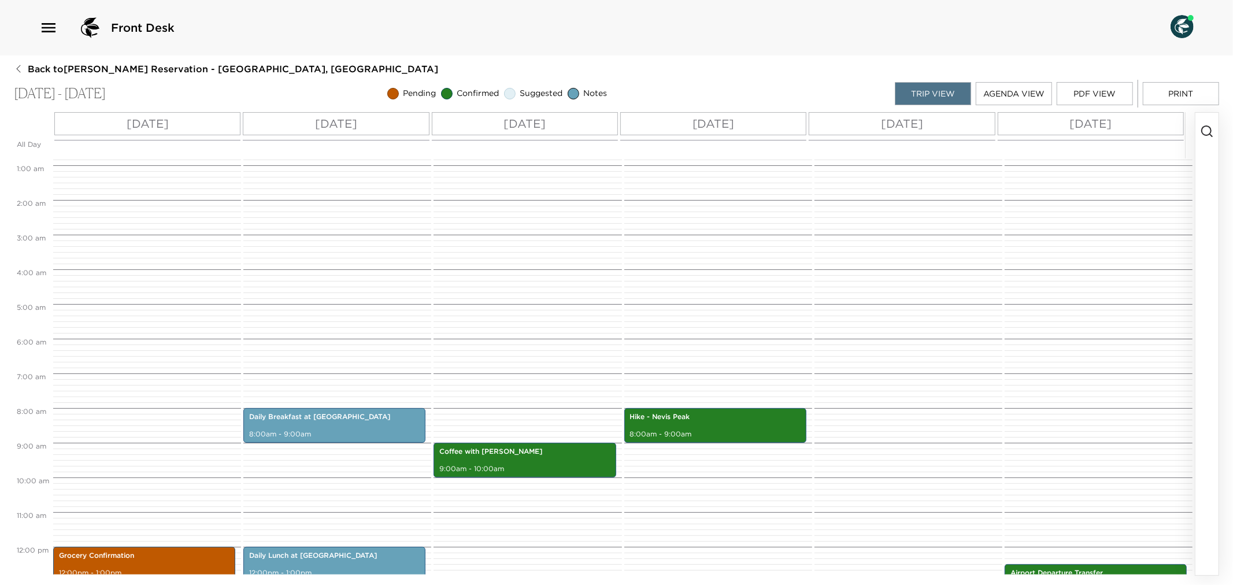
scroll to position [0, 0]
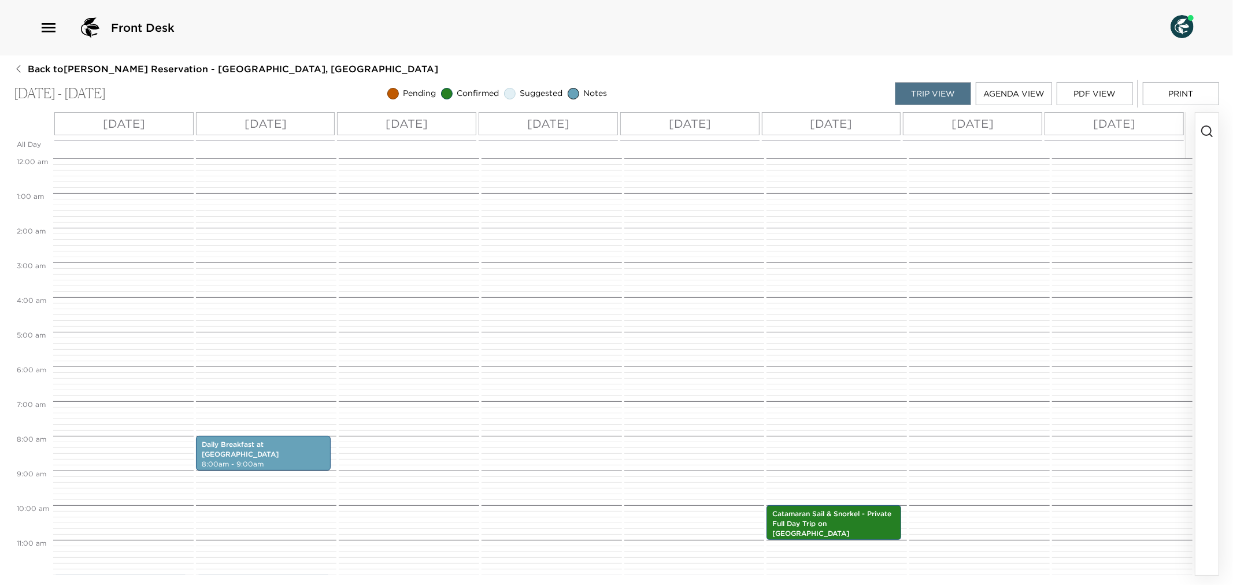
scroll to position [416, 0]
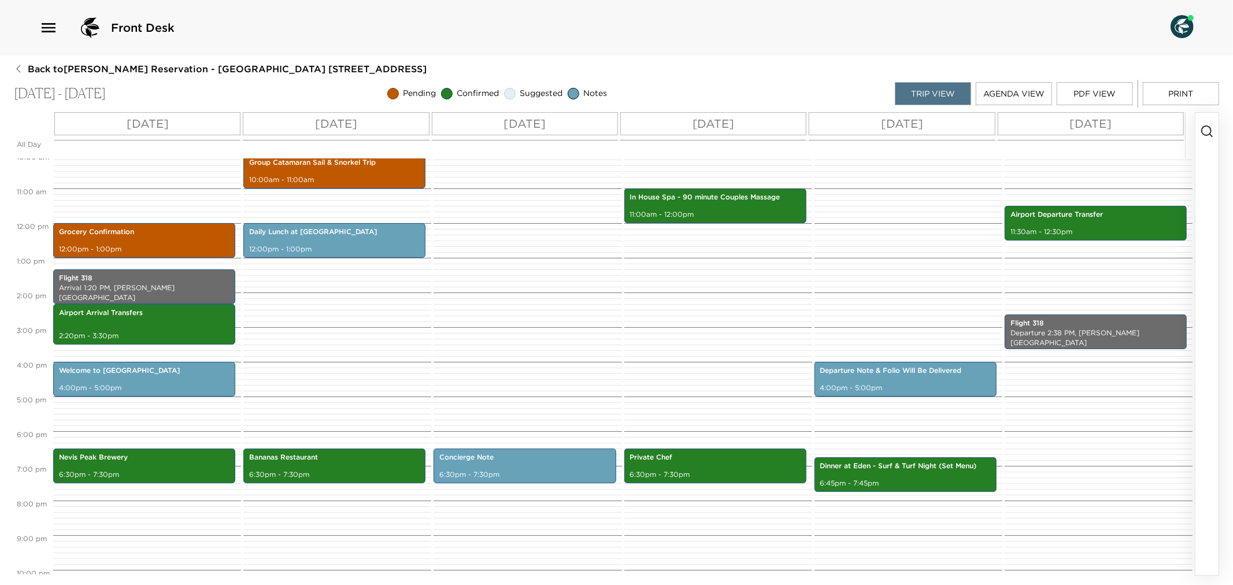
scroll to position [287, 0]
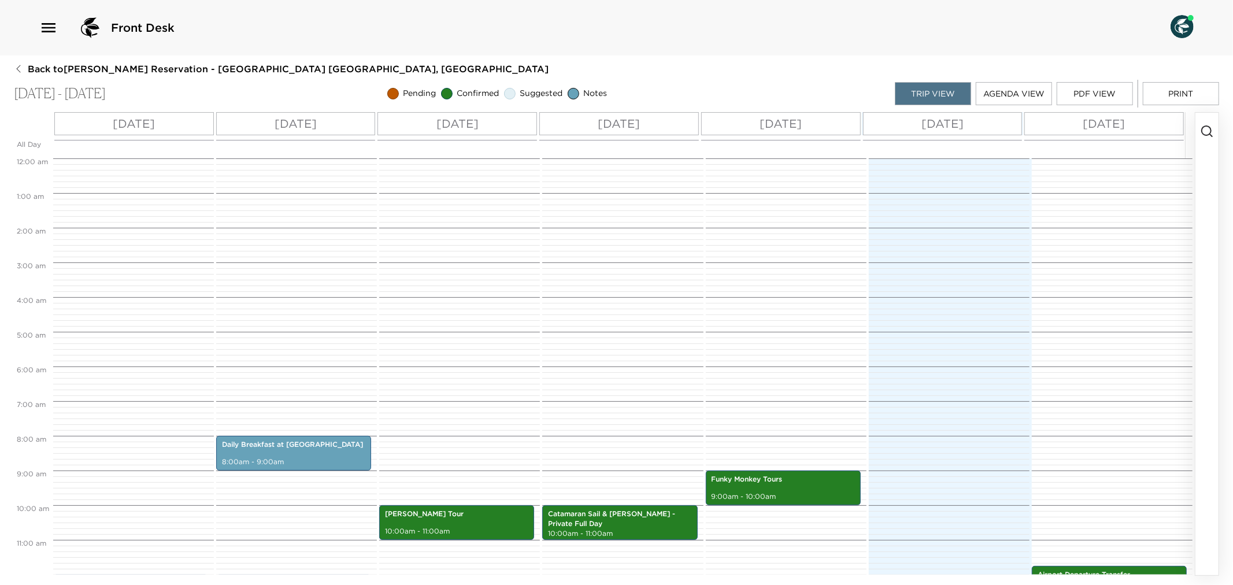
scroll to position [416, 0]
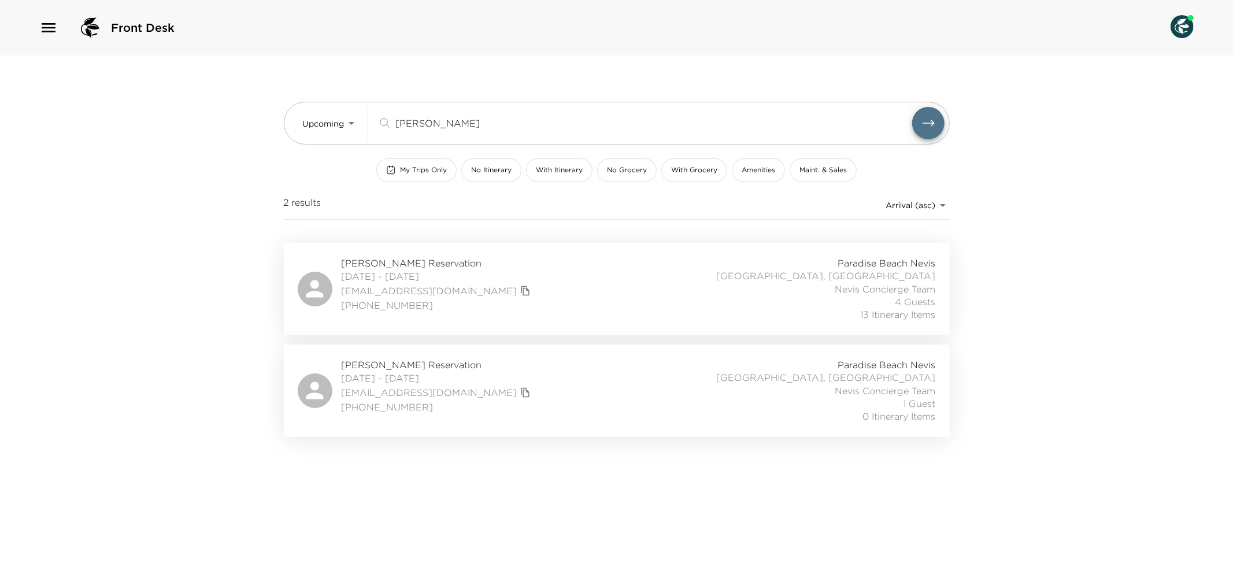
click at [486, 288] on div "[PERSON_NAME] Reservation [DATE] - [DATE] [EMAIL_ADDRESS][DOMAIN_NAME] [PHONE_N…" at bounding box center [617, 289] width 638 height 65
drag, startPoint x: 441, startPoint y: 123, endPoint x: 392, endPoint y: 122, distance: 49.2
click at [392, 122] on div "[PERSON_NAME] ​" at bounding box center [645, 123] width 535 height 14
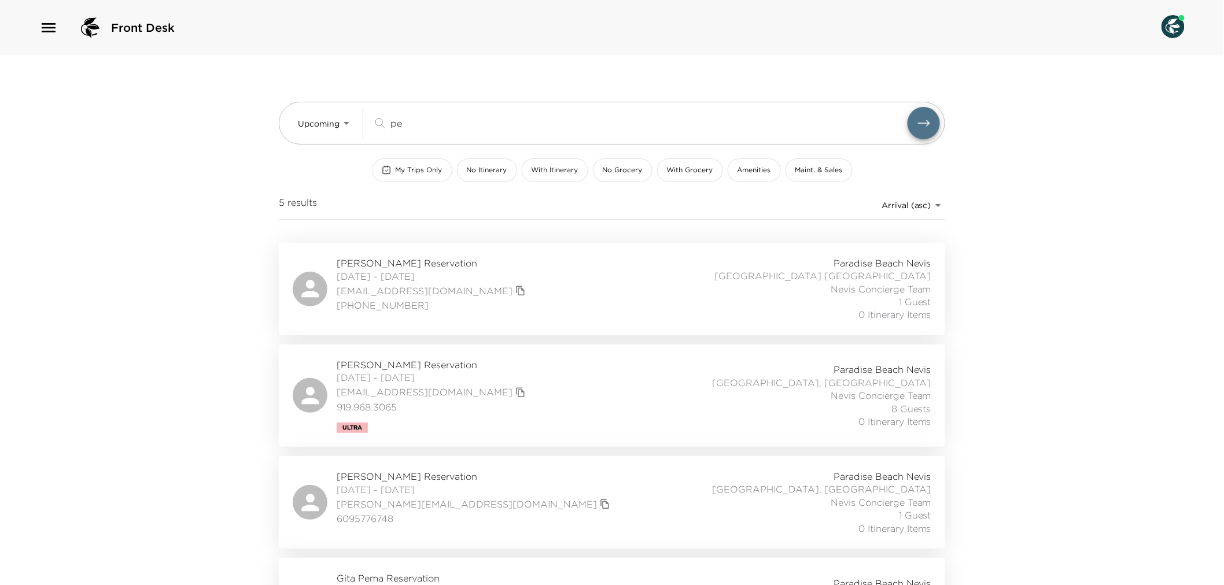
type input "pe"
click at [585, 309] on div "[PERSON_NAME] Reservation [DATE] - [DATE] [EMAIL_ADDRESS][DOMAIN_NAME] [PHONE_N…" at bounding box center [612, 289] width 638 height 65
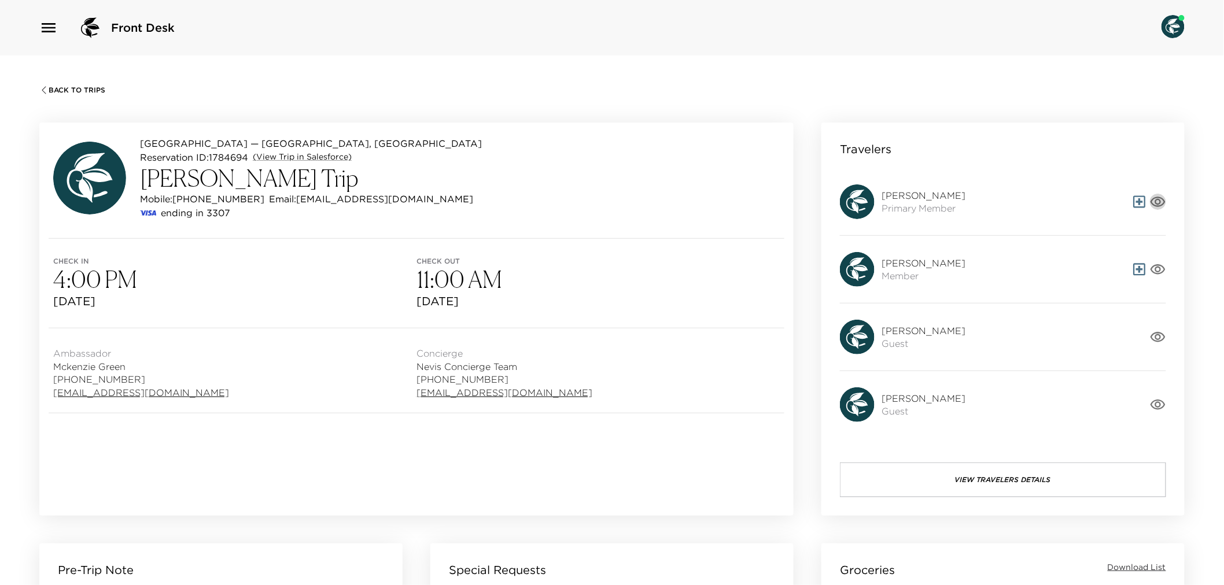
click at [1159, 195] on icon "button" at bounding box center [1158, 202] width 16 height 16
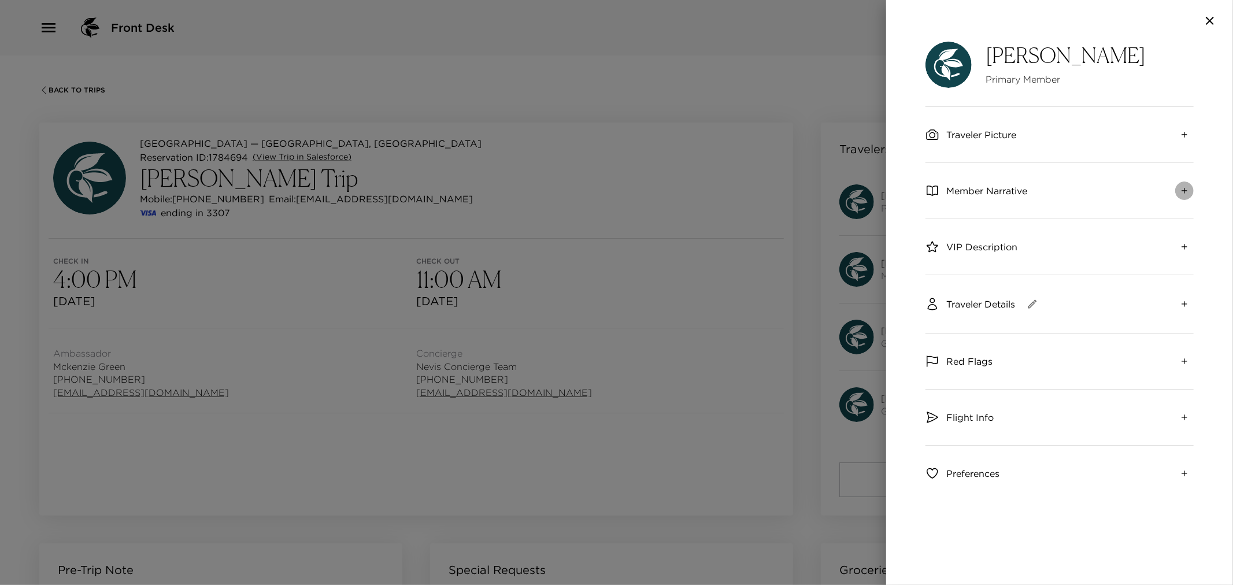
click at [1183, 188] on icon "expand" at bounding box center [1184, 190] width 9 height 9
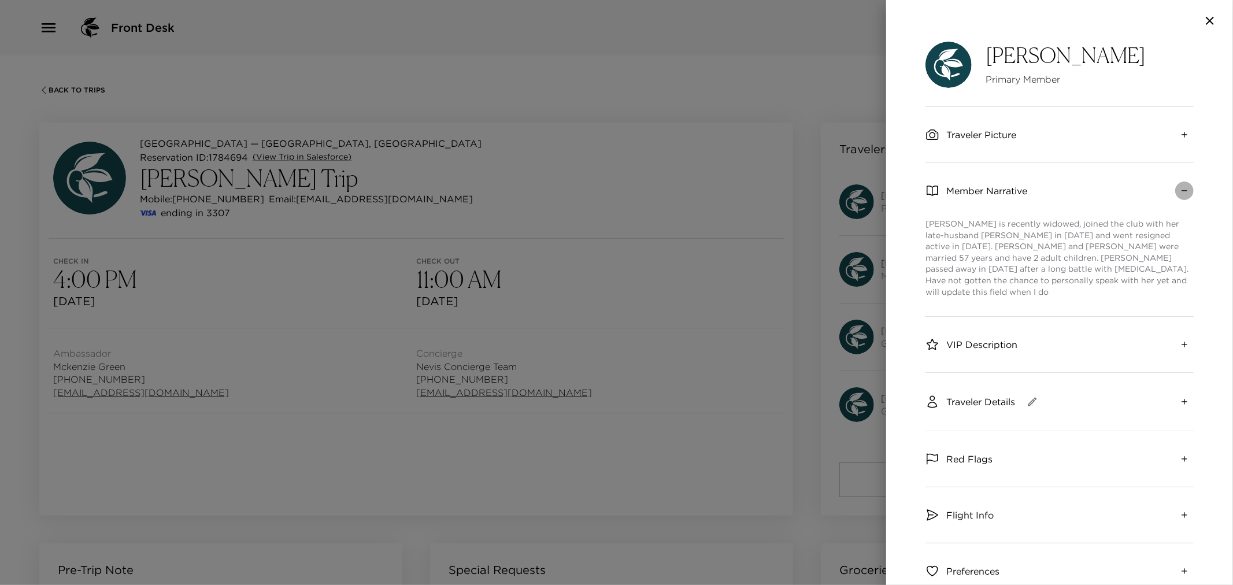
click at [1180, 189] on icon "collapse" at bounding box center [1184, 190] width 9 height 9
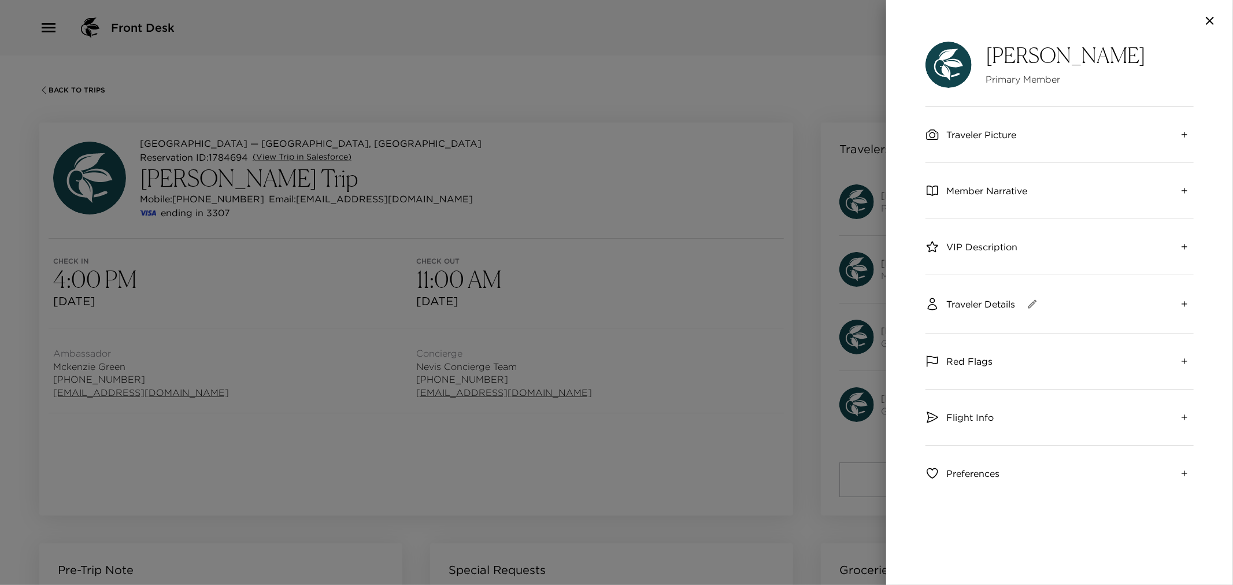
click at [764, 203] on div at bounding box center [616, 292] width 1233 height 585
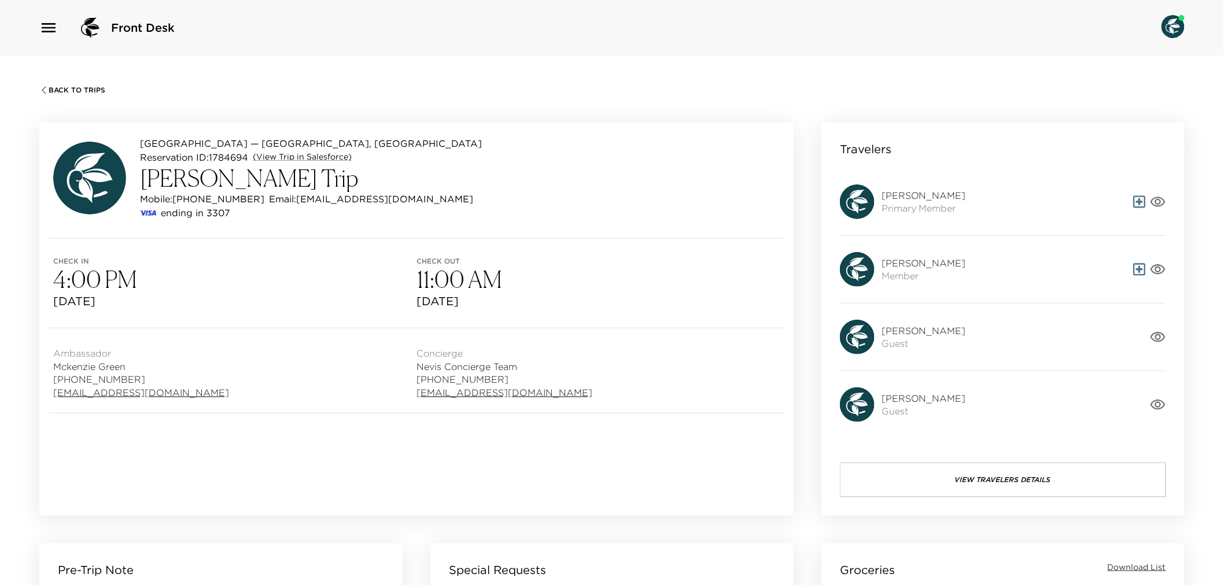
click at [1140, 200] on icon at bounding box center [1139, 202] width 12 height 12
click at [1163, 200] on icon "button" at bounding box center [1158, 202] width 16 height 16
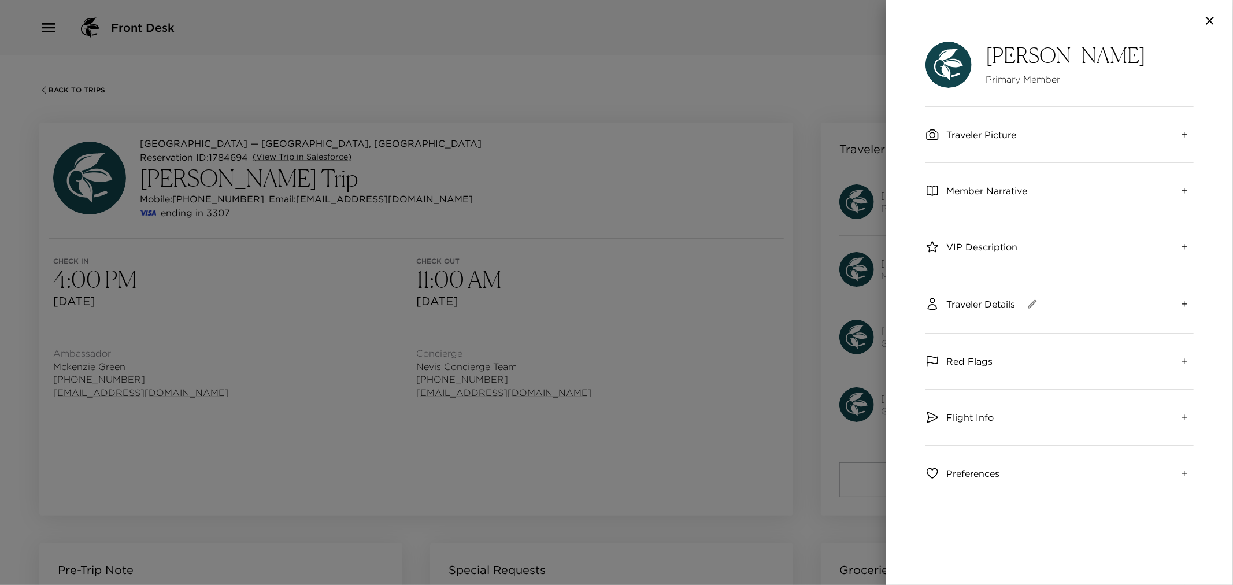
click at [1034, 304] on icon "button" at bounding box center [1033, 304] width 12 height 12
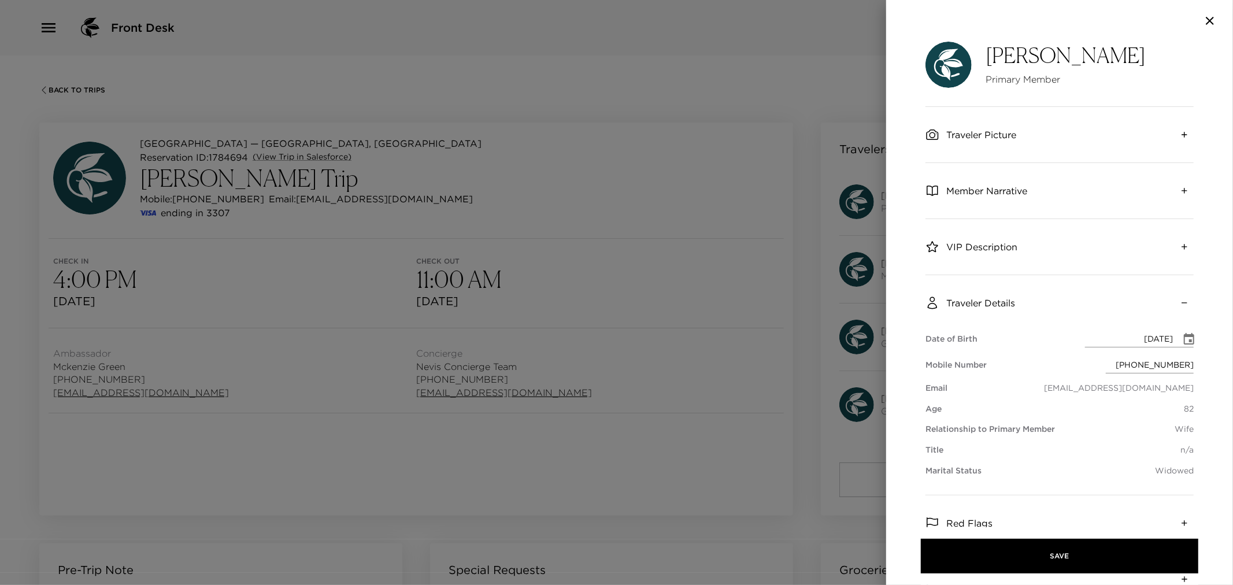
click at [729, 374] on div at bounding box center [616, 292] width 1233 height 585
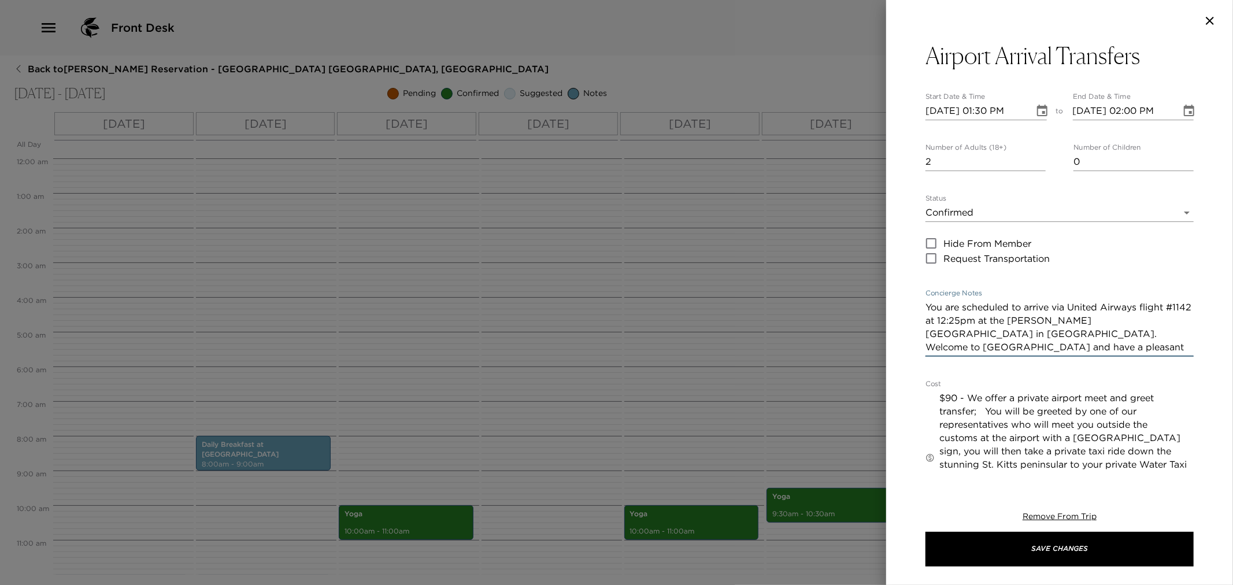
scroll to position [278, 0]
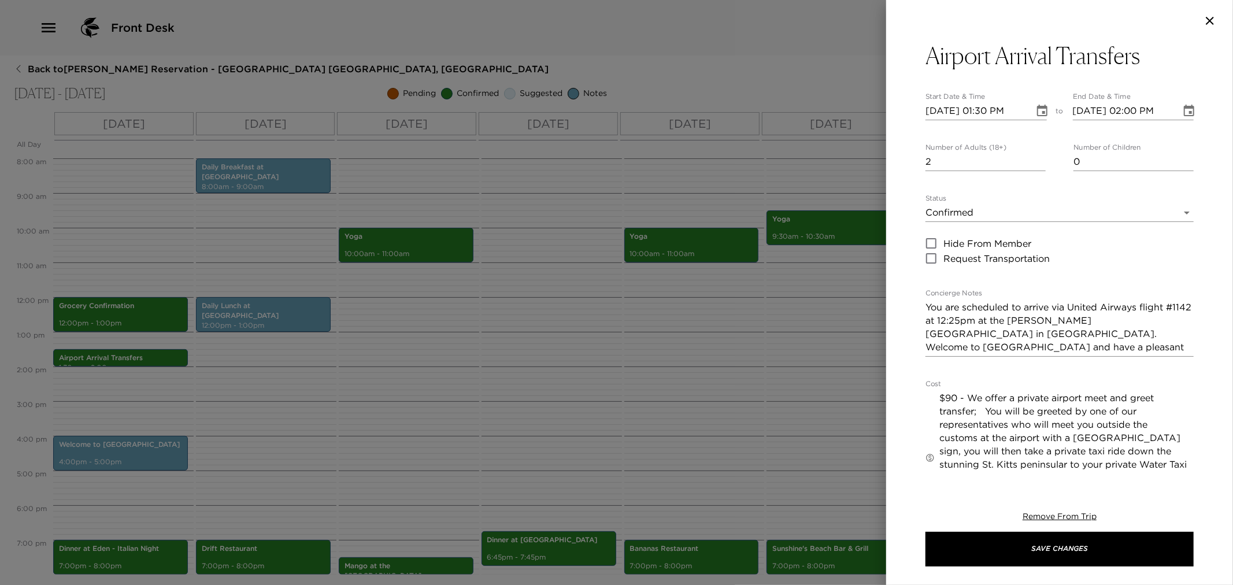
click at [665, 348] on div at bounding box center [616, 292] width 1233 height 585
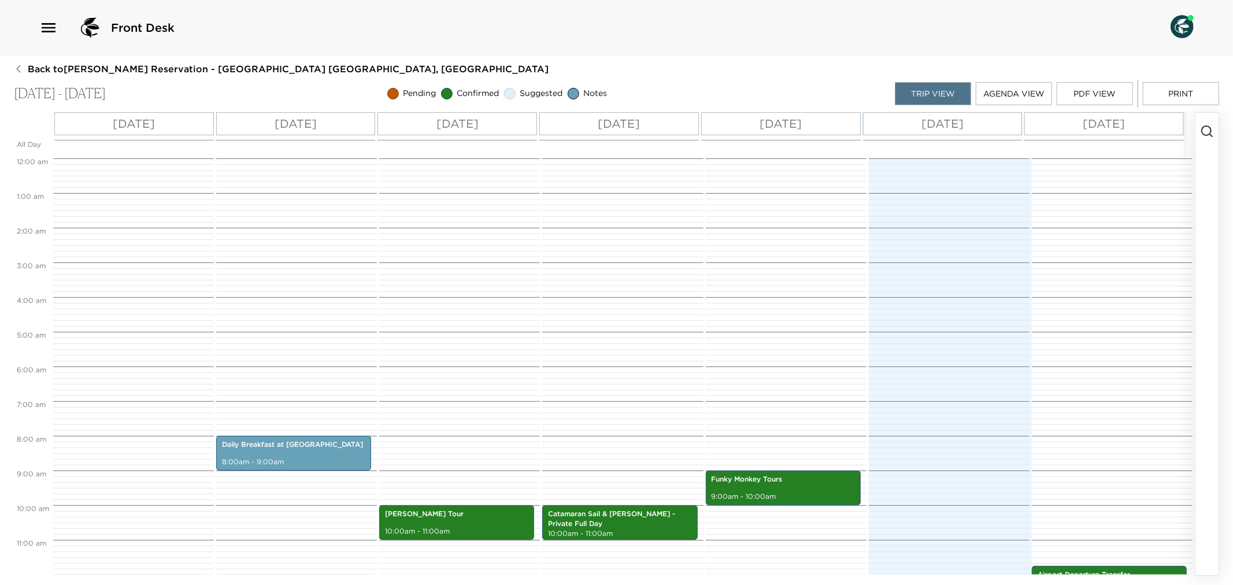
scroll to position [416, 0]
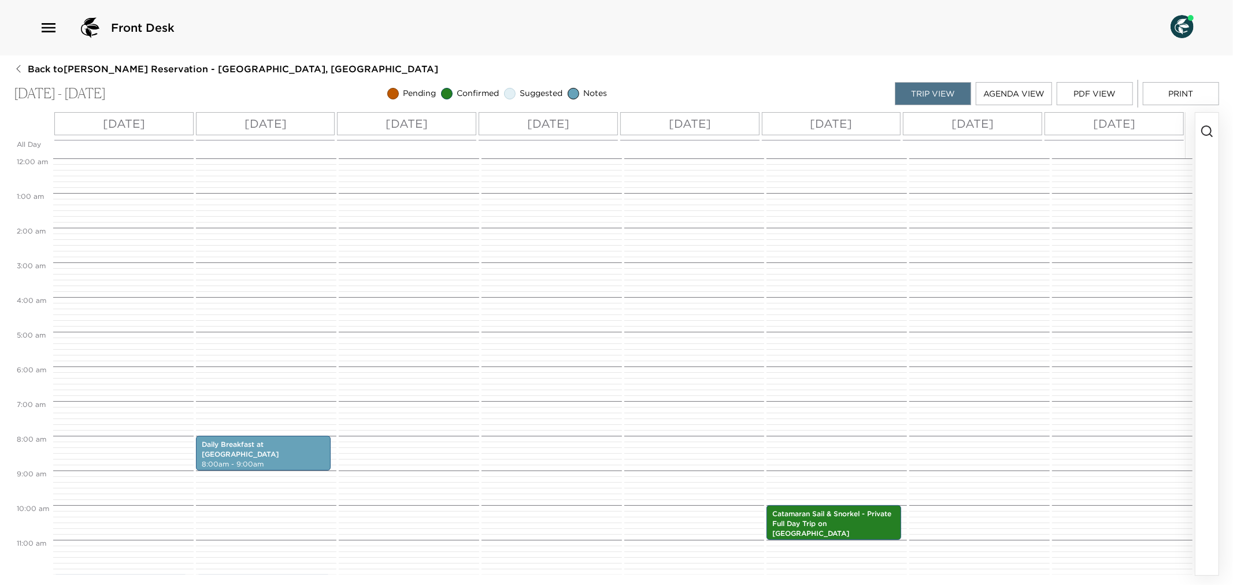
scroll to position [416, 0]
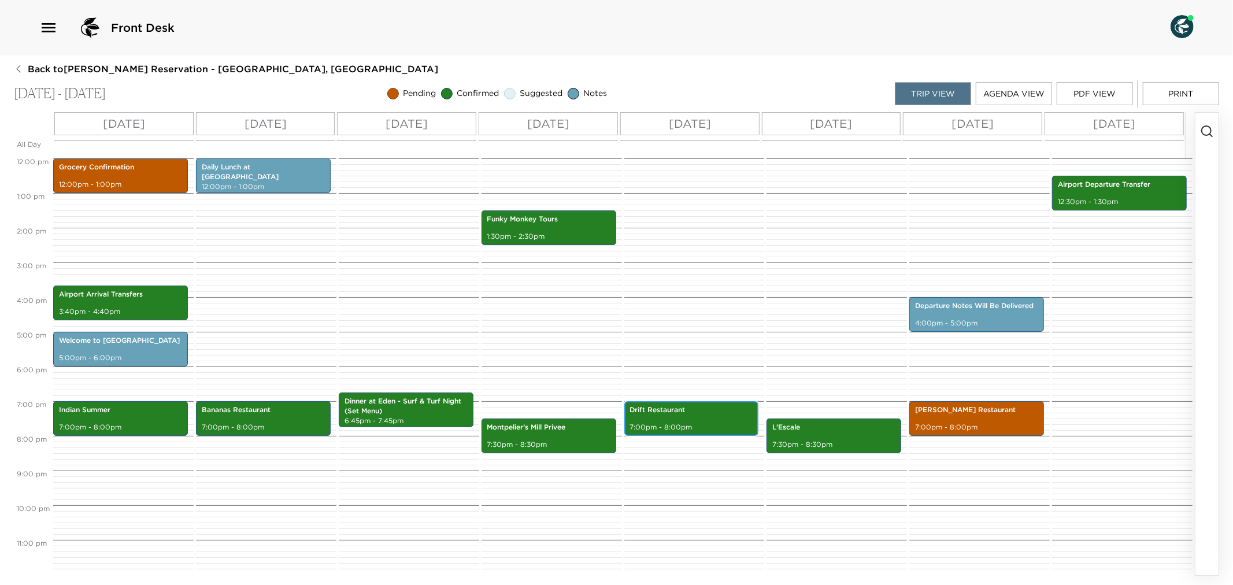
click at [698, 417] on div "Drift Restaurant 7:00pm - 8:00pm" at bounding box center [692, 418] width 128 height 31
click at [696, 417] on div "Drift Restaurant 7:00pm - 8:00pm" at bounding box center [692, 418] width 128 height 31
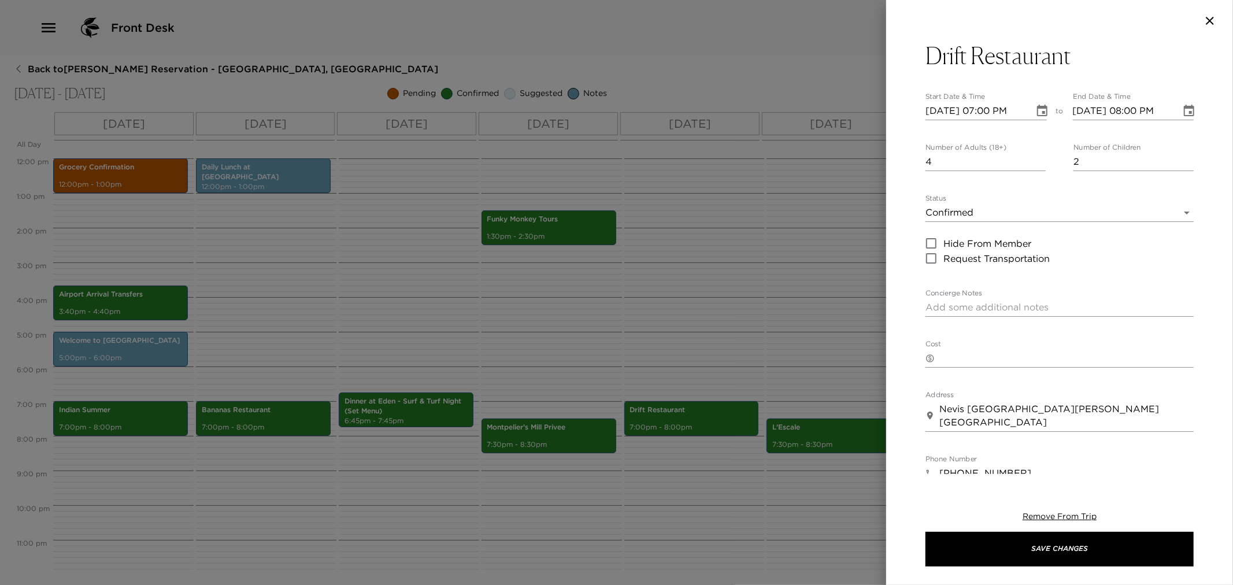
click at [700, 339] on div at bounding box center [616, 292] width 1233 height 585
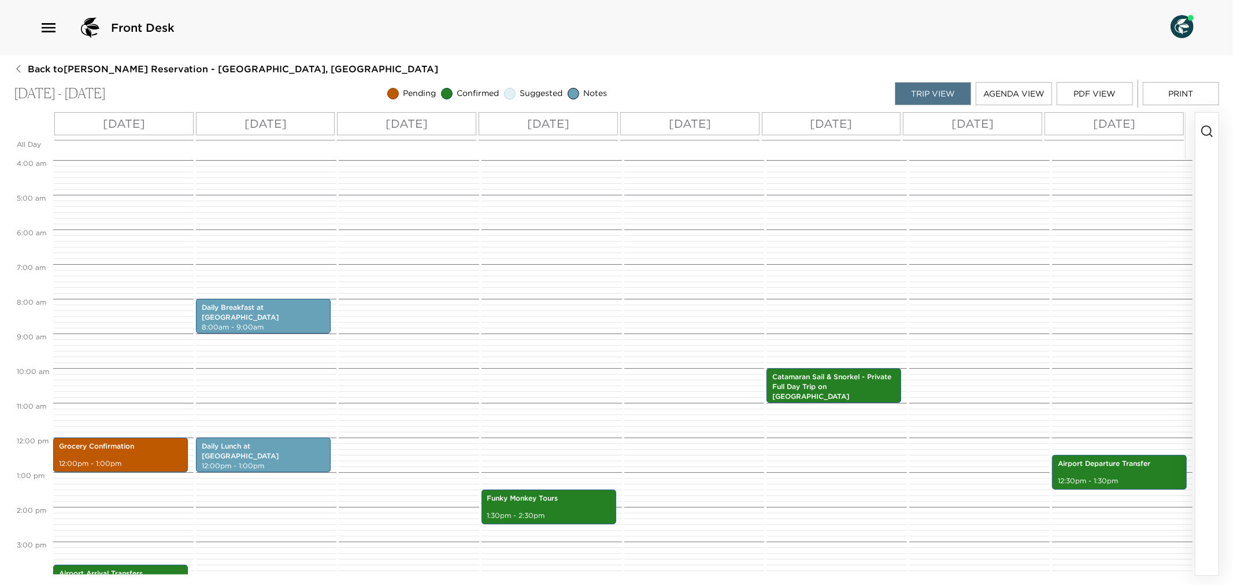
scroll to position [159, 0]
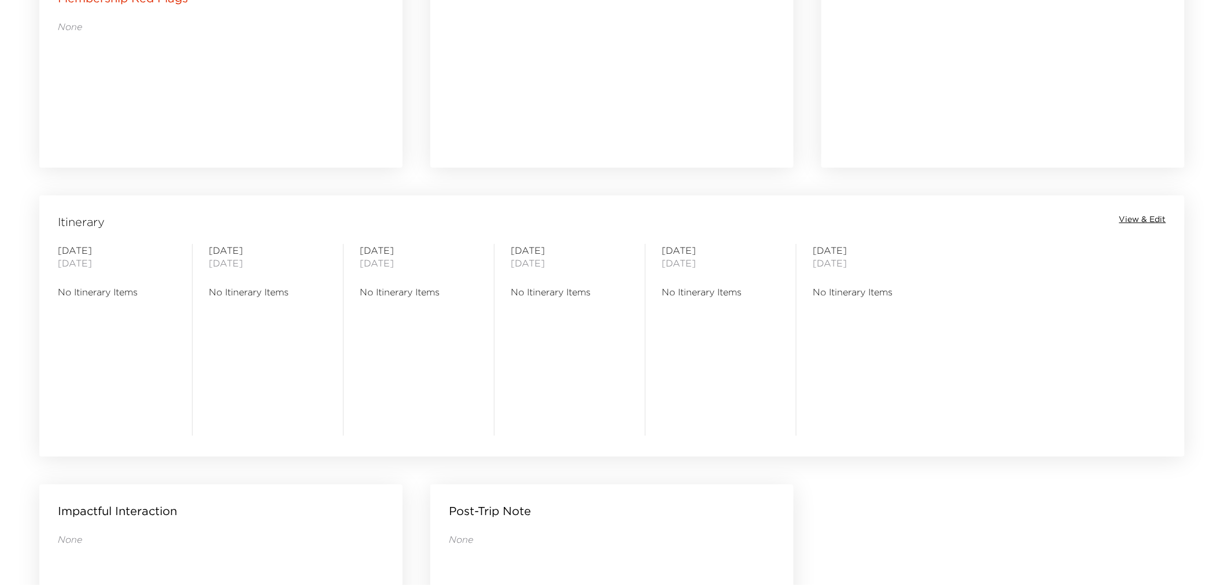
scroll to position [771, 0]
click at [1149, 212] on span "View & Edit" at bounding box center [1142, 218] width 47 height 12
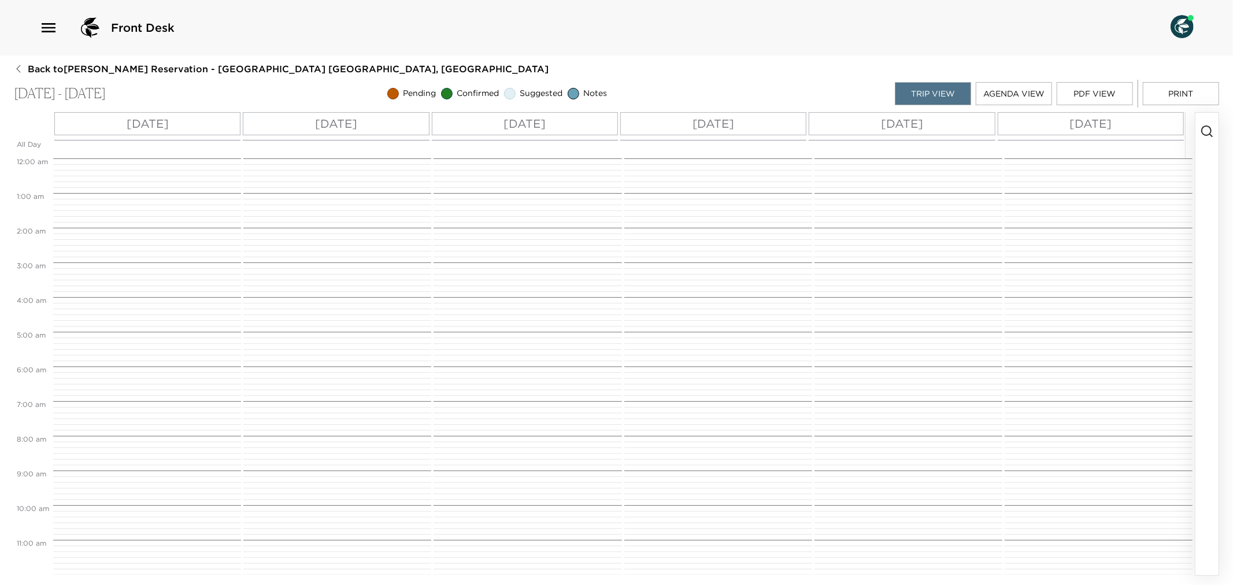
scroll to position [278, 0]
click at [1023, 88] on button "Agenda View" at bounding box center [1014, 93] width 76 height 23
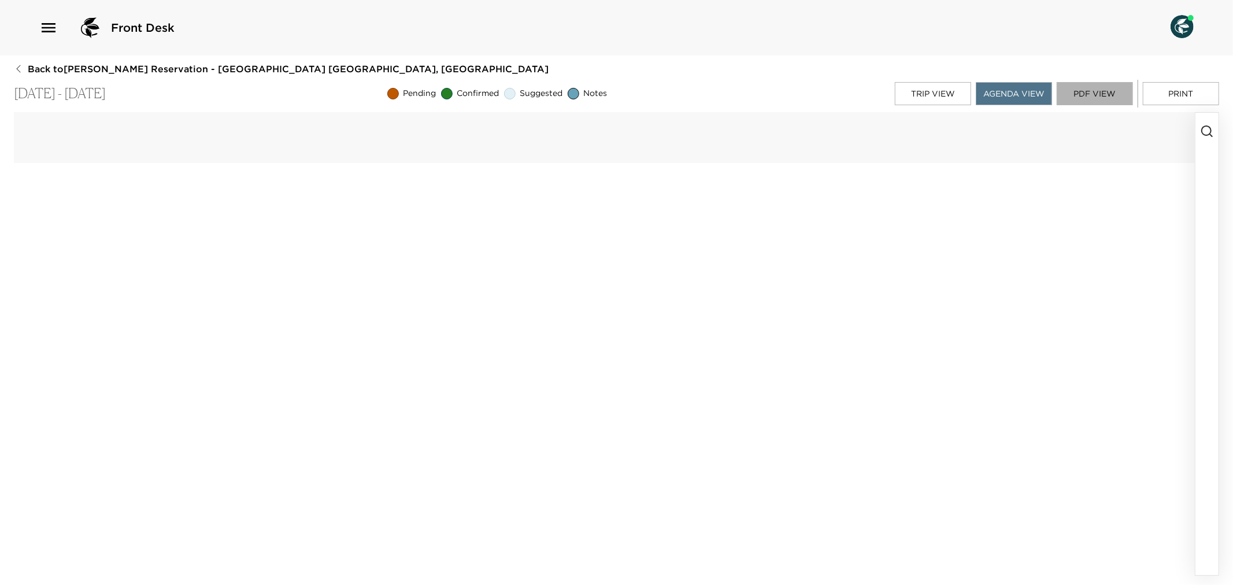
click at [1076, 94] on button "PDF View" at bounding box center [1095, 93] width 76 height 23
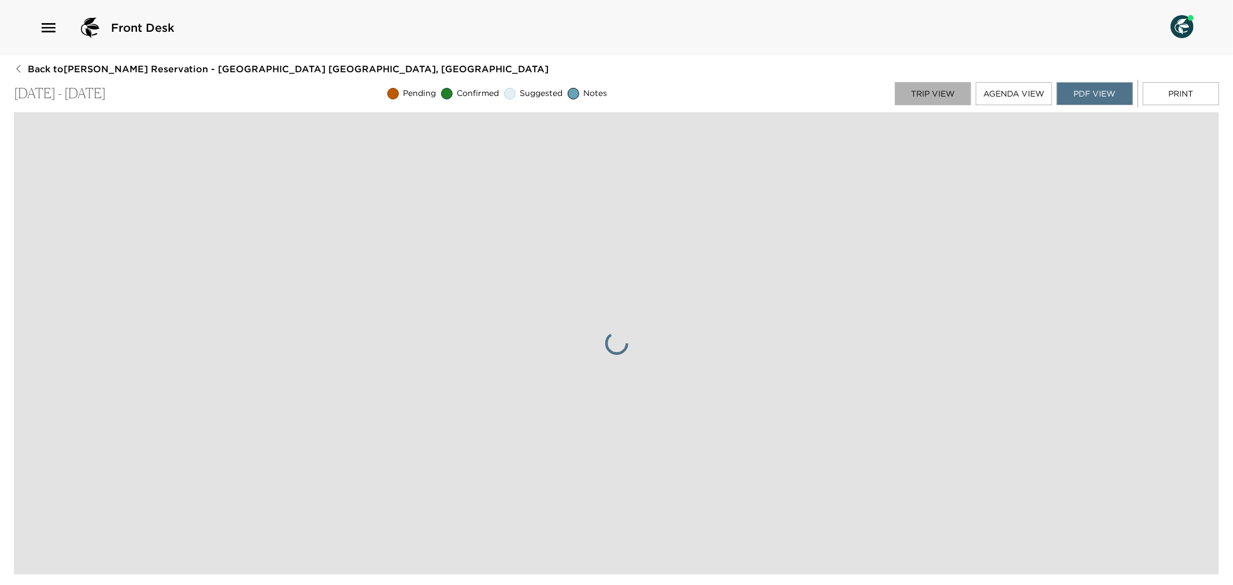
click at [929, 88] on button "Trip View" at bounding box center [933, 93] width 76 height 23
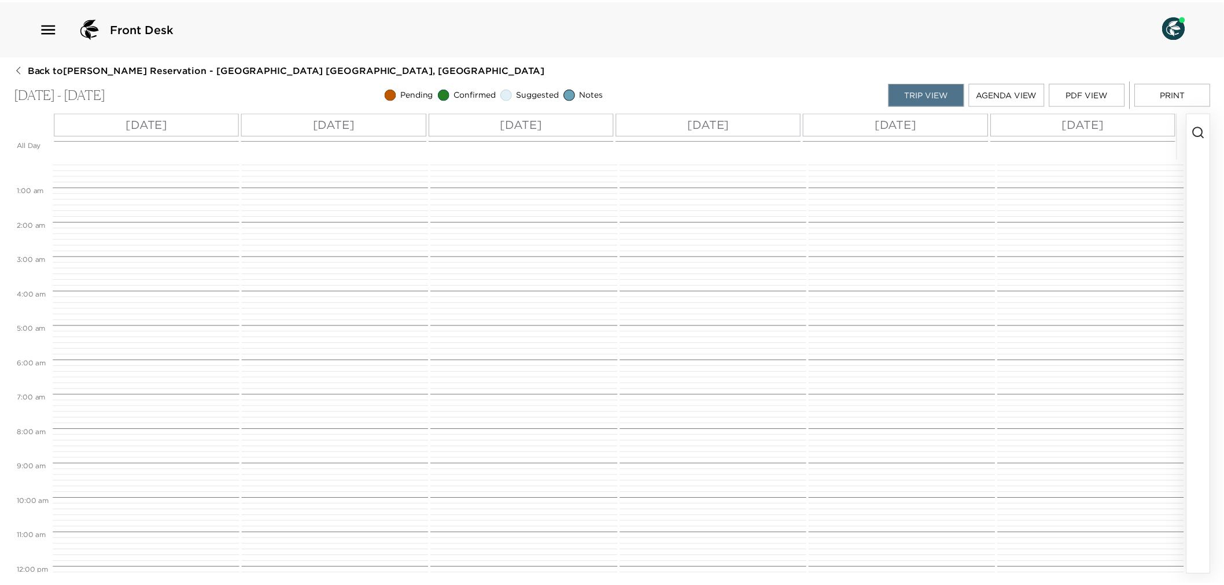
scroll to position [0, 0]
click at [20, 68] on icon "button" at bounding box center [18, 68] width 9 height 9
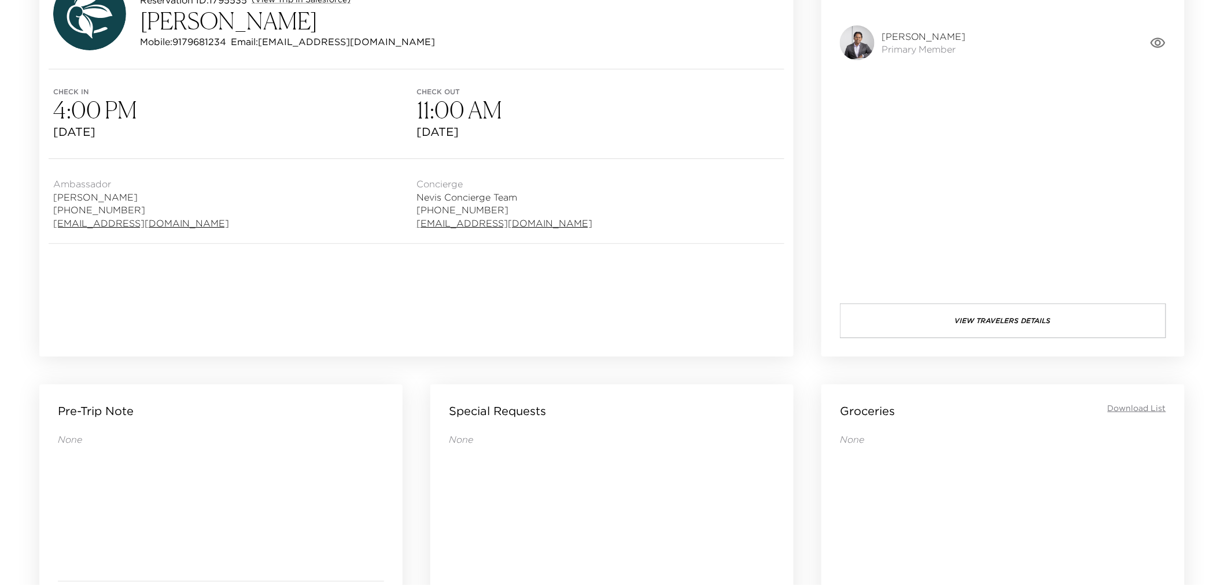
scroll to position [128, 0]
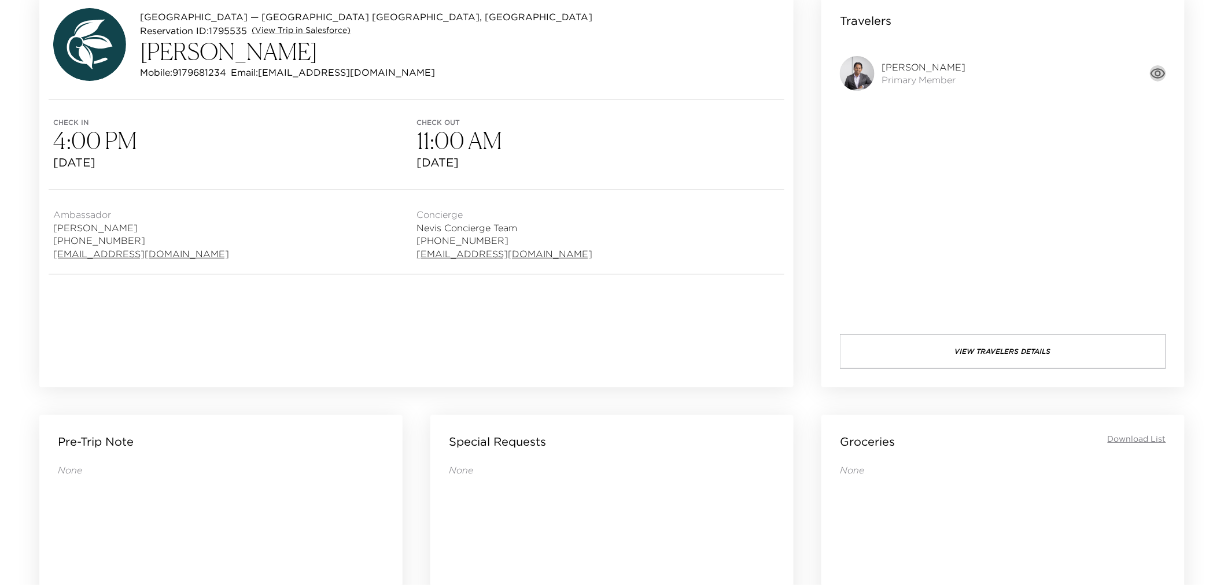
click at [1162, 72] on icon "button" at bounding box center [1158, 73] width 16 height 16
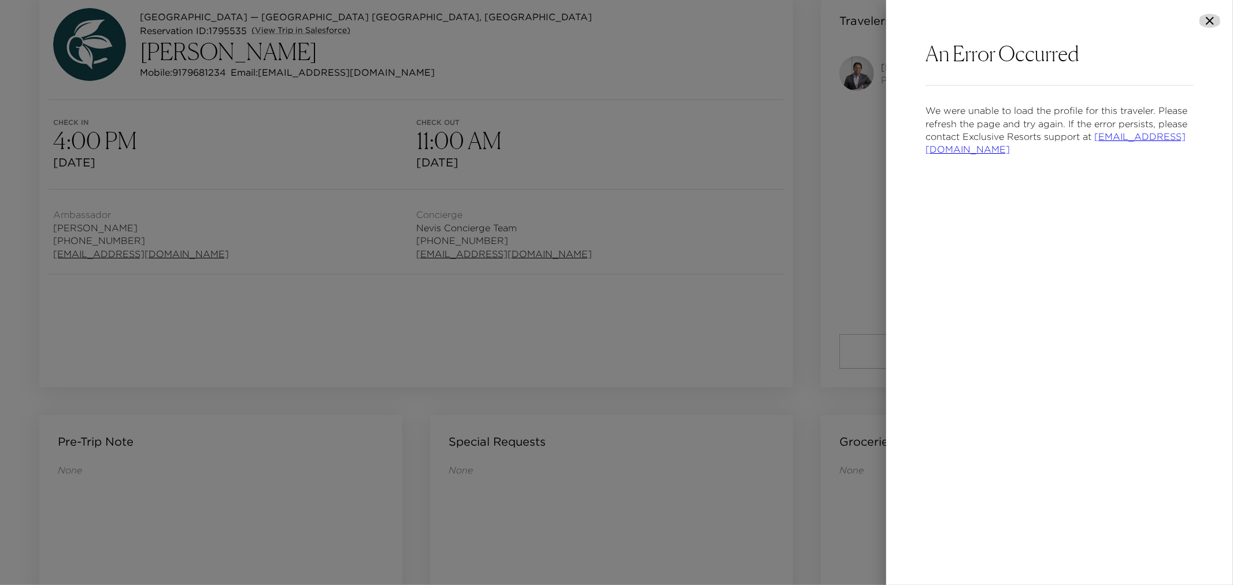
click at [1212, 17] on icon "button" at bounding box center [1210, 21] width 14 height 14
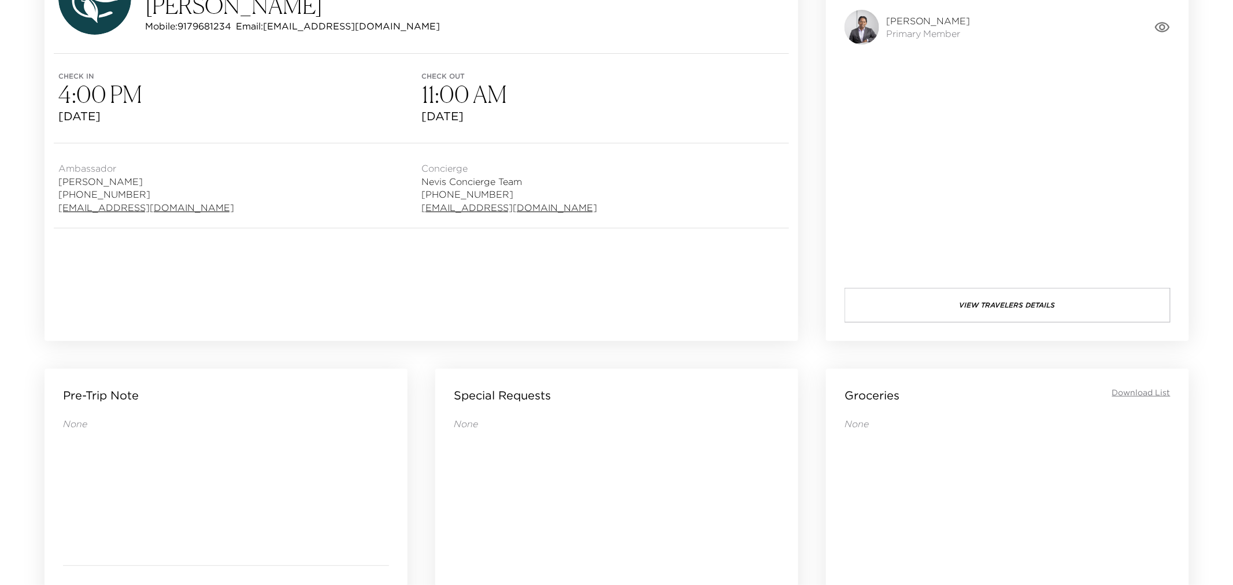
scroll to position [0, 0]
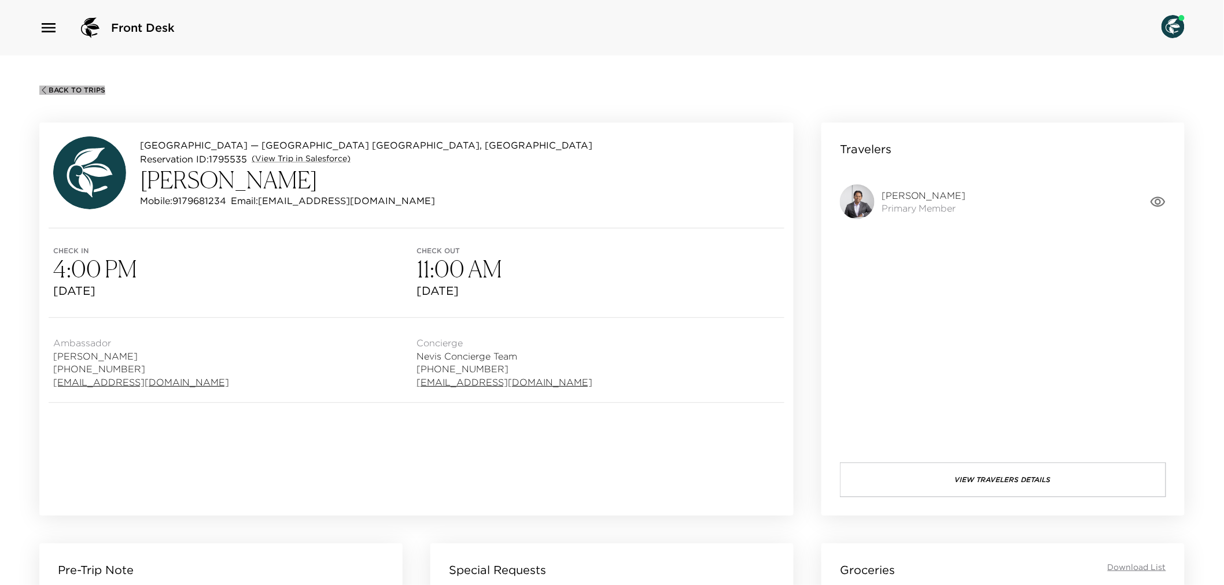
click at [43, 93] on icon "button" at bounding box center [43, 90] width 9 height 9
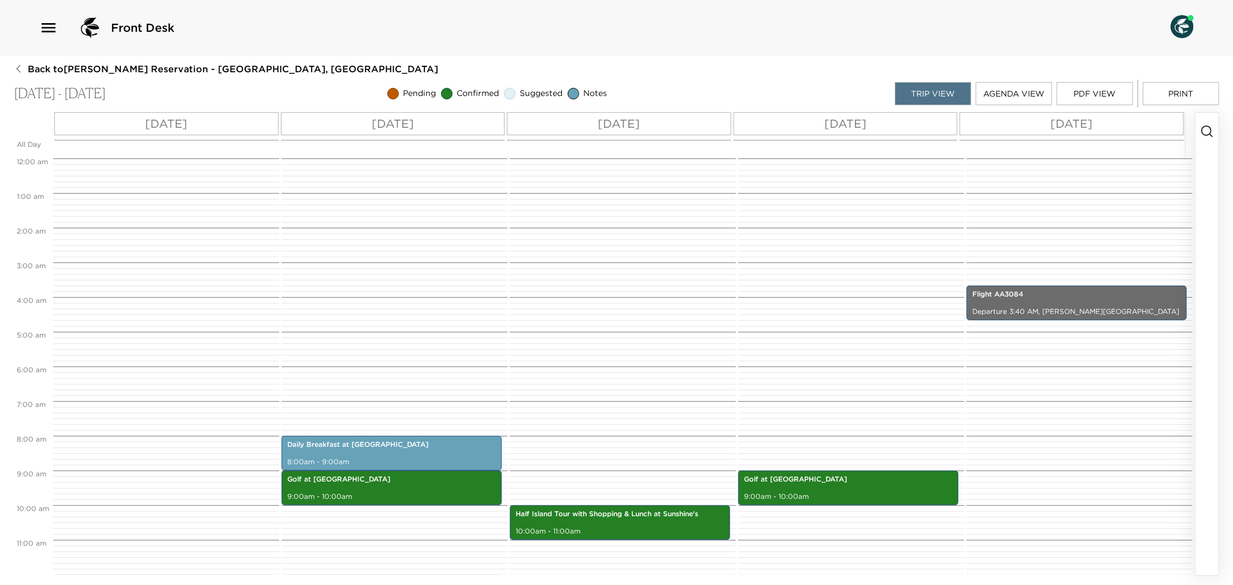
scroll to position [193, 0]
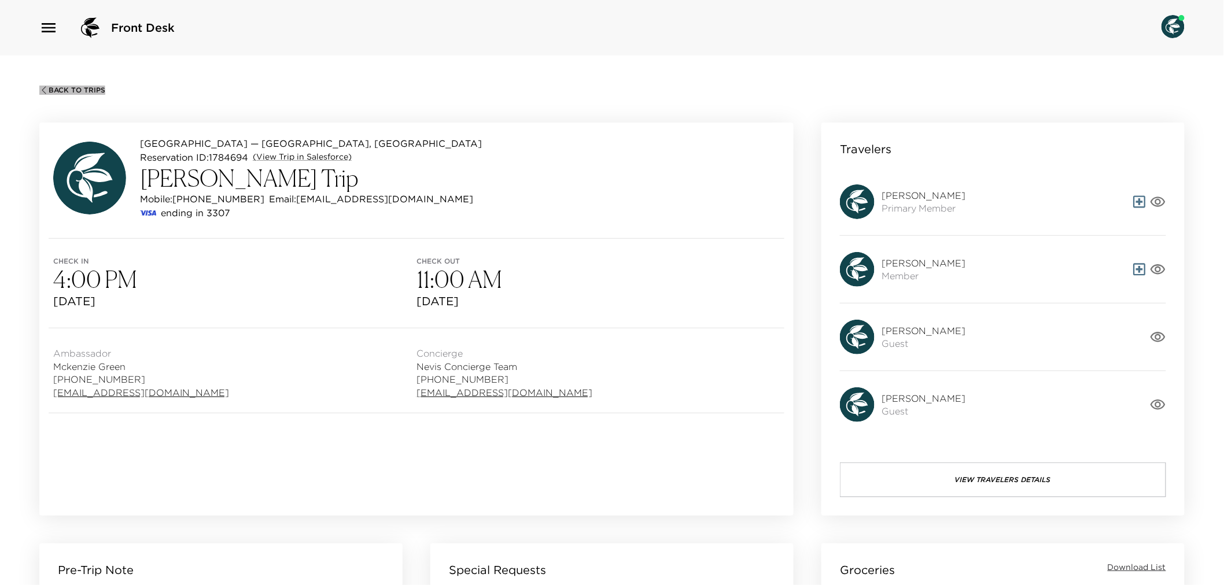
click at [43, 91] on icon "button" at bounding box center [43, 90] width 9 height 9
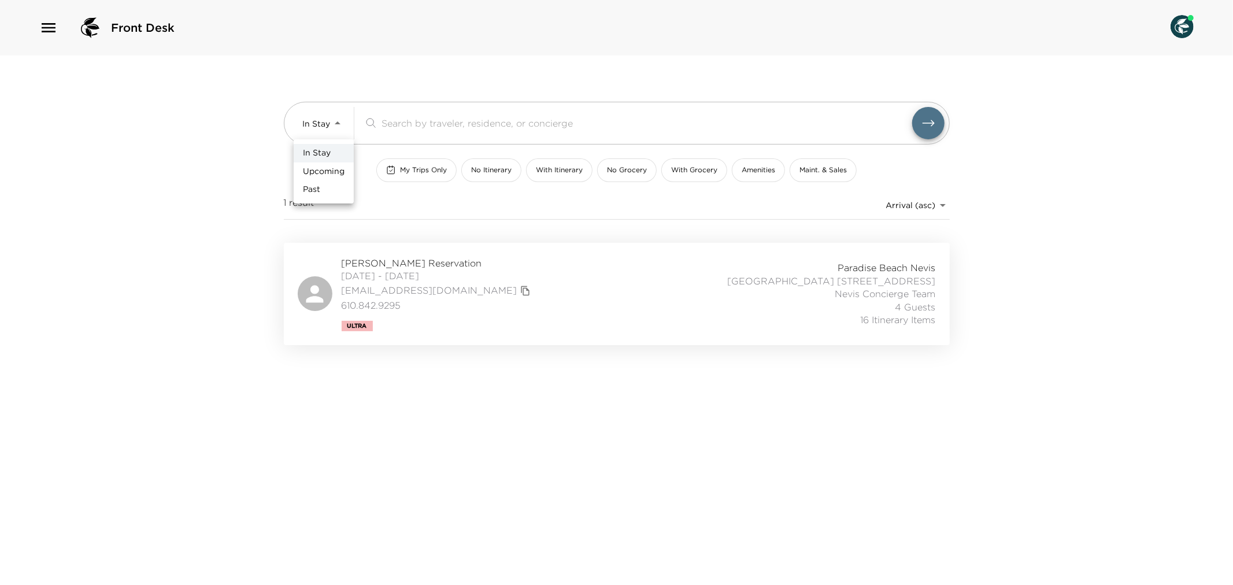
drag, startPoint x: 338, startPoint y: 123, endPoint x: 334, endPoint y: 177, distance: 54.0
click at [338, 124] on body "Front Desk In Stay In-Stay ​ My Trips Only No Itinerary With Itinerary No Groce…" at bounding box center [616, 292] width 1233 height 585
click at [339, 164] on li "Upcoming" at bounding box center [324, 171] width 60 height 19
type input "Upcoming"
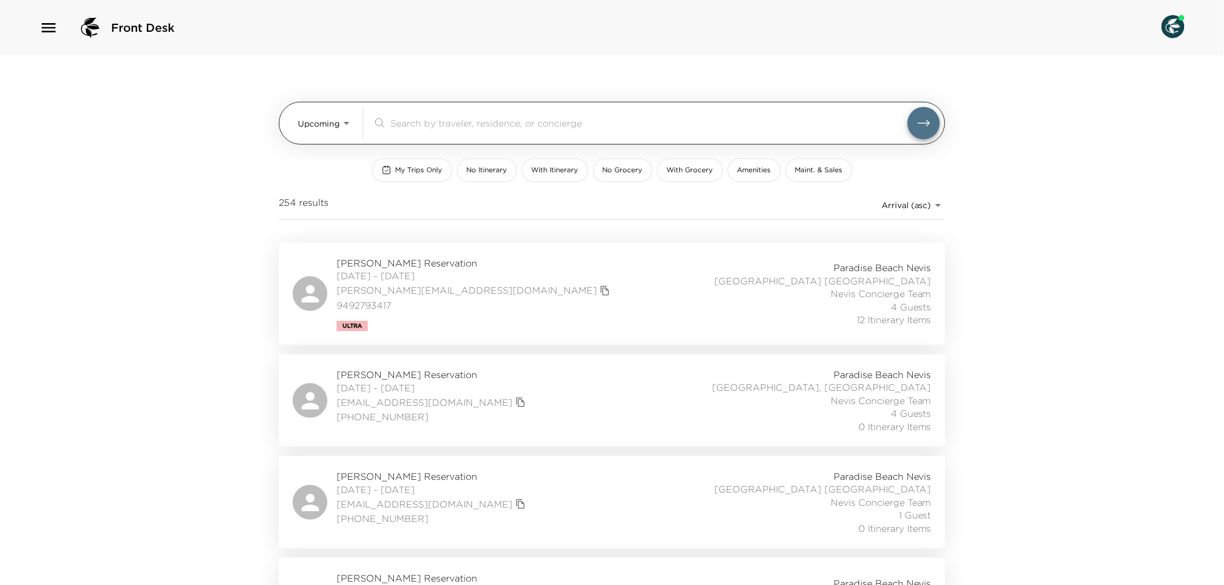
click at [420, 124] on input "search" at bounding box center [648, 122] width 517 height 13
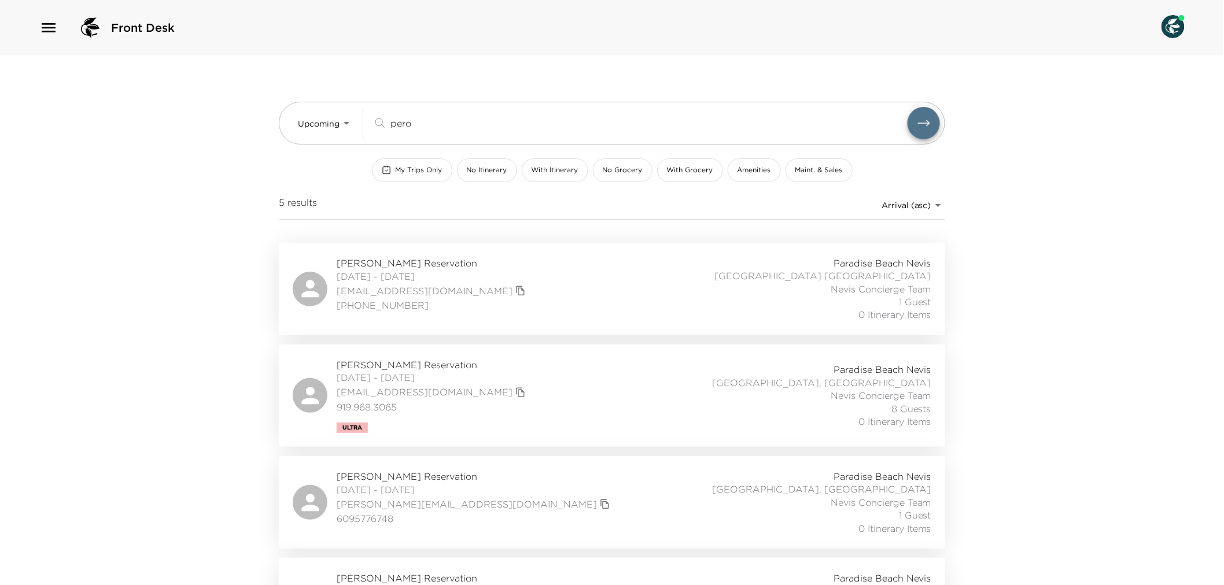
type input "pero"
click at [490, 291] on div "[PERSON_NAME] Reservation [DATE] - [DATE] [EMAIL_ADDRESS][DOMAIN_NAME] [PHONE_N…" at bounding box center [612, 289] width 638 height 65
drag, startPoint x: 417, startPoint y: 120, endPoint x: 379, endPoint y: 113, distance: 38.1
click at [379, 113] on div "pero ​" at bounding box center [655, 123] width 567 height 32
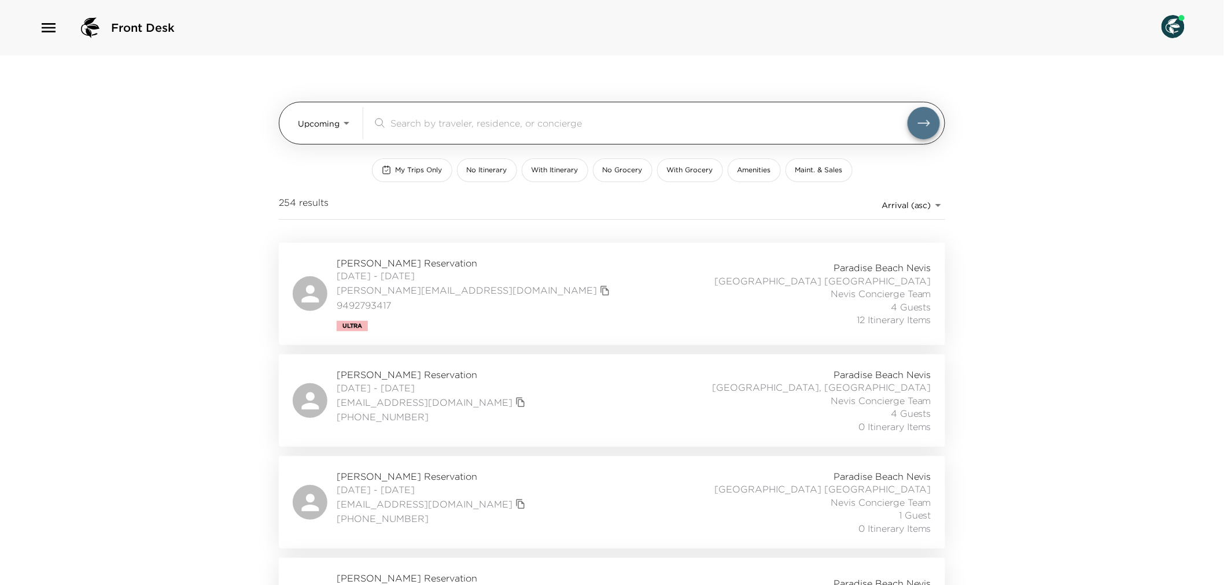
click at [426, 114] on div "​" at bounding box center [655, 123] width 567 height 32
click at [413, 127] on input "search" at bounding box center [648, 122] width 517 height 13
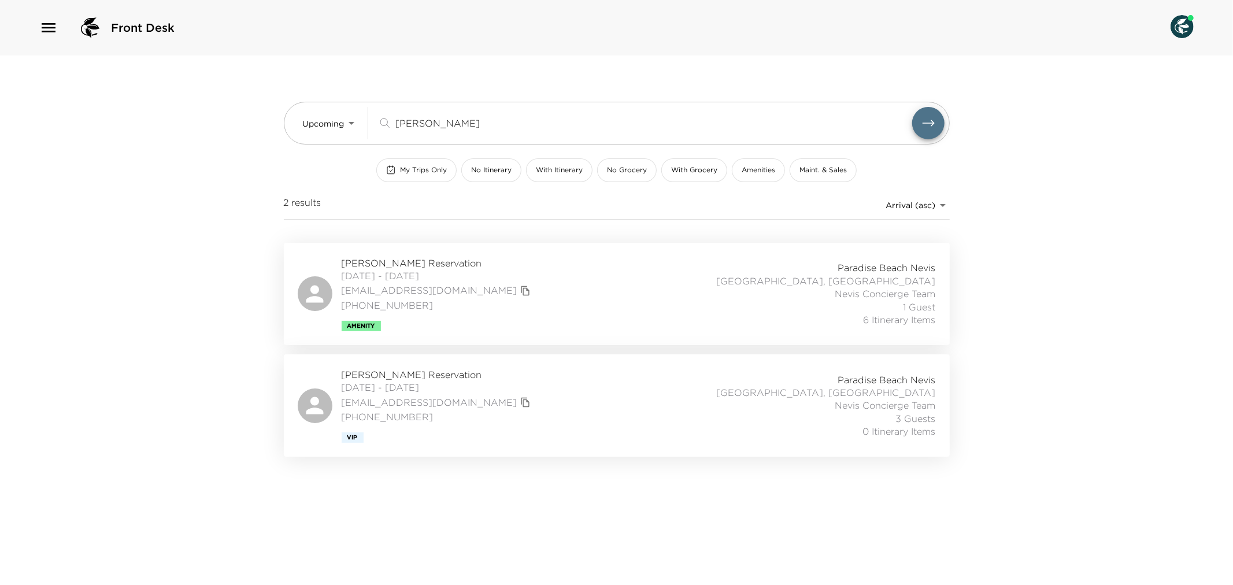
type input "[PERSON_NAME]"
click at [537, 304] on div "[PERSON_NAME] Reservation [DATE] - [DATE] [EMAIL_ADDRESS][DOMAIN_NAME] [PHONE_N…" at bounding box center [617, 294] width 638 height 75
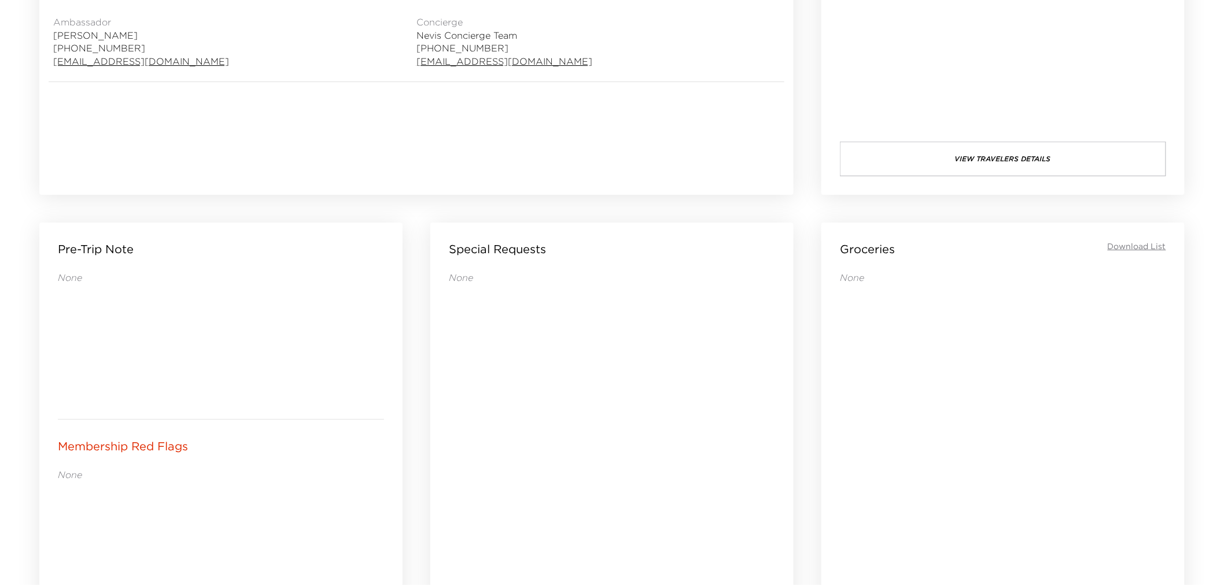
scroll to position [642, 0]
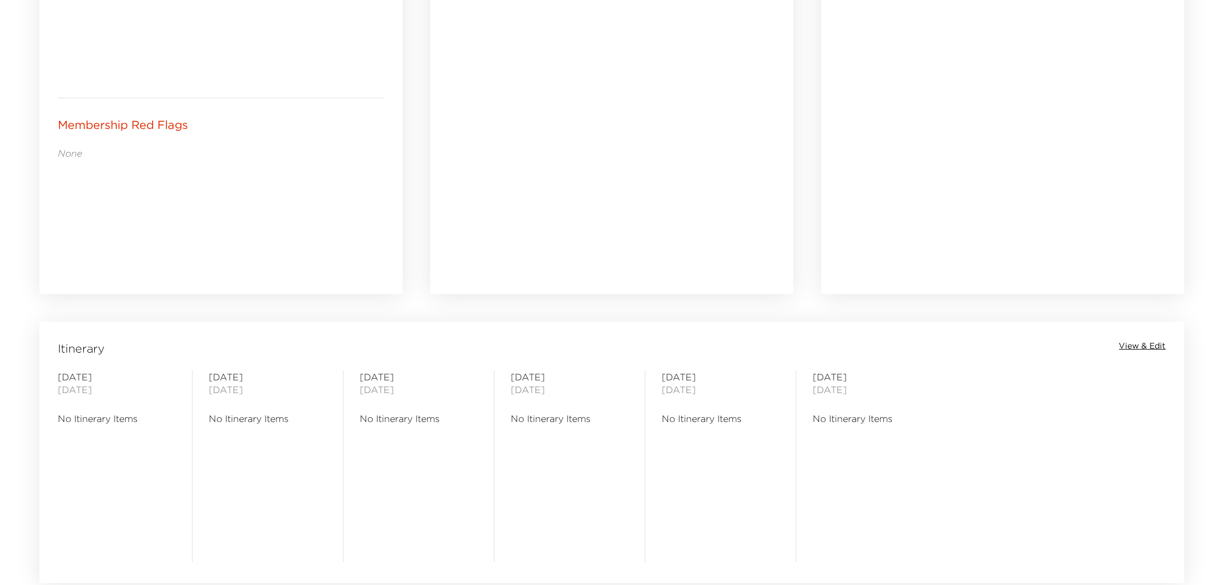
click at [1140, 346] on span "View & Edit" at bounding box center [1142, 347] width 47 height 12
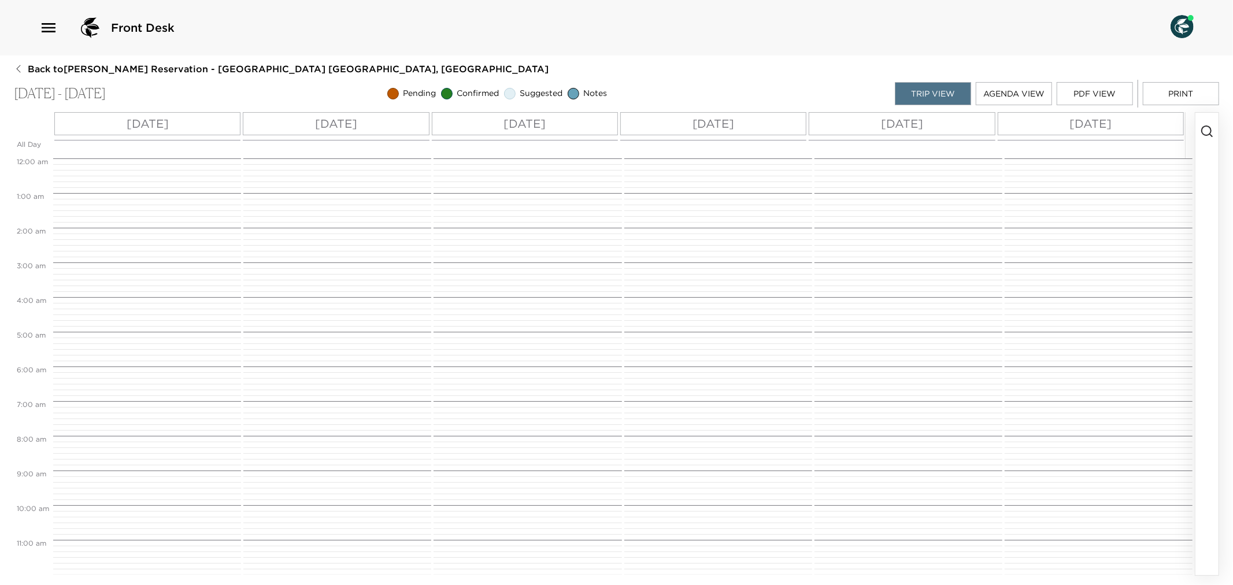
scroll to position [278, 0]
click at [1211, 132] on circle "button" at bounding box center [1206, 130] width 9 height 9
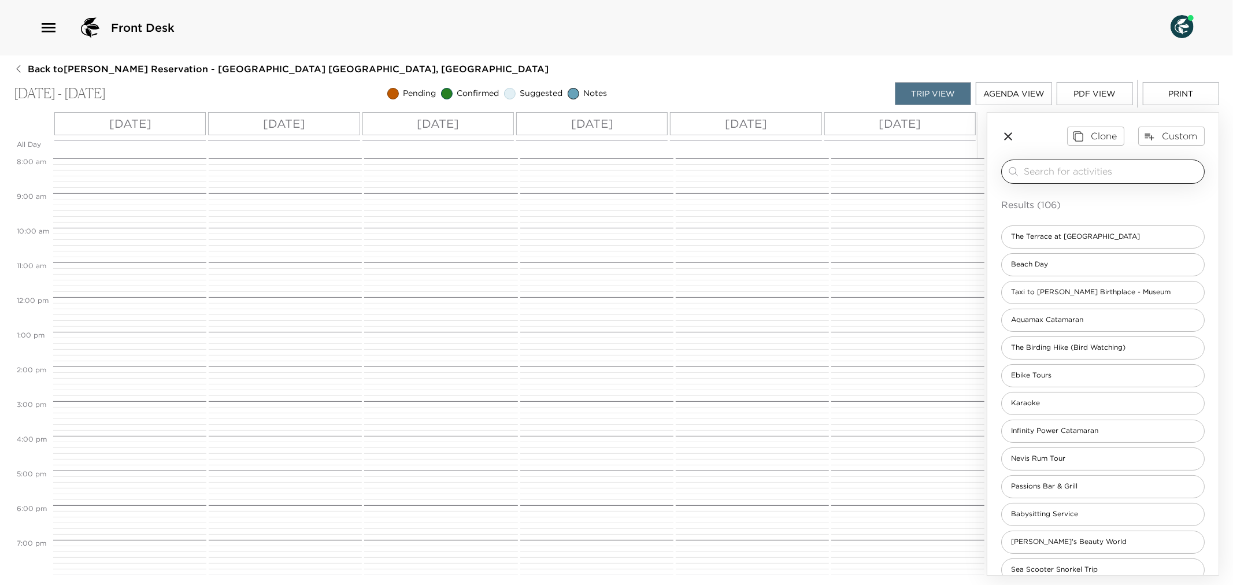
click at [1051, 178] on div "​" at bounding box center [1112, 172] width 176 height 14
click at [1051, 175] on input "search" at bounding box center [1112, 171] width 176 height 13
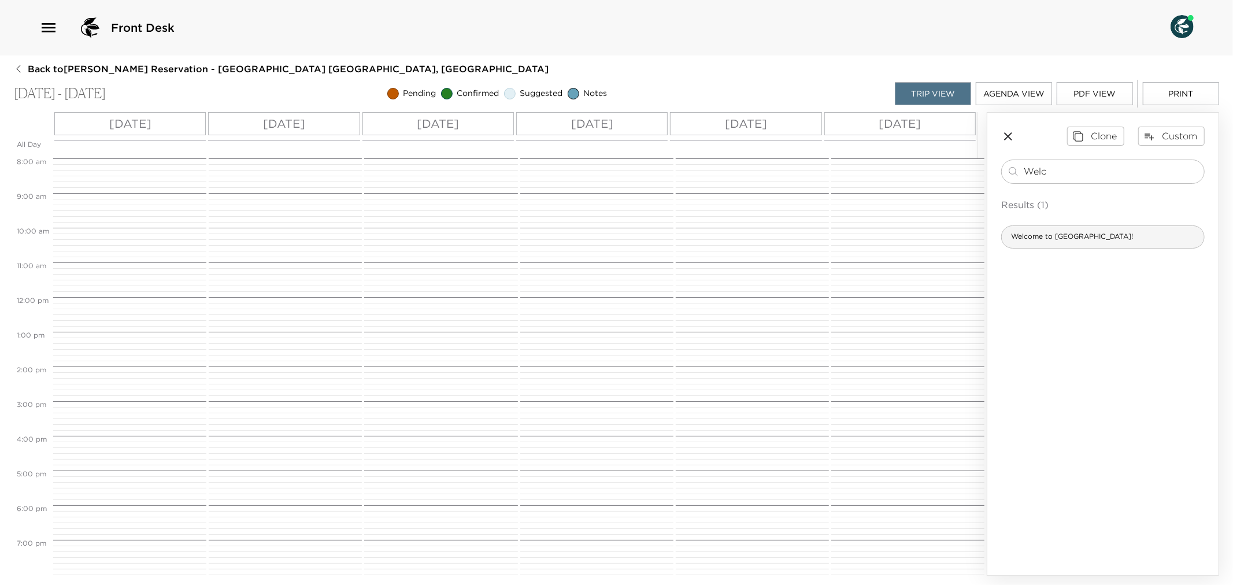
type input "Welc"
click at [1071, 237] on span "Welcome to [GEOGRAPHIC_DATA]!" at bounding box center [1072, 237] width 141 height 10
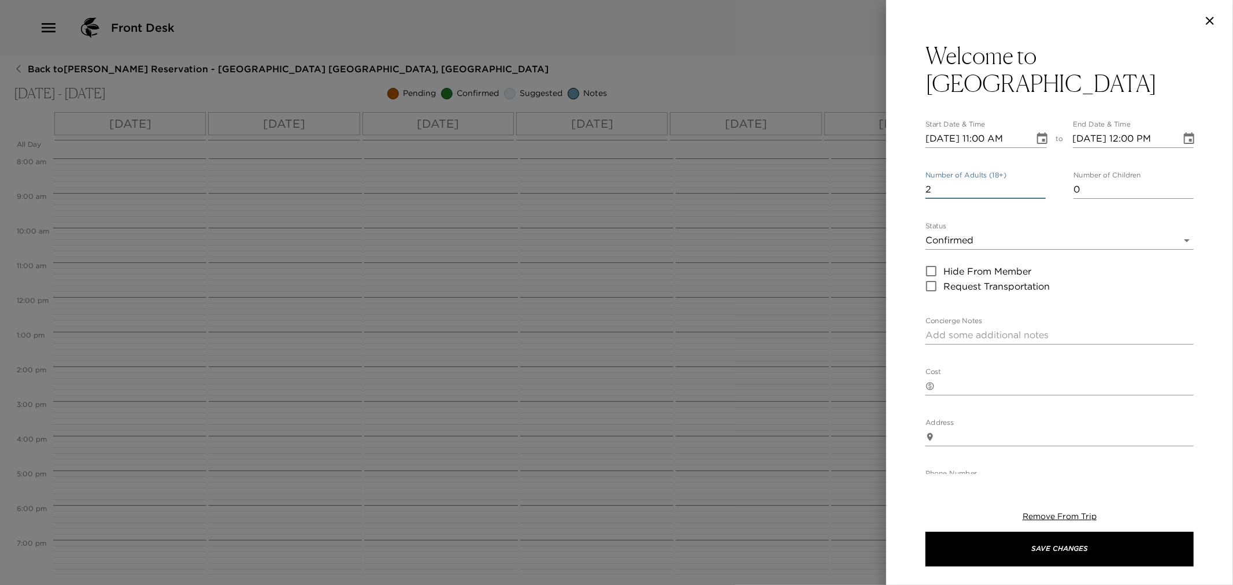
click at [1036, 187] on input "2" at bounding box center [986, 189] width 120 height 19
type input "3"
click at [1036, 184] on input "3" at bounding box center [986, 189] width 120 height 19
type input "1"
click at [1182, 186] on input "1" at bounding box center [1134, 189] width 120 height 19
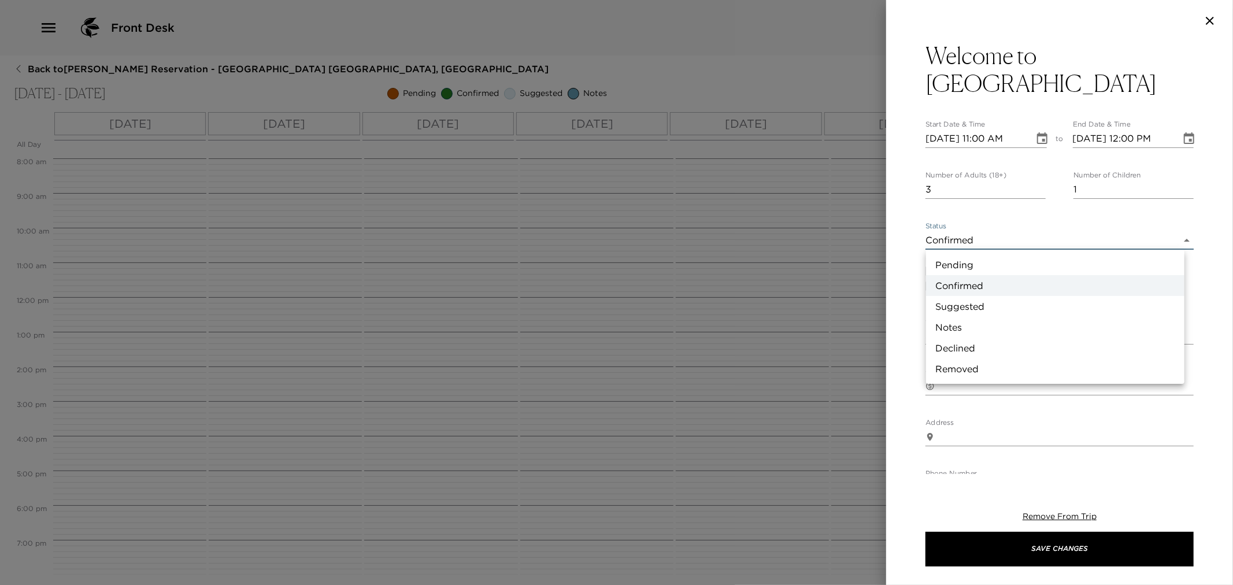
click at [1177, 232] on body "Front Desk Back to [PERSON_NAME][GEOGRAPHIC_DATA] - [GEOGRAPHIC_DATA] 3 Nevis, …" at bounding box center [616, 292] width 1233 height 585
click at [986, 326] on li "Notes" at bounding box center [1055, 327] width 258 height 21
type input "Concierge Note"
type textarea "Welcome to Paradise! We hope you will enjoy your stay with us, and we will be a…"
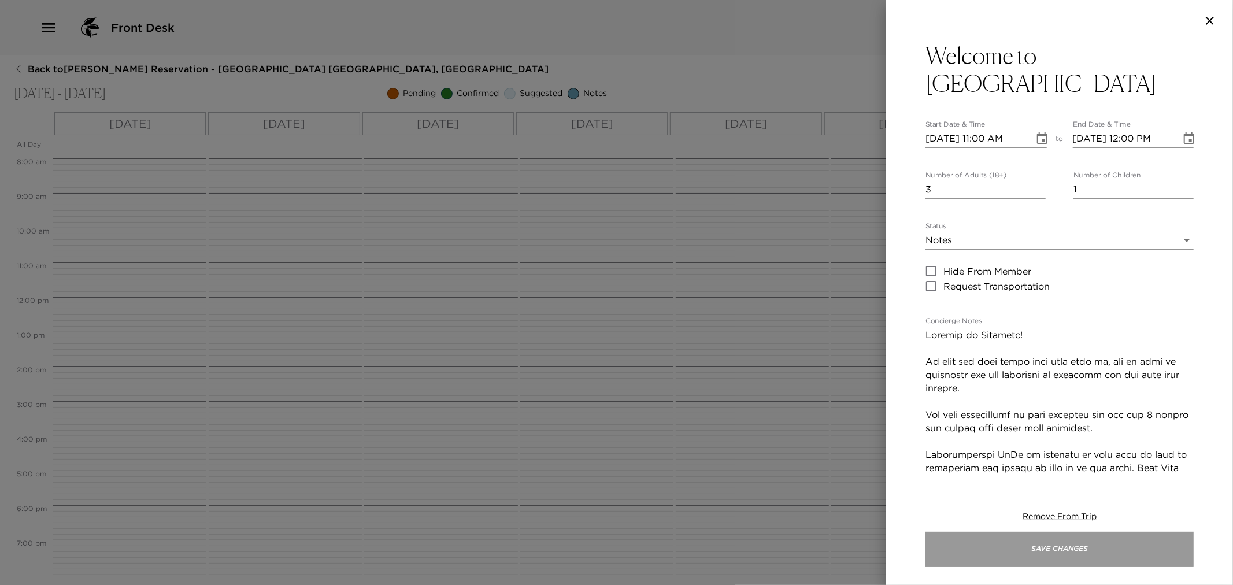
click at [1031, 544] on button "Save Changes" at bounding box center [1060, 549] width 268 height 35
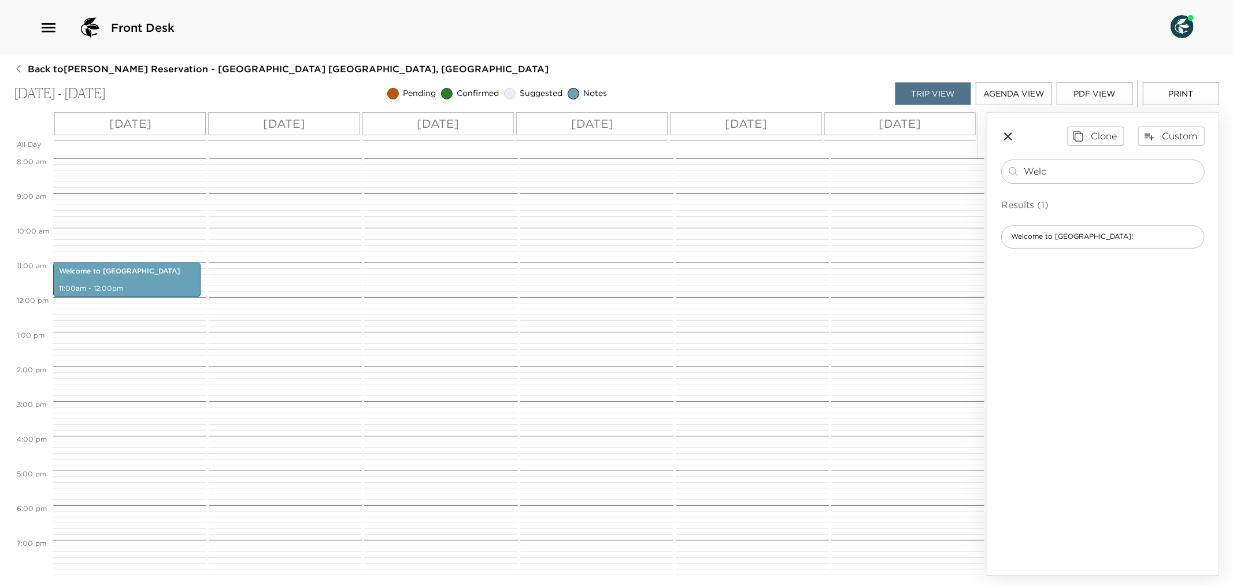
drag, startPoint x: 1067, startPoint y: 174, endPoint x: 1028, endPoint y: 198, distance: 45.7
click at [1018, 168] on div "Welc ​" at bounding box center [1103, 172] width 193 height 14
type input "gro"
click at [1068, 267] on span "Grocery Confirmation" at bounding box center [1049, 265] width 94 height 10
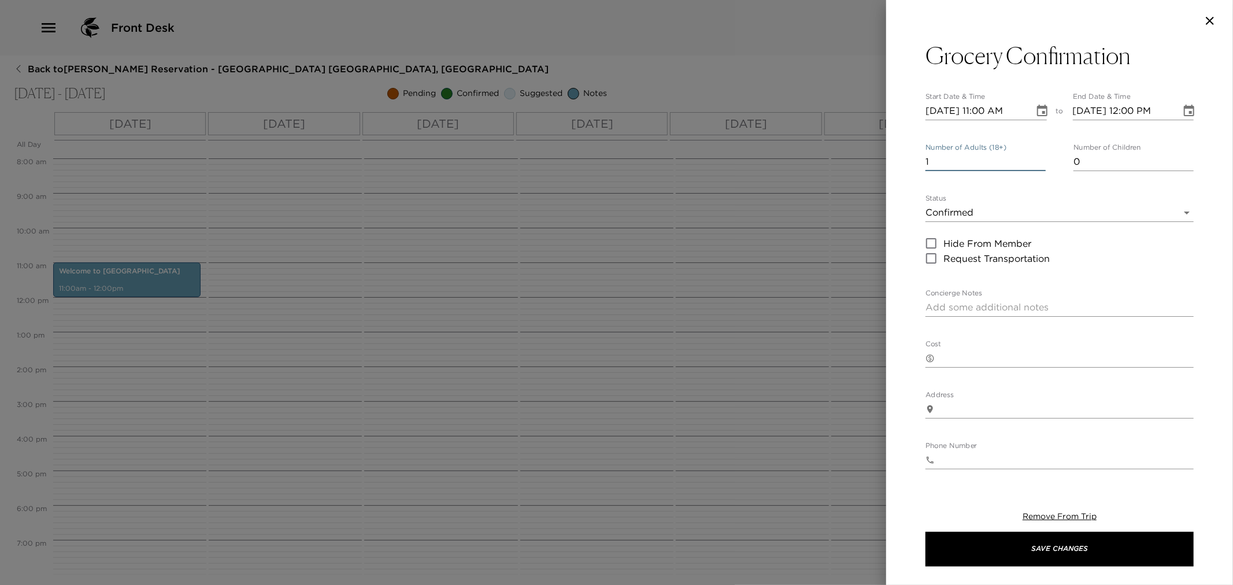
click at [1038, 155] on input "1" at bounding box center [986, 162] width 120 height 19
click at [1038, 158] on input "2" at bounding box center [986, 162] width 120 height 19
type input "3"
click at [1038, 158] on input "3" at bounding box center [986, 162] width 120 height 19
type input "1"
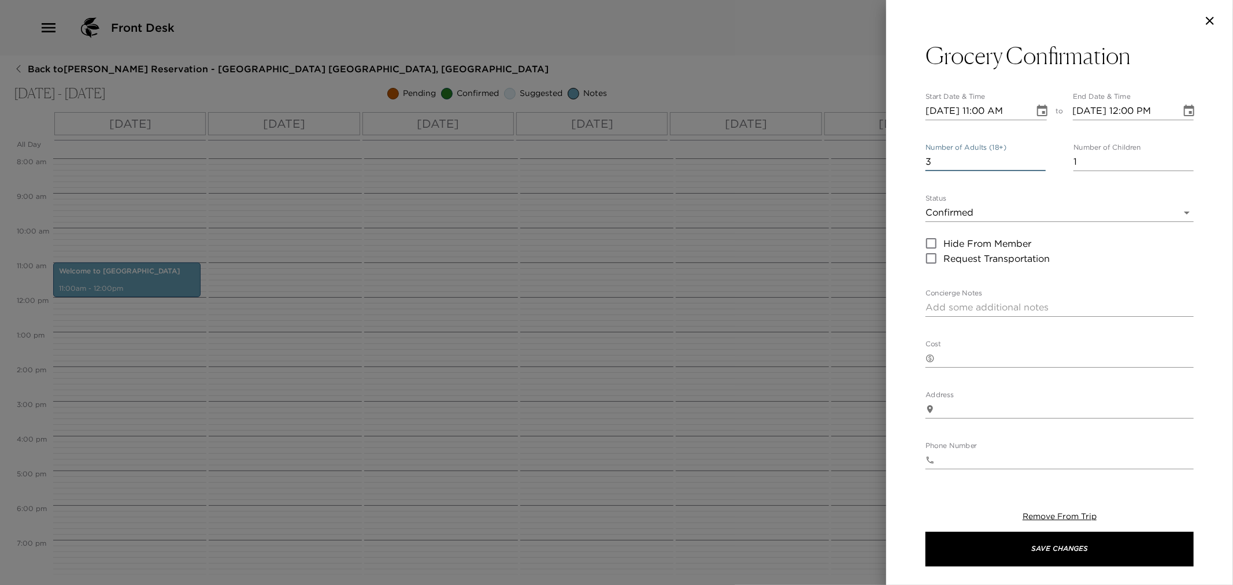
click at [1178, 158] on input "1" at bounding box center [1134, 162] width 120 height 19
click at [1164, 212] on body "Front Desk Back to [PERSON_NAME][GEOGRAPHIC_DATA] - [GEOGRAPHIC_DATA] 3 Nevis, …" at bounding box center [616, 292] width 1233 height 585
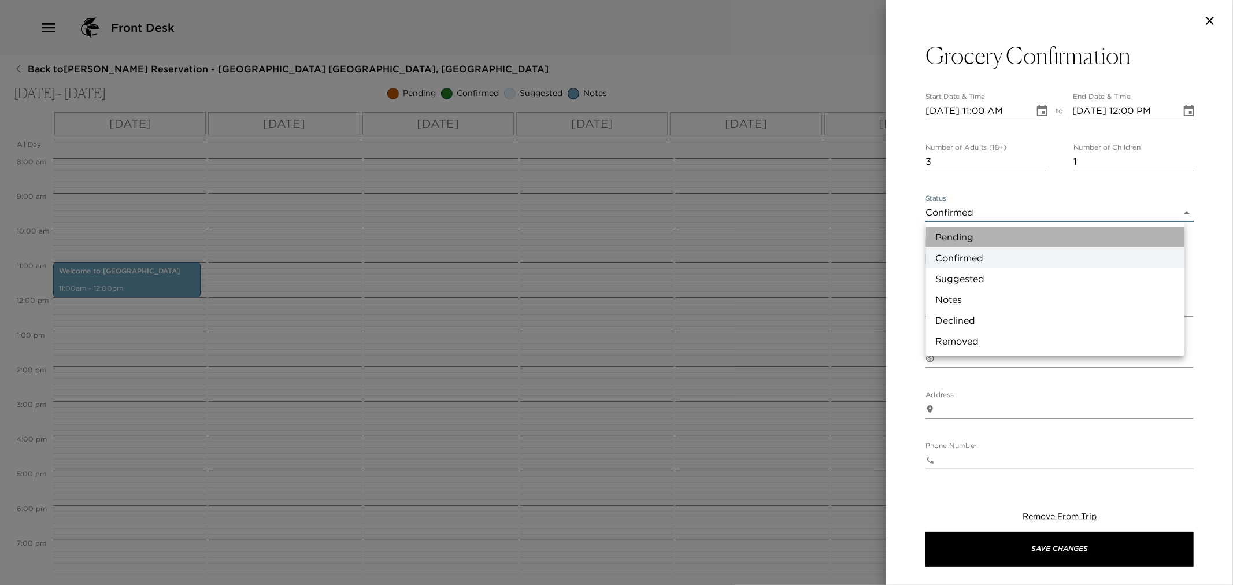
click at [983, 237] on li "Pending" at bounding box center [1055, 237] width 258 height 21
type input "Pending"
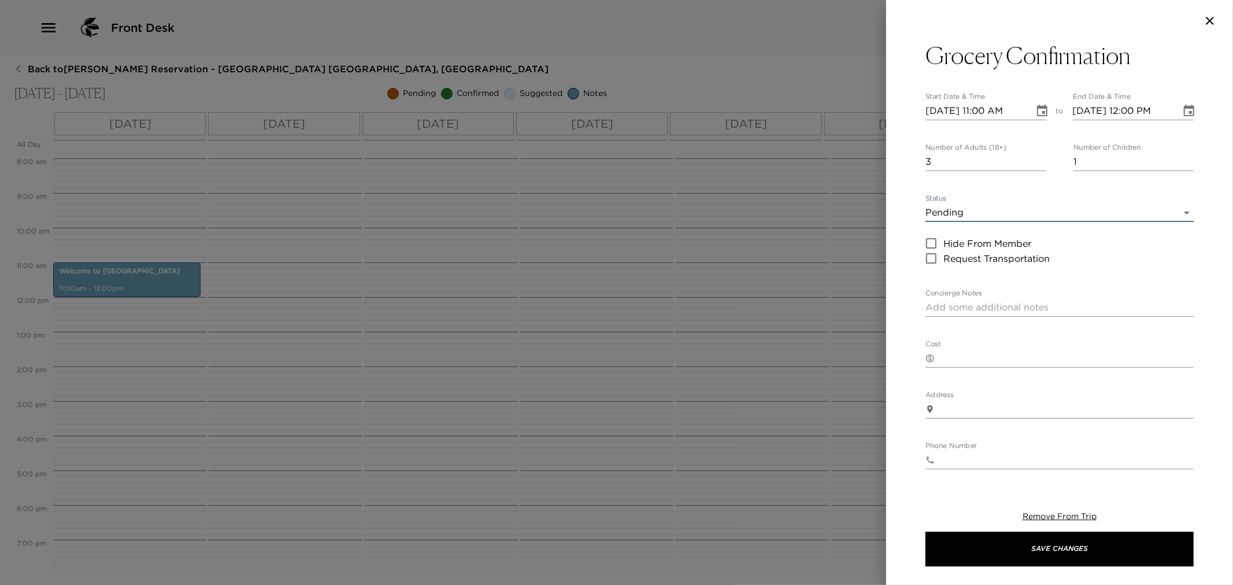
click at [1043, 121] on div "Grocery Confirmation Start Date & Time [DATE] 11:00 AM to End Date & Time [DATE…" at bounding box center [1060, 383] width 268 height 682
click at [1040, 113] on icon "Choose date, selected date is Nov 25, 2025" at bounding box center [1042, 111] width 10 height 12
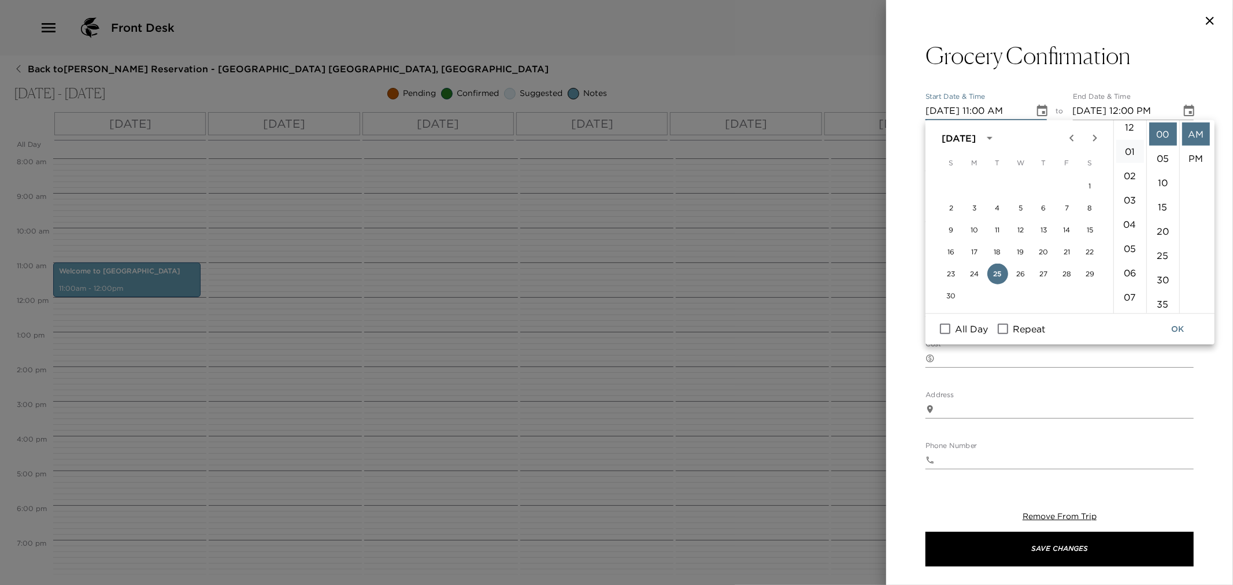
scroll to position [0, 0]
click at [1125, 131] on li "12" at bounding box center [1131, 134] width 28 height 23
click at [1197, 157] on li "PM" at bounding box center [1196, 158] width 28 height 23
type input "[DATE] 12:00 PM"
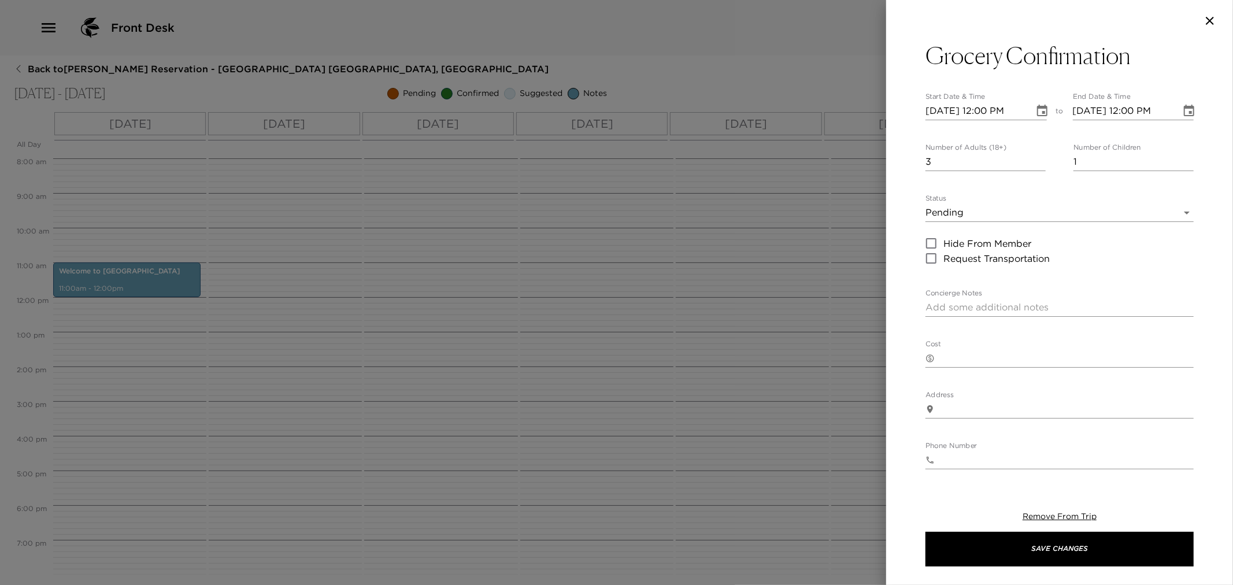
scroll to position [24, 0]
click at [1183, 112] on icon "Choose date, selected date is Nov 25, 2025" at bounding box center [1189, 111] width 14 height 14
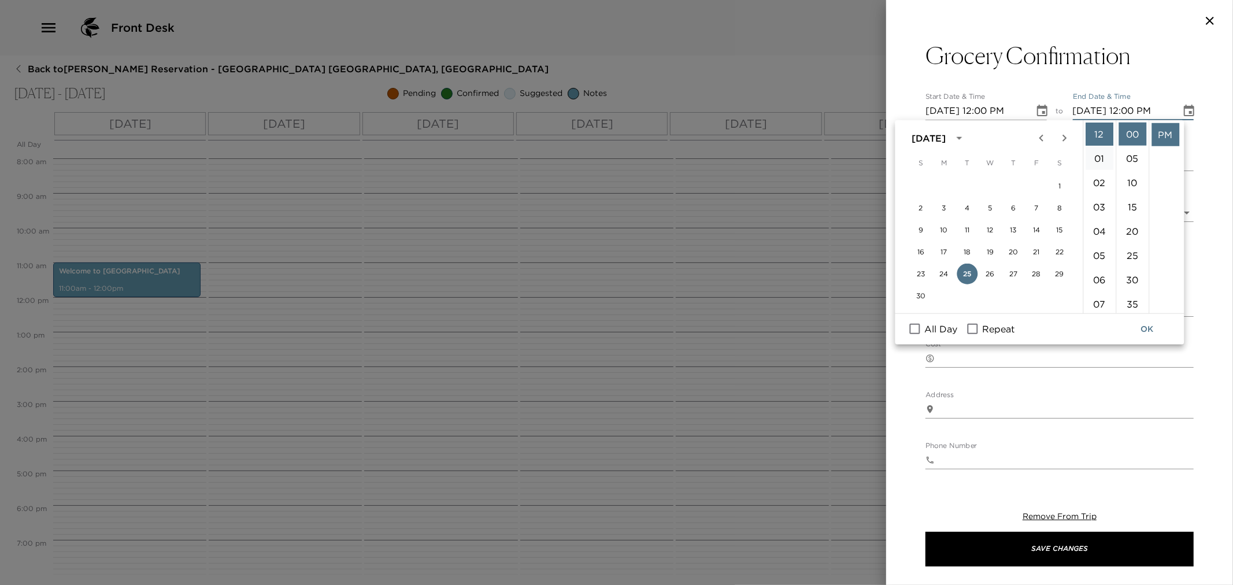
click at [1097, 159] on li "01" at bounding box center [1100, 158] width 28 height 23
type input "[DATE] 01:00 PM"
click at [1141, 330] on button "OK" at bounding box center [1147, 329] width 37 height 21
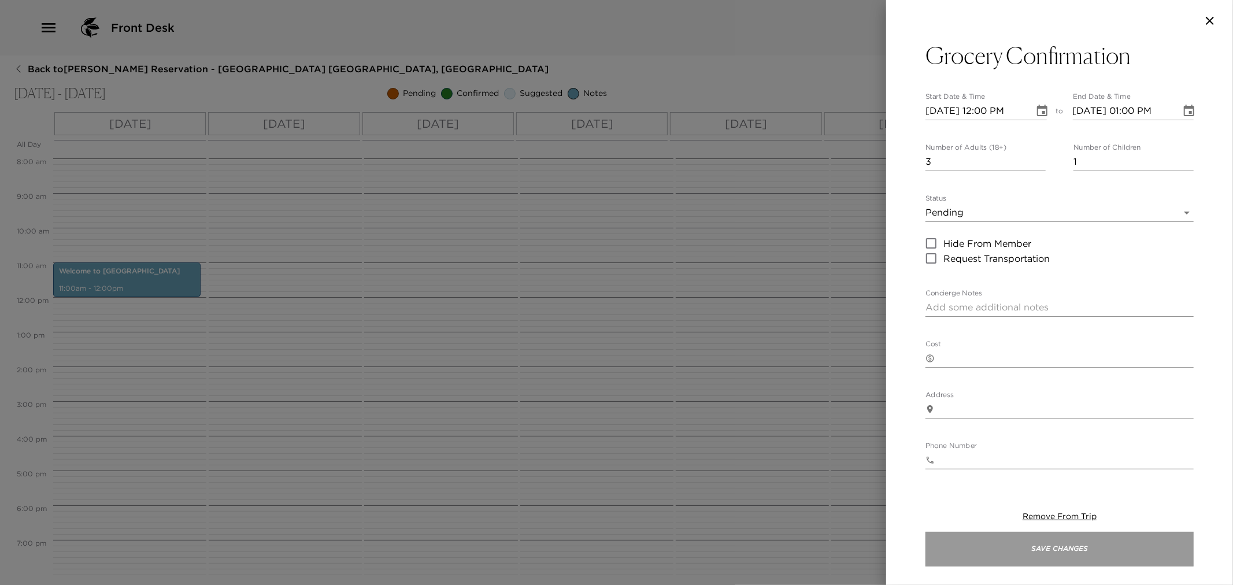
click at [1057, 557] on button "Save Changes" at bounding box center [1060, 549] width 268 height 35
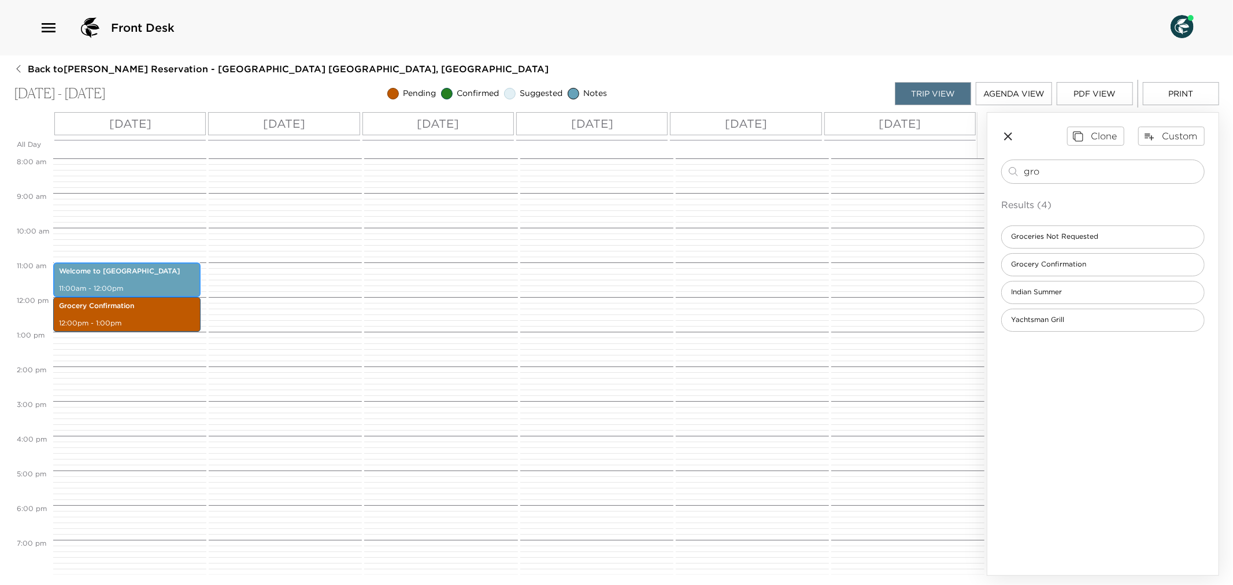
click at [137, 275] on p "Welcome to [GEOGRAPHIC_DATA]" at bounding box center [127, 272] width 136 height 10
click at [164, 284] on p "11:00am - 12:00pm" at bounding box center [127, 289] width 136 height 10
click at [1008, 138] on icon "button" at bounding box center [1008, 137] width 14 height 14
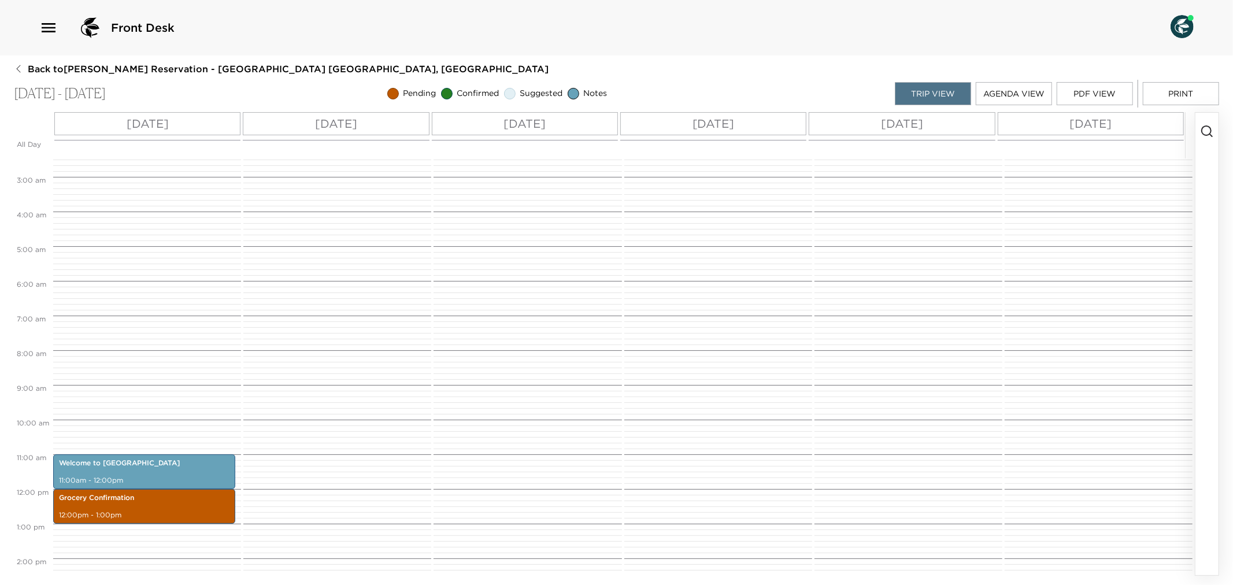
scroll to position [257, 0]
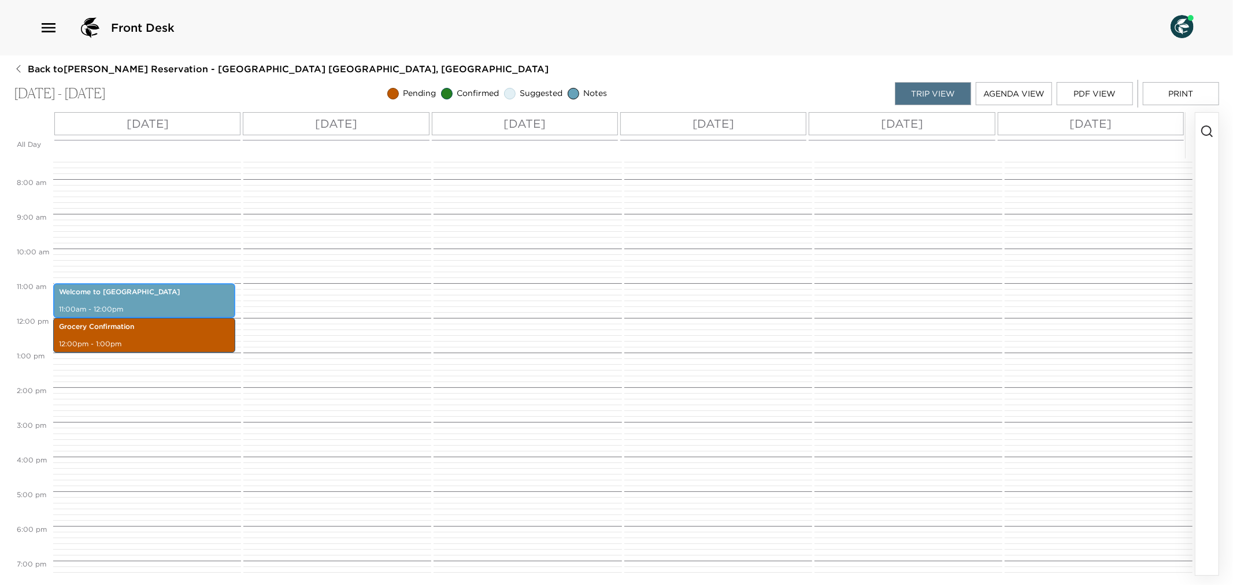
click at [170, 287] on p "Welcome to [GEOGRAPHIC_DATA]" at bounding box center [144, 292] width 171 height 10
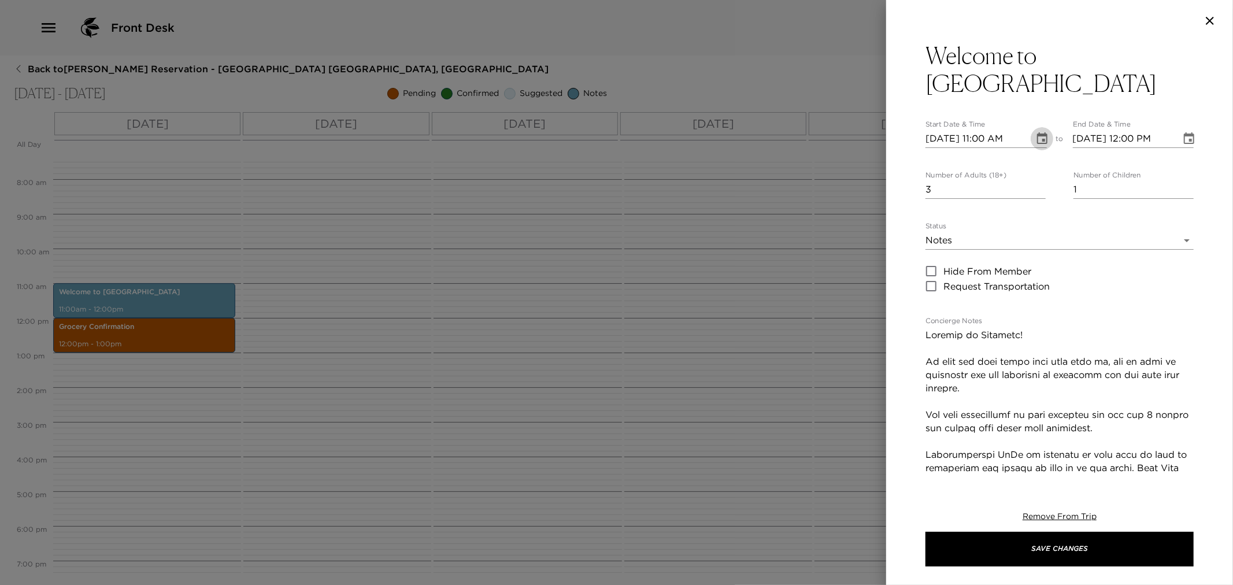
click at [1039, 143] on icon "Choose date, selected date is Nov 25, 2025" at bounding box center [1042, 138] width 10 height 12
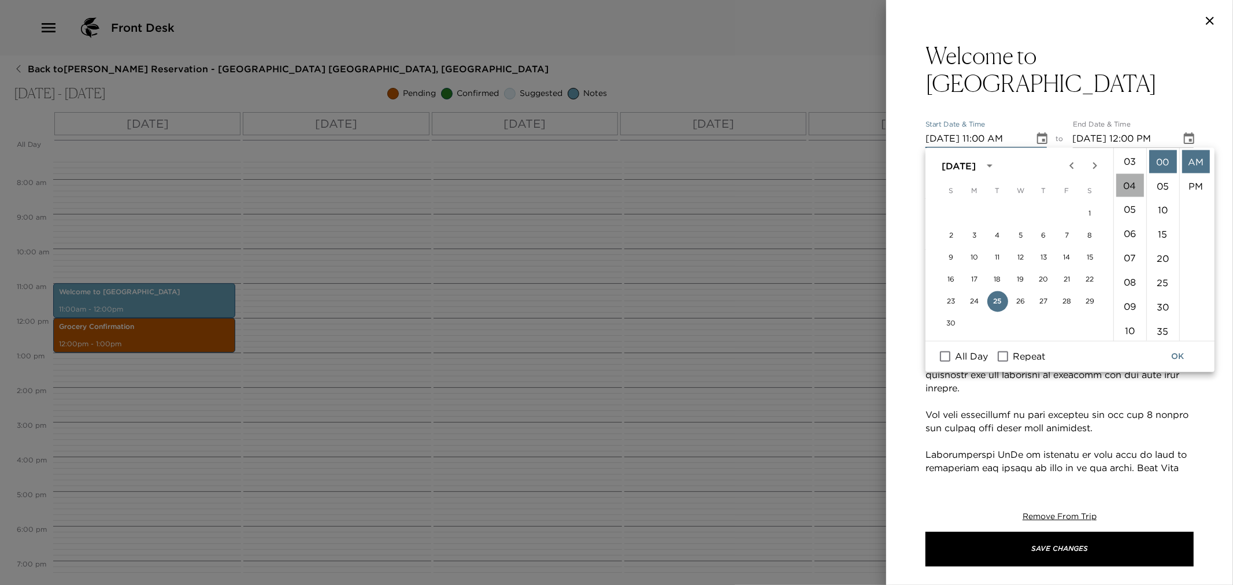
click at [1129, 182] on li "04" at bounding box center [1131, 185] width 28 height 23
click at [1188, 188] on li "PM" at bounding box center [1196, 186] width 28 height 23
type input "[DATE] 04:00 PM"
type input "[DATE] 05:00 PM"
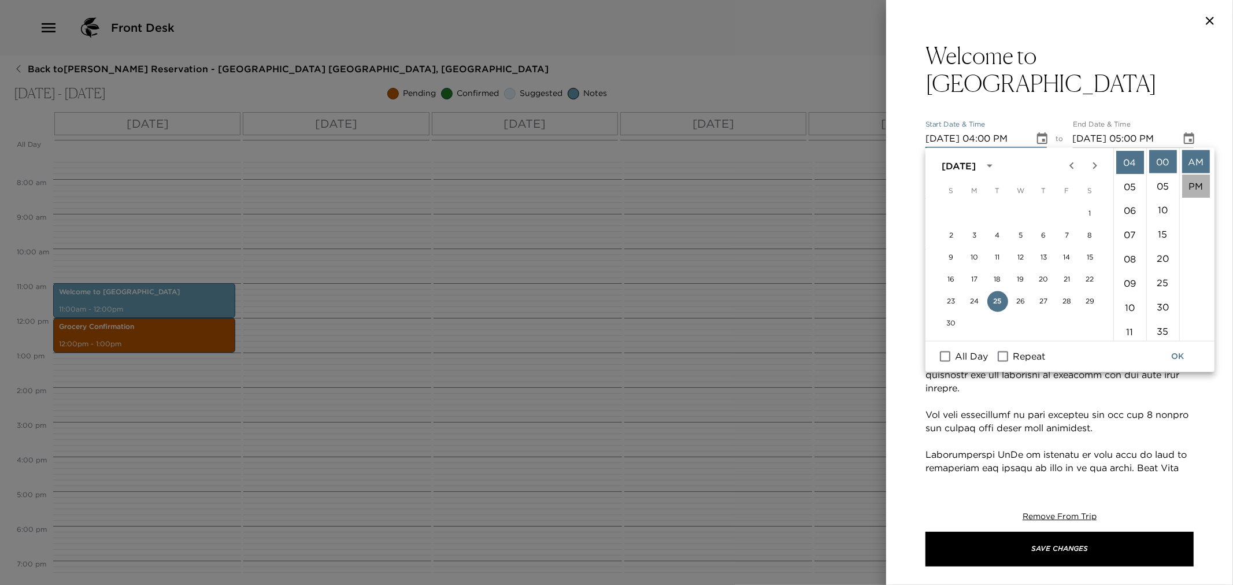
scroll to position [24, 0]
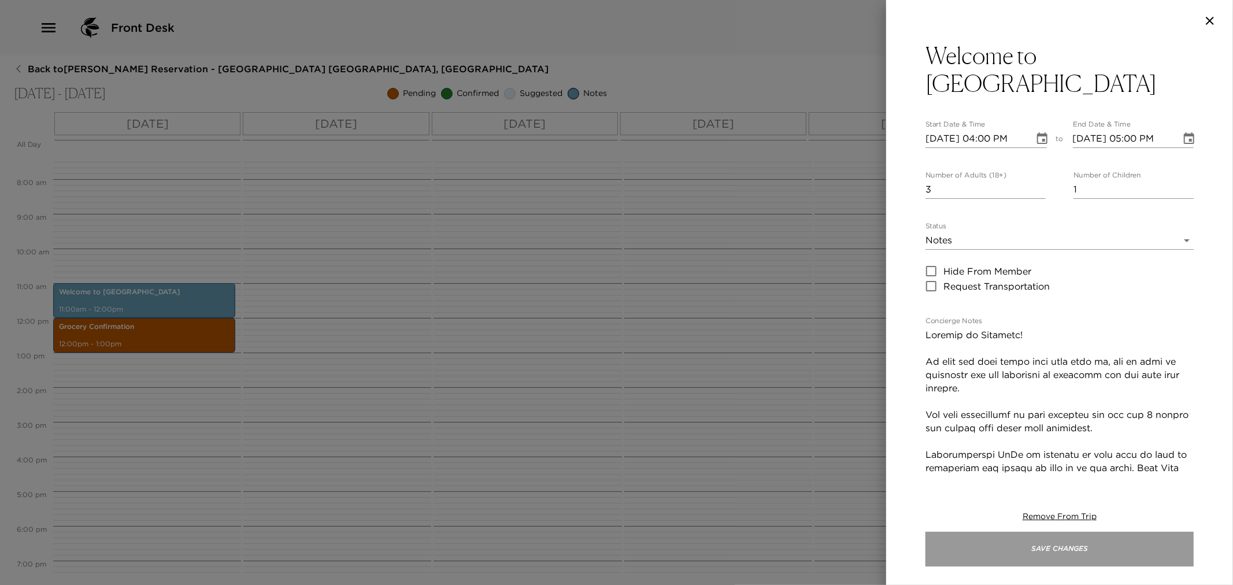
click at [1132, 554] on button "Save Changes" at bounding box center [1060, 549] width 268 height 35
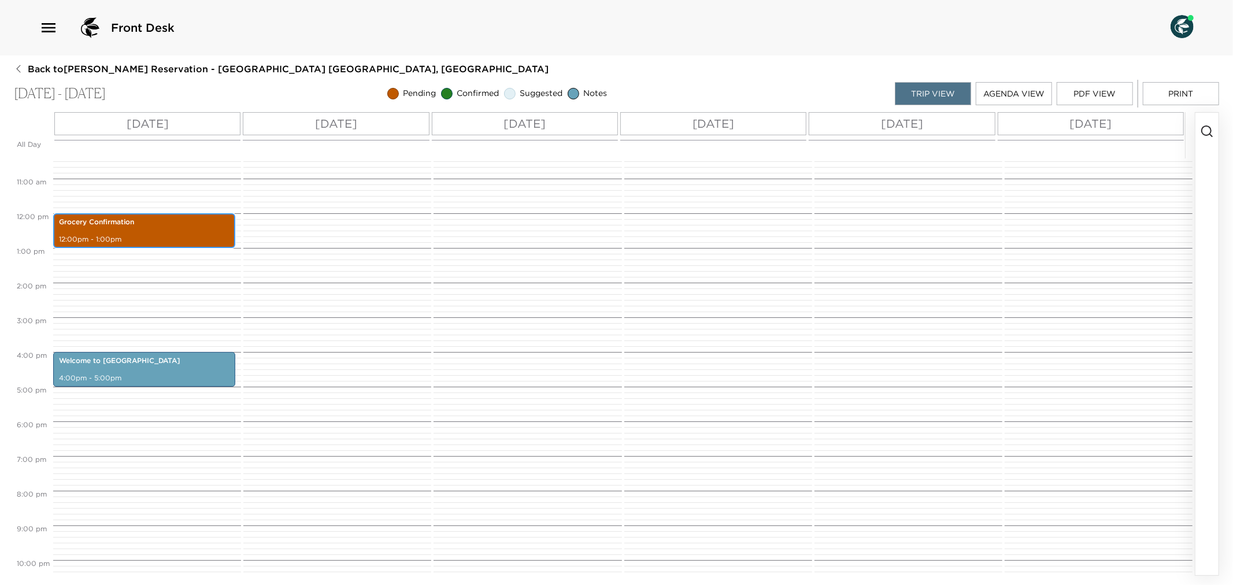
scroll to position [287, 0]
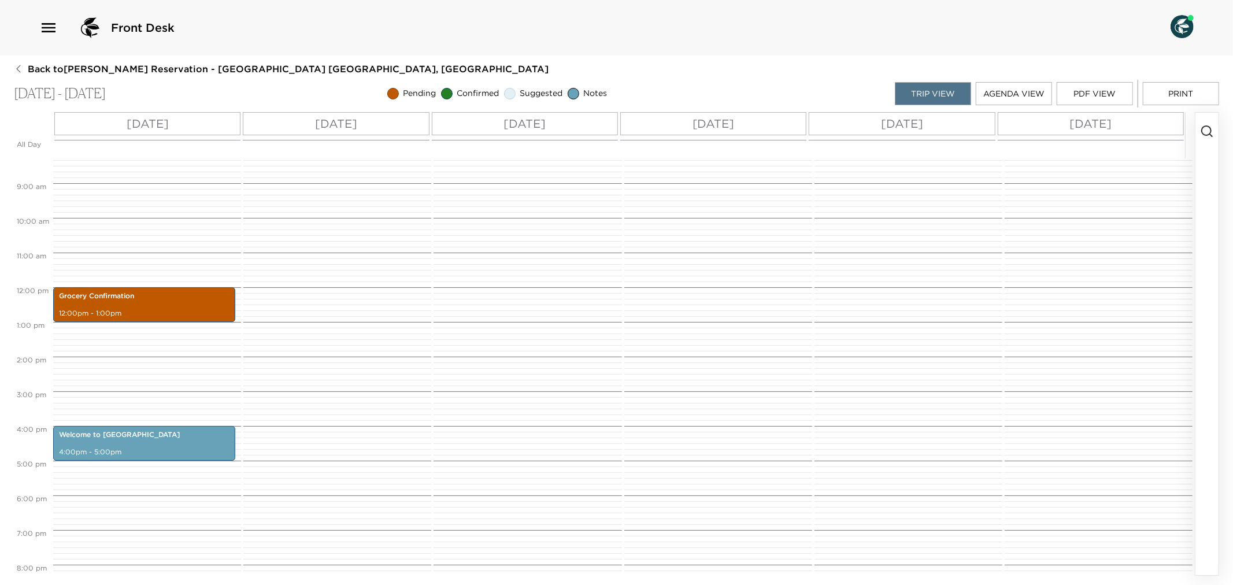
click at [1211, 132] on circle "button" at bounding box center [1206, 130] width 9 height 9
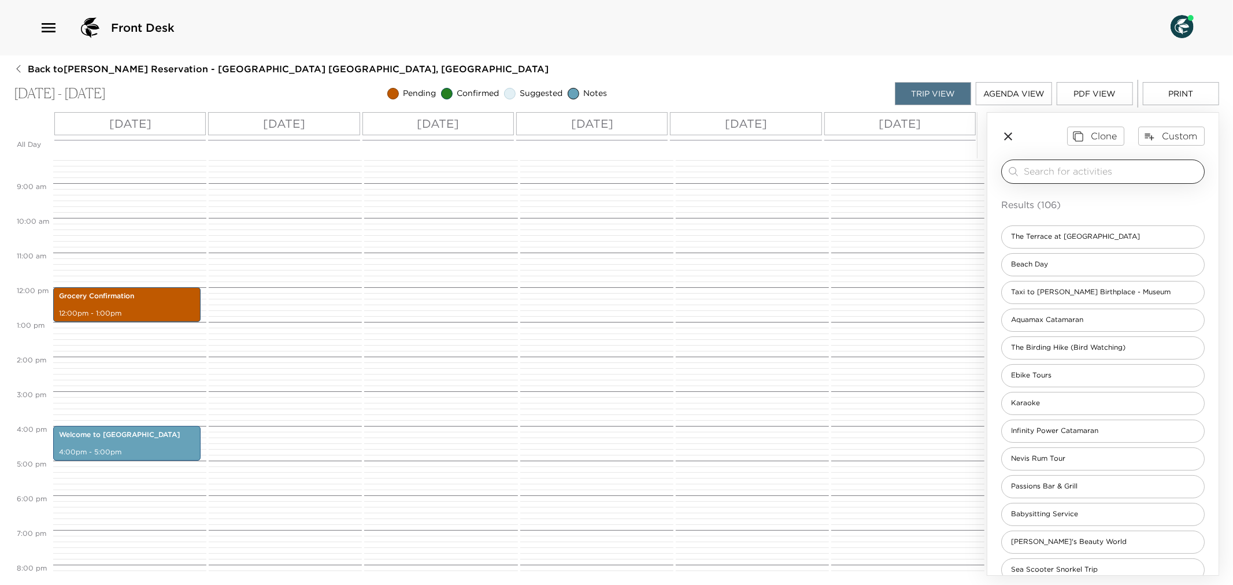
click at [1045, 176] on input "search" at bounding box center [1112, 171] width 176 height 13
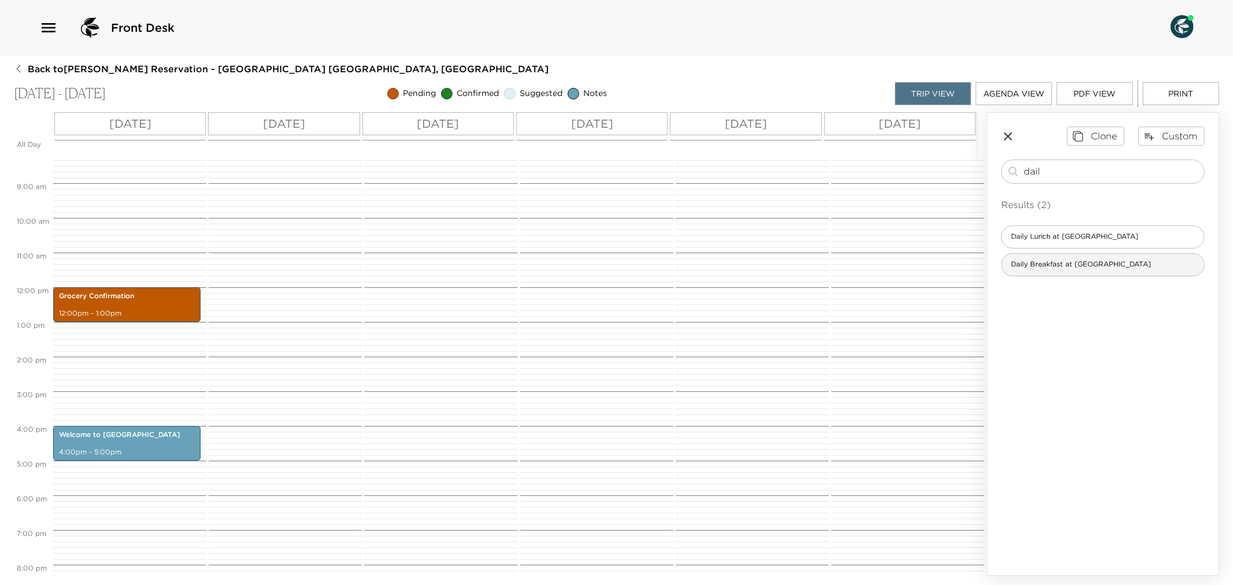
type input "dail"
click at [1058, 256] on div "Daily Breakfast at [GEOGRAPHIC_DATA]" at bounding box center [1103, 264] width 204 height 23
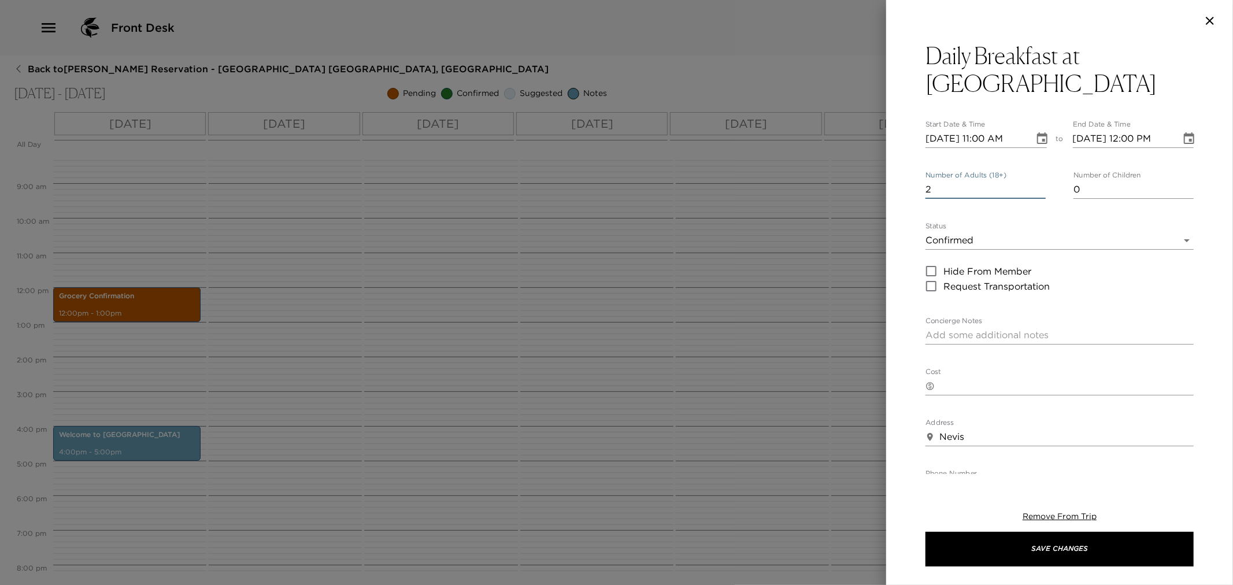
click at [1036, 180] on input "2" at bounding box center [986, 189] width 120 height 19
type input "3"
click at [1036, 180] on input "3" at bounding box center [986, 189] width 120 height 19
type input "1"
click at [1178, 180] on input "1" at bounding box center [1134, 189] width 120 height 19
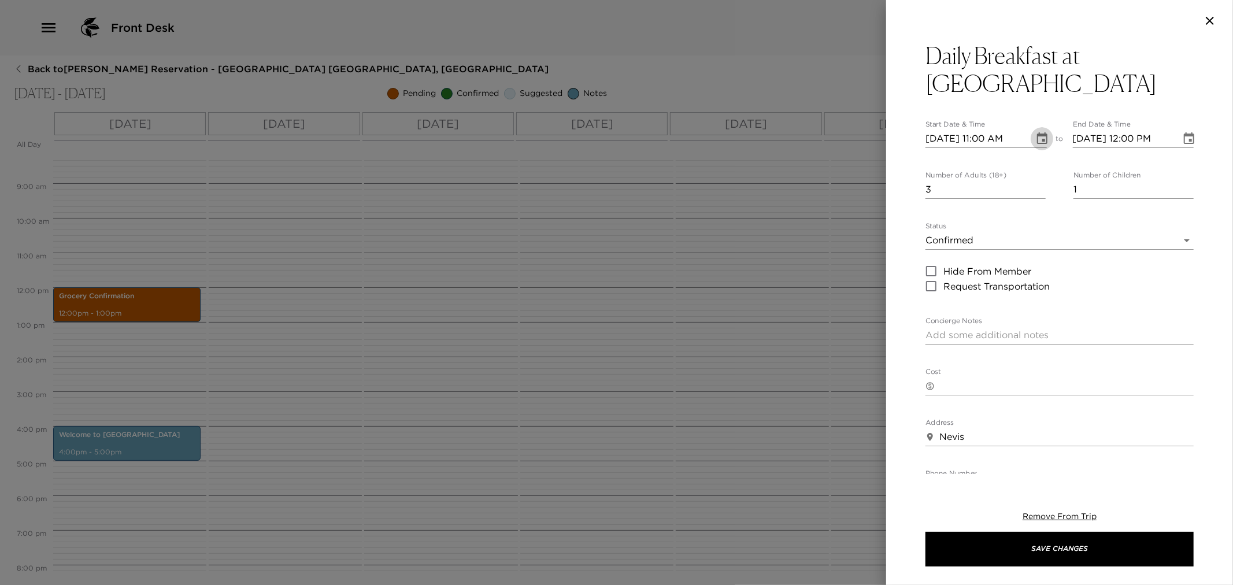
click at [1036, 132] on icon "Choose date, selected date is Nov 25, 2025" at bounding box center [1043, 139] width 14 height 14
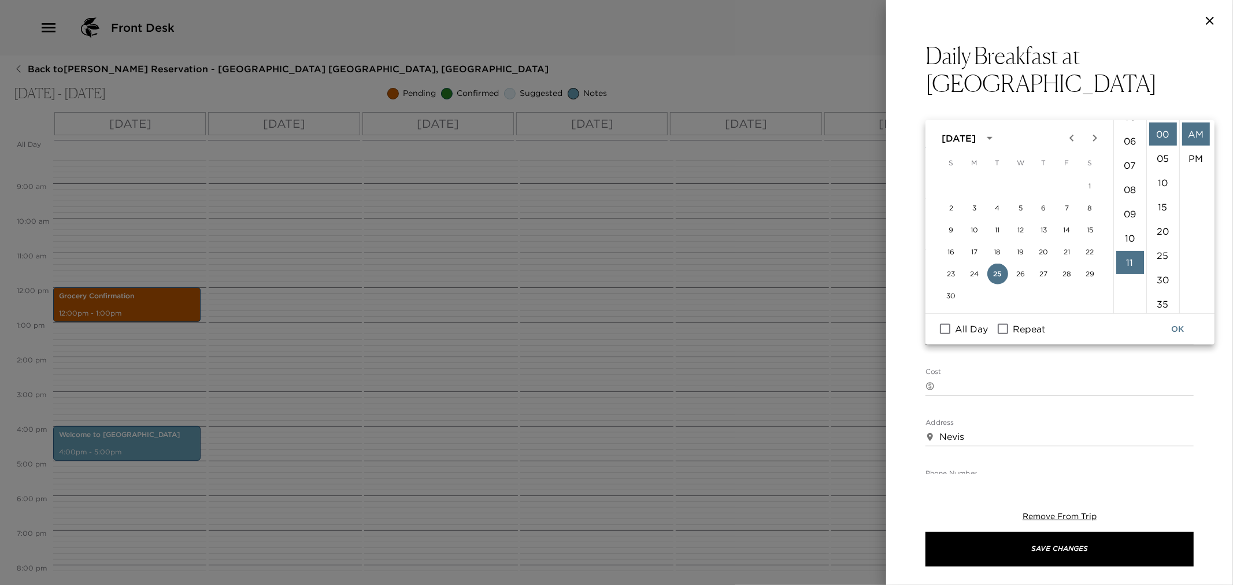
scroll to position [138, 0]
click at [1131, 190] on li "08" at bounding box center [1131, 190] width 28 height 23
type input "[DATE] 08:00 AM"
drag, startPoint x: 1185, startPoint y: 330, endPoint x: 1183, endPoint y: 323, distance: 7.3
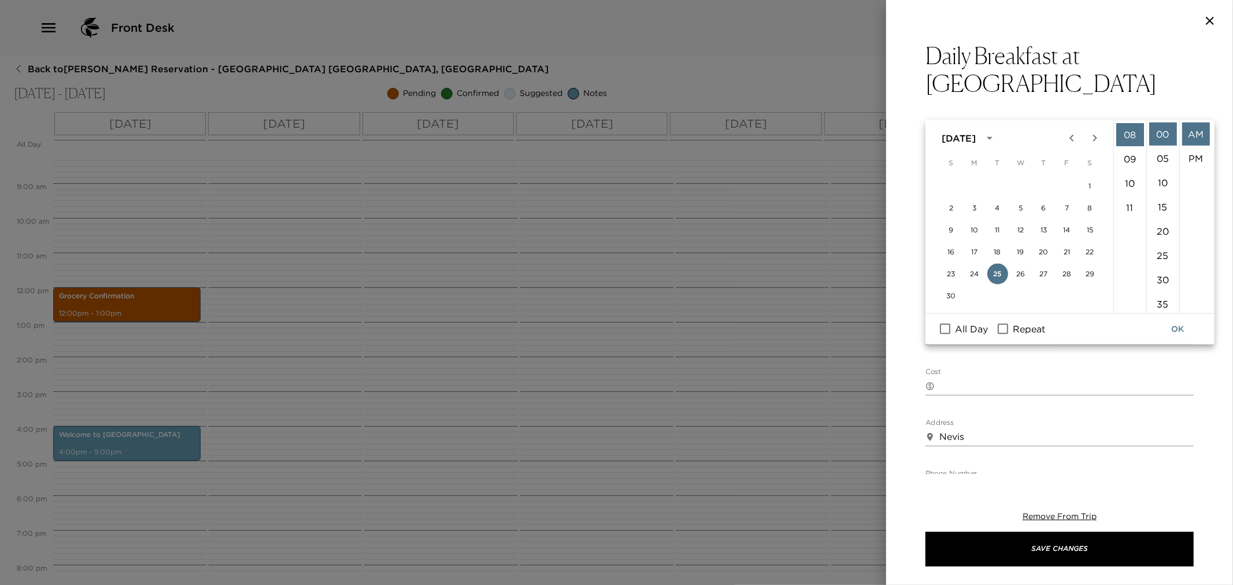
click at [1184, 328] on button "OK" at bounding box center [1177, 329] width 37 height 21
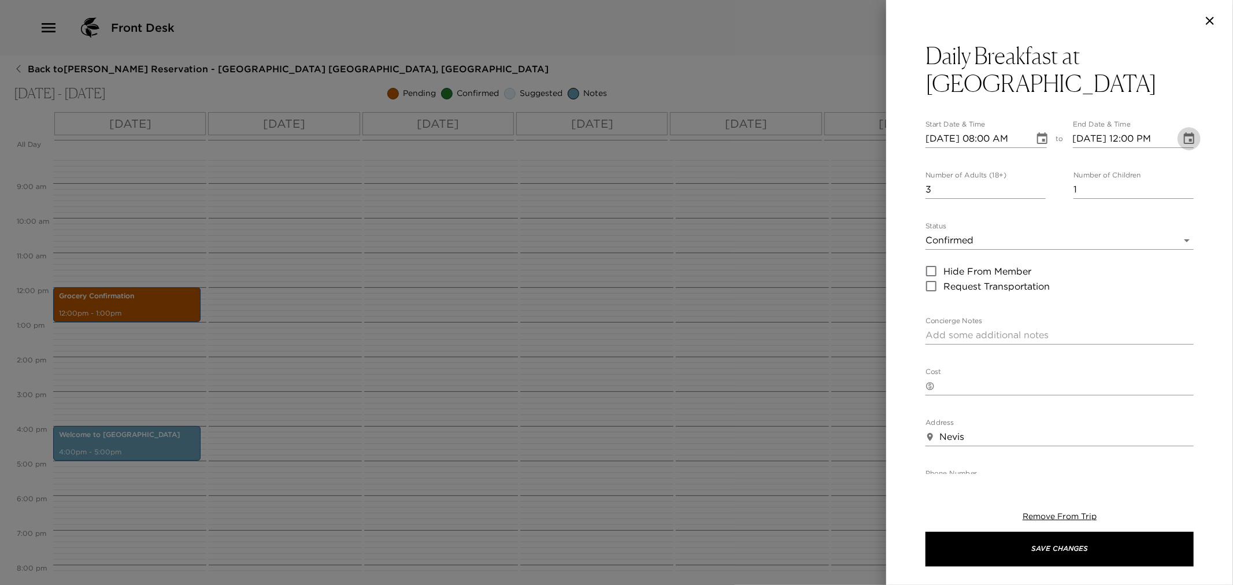
click at [1182, 132] on icon "Choose date, selected date is Nov 25, 2025" at bounding box center [1189, 139] width 14 height 14
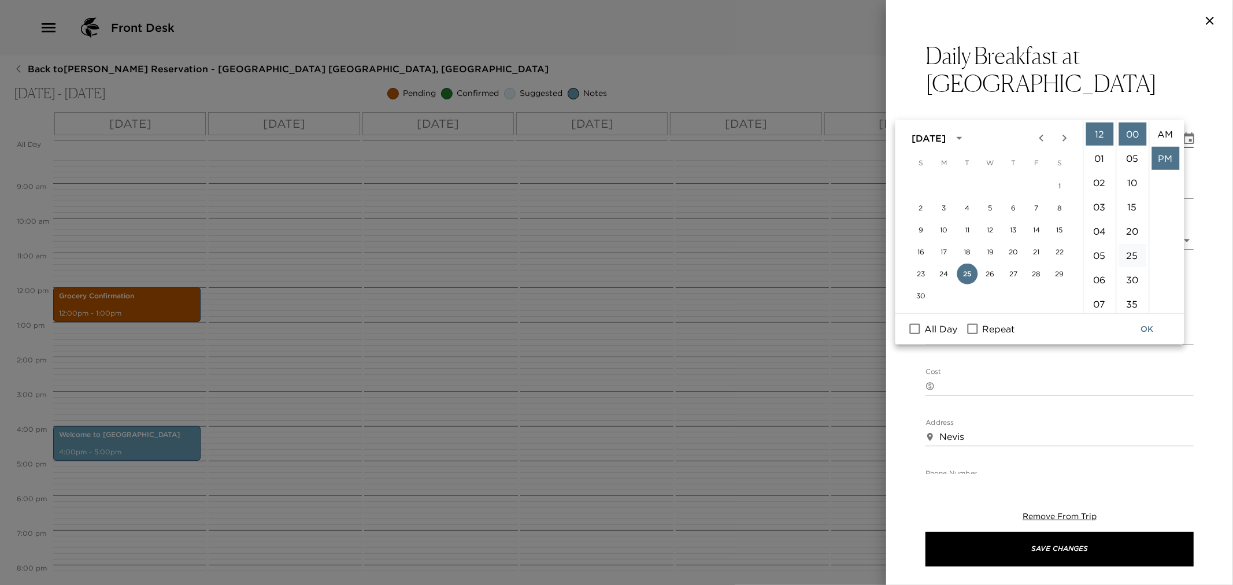
scroll to position [24, 0]
click at [1100, 224] on li "09" at bounding box center [1100, 224] width 28 height 23
click at [1159, 139] on li "AM" at bounding box center [1166, 134] width 28 height 23
type input "[DATE] 09:00 AM"
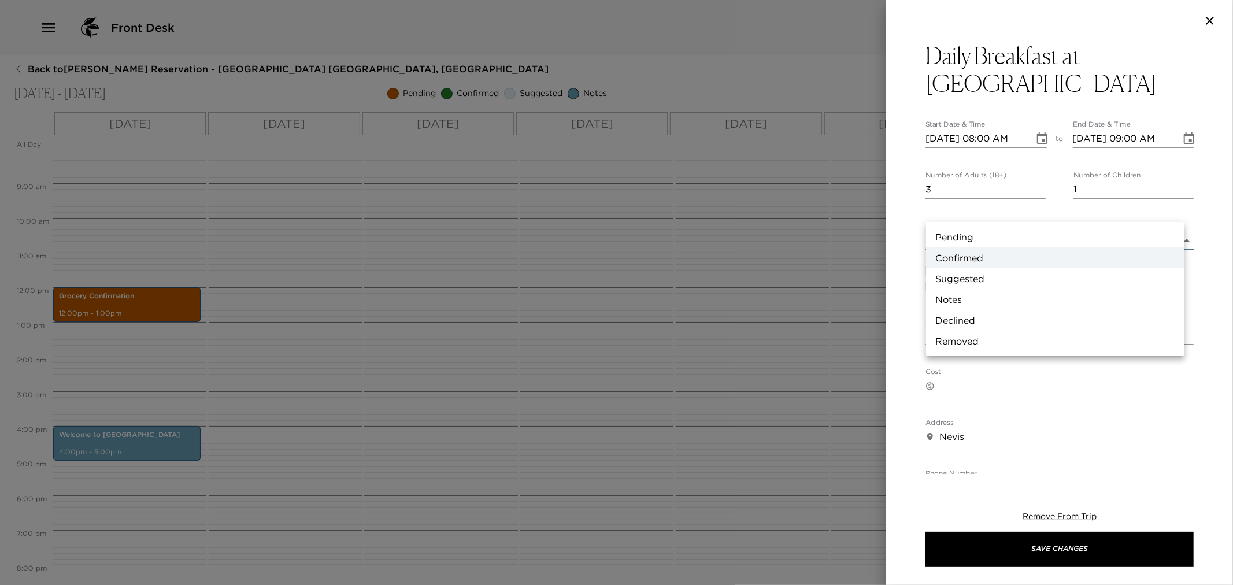
click at [1166, 217] on body "Front Desk Back to [PERSON_NAME][GEOGRAPHIC_DATA] - [GEOGRAPHIC_DATA] 3 Nevis, …" at bounding box center [616, 292] width 1233 height 585
click at [990, 297] on li "Notes" at bounding box center [1055, 299] width 258 height 21
type input "Concierge Note"
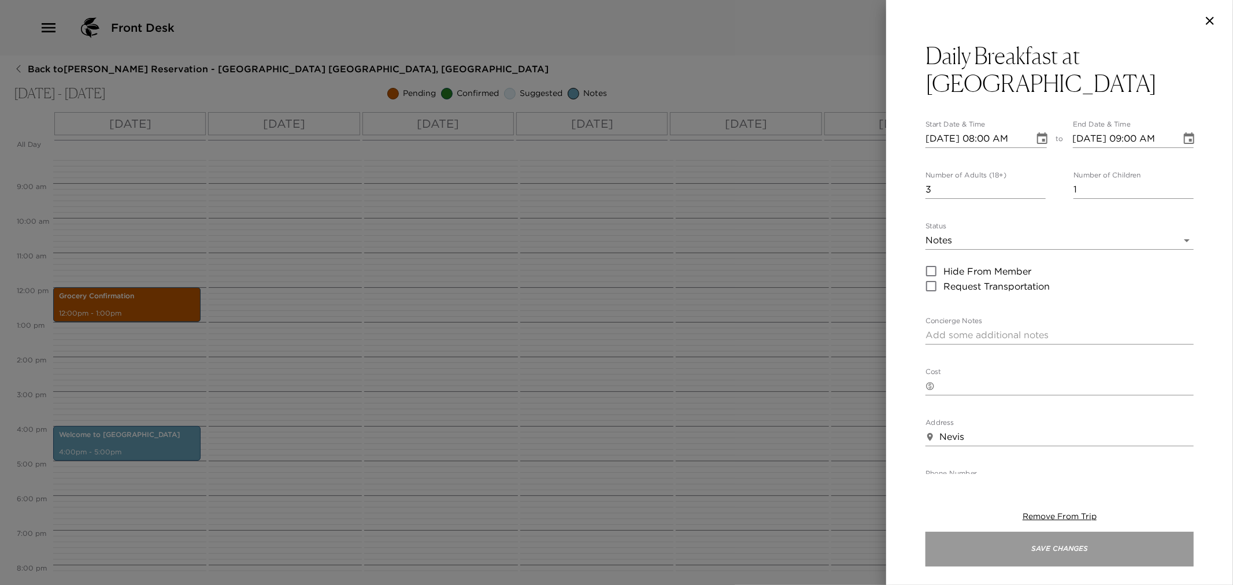
click at [1012, 541] on button "Save Changes" at bounding box center [1060, 549] width 268 height 35
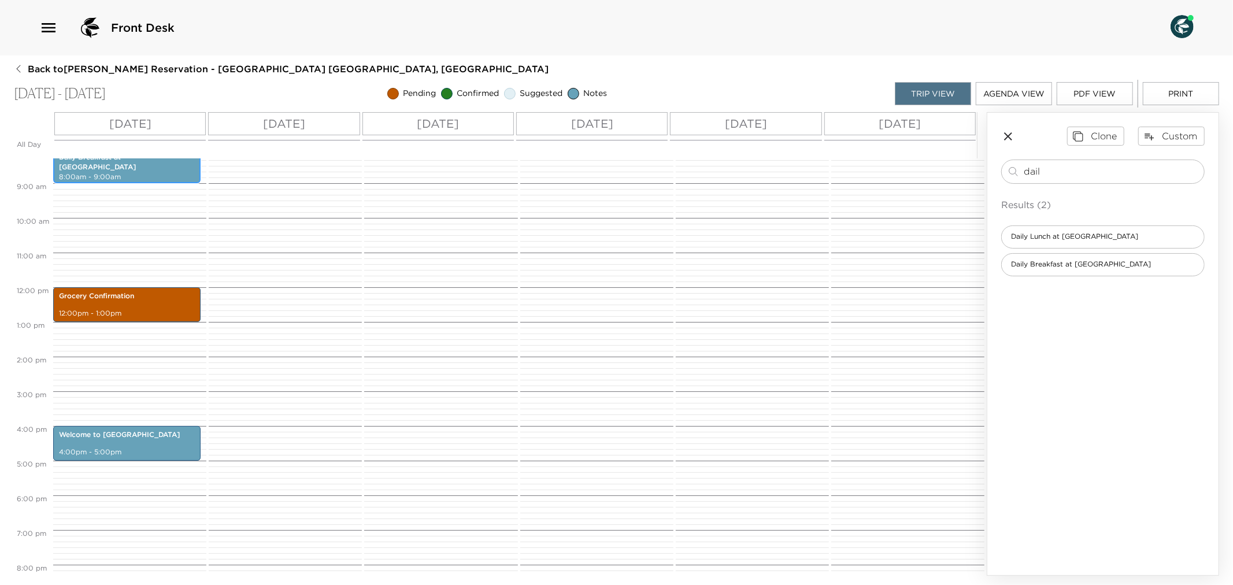
click at [140, 172] on p "8:00am - 9:00am" at bounding box center [127, 177] width 136 height 10
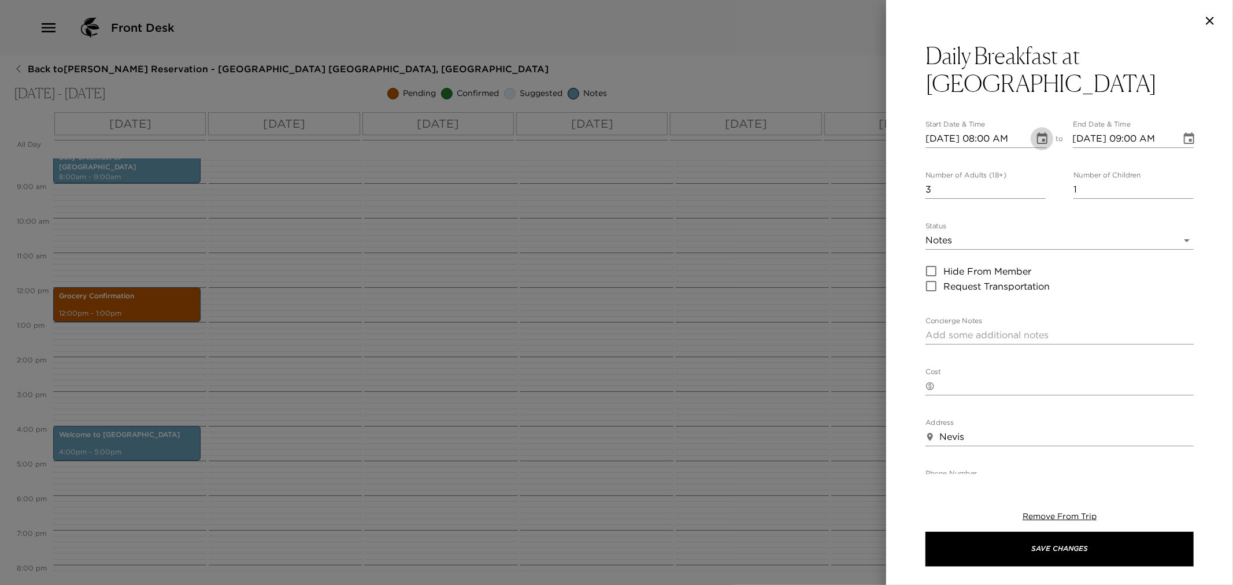
click at [1042, 132] on icon "Choose date, selected date is Nov 25, 2025" at bounding box center [1042, 138] width 10 height 12
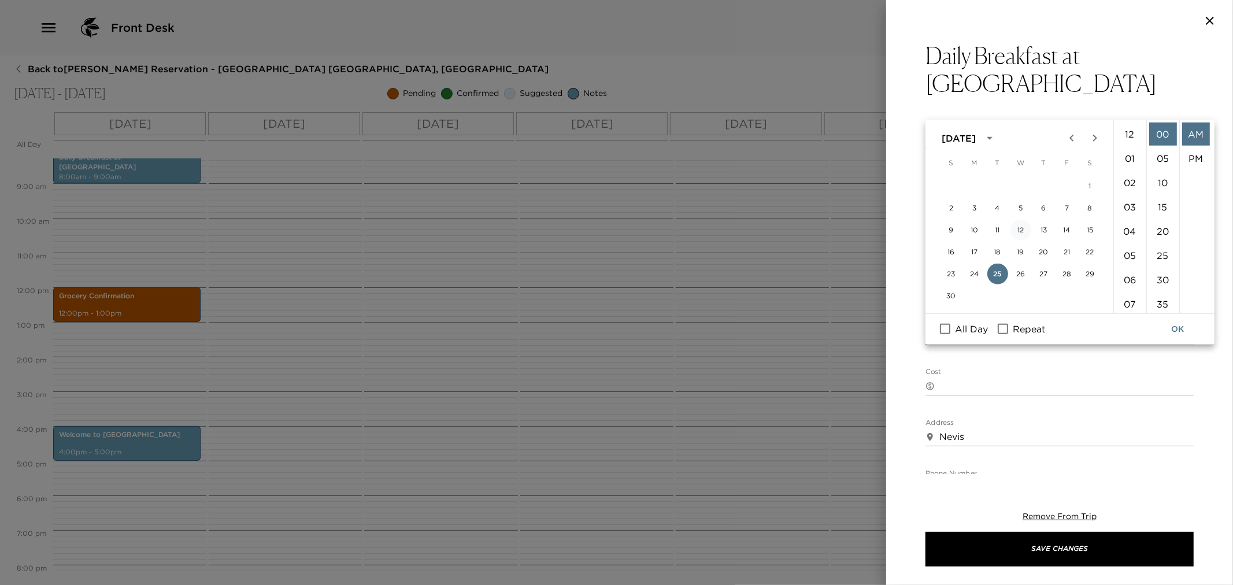
scroll to position [194, 0]
click at [1021, 273] on button "26" at bounding box center [1021, 274] width 21 height 21
type input "11/26/2025 08:00 AM"
type input "11/26/2025 09:00 AM"
click at [1181, 327] on button "OK" at bounding box center [1177, 329] width 37 height 21
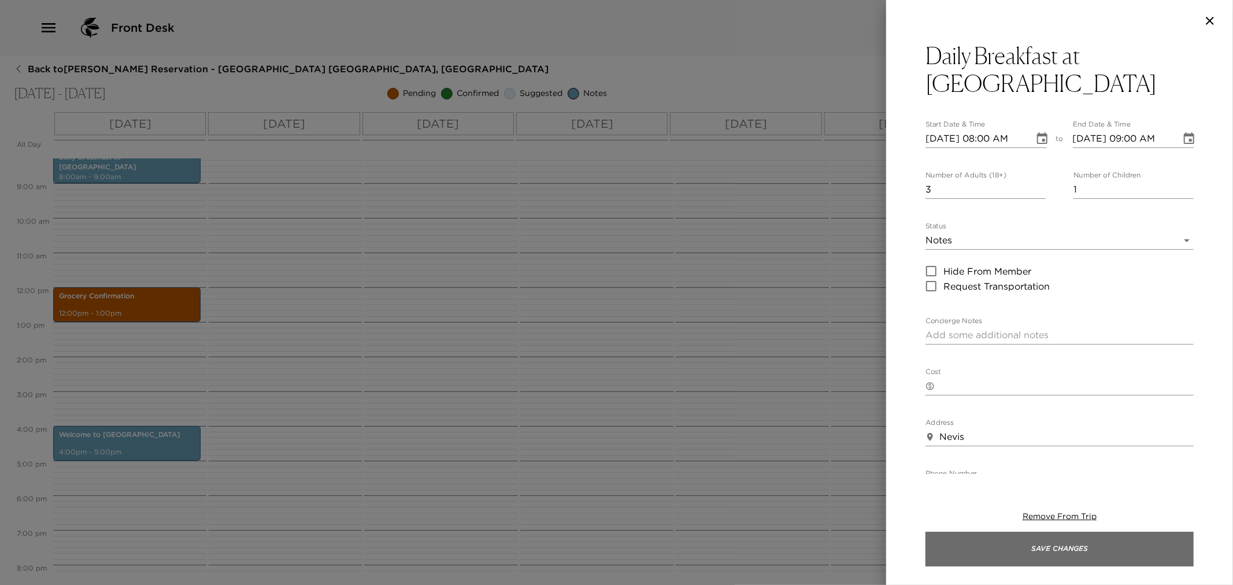
click at [1112, 547] on button "Save Changes" at bounding box center [1060, 549] width 268 height 35
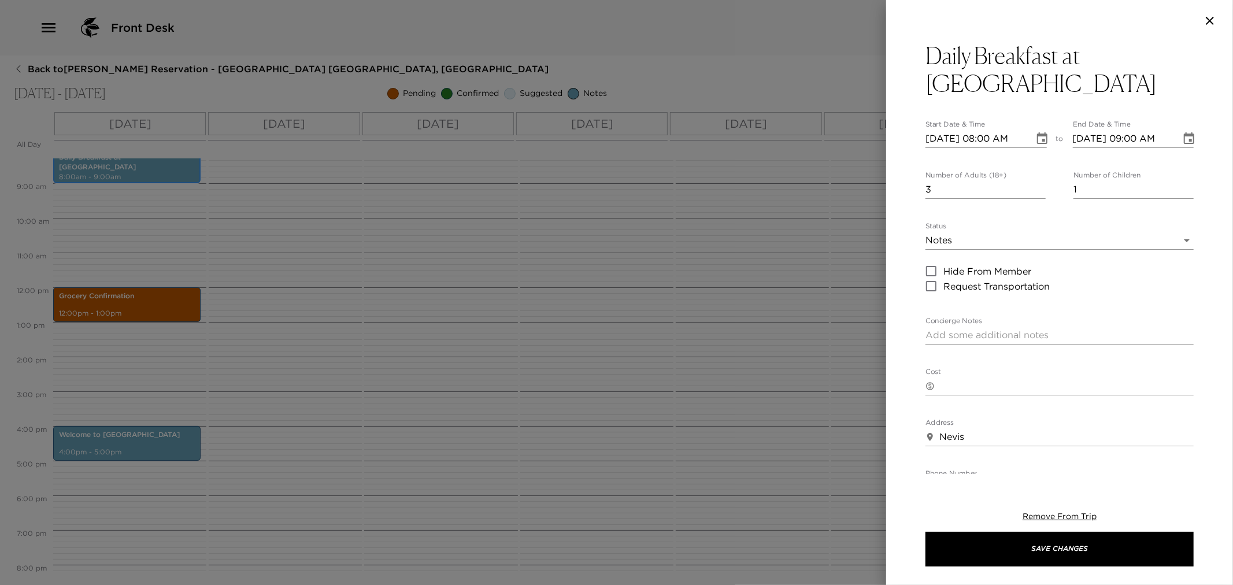
scroll to position [278, 0]
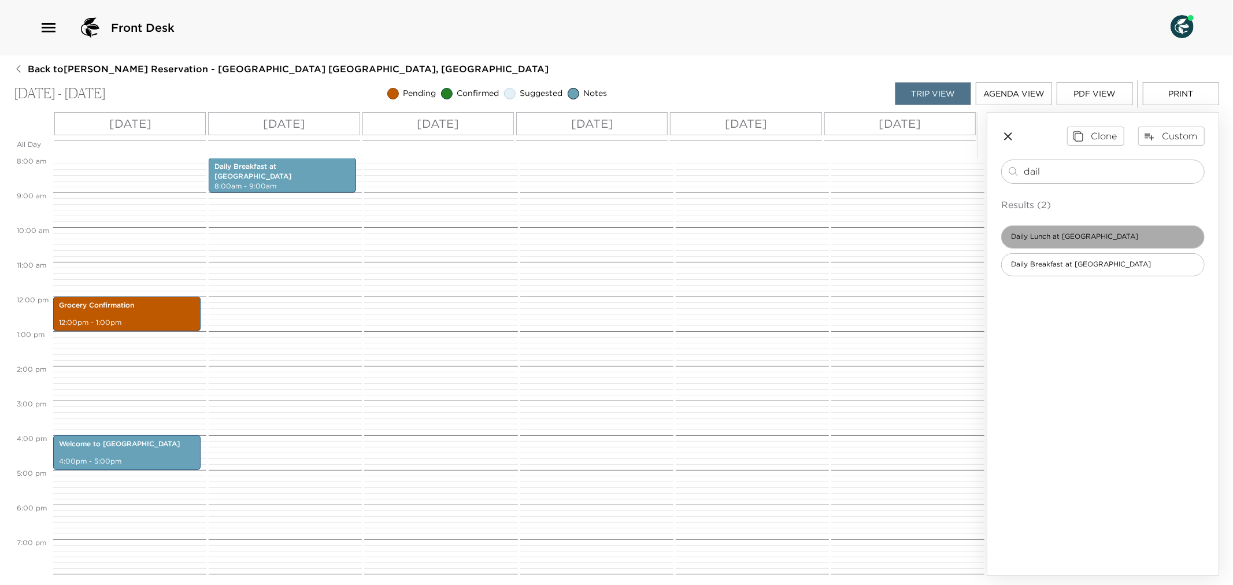
click at [1059, 240] on span "Daily Lunch at [GEOGRAPHIC_DATA]" at bounding box center [1075, 237] width 146 height 10
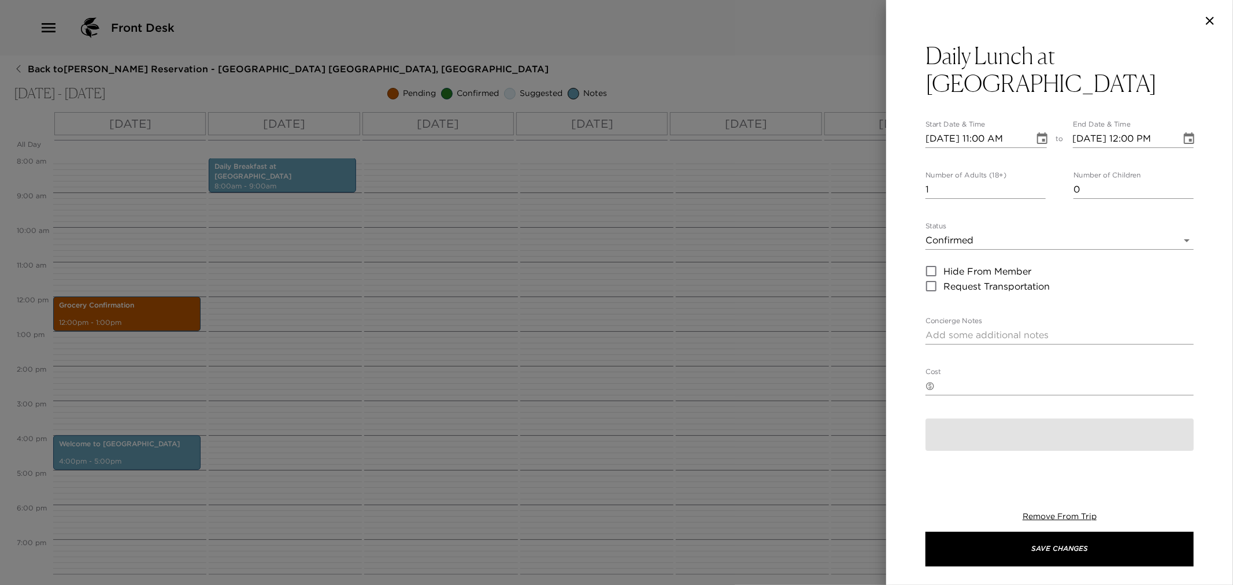
type textarea "$25 - A simple, light lunch menu is available at Eden, offering fresh salads, s…"
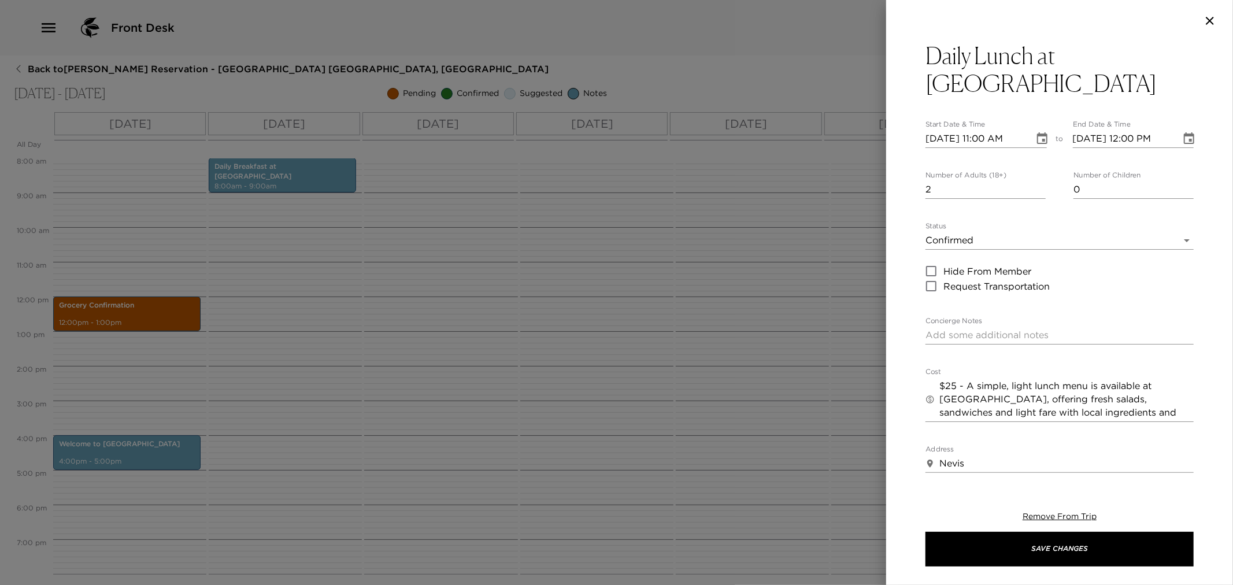
click at [1038, 180] on input "2" at bounding box center [986, 189] width 120 height 19
type input "3"
click at [1038, 180] on input "3" at bounding box center [986, 189] width 120 height 19
type input "1"
click at [1181, 180] on input "1" at bounding box center [1134, 189] width 120 height 19
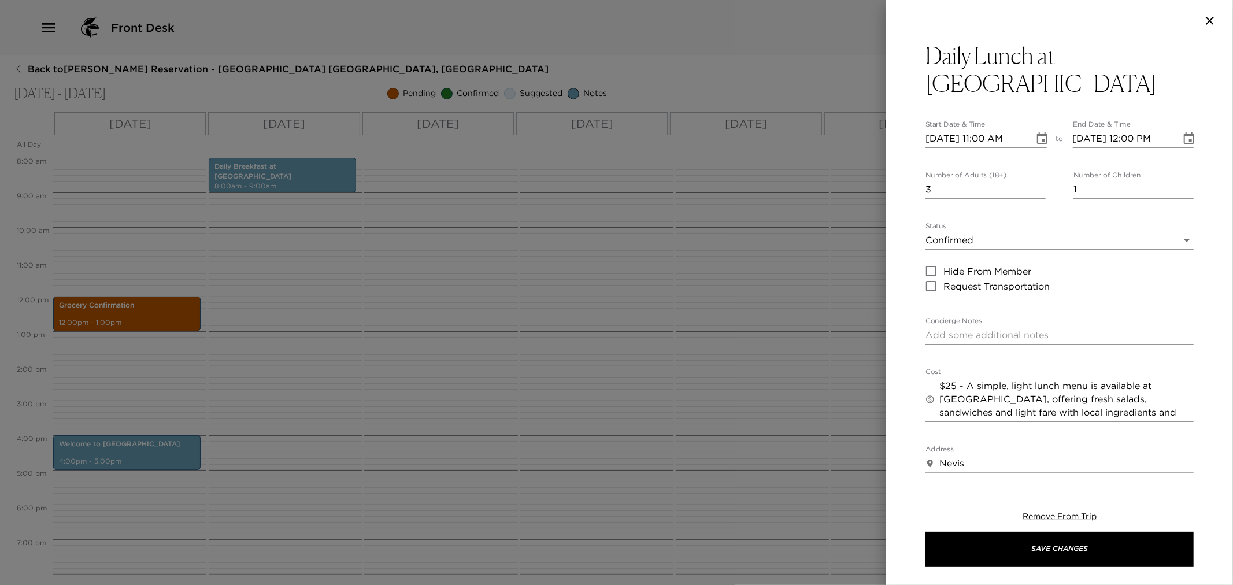
click at [1185, 212] on div "Daily Lunch at Eden Start Date & Time 11/25/2025 11:00 AM to End Date & Time 11…" at bounding box center [1059, 258] width 347 height 433
click at [1176, 209] on body "Front Desk Back to Richard Pero Reservation - Beach House 3 Nevis, West Indies …" at bounding box center [616, 292] width 1233 height 585
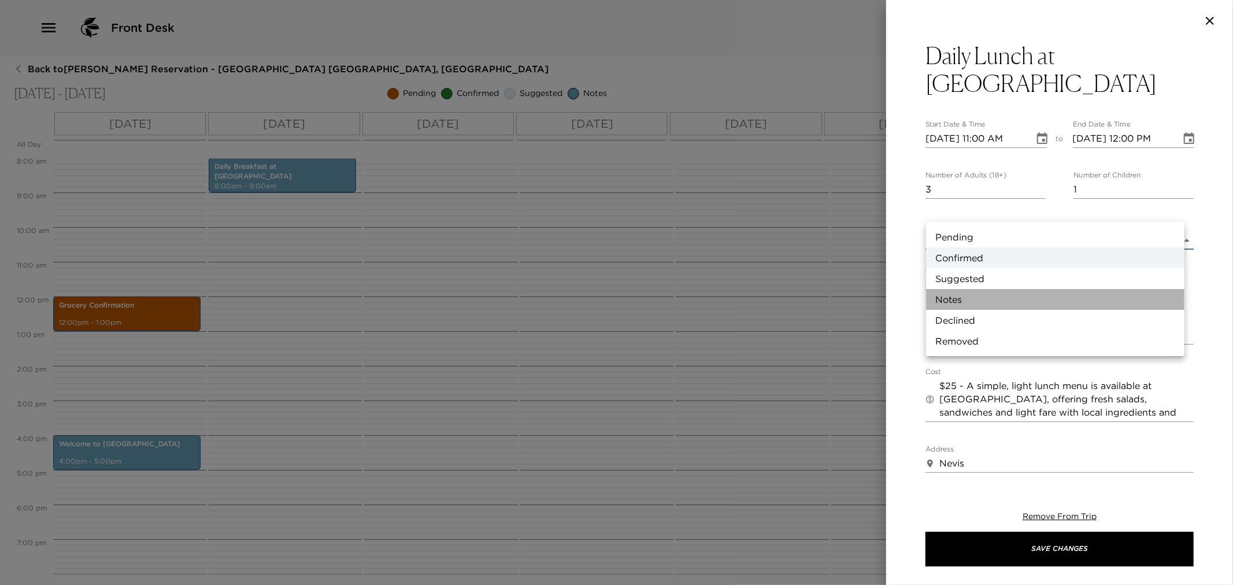
click at [1019, 297] on li "Notes" at bounding box center [1055, 299] width 258 height 21
type input "Concierge Note"
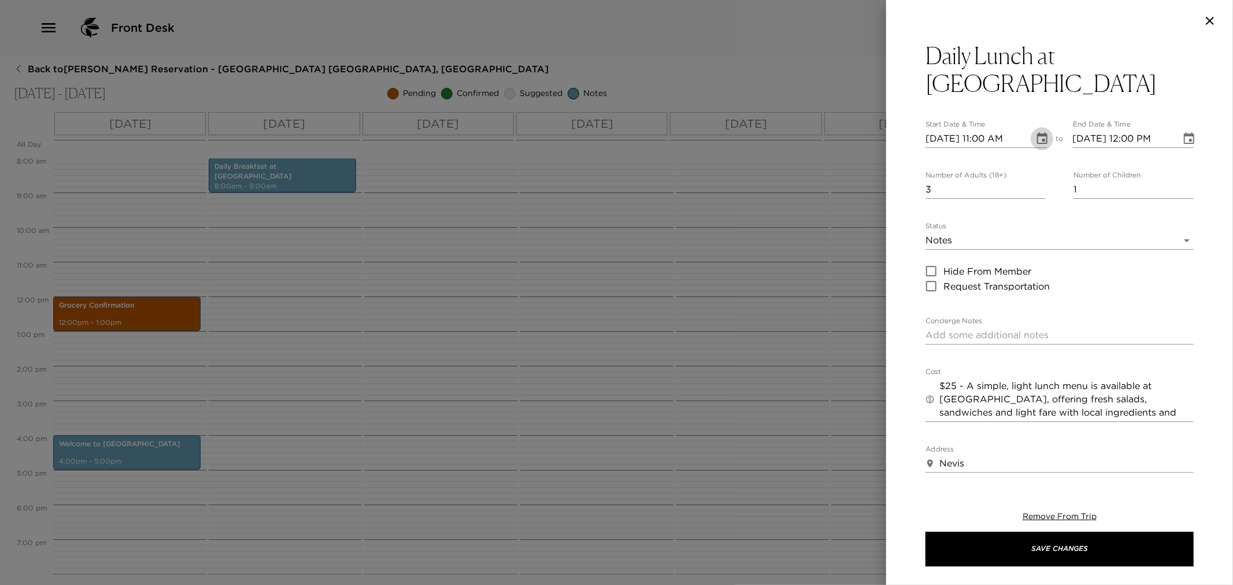
click at [1036, 132] on icon "Choose date, selected date is Nov 25, 2025" at bounding box center [1043, 139] width 14 height 14
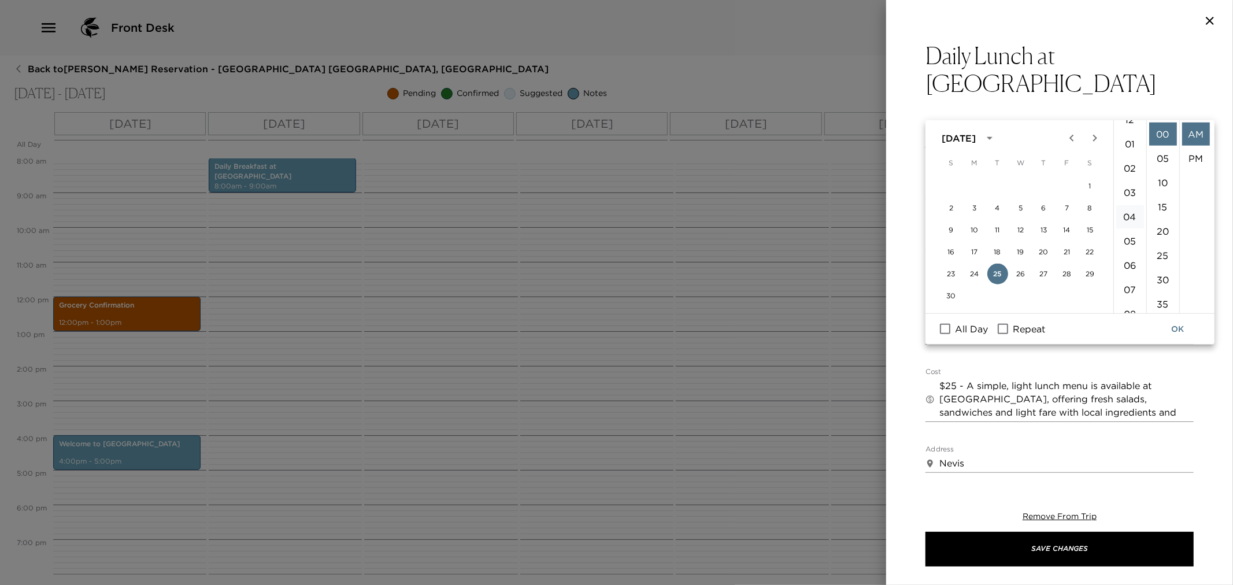
scroll to position [9, 0]
click at [1133, 126] on li "12" at bounding box center [1131, 124] width 28 height 23
click at [1190, 160] on li "PM" at bounding box center [1196, 158] width 28 height 23
type input "11/25/2025 12:00 PM"
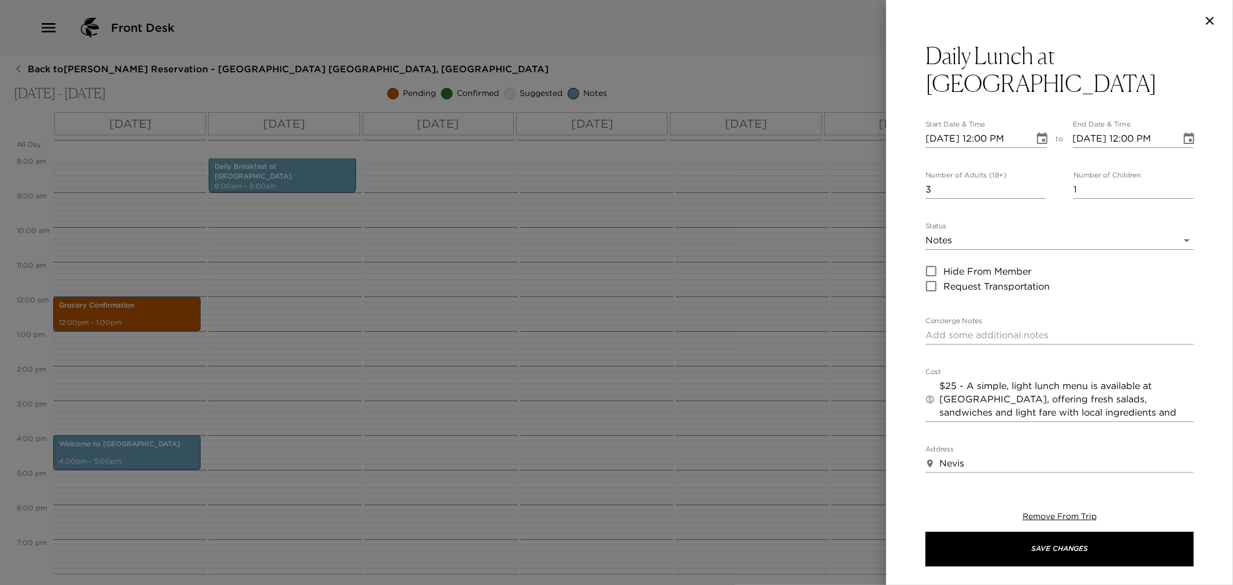
scroll to position [24, 0]
click at [1184, 132] on icon "Choose date, selected date is Nov 25, 2025" at bounding box center [1189, 139] width 14 height 14
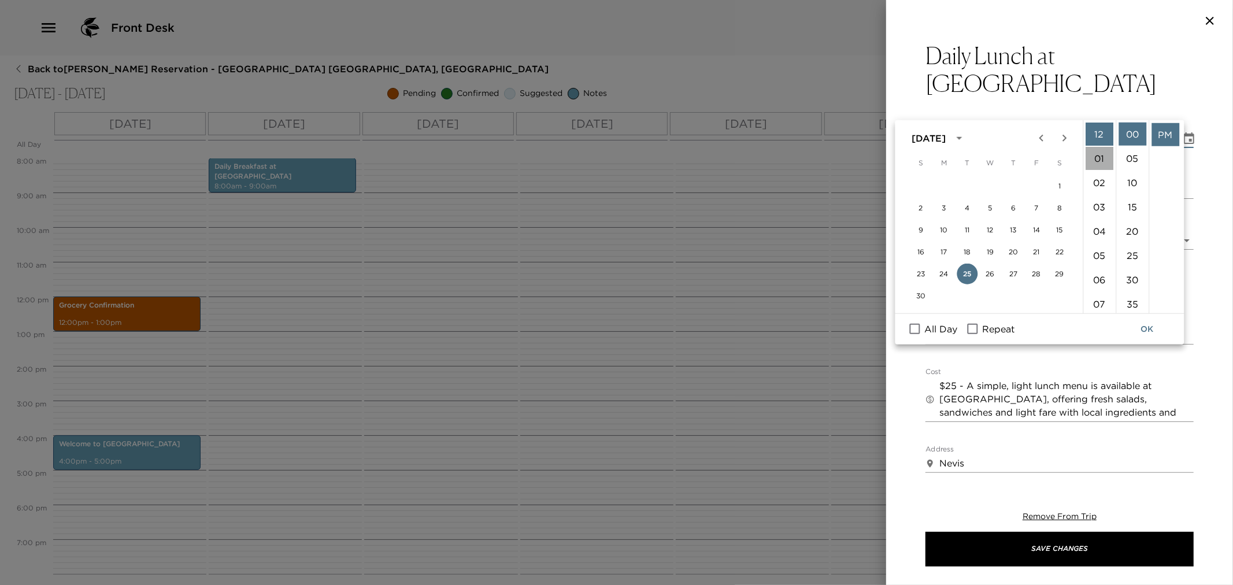
click at [1093, 160] on li "01" at bounding box center [1100, 158] width 28 height 23
type input "11/25/2025 01:00 PM"
click at [1154, 321] on button "OK" at bounding box center [1147, 329] width 37 height 21
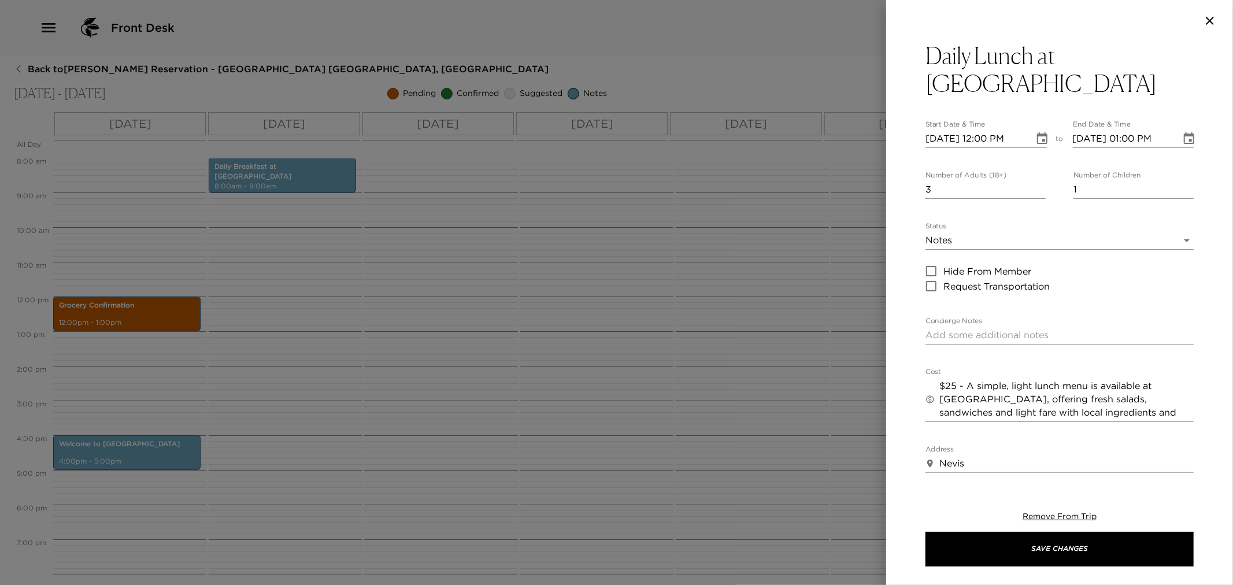
click at [1038, 132] on icon "Choose date, selected date is Nov 25, 2025" at bounding box center [1043, 139] width 14 height 14
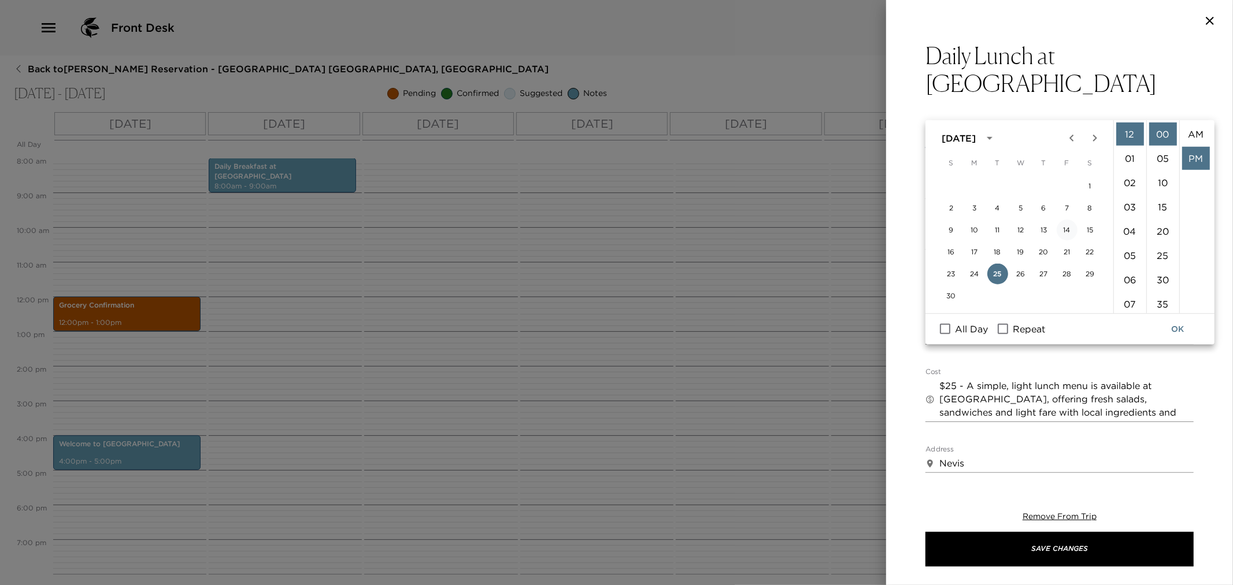
scroll to position [24, 0]
click at [1025, 268] on button "26" at bounding box center [1021, 274] width 21 height 21
type input "11/26/2025 12:00 PM"
type input "11/26/2025 01:00 PM"
click at [1188, 325] on button "OK" at bounding box center [1177, 329] width 37 height 21
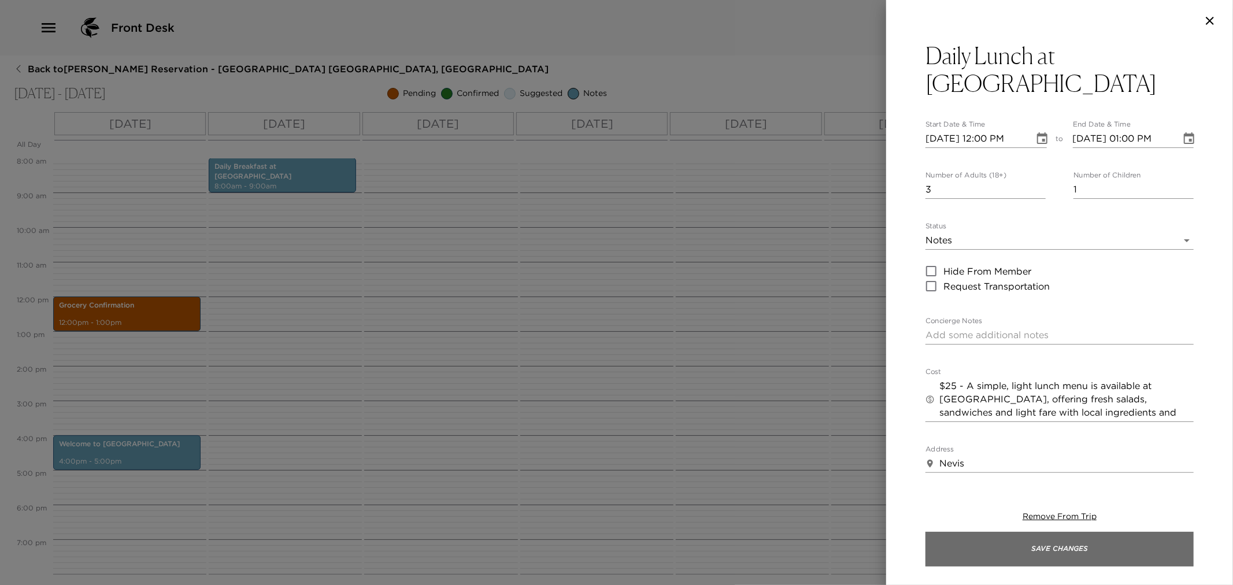
click at [1033, 552] on button "Save Changes" at bounding box center [1060, 549] width 268 height 35
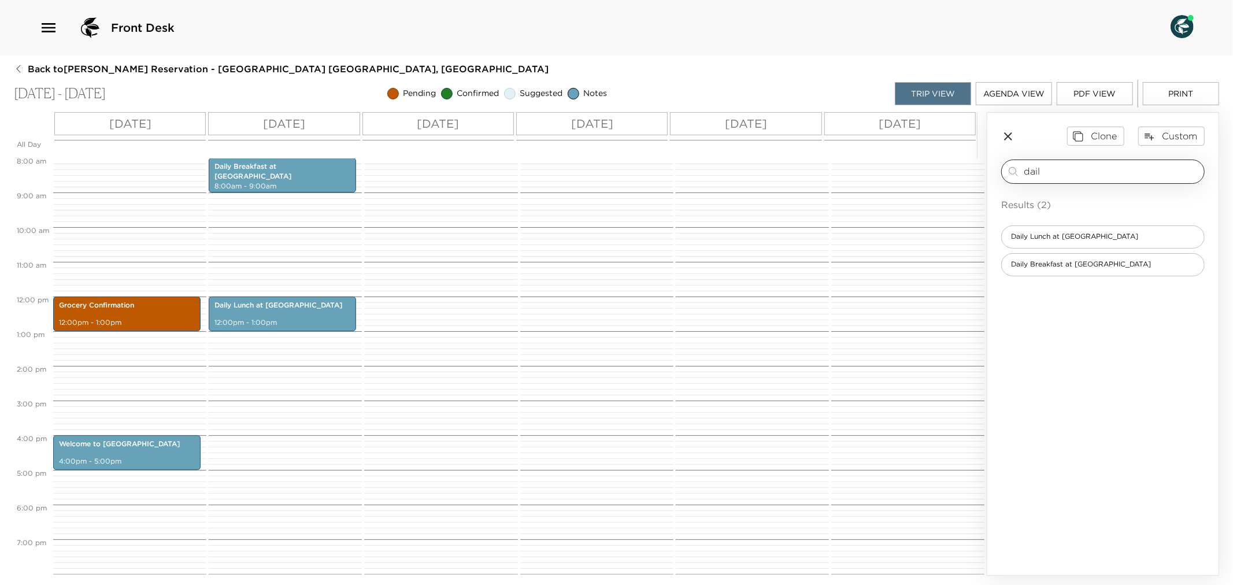
drag, startPoint x: 1099, startPoint y: 163, endPoint x: 1014, endPoint y: 176, distance: 85.9
click at [1008, 172] on div "dail ​" at bounding box center [1103, 172] width 204 height 24
drag, startPoint x: 1050, startPoint y: 173, endPoint x: 1024, endPoint y: 314, distance: 142.9
click at [1015, 168] on div "dail ​" at bounding box center [1103, 172] width 193 height 14
type input "Leew"
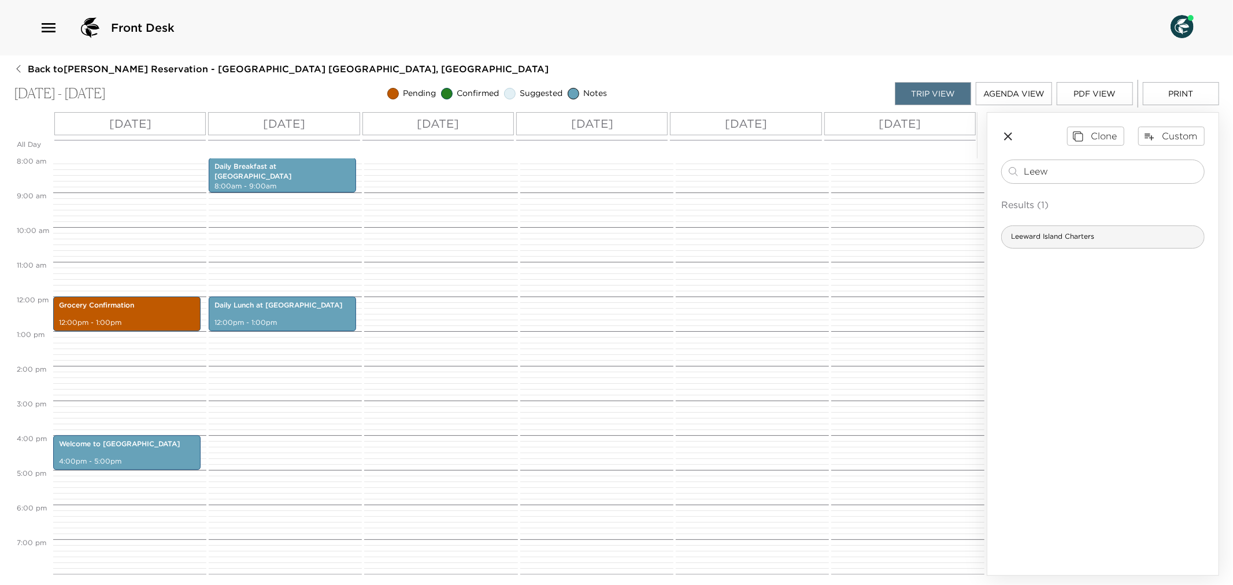
click at [1056, 239] on span "Leeward Island Charters" at bounding box center [1053, 237] width 102 height 10
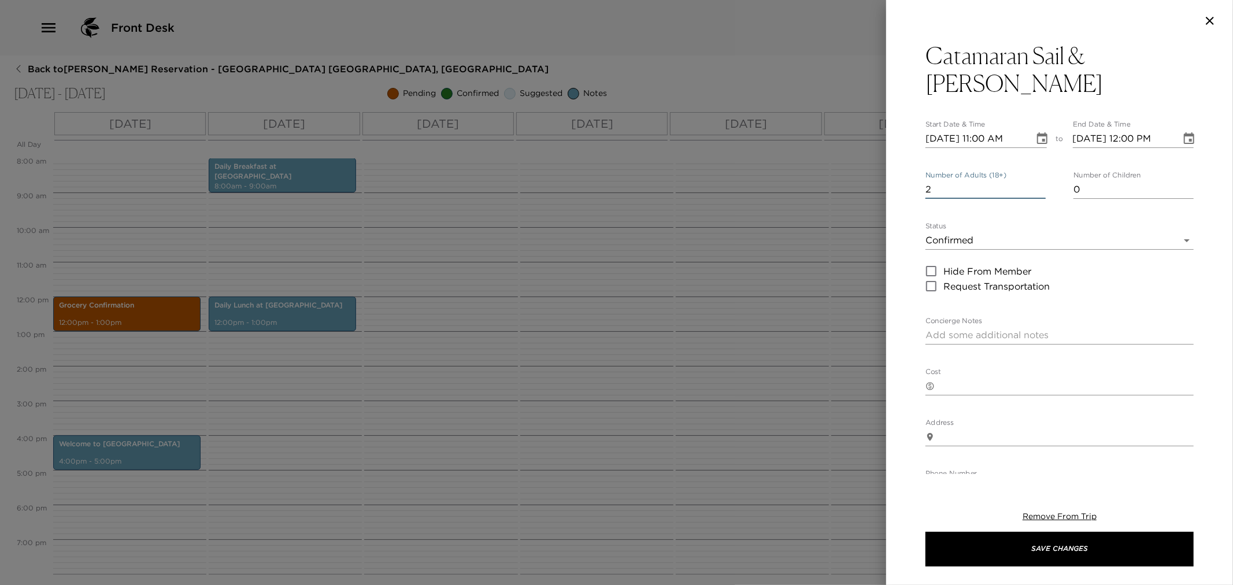
click at [1036, 180] on input "2" at bounding box center [986, 189] width 120 height 19
type input "3"
click at [1036, 180] on input "3" at bounding box center [986, 189] width 120 height 19
type input "1"
click at [1178, 180] on input "1" at bounding box center [1134, 189] width 120 height 19
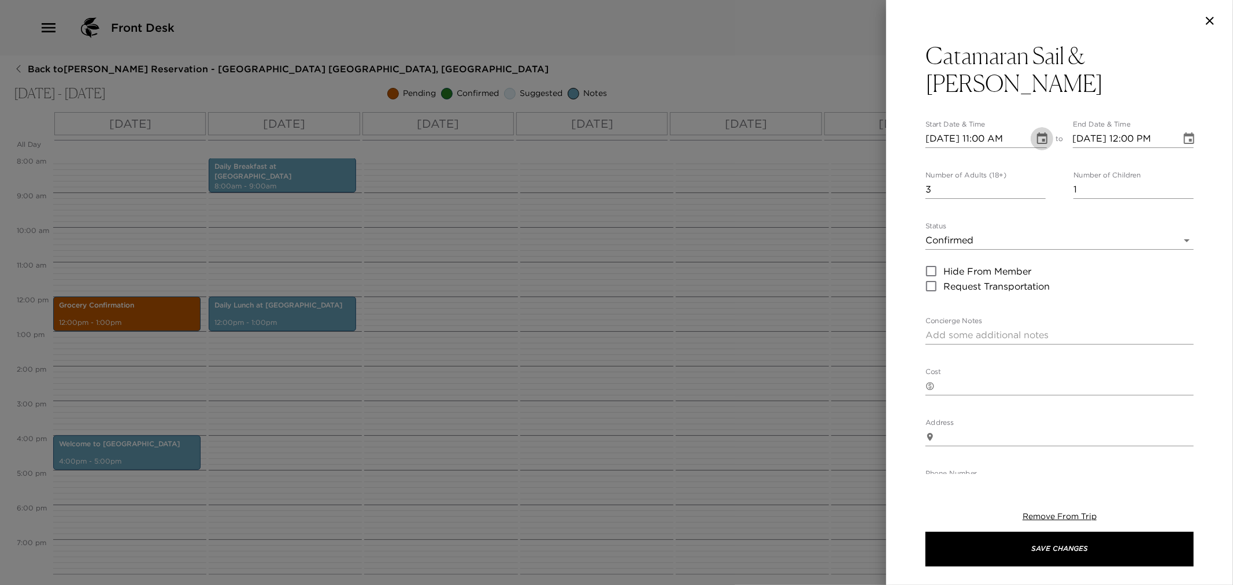
click at [1037, 132] on icon "Choose date, selected date is Nov 25, 2025" at bounding box center [1042, 138] width 10 height 12
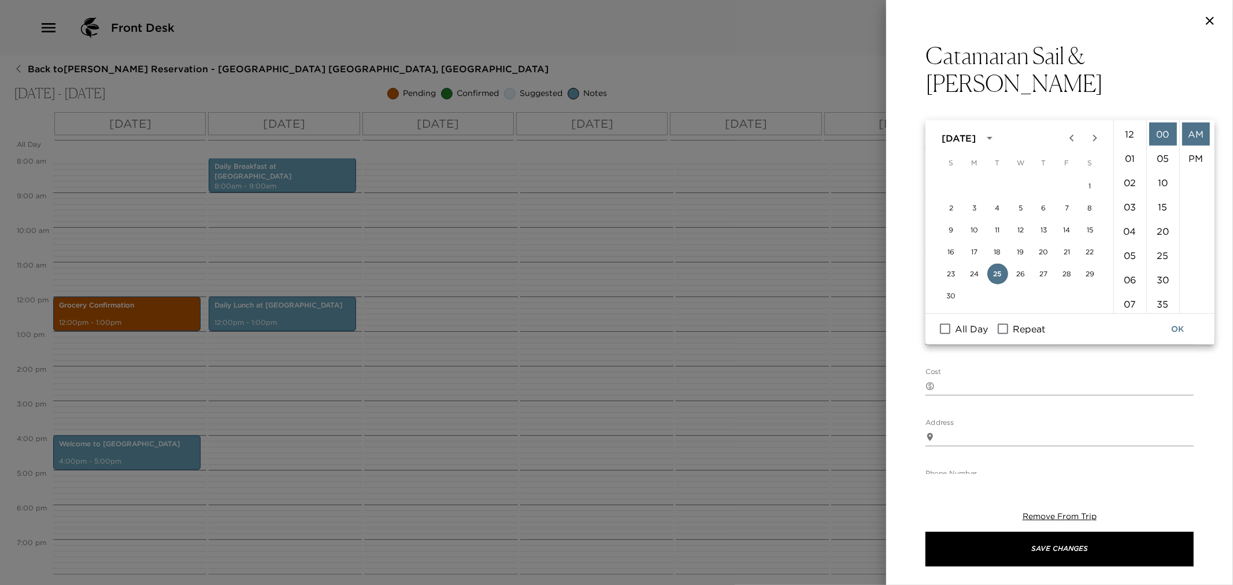
scroll to position [267, 0]
click at [1041, 272] on button "27" at bounding box center [1044, 274] width 21 height 21
type input "11/27/2025 11:00 AM"
type input "11/27/2025 12:00 PM"
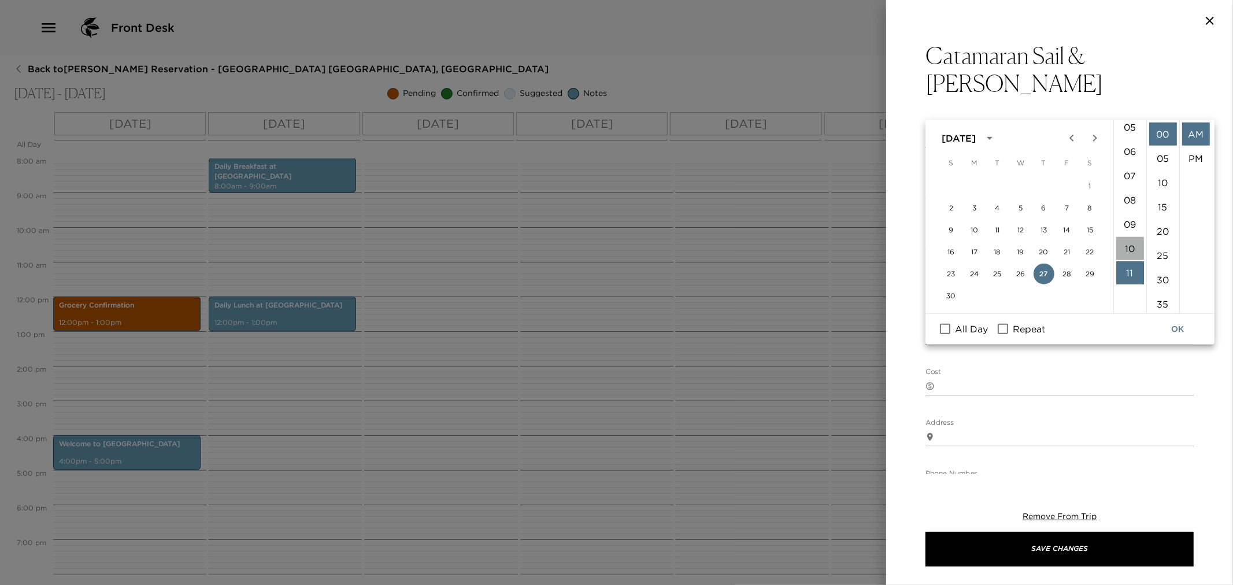
click at [1132, 242] on li "10" at bounding box center [1131, 248] width 28 height 23
type input "11/27/2025 10:00 AM"
click at [1192, 136] on li "AM" at bounding box center [1196, 134] width 28 height 23
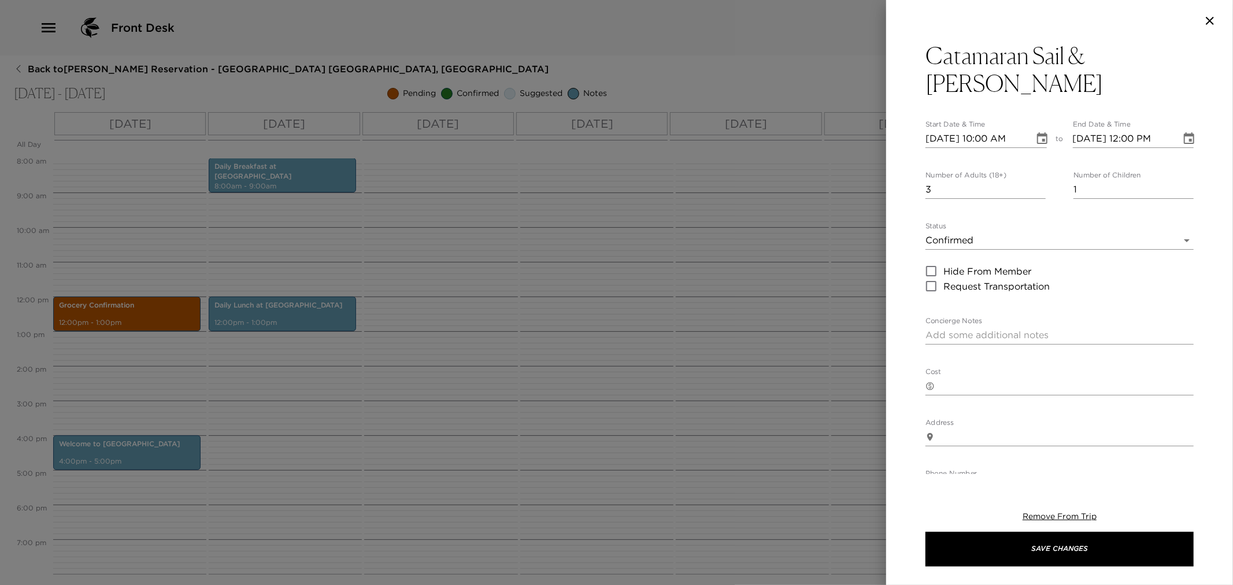
click at [1183, 132] on icon "Choose date, selected date is Nov 27, 2025" at bounding box center [1189, 139] width 14 height 14
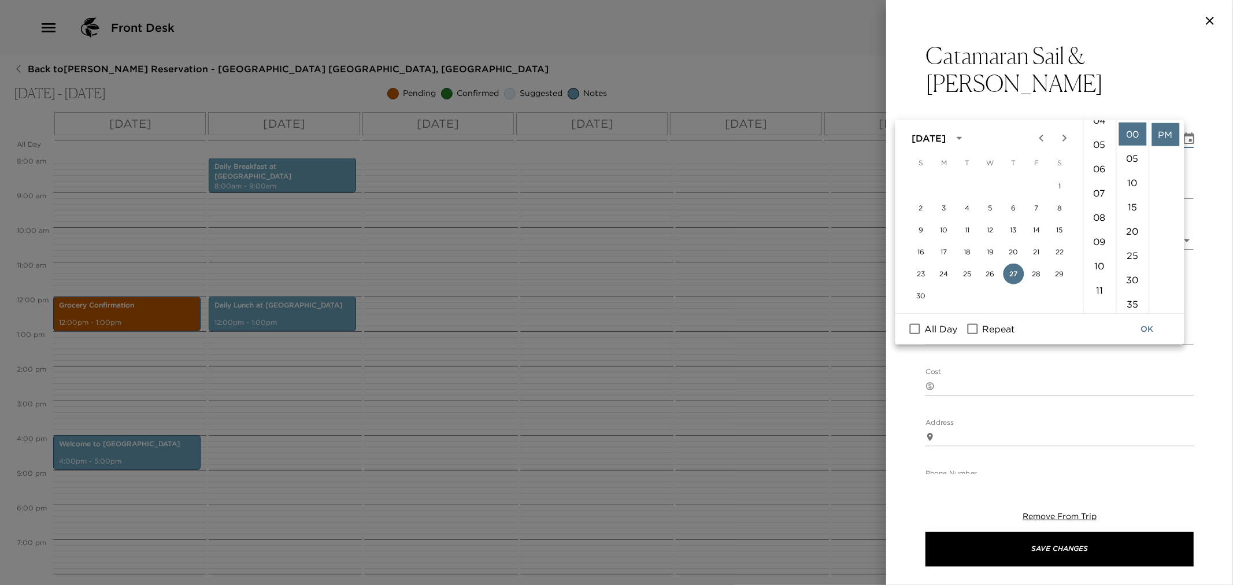
scroll to position [257, 0]
click at [1099, 140] on li "11" at bounding box center [1100, 144] width 28 height 23
click at [1171, 132] on li "AM" at bounding box center [1166, 134] width 28 height 23
type input "11/27/2025 11:00 AM"
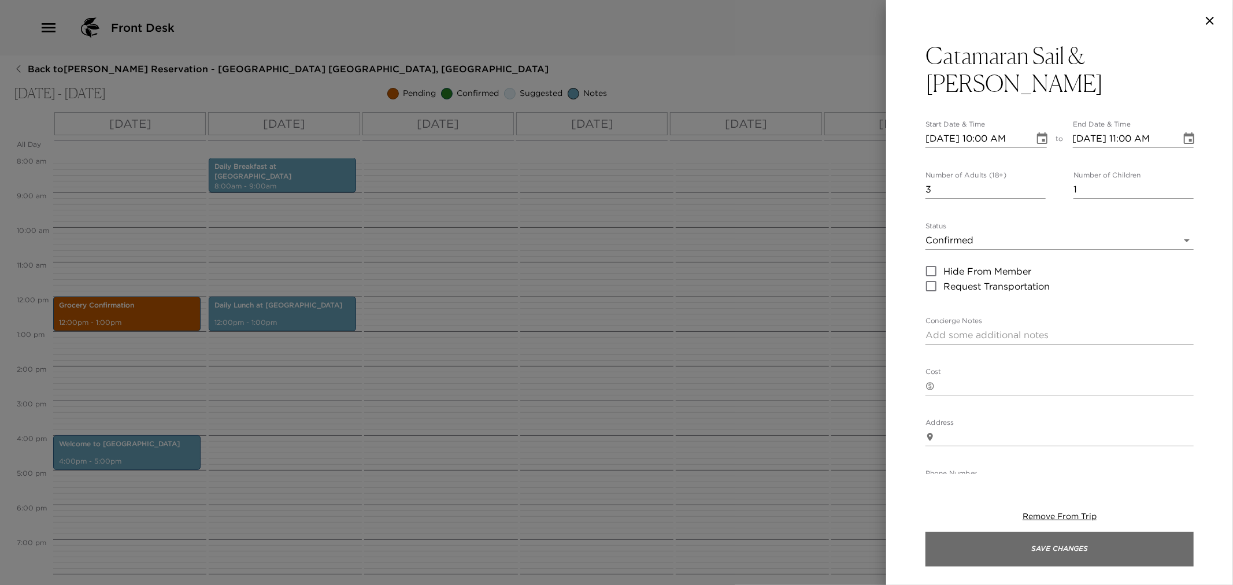
click at [1031, 548] on button "Save Changes" at bounding box center [1060, 549] width 268 height 35
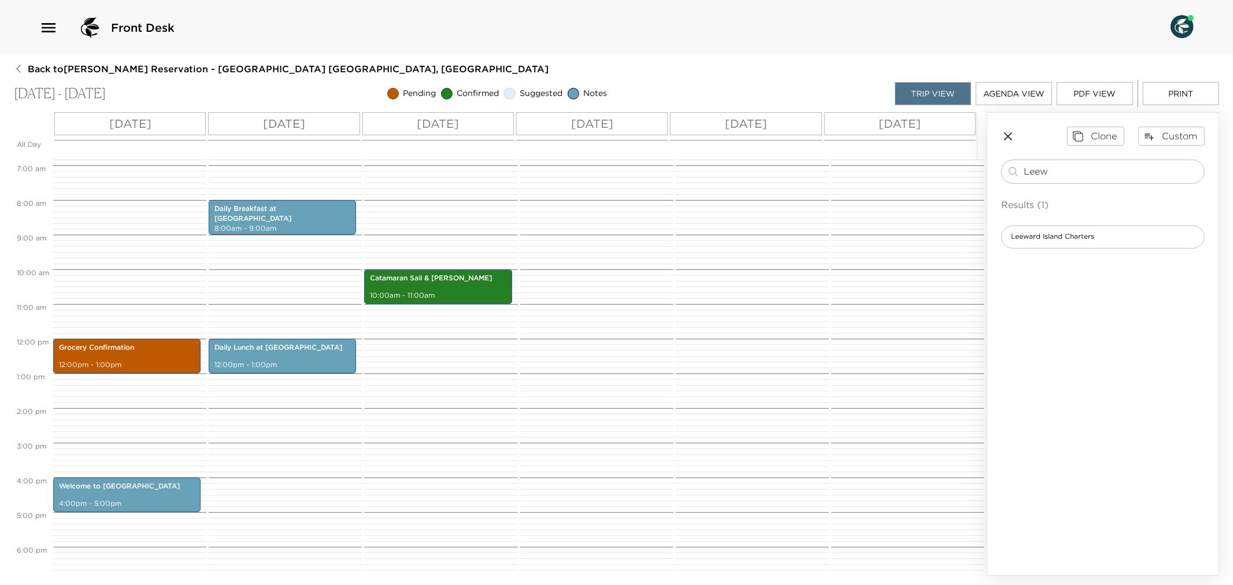
scroll to position [214, 0]
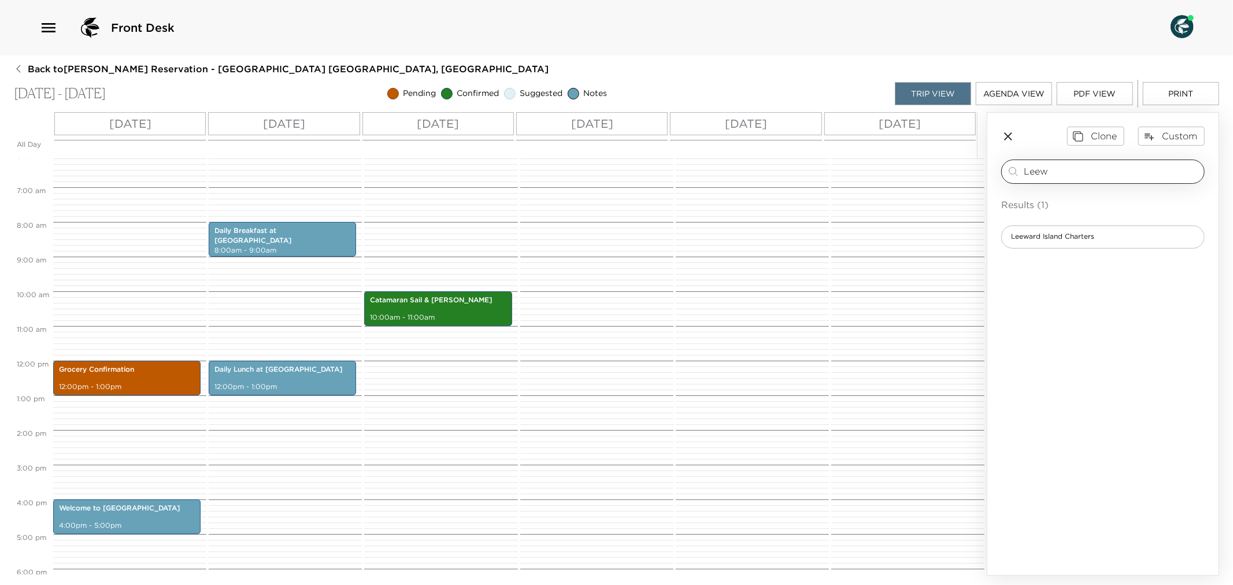
drag, startPoint x: 1055, startPoint y: 173, endPoint x: 1014, endPoint y: 171, distance: 40.6
click at [1014, 171] on div "Leew ​" at bounding box center [1103, 172] width 193 height 14
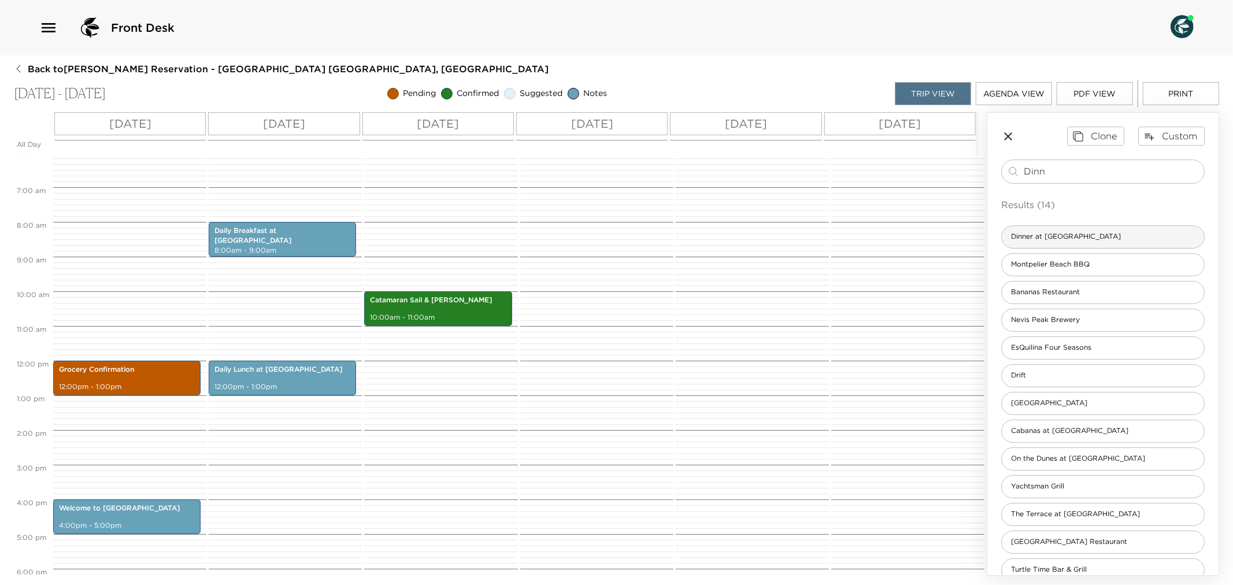
type input "Dinn"
click at [1057, 231] on div "Dinner at Eden" at bounding box center [1103, 237] width 204 height 23
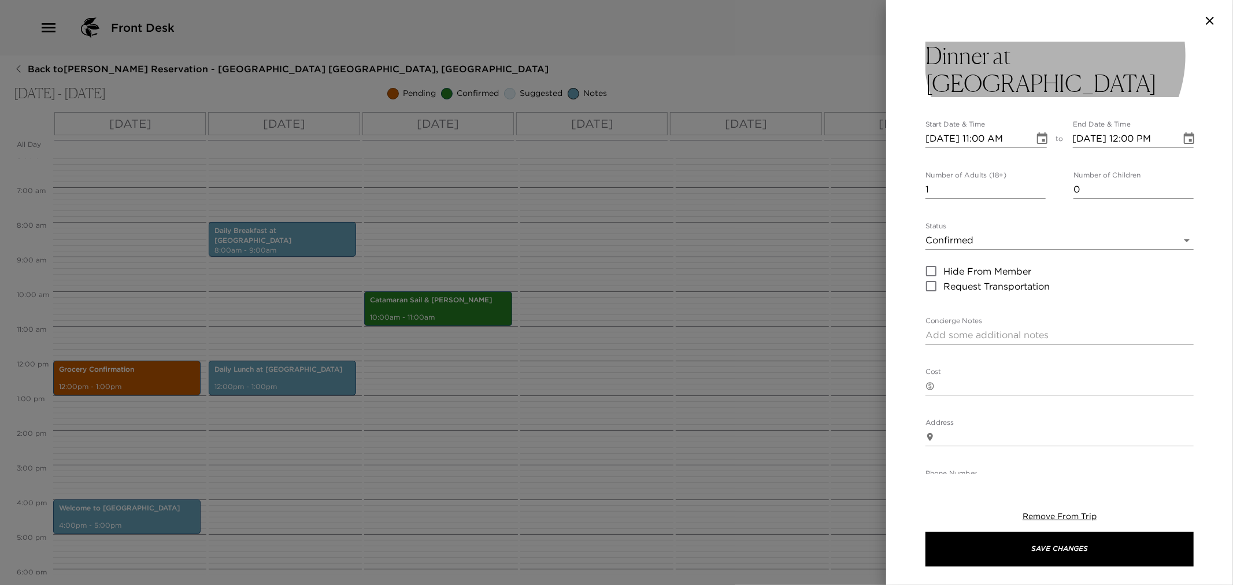
click at [1064, 58] on button "Dinner at Eden" at bounding box center [1060, 70] width 268 height 56
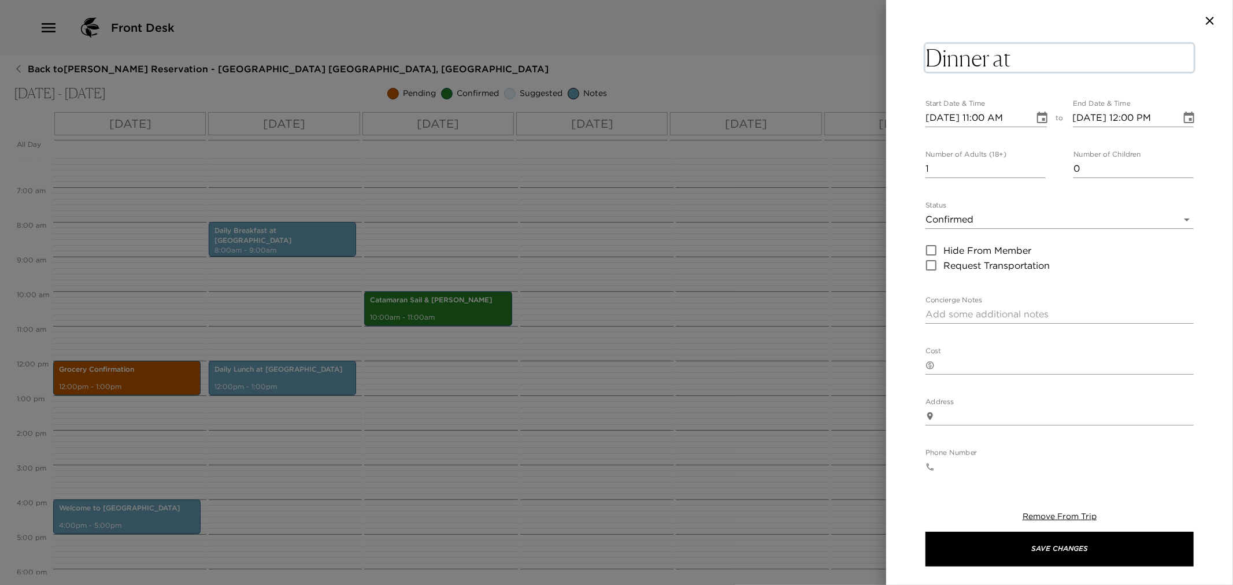
click at [1085, 58] on textarea "Dinner at Eden" at bounding box center [1060, 58] width 268 height 28
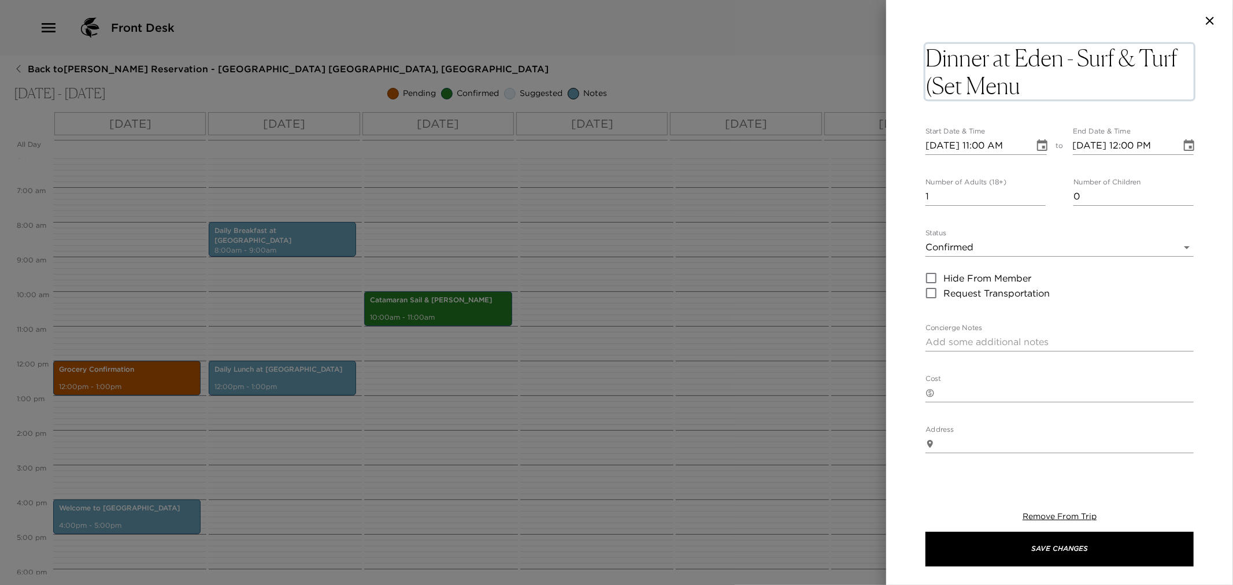
type textarea "Dinner at Eden - Surf & Turf (Set Menu)"
click at [1037, 143] on icon "Choose date, selected date is Nov 25, 2025" at bounding box center [1042, 145] width 10 height 12
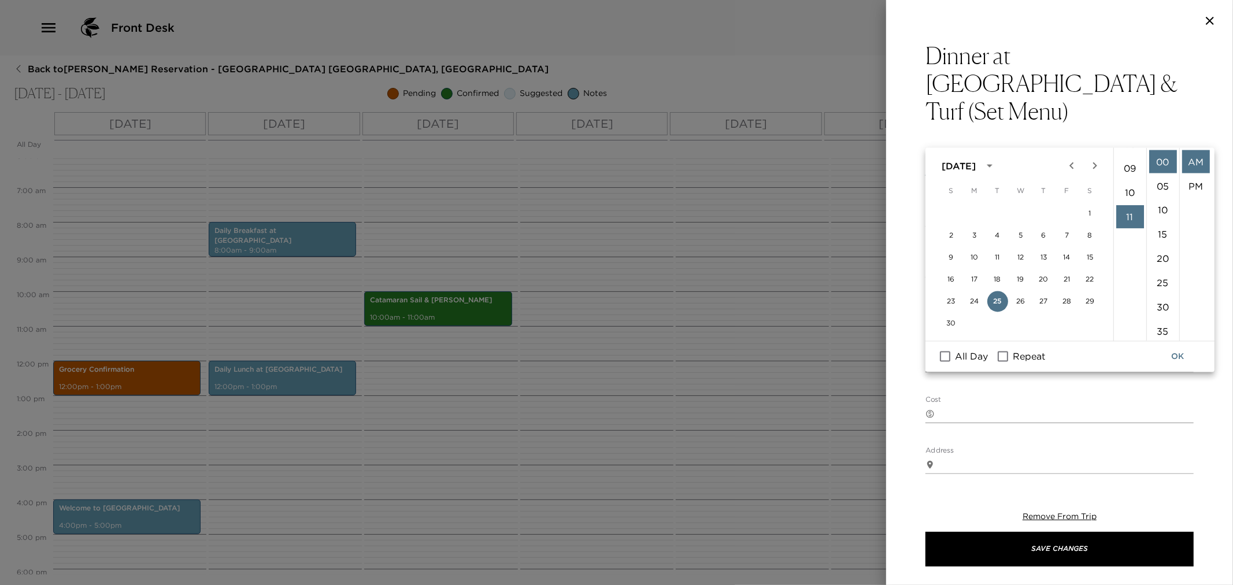
scroll to position [138, 0]
click at [1131, 169] on li "06" at bounding box center [1131, 169] width 28 height 23
click at [1166, 247] on li "45" at bounding box center [1164, 252] width 28 height 23
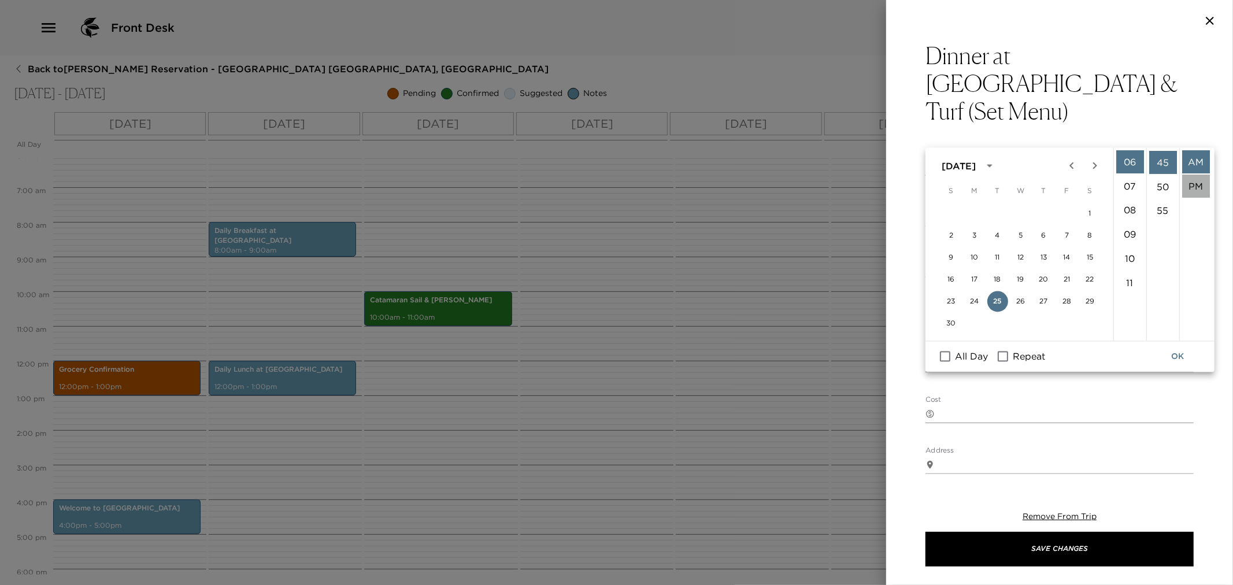
click at [1195, 185] on li "PM" at bounding box center [1196, 186] width 28 height 23
type input "11/25/2025 06:45 PM"
type input "11/25/2025 07:45 PM"
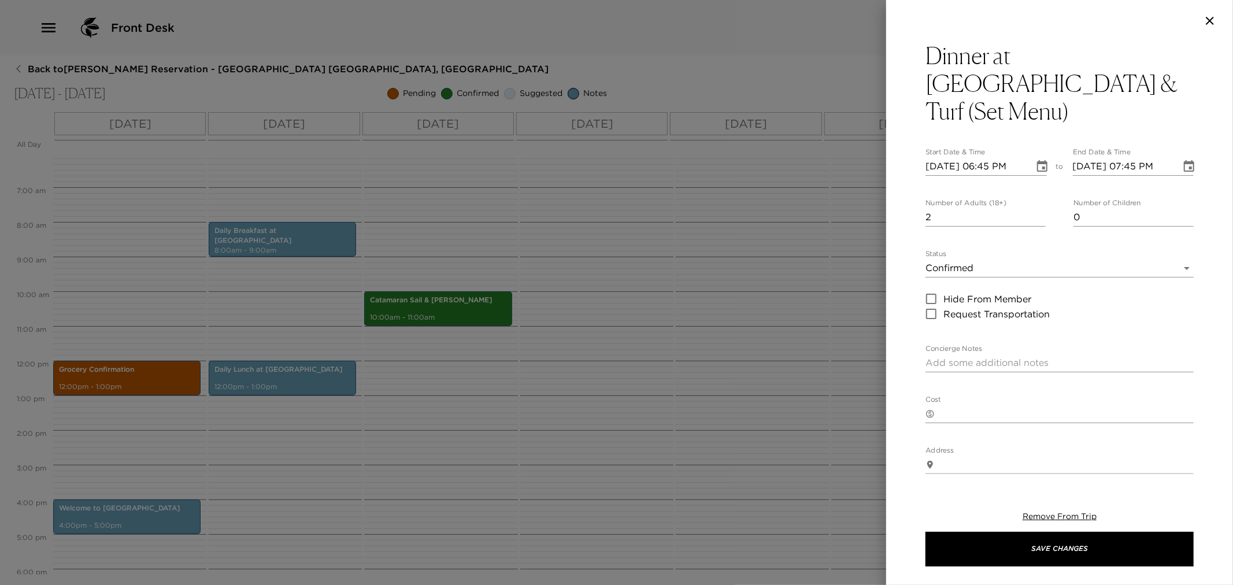
click at [1037, 208] on input "2" at bounding box center [986, 217] width 120 height 19
type input "3"
click at [1037, 208] on input "3" at bounding box center [986, 217] width 120 height 19
type input "1"
click at [1181, 208] on input "1" at bounding box center [1134, 217] width 120 height 19
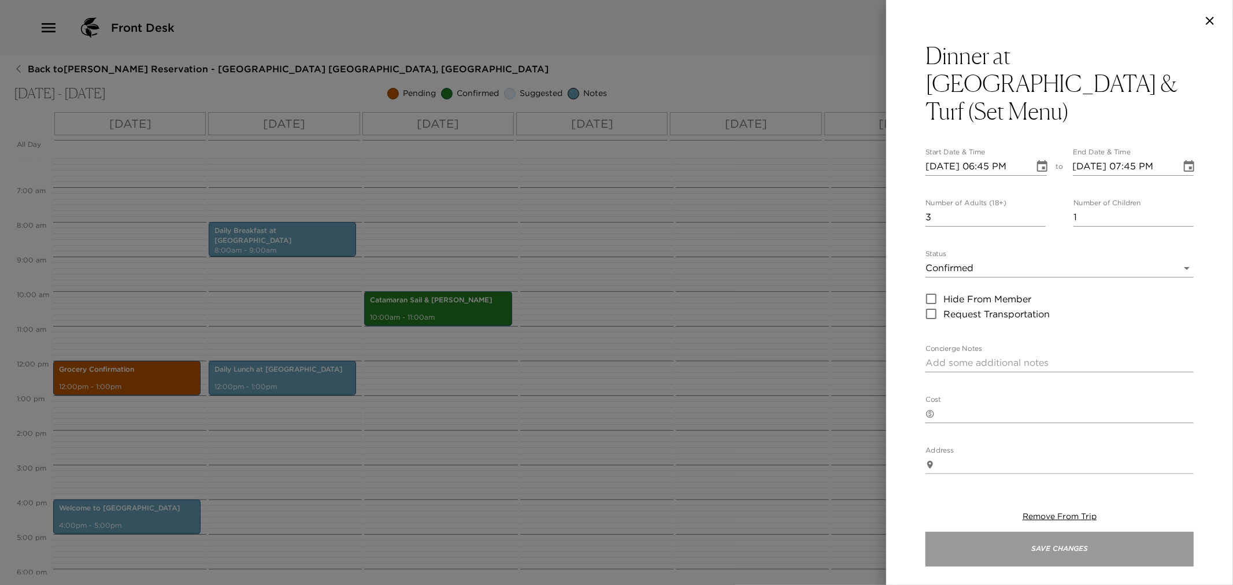
click at [1017, 549] on button "Save Changes" at bounding box center [1060, 549] width 268 height 35
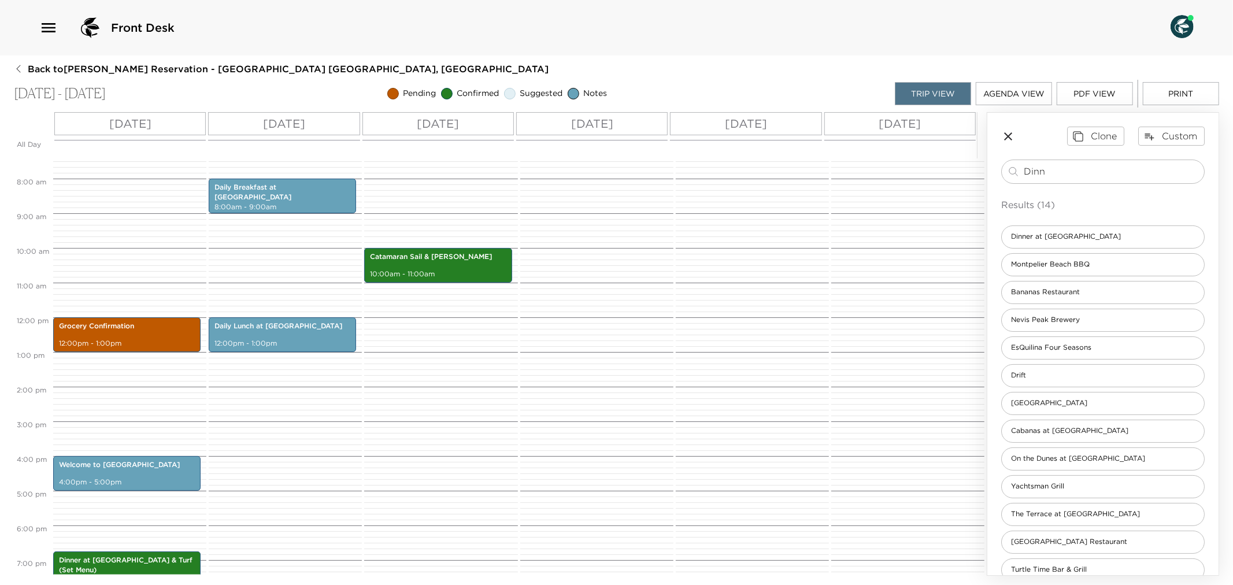
scroll to position [223, 0]
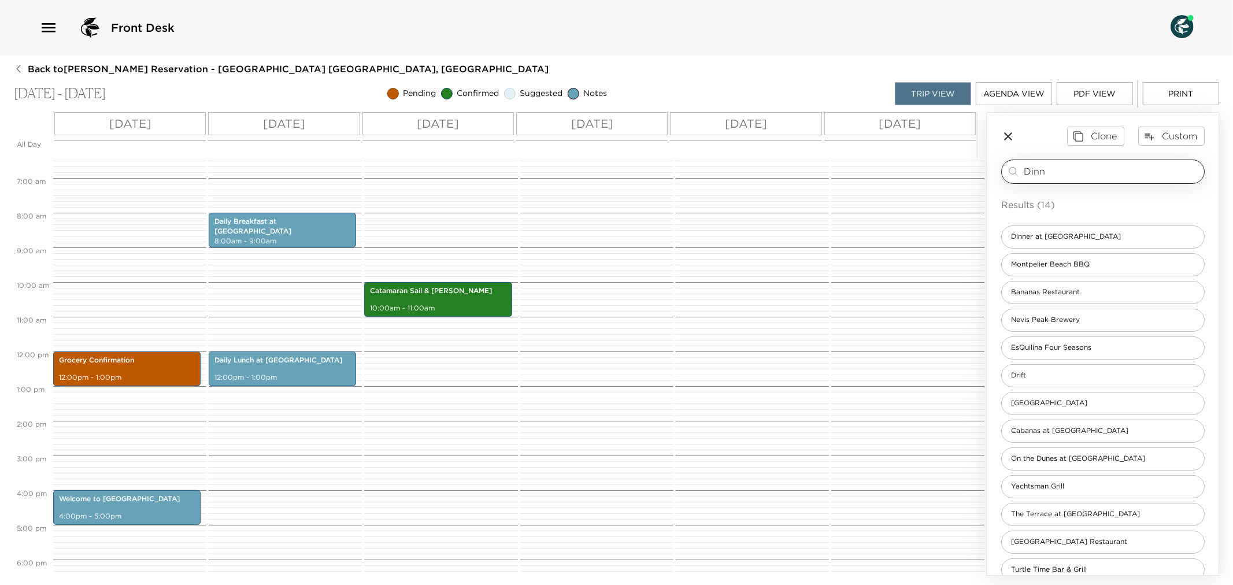
drag, startPoint x: 1070, startPoint y: 171, endPoint x: 1015, endPoint y: 174, distance: 55.6
click at [1015, 174] on div "Dinn ​" at bounding box center [1103, 172] width 193 height 14
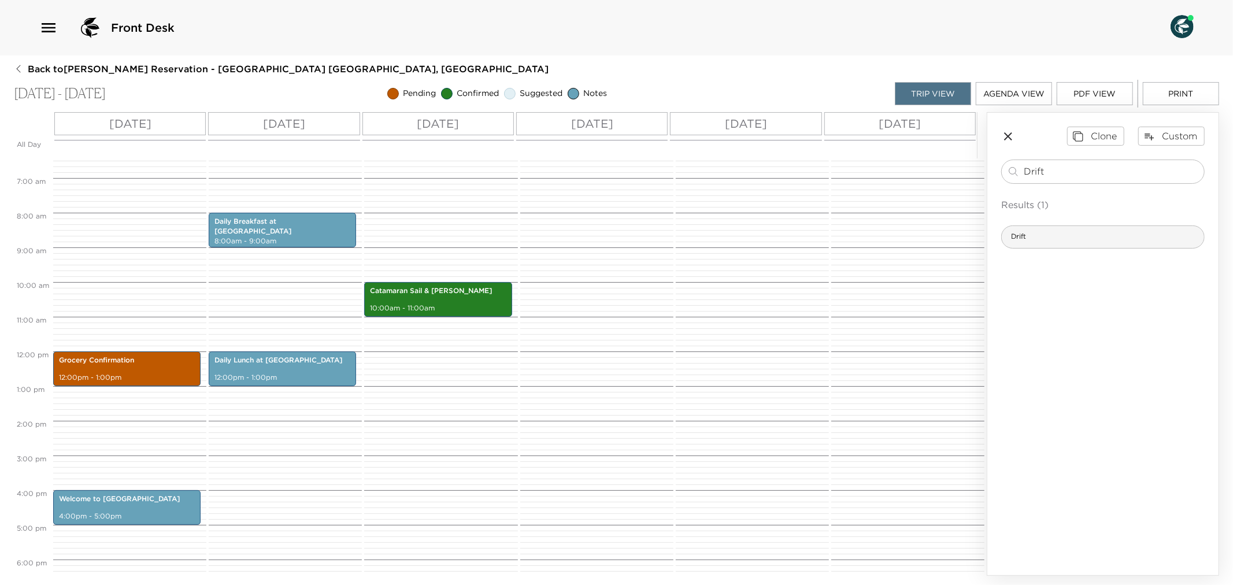
type input "Drift"
click at [1055, 233] on div "Drift" at bounding box center [1103, 237] width 204 height 23
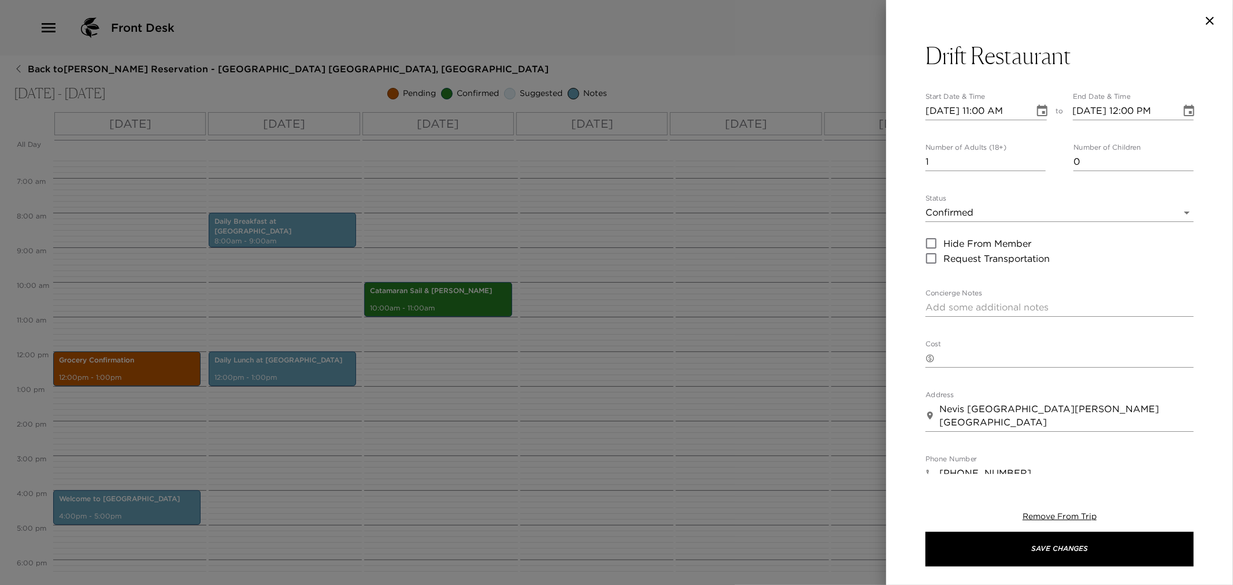
click at [1034, 154] on input "1" at bounding box center [986, 162] width 120 height 19
drag, startPoint x: 1035, startPoint y: 154, endPoint x: 1038, endPoint y: 165, distance: 10.8
click at [1035, 155] on input "1" at bounding box center [986, 162] width 120 height 19
click at [1038, 159] on input "2" at bounding box center [986, 162] width 120 height 19
type input "3"
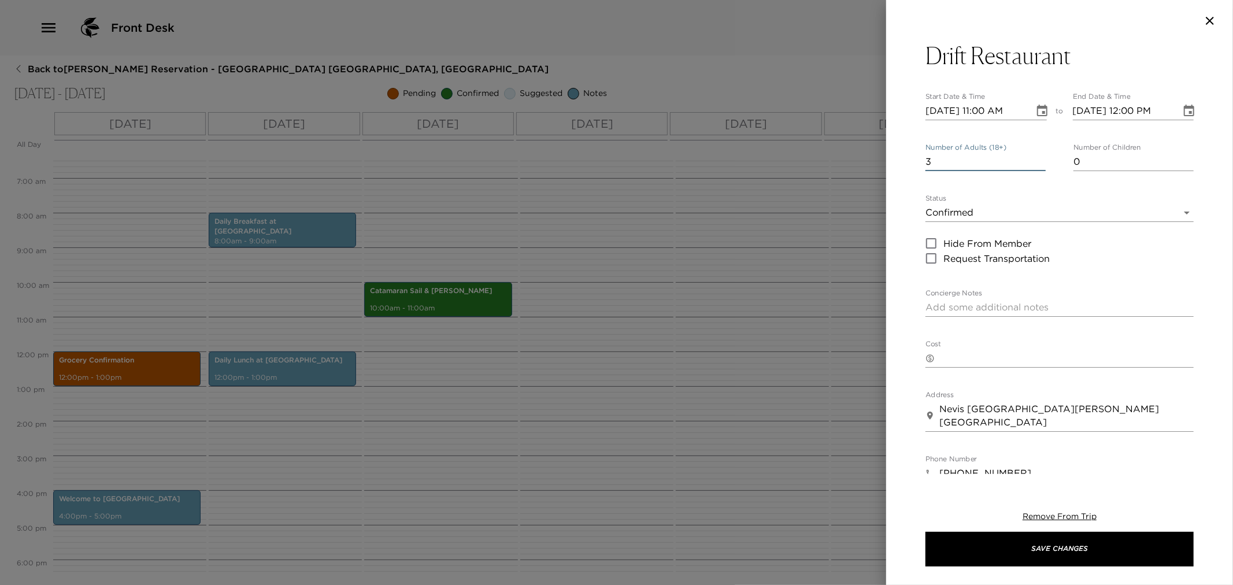
click at [1038, 159] on input "3" at bounding box center [986, 162] width 120 height 19
type input "1"
click at [1181, 160] on input "1" at bounding box center [1134, 162] width 120 height 19
click at [1036, 110] on icon "Choose date, selected date is Nov 25, 2025" at bounding box center [1043, 111] width 14 height 14
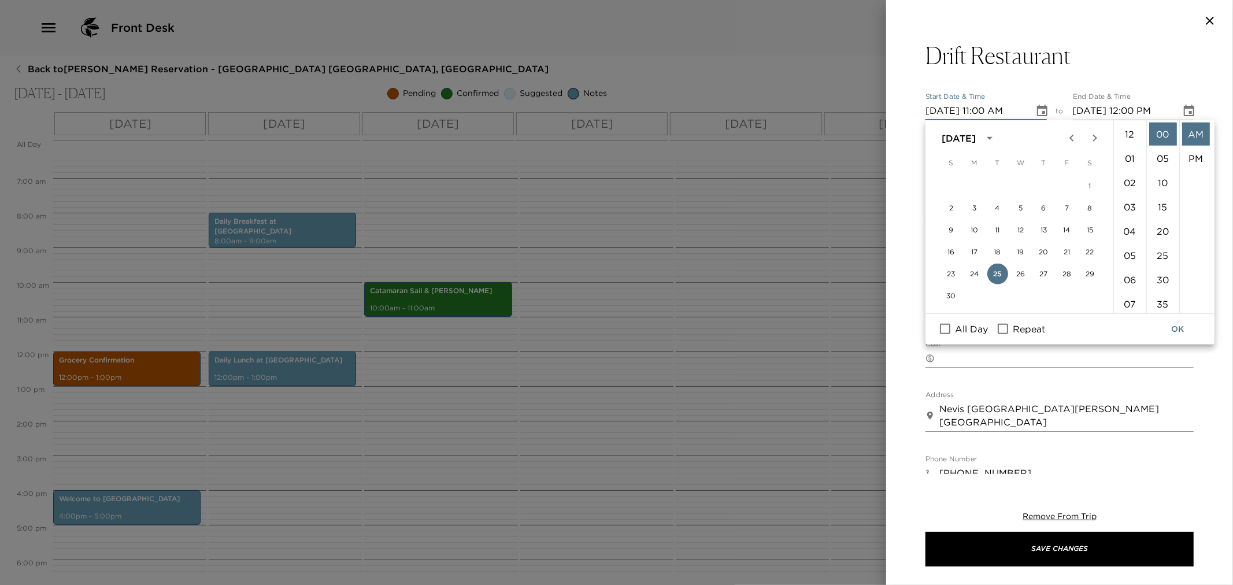
scroll to position [267, 0]
click at [1025, 273] on button "26" at bounding box center [1021, 274] width 21 height 21
type input "11/26/2025 11:00 AM"
type input "11/26/2025 12:00 PM"
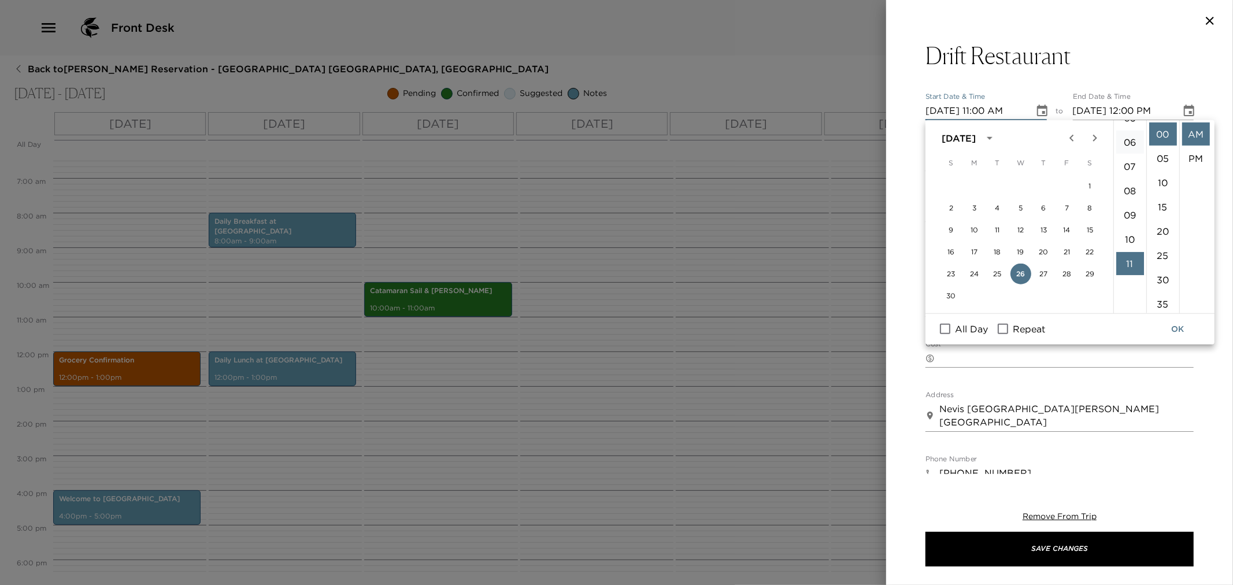
click at [1129, 142] on li "06" at bounding box center [1131, 142] width 28 height 23
click at [1199, 153] on li "PM" at bounding box center [1196, 158] width 28 height 23
type input "11/26/2025 06:00 PM"
type input "11/26/2025 07:00 PM"
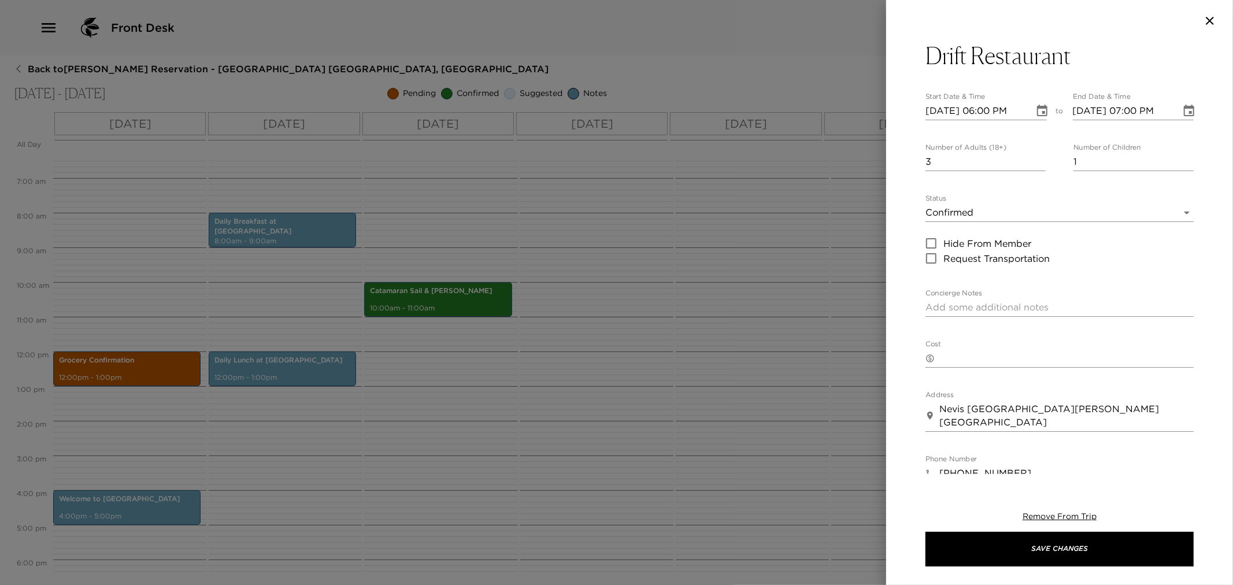
scroll to position [24, 0]
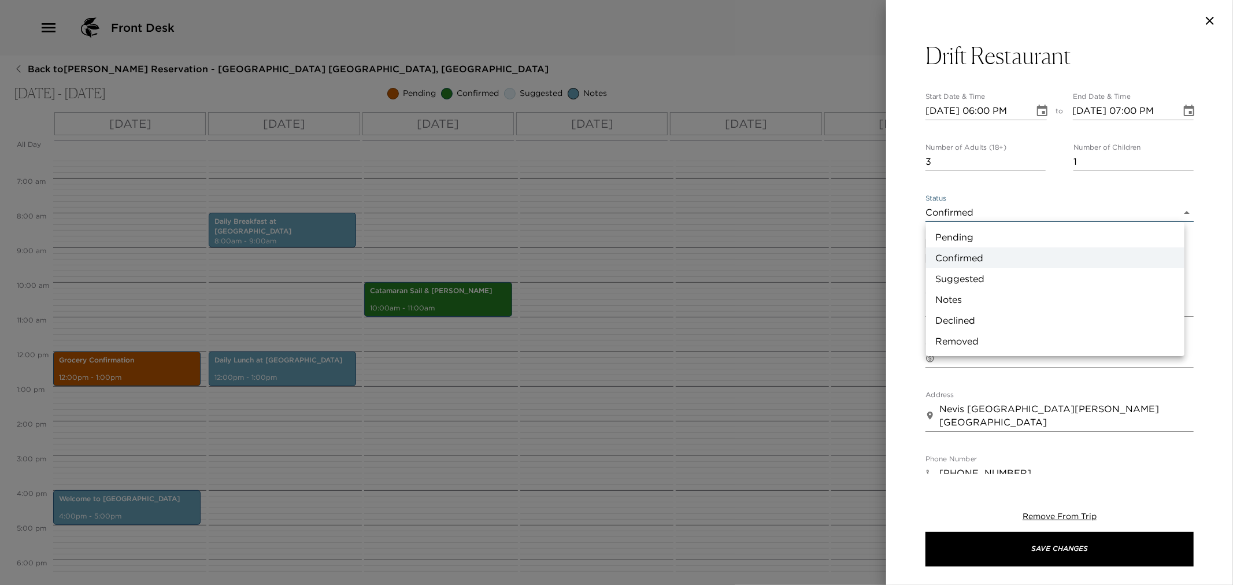
click at [1175, 212] on body "Front Desk Back to Richard Pero Reservation - Beach House 3 Nevis, West Indies …" at bounding box center [616, 292] width 1233 height 585
click at [995, 235] on li "Pending" at bounding box center [1055, 237] width 258 height 21
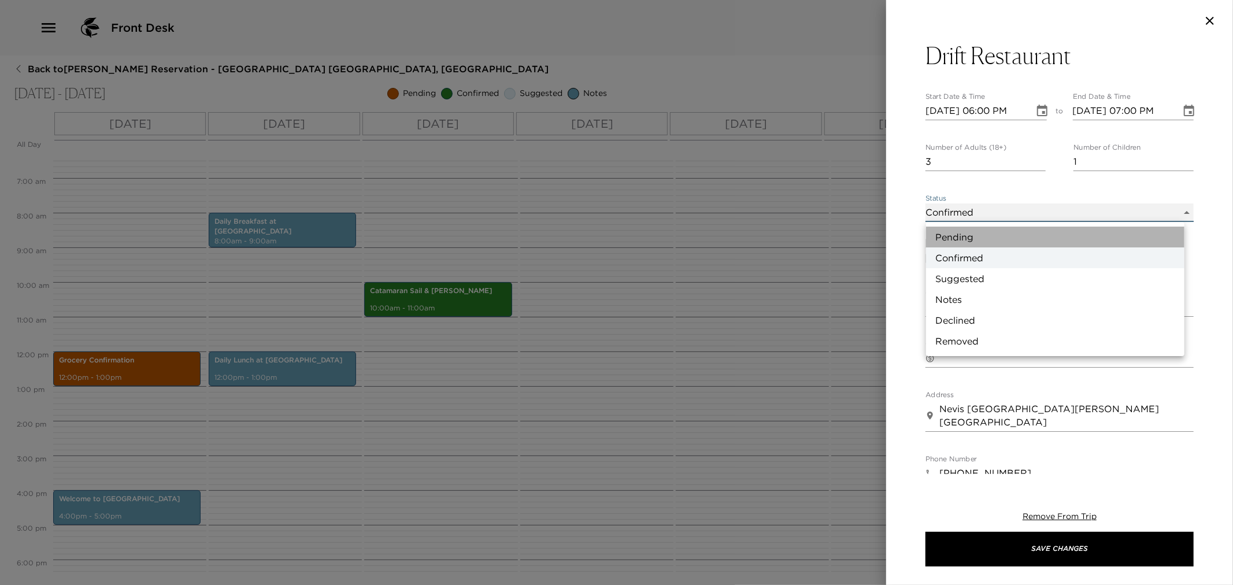
type input "Pending"
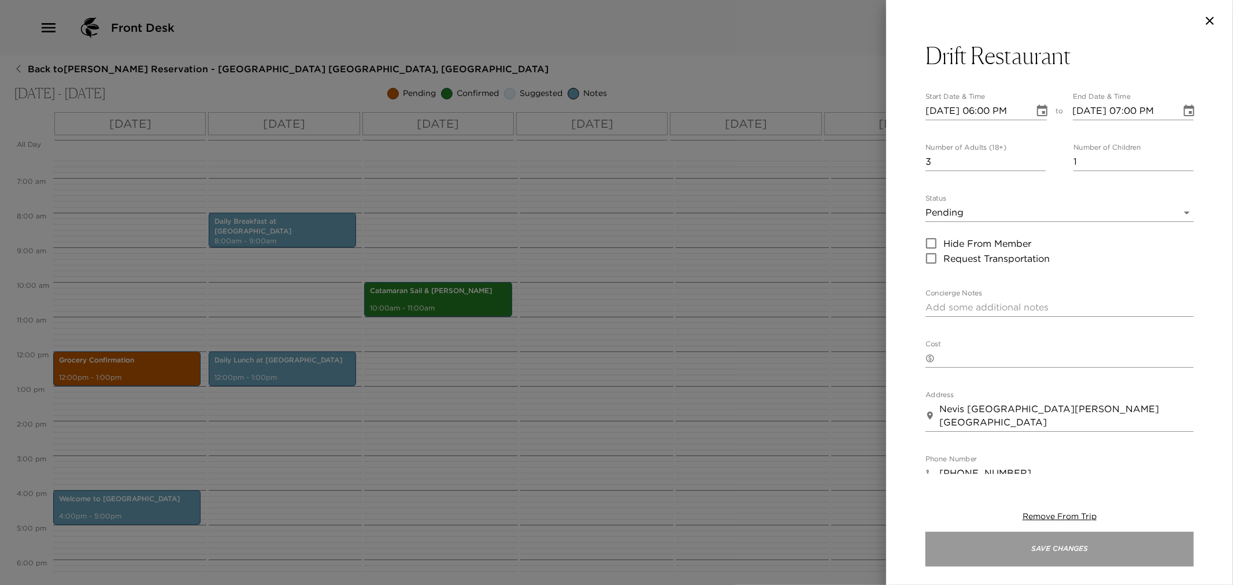
click at [1038, 553] on button "Save Changes" at bounding box center [1060, 549] width 268 height 35
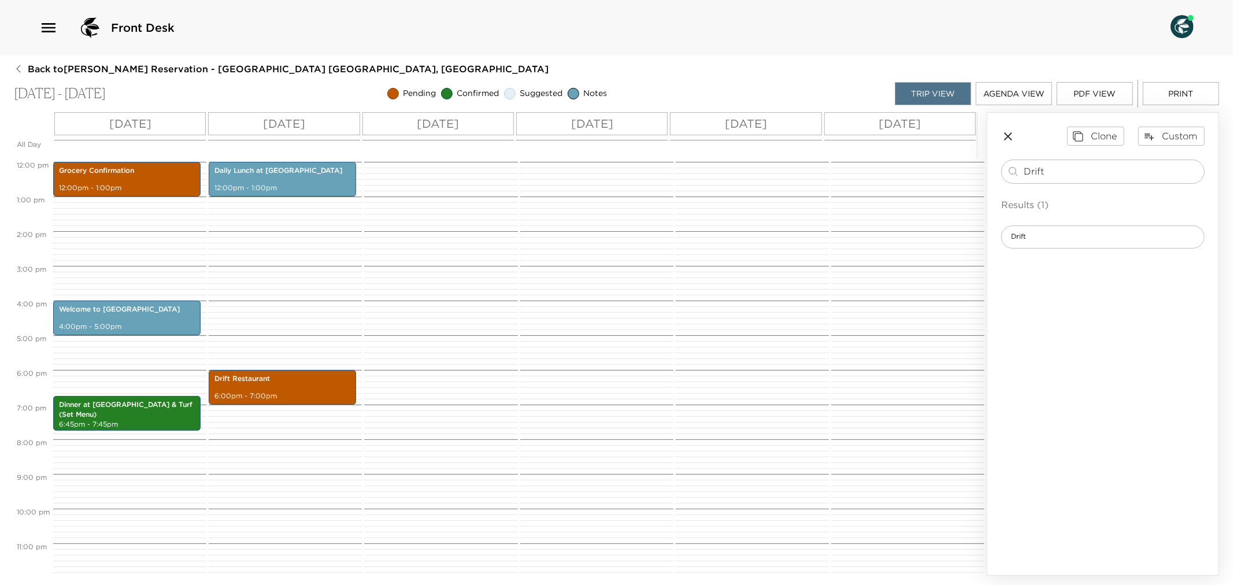
scroll to position [416, 0]
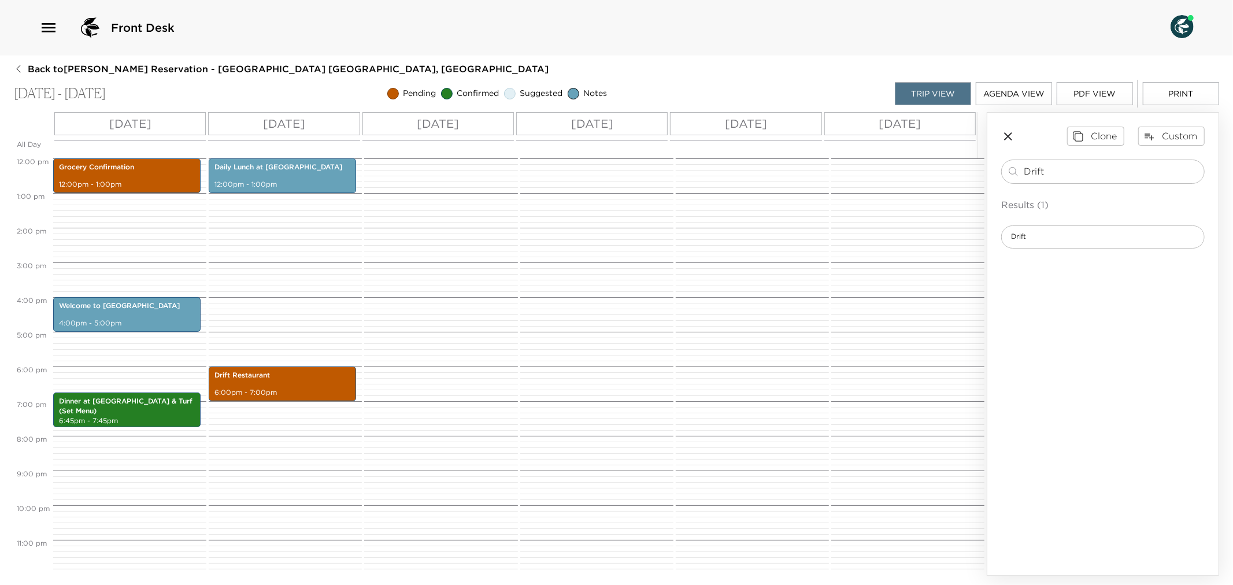
drag, startPoint x: 596, startPoint y: 365, endPoint x: 535, endPoint y: 461, distance: 113.6
click at [535, 461] on div at bounding box center [595, 158] width 150 height 833
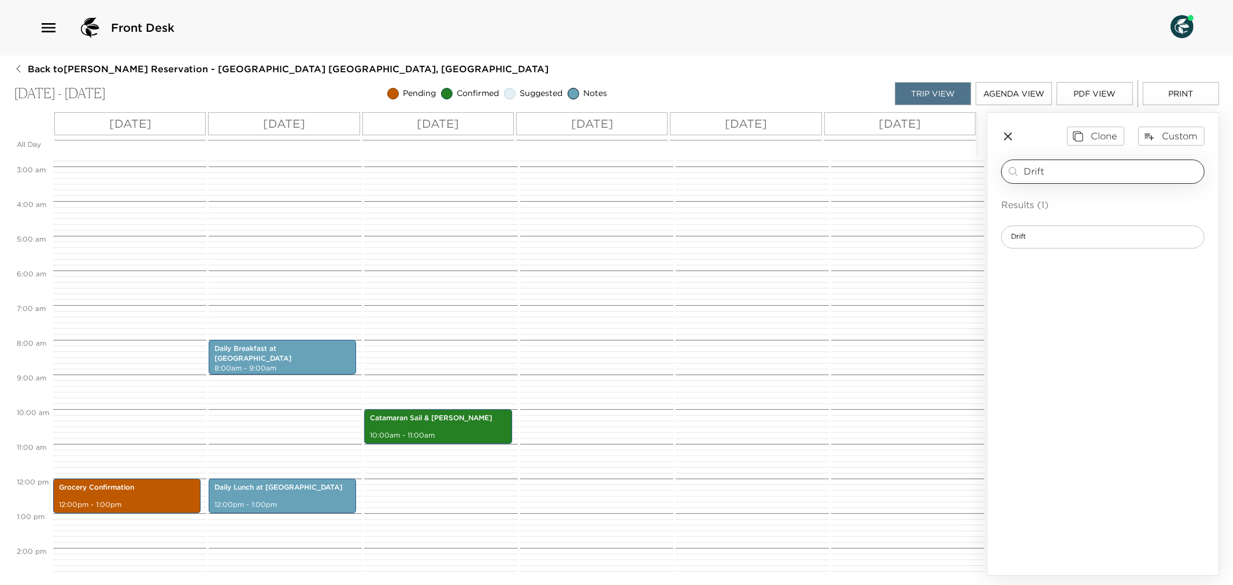
scroll to position [95, 0]
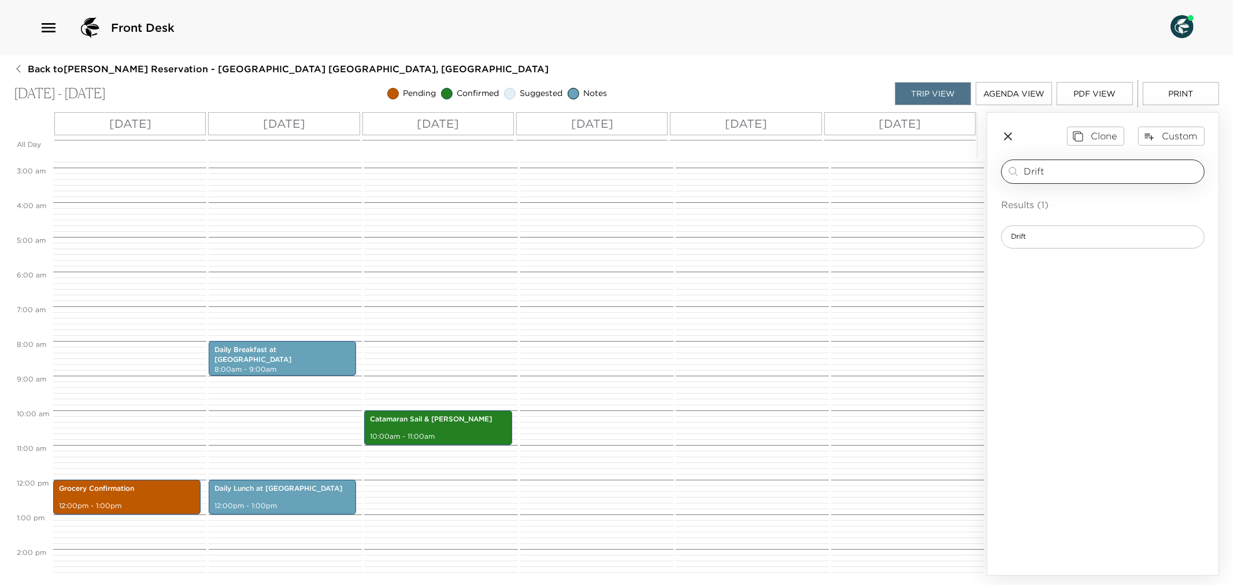
click at [1074, 160] on div "Drift ​" at bounding box center [1103, 172] width 204 height 24
click at [1061, 169] on input "Drift" at bounding box center [1112, 171] width 176 height 13
type input "D"
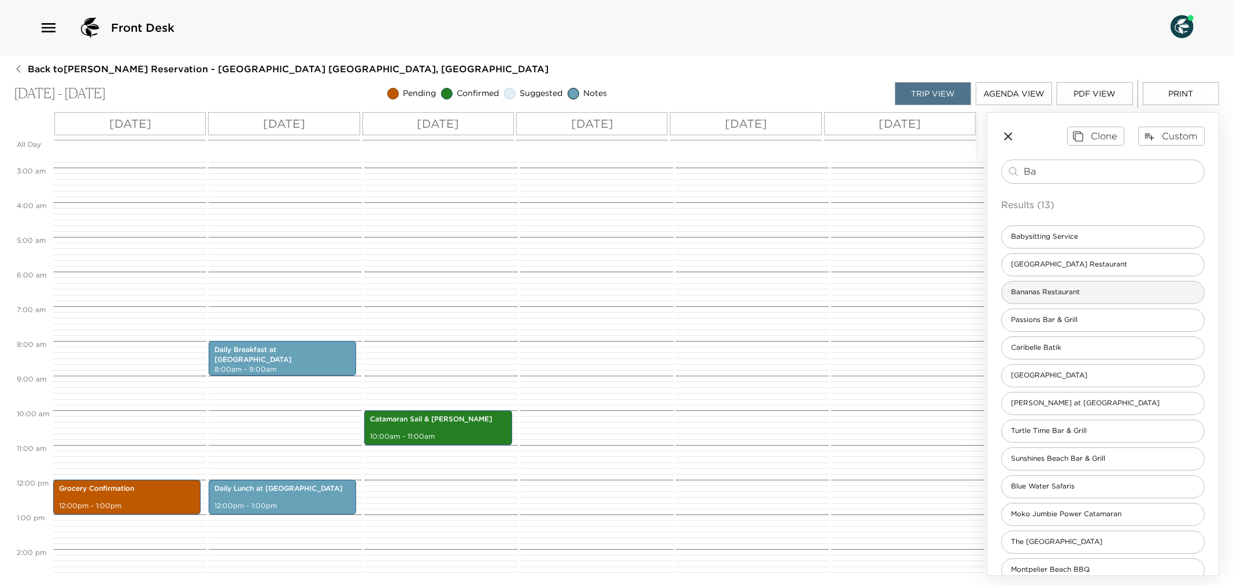
type input "Ba"
click at [1083, 293] on span "Bananas Restaurant" at bounding box center [1045, 292] width 87 height 10
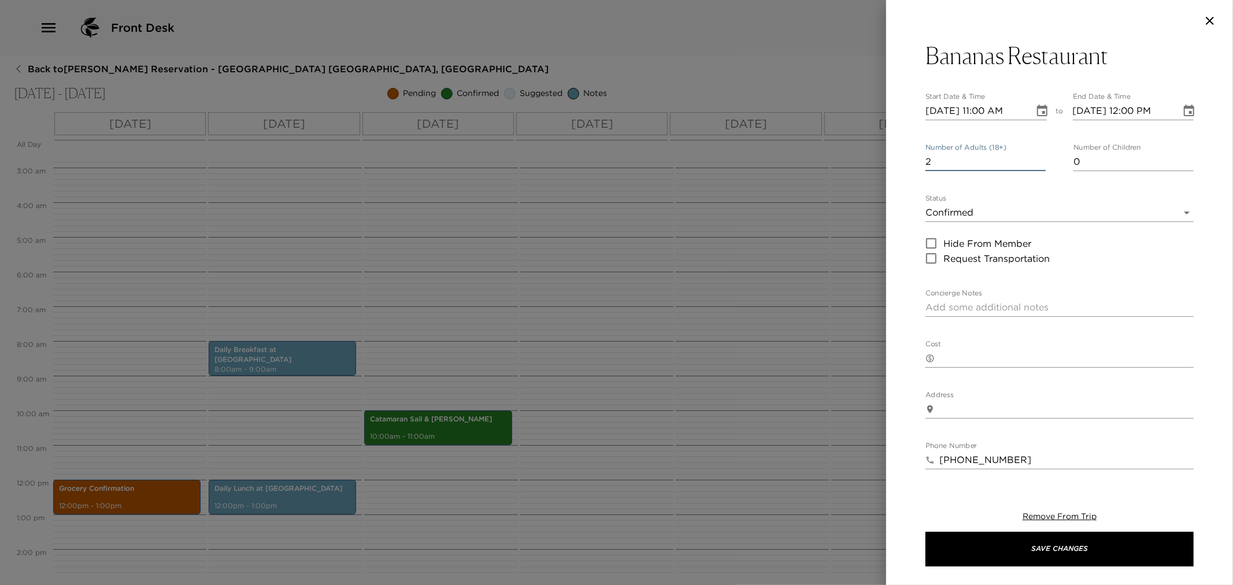
click at [1036, 158] on input "2" at bounding box center [986, 162] width 120 height 19
type input "3"
click at [1036, 158] on input "3" at bounding box center [986, 162] width 120 height 19
type input "1"
click at [1178, 157] on input "1" at bounding box center [1134, 162] width 120 height 19
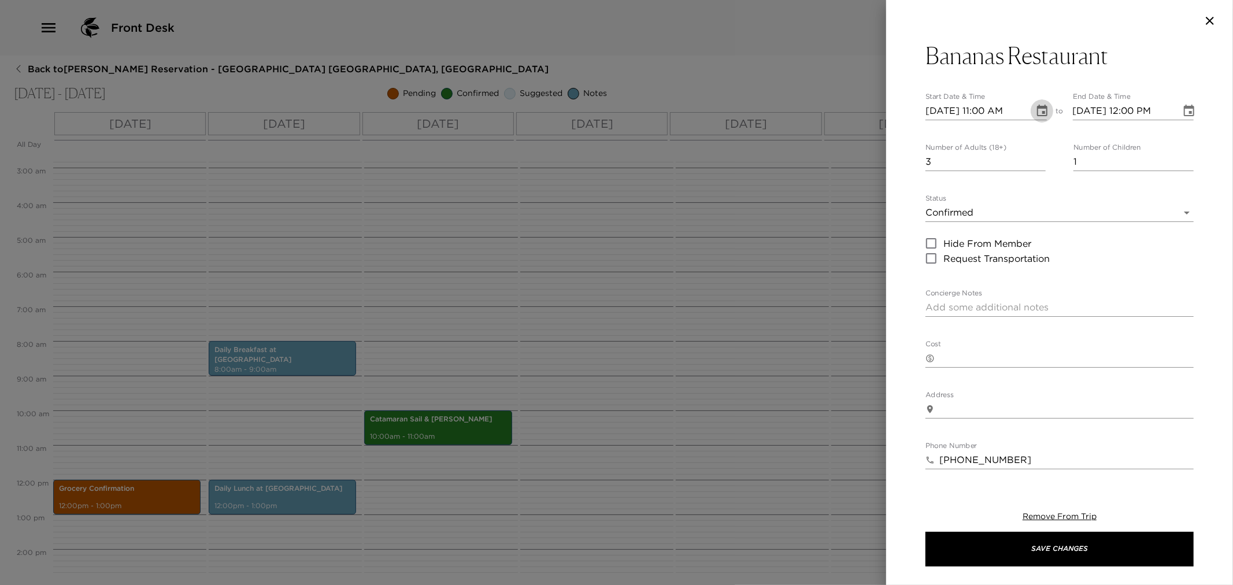
click at [1039, 106] on icon "Choose date, selected date is Nov 25, 2025" at bounding box center [1042, 111] width 10 height 12
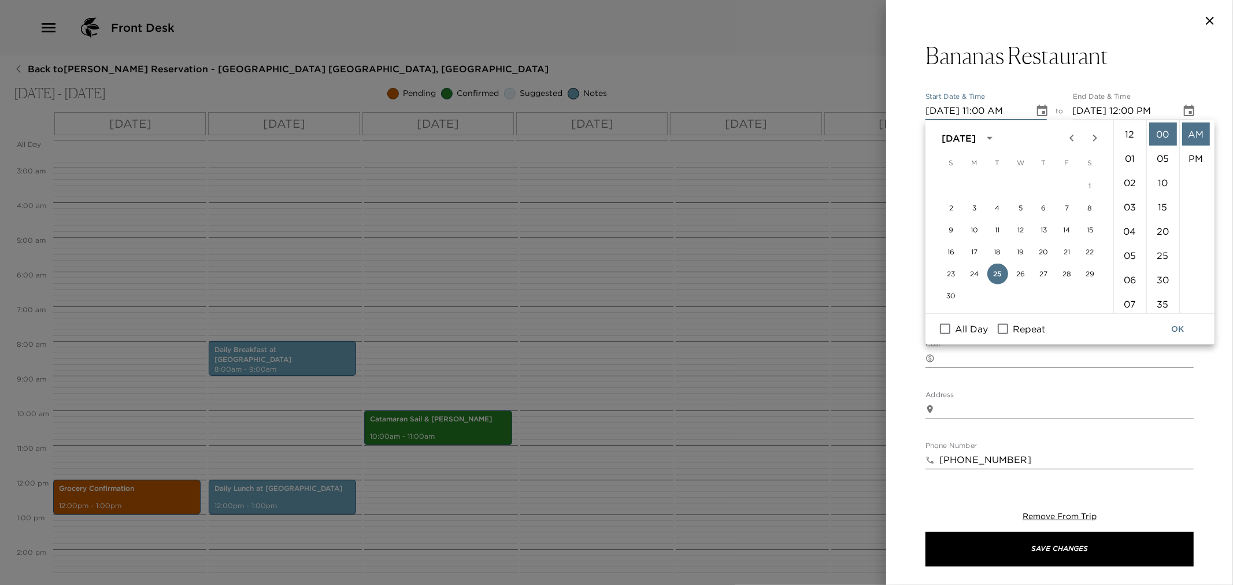
scroll to position [267, 0]
click at [1044, 271] on button "27" at bounding box center [1044, 274] width 21 height 21
type input "11/27/2025 11:00 AM"
type input "11/27/2025 12:00 PM"
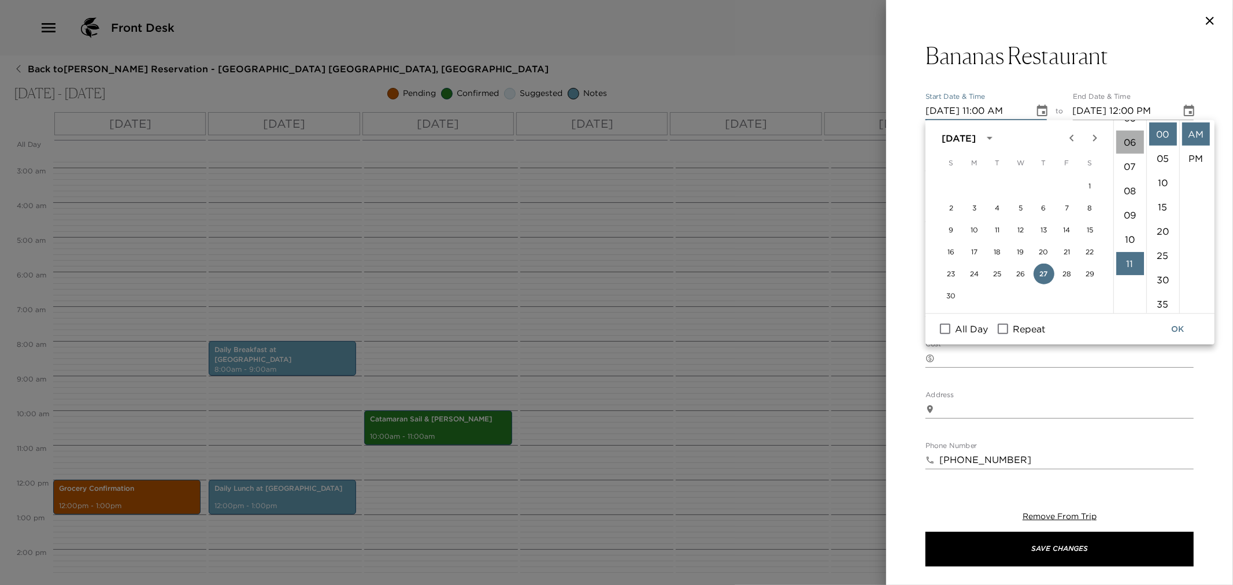
click at [1130, 138] on li "06" at bounding box center [1131, 142] width 28 height 23
click at [1167, 278] on li "30" at bounding box center [1164, 279] width 28 height 23
click at [1195, 155] on li "PM" at bounding box center [1196, 158] width 28 height 23
type input "11/27/2025 06:30 PM"
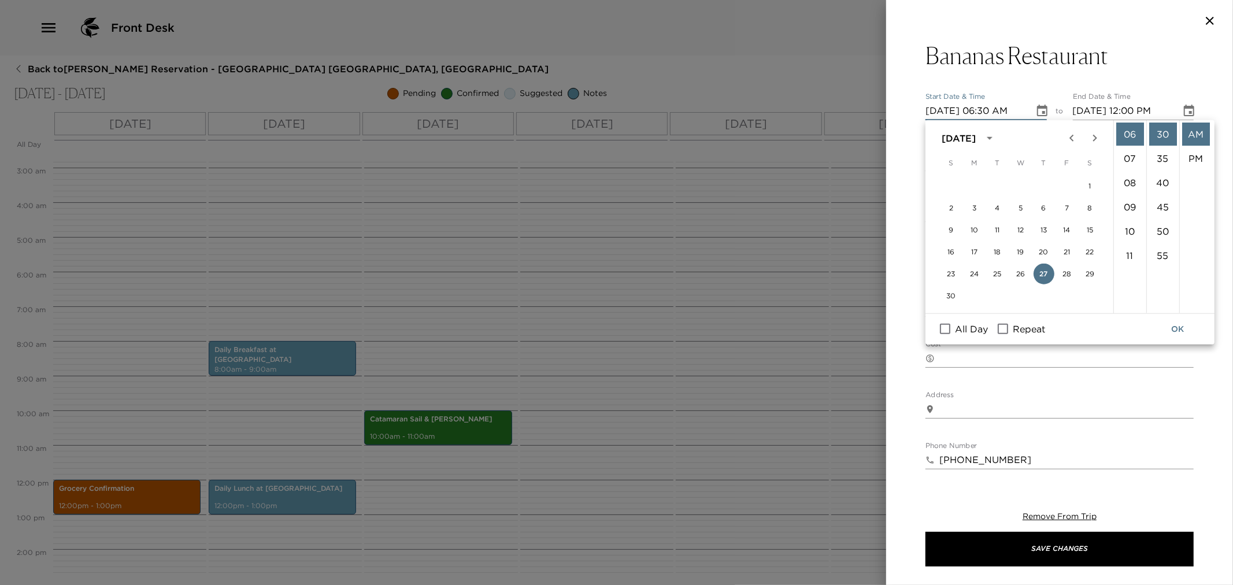
type input "11/27/2025 07:30 PM"
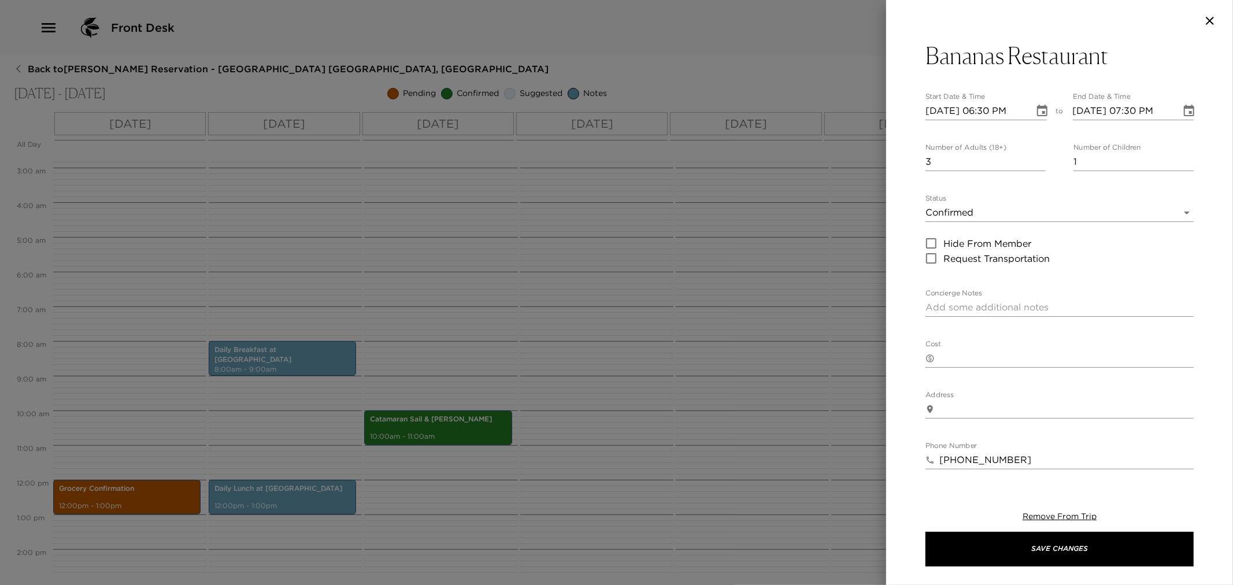
scroll to position [24, 0]
click at [1174, 216] on body "Front Desk Back to Richard Pero Reservation - Beach House 3 Nevis, West Indies …" at bounding box center [616, 292] width 1233 height 585
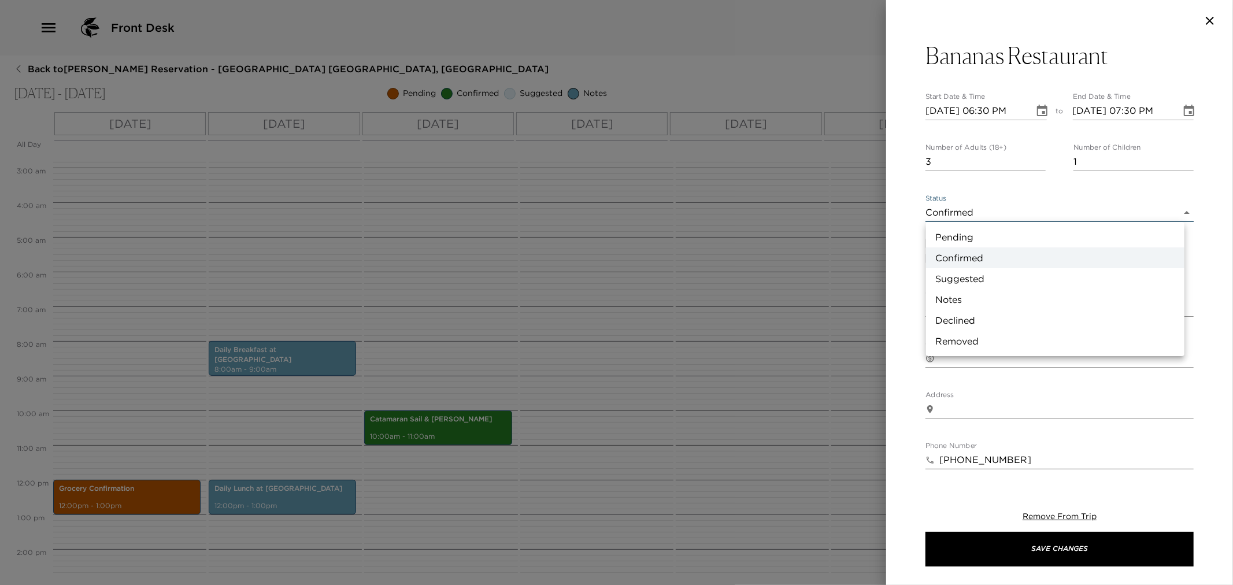
click at [1003, 239] on li "Pending" at bounding box center [1055, 237] width 258 height 21
type input "Pending"
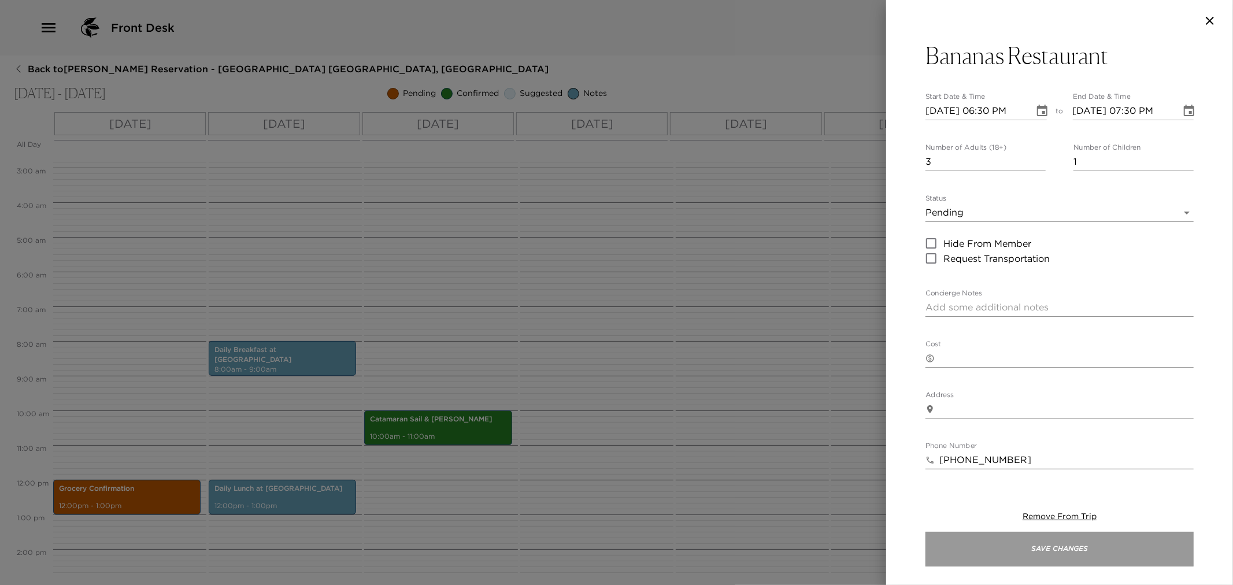
click at [1016, 552] on button "Save Changes" at bounding box center [1060, 549] width 268 height 35
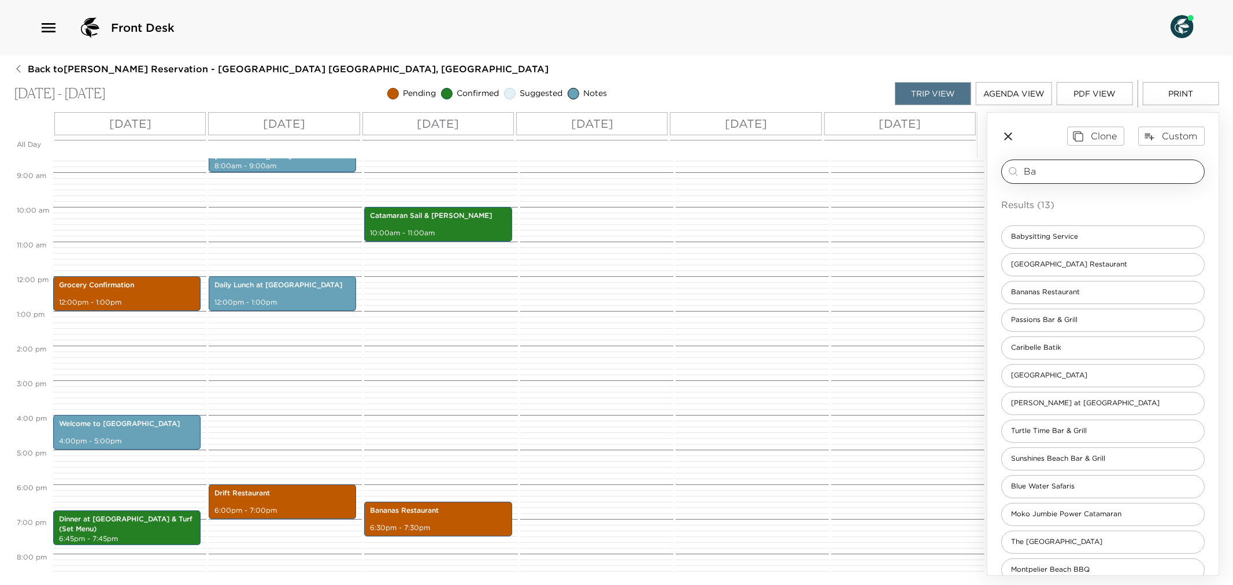
scroll to position [287, 0]
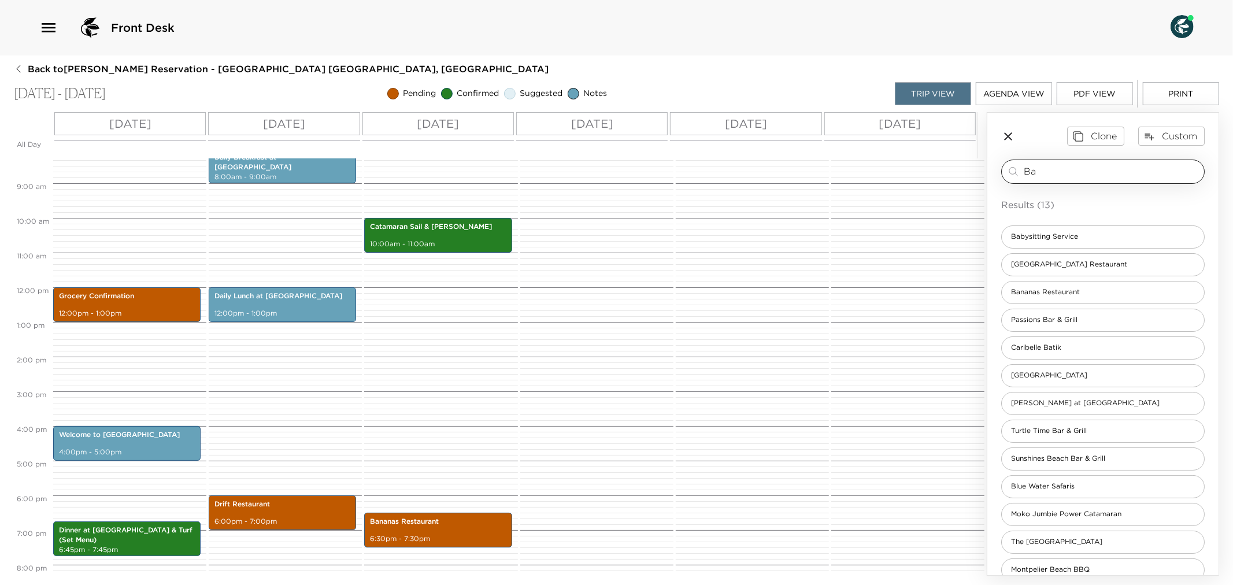
drag, startPoint x: 1090, startPoint y: 177, endPoint x: 1023, endPoint y: 175, distance: 66.5
click at [1024, 175] on input "Ba" at bounding box center [1112, 171] width 176 height 13
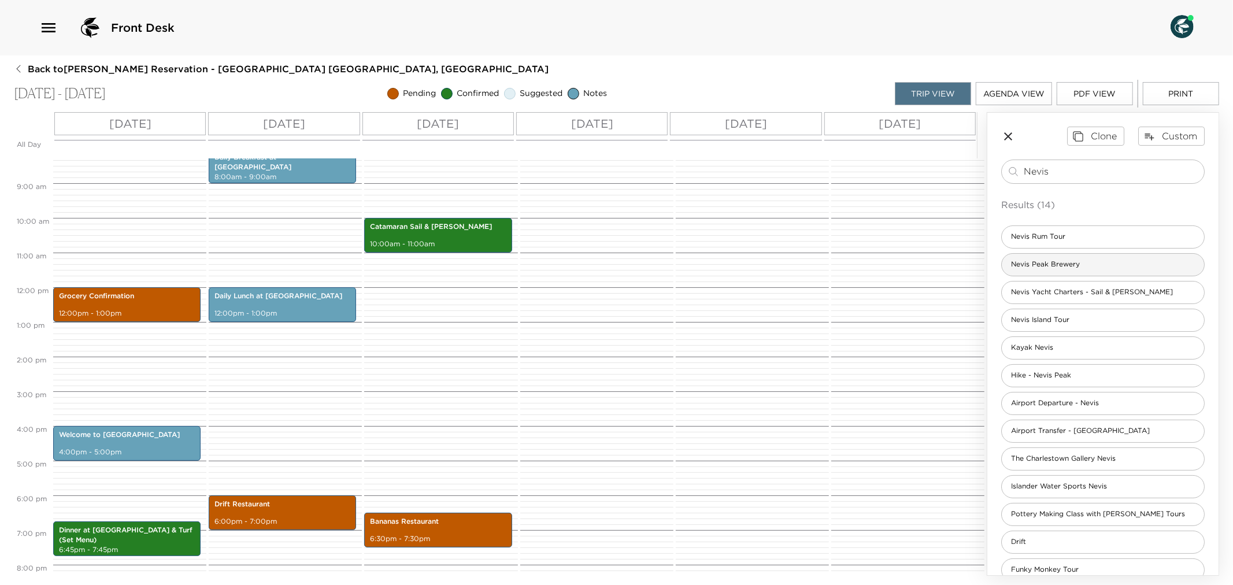
type input "Nevis"
click at [1057, 263] on span "Nevis Peak Brewery" at bounding box center [1045, 265] width 87 height 10
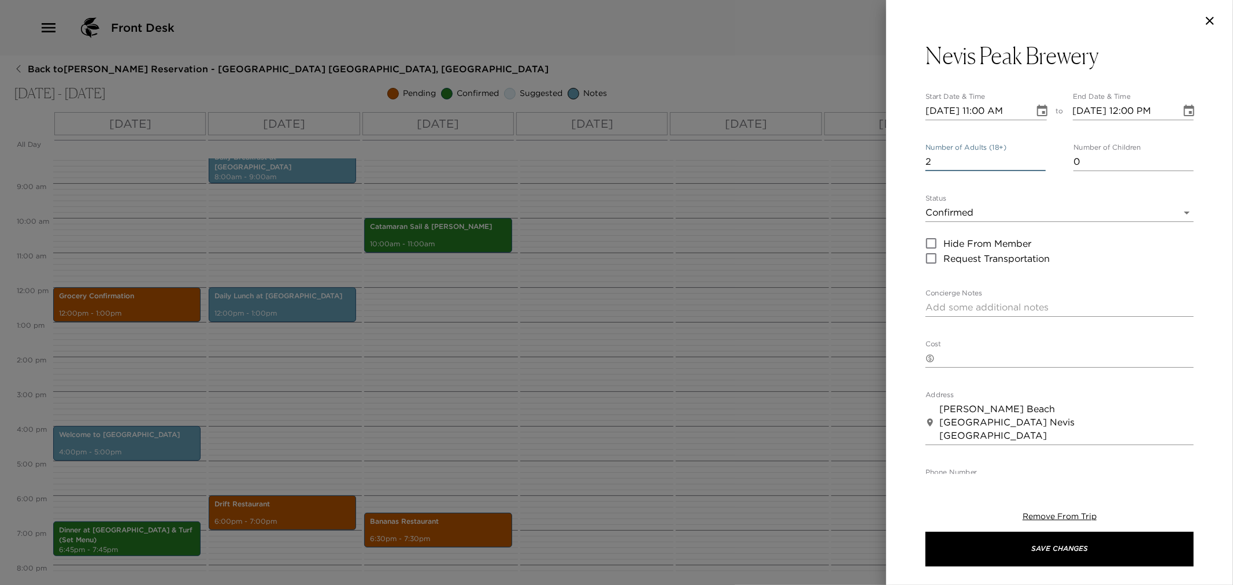
click at [1037, 158] on input "2" at bounding box center [986, 162] width 120 height 19
type input "3"
click at [1037, 158] on input "3" at bounding box center [986, 162] width 120 height 19
type input "1"
click at [1178, 158] on input "1" at bounding box center [1134, 162] width 120 height 19
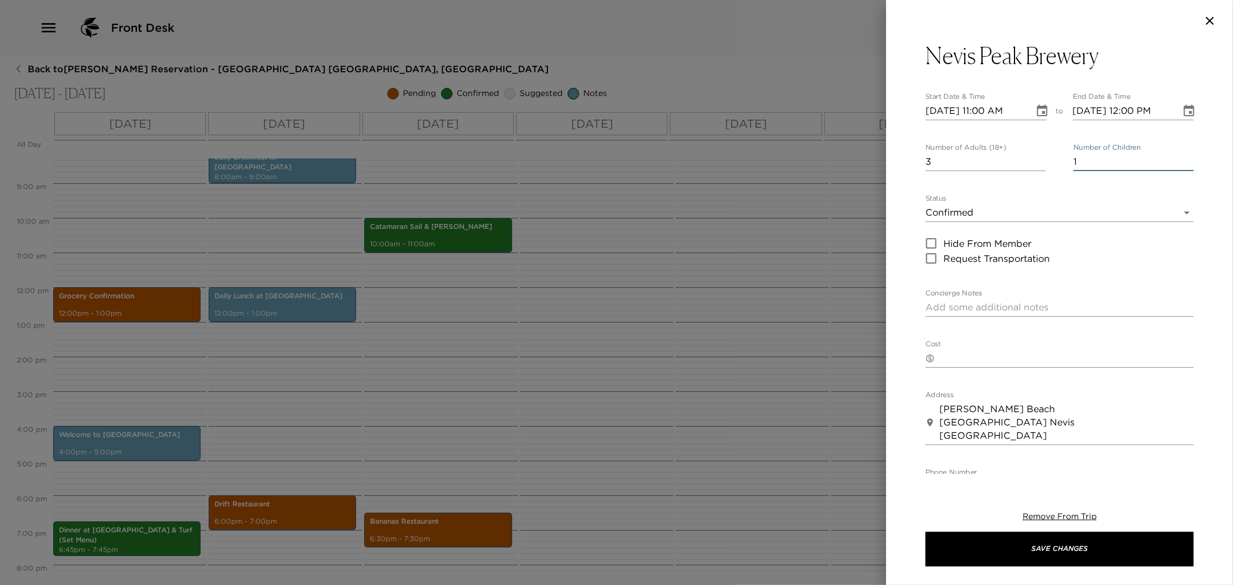
click at [1043, 114] on icon "Choose date, selected date is Nov 25, 2025" at bounding box center [1043, 111] width 14 height 14
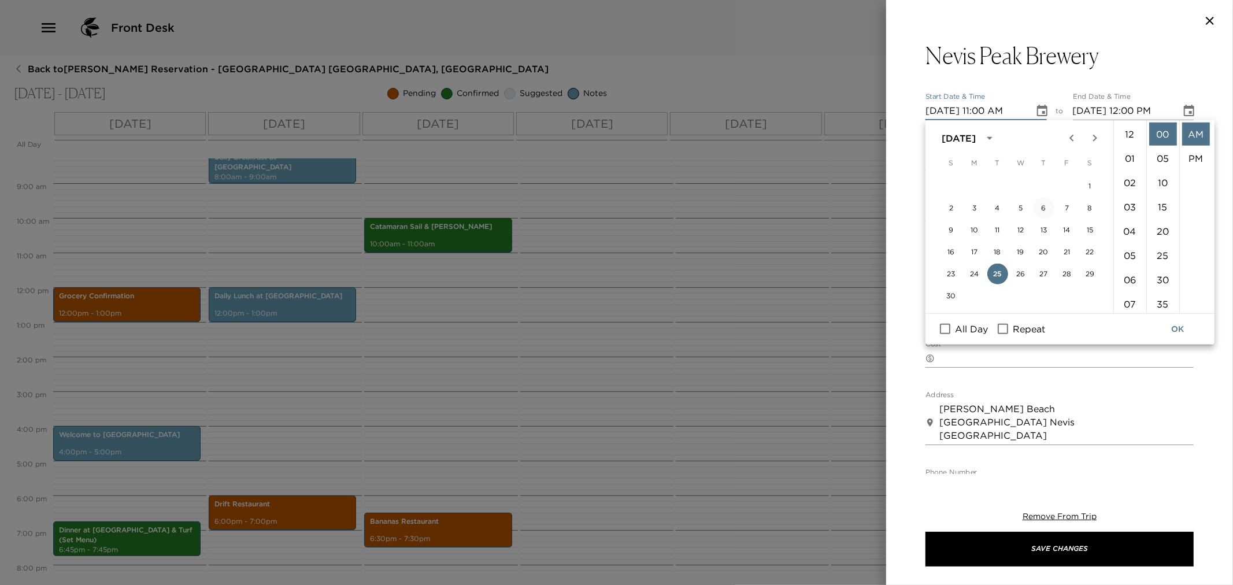
scroll to position [267, 0]
drag, startPoint x: 1067, startPoint y: 272, endPoint x: 1070, endPoint y: 267, distance: 6.2
click at [1068, 272] on button "28" at bounding box center [1067, 274] width 21 height 21
type input "11/28/2025 11:00 AM"
type input "11/28/2025 12:00 PM"
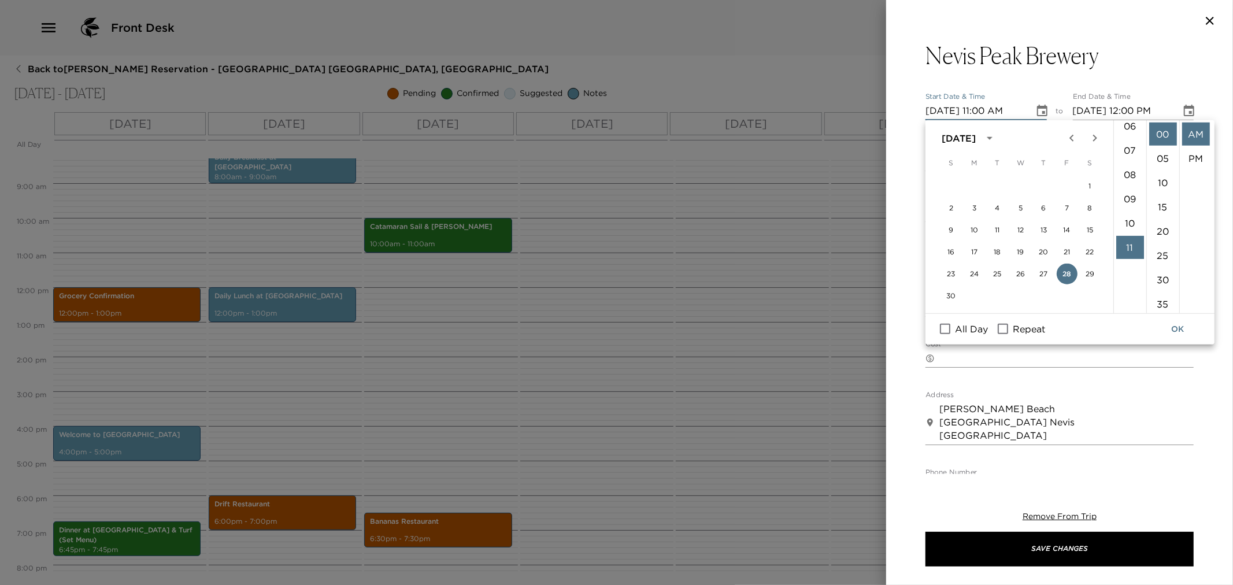
scroll to position [138, 0]
click at [1133, 141] on li "06" at bounding box center [1131, 142] width 28 height 23
type input "11/28/2025 06:00 AM"
click at [444, 530] on div at bounding box center [616, 292] width 1233 height 585
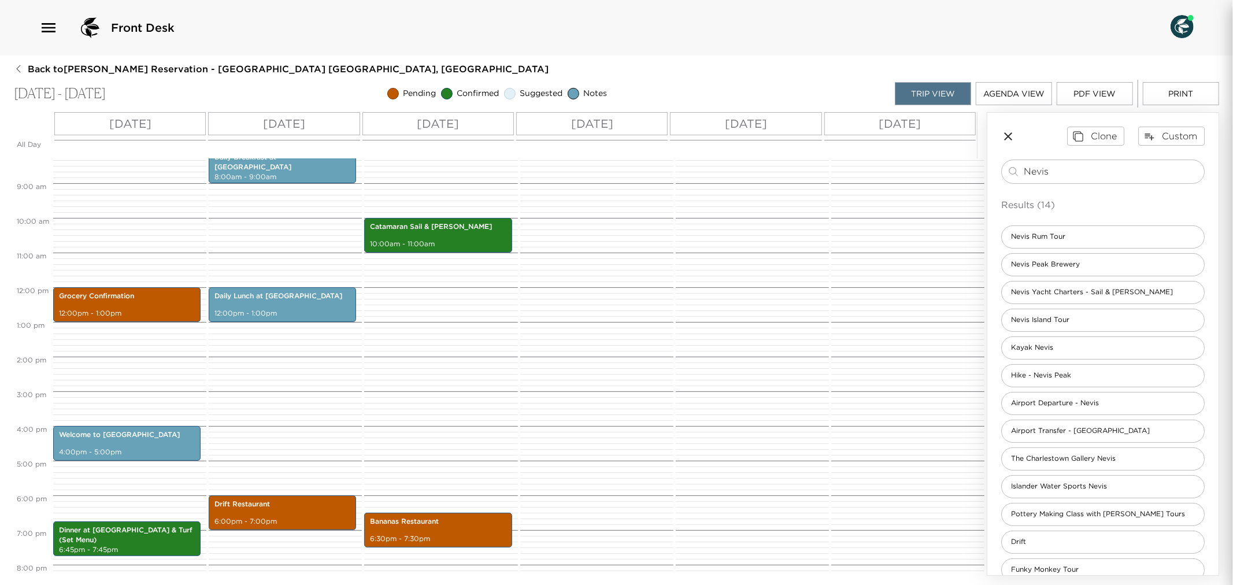
click at [444, 530] on div at bounding box center [616, 292] width 1233 height 585
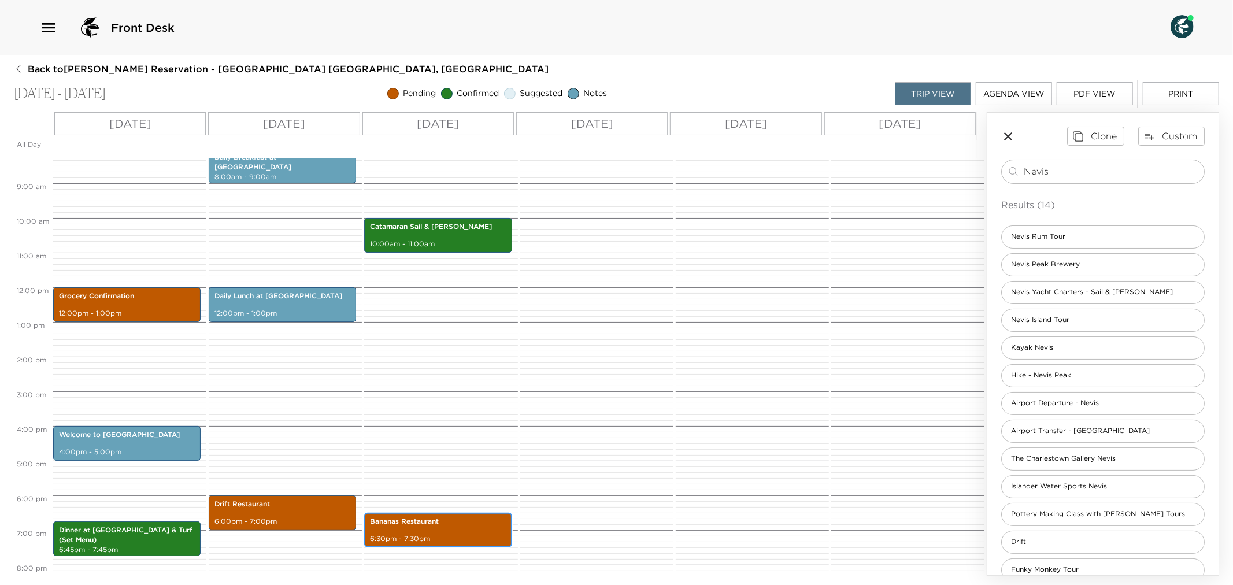
click at [472, 526] on p "Bananas Restaurant" at bounding box center [438, 522] width 136 height 10
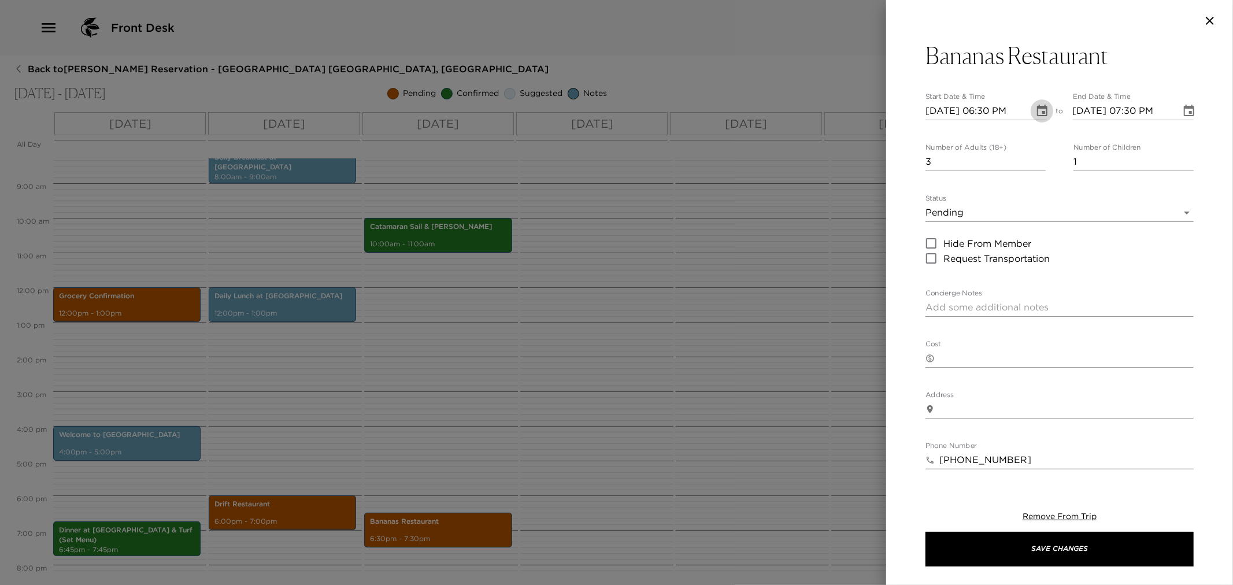
click at [1031, 113] on button "Choose date, selected date is Nov 27, 2025" at bounding box center [1042, 110] width 23 height 23
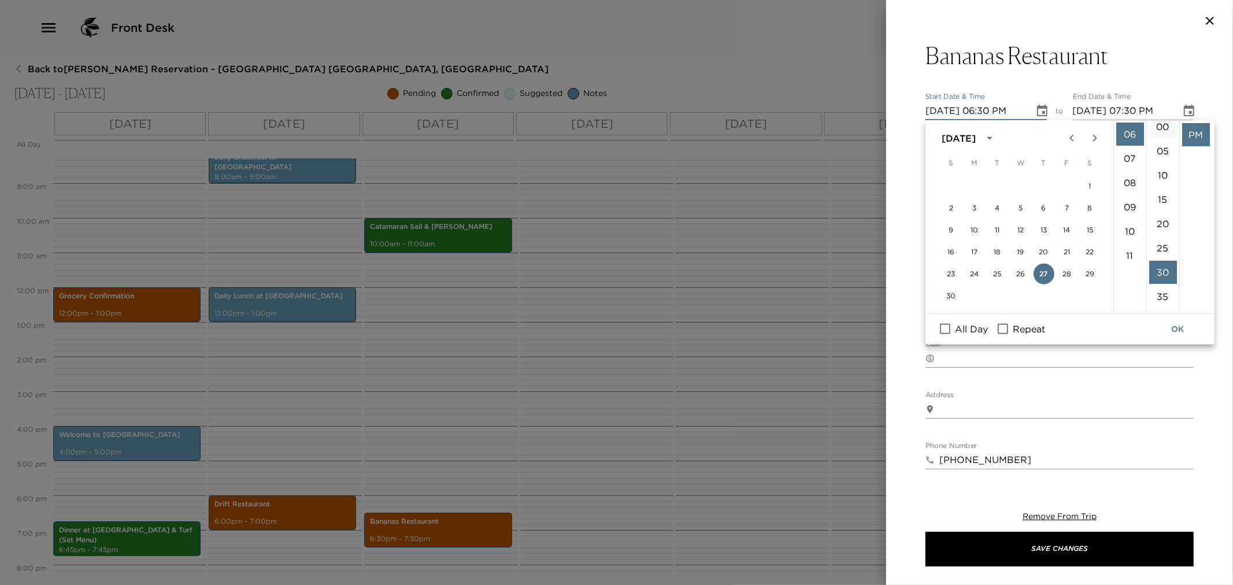
scroll to position [0, 0]
click at [1163, 135] on li "00" at bounding box center [1164, 134] width 28 height 23
type input "11/27/2025 06:00 PM"
click at [1182, 328] on button "OK" at bounding box center [1177, 329] width 37 height 21
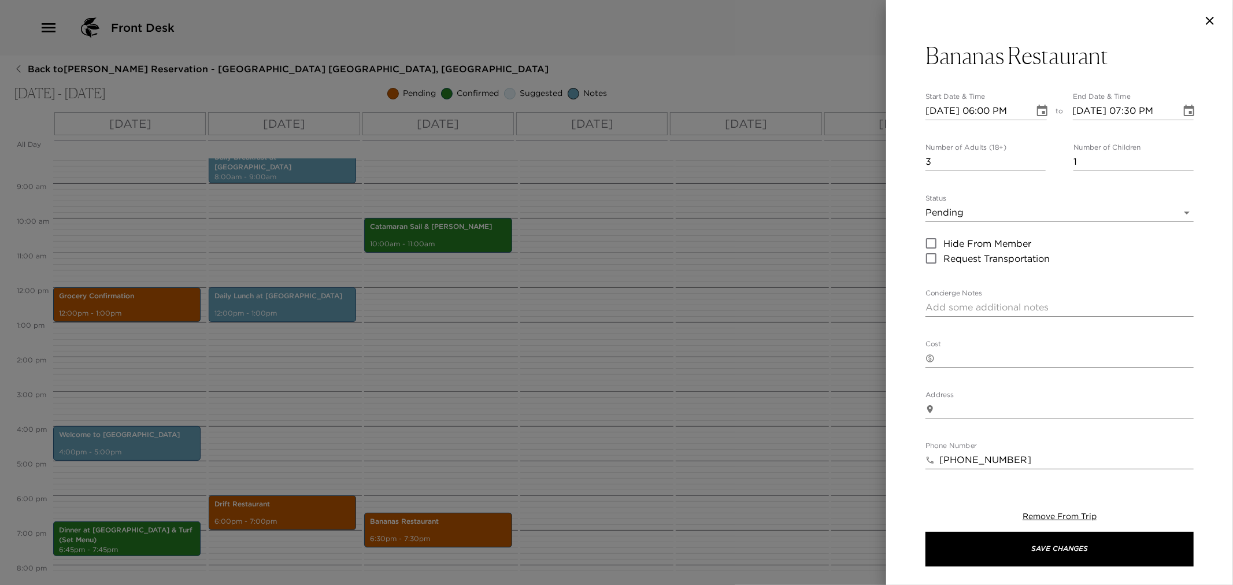
click at [1184, 112] on icon "Choose date, selected date is Nov 27, 2025" at bounding box center [1189, 111] width 10 height 12
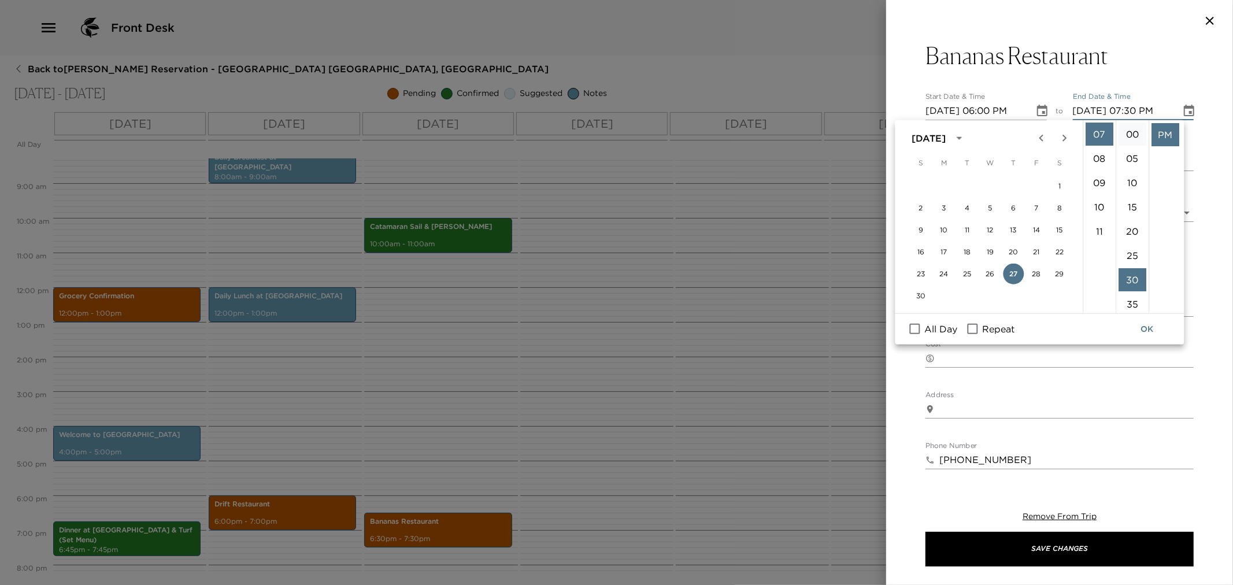
click at [1134, 131] on li "00" at bounding box center [1133, 134] width 28 height 23
type input "11/27/2025 07:00 PM"
click at [1148, 330] on button "OK" at bounding box center [1147, 329] width 37 height 21
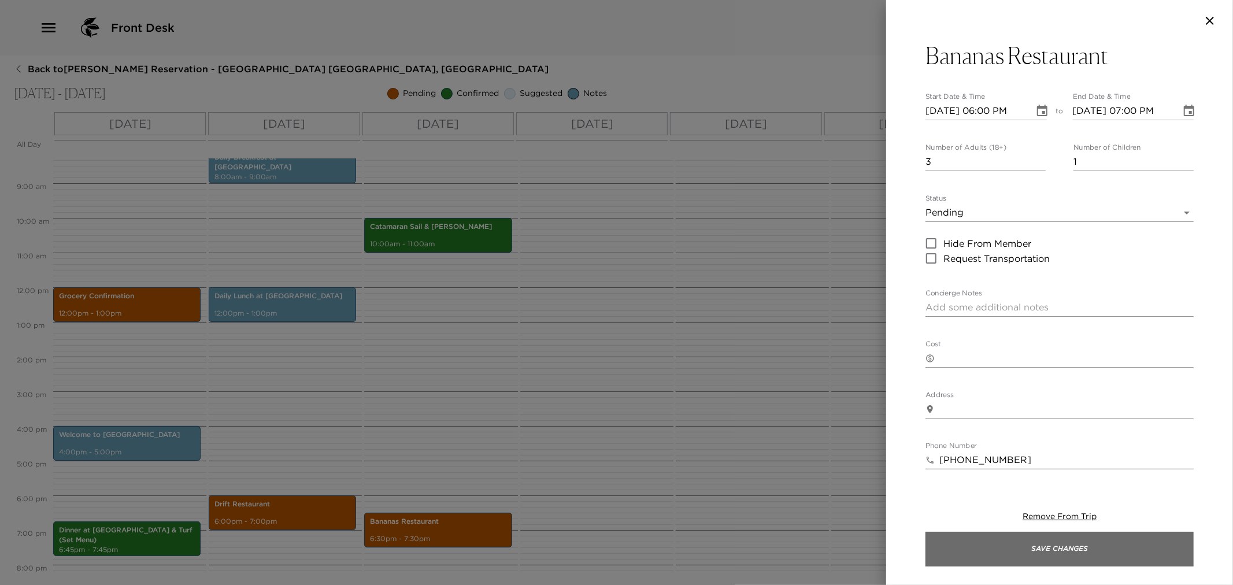
drag, startPoint x: 1128, startPoint y: 553, endPoint x: 1088, endPoint y: 548, distance: 40.8
click at [1128, 553] on button "Save Changes" at bounding box center [1060, 549] width 268 height 35
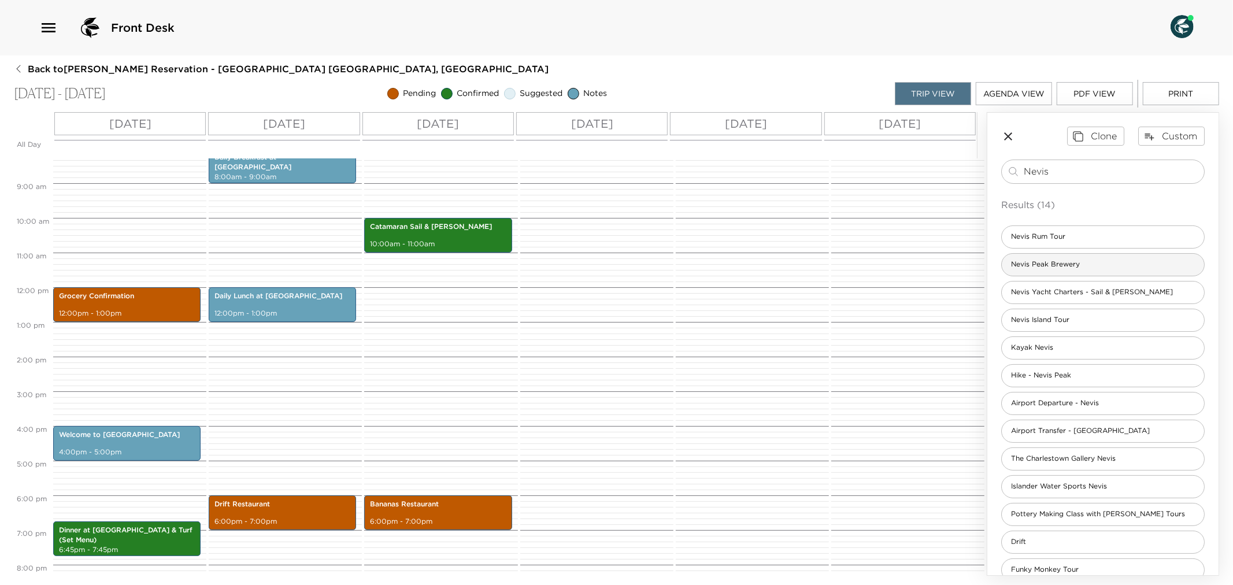
click at [1070, 267] on span "Nevis Peak Brewery" at bounding box center [1045, 265] width 87 height 10
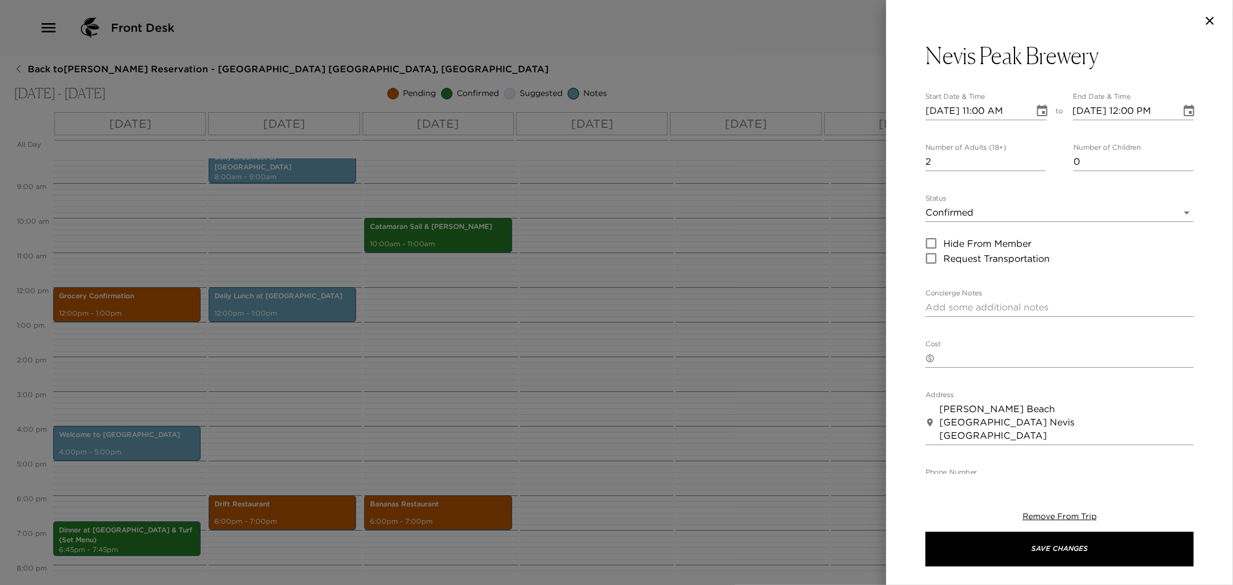
click at [1037, 158] on input "2" at bounding box center [986, 162] width 120 height 19
type input "3"
click at [1037, 158] on input "3" at bounding box center [986, 162] width 120 height 19
type input "1"
click at [1180, 158] on input "1" at bounding box center [1134, 162] width 120 height 19
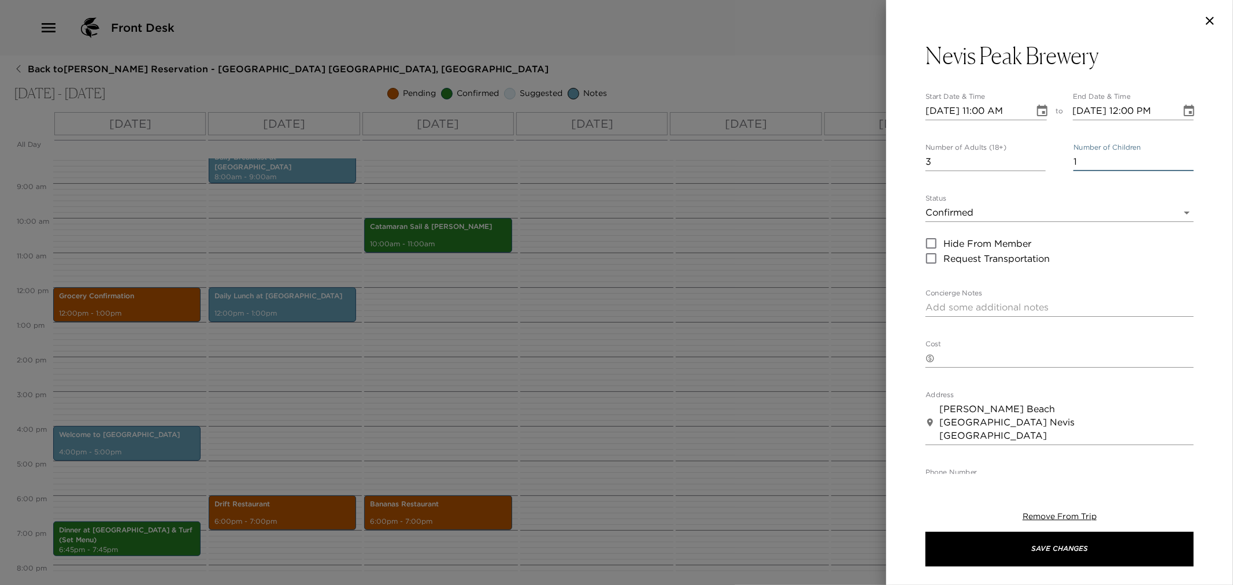
click at [1037, 110] on icon "Choose date, selected date is Nov 25, 2025" at bounding box center [1043, 111] width 14 height 14
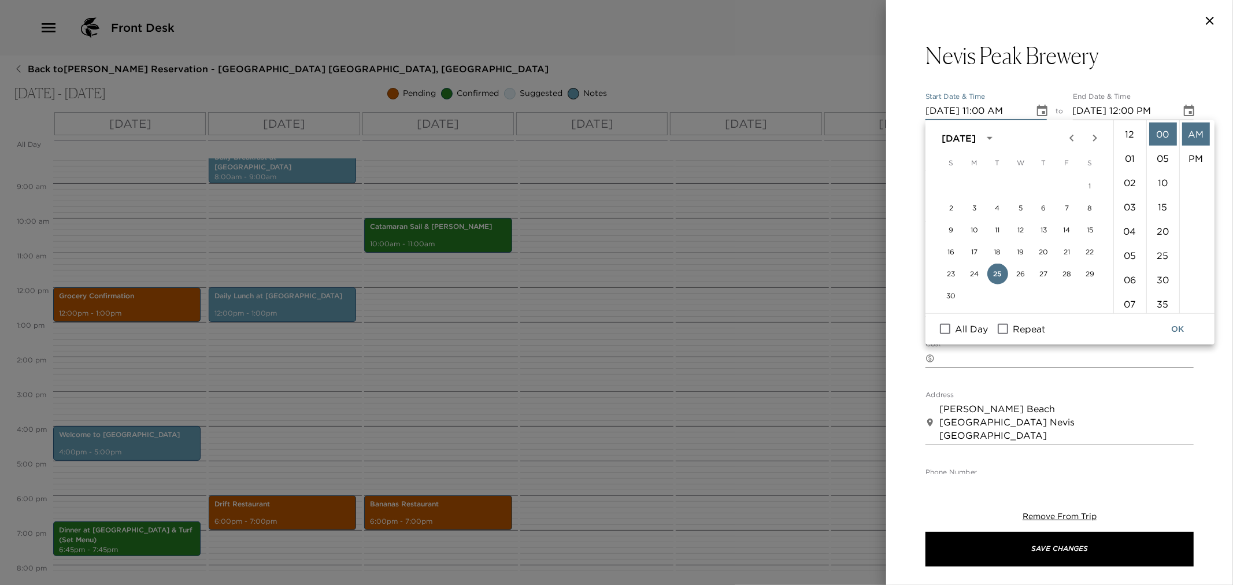
scroll to position [267, 0]
drag, startPoint x: 1068, startPoint y: 273, endPoint x: 1089, endPoint y: 214, distance: 62.5
click at [1068, 272] on button "28" at bounding box center [1067, 274] width 21 height 21
type input "11/28/2025 11:00 AM"
type input "11/28/2025 12:00 PM"
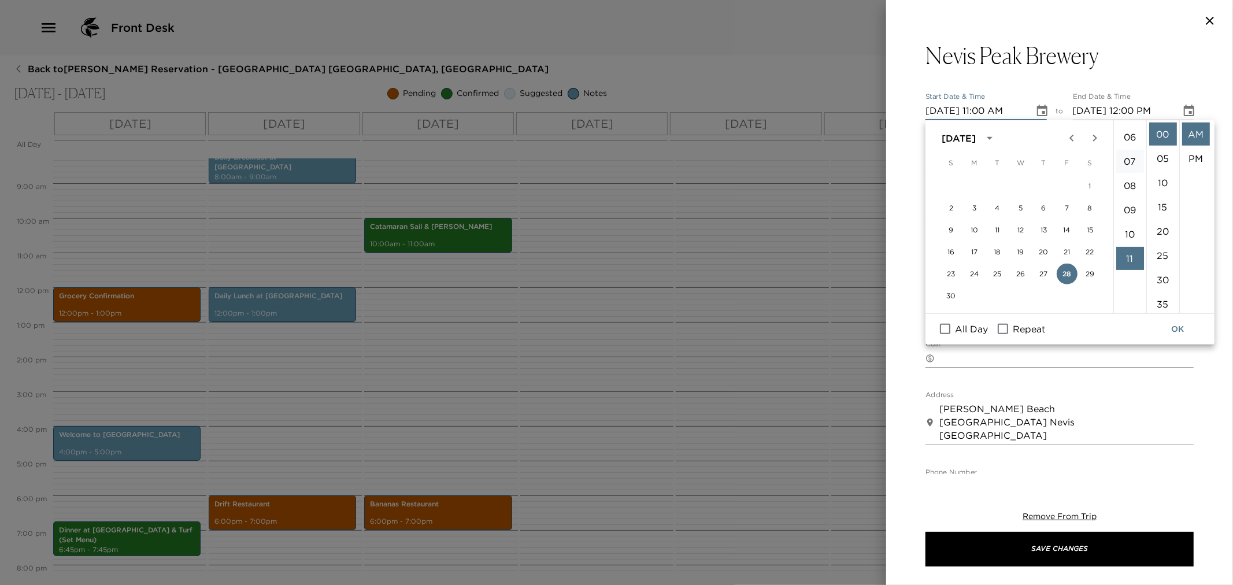
scroll to position [138, 0]
click at [1129, 136] on li "06" at bounding box center [1131, 142] width 28 height 23
click at [1198, 159] on li "PM" at bounding box center [1196, 158] width 28 height 23
type input "11/28/2025 06:00 PM"
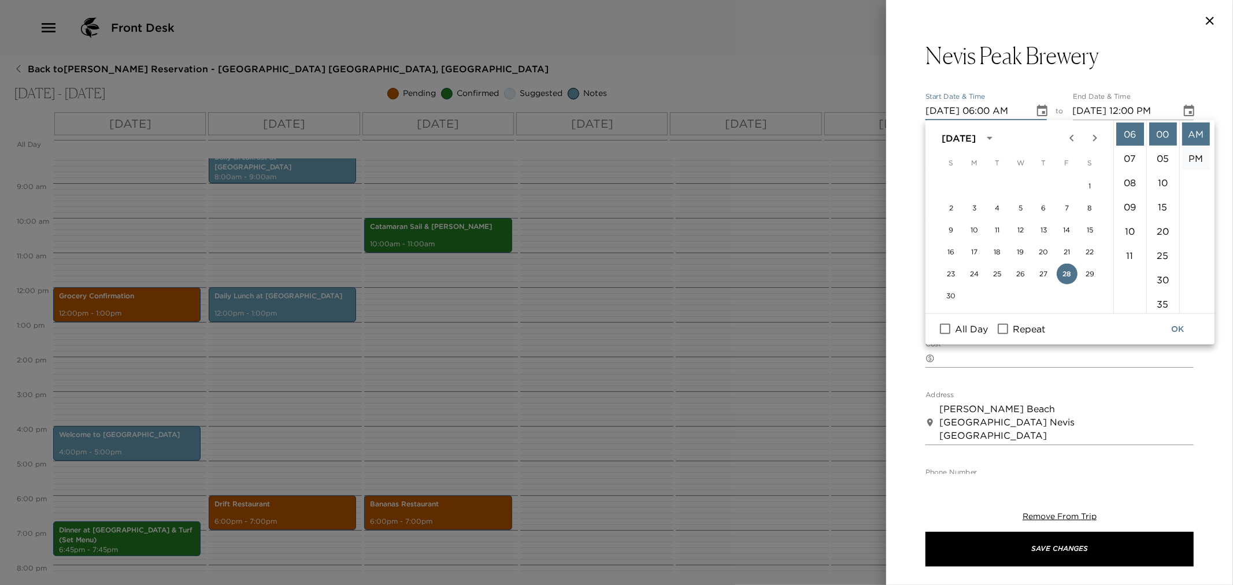
type input "11/28/2025 07:00 PM"
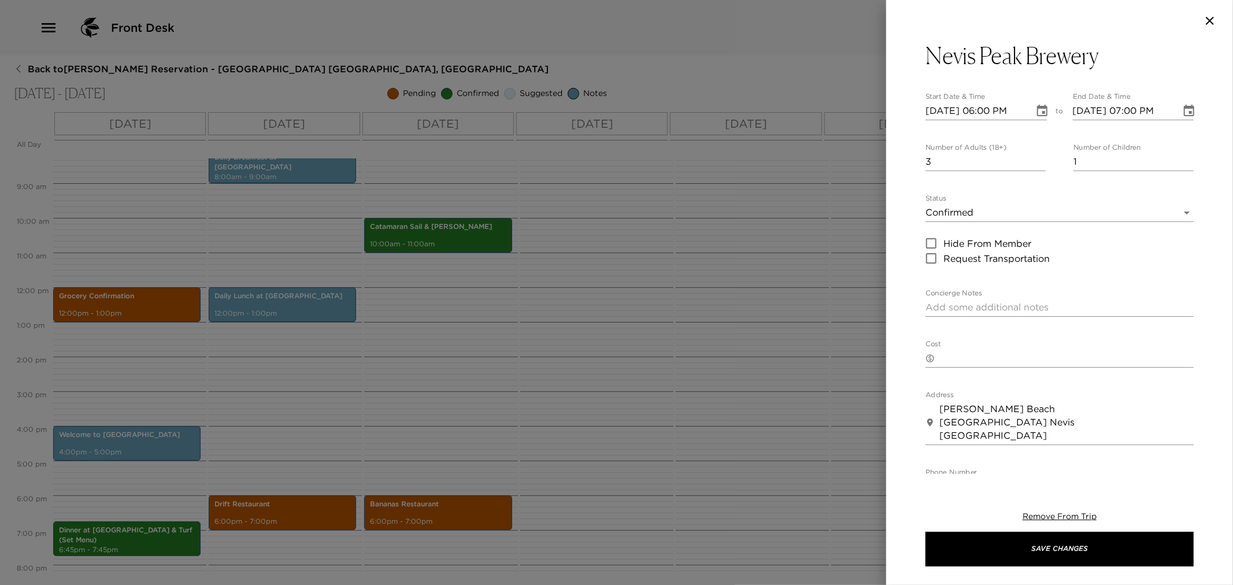
scroll to position [24, 0]
click at [1177, 209] on body "Front Desk Back to Richard Pero Reservation - Beach House 3 Nevis, West Indies …" at bounding box center [616, 292] width 1233 height 585
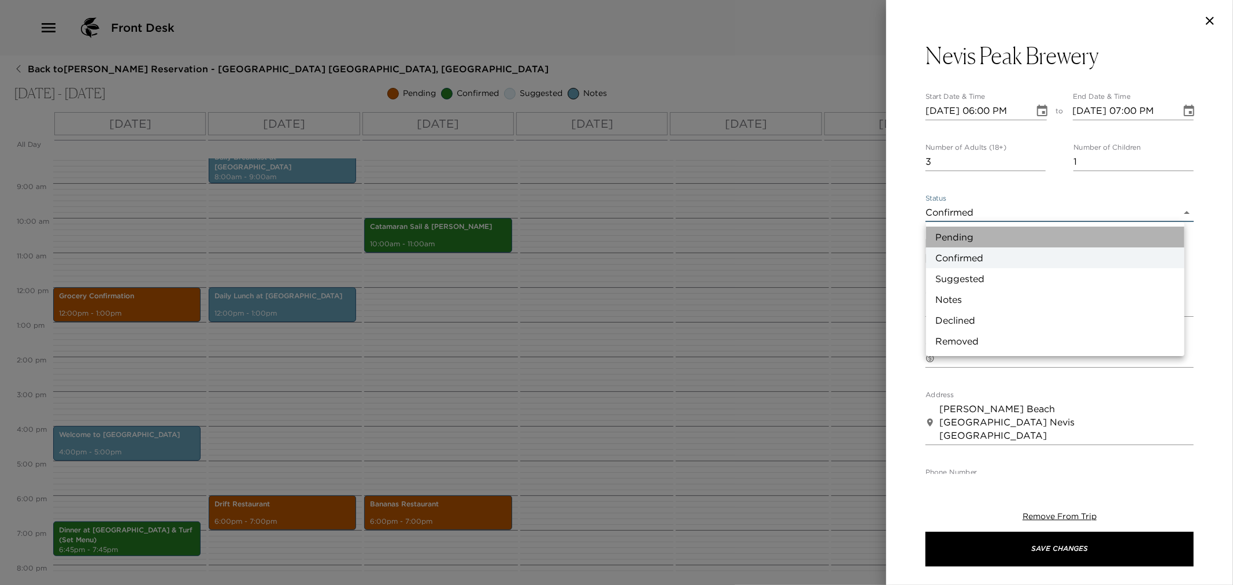
drag, startPoint x: 958, startPoint y: 237, endPoint x: 1010, endPoint y: 434, distance: 203.5
click at [958, 238] on li "Pending" at bounding box center [1055, 237] width 258 height 21
type input "Pending"
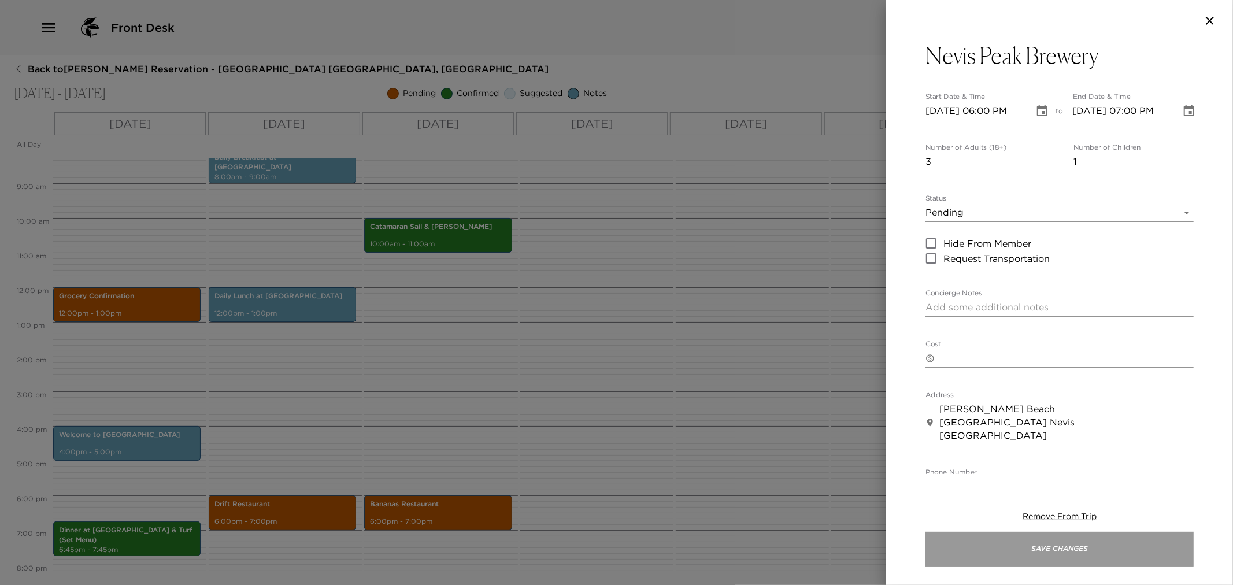
drag, startPoint x: 1022, startPoint y: 548, endPoint x: 934, endPoint y: 539, distance: 87.7
click at [1019, 550] on button "Save Changes" at bounding box center [1060, 549] width 268 height 35
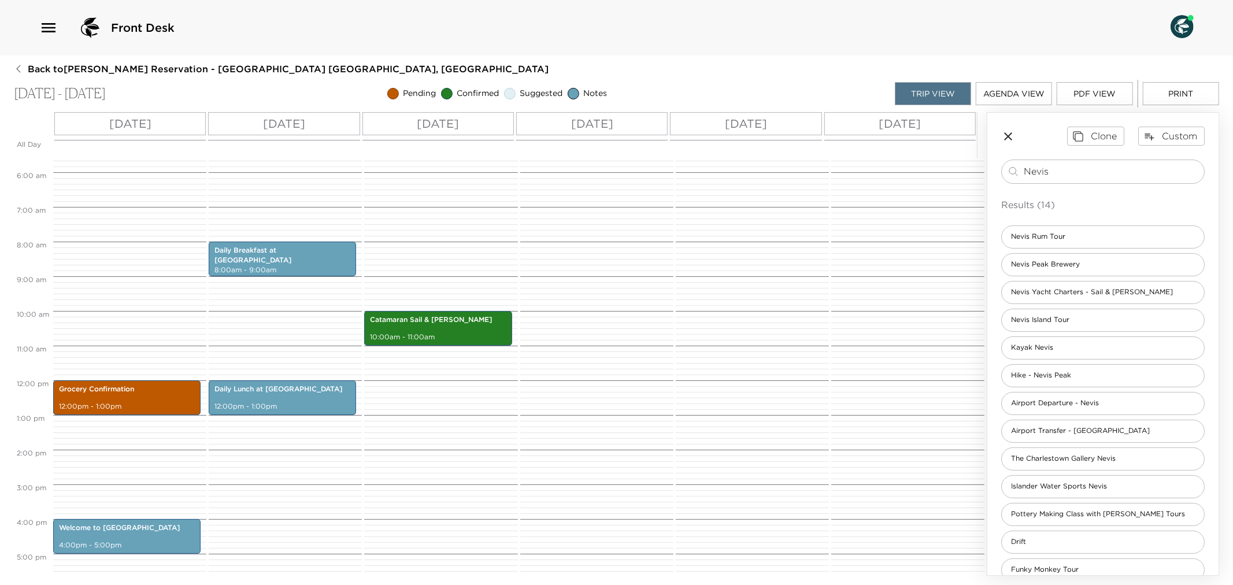
scroll to position [223, 0]
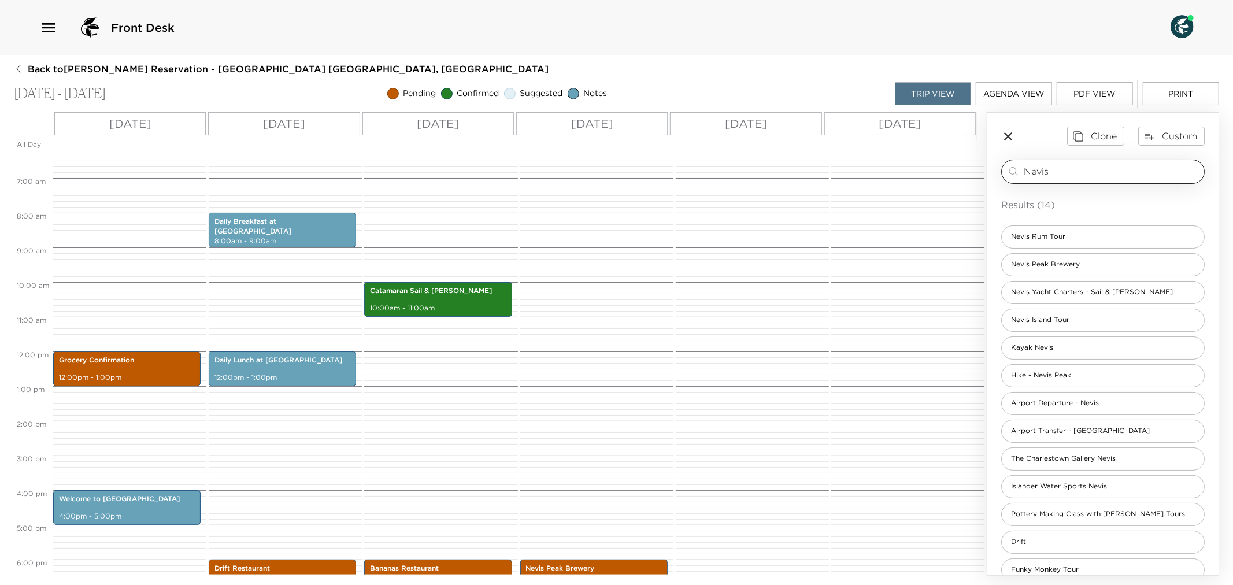
drag, startPoint x: 1071, startPoint y: 174, endPoint x: 1021, endPoint y: 165, distance: 50.5
click at [1021, 165] on div "Nevis ​" at bounding box center [1103, 172] width 193 height 14
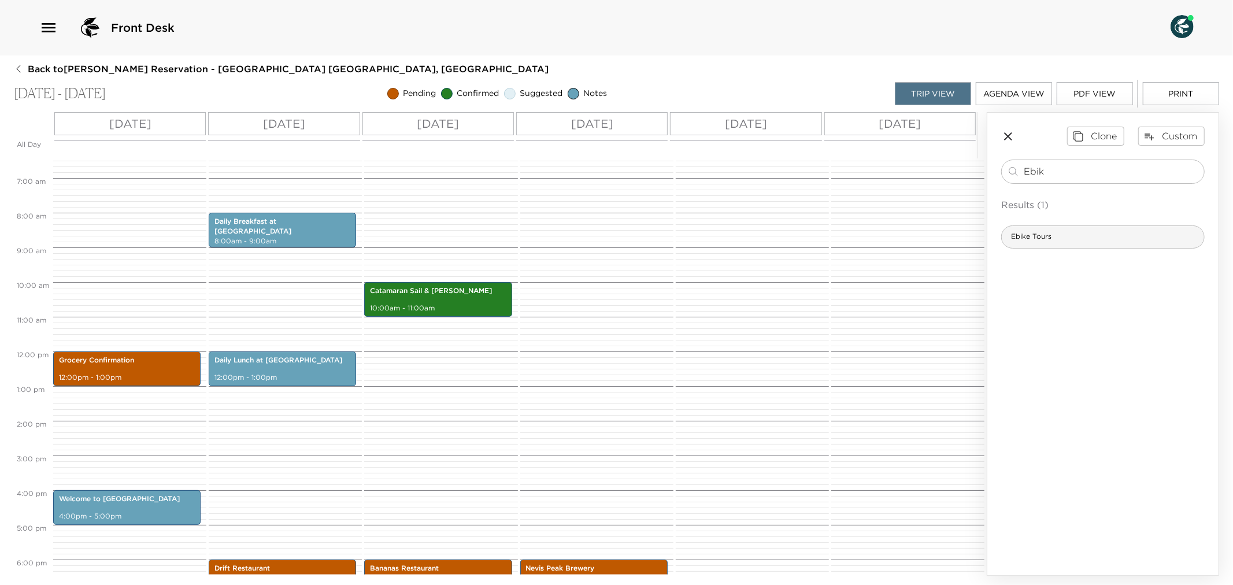
type input "Ebik"
click at [1030, 242] on div "Ebike Tours" at bounding box center [1103, 237] width 204 height 23
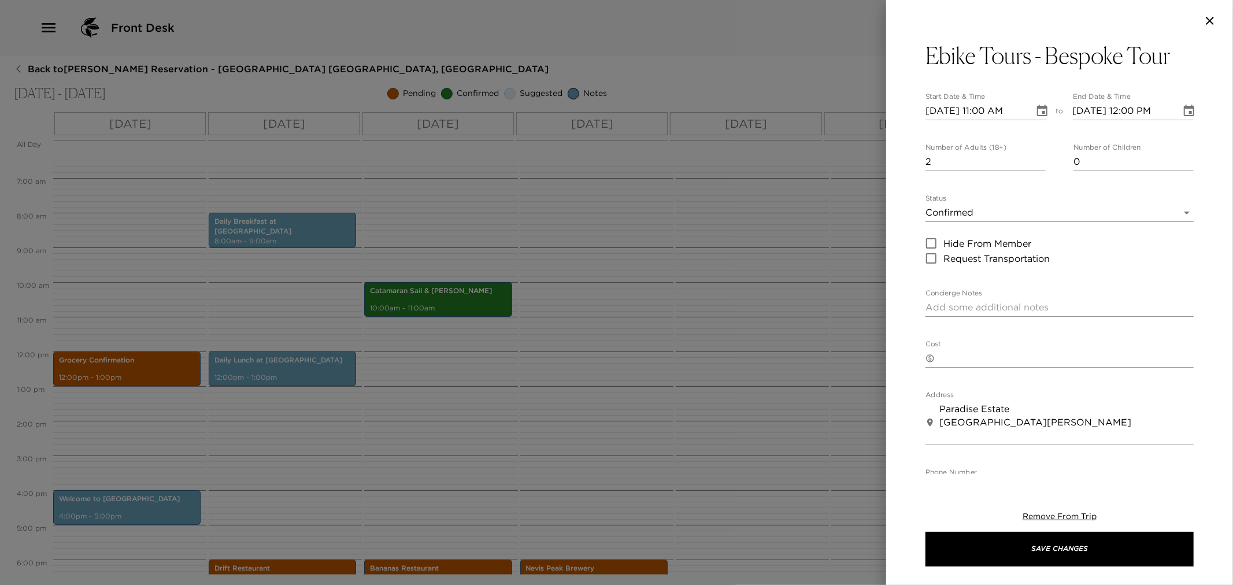
click at [1037, 158] on input "2" at bounding box center [986, 162] width 120 height 19
type input "3"
click at [1037, 158] on input "3" at bounding box center [986, 162] width 120 height 19
type input "1"
click at [1180, 157] on input "1" at bounding box center [1134, 162] width 120 height 19
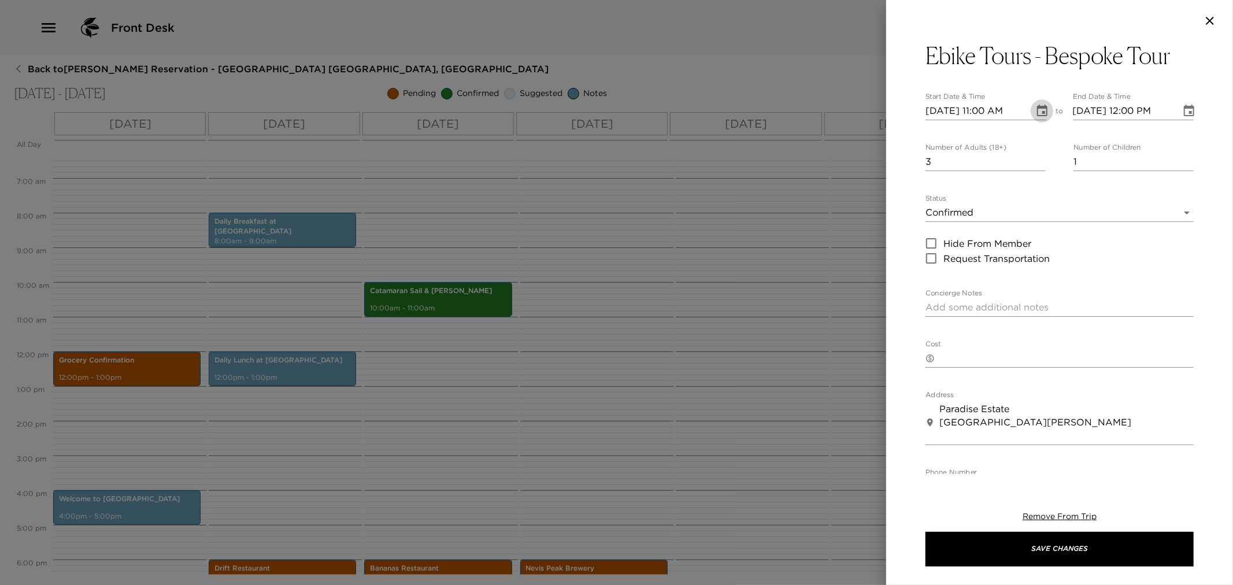
drag, startPoint x: 1039, startPoint y: 109, endPoint x: 1040, endPoint y: 119, distance: 10.4
click at [1039, 110] on icon "Choose date, selected date is Nov 25, 2025" at bounding box center [1043, 111] width 14 height 14
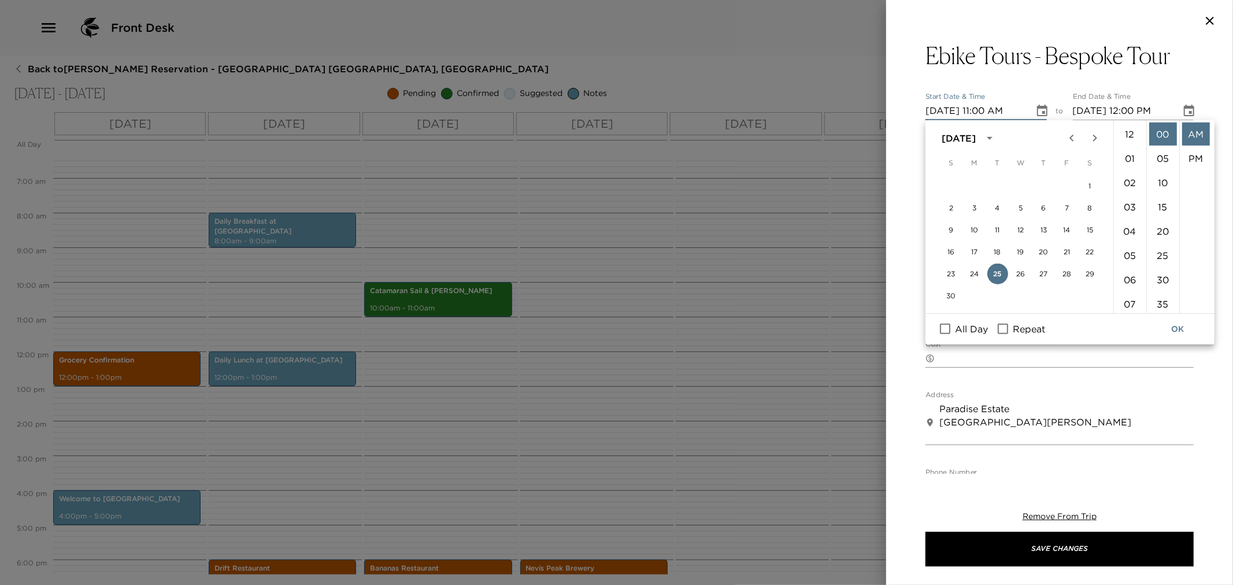
scroll to position [267, 0]
click at [1066, 270] on button "28" at bounding box center [1067, 274] width 21 height 21
type input "11/28/2025 11:00 AM"
type input "11/28/2025 12:00 PM"
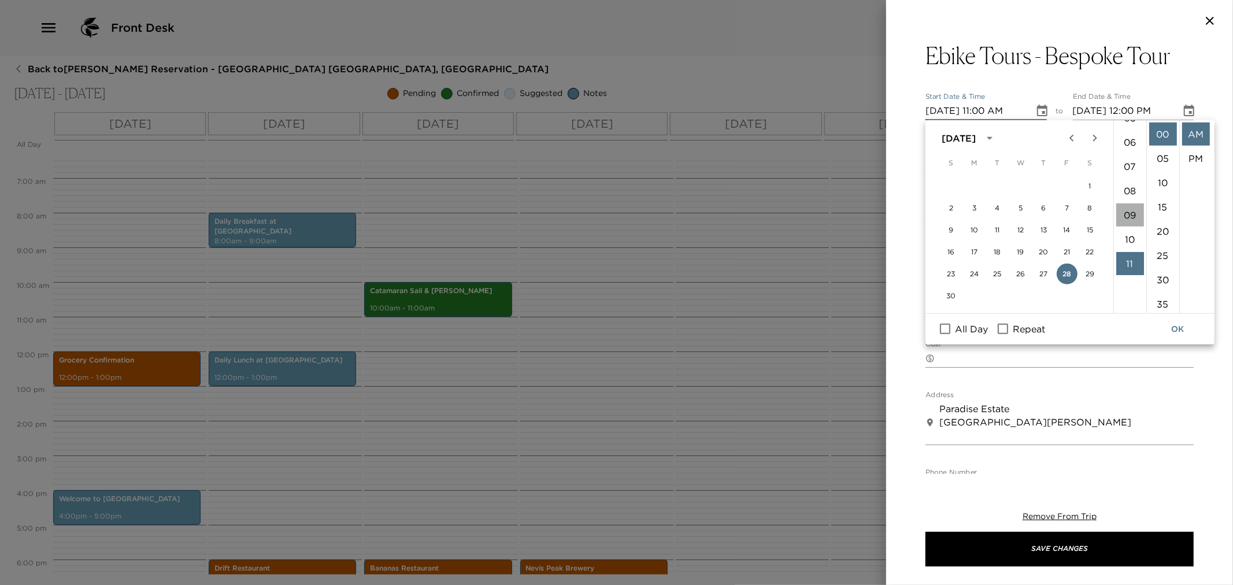
click at [1125, 216] on li "09" at bounding box center [1131, 215] width 28 height 23
click at [1125, 153] on li "10" at bounding box center [1131, 158] width 28 height 23
type input "11/28/2025 10:00 AM"
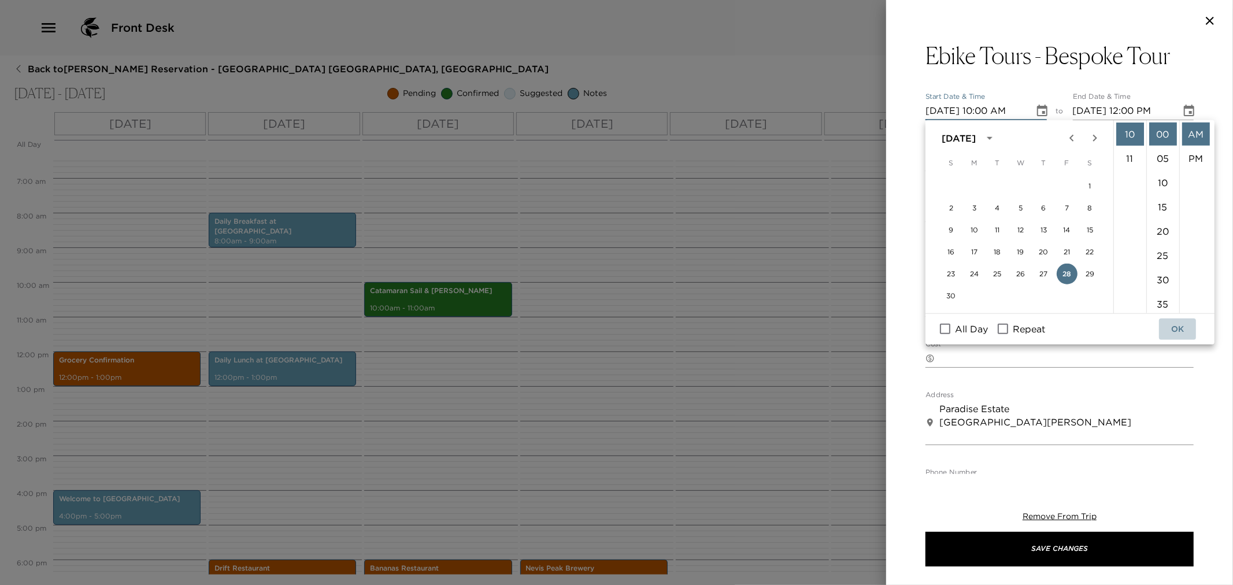
click at [1177, 327] on button "OK" at bounding box center [1177, 329] width 37 height 21
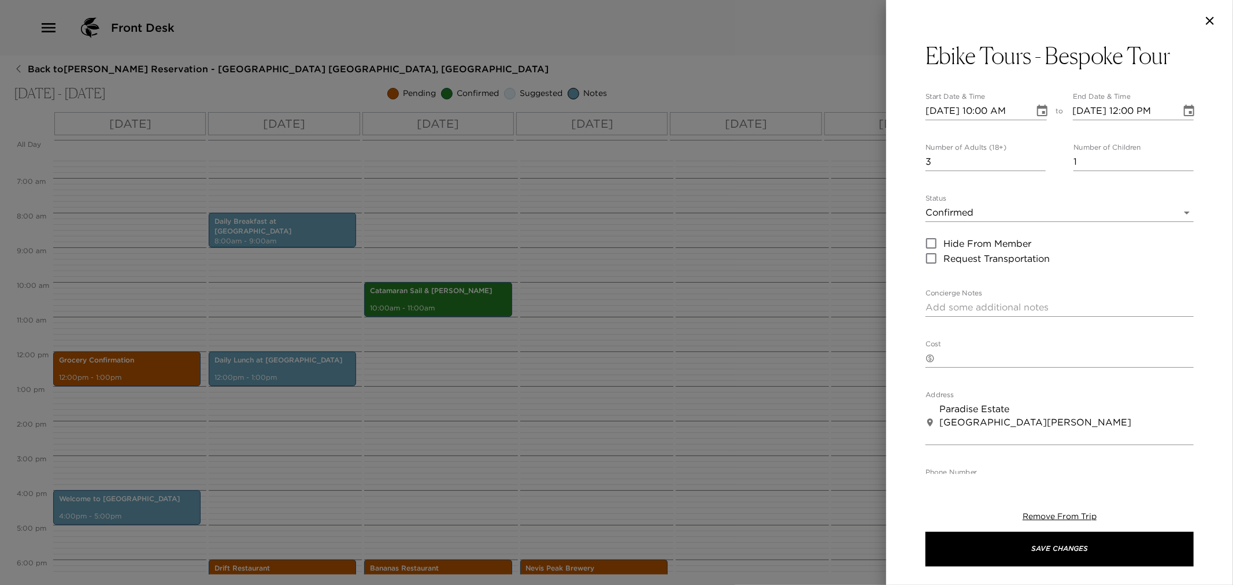
click at [1182, 112] on icon "Choose date, selected date is Nov 28, 2025" at bounding box center [1189, 111] width 14 height 14
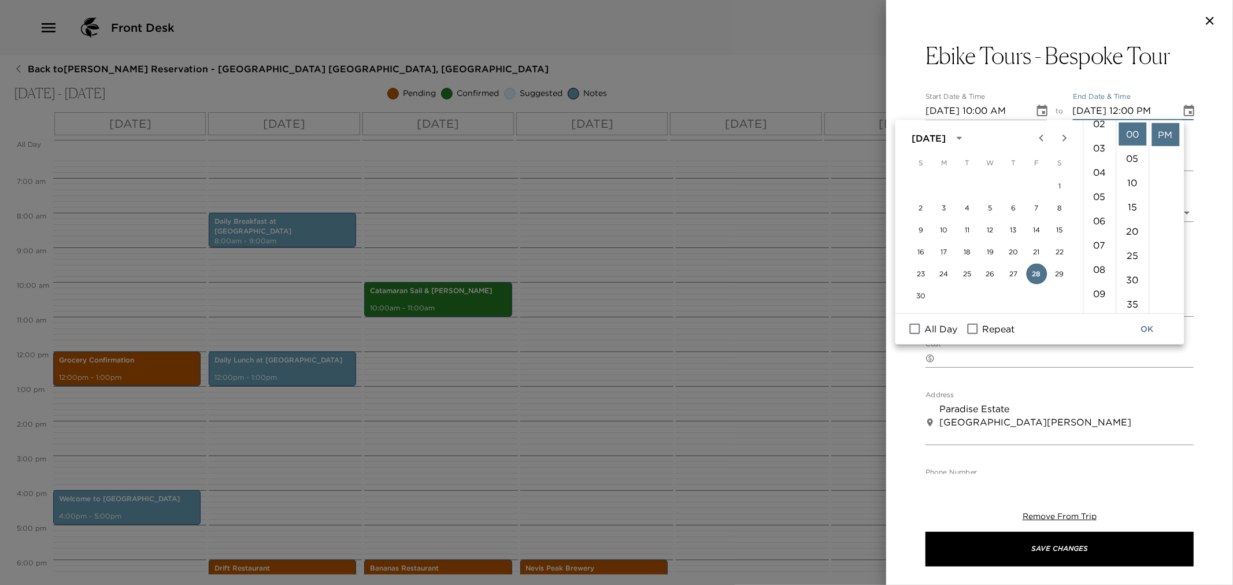
scroll to position [128, 0]
click at [1097, 264] on li "11" at bounding box center [1100, 272] width 28 height 23
click at [1165, 136] on li "AM" at bounding box center [1166, 134] width 28 height 23
type input "11/28/2025 11:00 AM"
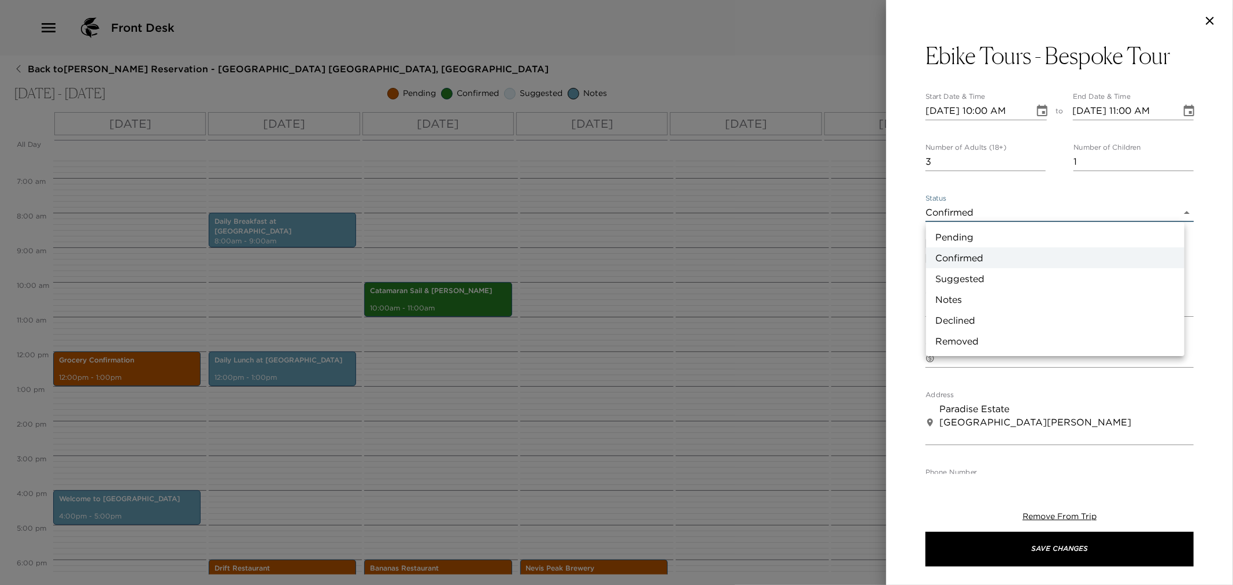
click at [1180, 209] on body "Front Desk Back to Richard Pero Reservation - Beach House 3 Nevis, West Indies …" at bounding box center [616, 292] width 1233 height 585
drag, startPoint x: 963, startPoint y: 231, endPoint x: 966, endPoint y: 239, distance: 8.6
click at [964, 232] on li "Pending" at bounding box center [1055, 237] width 258 height 21
type input "Pending"
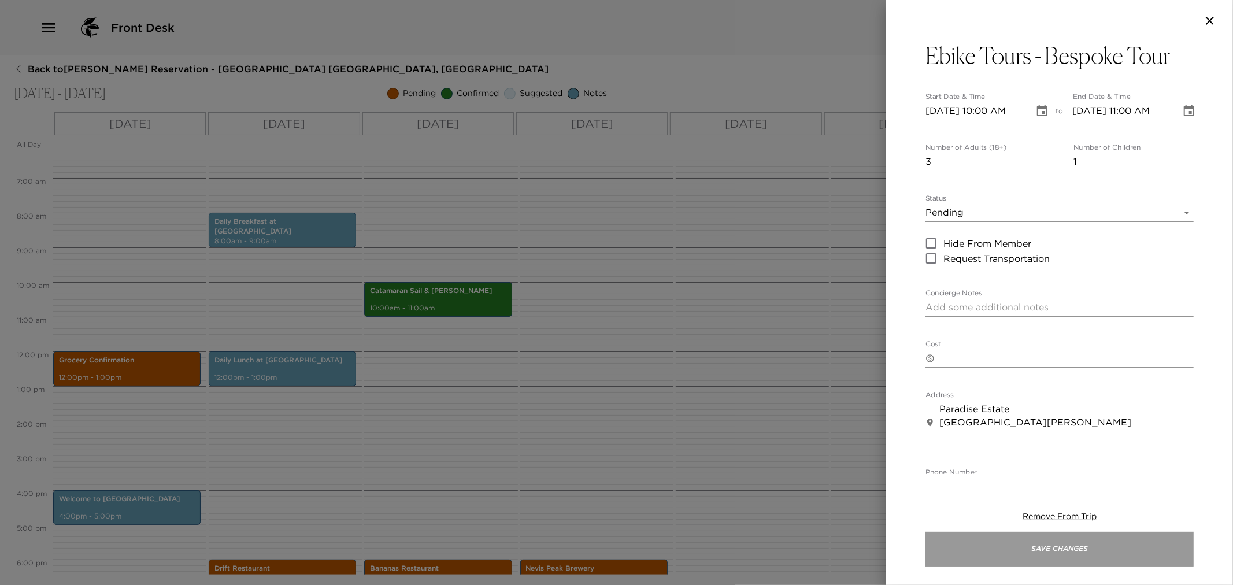
click at [1039, 548] on button "Save Changes" at bounding box center [1060, 549] width 268 height 35
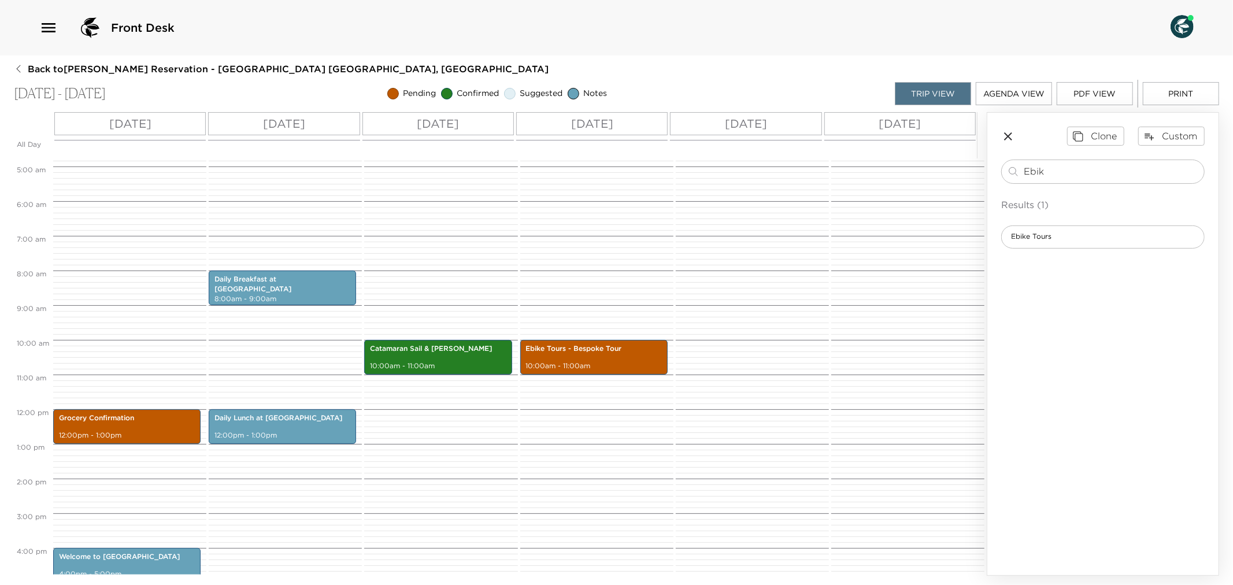
scroll to position [193, 0]
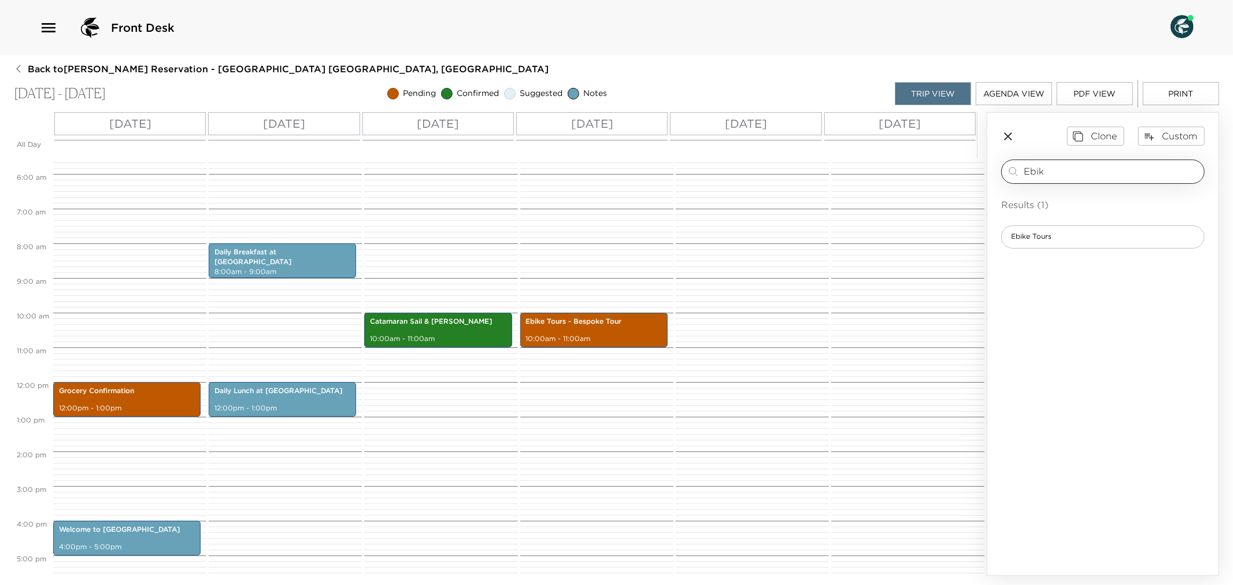
drag, startPoint x: 1065, startPoint y: 171, endPoint x: 1030, endPoint y: 182, distance: 36.2
click at [1026, 175] on input "Ebik" at bounding box center [1112, 171] width 176 height 13
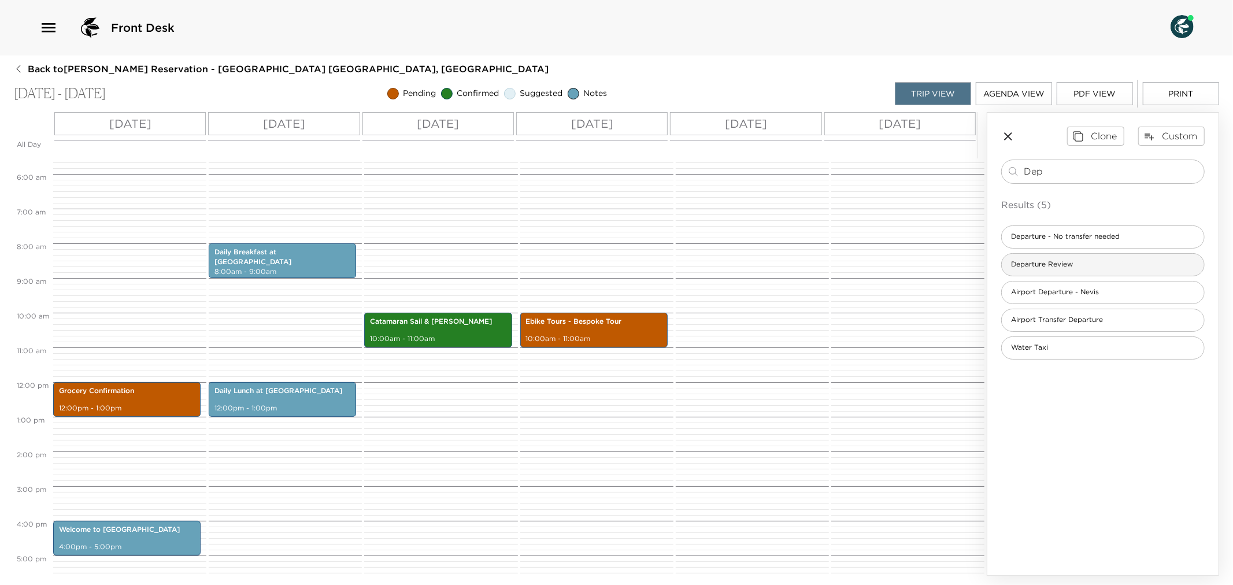
type input "Dep"
click at [1078, 269] on span "Departure Review" at bounding box center [1042, 265] width 80 height 10
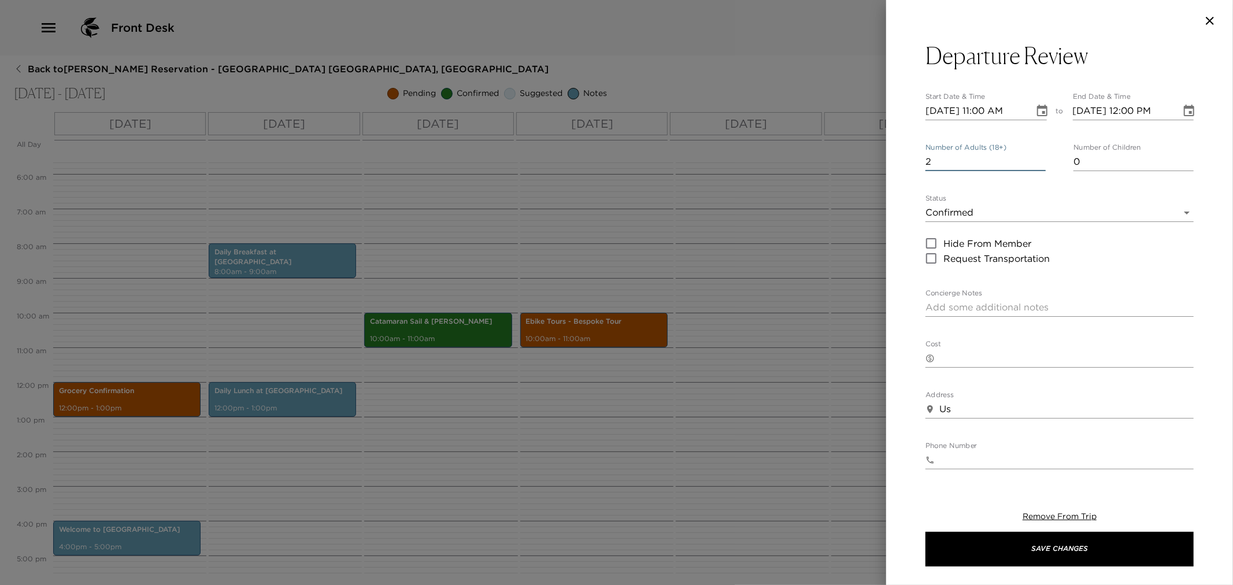
click at [1036, 160] on input "2" at bounding box center [986, 162] width 120 height 19
drag, startPoint x: 1035, startPoint y: 158, endPoint x: 1067, endPoint y: 168, distance: 33.7
type input "3"
click at [1035, 158] on input "3" at bounding box center [986, 162] width 120 height 19
type input "1"
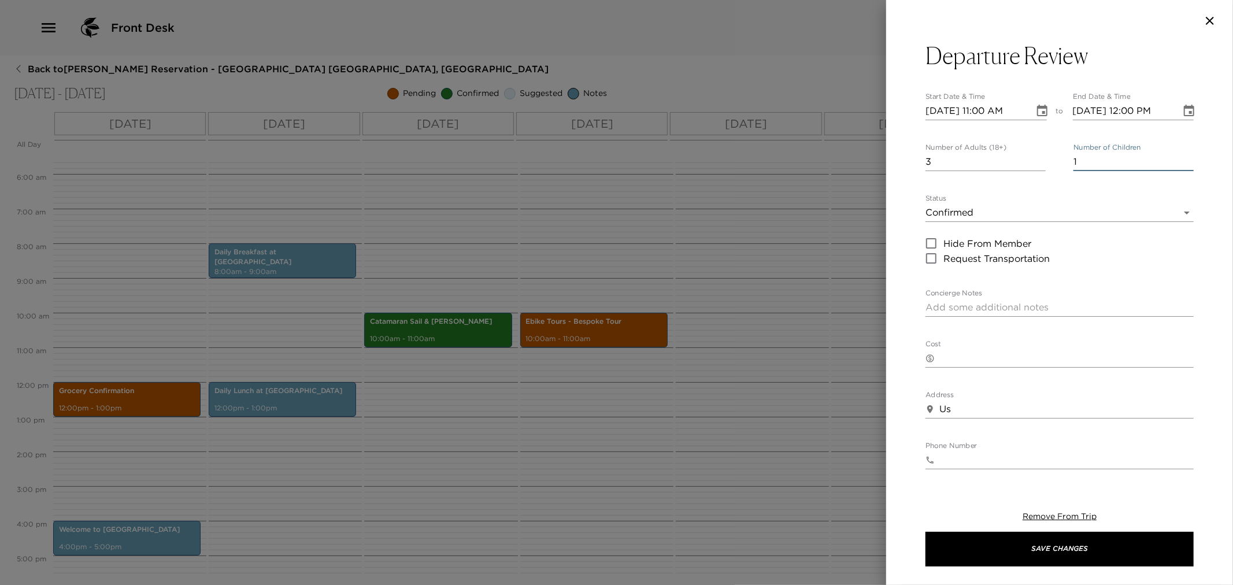
click at [1181, 159] on input "1" at bounding box center [1134, 162] width 120 height 19
click at [1165, 210] on body "Front Desk Back to Richard Pero Reservation - Beach House 3 Nevis, West Indies …" at bounding box center [616, 292] width 1233 height 585
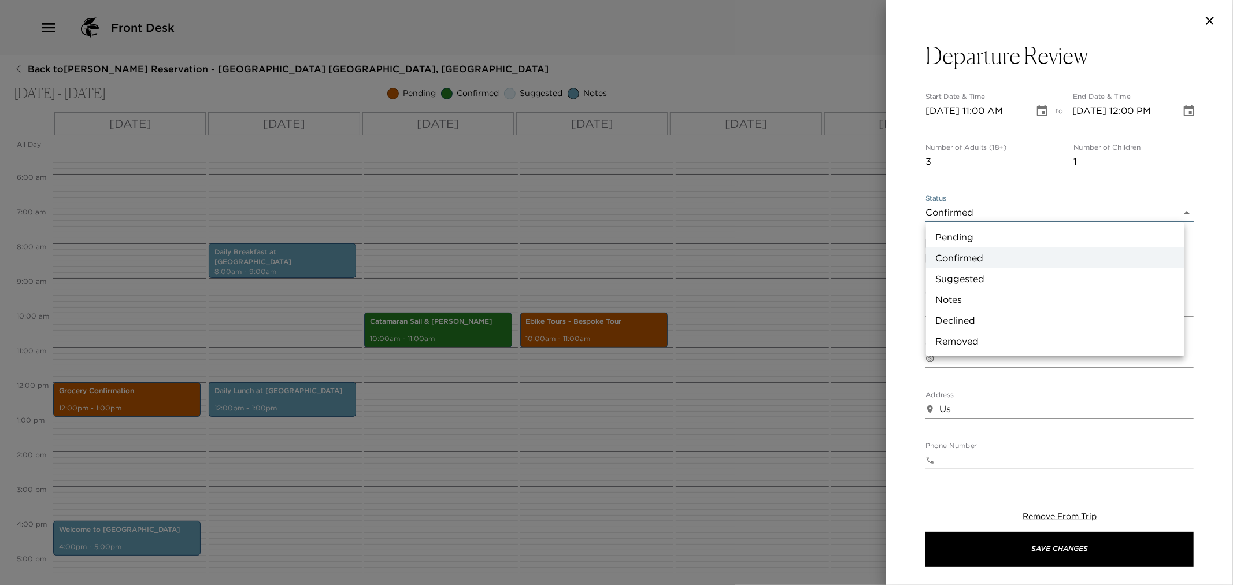
drag, startPoint x: 936, startPoint y: 297, endPoint x: 935, endPoint y: 282, distance: 15.6
click at [936, 297] on li "Notes" at bounding box center [1055, 299] width 258 height 21
type input "Concierge Note"
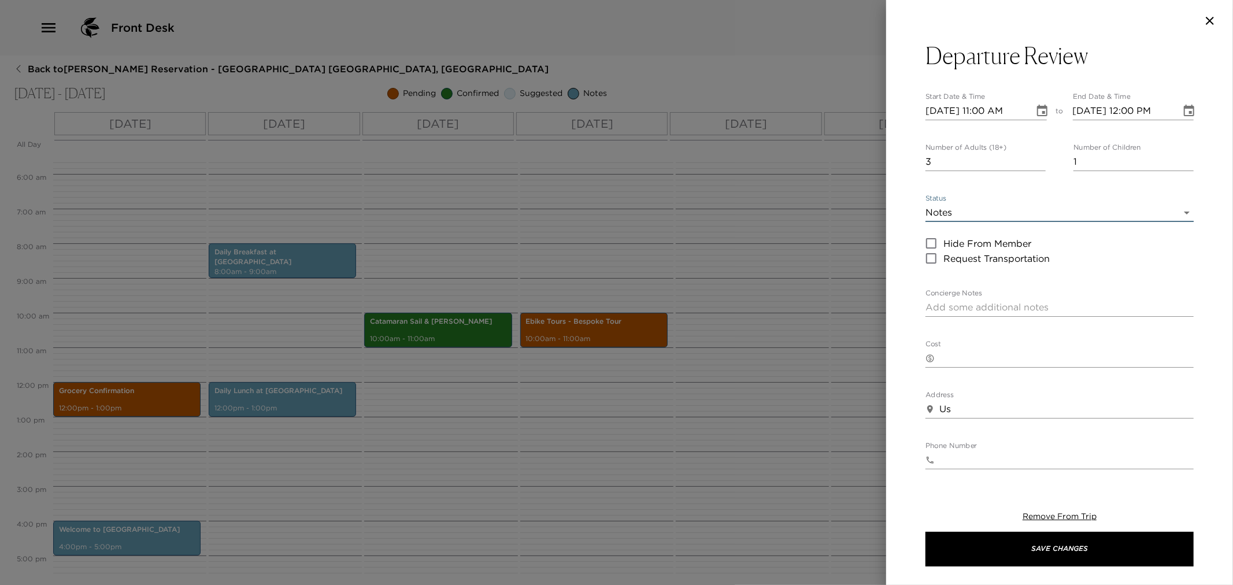
click at [1031, 112] on button "Choose date, selected date is Nov 25, 2025" at bounding box center [1042, 110] width 23 height 23
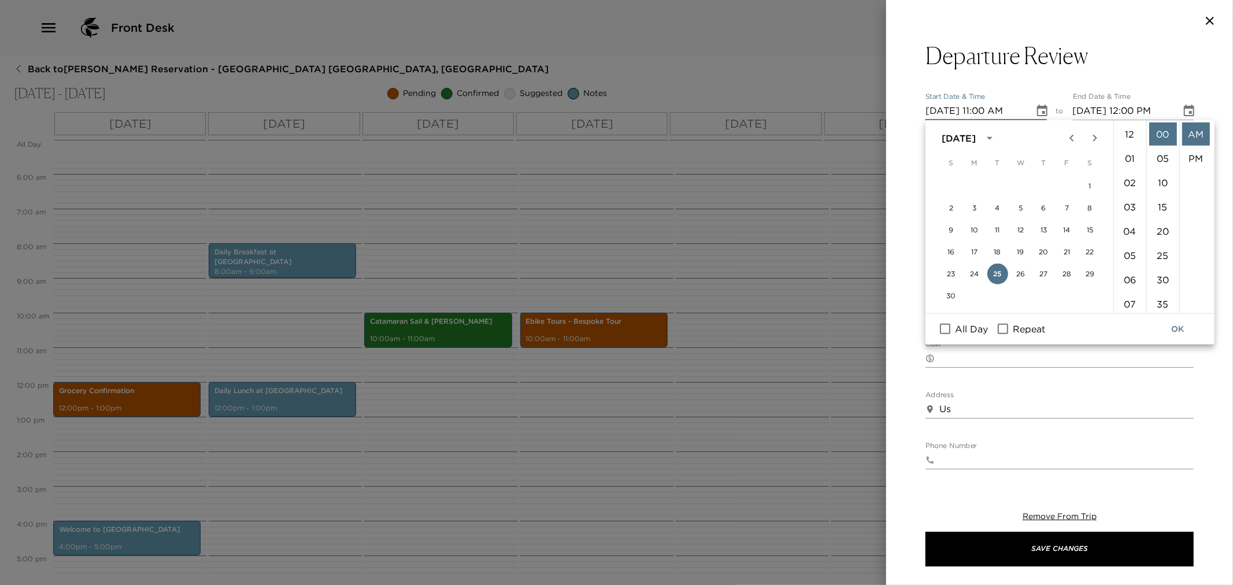
scroll to position [267, 0]
click at [1089, 273] on button "29" at bounding box center [1090, 274] width 21 height 21
type input "11/29/2025 11:00 AM"
type input "11/29/2025 12:00 PM"
click at [1131, 220] on li "04" at bounding box center [1131, 221] width 28 height 23
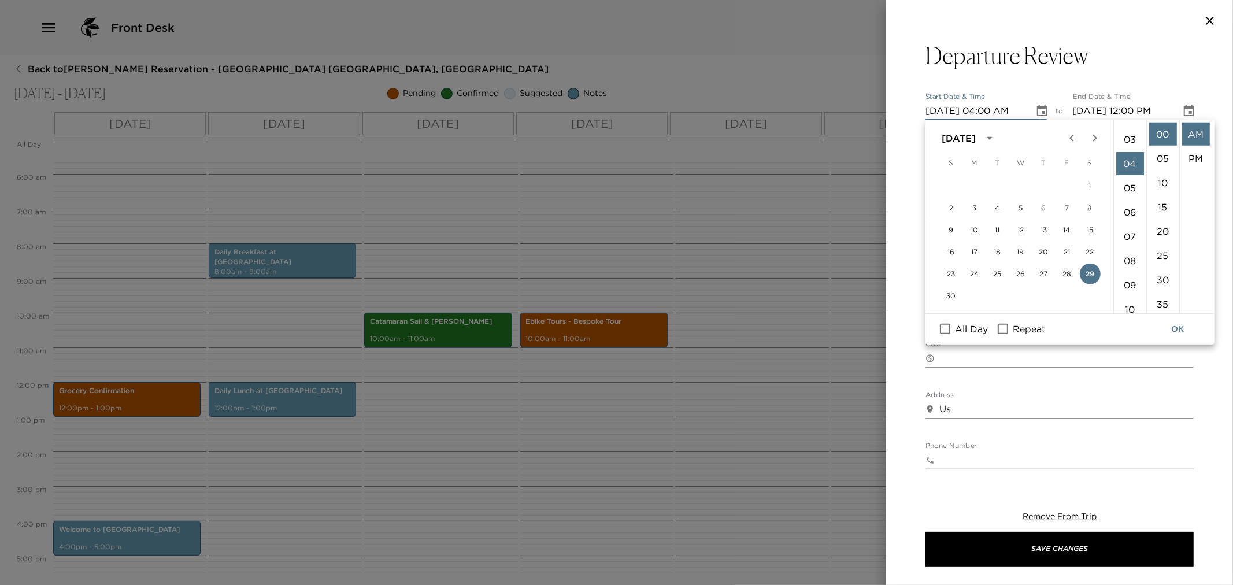
scroll to position [97, 0]
click at [1190, 160] on li "PM" at bounding box center [1196, 158] width 28 height 23
type input "11/29/2025 04:00 PM"
type input "11/29/2025 05:00 PM"
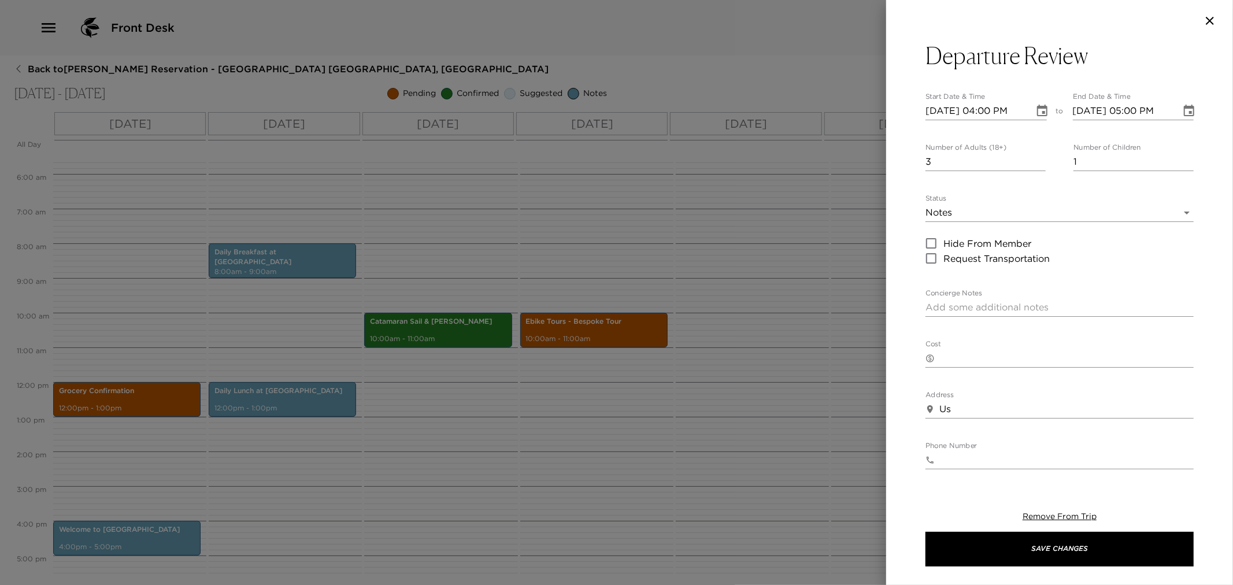
scroll to position [24, 0]
click at [1107, 53] on button "Departure Review" at bounding box center [1060, 56] width 268 height 28
click at [1105, 60] on textarea "Departure Review" at bounding box center [1060, 58] width 268 height 28
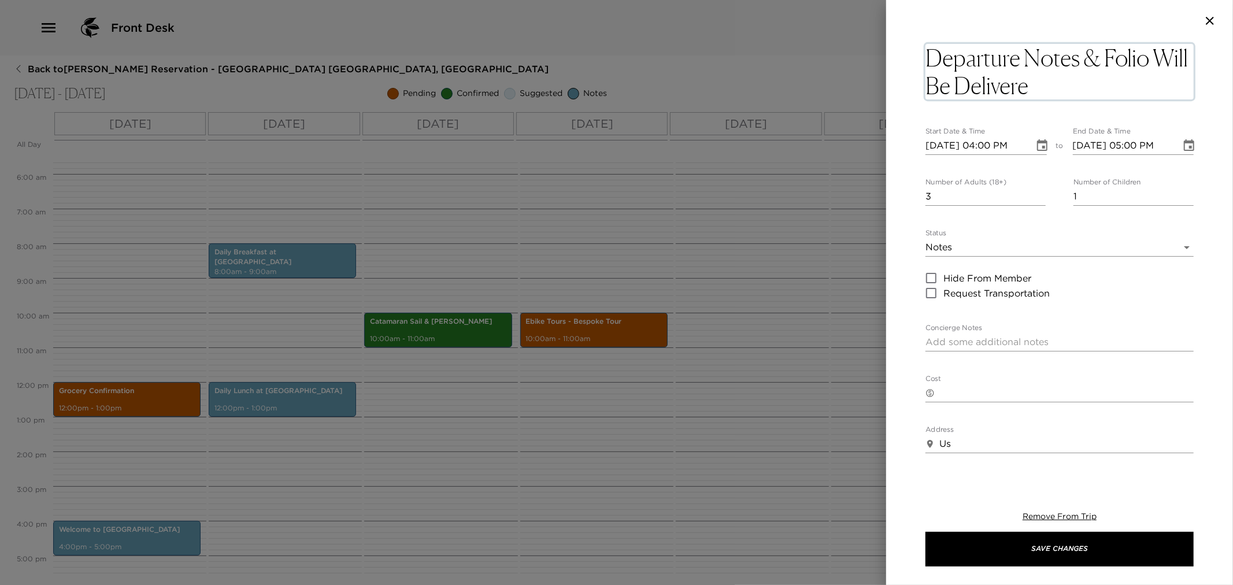
type textarea "Departure Notes & Folio Will Be Delivered"
drag, startPoint x: 957, startPoint y: 443, endPoint x: 934, endPoint y: 441, distance: 23.2
click at [934, 441] on div "​ Us x" at bounding box center [1060, 437] width 268 height 19
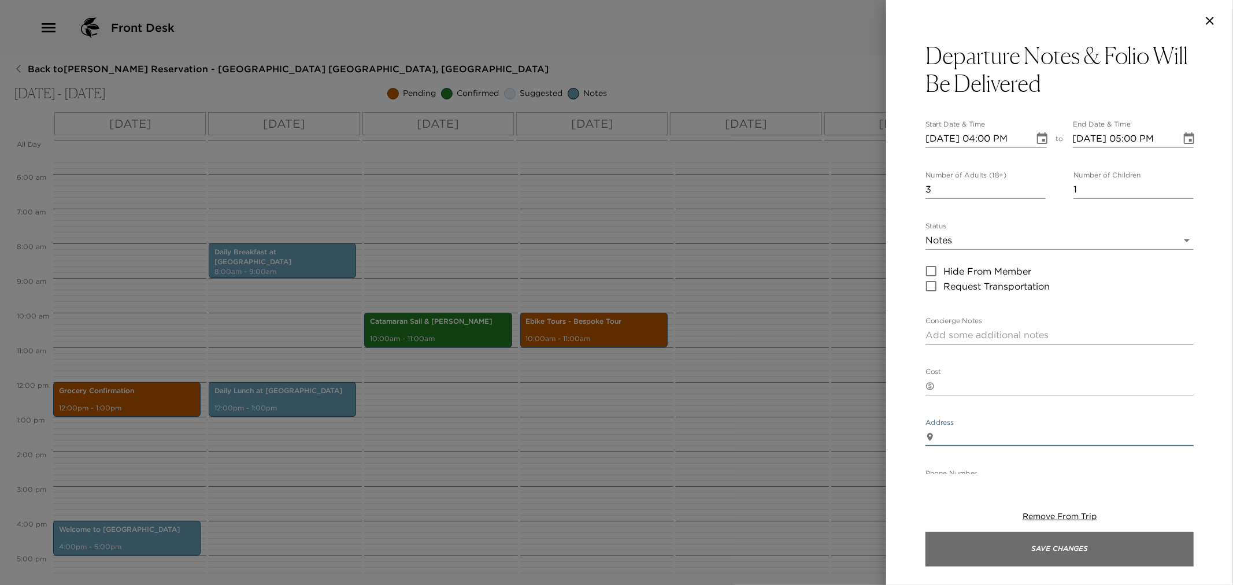
click at [1055, 546] on button "Save Changes" at bounding box center [1060, 549] width 268 height 35
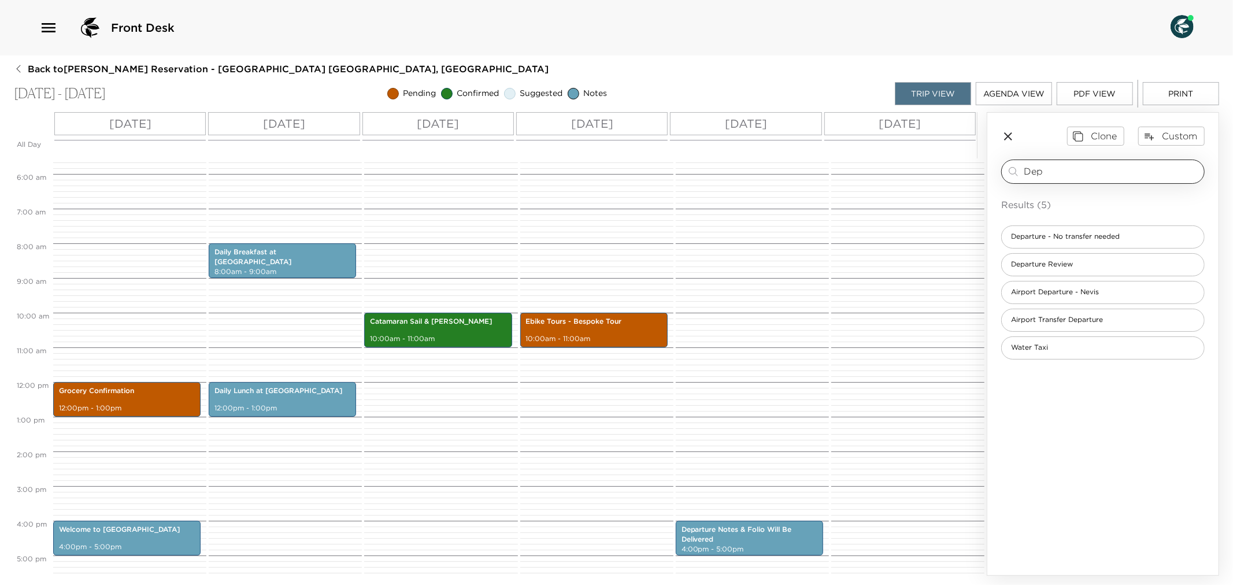
drag, startPoint x: 1062, startPoint y: 171, endPoint x: 1030, endPoint y: 165, distance: 32.9
click at [1030, 165] on input "Dep" at bounding box center [1112, 171] width 176 height 13
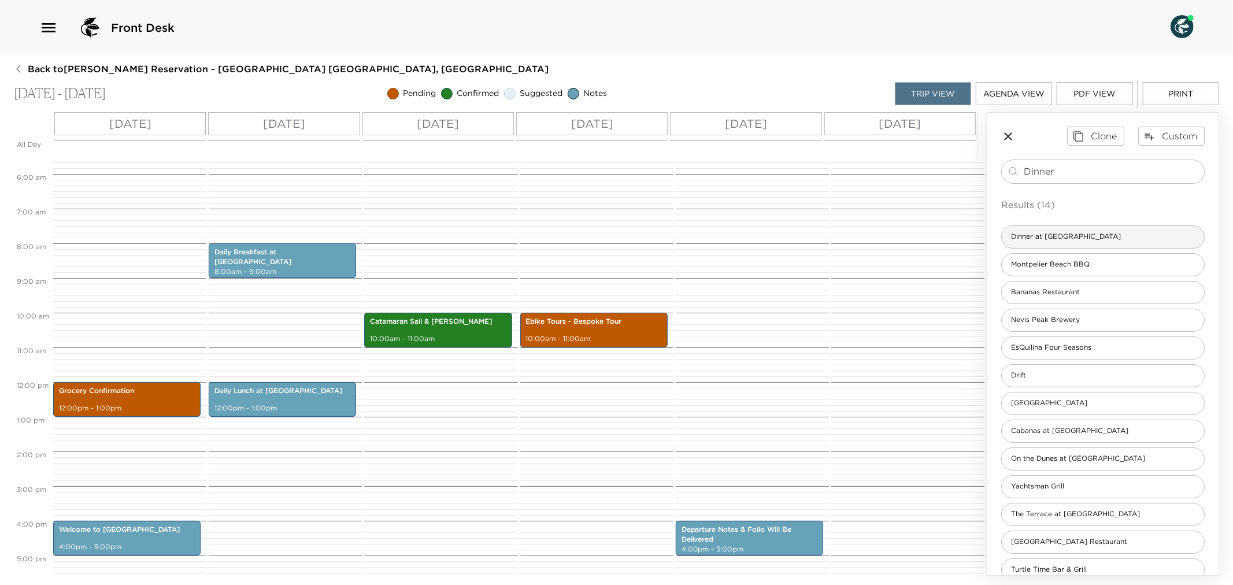
type input "Dinner"
click at [1072, 239] on div "Dinner at Eden" at bounding box center [1103, 237] width 204 height 23
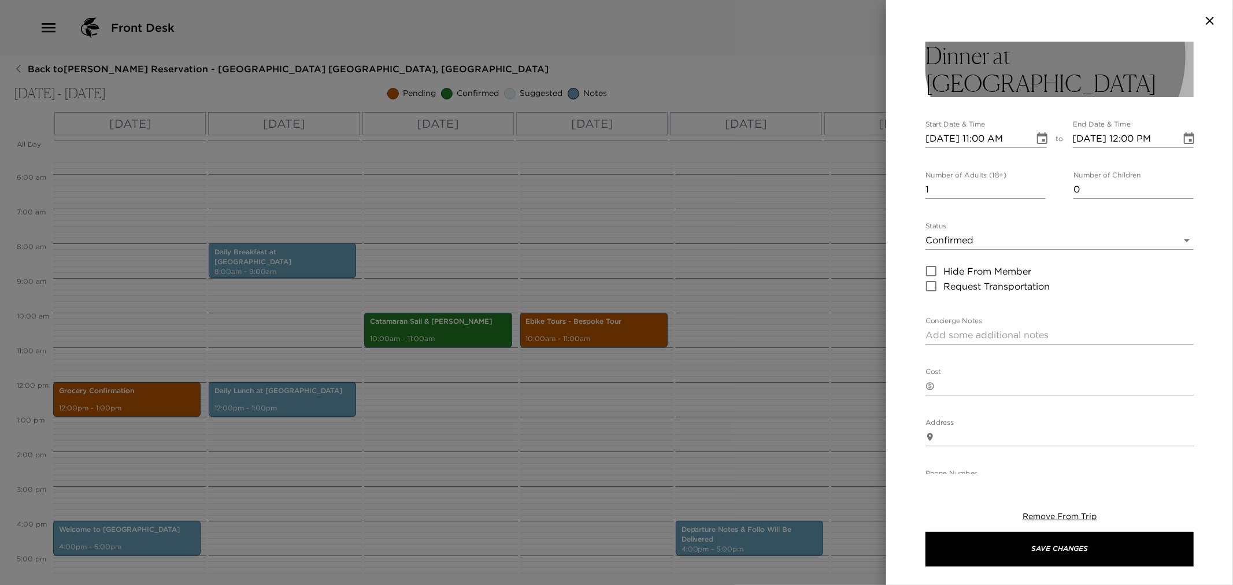
click at [1071, 56] on button "Dinner at Eden" at bounding box center [1060, 70] width 268 height 56
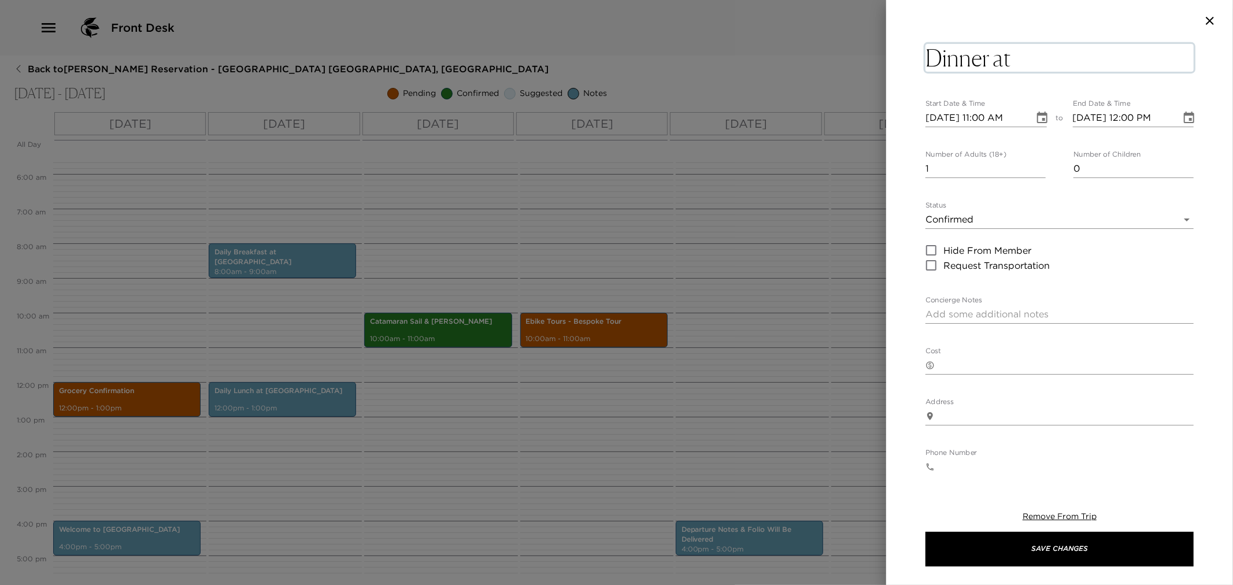
click at [1080, 64] on textarea "Dinner at Eden" at bounding box center [1060, 58] width 268 height 28
type textarea "Dinner at Eden - Italian Night"
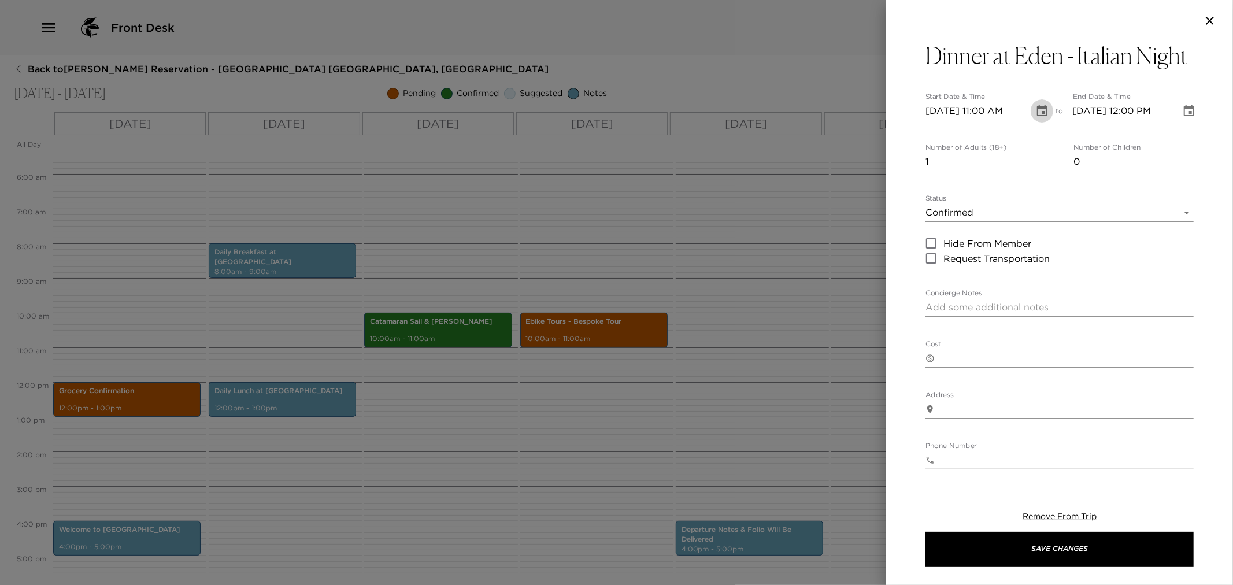
click at [1038, 118] on icon "Choose date, selected date is Nov 25, 2025" at bounding box center [1043, 111] width 14 height 14
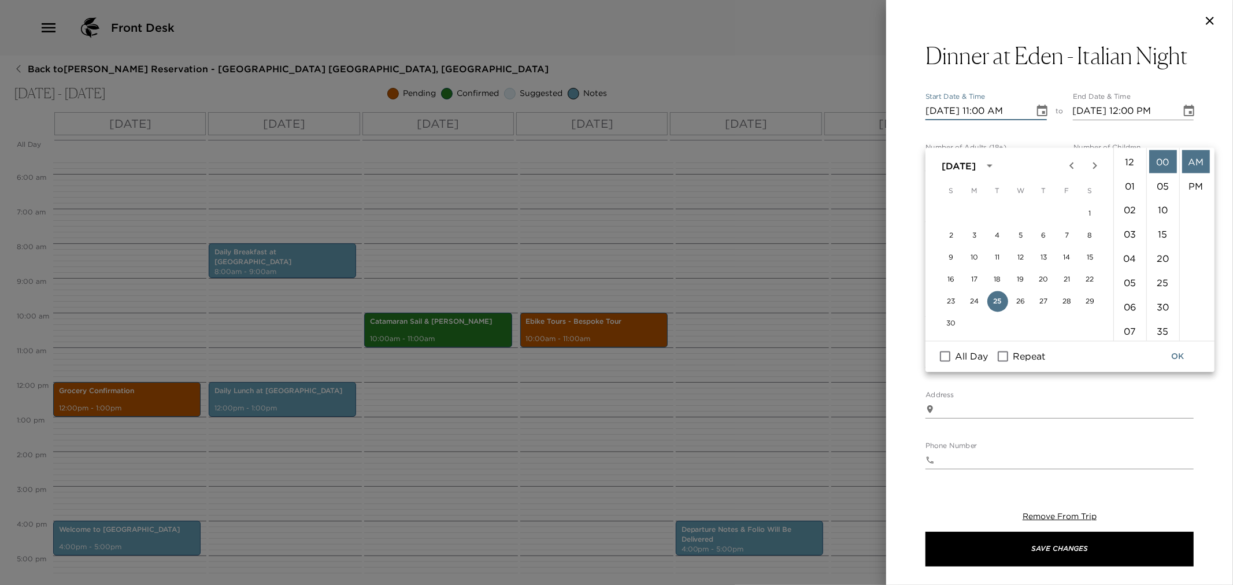
scroll to position [267, 0]
drag, startPoint x: 1092, startPoint y: 298, endPoint x: 1091, endPoint y: 287, distance: 11.0
click at [1091, 298] on button "29" at bounding box center [1090, 301] width 21 height 21
type input "11/29/2025 11:00 AM"
type input "11/29/2025 12:00 PM"
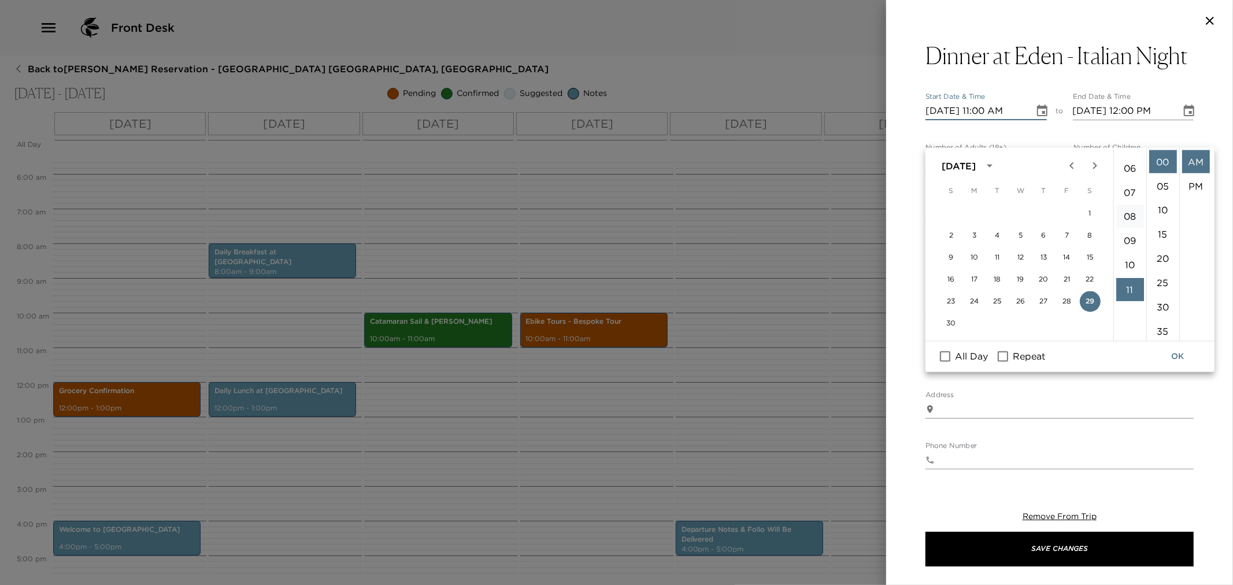
scroll to position [138, 0]
click at [1129, 169] on li "06" at bounding box center [1131, 169] width 28 height 23
click at [1186, 187] on li "PM" at bounding box center [1196, 186] width 28 height 23
type input "11/29/2025 06:00 PM"
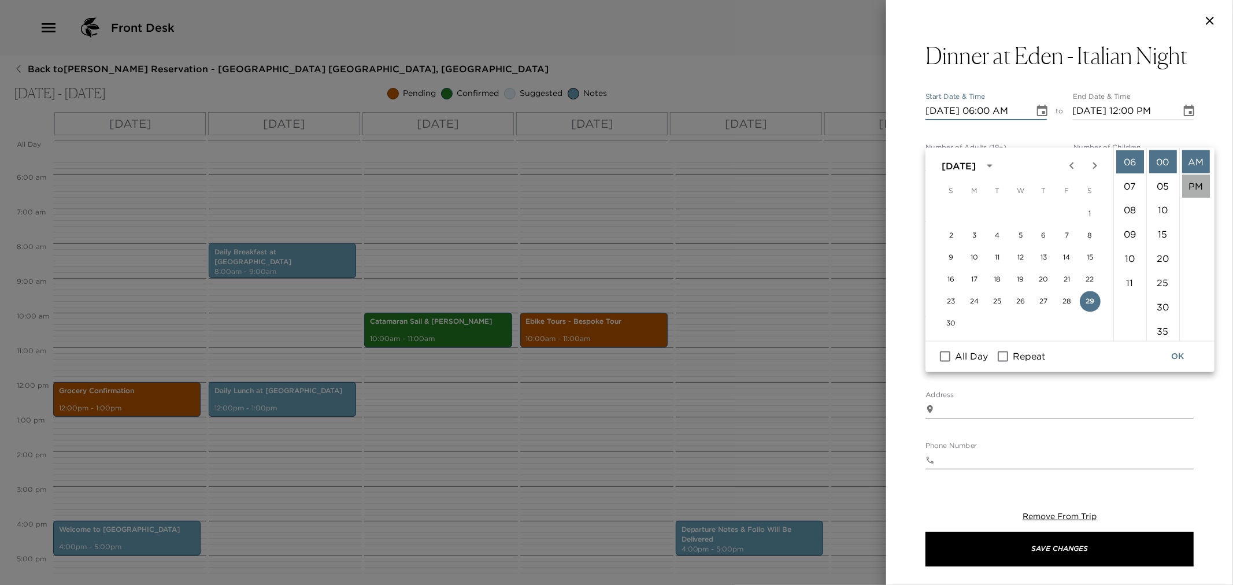
type input "11/29/2025 07:00 PM"
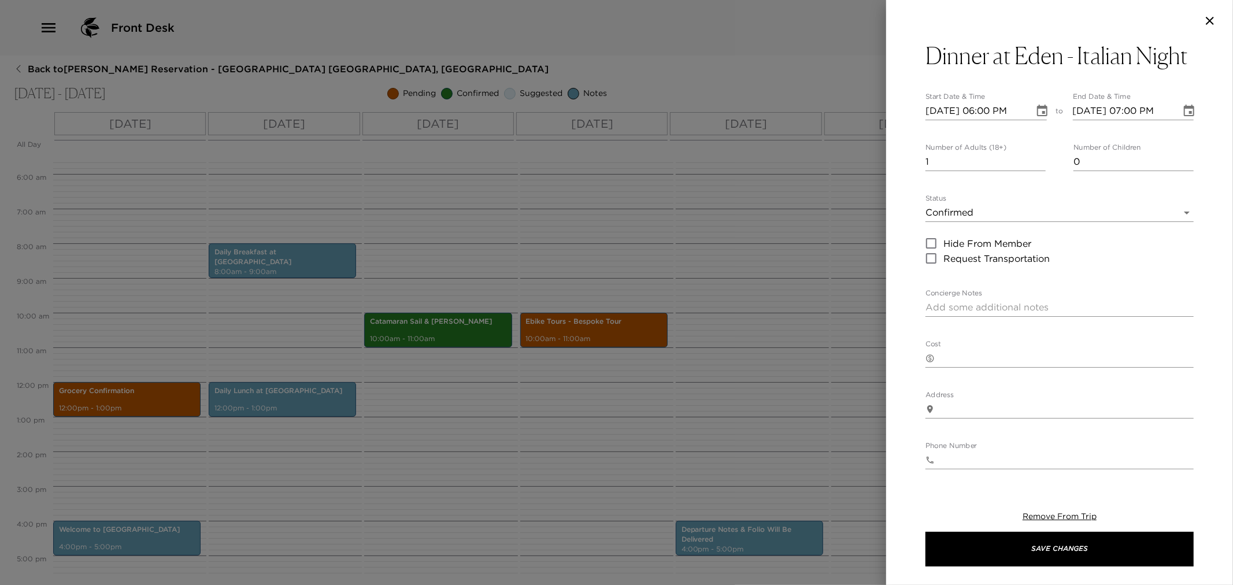
scroll to position [24, 0]
click at [1034, 171] on input "2" at bounding box center [986, 162] width 120 height 19
type input "3"
click at [1034, 171] on input "3" at bounding box center [986, 162] width 120 height 19
type input "1"
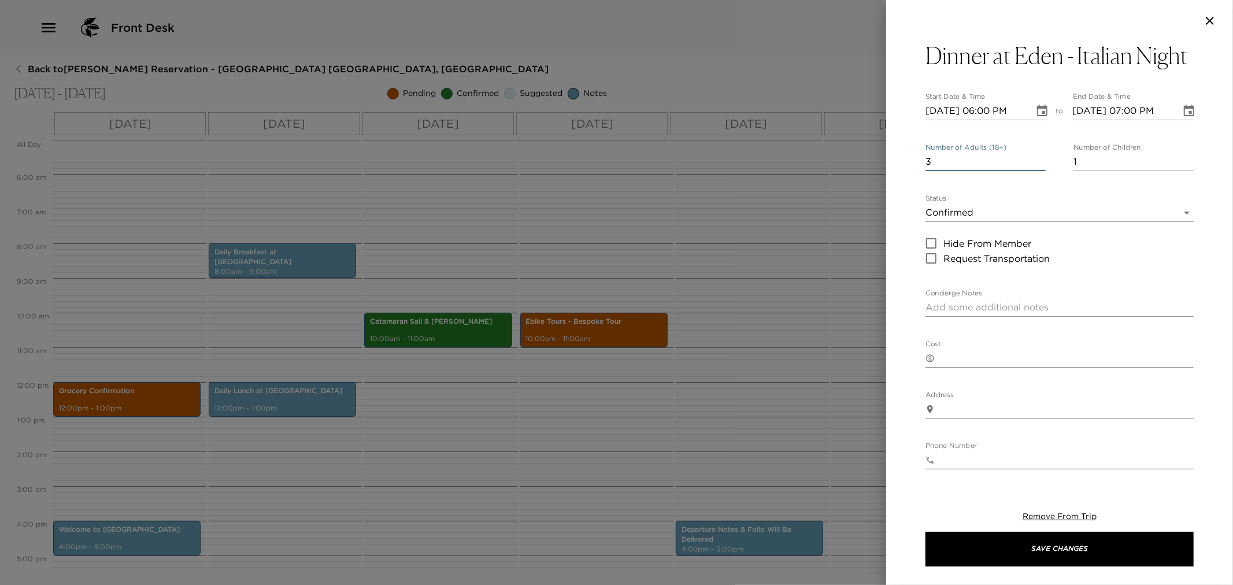
click at [1178, 171] on input "1" at bounding box center [1134, 162] width 120 height 19
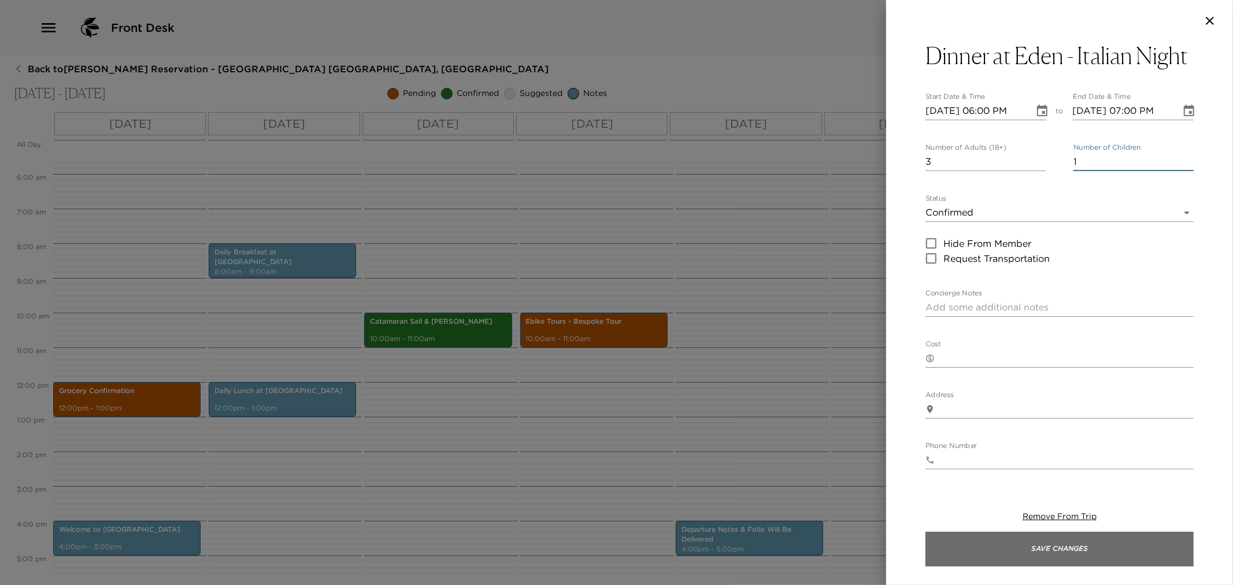
click at [1052, 554] on button "Save Changes" at bounding box center [1060, 549] width 268 height 35
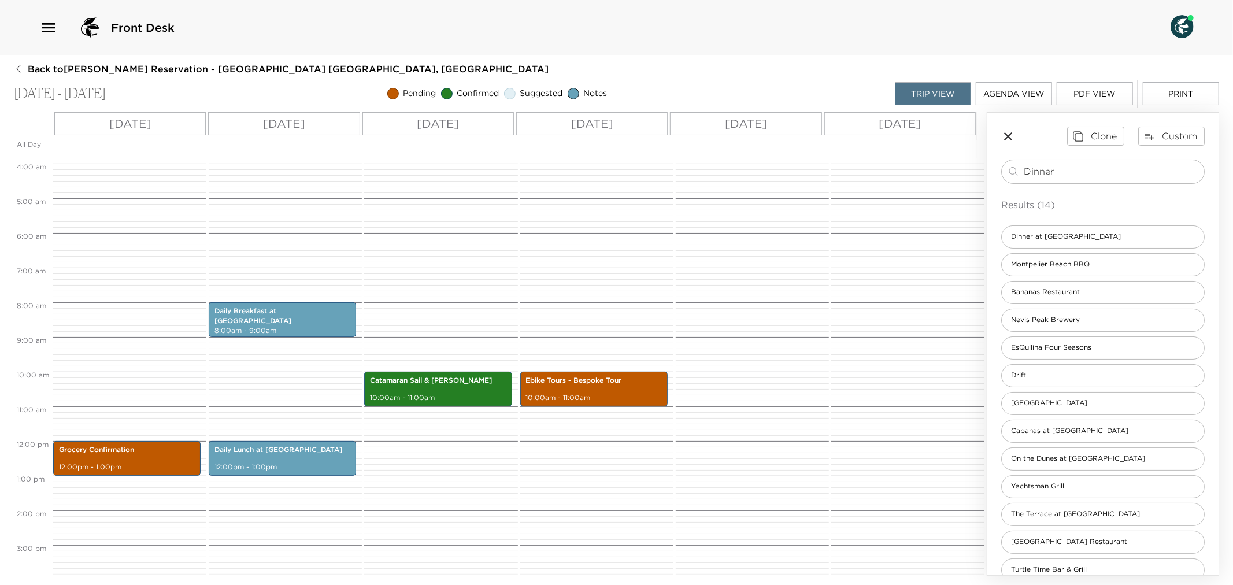
scroll to position [128, 0]
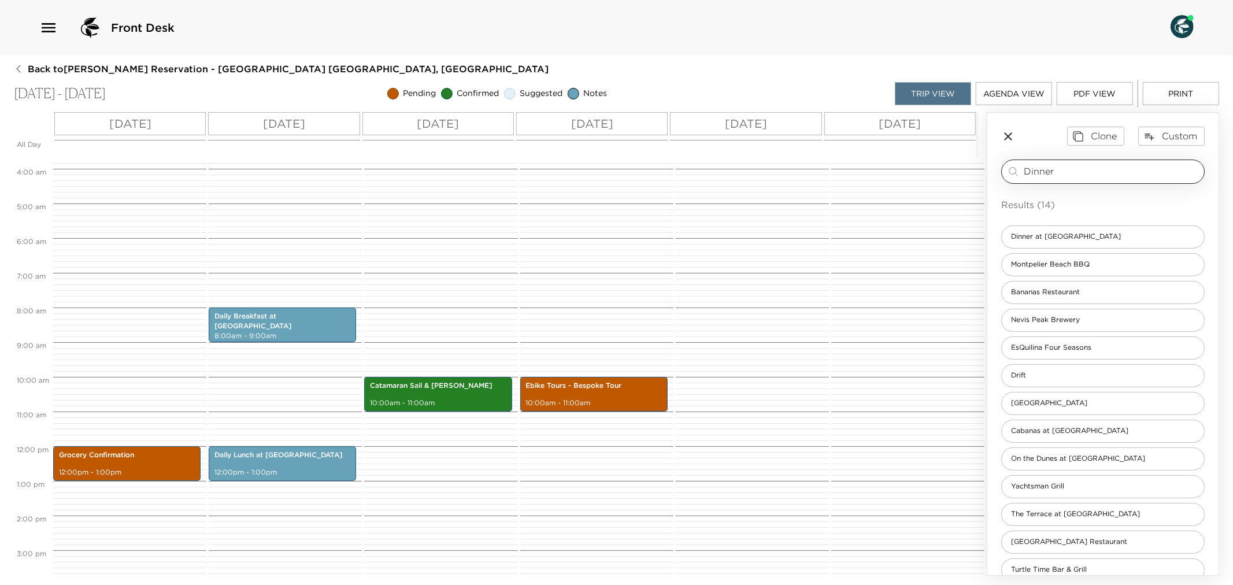
drag, startPoint x: 1066, startPoint y: 176, endPoint x: 1011, endPoint y: 171, distance: 55.7
click at [1011, 171] on div "Dinner ​" at bounding box center [1103, 172] width 193 height 14
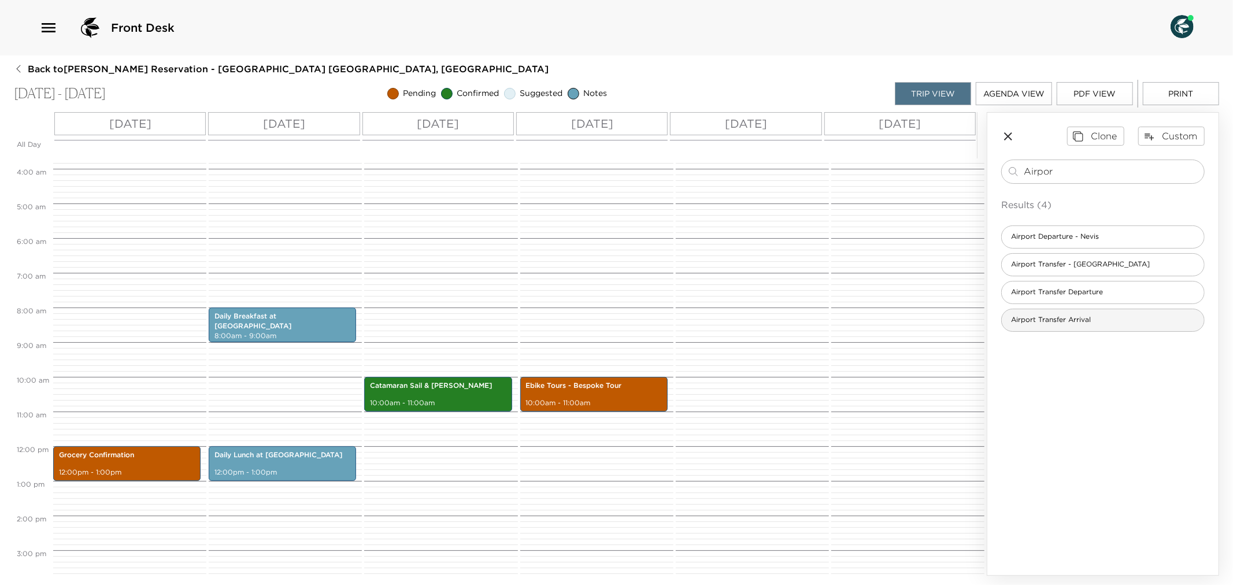
type input "Airpor"
click at [1073, 315] on span "Airport Transfer Arrival" at bounding box center [1051, 320] width 98 height 10
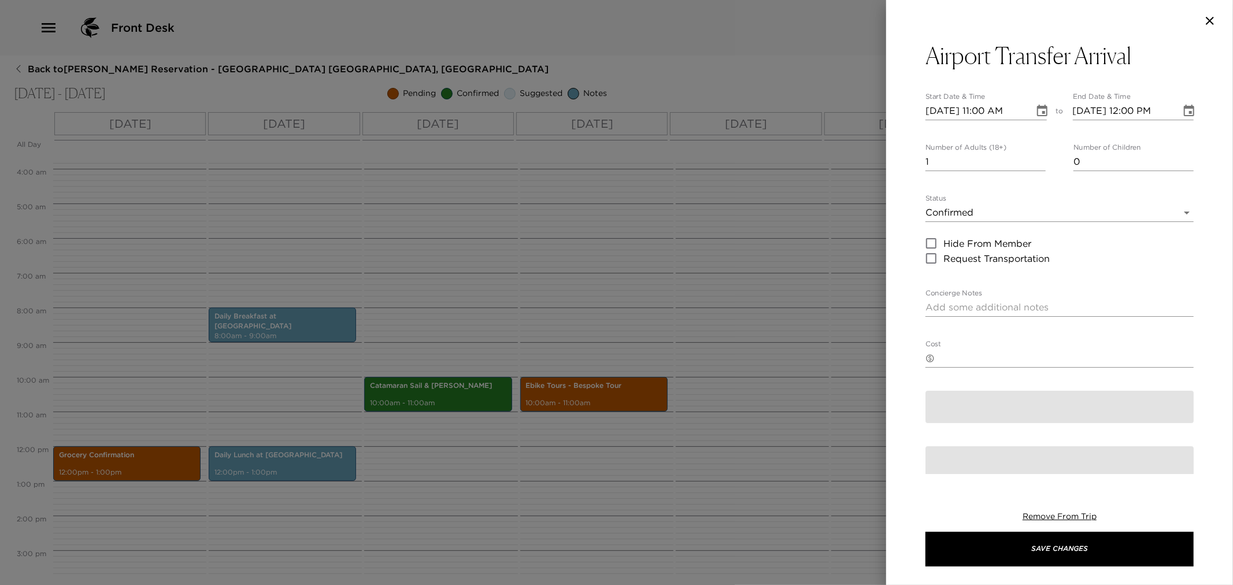
type textarea "$90 - We offer a private airport meet and greet transfer; You will be greeted b…"
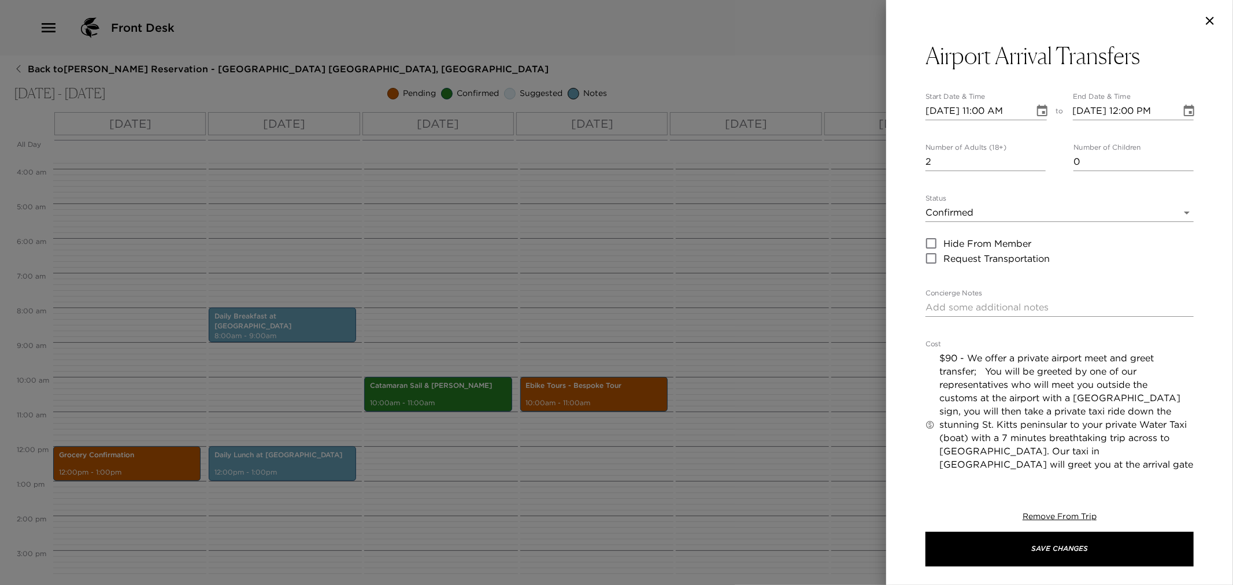
click at [1037, 159] on input "2" at bounding box center [986, 162] width 120 height 19
type input "3"
click at [1037, 159] on input "3" at bounding box center [986, 162] width 120 height 19
type input "1"
click at [1180, 159] on input "1" at bounding box center [1134, 162] width 120 height 19
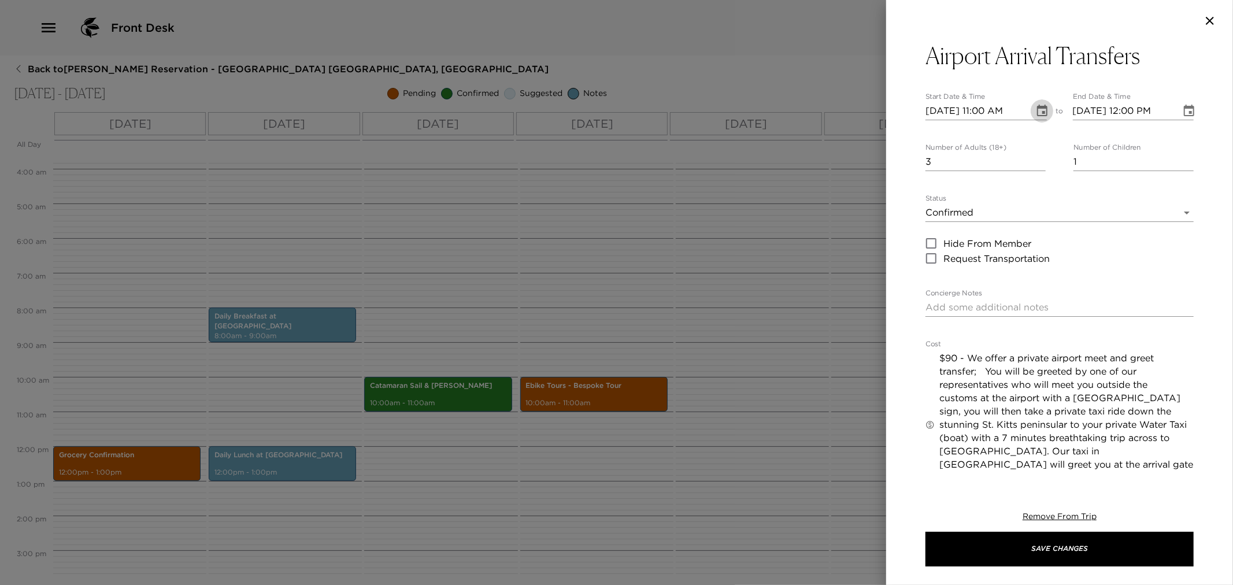
click at [1036, 112] on icon "Choose date, selected date is Nov 25, 2025" at bounding box center [1043, 111] width 14 height 14
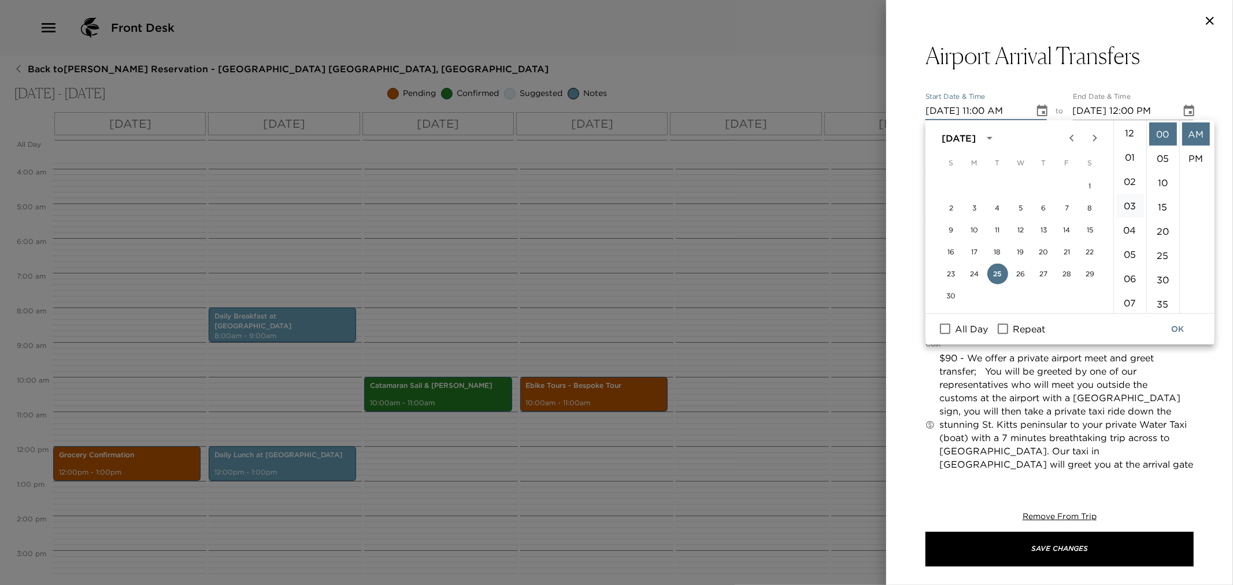
scroll to position [0, 0]
click at [1128, 180] on li "02" at bounding box center [1131, 182] width 28 height 23
click at [1166, 281] on li "45" at bounding box center [1164, 288] width 28 height 23
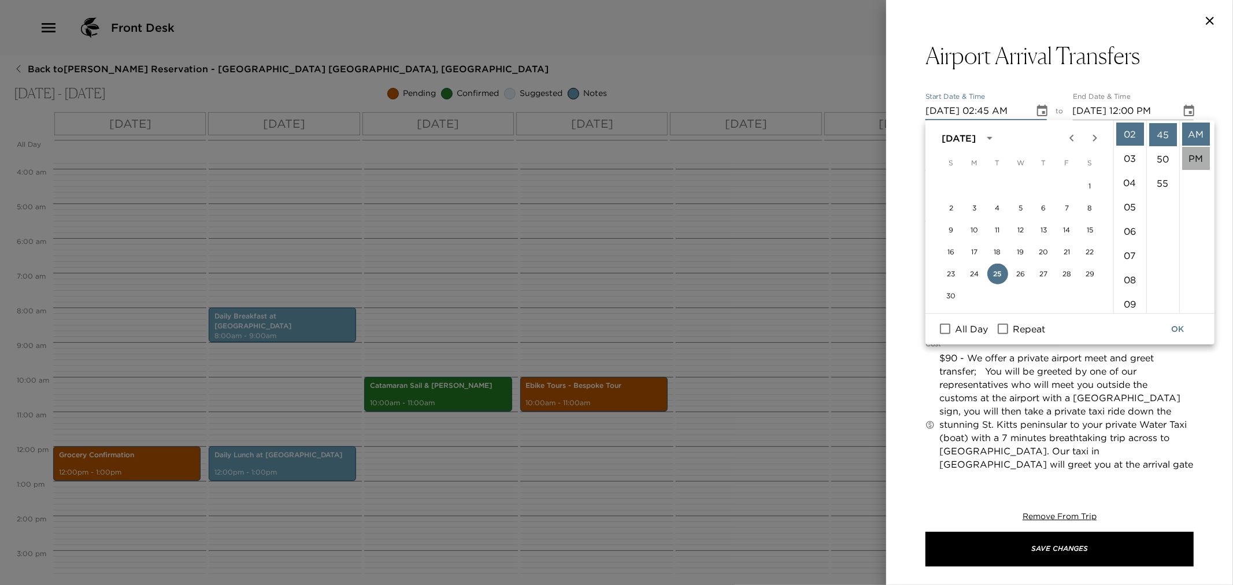
click at [1193, 156] on li "PM" at bounding box center [1196, 158] width 28 height 23
type input "11/25/2025 02:45 PM"
type input "11/25/2025 03:45 PM"
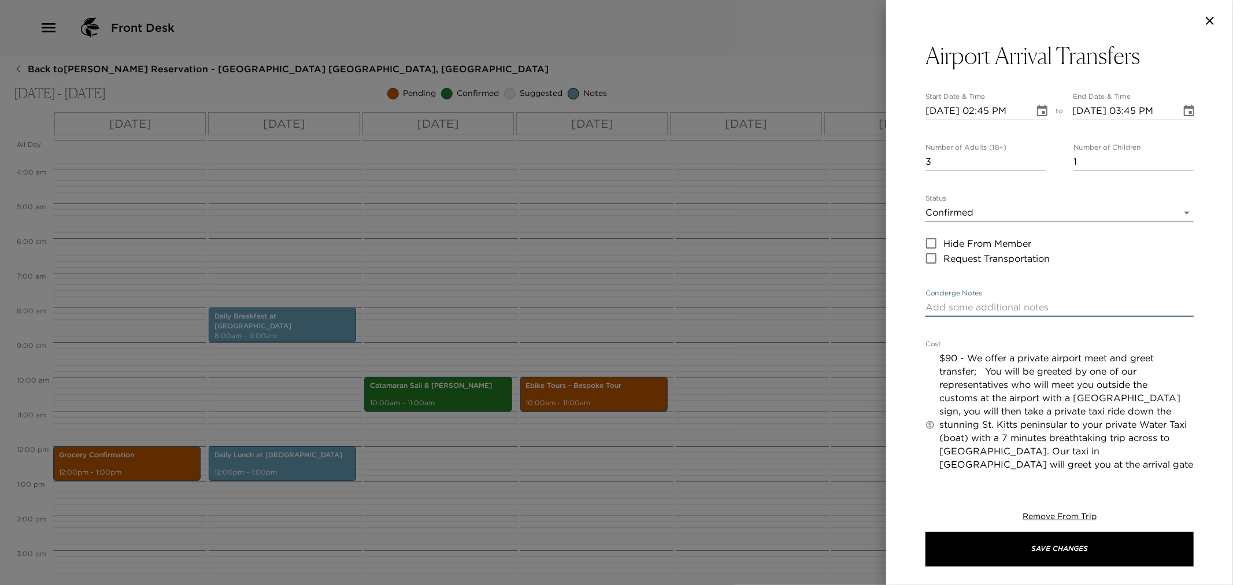
click at [974, 304] on textarea "Concierge Notes" at bounding box center [1060, 307] width 268 height 13
drag, startPoint x: 941, startPoint y: 303, endPoint x: 943, endPoint y: 314, distance: 11.2
click at [941, 305] on textarea "Jetblue 296 at 1:43pm" at bounding box center [1060, 307] width 268 height 13
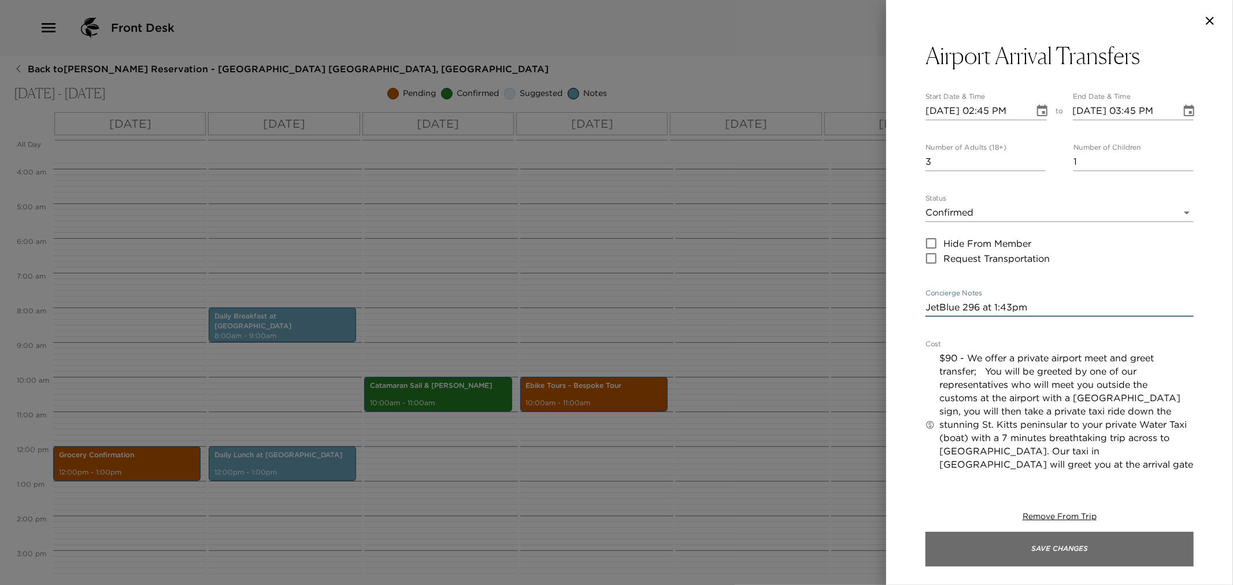
type textarea "JetBlue 296 at 1:43pm"
click at [1041, 542] on button "Save Changes" at bounding box center [1060, 549] width 268 height 35
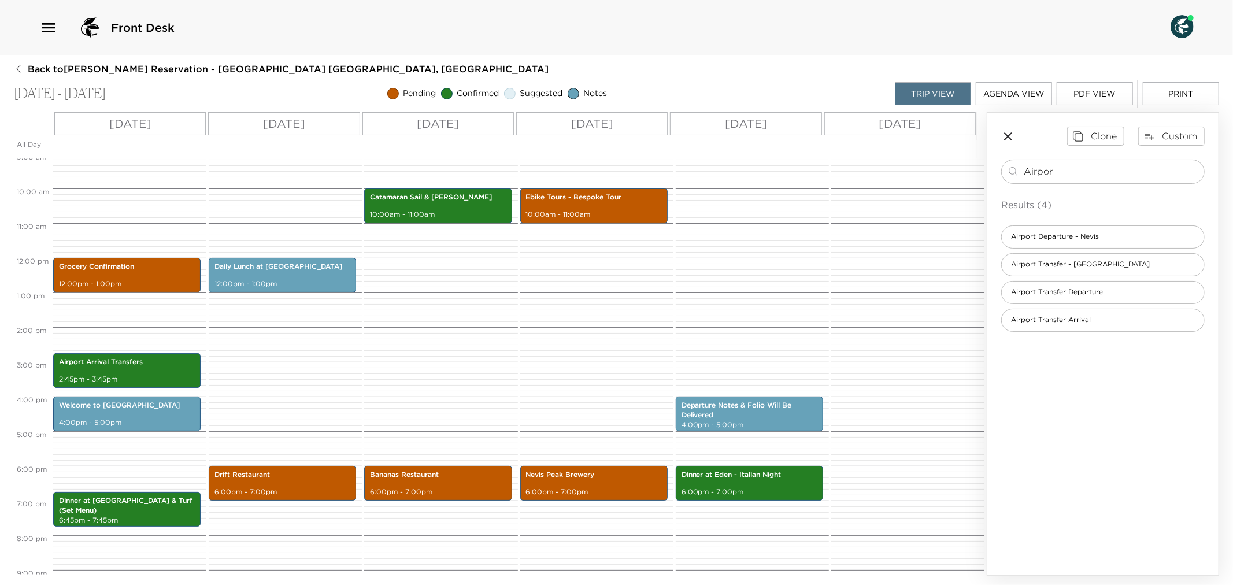
scroll to position [321, 0]
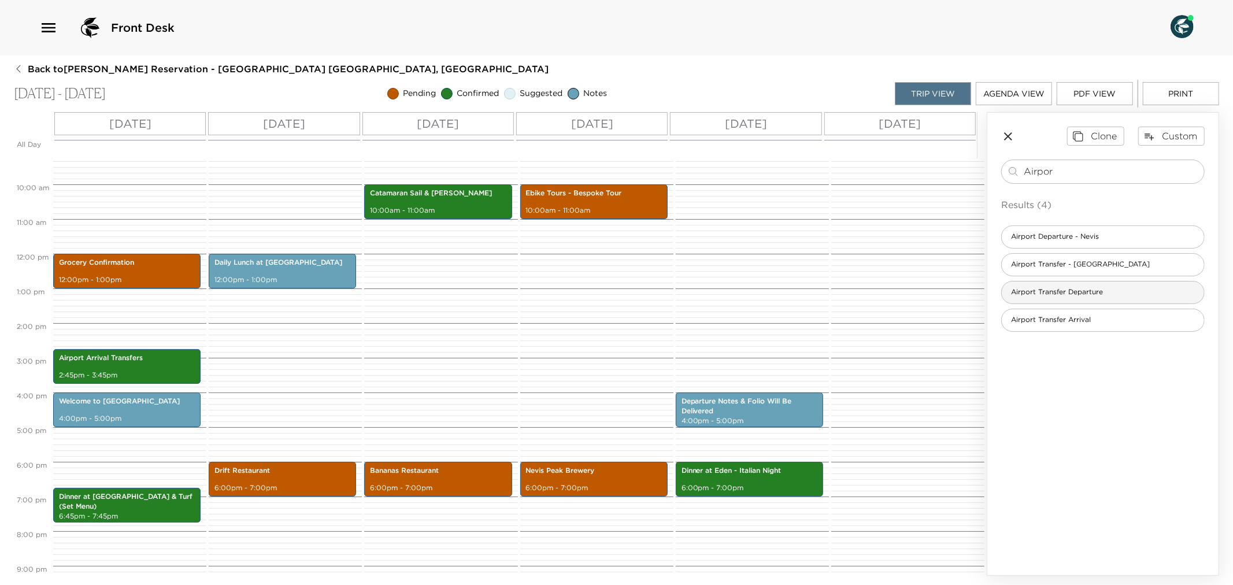
click at [1116, 293] on div "Airport Transfer Departure" at bounding box center [1103, 292] width 204 height 23
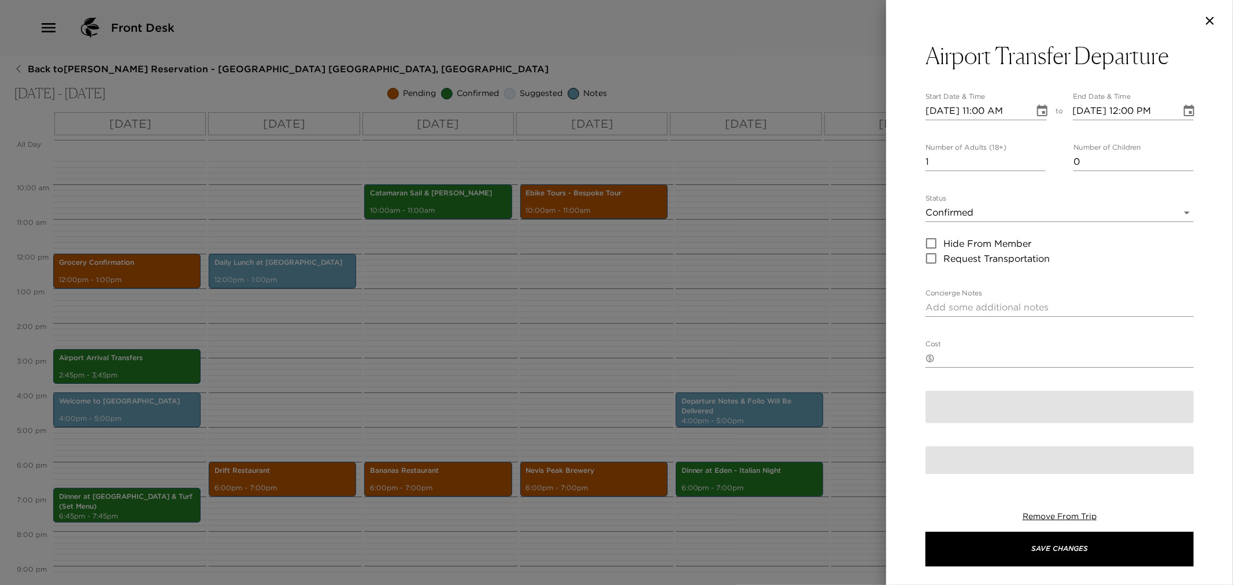
type textarea "$90 - Taxi will transport you to water taxi then over to St. Kitts where you wi…"
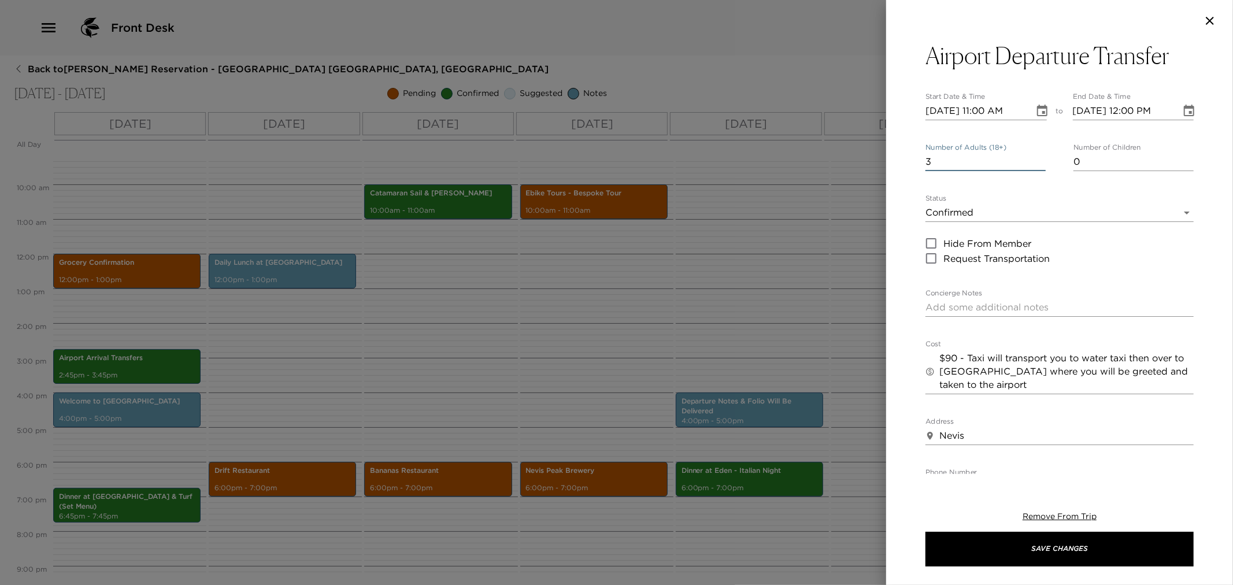
click at [1038, 156] on input "3" at bounding box center [986, 162] width 120 height 19
click at [1038, 157] on input "4" at bounding box center [986, 162] width 120 height 19
type input "3"
click at [1037, 166] on input "3" at bounding box center [986, 162] width 120 height 19
type input "1"
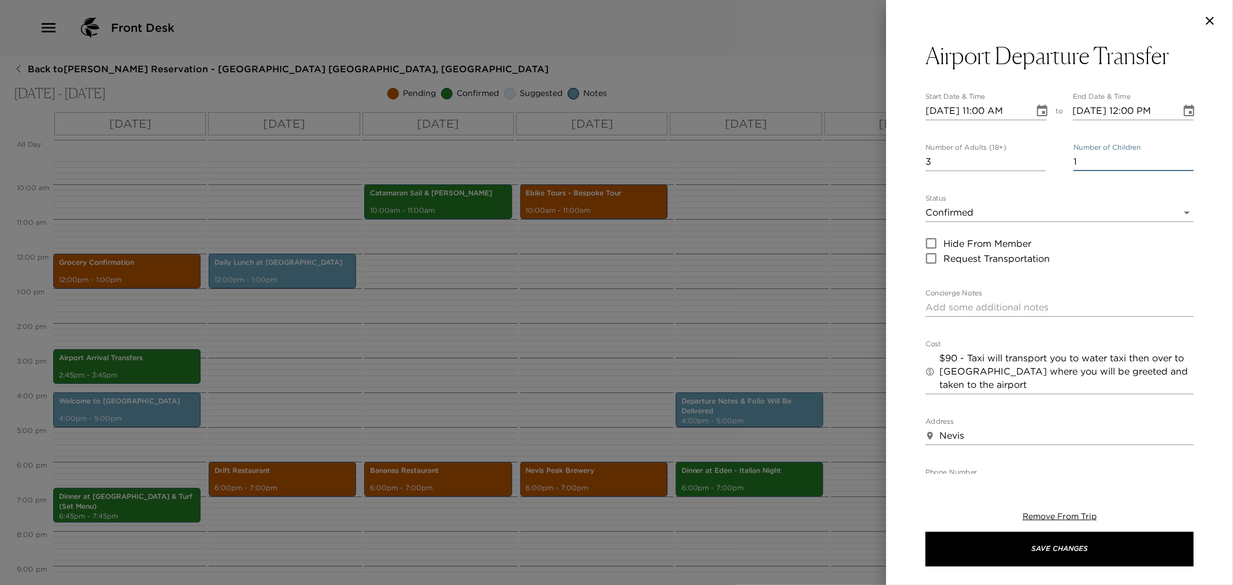
click at [1182, 158] on input "1" at bounding box center [1134, 162] width 120 height 19
click at [1042, 107] on icon "Choose date, selected date is Nov 25, 2025" at bounding box center [1042, 111] width 10 height 12
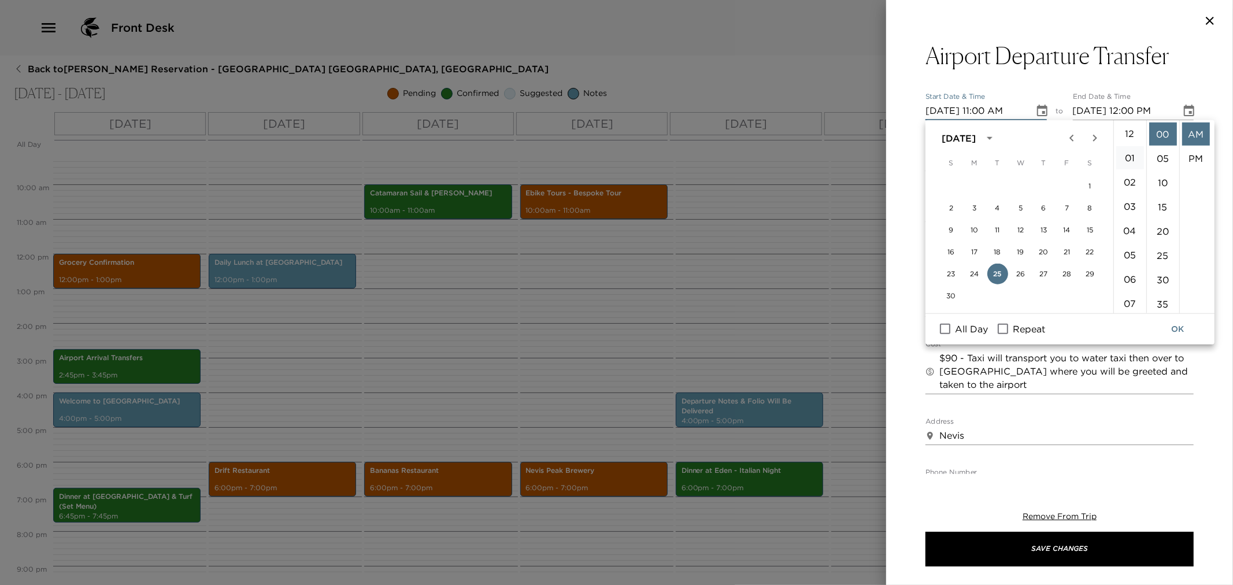
scroll to position [0, 0]
click at [1129, 127] on li "12" at bounding box center [1131, 134] width 28 height 23
click at [1158, 278] on li "30" at bounding box center [1164, 279] width 28 height 23
click at [1195, 162] on li "PM" at bounding box center [1196, 158] width 28 height 23
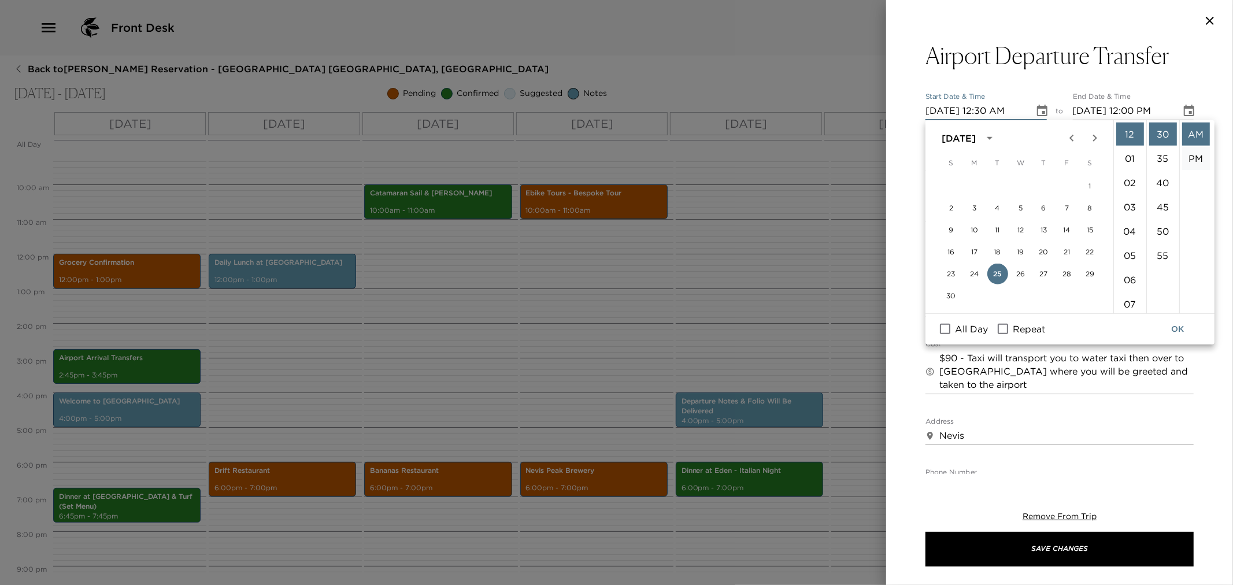
type input "11/25/2025 12:30 PM"
type input "11/25/2025 01:30 PM"
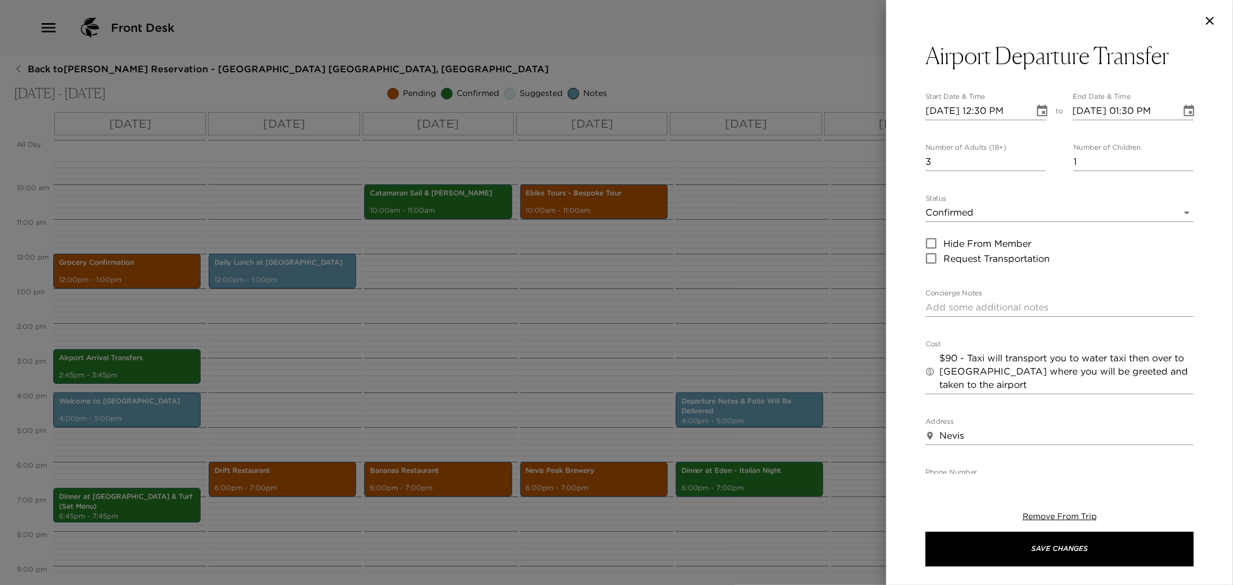
scroll to position [24, 0]
click at [973, 311] on textarea "Concierge Notes" at bounding box center [1060, 307] width 268 height 13
type textarea "JetBlue 297 at 3:23pm"
click at [1037, 114] on icon "Choose date, selected date is Nov 25, 2025" at bounding box center [1043, 111] width 14 height 14
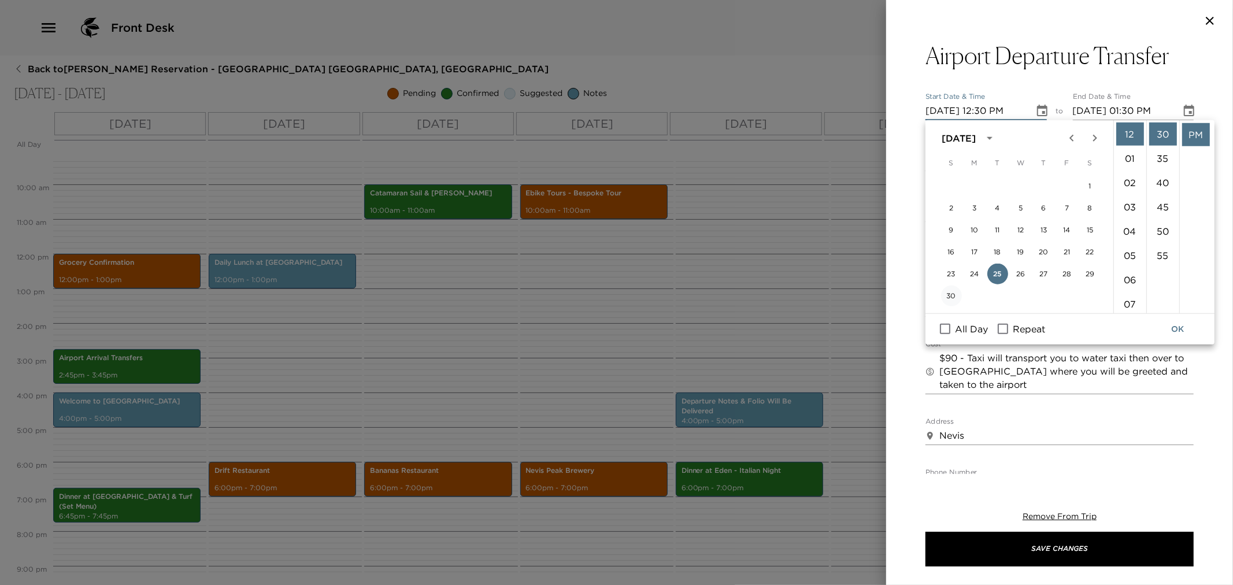
click at [953, 296] on button "30" at bounding box center [951, 296] width 21 height 21
type input "11/30/2025 12:30 PM"
type input "11/30/2025 01:30 PM"
click at [1183, 328] on button "OK" at bounding box center [1177, 329] width 37 height 21
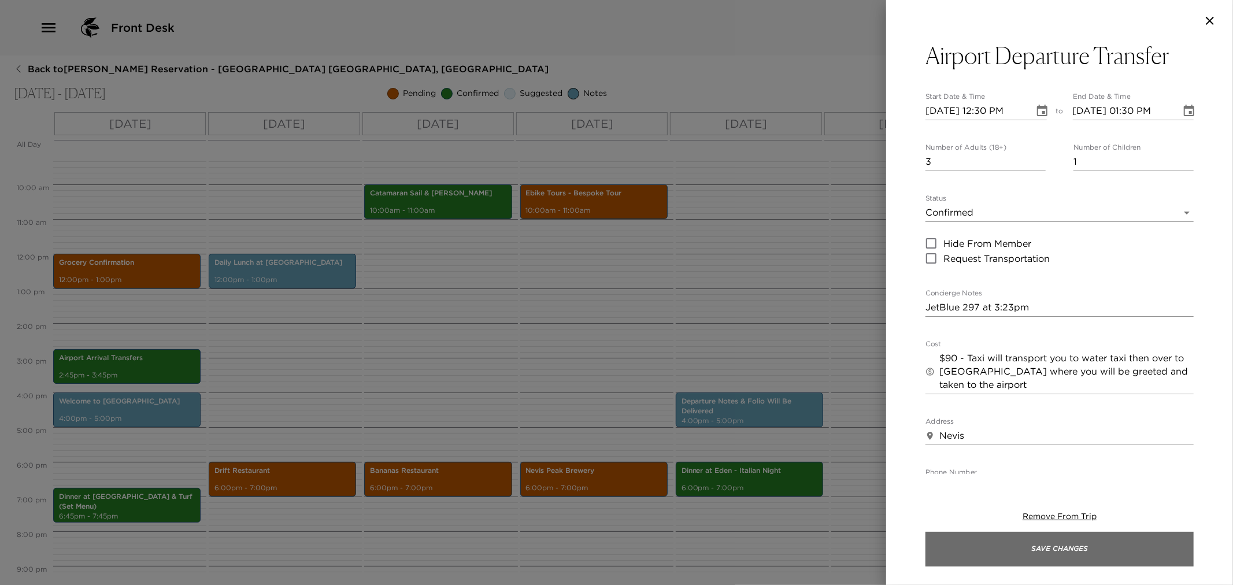
click at [1061, 549] on button "Save Changes" at bounding box center [1060, 549] width 268 height 35
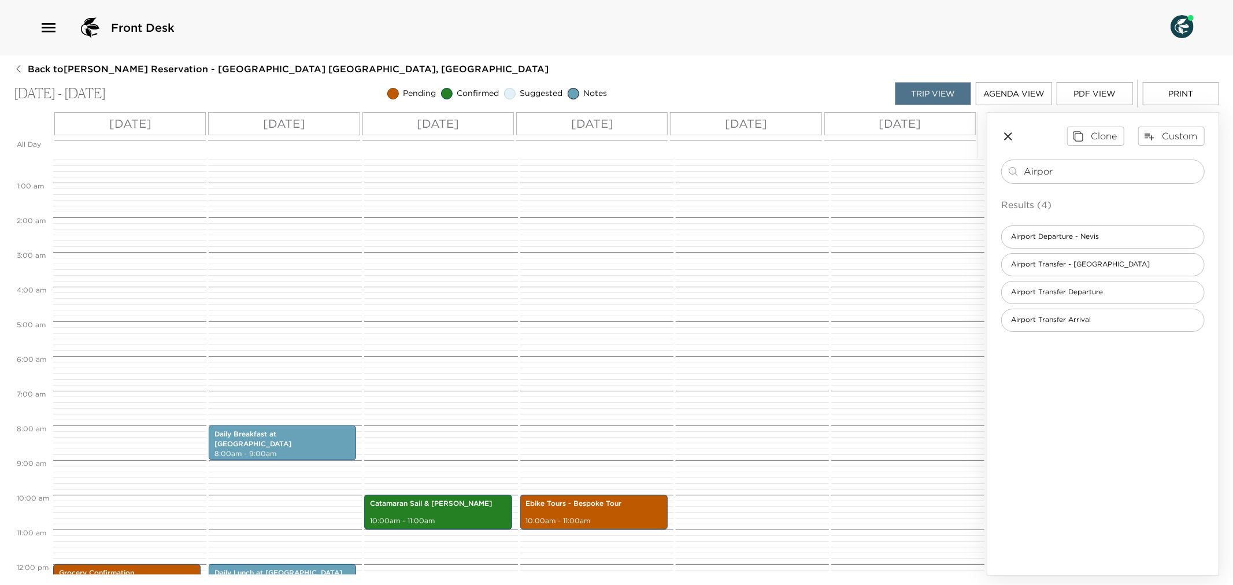
scroll to position [0, 0]
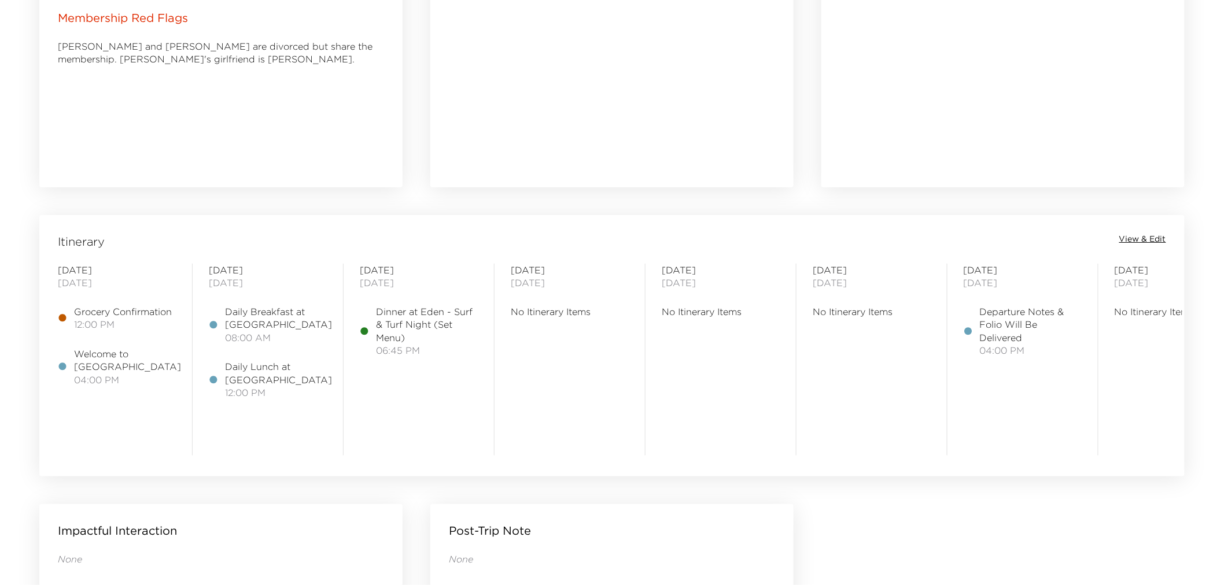
scroll to position [771, 0]
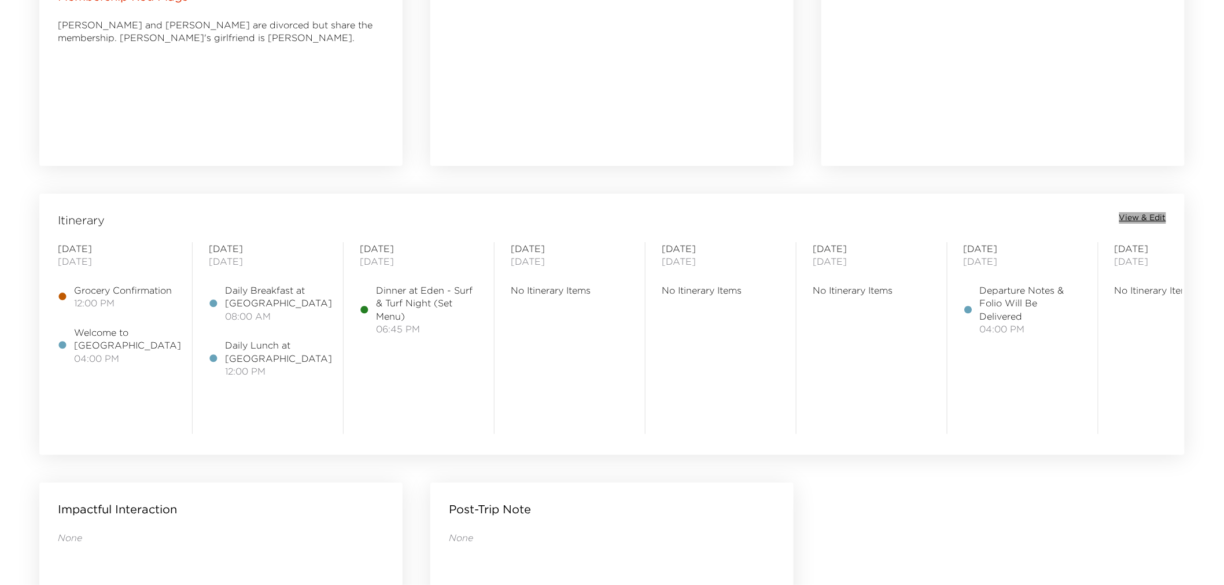
click at [1162, 220] on span "View & Edit" at bounding box center [1142, 218] width 47 height 12
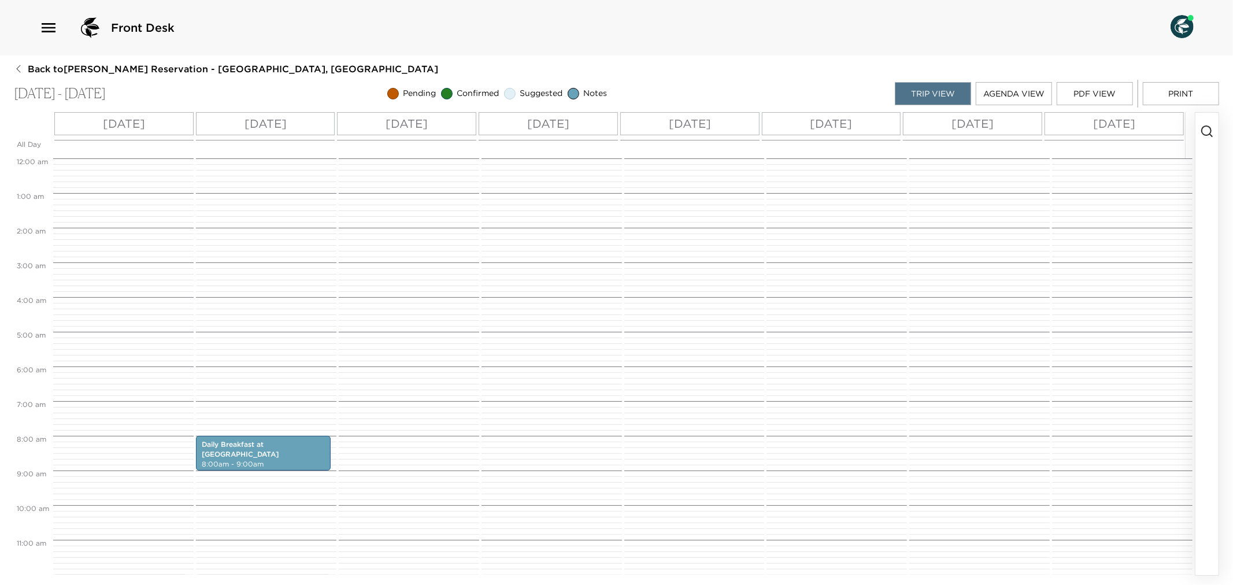
scroll to position [278, 0]
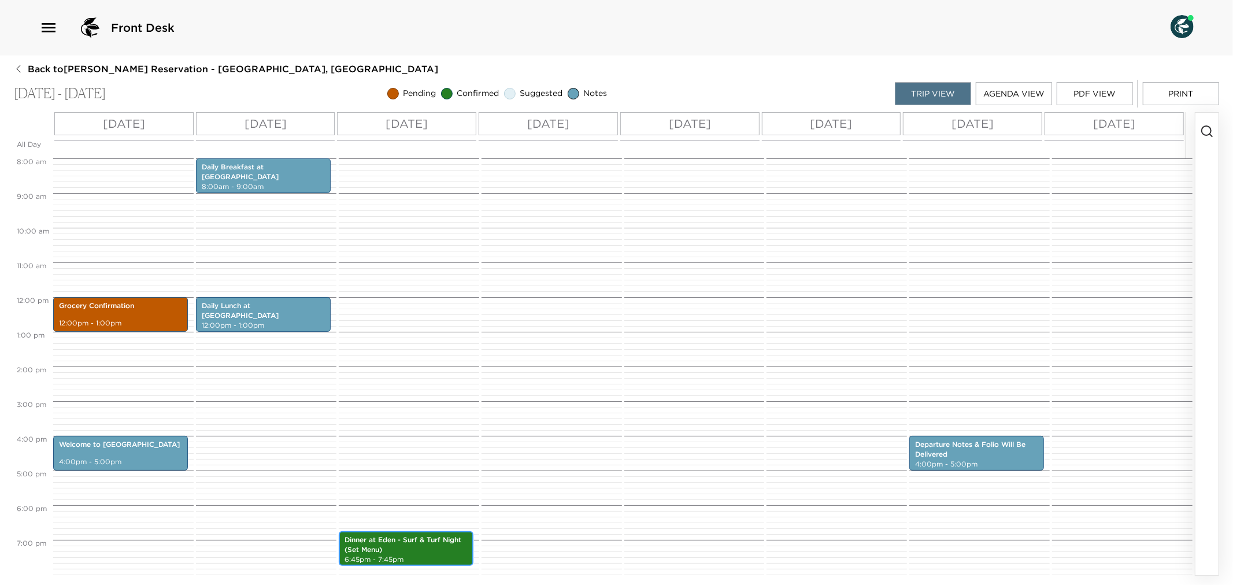
click at [404, 549] on p "Dinner at Eden - Surf & Turf Night (Set Menu)" at bounding box center [406, 545] width 123 height 20
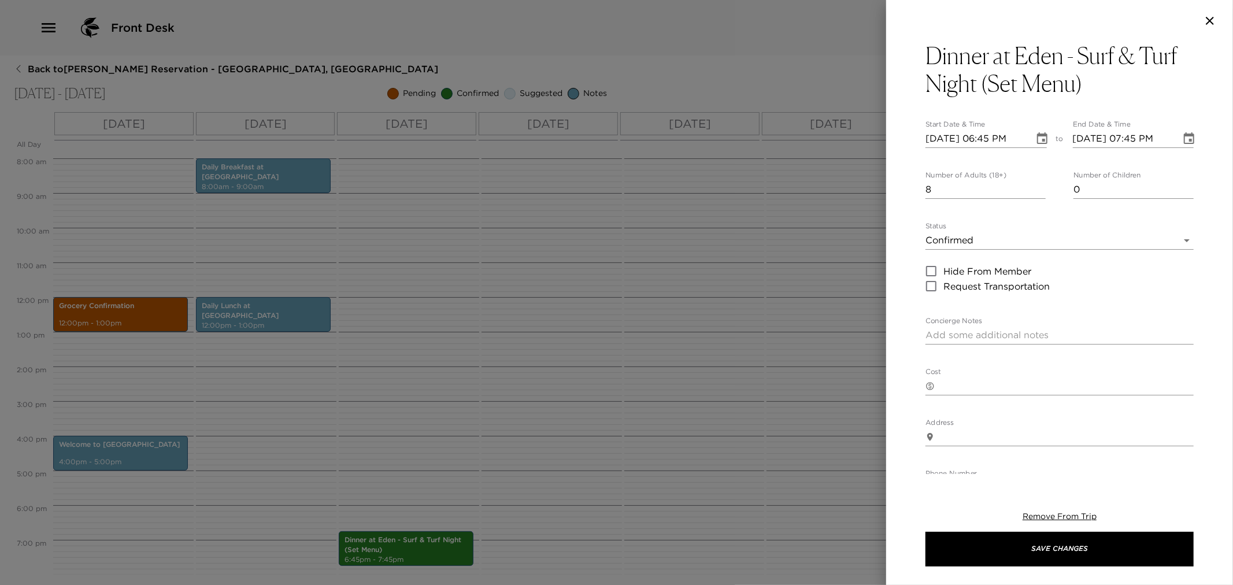
click at [653, 334] on div at bounding box center [616, 292] width 1233 height 585
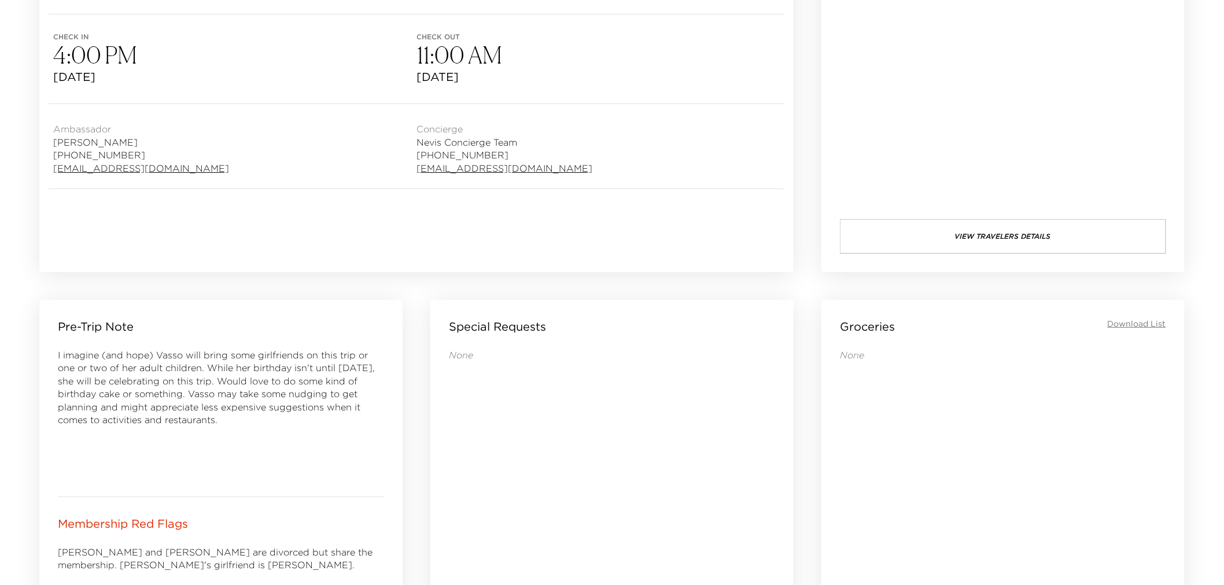
scroll to position [321, 0]
